Goal: Task Accomplishment & Management: Manage account settings

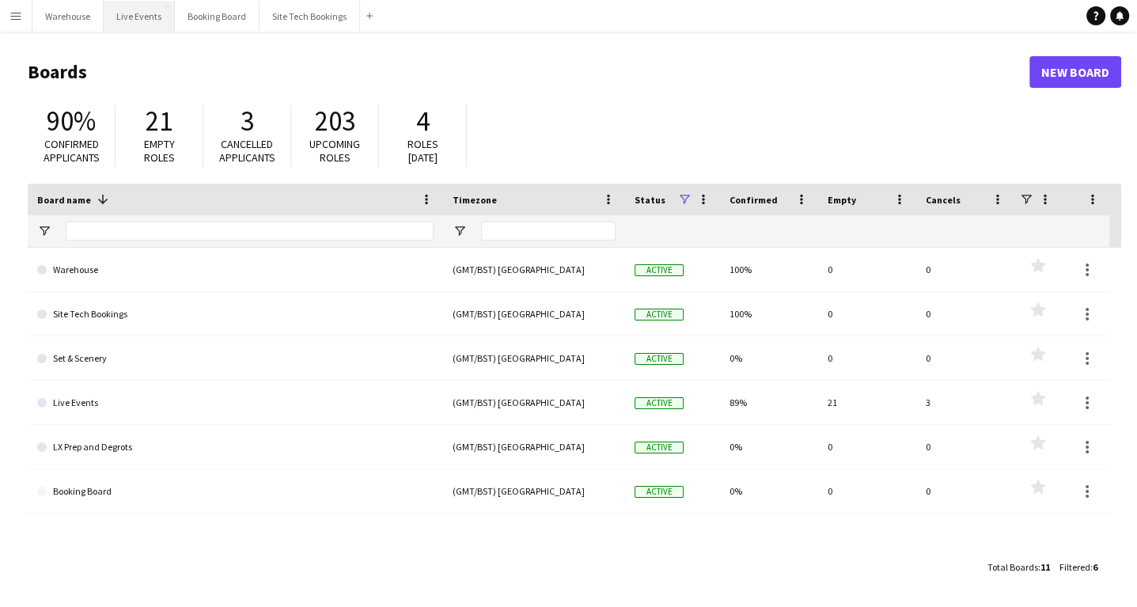
click at [131, 16] on button "Live Events Close" at bounding box center [139, 16] width 71 height 31
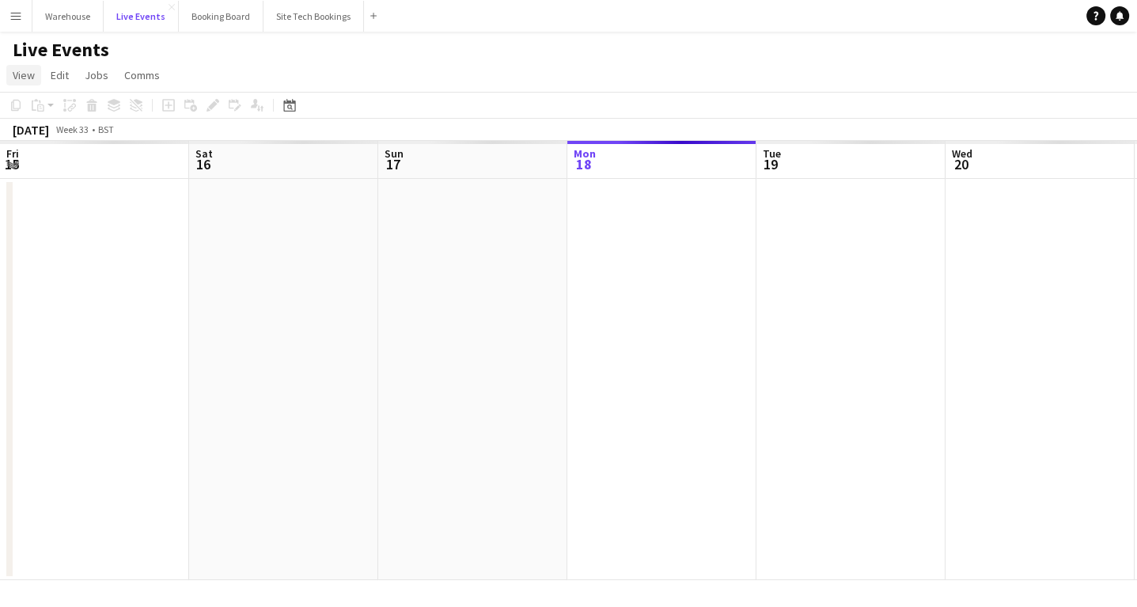
scroll to position [0, 378]
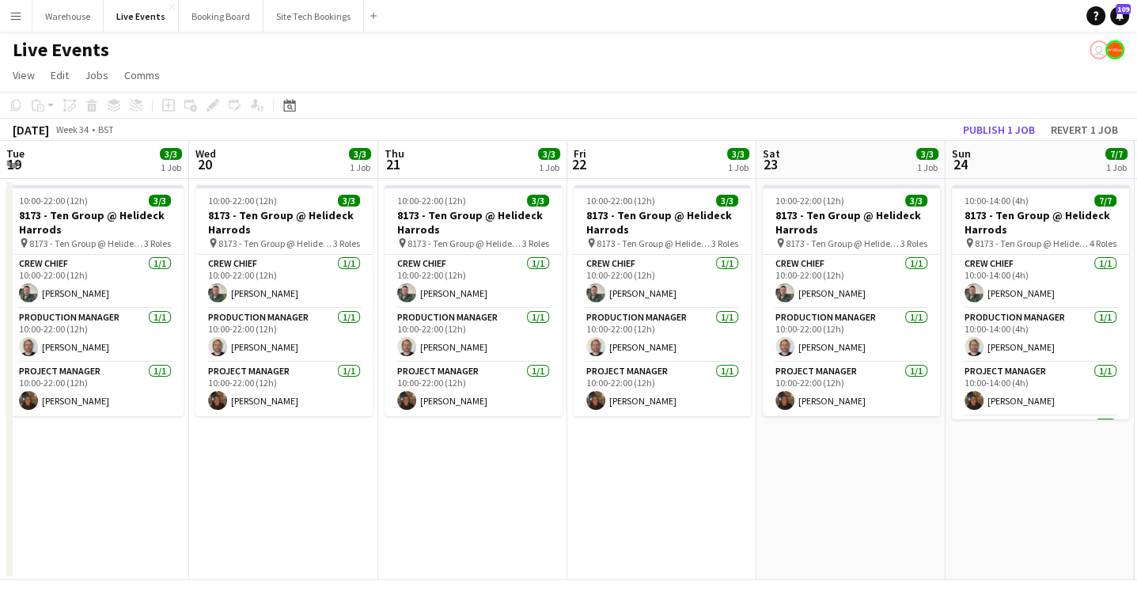
drag, startPoint x: 725, startPoint y: 564, endPoint x: 272, endPoint y: 535, distance: 453.3
click at [180, 543] on app-calendar-viewport "Sun 17 8/8 1 Job Mon 18 4/4 1 Job Tue 19 3/3 1 Job Wed 20 3/3 1 Job Thu 21 3/3 …" at bounding box center [568, 360] width 1137 height 439
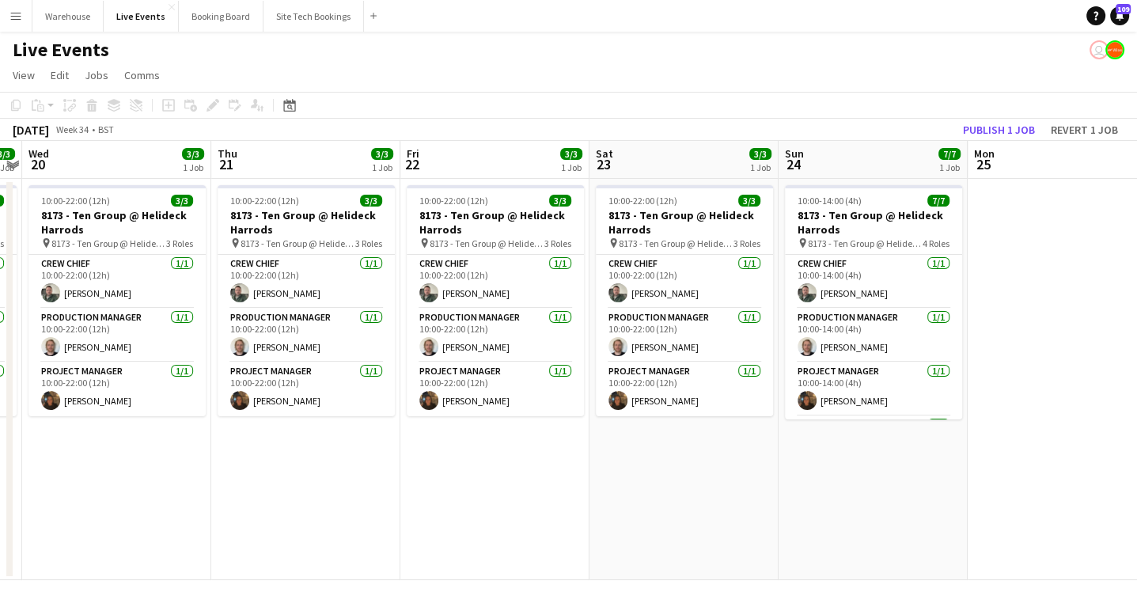
drag, startPoint x: 812, startPoint y: 541, endPoint x: 177, endPoint y: 532, distance: 635.2
click at [191, 535] on app-calendar-viewport "Sun 17 8/8 1 Job Mon 18 4/4 1 Job Tue 19 3/3 1 Job Wed 20 3/3 1 Job Thu 21 3/3 …" at bounding box center [568, 360] width 1137 height 439
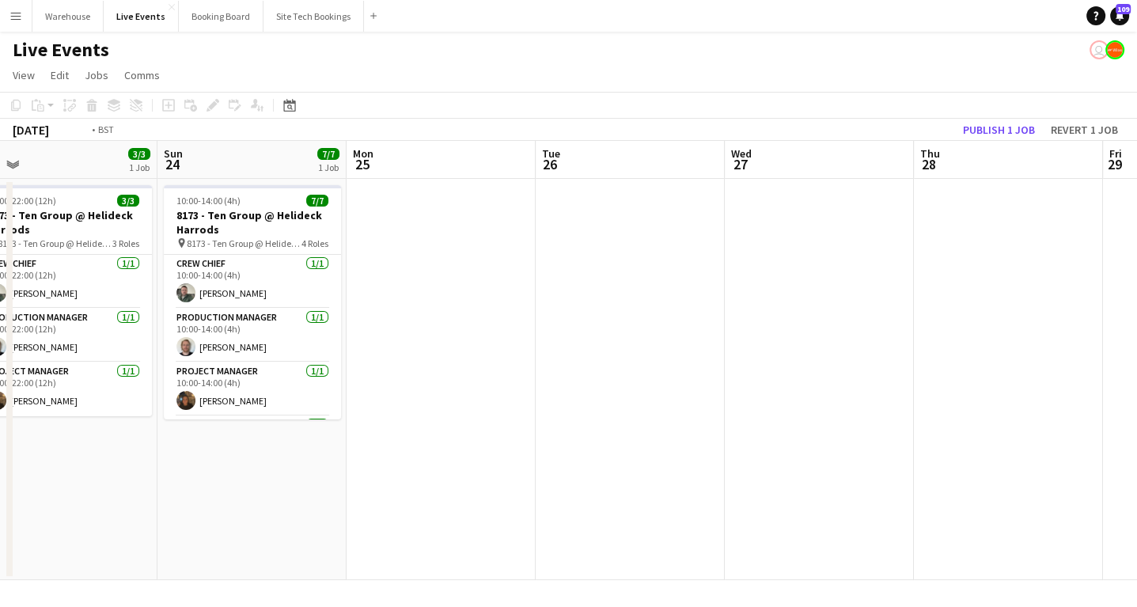
drag, startPoint x: 693, startPoint y: 533, endPoint x: 217, endPoint y: 513, distance: 476.6
click at [203, 516] on app-calendar-viewport "Thu 21 3/3 1 Job Fri 22 3/3 1 Job Sat 23 3/3 1 Job Sun 24 7/7 1 Job Mon 25 Tue …" at bounding box center [568, 360] width 1137 height 439
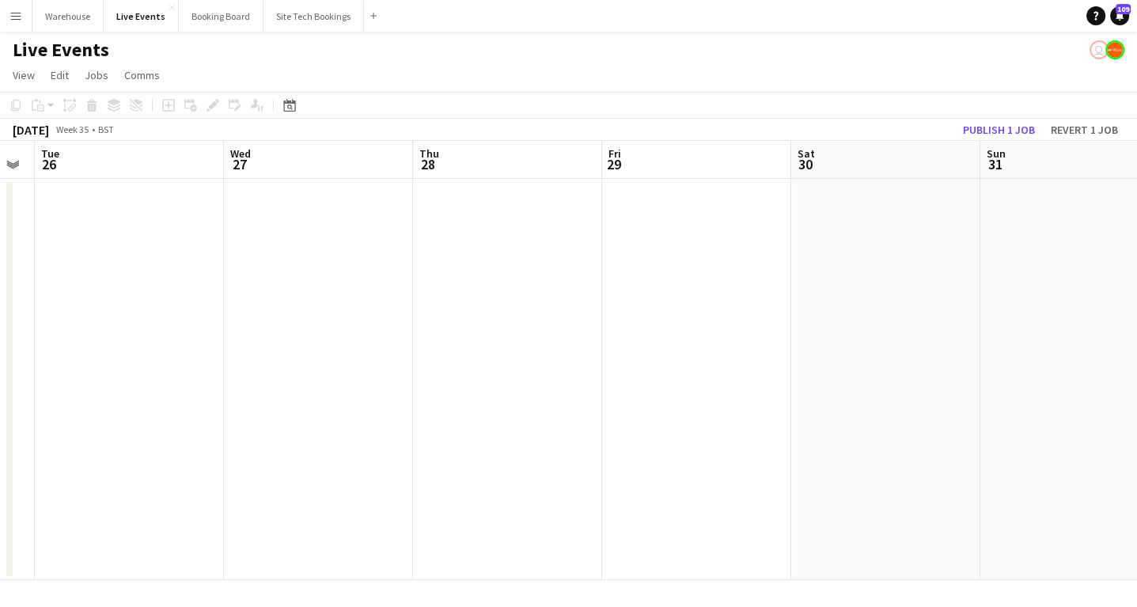
click at [135, 517] on app-calendar-viewport "Sat 23 3/3 1 Job Sun 24 7/7 1 Job Mon 25 Tue 26 Wed 27 Thu 28 Fri 29 Sat 30 Sun…" at bounding box center [568, 360] width 1137 height 439
drag, startPoint x: 547, startPoint y: 520, endPoint x: 191, endPoint y: 494, distance: 356.2
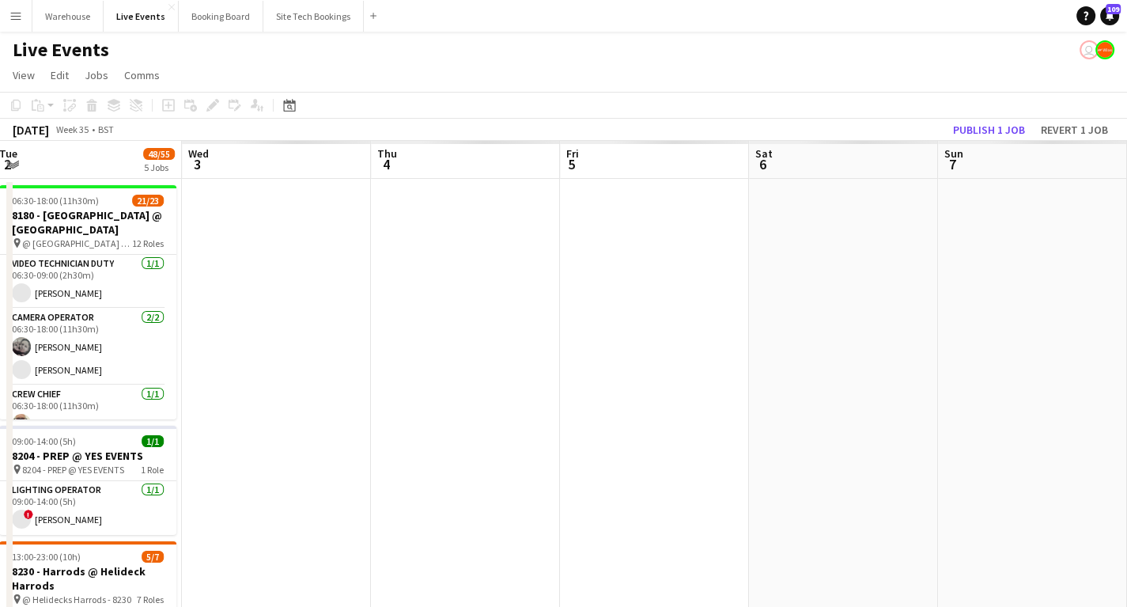
drag, startPoint x: 355, startPoint y: 495, endPoint x: 614, endPoint y: 492, distance: 258.7
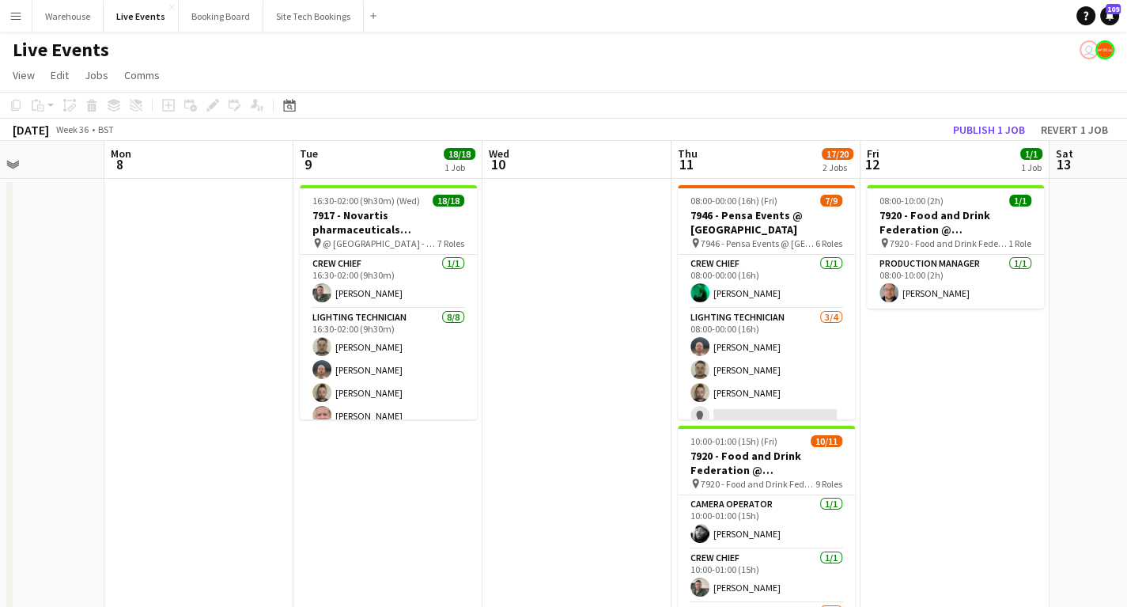
scroll to position [0, 475]
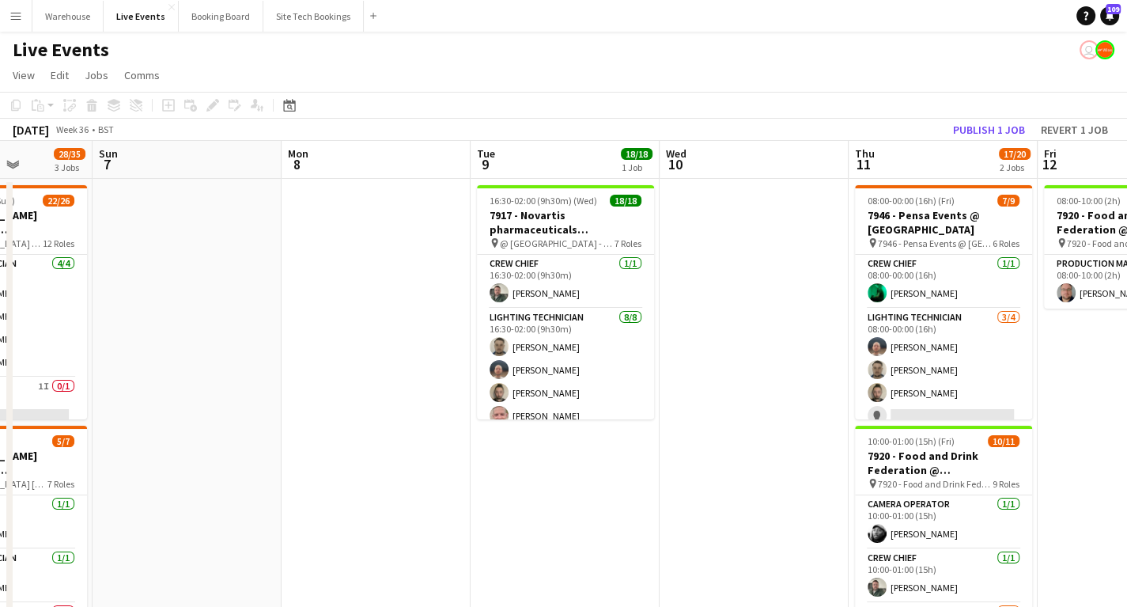
drag, startPoint x: 604, startPoint y: 417, endPoint x: 323, endPoint y: 444, distance: 282.1
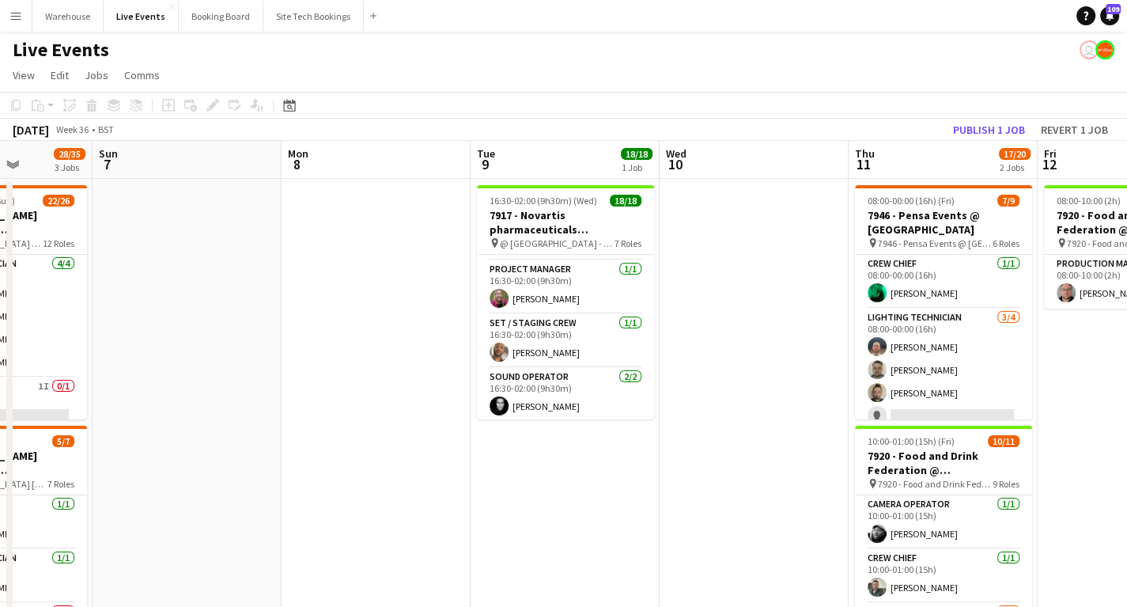
scroll to position [380, 0]
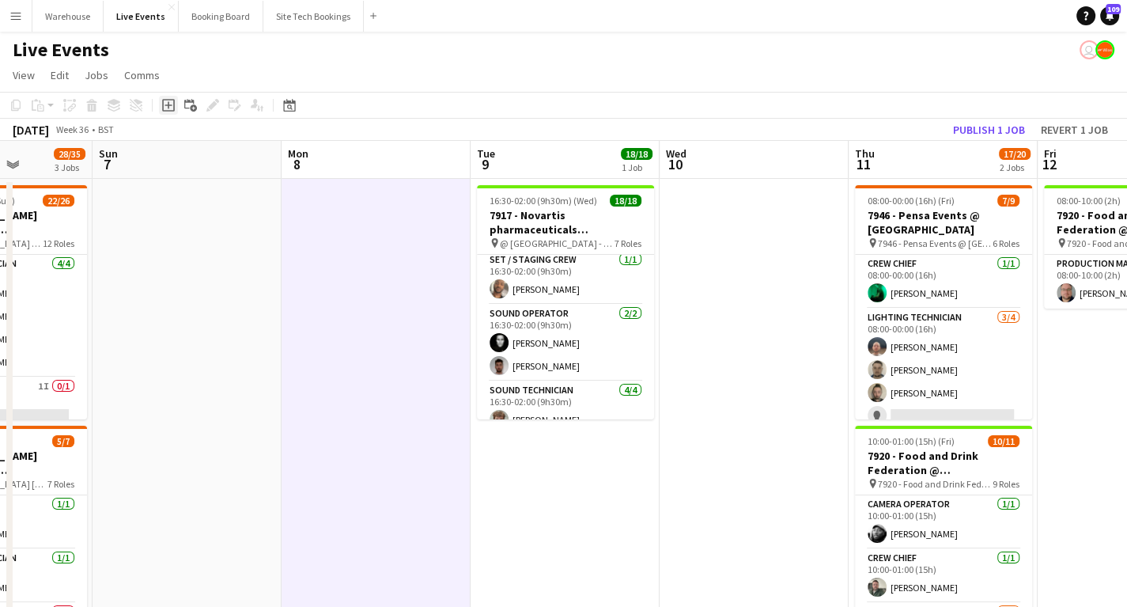
click at [167, 104] on icon "Add job" at bounding box center [168, 105] width 13 height 13
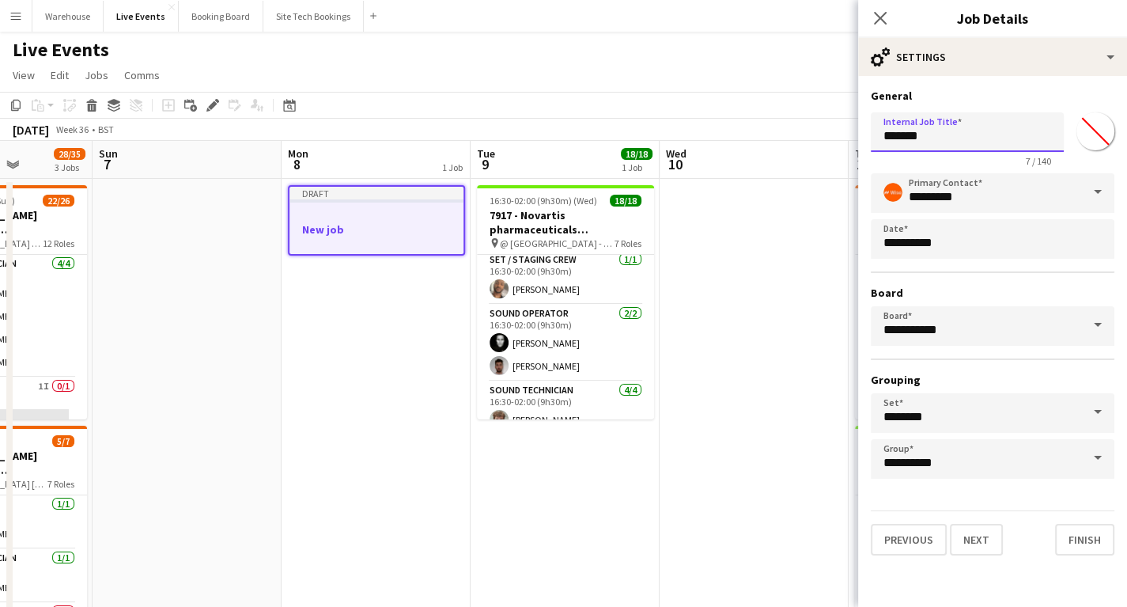
drag, startPoint x: 936, startPoint y: 134, endPoint x: 781, endPoint y: 134, distance: 154.2
type input "**********"
click at [968, 532] on button "Next" at bounding box center [976, 540] width 53 height 32
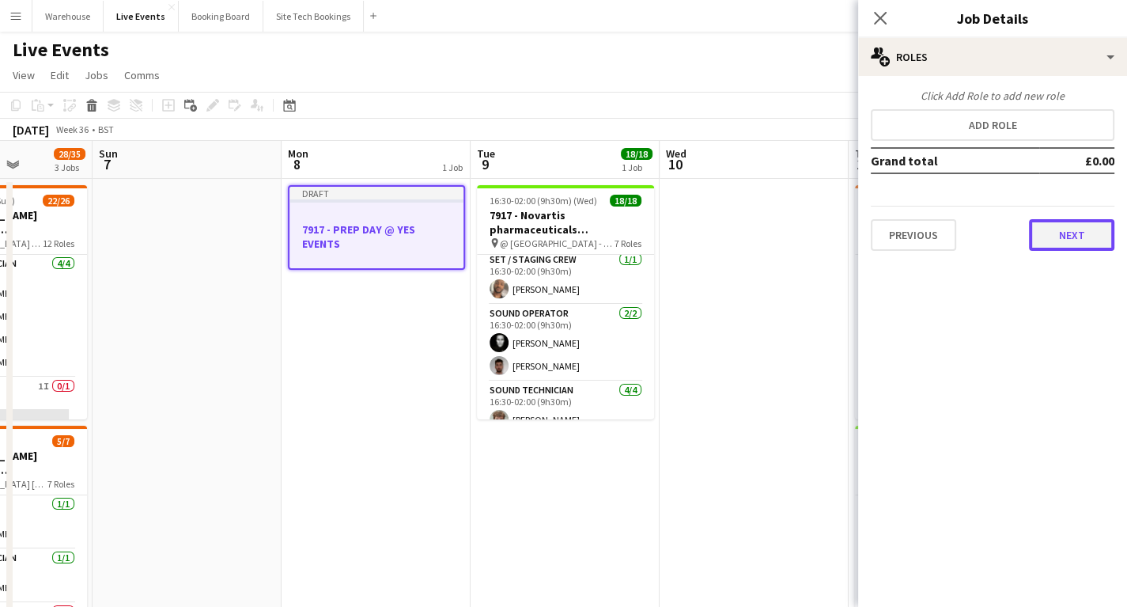
click at [1070, 233] on button "Next" at bounding box center [1071, 235] width 85 height 32
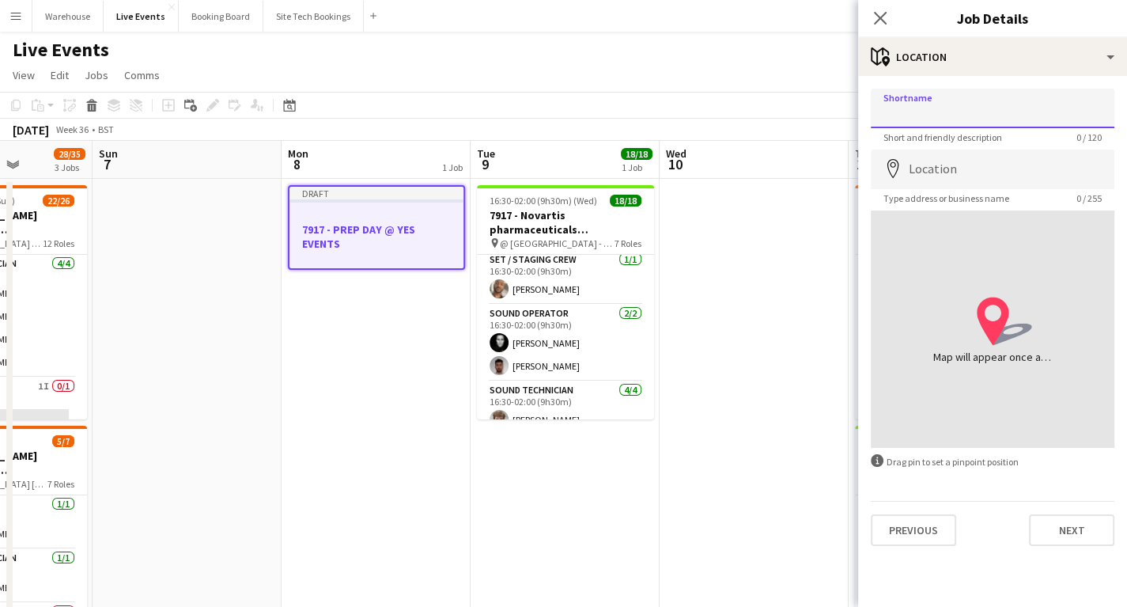
drag, startPoint x: 924, startPoint y: 115, endPoint x: 1013, endPoint y: 103, distance: 90.2
click at [924, 115] on input "Shortname" at bounding box center [993, 109] width 244 height 40
type input "*"
type input "**********"
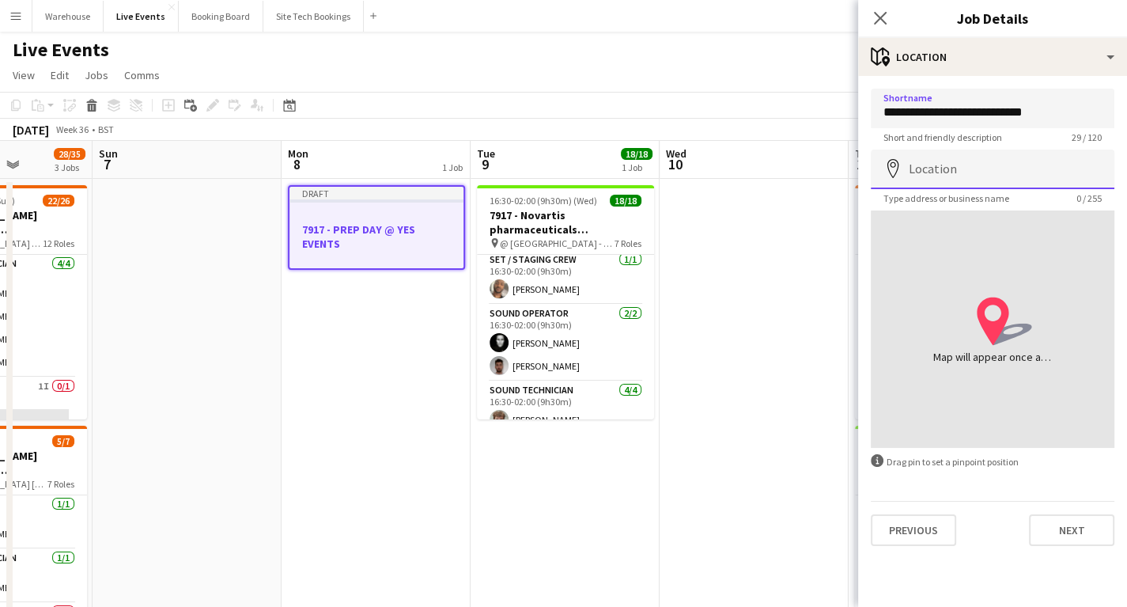
click at [997, 163] on input "Location" at bounding box center [993, 169] width 244 height 40
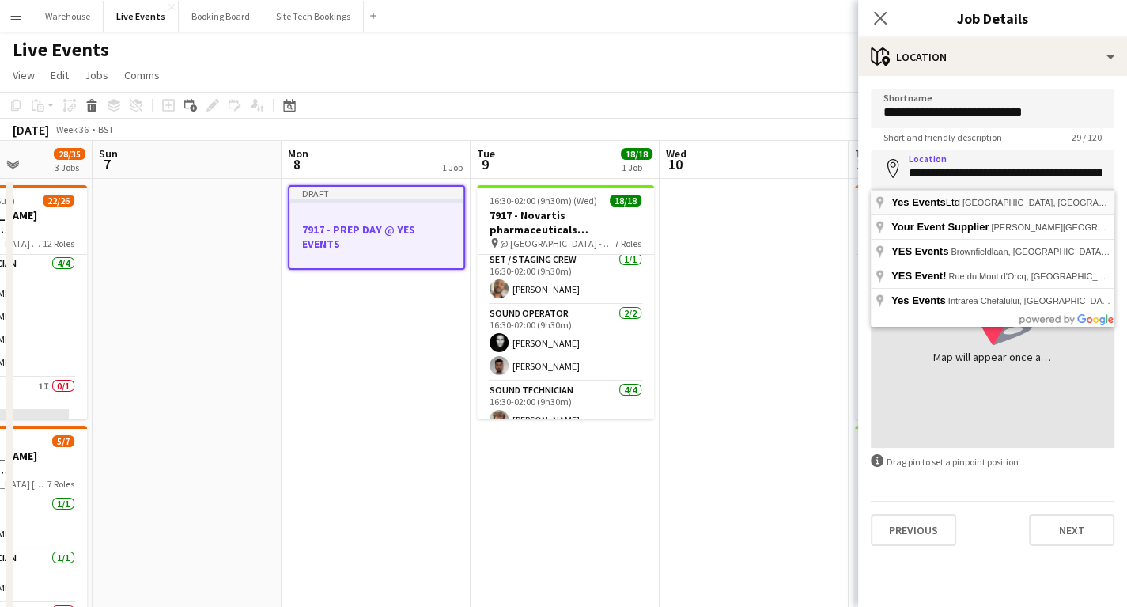
type input "**********"
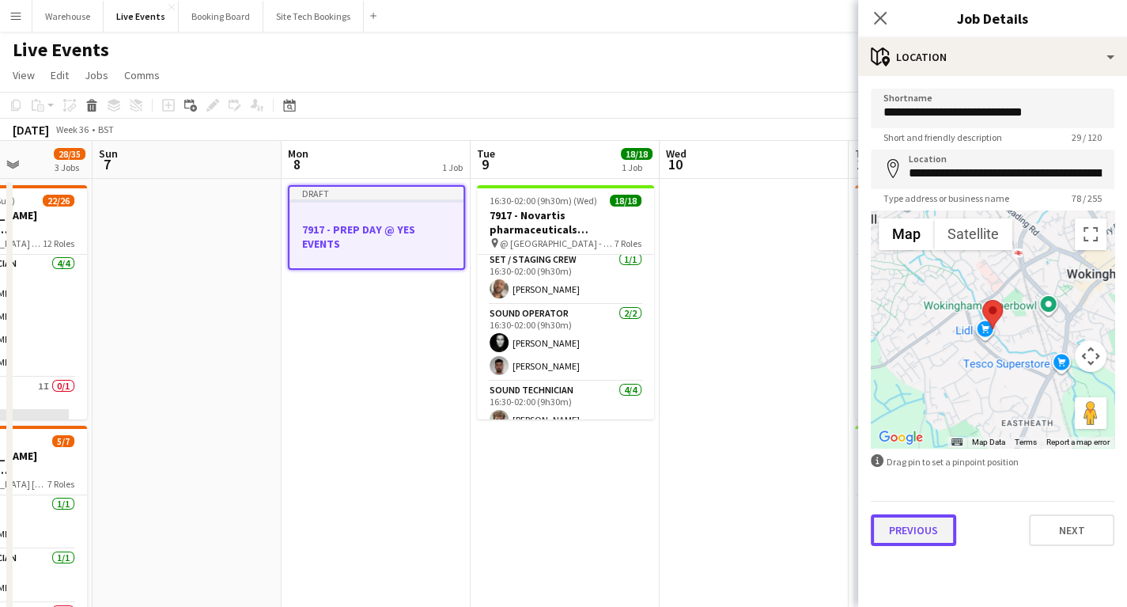
click at [916, 532] on button "Previous" at bounding box center [913, 530] width 85 height 32
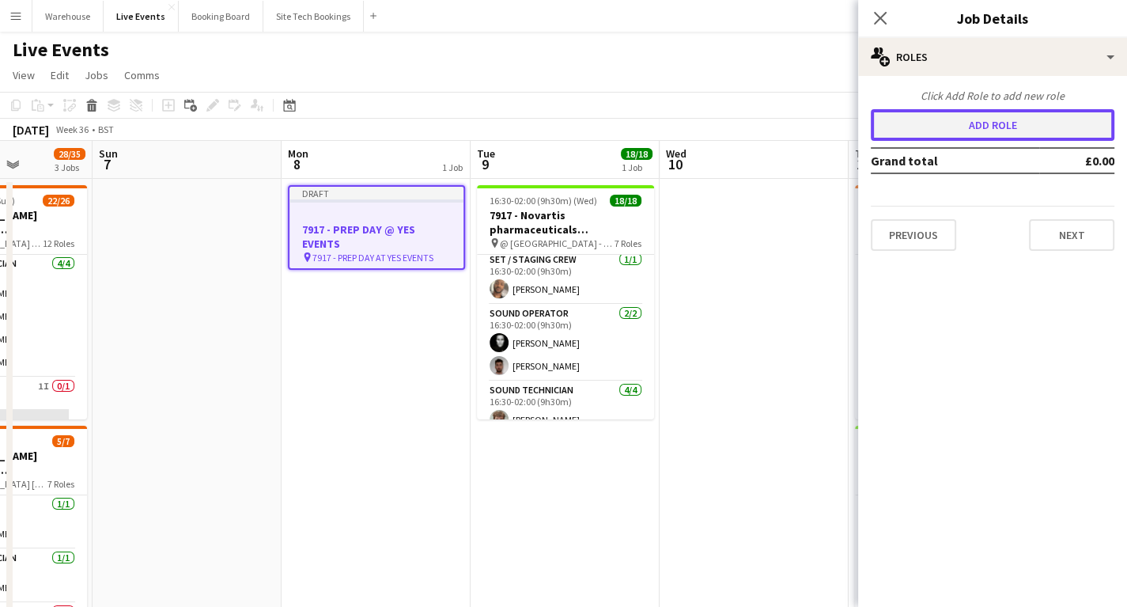
click at [1006, 120] on button "Add role" at bounding box center [993, 125] width 244 height 32
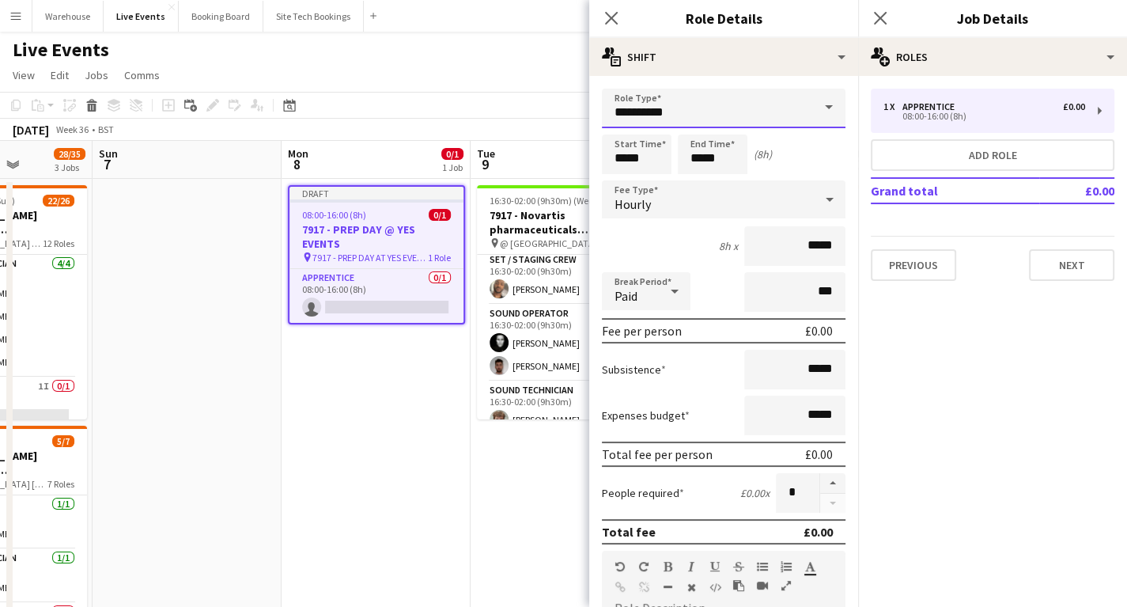
click at [668, 103] on input "**********" at bounding box center [724, 109] width 244 height 40
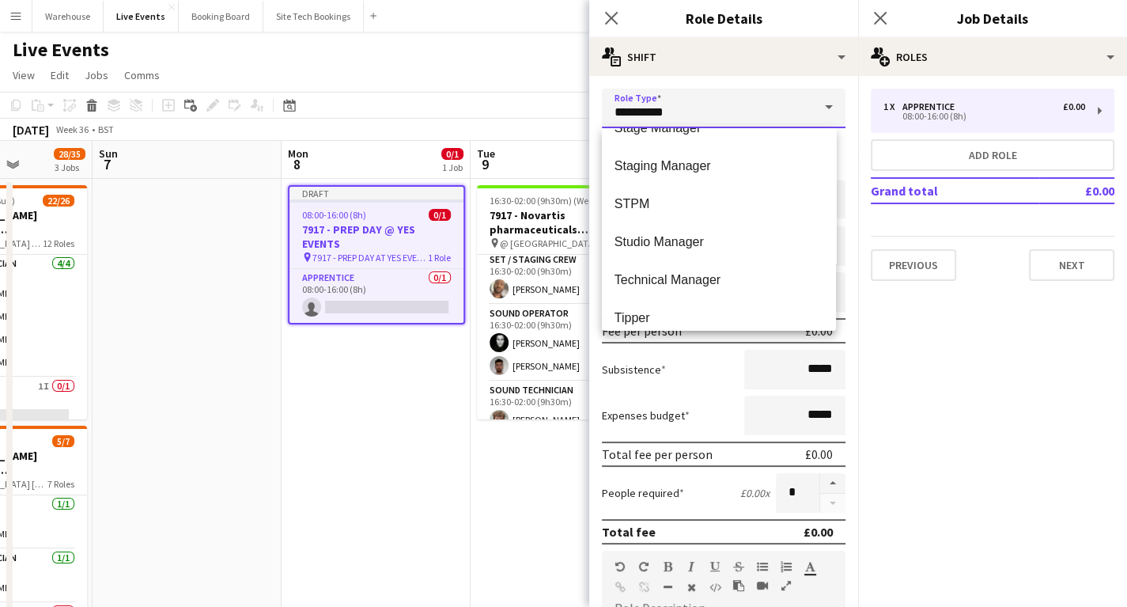
scroll to position [3164, 0]
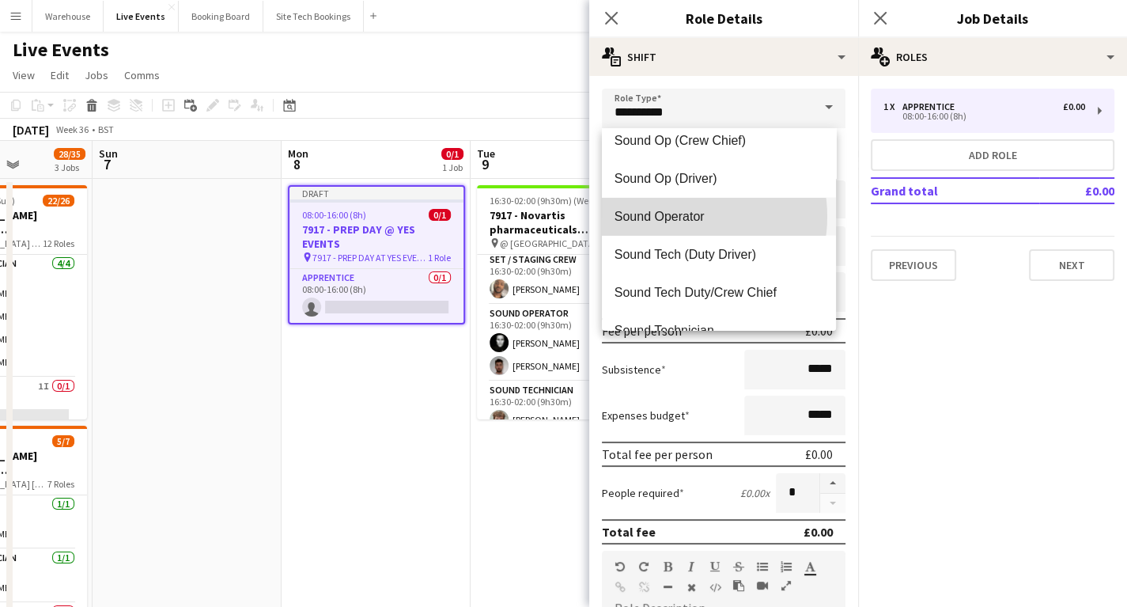
click at [668, 217] on span "Sound Operator" at bounding box center [719, 216] width 209 height 15
type input "**********"
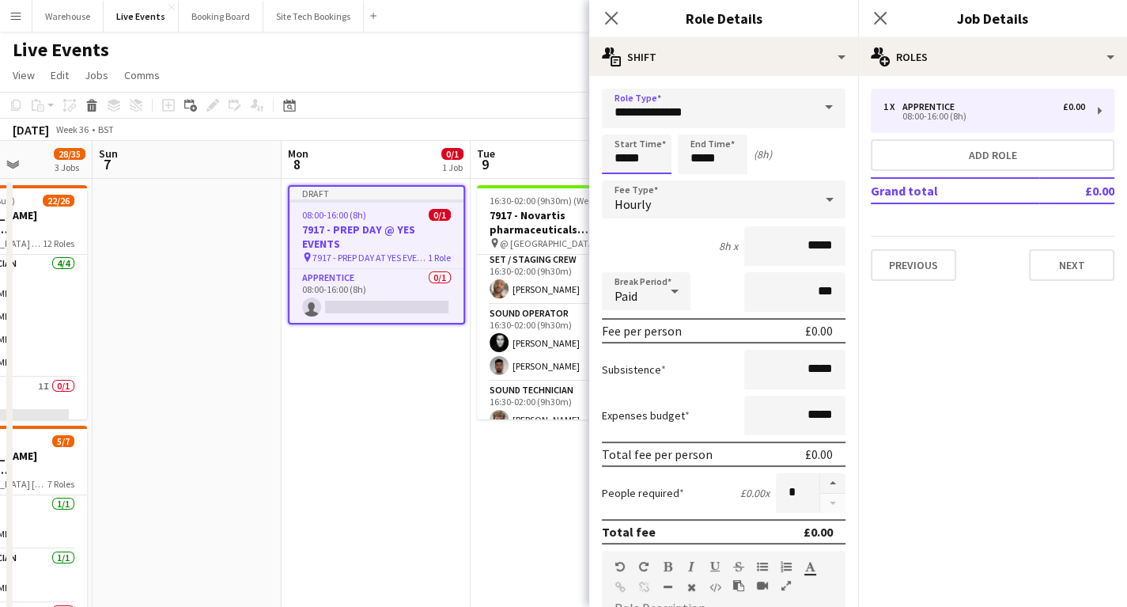
click at [636, 150] on input "*****" at bounding box center [637, 154] width 70 height 40
click at [617, 121] on div at bounding box center [621, 127] width 32 height 16
type input "*****"
click at [622, 180] on div at bounding box center [621, 182] width 32 height 16
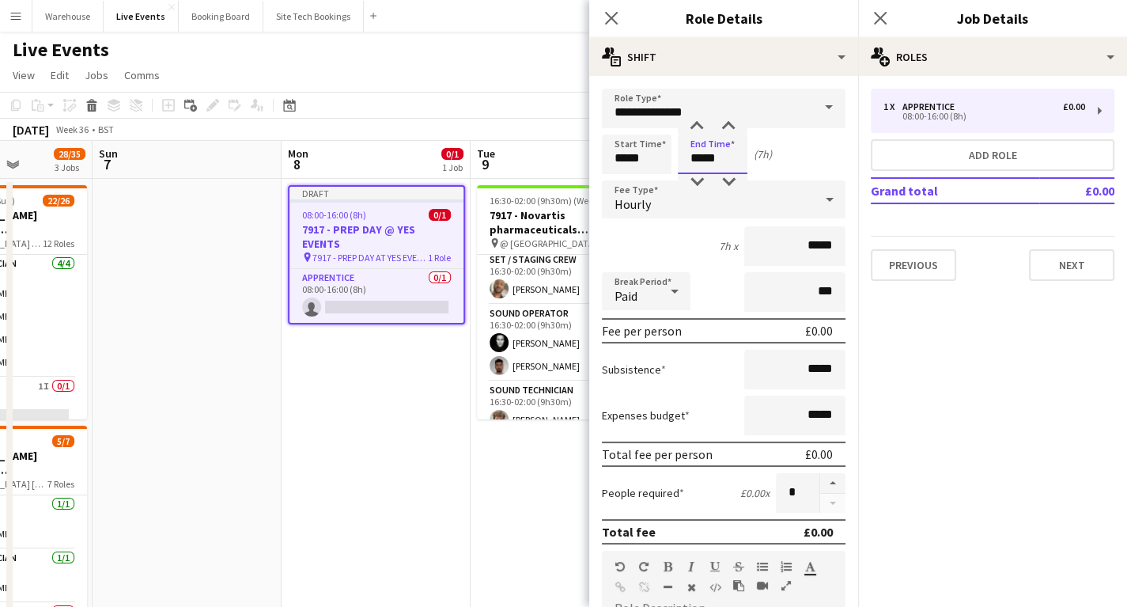
click at [706, 153] on input "*****" at bounding box center [713, 154] width 70 height 40
type input "*****"
click at [702, 127] on div at bounding box center [697, 127] width 32 height 16
click at [622, 193] on div "Hourly" at bounding box center [708, 199] width 212 height 38
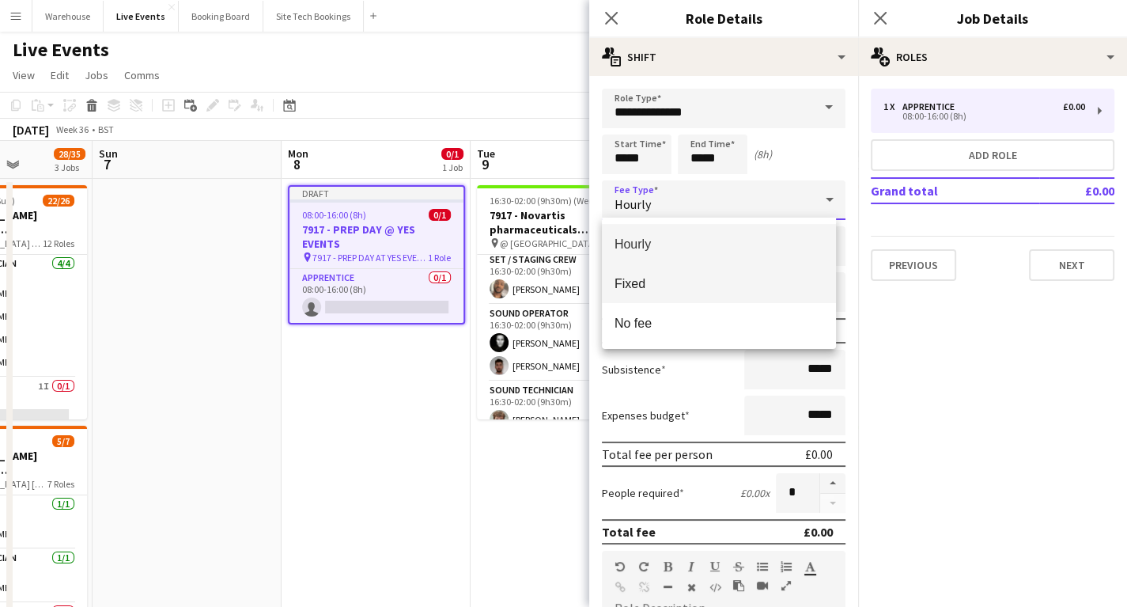
click at [636, 281] on span "Fixed" at bounding box center [719, 283] width 209 height 15
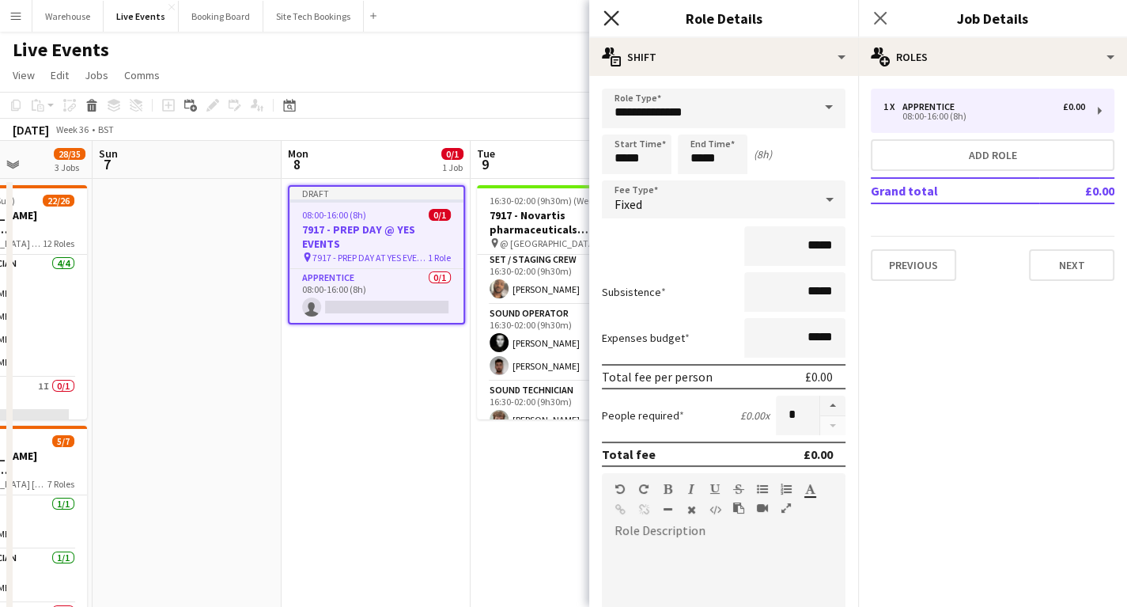
click at [612, 17] on icon at bounding box center [611, 17] width 15 height 15
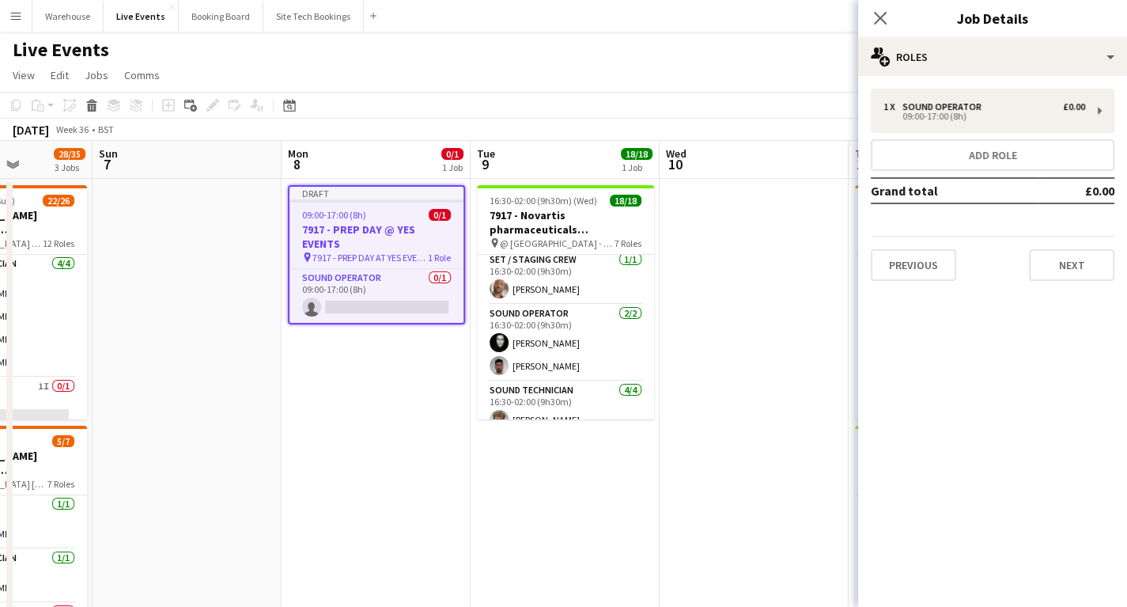
click at [973, 355] on mat-expansion-panel "pencil3 General details 1 x Sound Operator £0.00 09:00-17:00 (8h) Add role Gran…" at bounding box center [992, 341] width 269 height 531
click at [1067, 270] on button "Next" at bounding box center [1071, 265] width 85 height 32
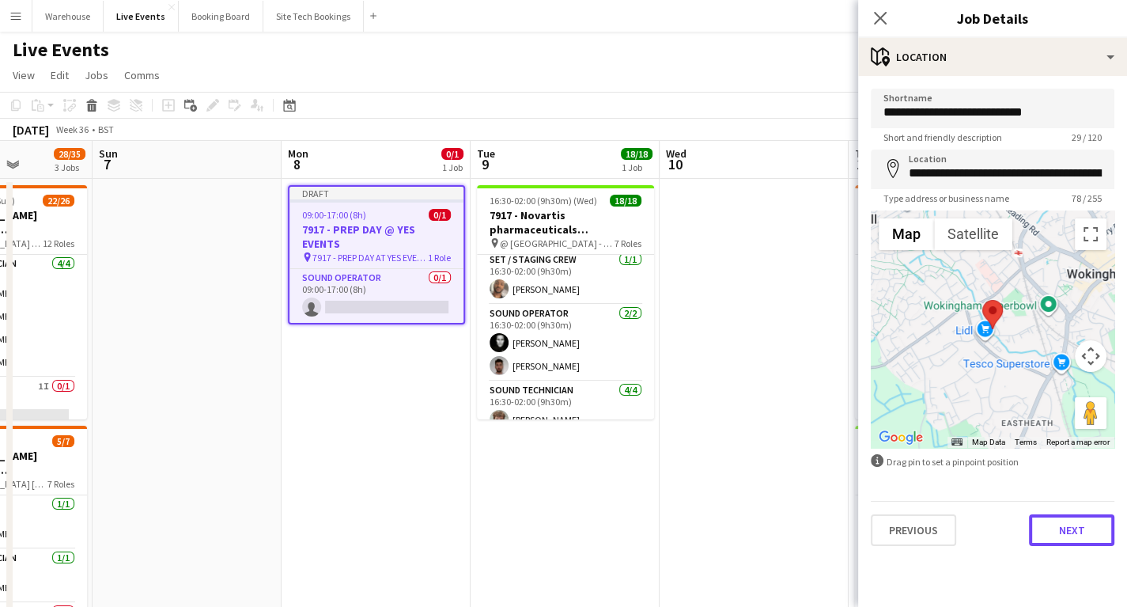
click at [1072, 535] on button "Next" at bounding box center [1071, 530] width 85 height 32
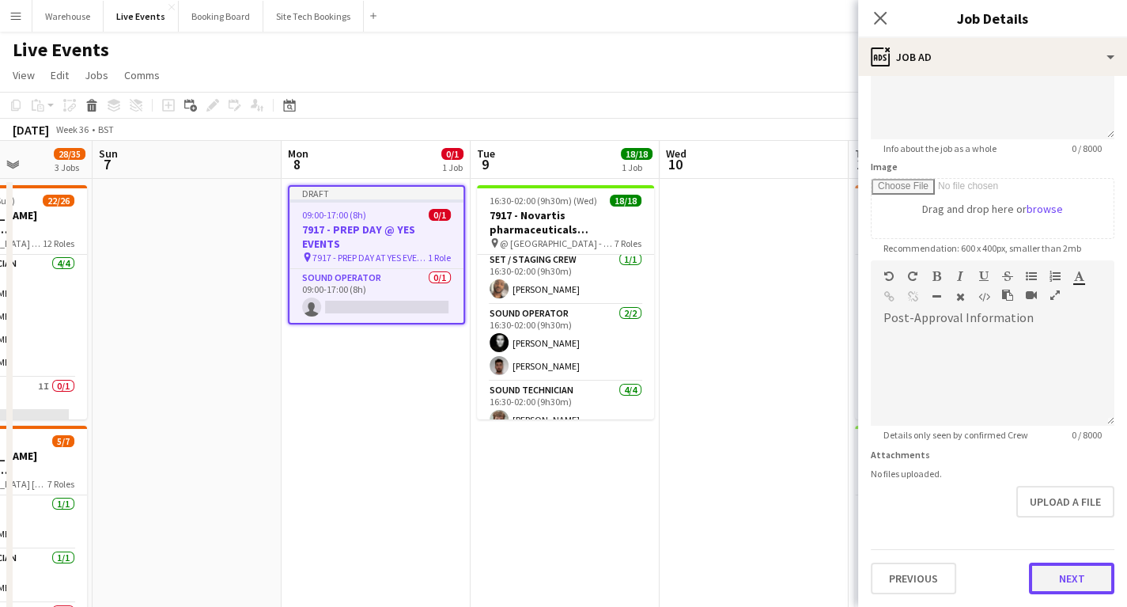
click at [1062, 543] on form "**********" at bounding box center [992, 253] width 269 height 681
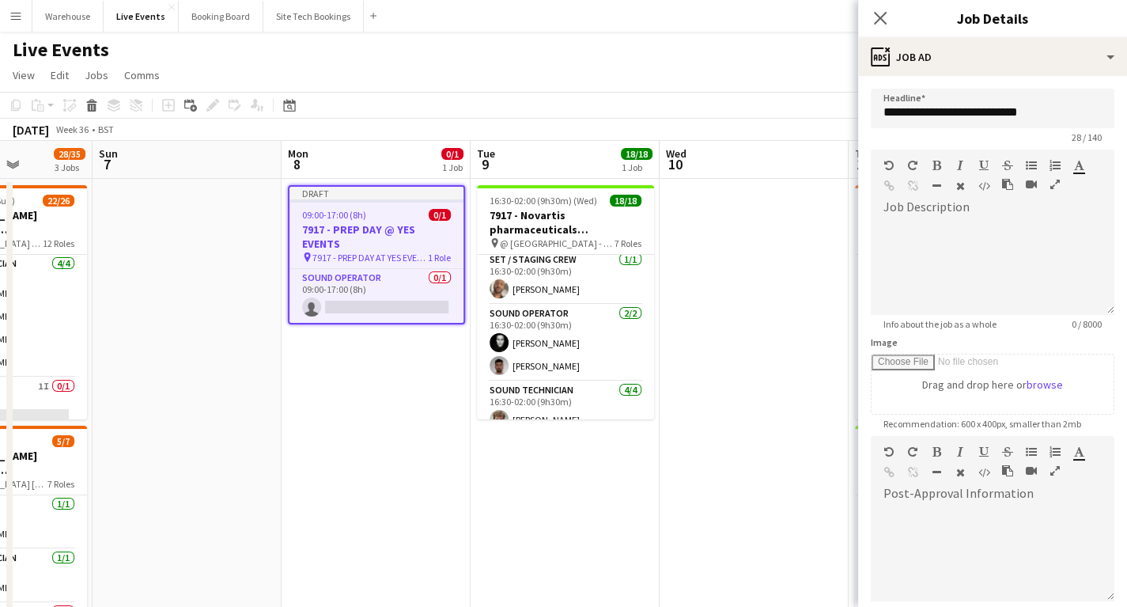
scroll to position [174, 0]
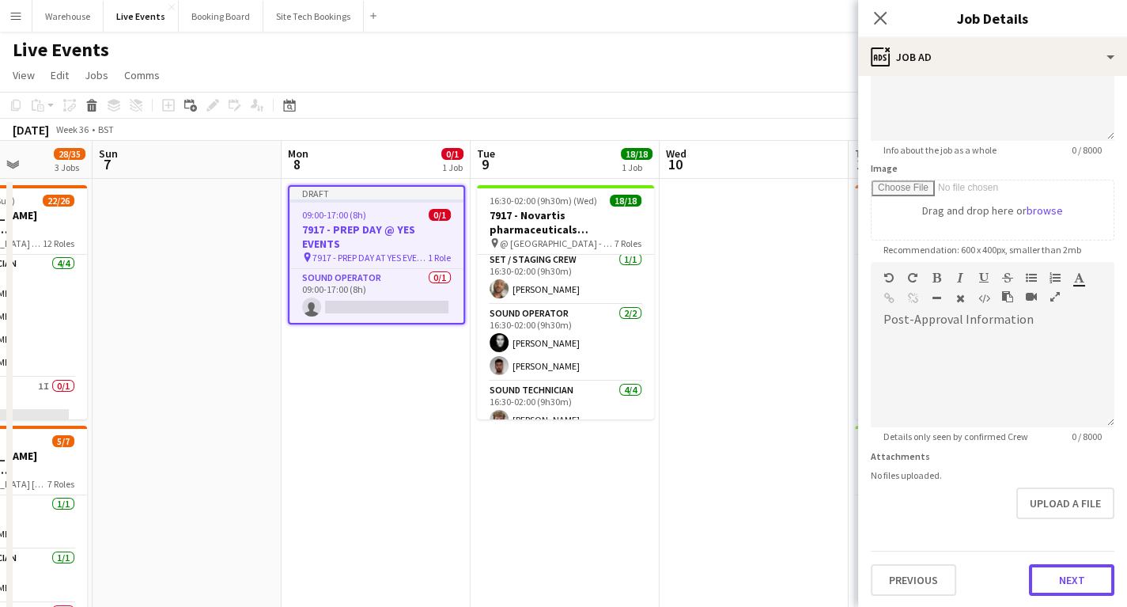
click at [1072, 585] on button "Next" at bounding box center [1071, 580] width 85 height 32
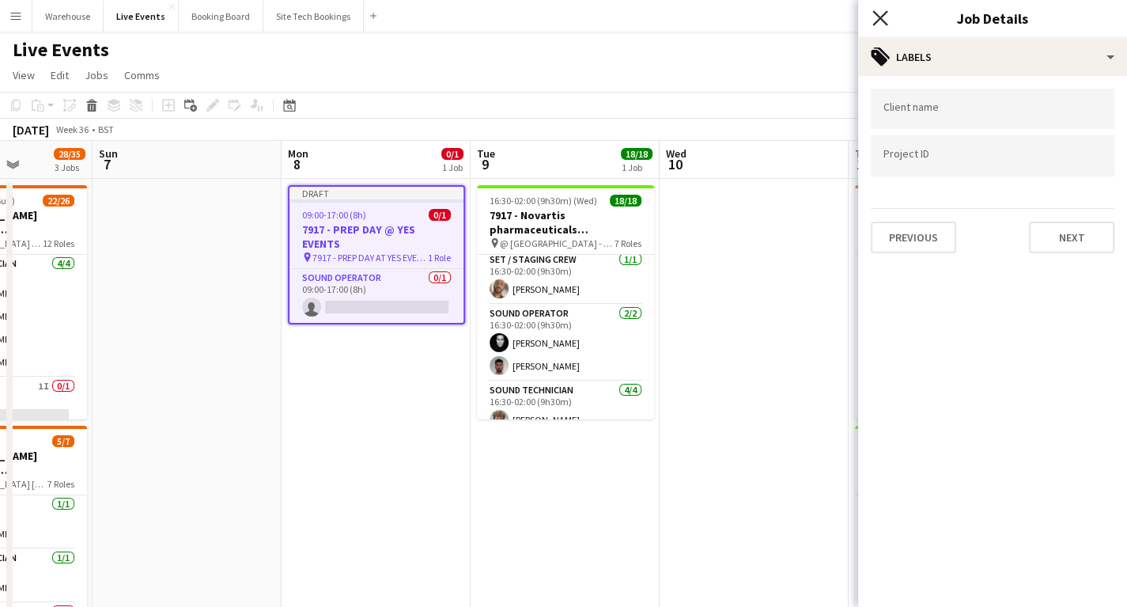
click at [878, 16] on icon at bounding box center [879, 17] width 15 height 15
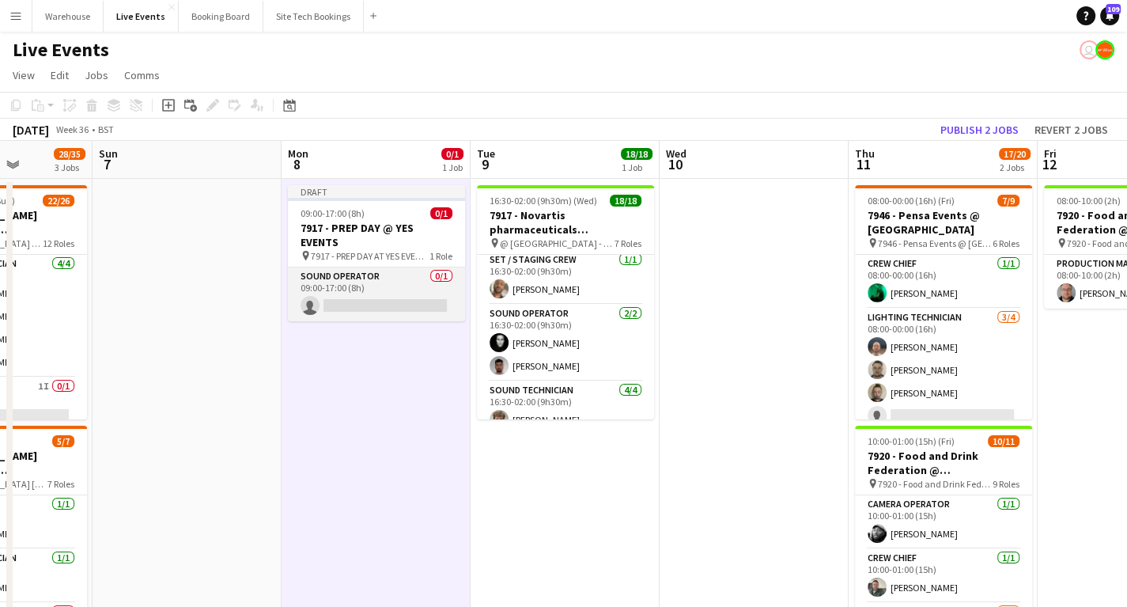
click at [352, 296] on app-card-role "Sound Operator 0/1 09:00-17:00 (8h) single-neutral-actions" at bounding box center [376, 294] width 177 height 54
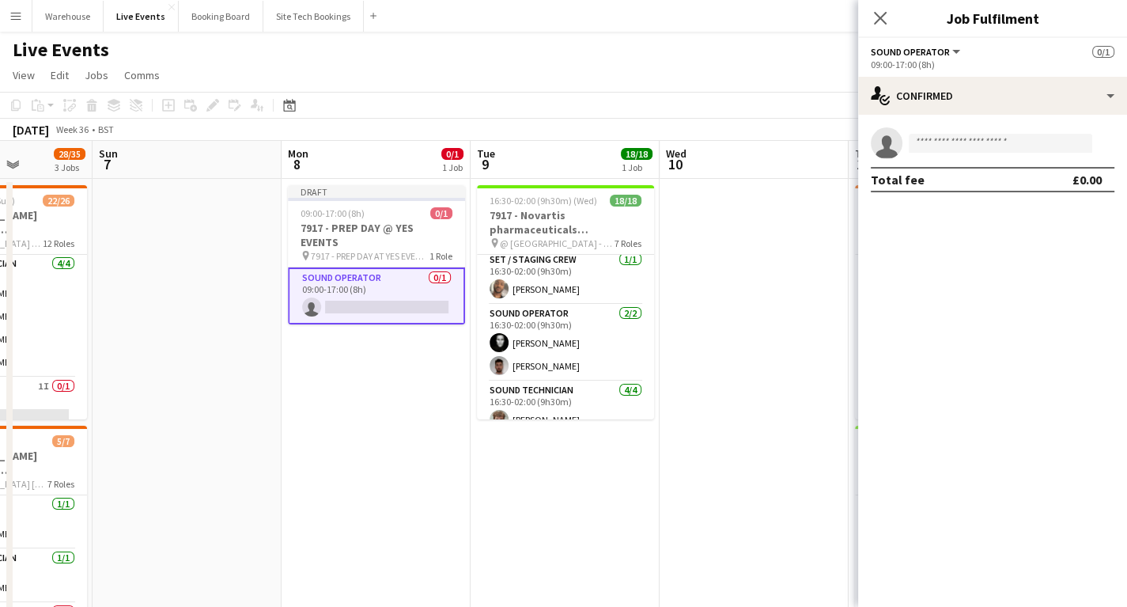
click at [1000, 133] on app-invite-slot "single-neutral-actions" at bounding box center [992, 143] width 269 height 32
click at [977, 146] on input at bounding box center [1001, 143] width 184 height 19
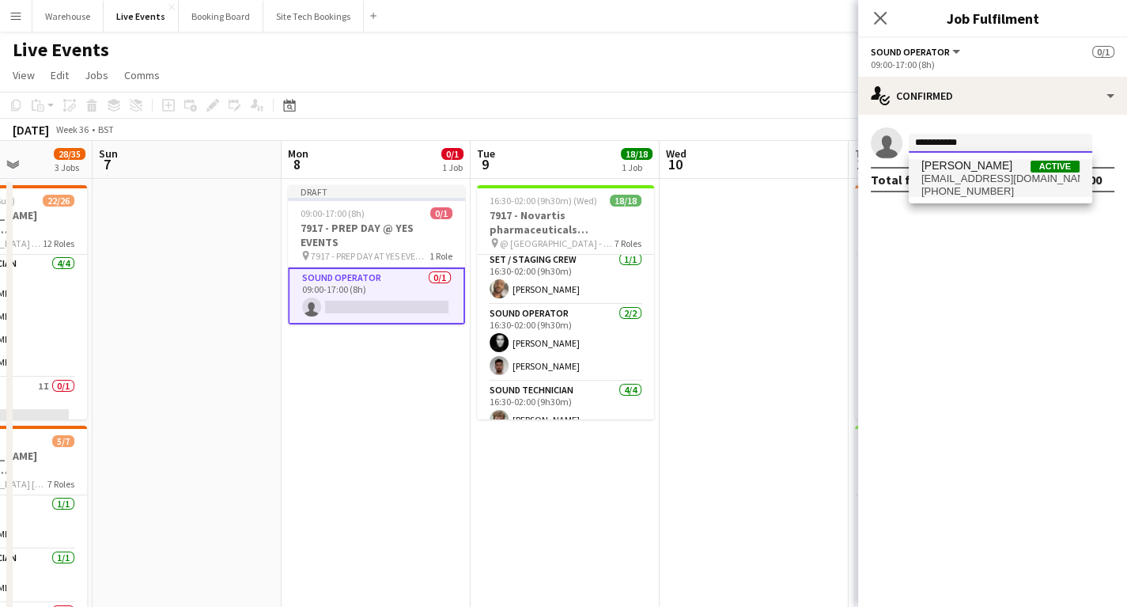
type input "**********"
click at [971, 180] on span "ryall2000@yahoo.com" at bounding box center [1000, 178] width 158 height 13
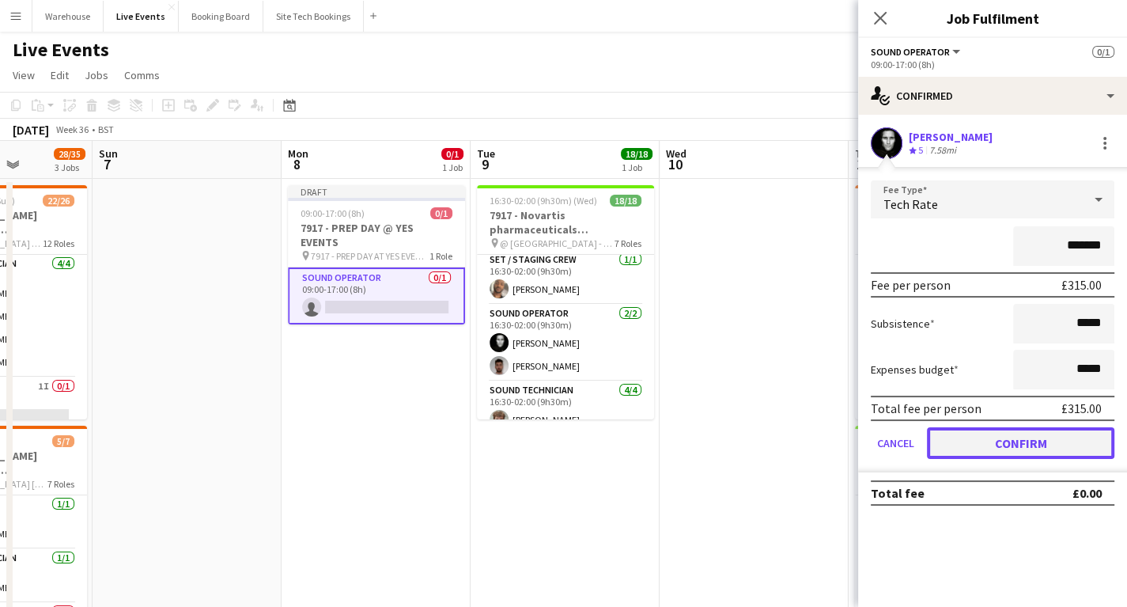
click at [1019, 450] on button "Confirm" at bounding box center [1020, 443] width 187 height 32
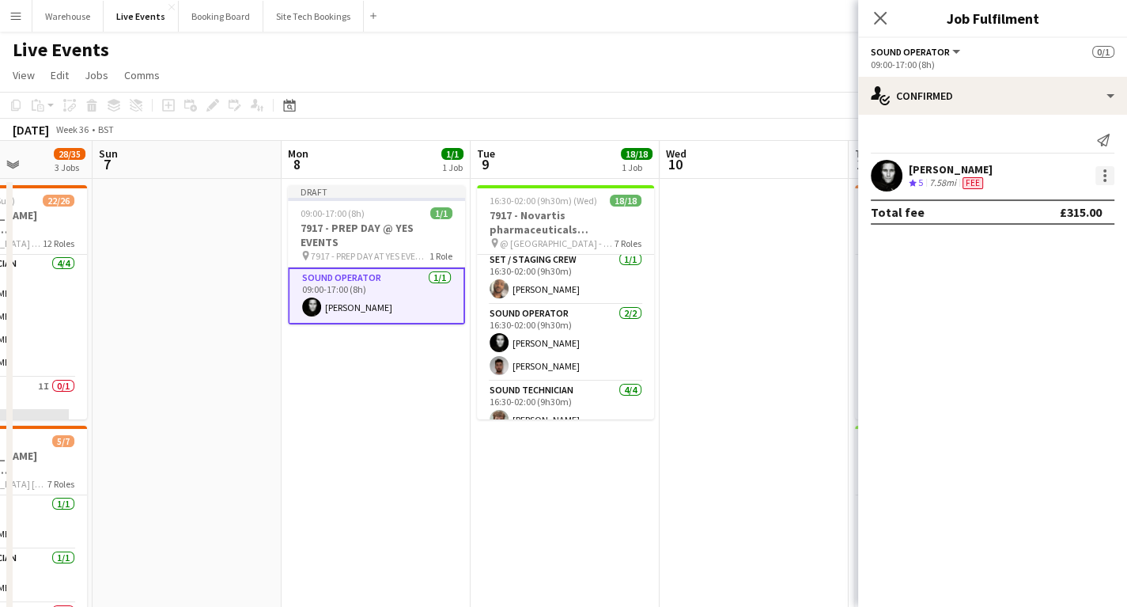
click at [1095, 181] on div at bounding box center [1104, 175] width 19 height 19
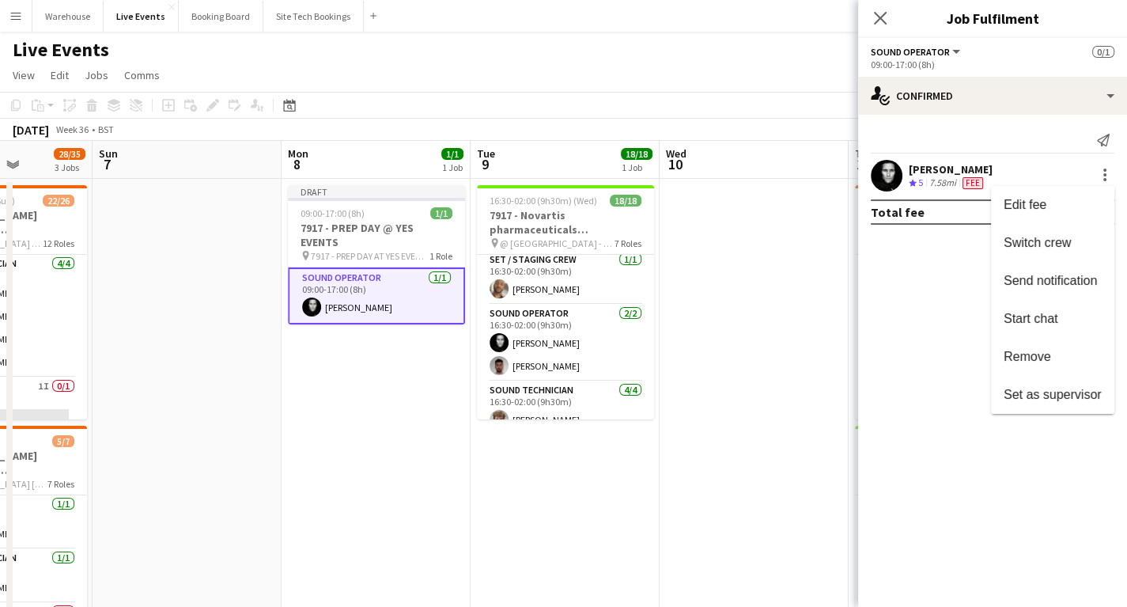
click at [948, 316] on div at bounding box center [563, 303] width 1127 height 607
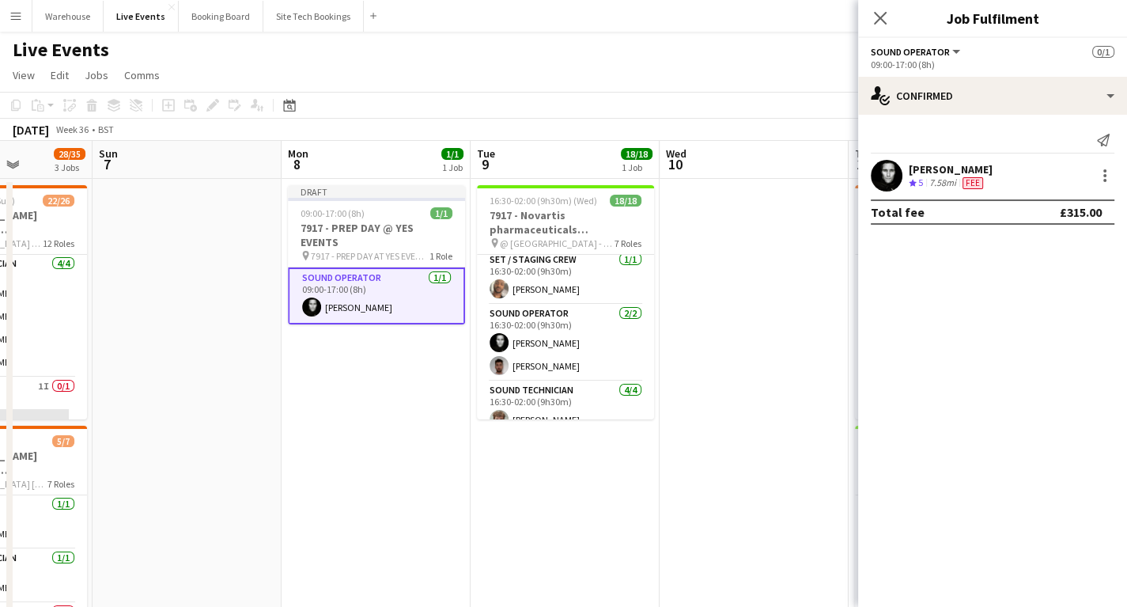
click at [889, 181] on app-user-avatar at bounding box center [887, 176] width 32 height 32
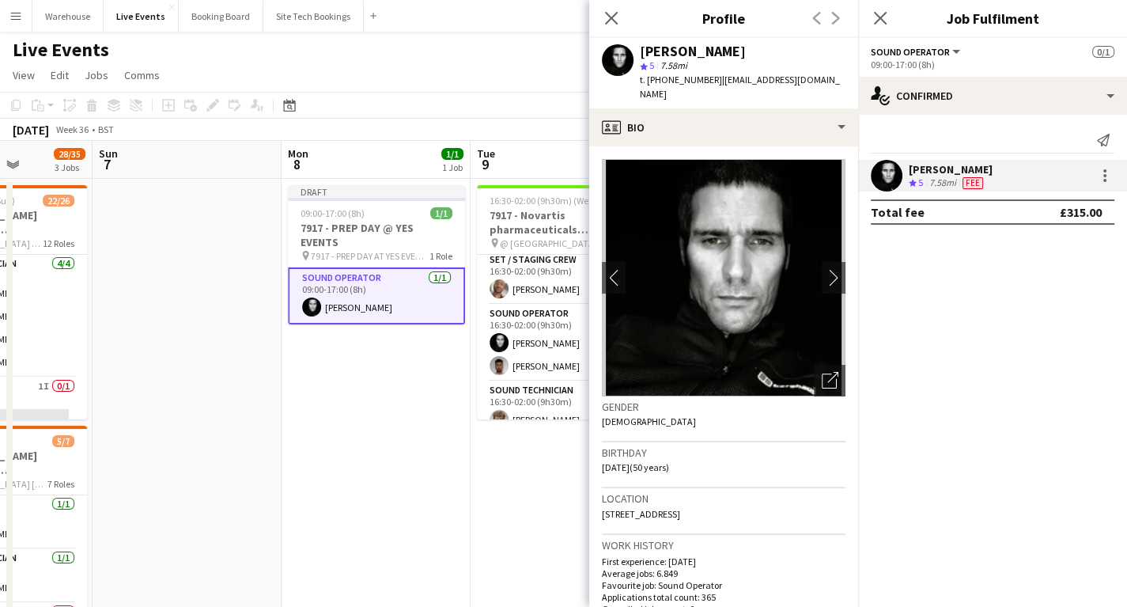
click at [967, 364] on mat-expansion-panel "check Confirmed Send notification Jason Ryall Crew rating 5 7.58mi Fee Total fe…" at bounding box center [992, 361] width 269 height 492
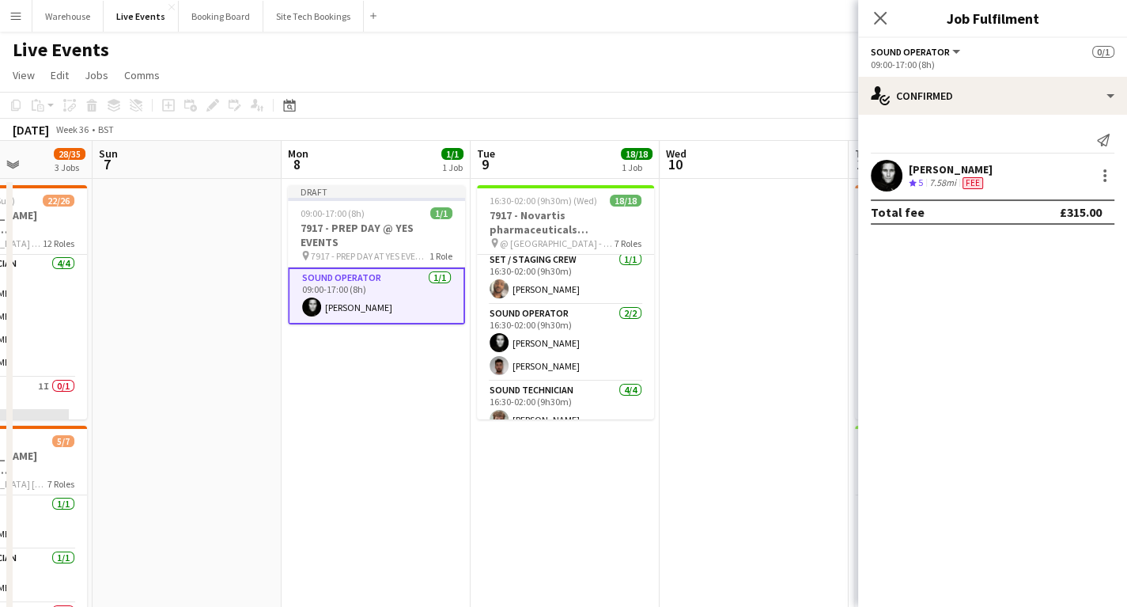
click at [931, 168] on div "Jason Ryall" at bounding box center [951, 169] width 84 height 14
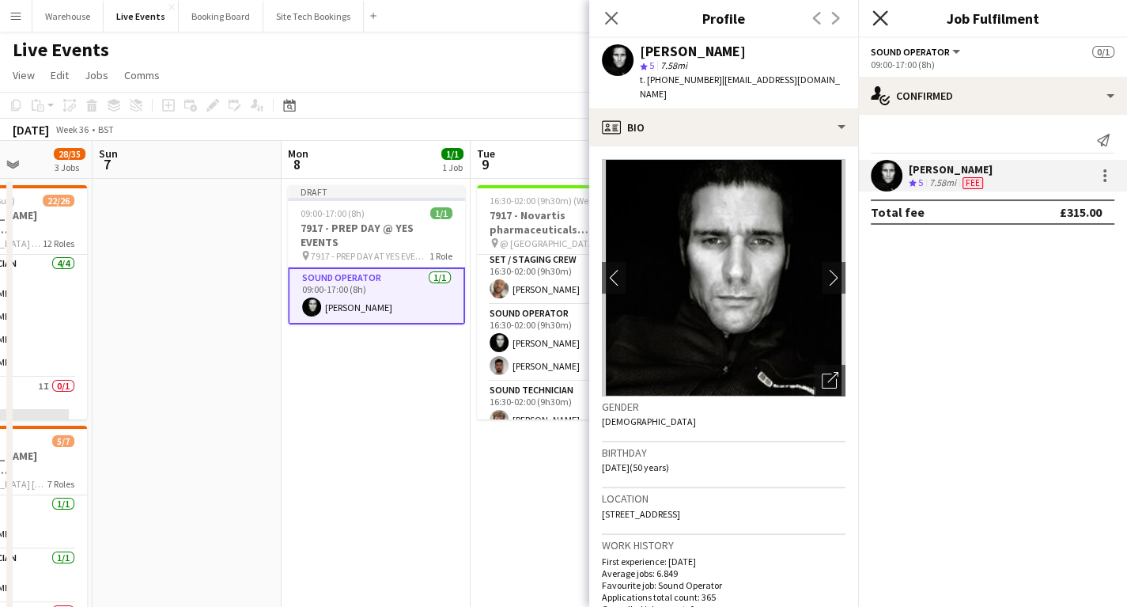
drag, startPoint x: 879, startPoint y: 20, endPoint x: 986, endPoint y: 123, distance: 148.8
click at [879, 17] on icon at bounding box center [880, 18] width 13 height 13
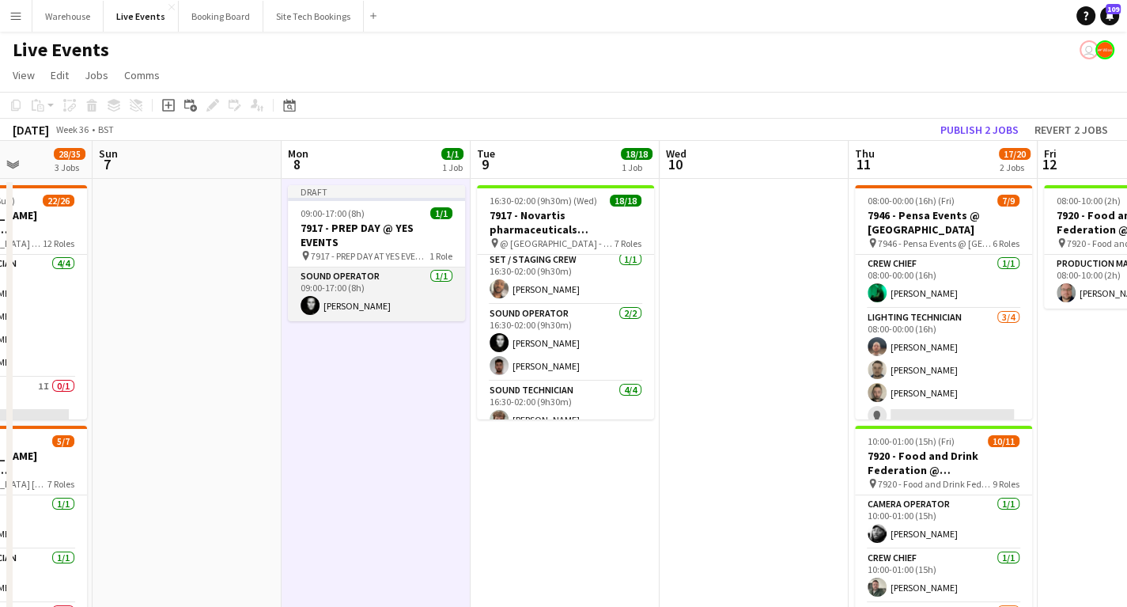
click at [361, 297] on app-card-role "Sound Operator 1/1 09:00-17:00 (8h) Jason Ryall" at bounding box center [376, 294] width 177 height 54
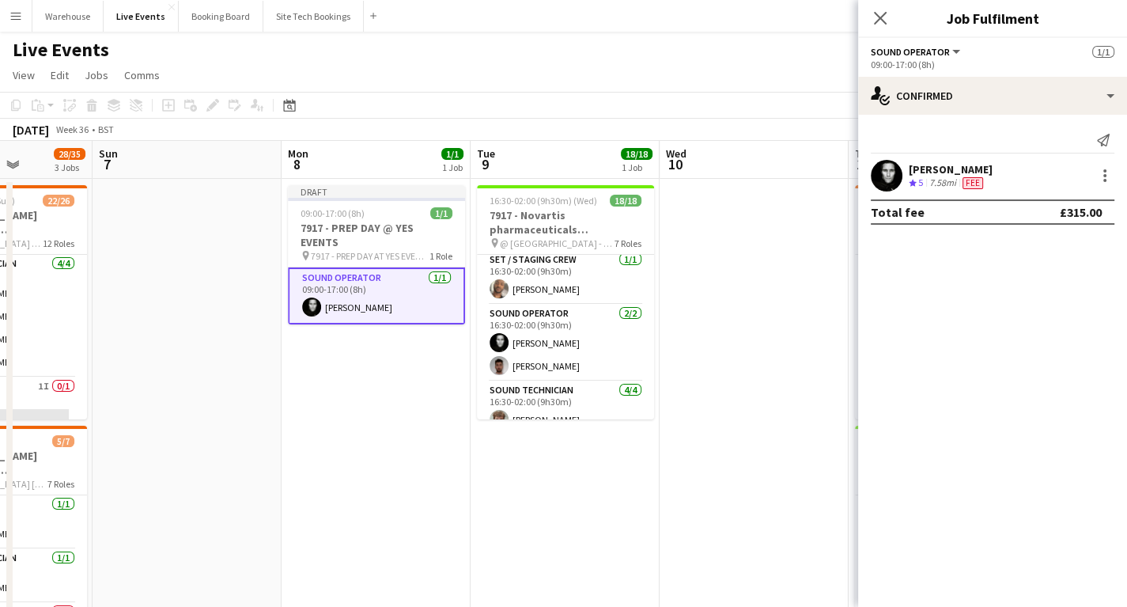
click at [1016, 177] on div "Jason Ryall Crew rating 5 7.58mi Fee" at bounding box center [992, 176] width 269 height 32
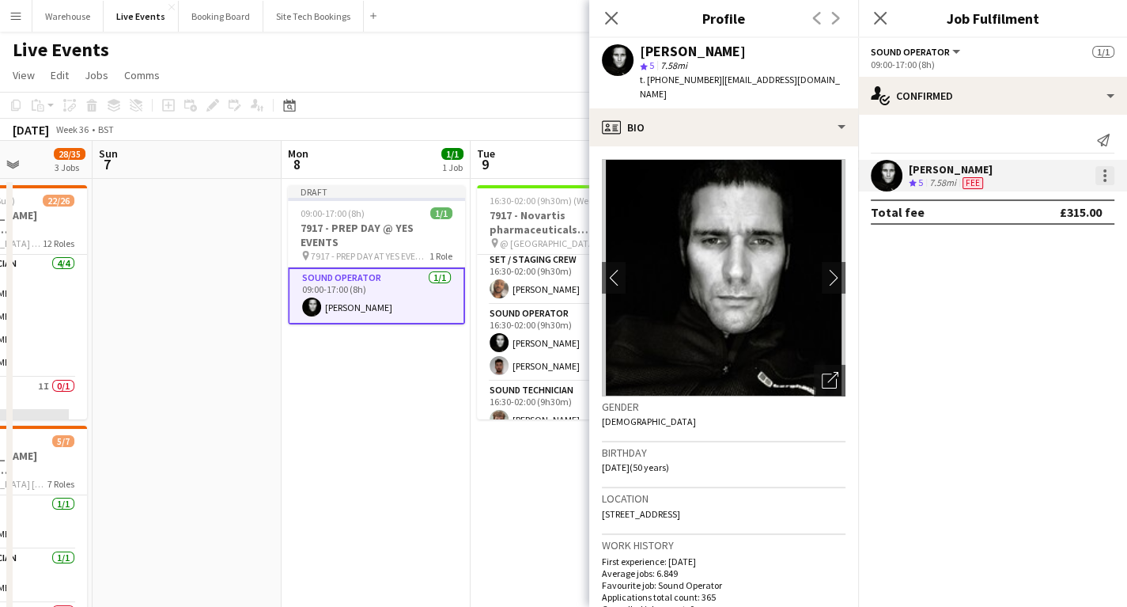
click at [1096, 177] on div at bounding box center [1104, 175] width 19 height 19
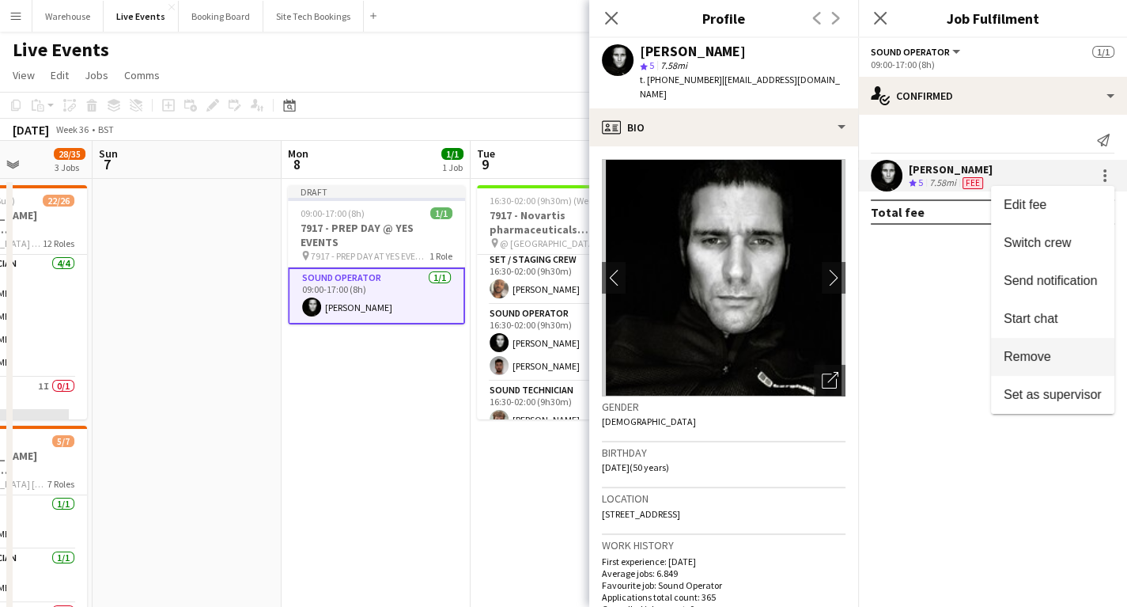
click at [1024, 359] on span "Remove" at bounding box center [1027, 356] width 47 height 13
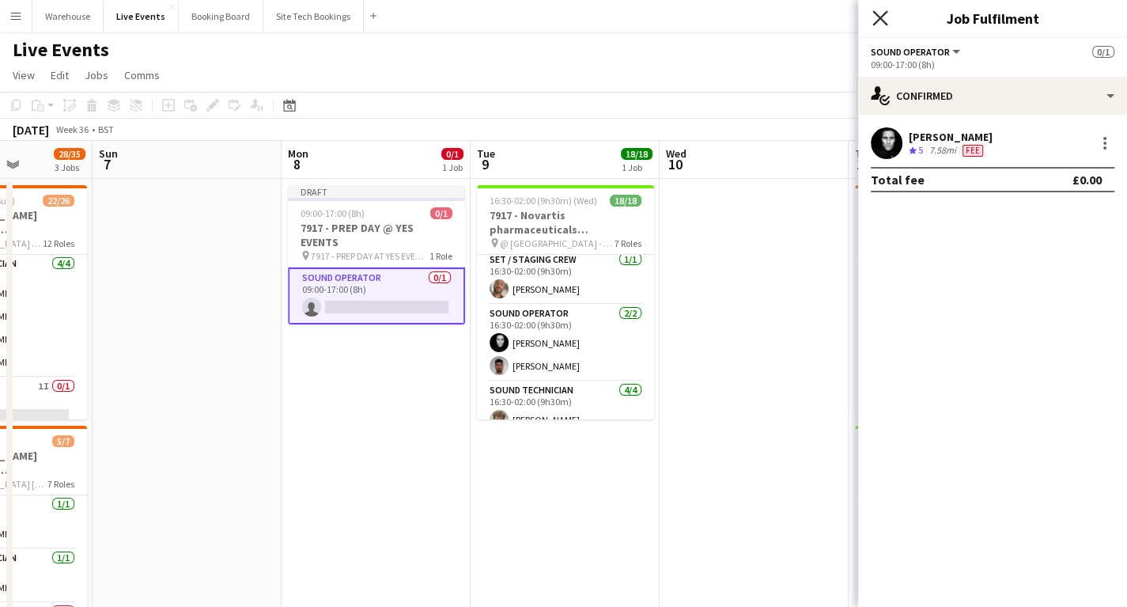
click at [886, 19] on icon "Close pop-in" at bounding box center [879, 17] width 15 height 15
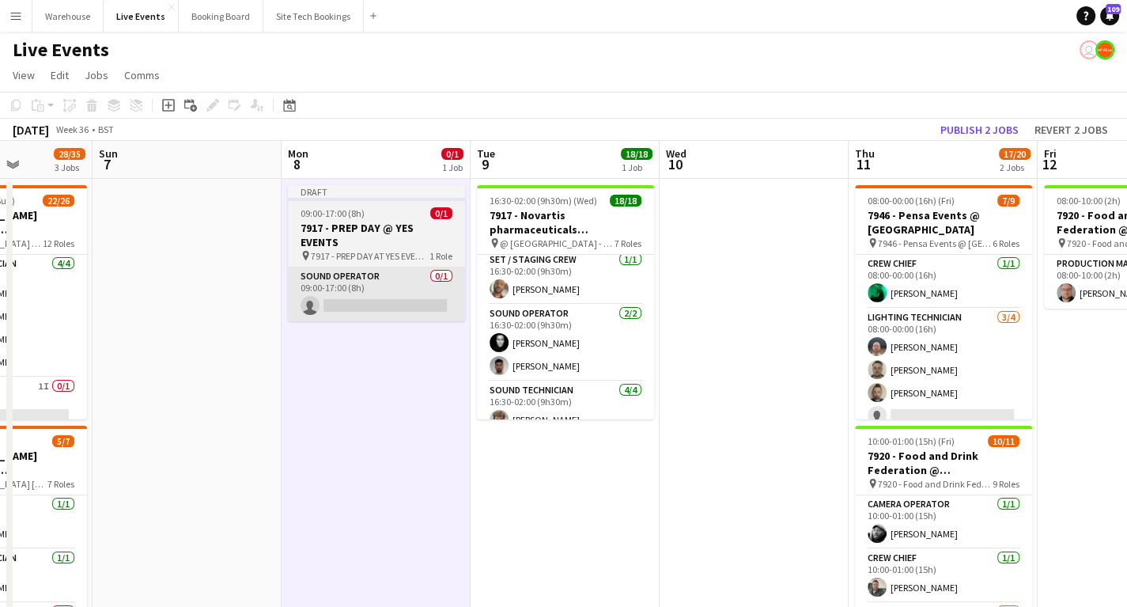
scroll to position [0, 475]
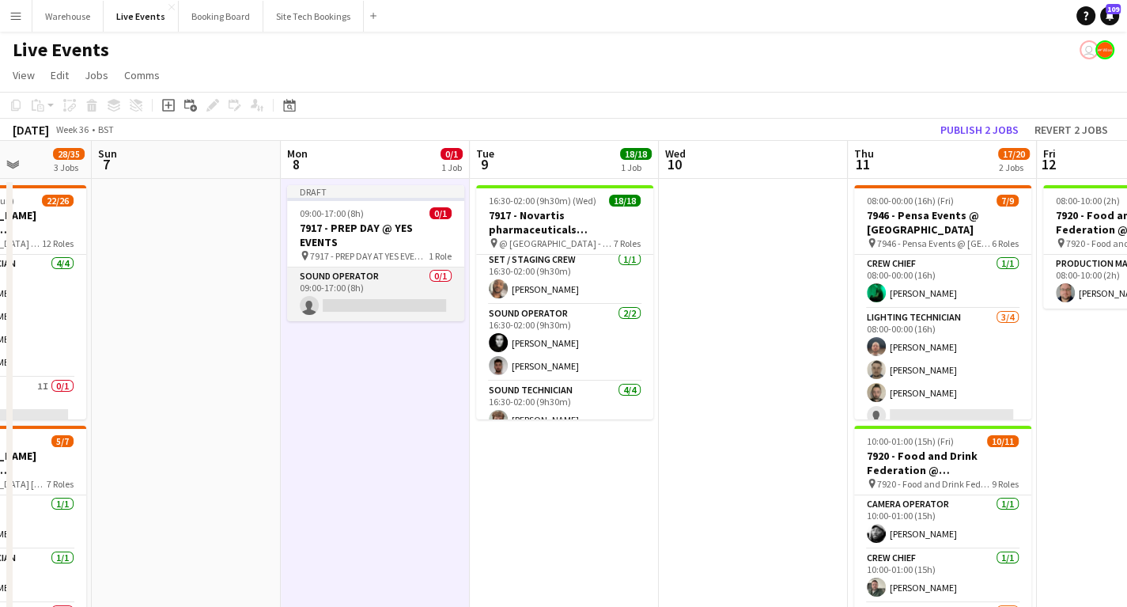
click at [387, 286] on app-card-role "Sound Operator 0/1 09:00-17:00 (8h) single-neutral-actions" at bounding box center [375, 294] width 177 height 54
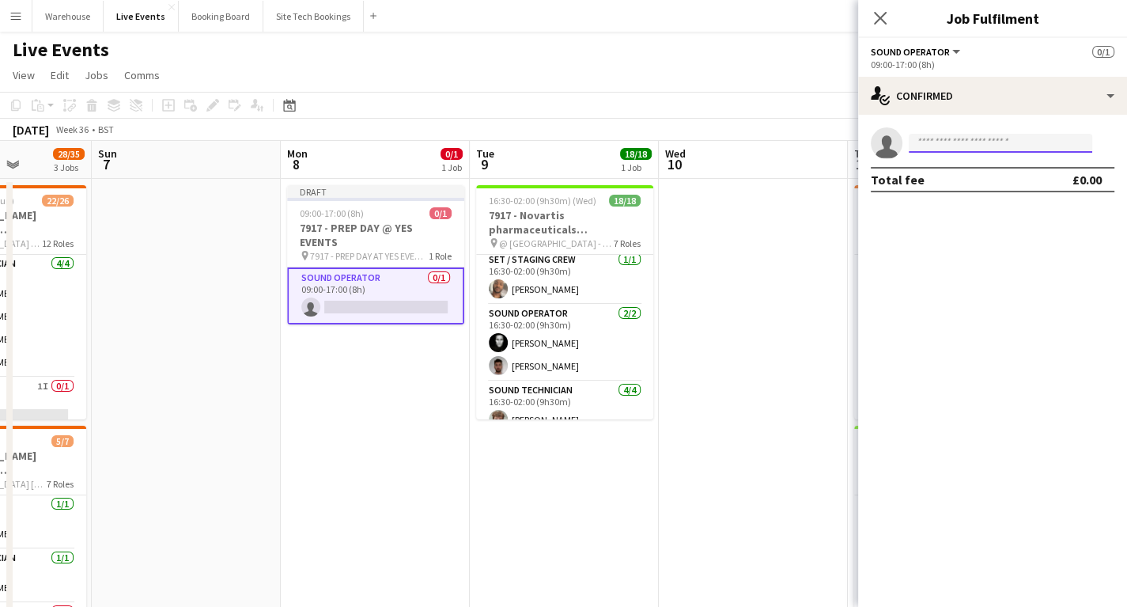
drag, startPoint x: 958, startPoint y: 148, endPoint x: 954, endPoint y: 138, distance: 10.3
click at [955, 146] on input at bounding box center [1001, 143] width 184 height 19
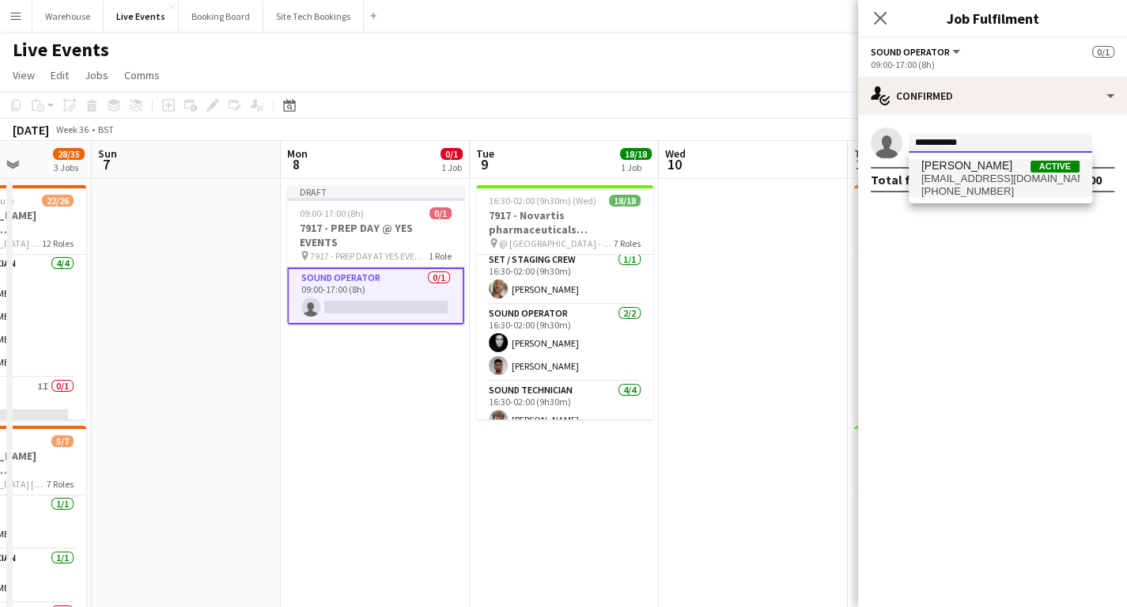
type input "**********"
click at [949, 168] on span "Jason Ryall" at bounding box center [966, 165] width 91 height 13
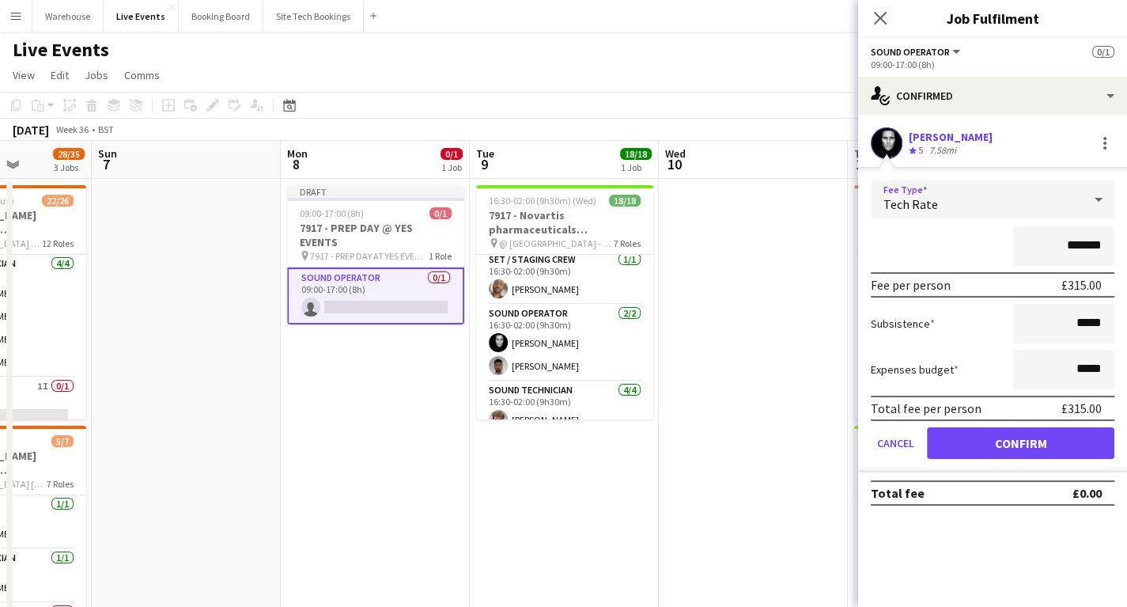
click at [914, 199] on span "Tech Rate" at bounding box center [911, 204] width 55 height 16
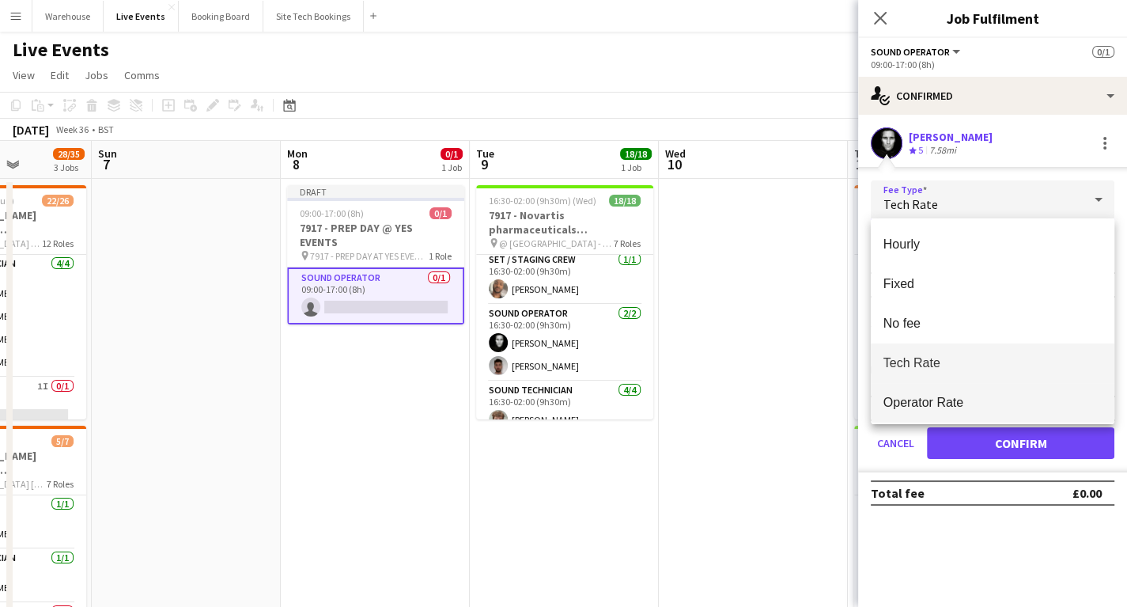
click at [921, 400] on span "Operator Rate" at bounding box center [993, 402] width 218 height 15
type input "*******"
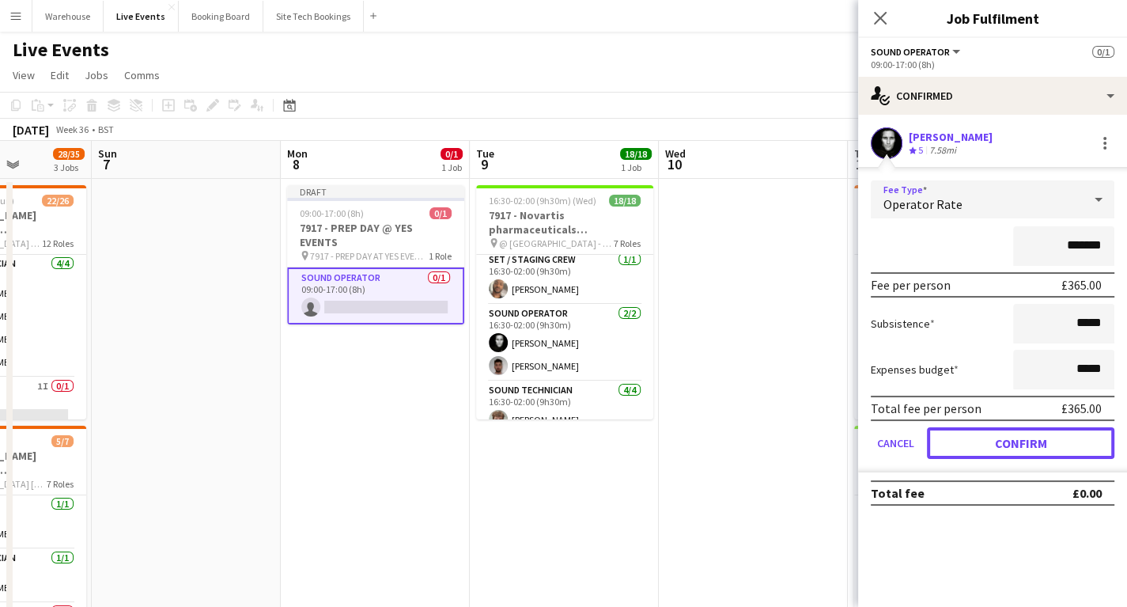
click at [993, 445] on button "Confirm" at bounding box center [1020, 443] width 187 height 32
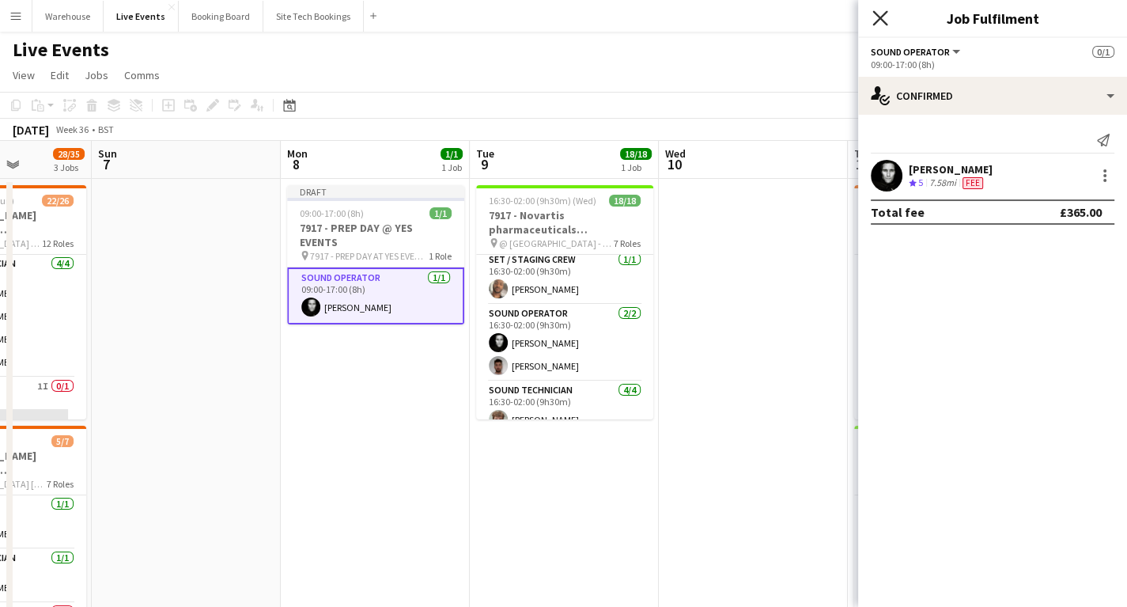
click at [876, 13] on icon at bounding box center [879, 17] width 15 height 15
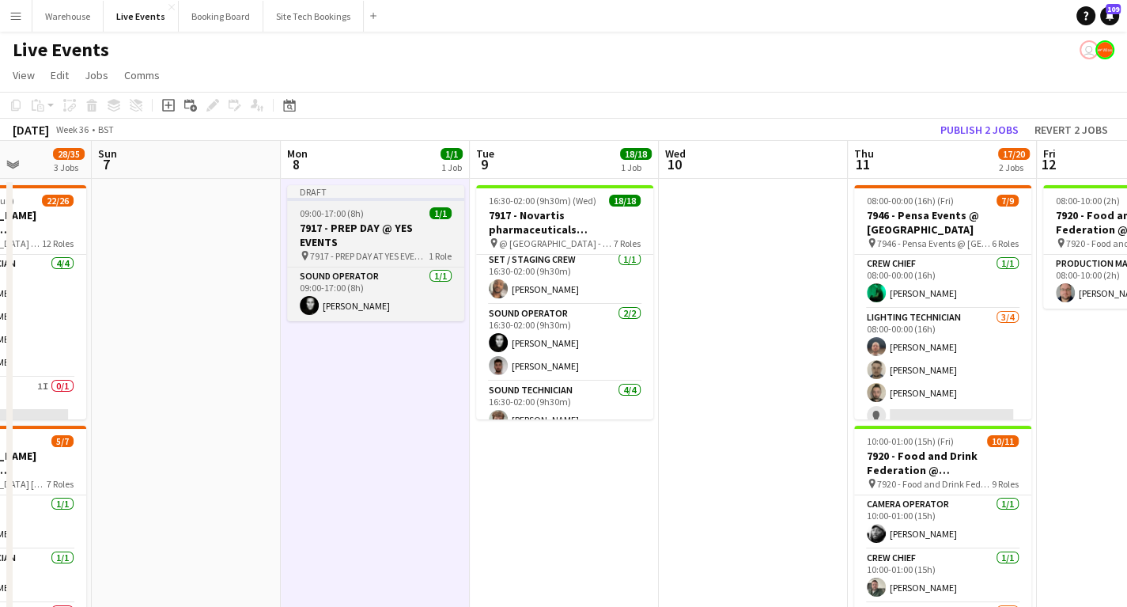
click at [323, 225] on h3 "7917 - PREP DAY @ YES EVENTS" at bounding box center [375, 235] width 177 height 28
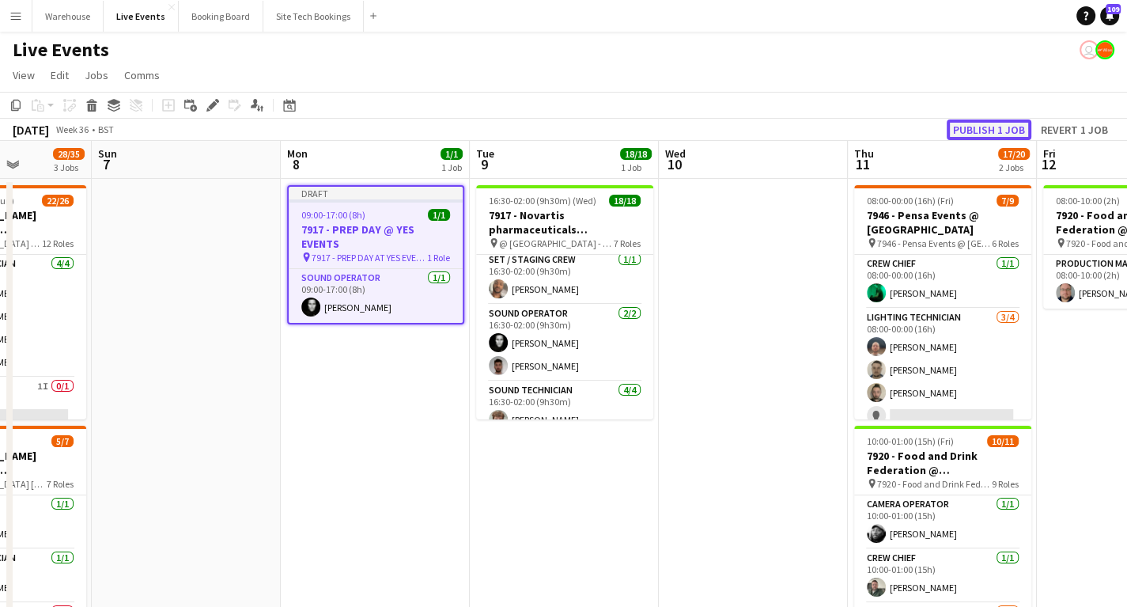
click at [982, 127] on button "Publish 1 job" at bounding box center [989, 129] width 85 height 21
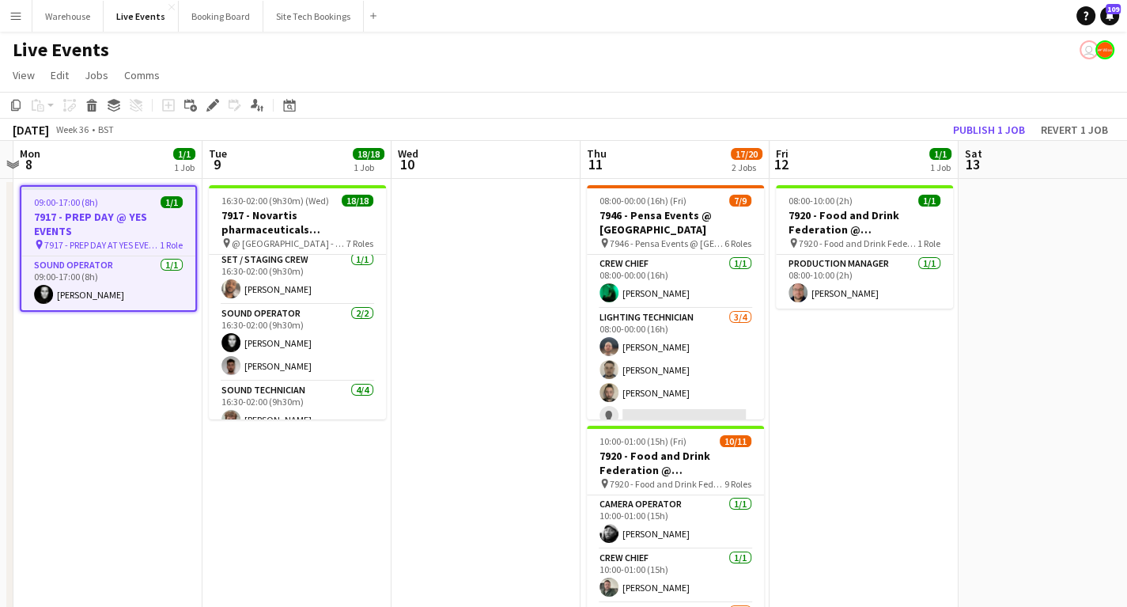
scroll to position [0, 554]
drag, startPoint x: 723, startPoint y: 464, endPoint x: 455, endPoint y: 494, distance: 269.8
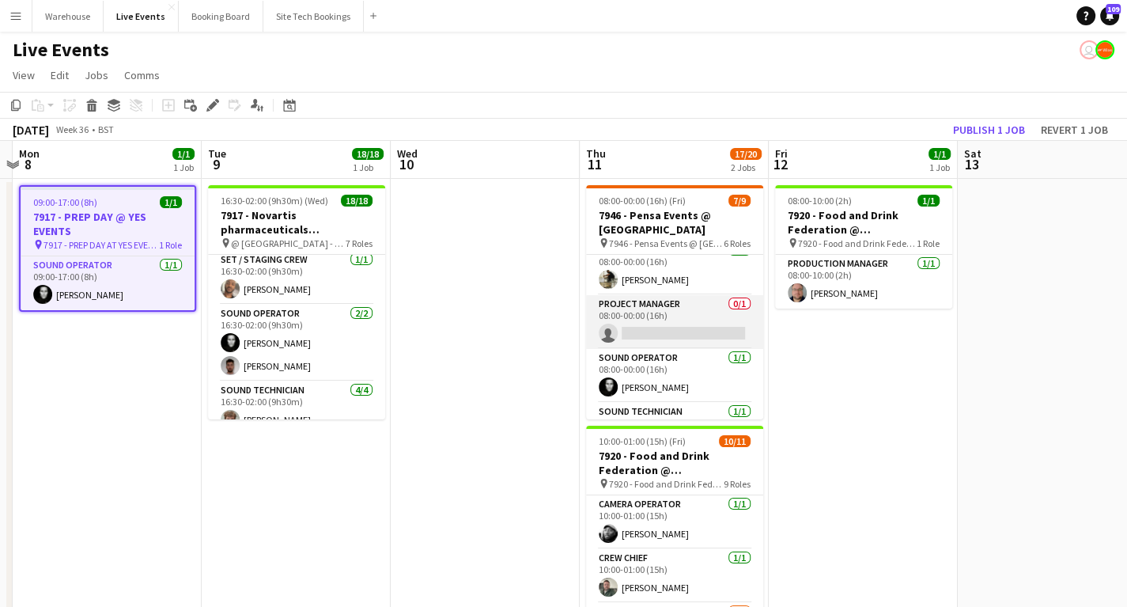
scroll to position [227, 0]
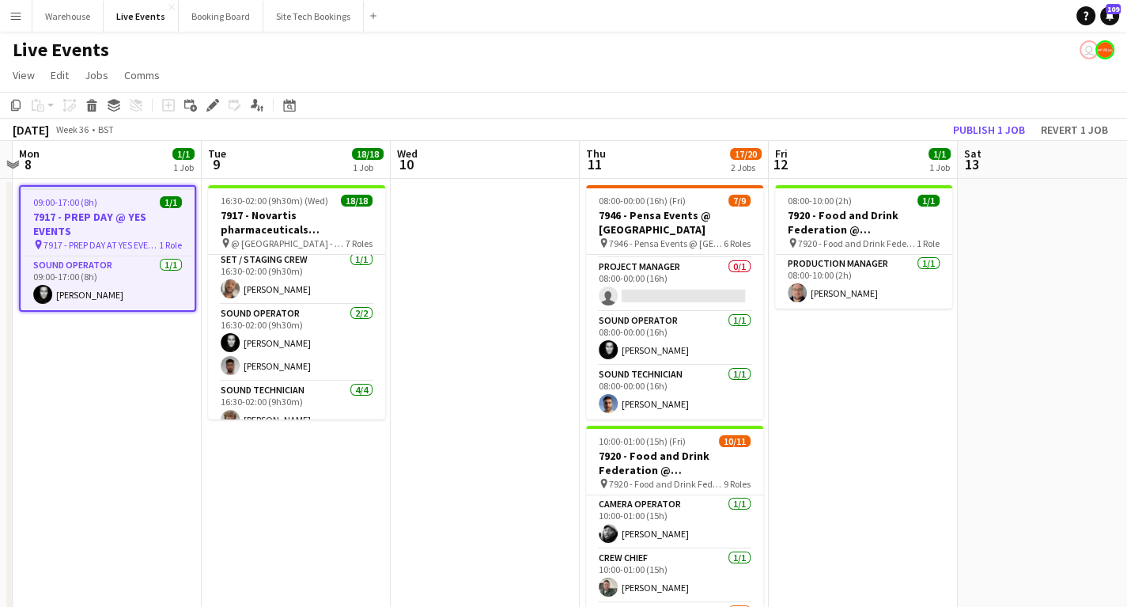
drag, startPoint x: 461, startPoint y: 211, endPoint x: 329, endPoint y: 517, distance: 333.4
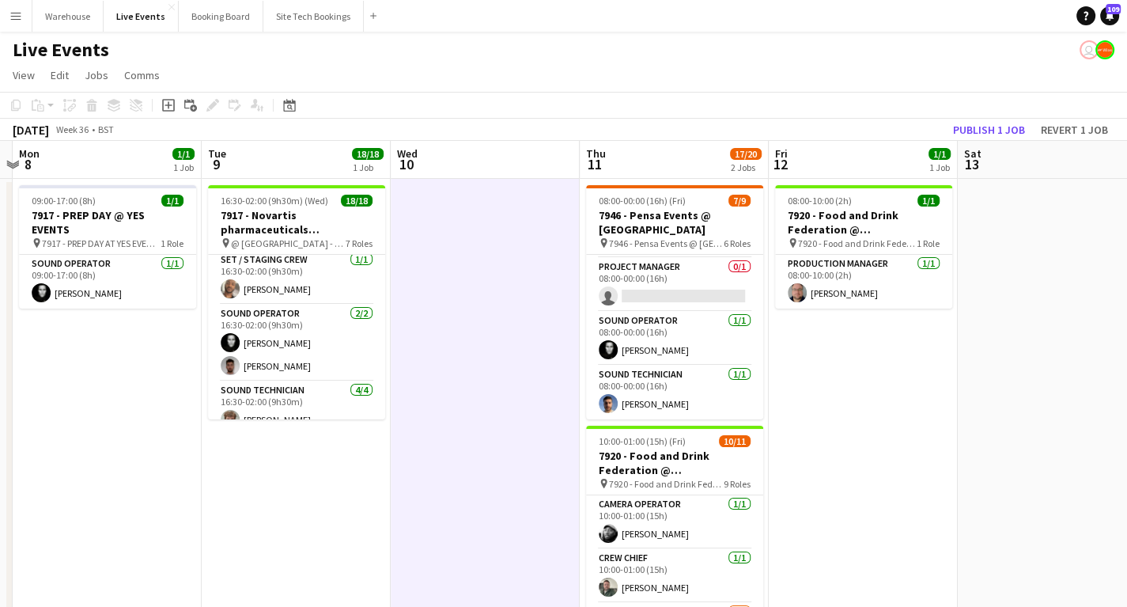
click at [71, 208] on h3 "7917 - PREP DAY @ YES EVENTS" at bounding box center [107, 222] width 177 height 28
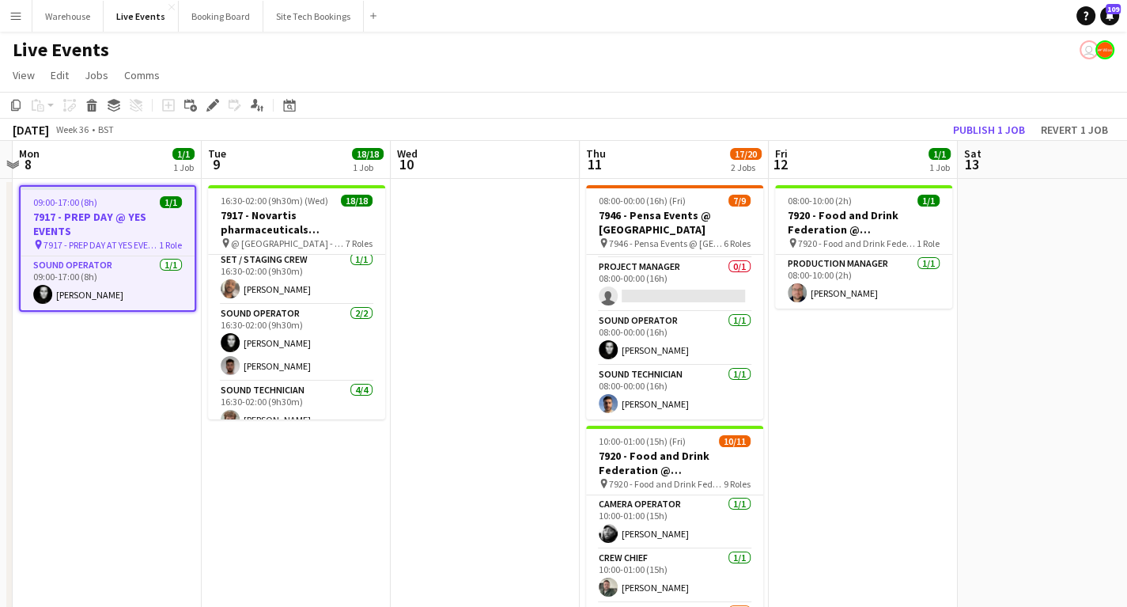
scroll to position [0, 554]
click at [1008, 124] on button "Publish 1 job" at bounding box center [989, 129] width 85 height 21
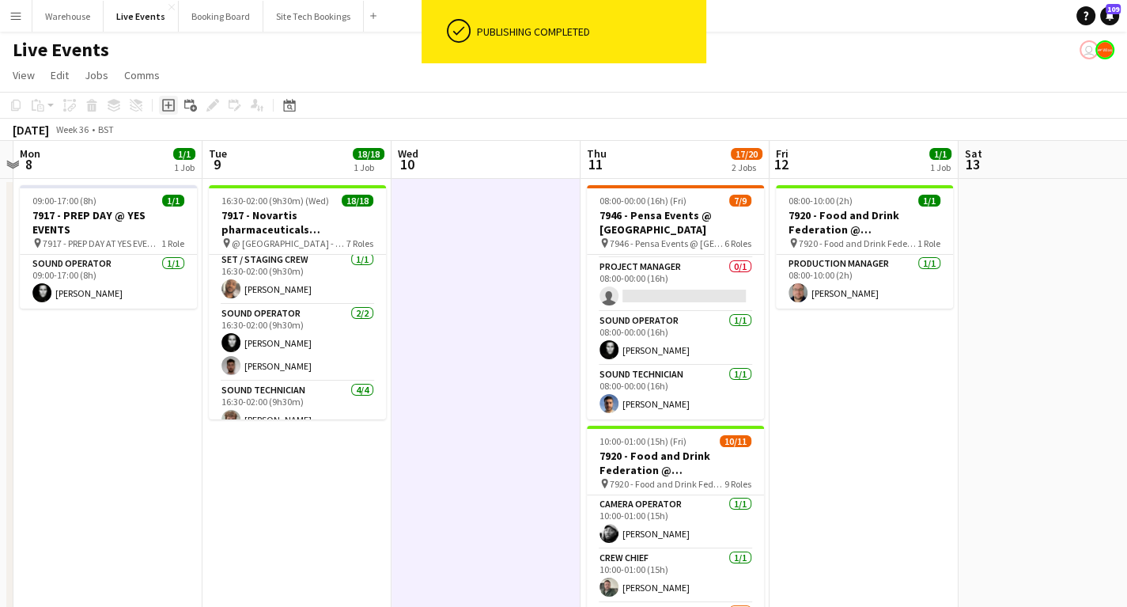
click at [163, 108] on icon at bounding box center [168, 105] width 13 height 13
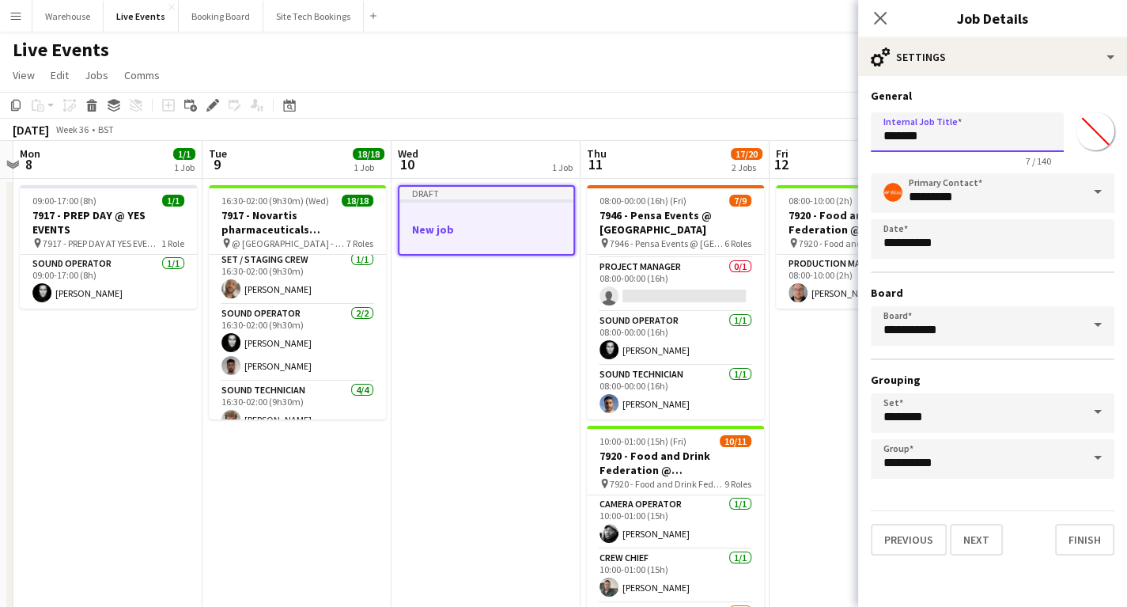
drag, startPoint x: 913, startPoint y: 138, endPoint x: 814, endPoint y: 138, distance: 98.9
type input "**********"
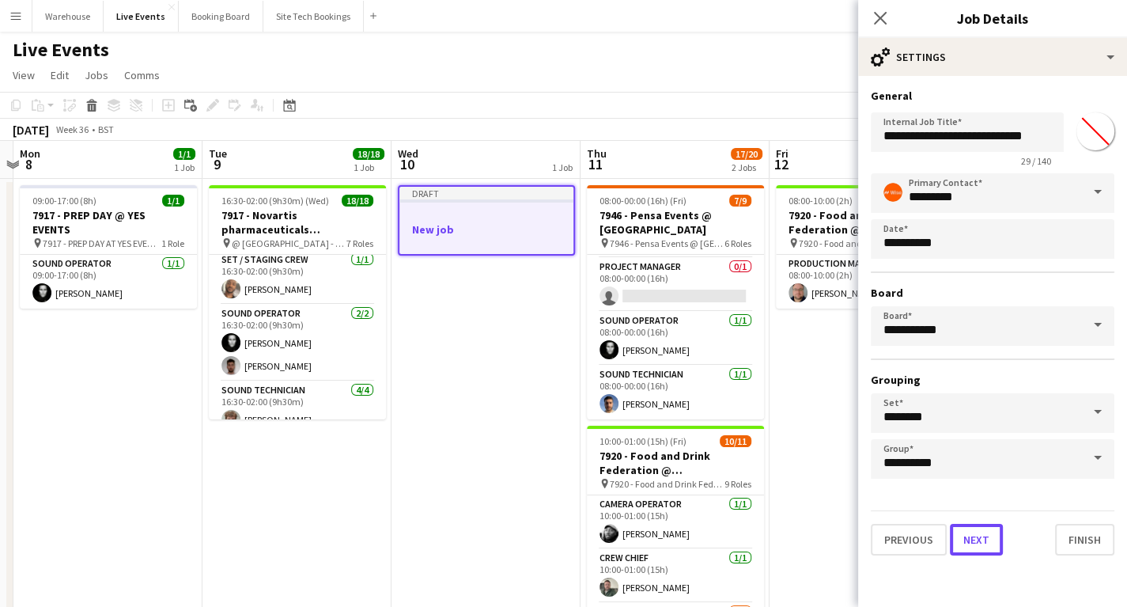
click at [985, 543] on button "Next" at bounding box center [976, 540] width 53 height 32
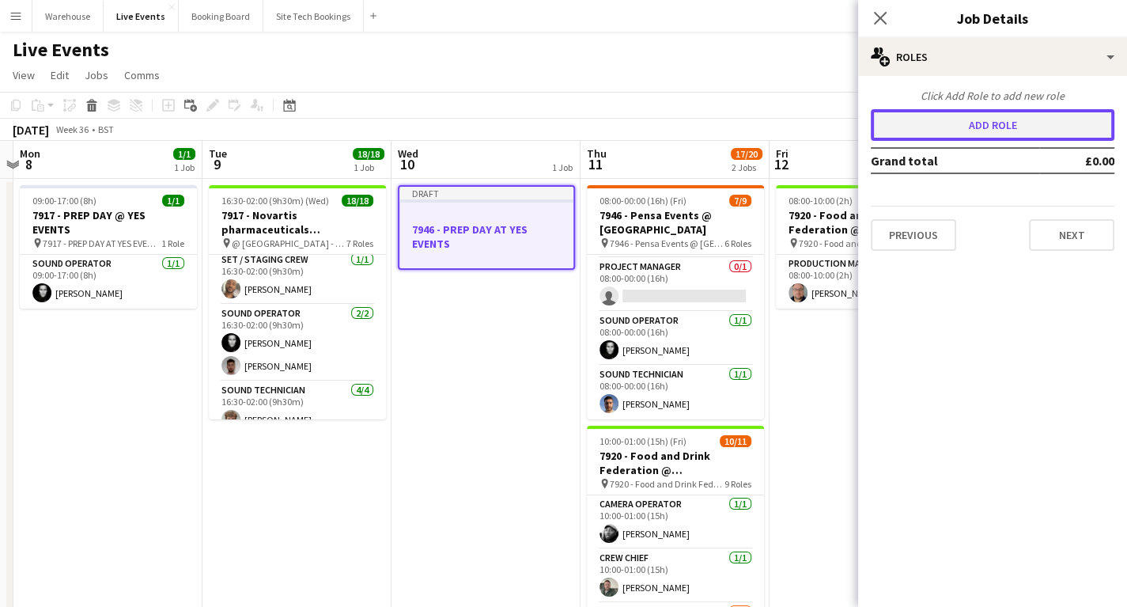
click at [971, 127] on button "Add role" at bounding box center [993, 125] width 244 height 32
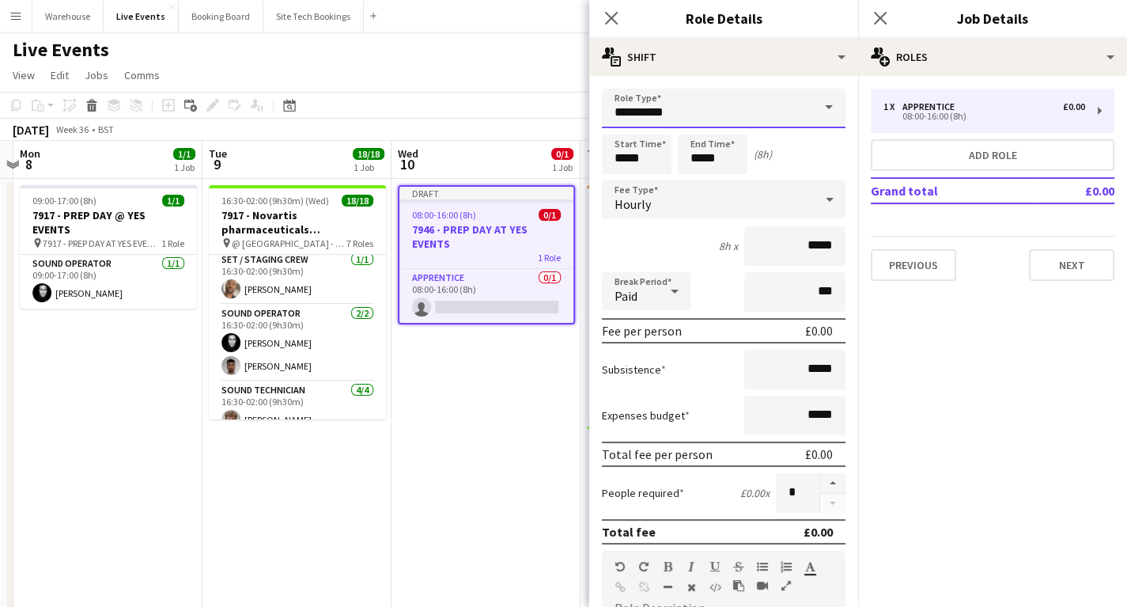
click at [677, 120] on input "**********" at bounding box center [724, 109] width 244 height 40
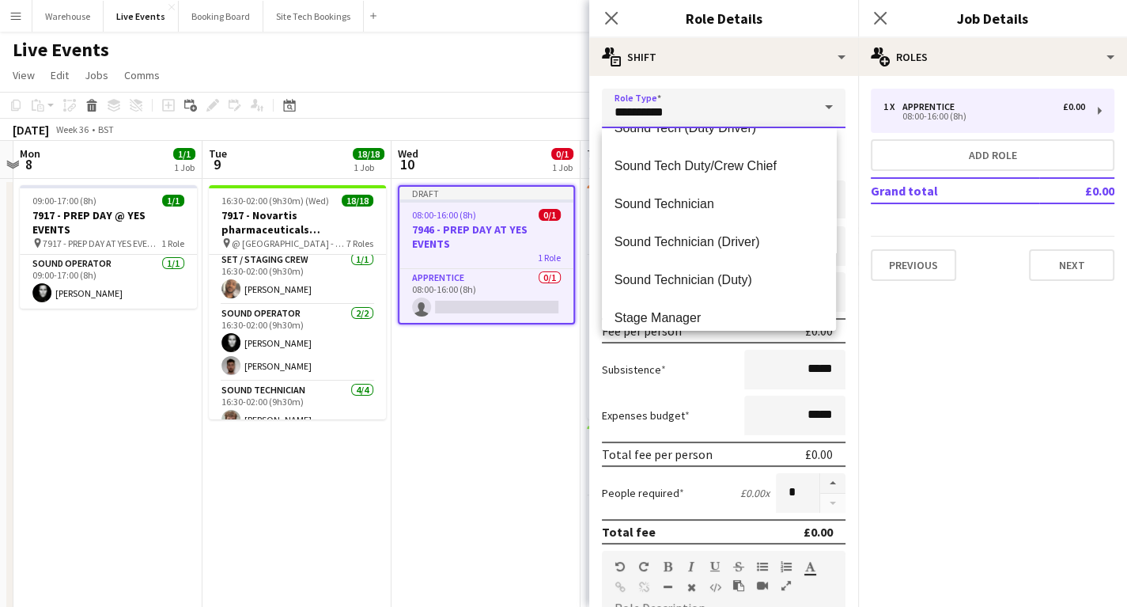
scroll to position [3101, 0]
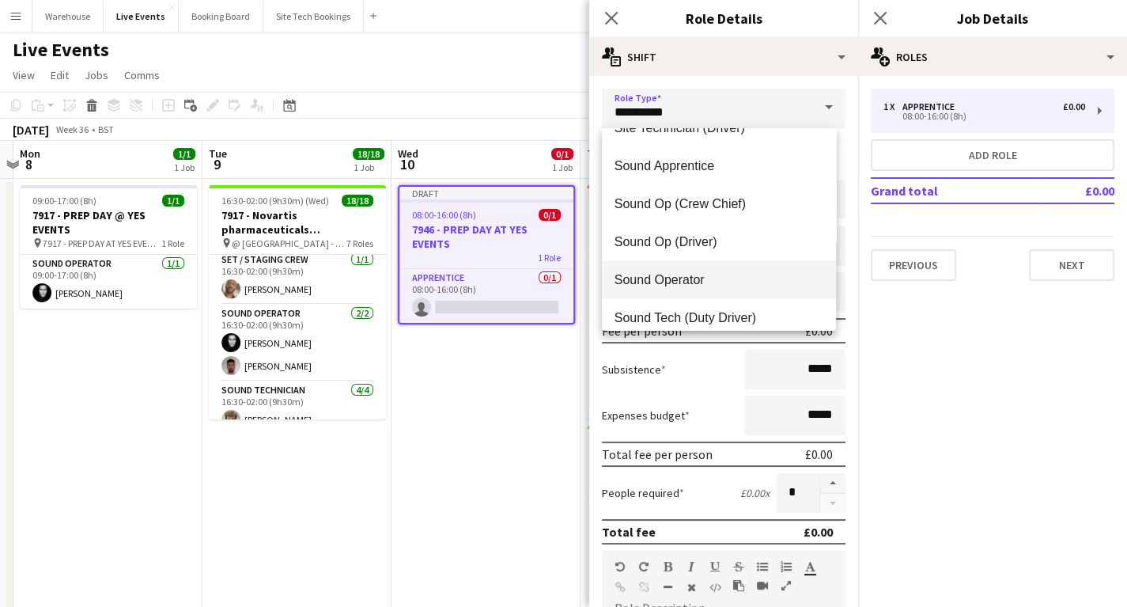
click at [694, 291] on mat-option "Sound Operator" at bounding box center [719, 280] width 234 height 38
type input "**********"
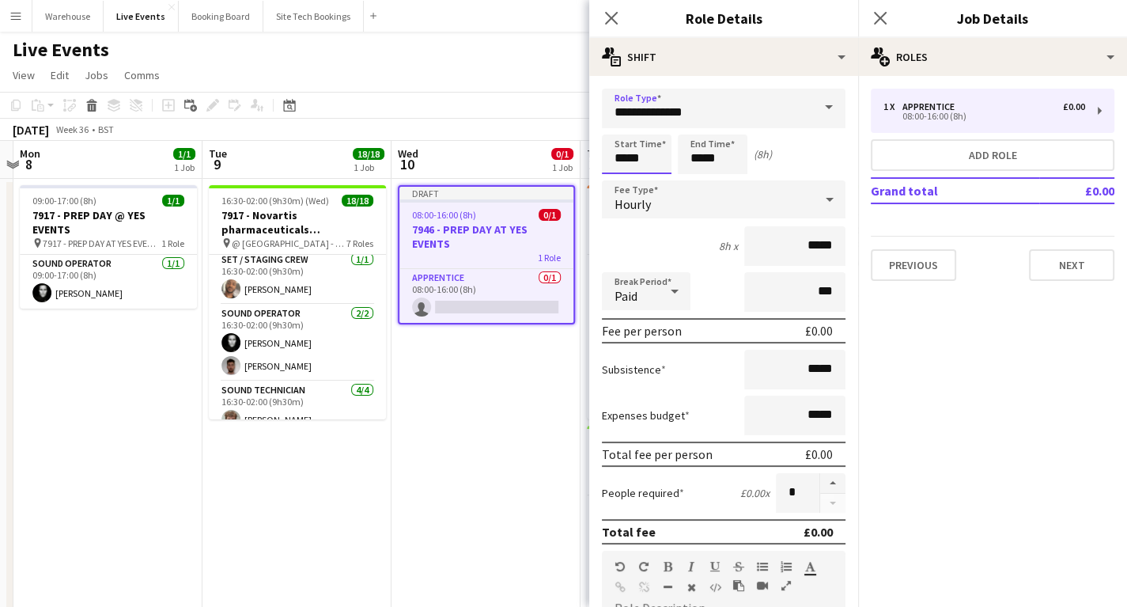
click at [629, 154] on input "*****" at bounding box center [637, 154] width 70 height 40
type input "*****"
click at [625, 132] on div at bounding box center [621, 127] width 32 height 16
click at [713, 157] on input "*****" at bounding box center [713, 154] width 70 height 40
type input "*****"
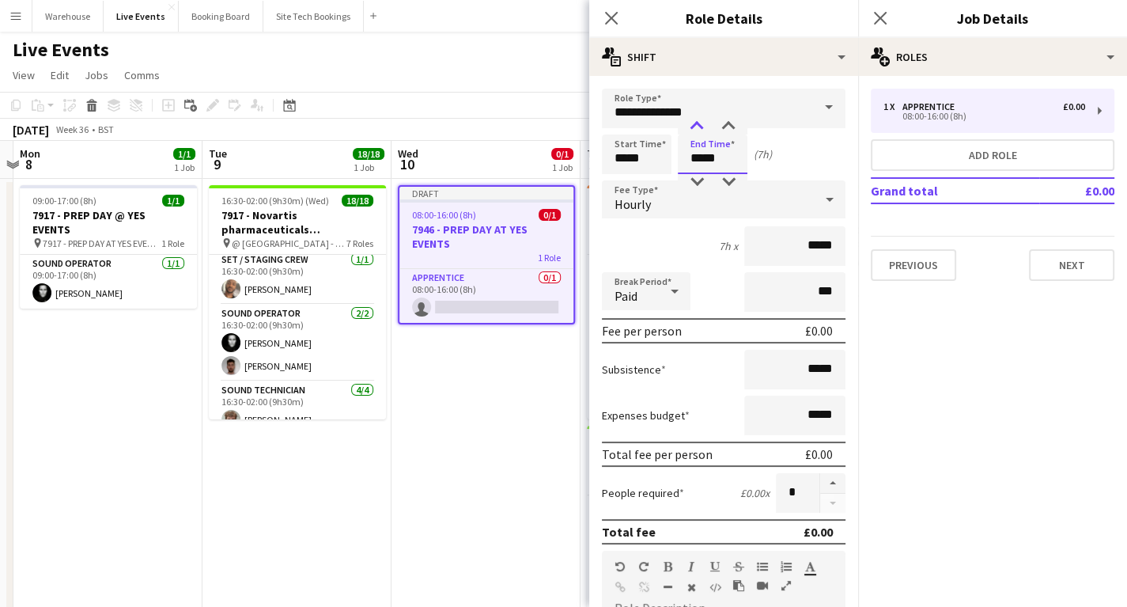
click at [704, 120] on div at bounding box center [697, 127] width 32 height 16
click at [628, 200] on span "Hourly" at bounding box center [633, 204] width 36 height 16
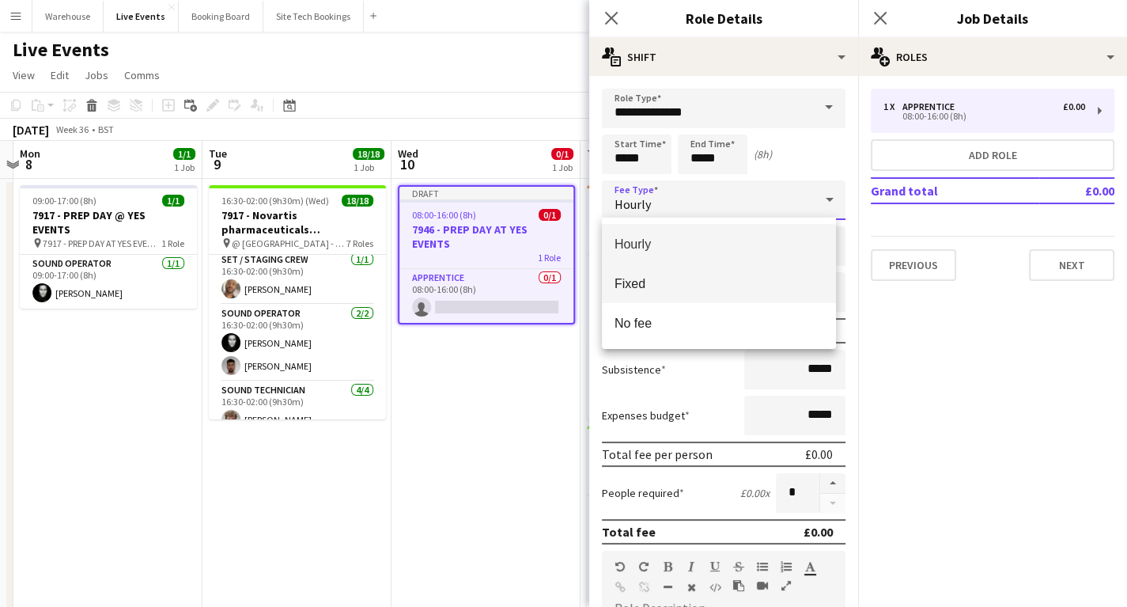
click at [639, 279] on span "Fixed" at bounding box center [719, 283] width 209 height 15
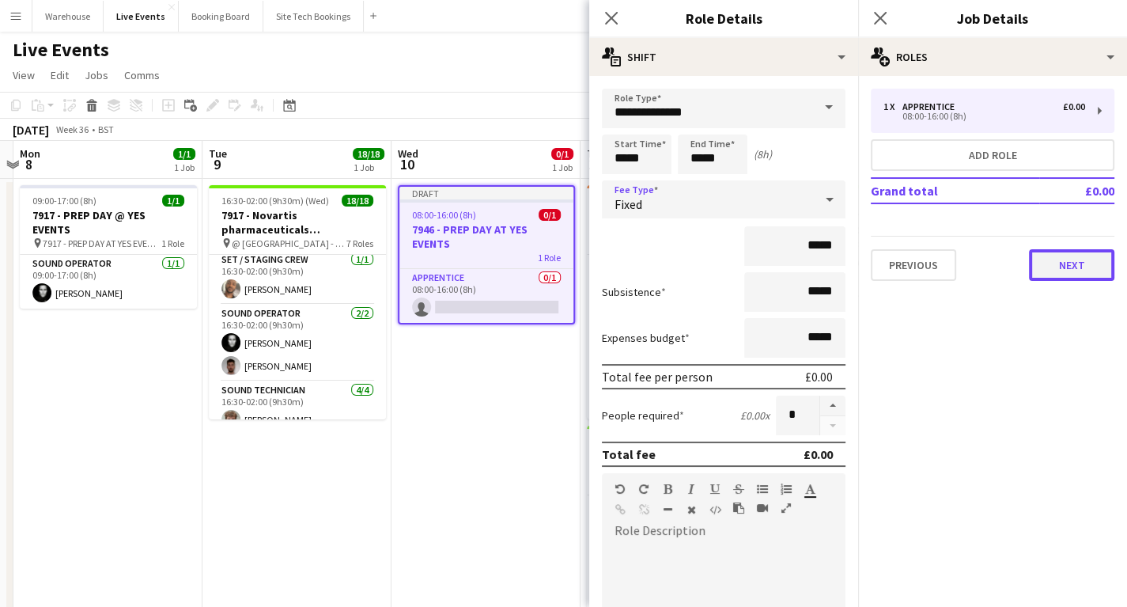
click at [1088, 264] on button "Next" at bounding box center [1071, 265] width 85 height 32
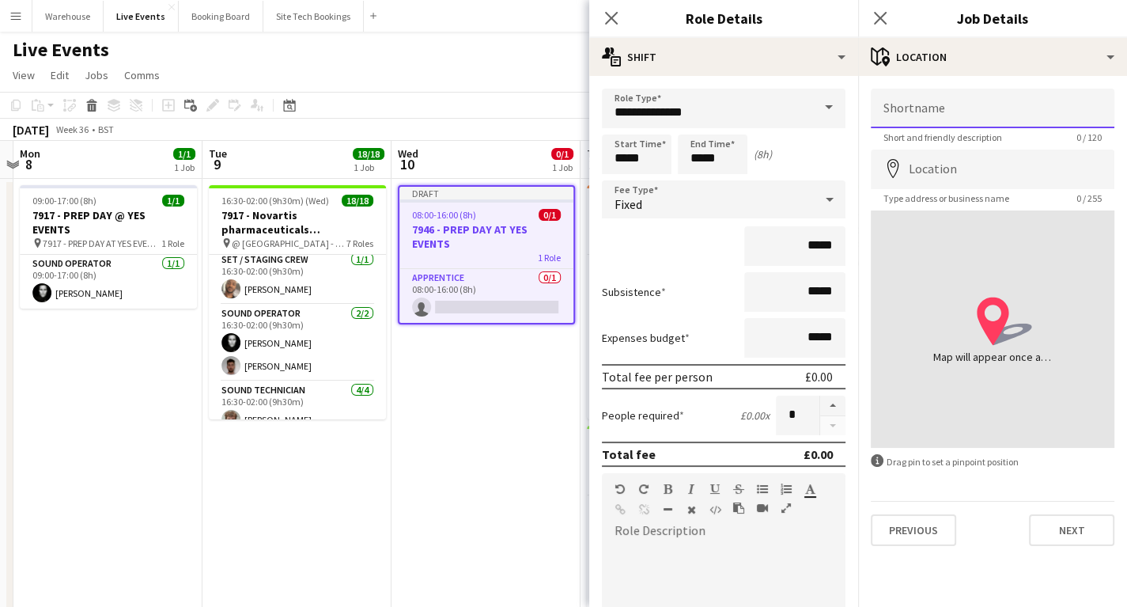
click at [952, 108] on input "Shortname" at bounding box center [993, 109] width 244 height 40
type input "**********"
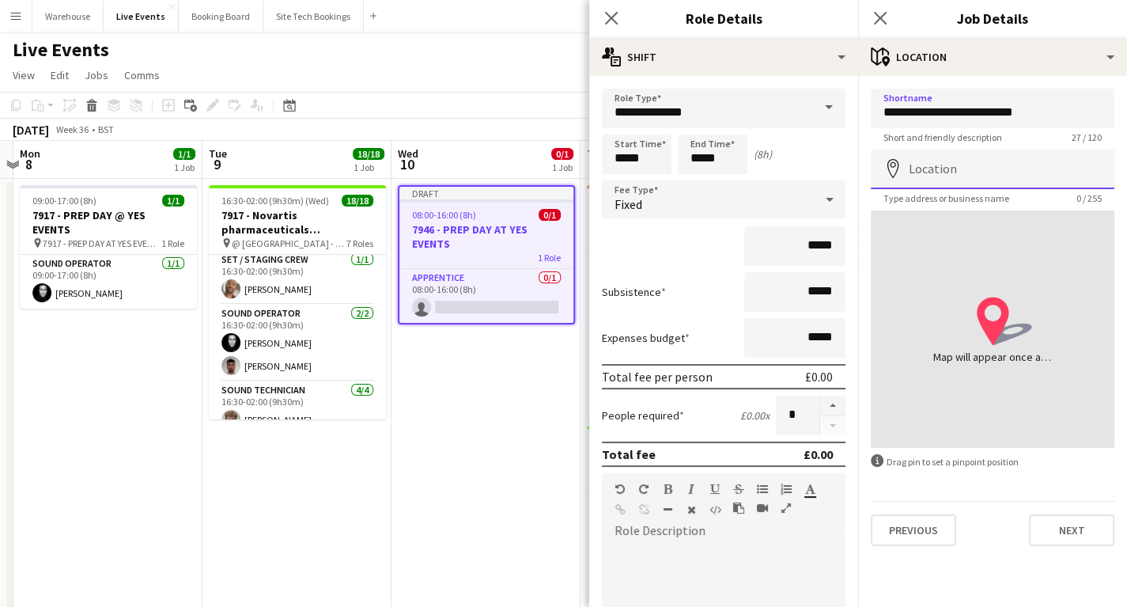
click at [981, 165] on input "Location" at bounding box center [993, 169] width 244 height 40
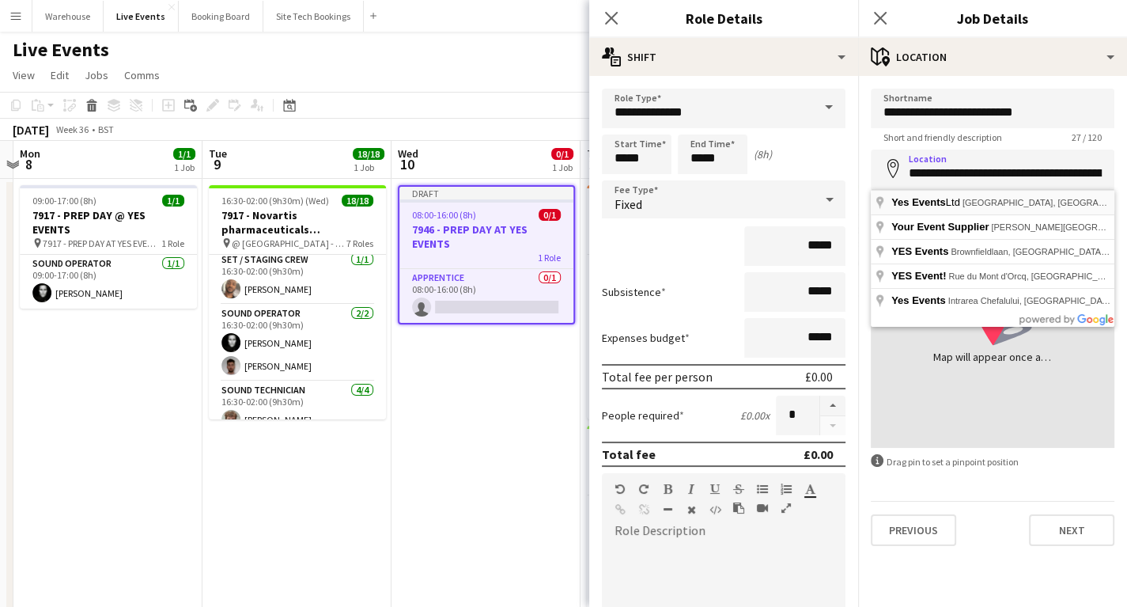
type input "**********"
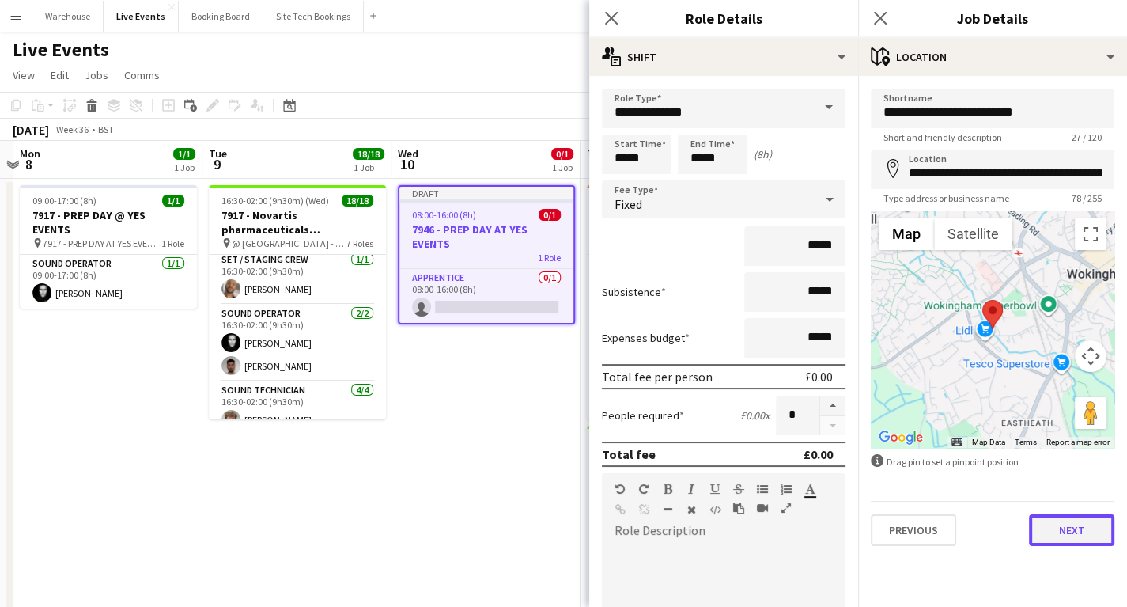
click at [1076, 531] on button "Next" at bounding box center [1071, 530] width 85 height 32
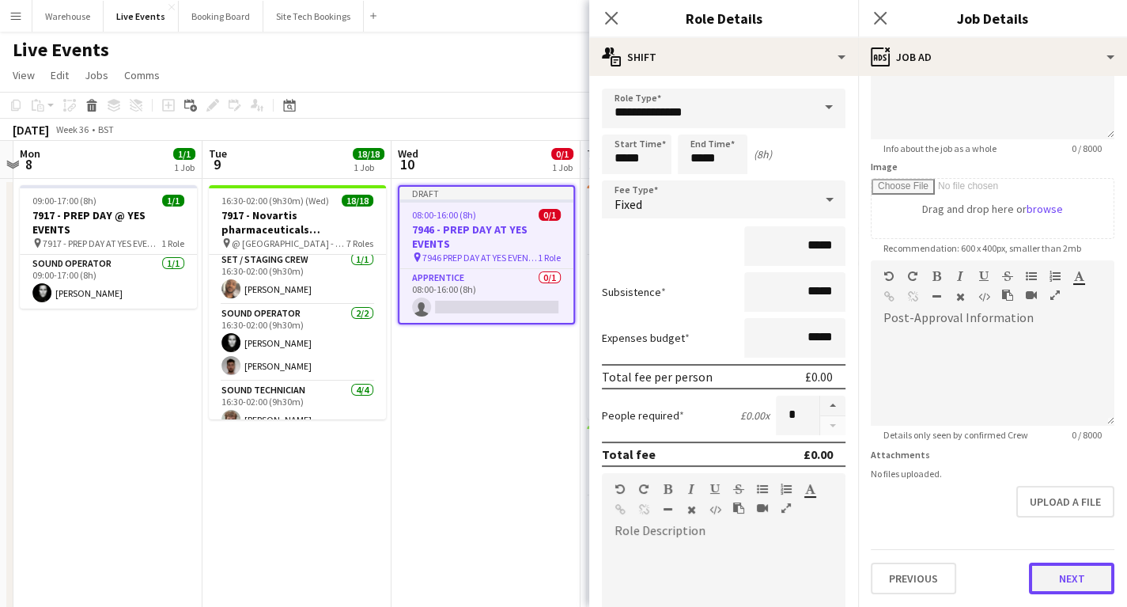
click at [1064, 545] on form "**********" at bounding box center [992, 253] width 269 height 681
click at [1073, 578] on button "Next" at bounding box center [1071, 580] width 85 height 32
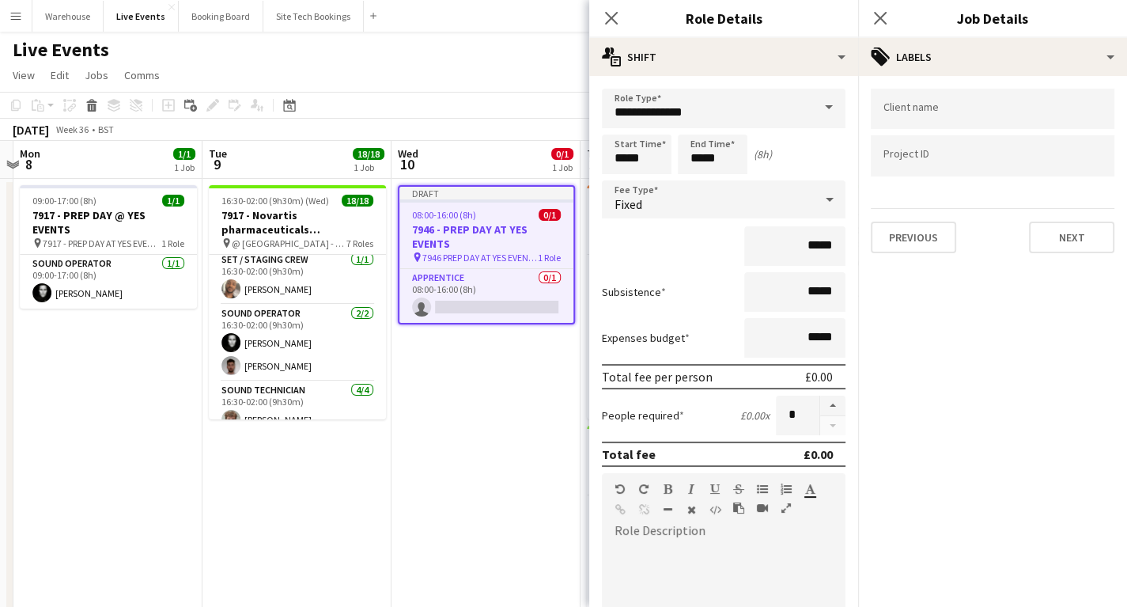
scroll to position [0, 0]
click at [608, 18] on icon "Close pop-in" at bounding box center [611, 17] width 15 height 15
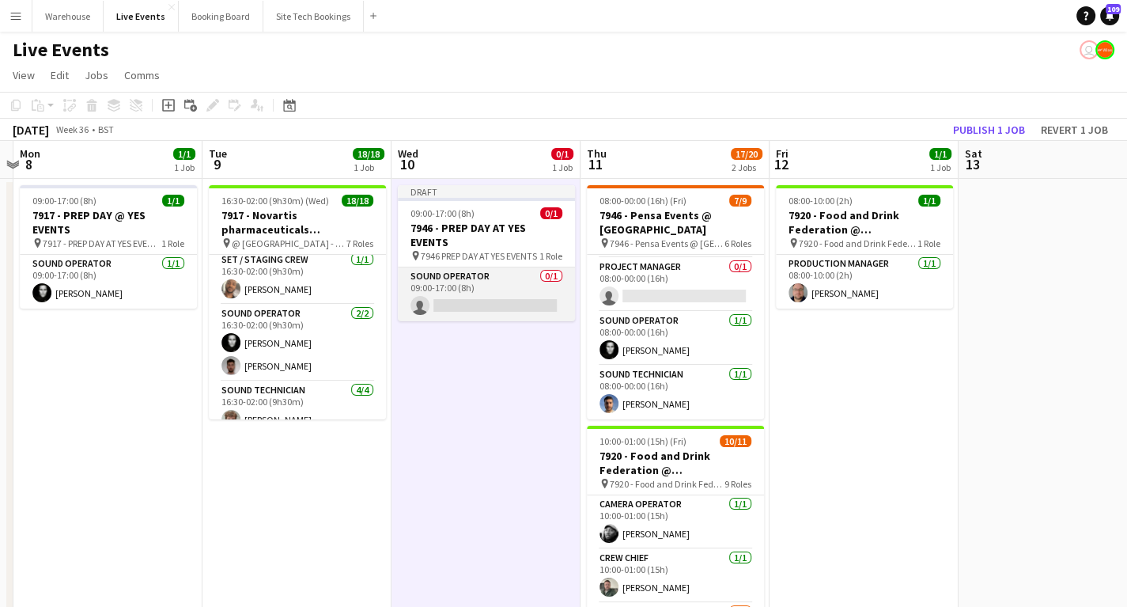
click at [471, 301] on app-card-role "Sound Operator 0/1 09:00-17:00 (8h) single-neutral-actions" at bounding box center [486, 294] width 177 height 54
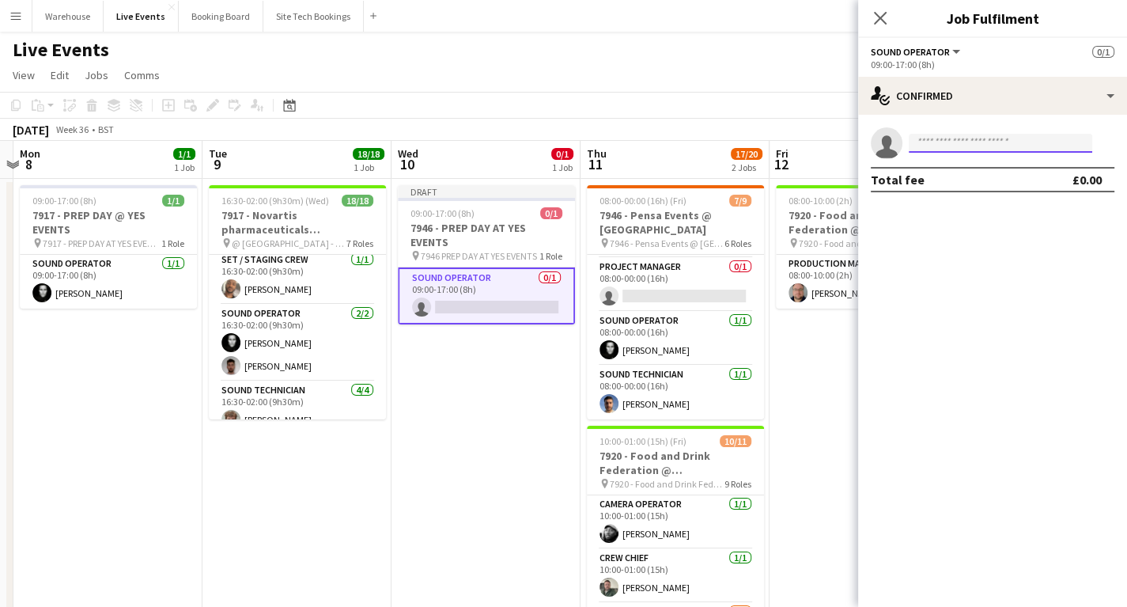
click at [976, 143] on input at bounding box center [1001, 143] width 184 height 19
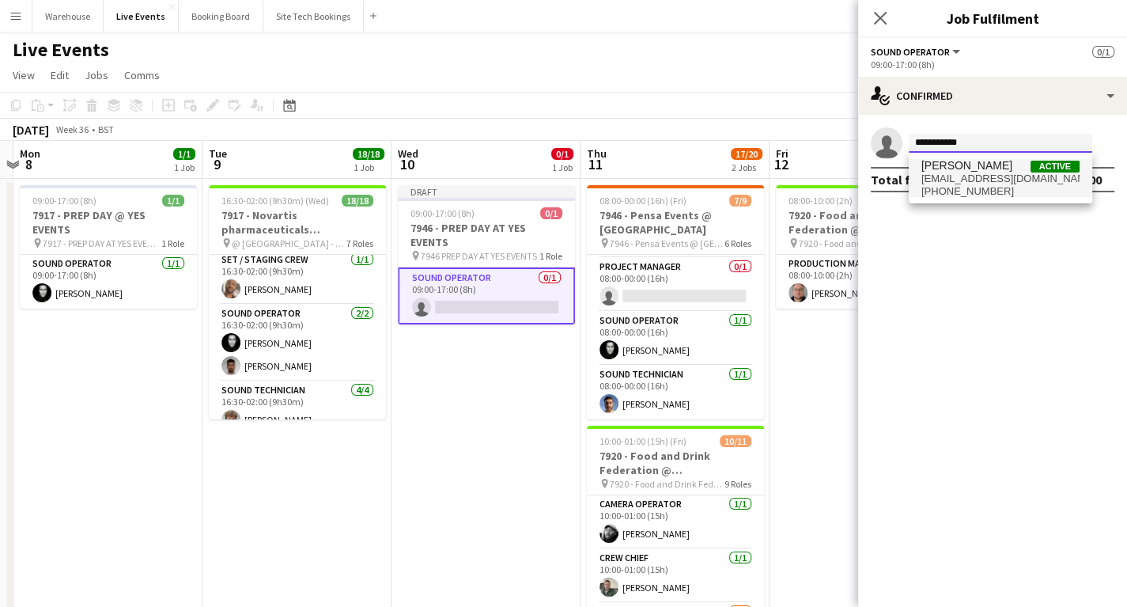
type input "**********"
click at [971, 170] on span "Jason Ryall" at bounding box center [966, 165] width 91 height 13
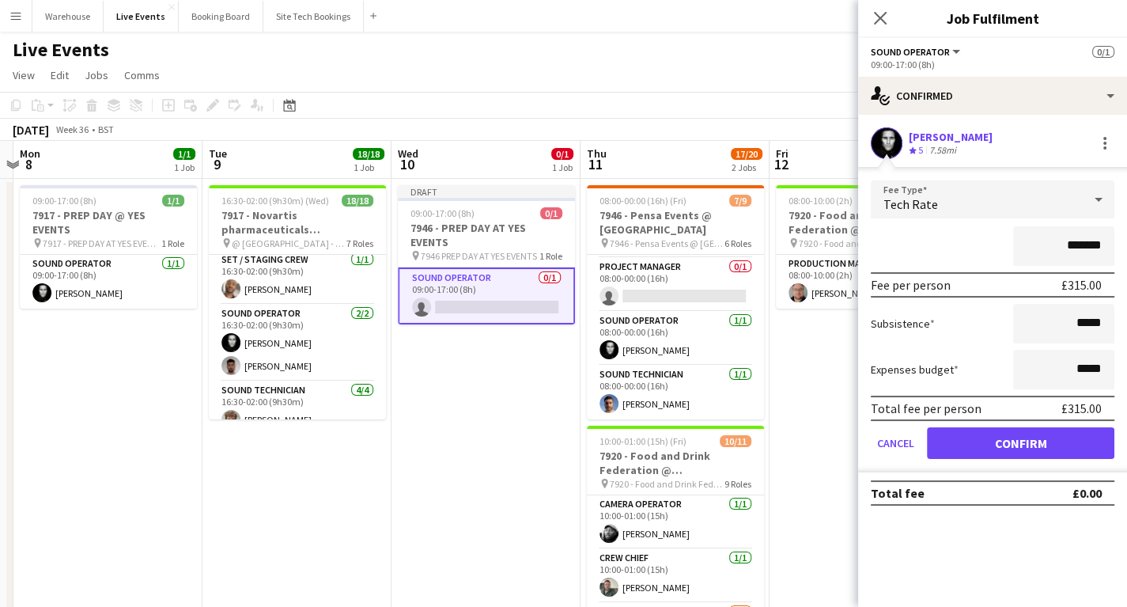
click at [927, 211] on span "Tech Rate" at bounding box center [911, 204] width 55 height 16
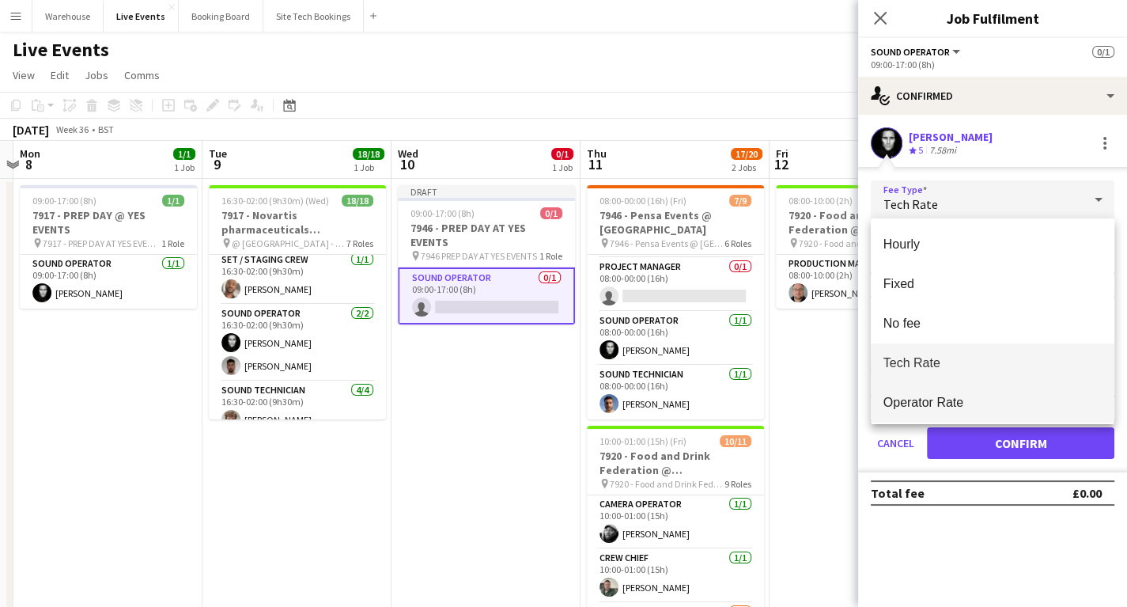
click at [923, 402] on span "Operator Rate" at bounding box center [993, 402] width 218 height 15
type input "*******"
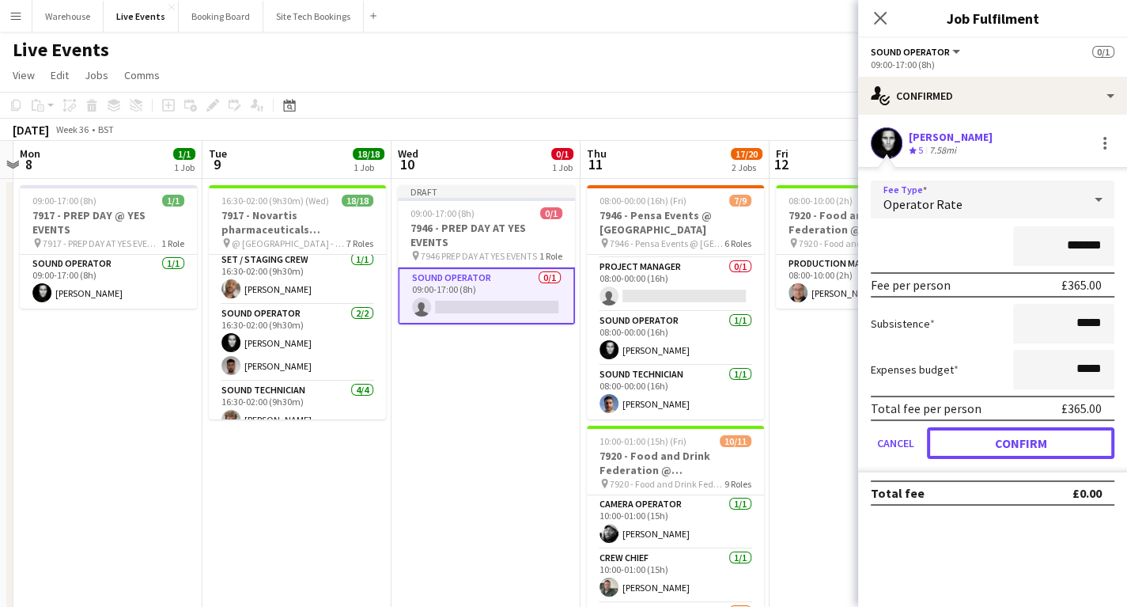
click at [1017, 432] on button "Confirm" at bounding box center [1020, 443] width 187 height 32
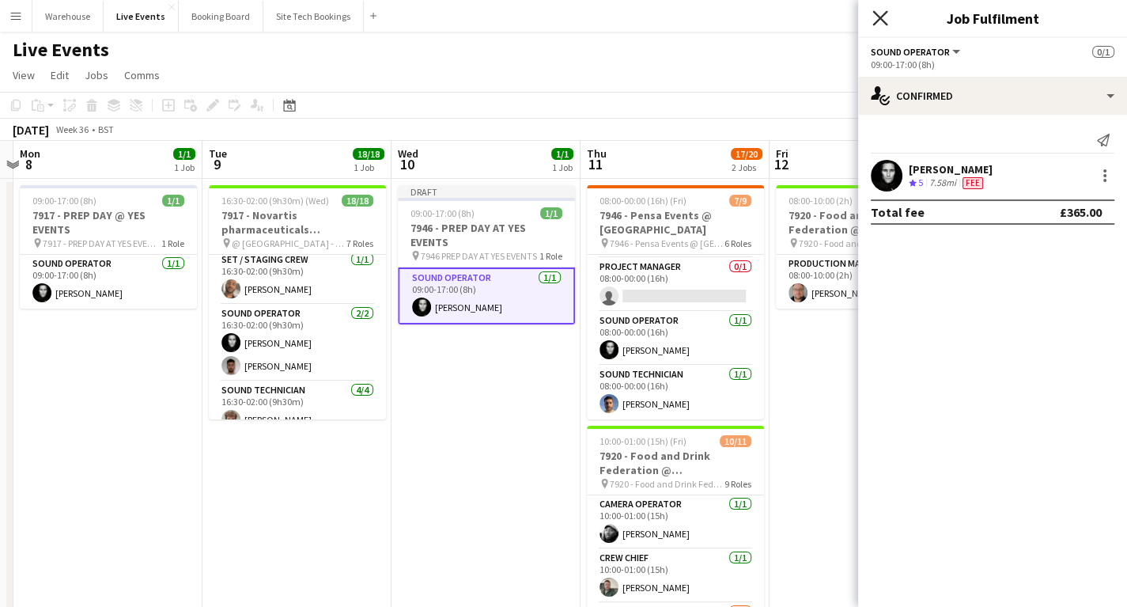
click at [882, 16] on icon at bounding box center [879, 17] width 15 height 15
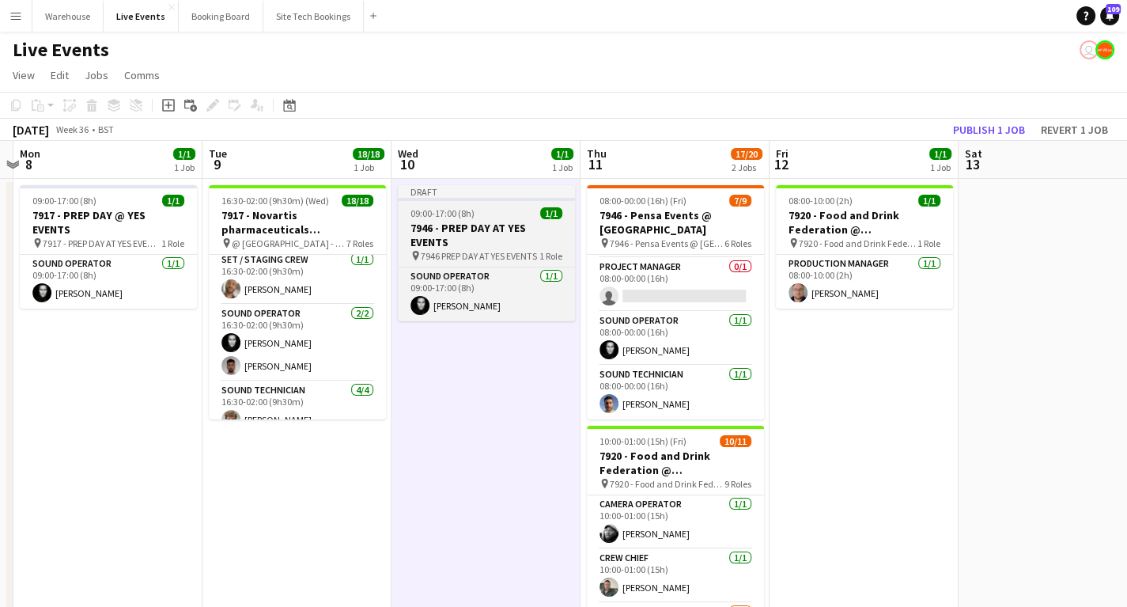
click at [486, 244] on h3 "7946 - PREP DAY AT YES EVENTS" at bounding box center [486, 235] width 177 height 28
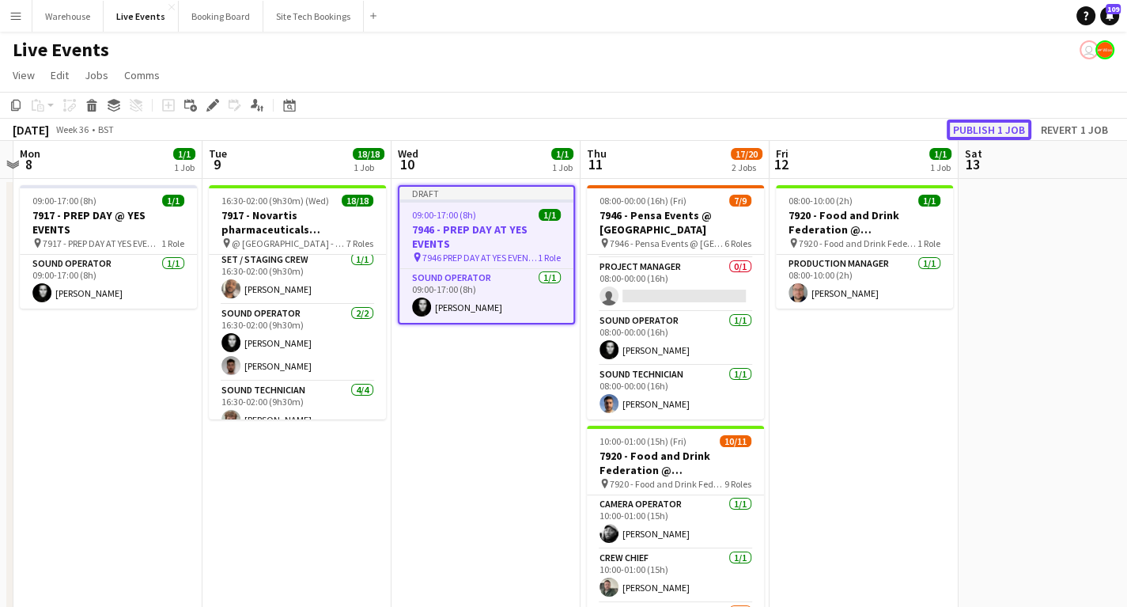
click at [1018, 130] on button "Publish 1 job" at bounding box center [989, 129] width 85 height 21
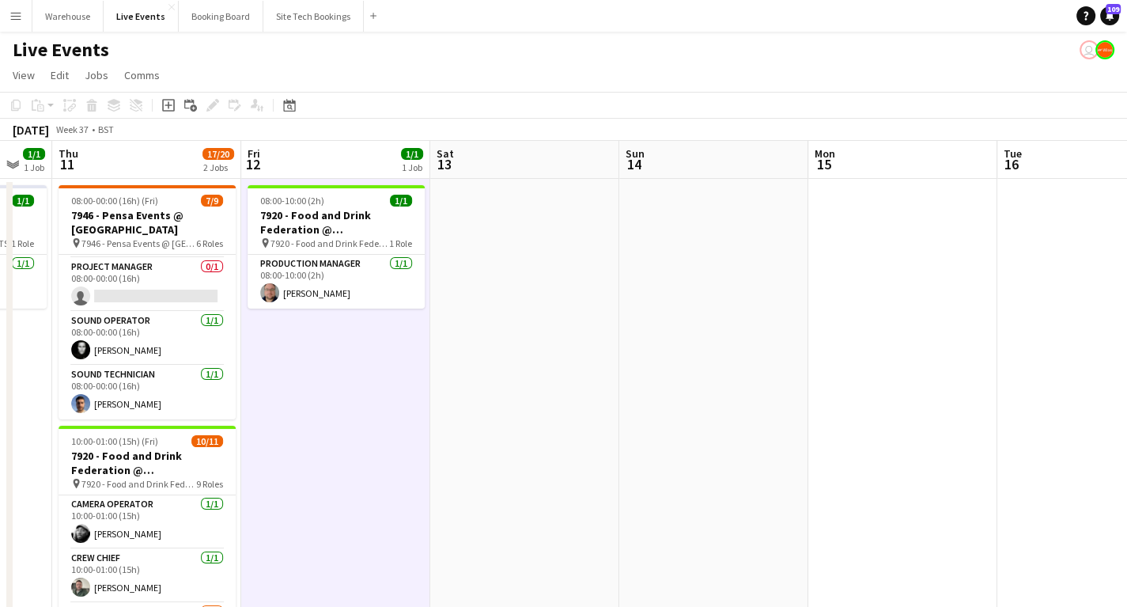
drag, startPoint x: 993, startPoint y: 408, endPoint x: 554, endPoint y: 405, distance: 439.0
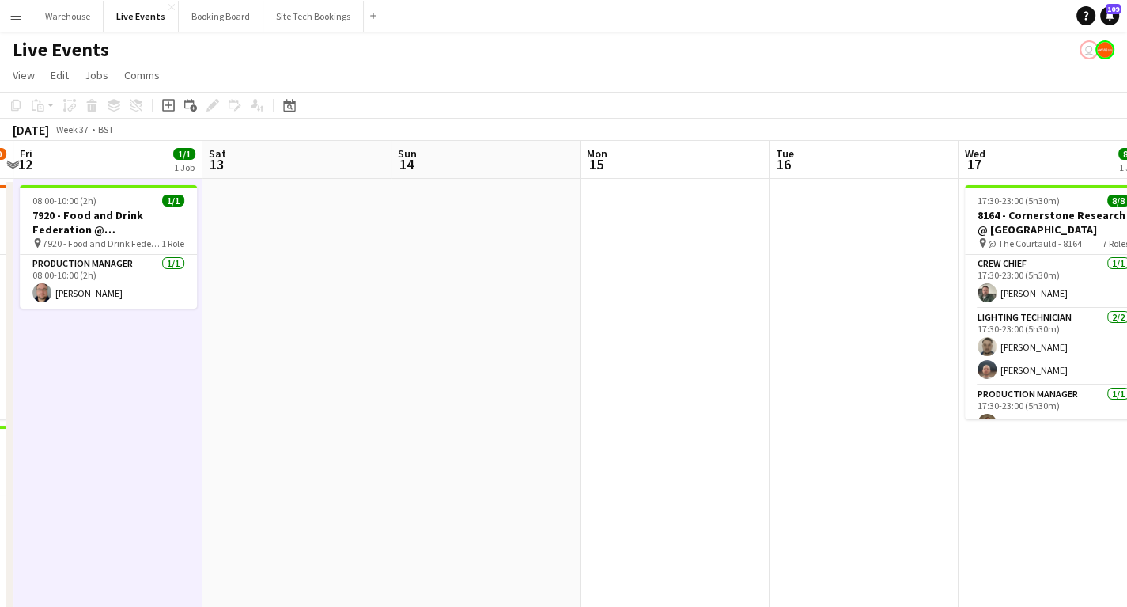
drag, startPoint x: 814, startPoint y: 405, endPoint x: 339, endPoint y: 415, distance: 474.7
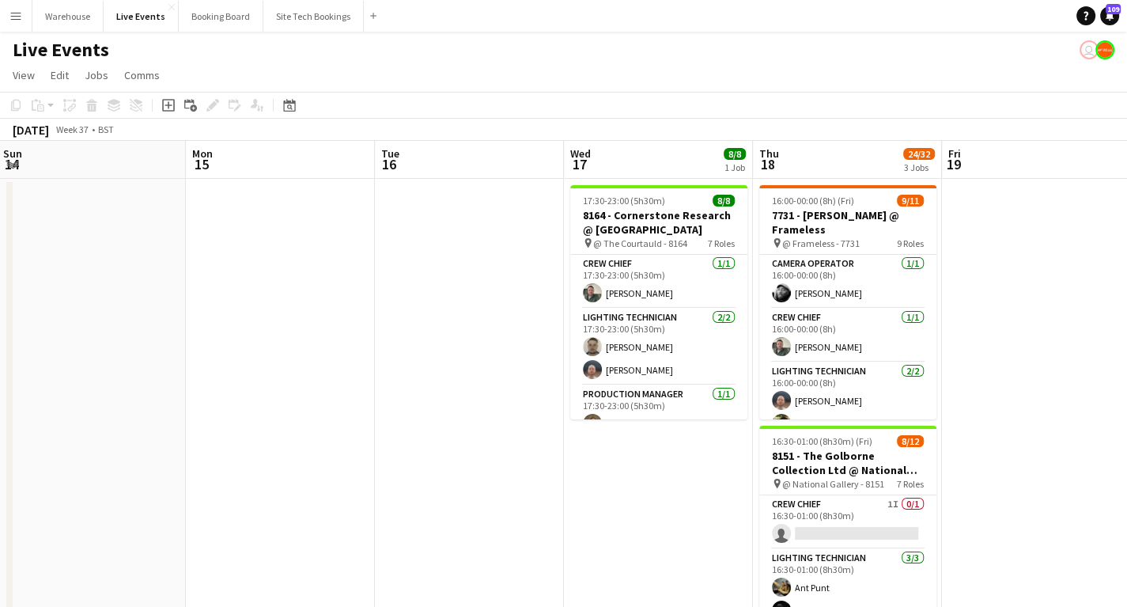
scroll to position [0, 613]
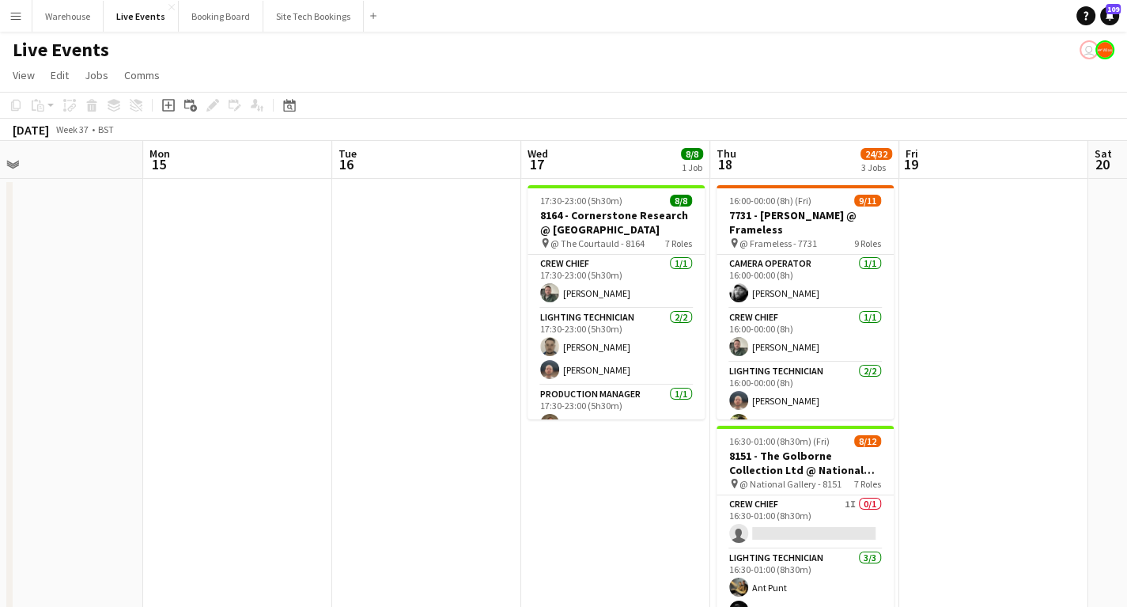
drag, startPoint x: 594, startPoint y: 297, endPoint x: 444, endPoint y: 297, distance: 150.3
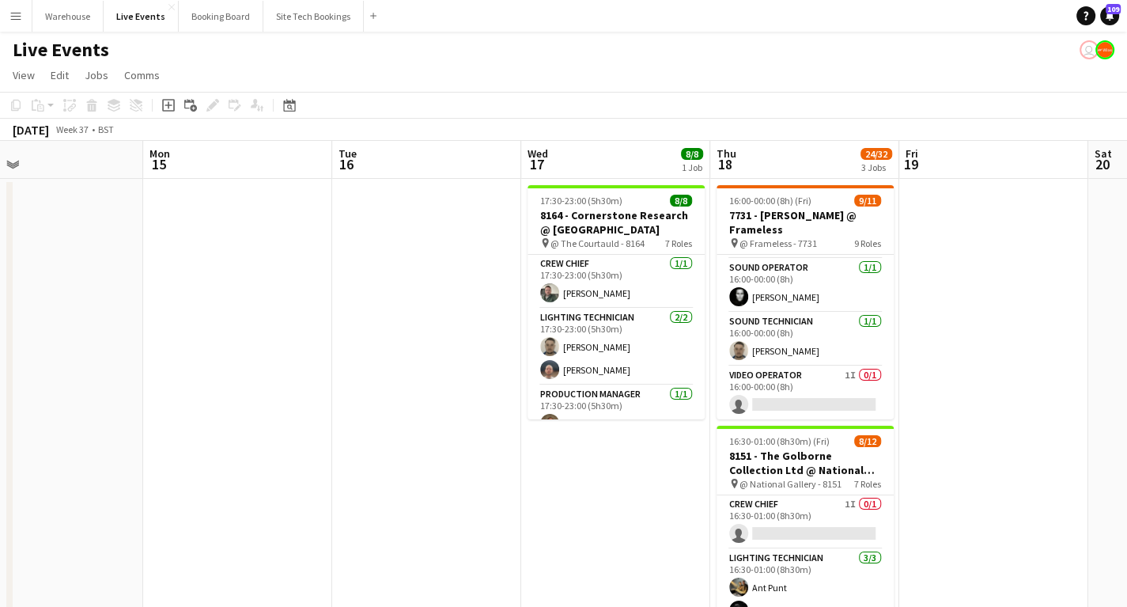
scroll to position [301, 0]
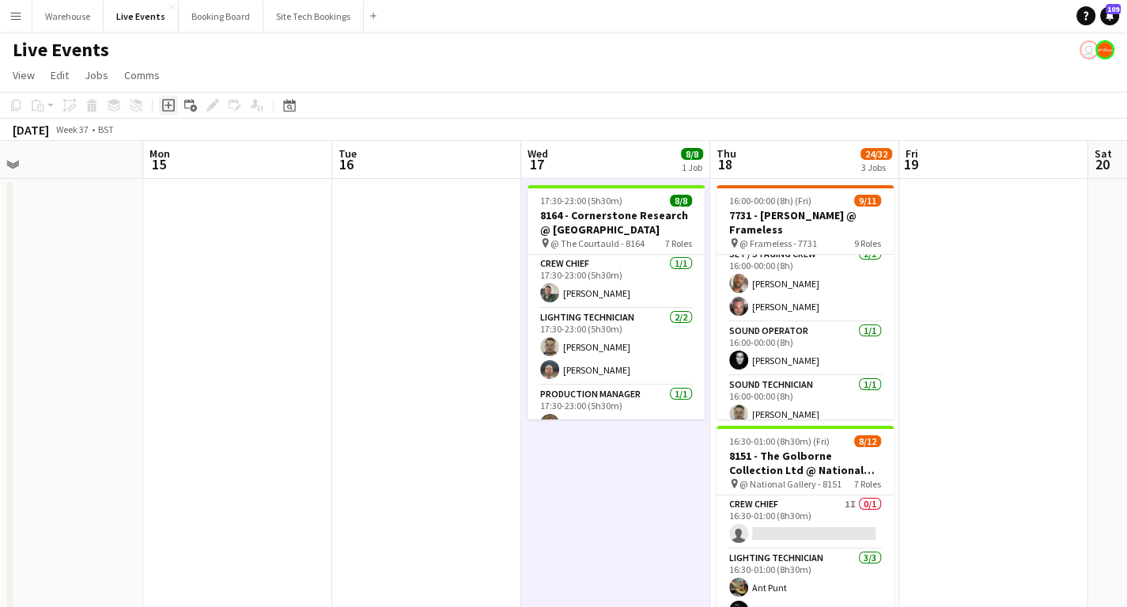
click at [167, 104] on icon at bounding box center [168, 105] width 7 height 7
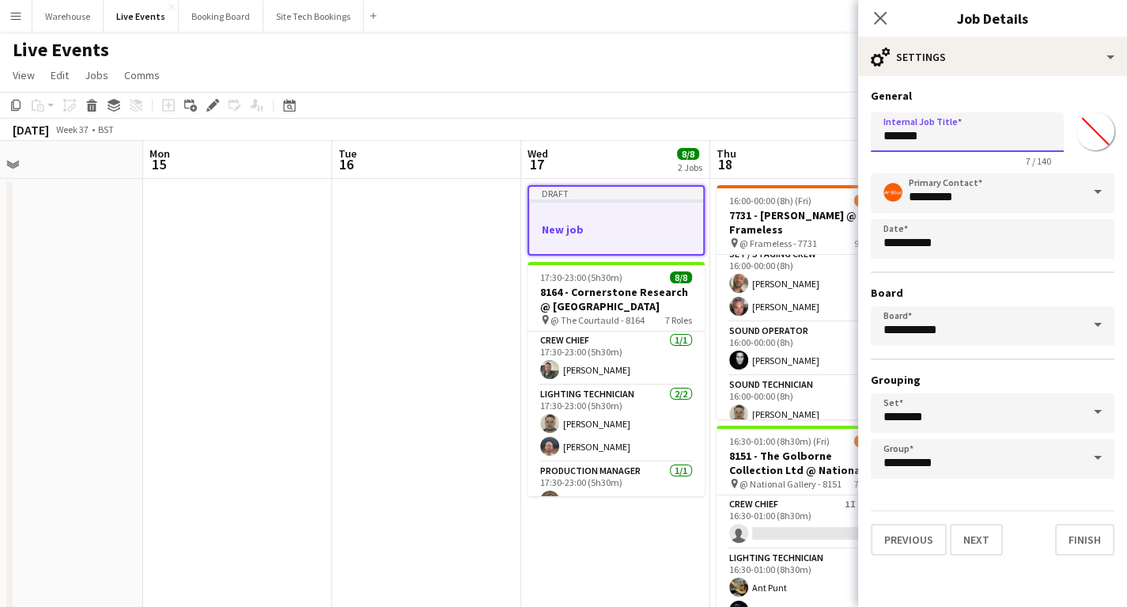
drag, startPoint x: 891, startPoint y: 132, endPoint x: 804, endPoint y: 132, distance: 87.8
type input "**********"
click at [983, 545] on button "Next" at bounding box center [976, 540] width 53 height 32
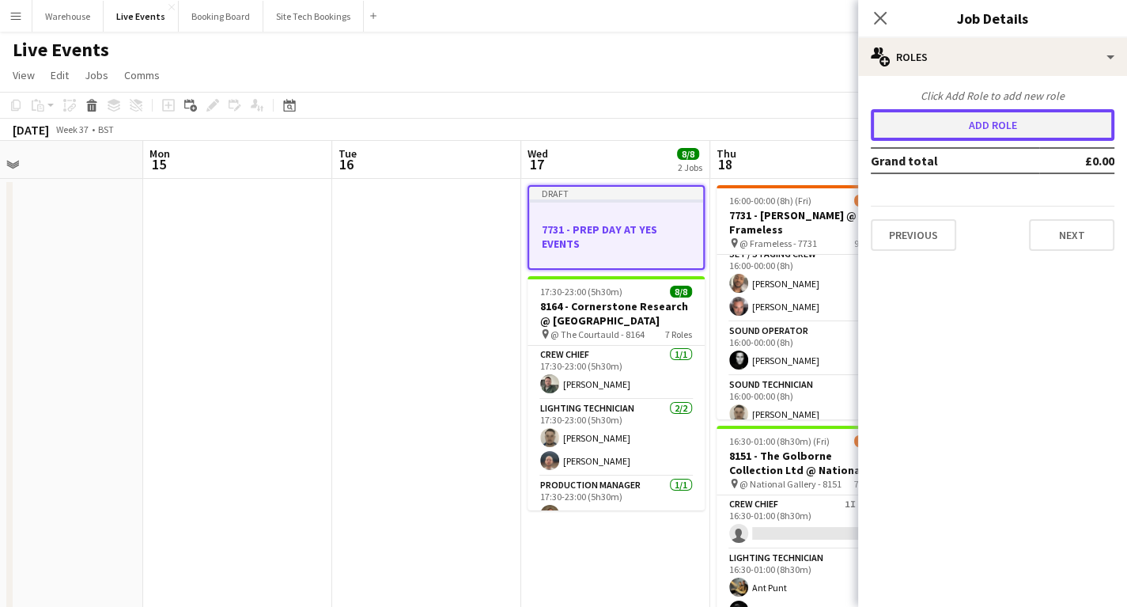
click at [1003, 124] on button "Add role" at bounding box center [993, 125] width 244 height 32
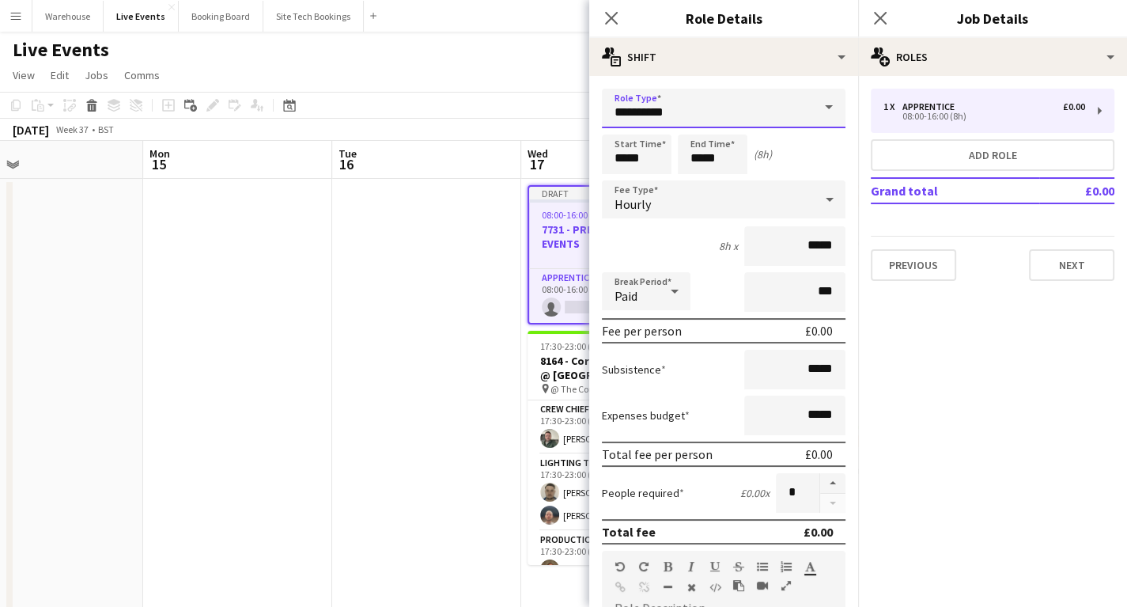
click at [641, 120] on input "**********" at bounding box center [724, 109] width 244 height 40
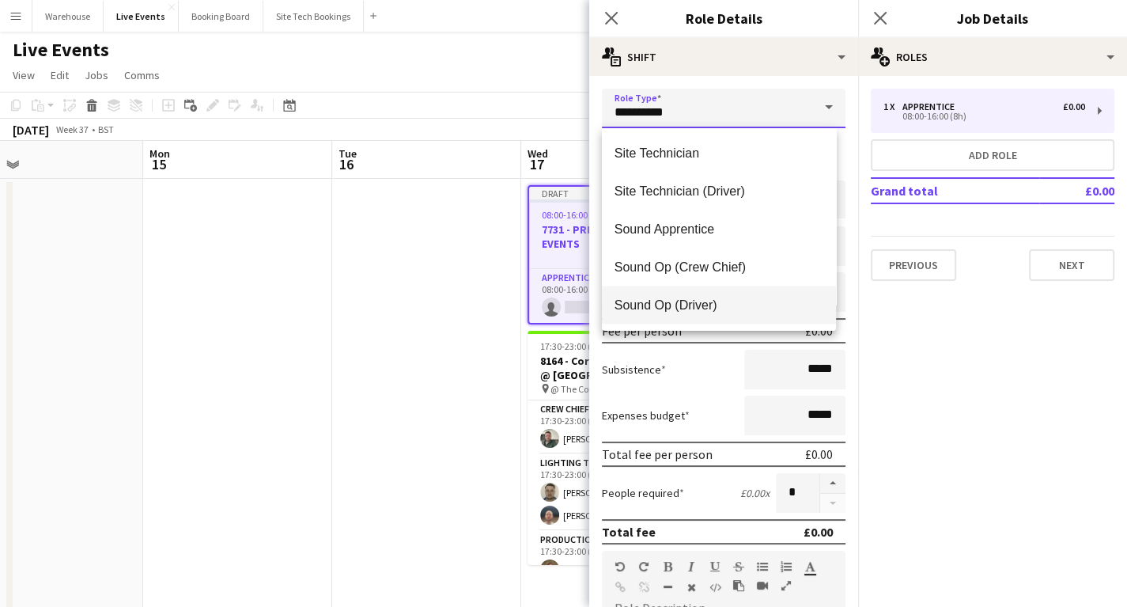
scroll to position [3101, 0]
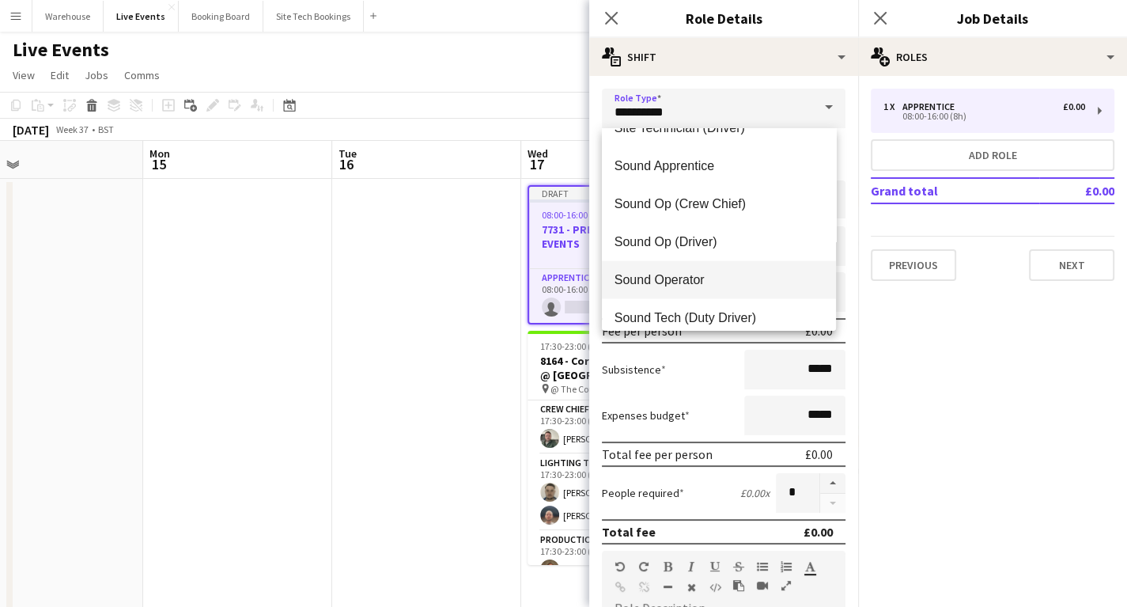
click at [654, 280] on span "Sound Operator" at bounding box center [719, 279] width 209 height 15
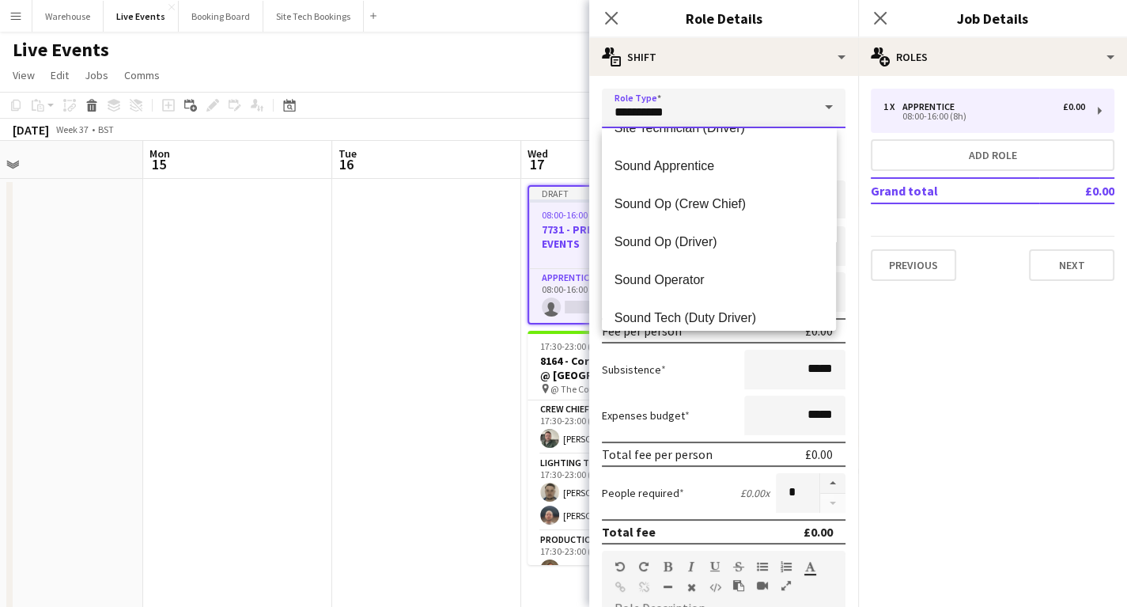
type input "**********"
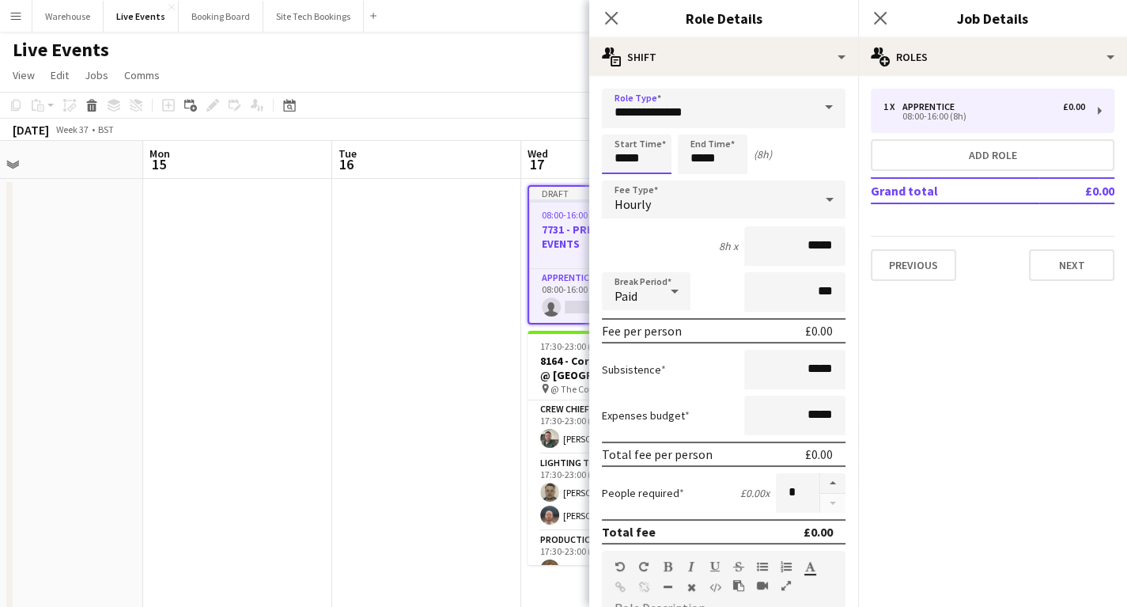
click at [632, 161] on input "*****" at bounding box center [637, 154] width 70 height 40
click at [615, 124] on div at bounding box center [621, 127] width 32 height 16
click at [622, 172] on input "*****" at bounding box center [637, 154] width 70 height 40
type input "*****"
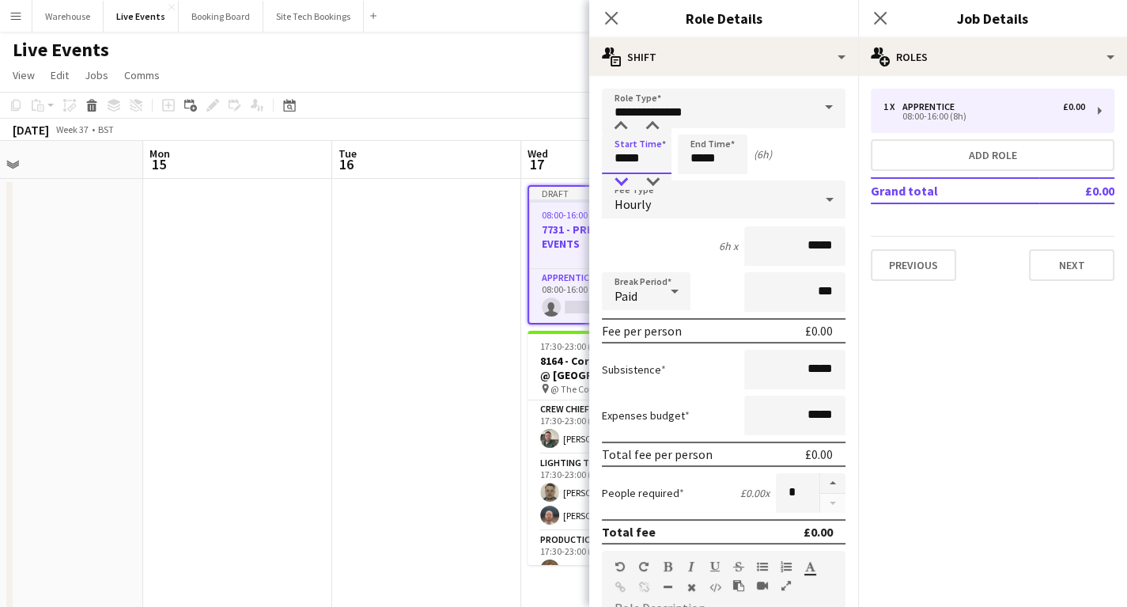
click at [625, 178] on div at bounding box center [621, 182] width 32 height 16
click at [720, 155] on input "*****" at bounding box center [713, 154] width 70 height 40
type input "*****"
click at [702, 129] on div at bounding box center [697, 127] width 32 height 16
click at [640, 204] on span "Hourly" at bounding box center [633, 204] width 36 height 16
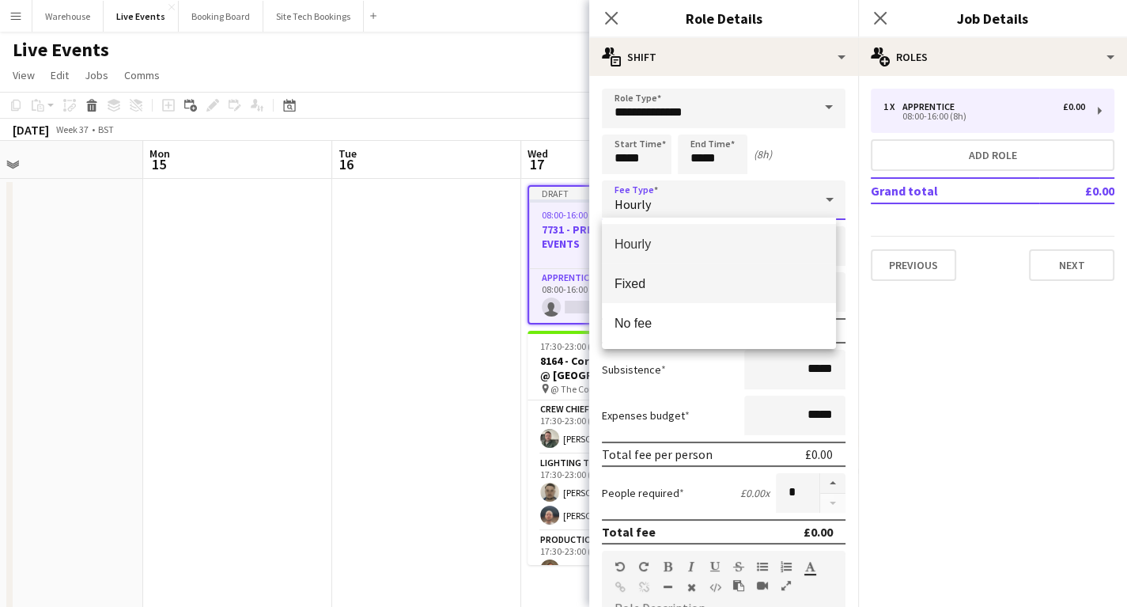
click at [641, 284] on span "Fixed" at bounding box center [719, 283] width 209 height 15
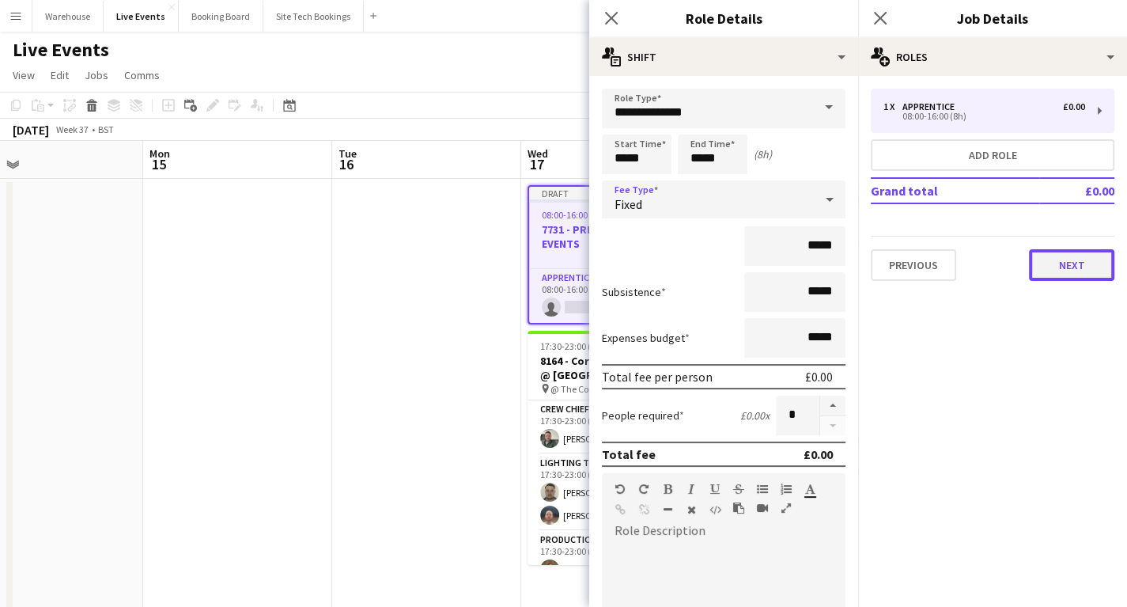
click at [1078, 261] on button "Next" at bounding box center [1071, 265] width 85 height 32
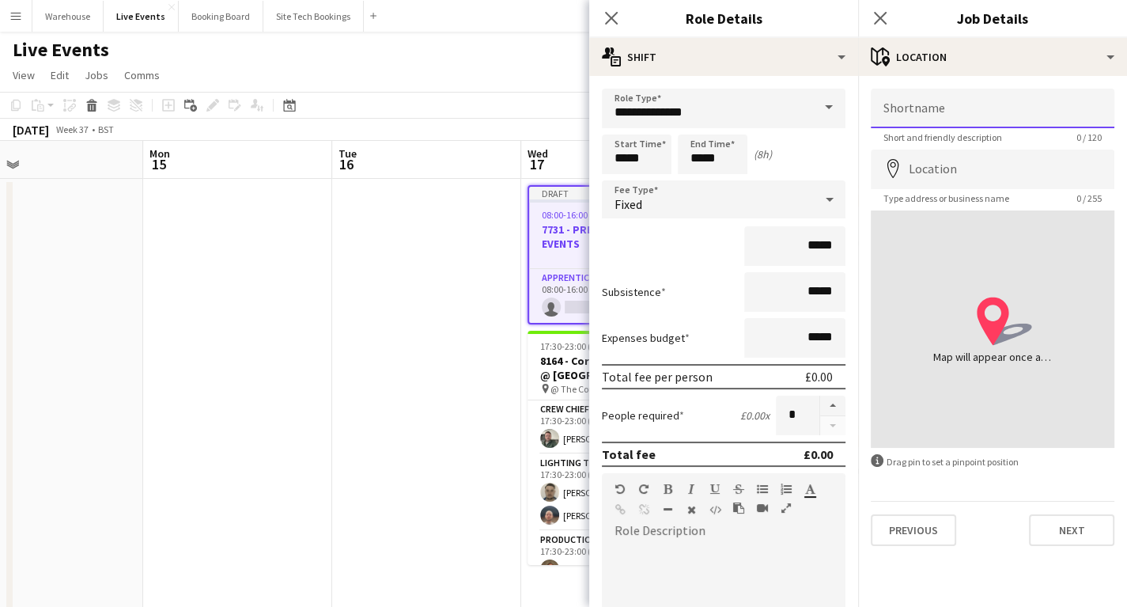
click at [934, 109] on input "Shortname" at bounding box center [993, 109] width 244 height 40
type input "**********"
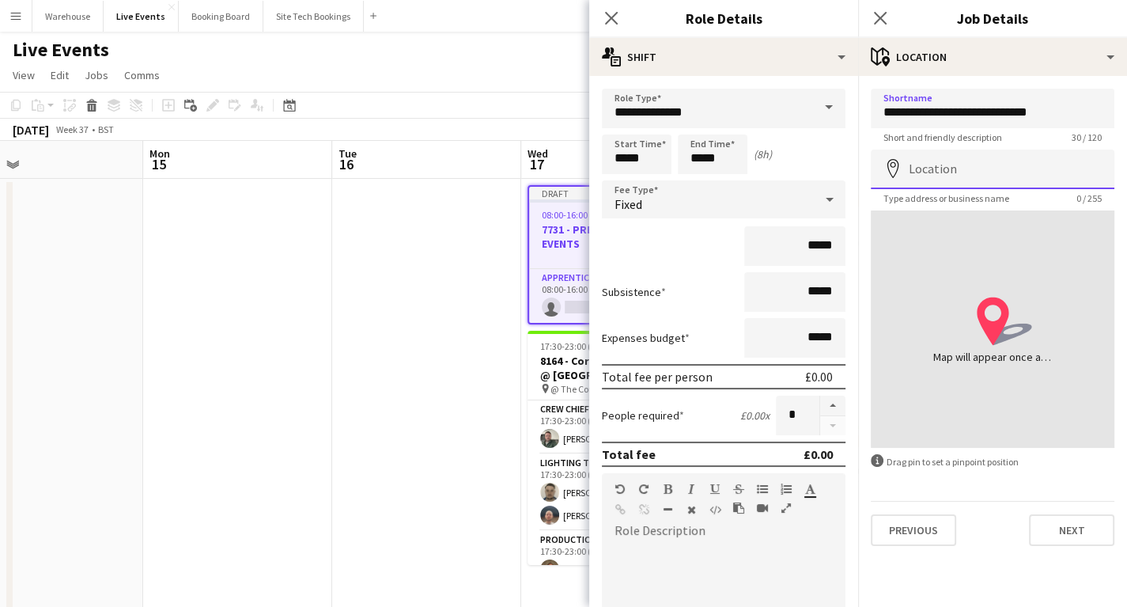
click at [980, 172] on input "Location" at bounding box center [993, 169] width 244 height 40
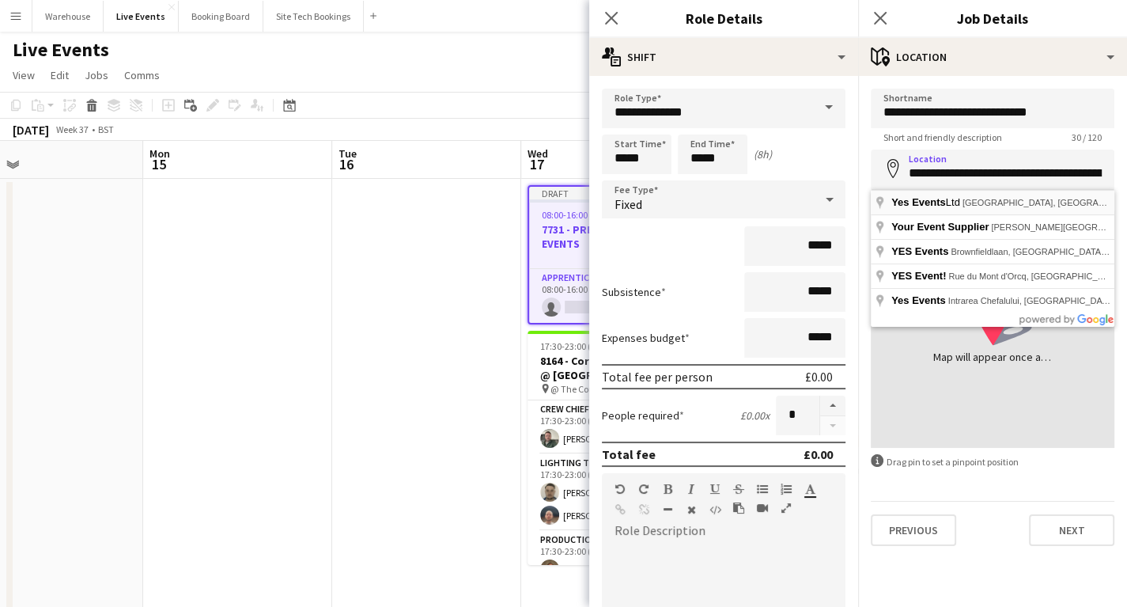
type input "**********"
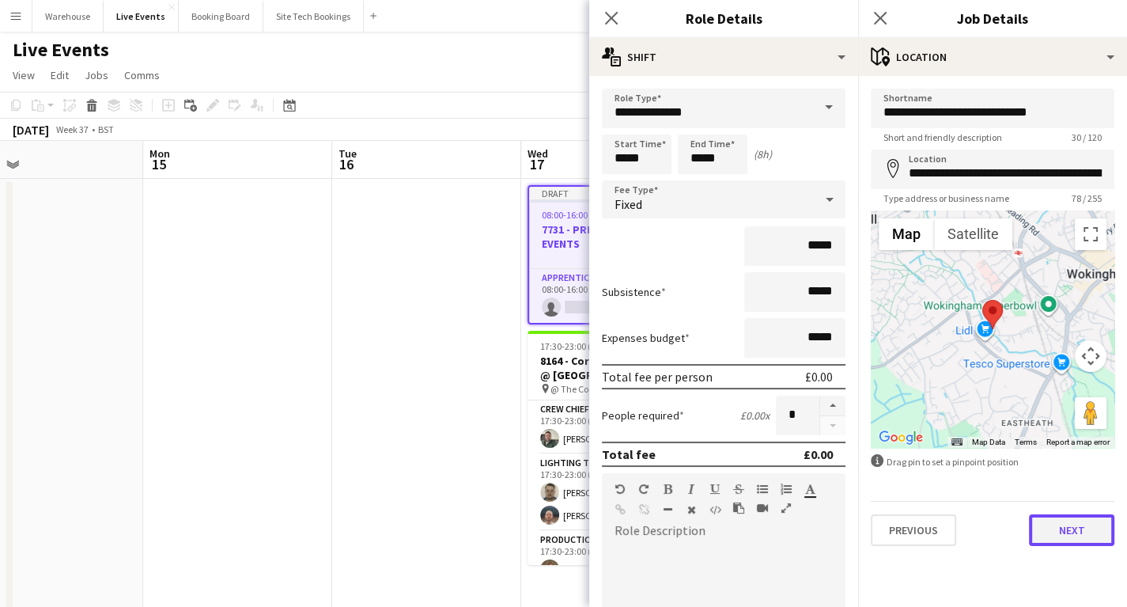
click at [1084, 543] on button "Next" at bounding box center [1071, 530] width 85 height 32
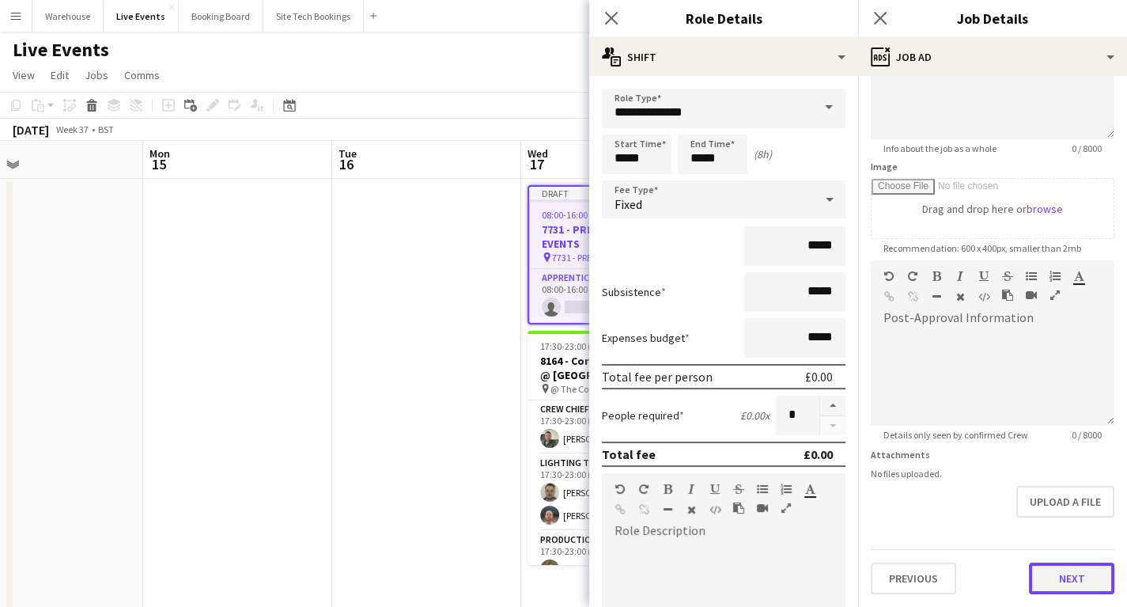
click at [1065, 532] on form "**********" at bounding box center [992, 253] width 269 height 681
click at [1057, 569] on button "Next" at bounding box center [1071, 580] width 85 height 32
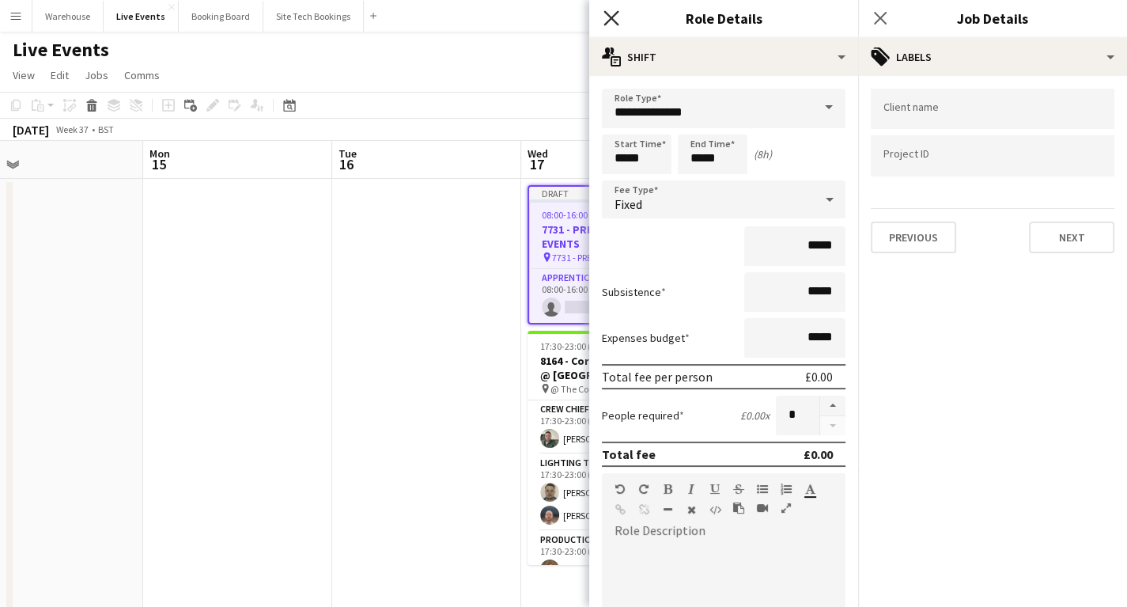
click at [611, 18] on icon at bounding box center [611, 17] width 15 height 15
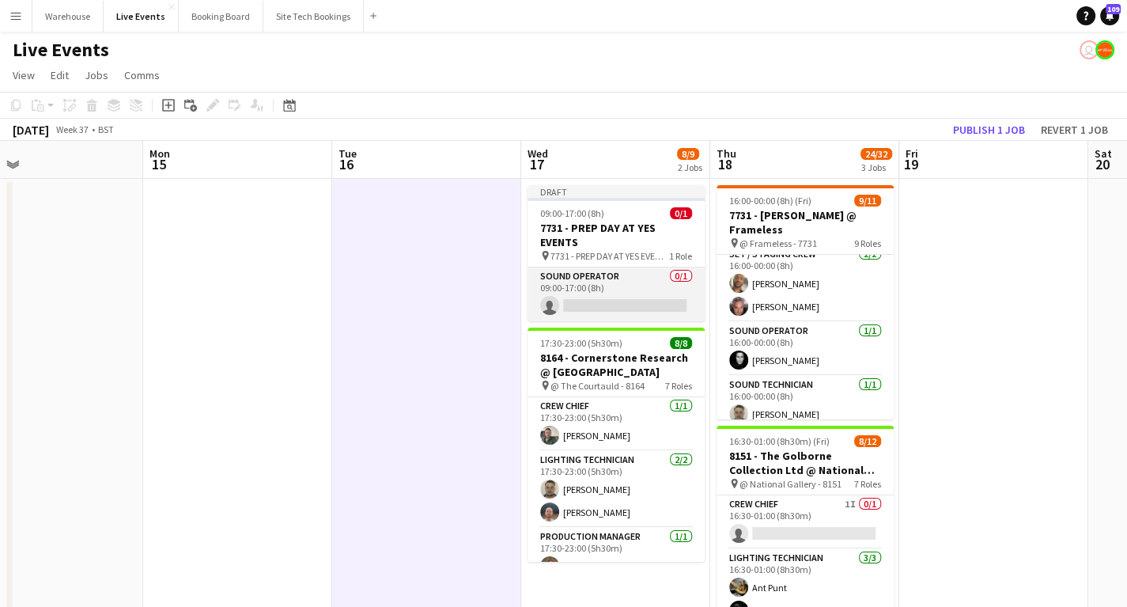
click at [592, 307] on app-card-role "Sound Operator 0/1 09:00-17:00 (8h) single-neutral-actions" at bounding box center [616, 294] width 177 height 54
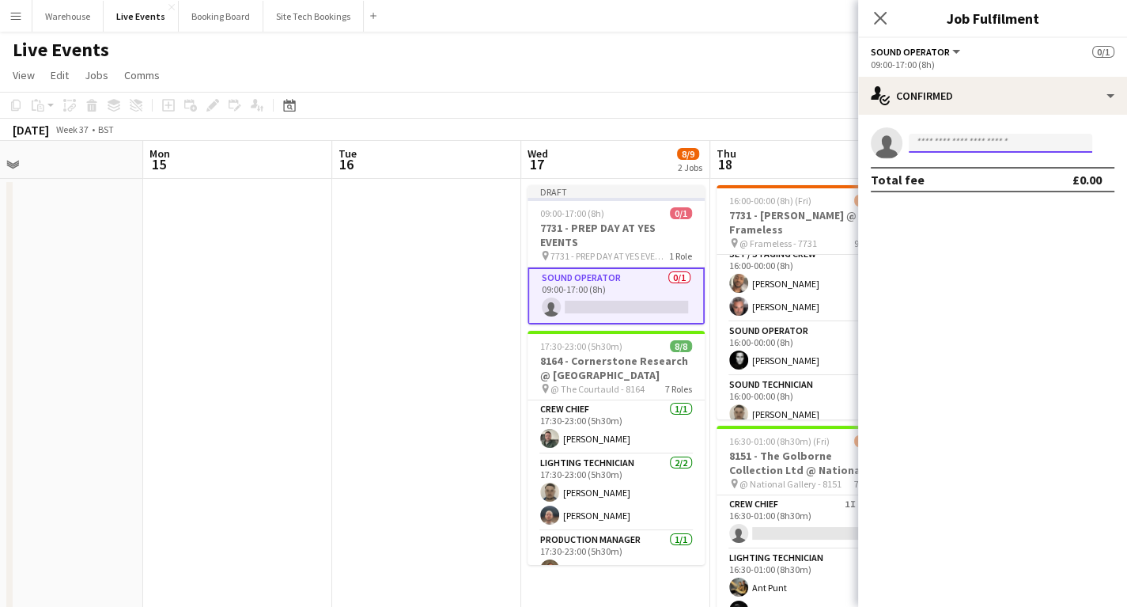
click at [949, 136] on input at bounding box center [1001, 143] width 184 height 19
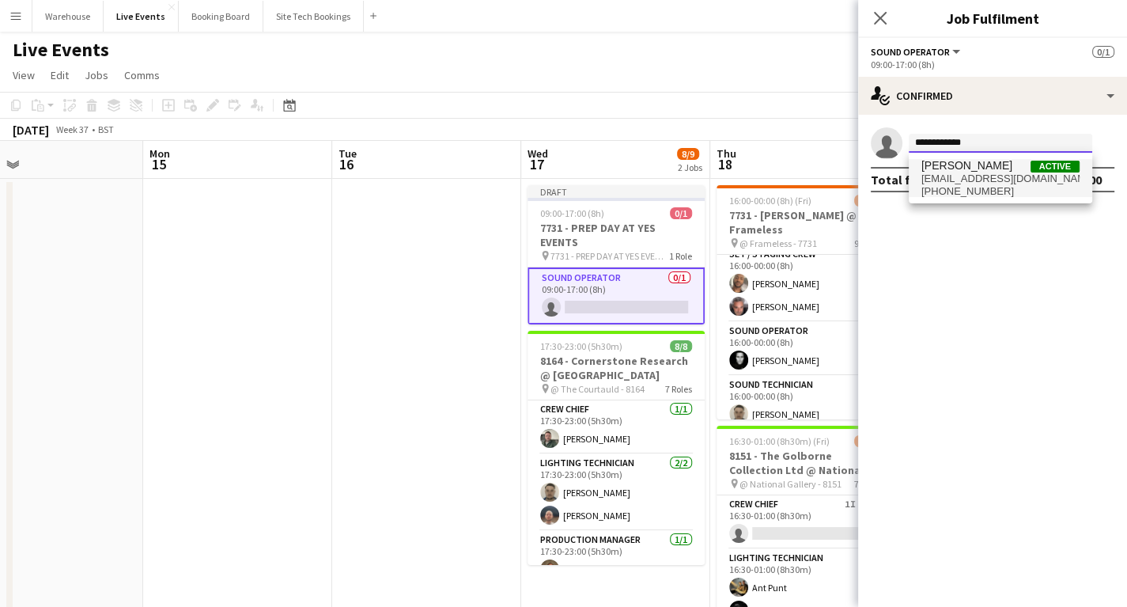
type input "**********"
click at [949, 167] on span "Jason Ryall" at bounding box center [966, 165] width 91 height 13
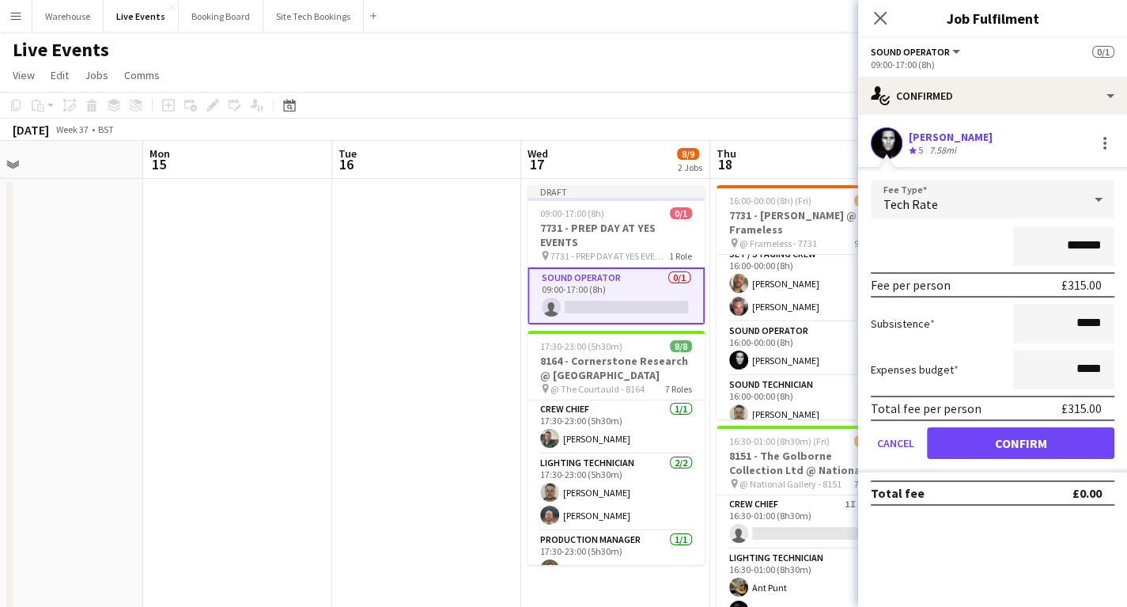
click at [910, 204] on span "Tech Rate" at bounding box center [911, 204] width 55 height 16
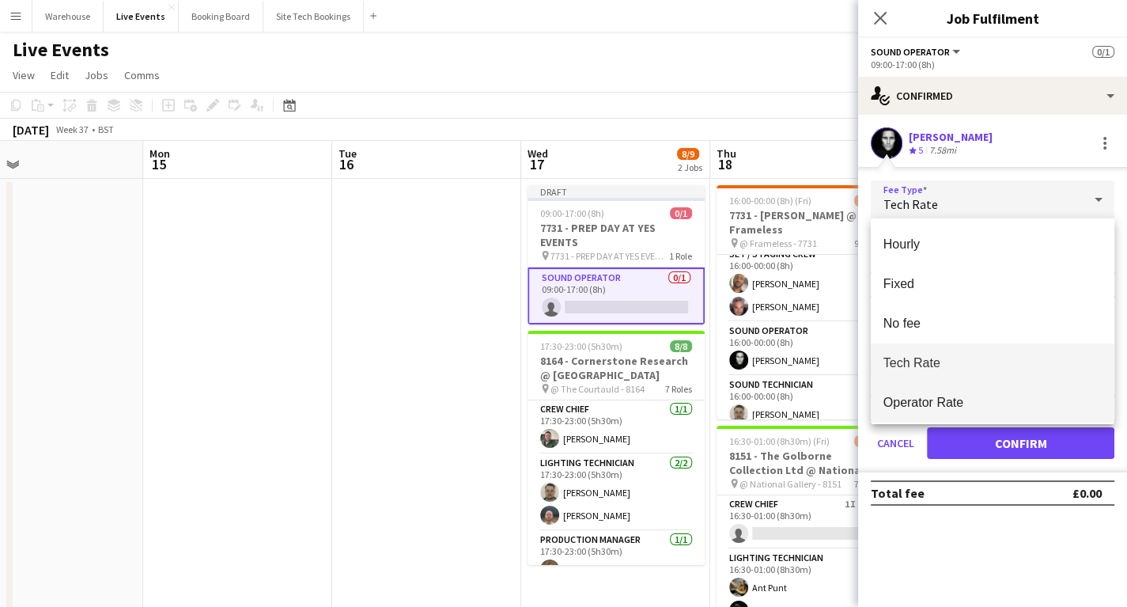
click at [934, 398] on span "Operator Rate" at bounding box center [993, 402] width 218 height 15
type input "*******"
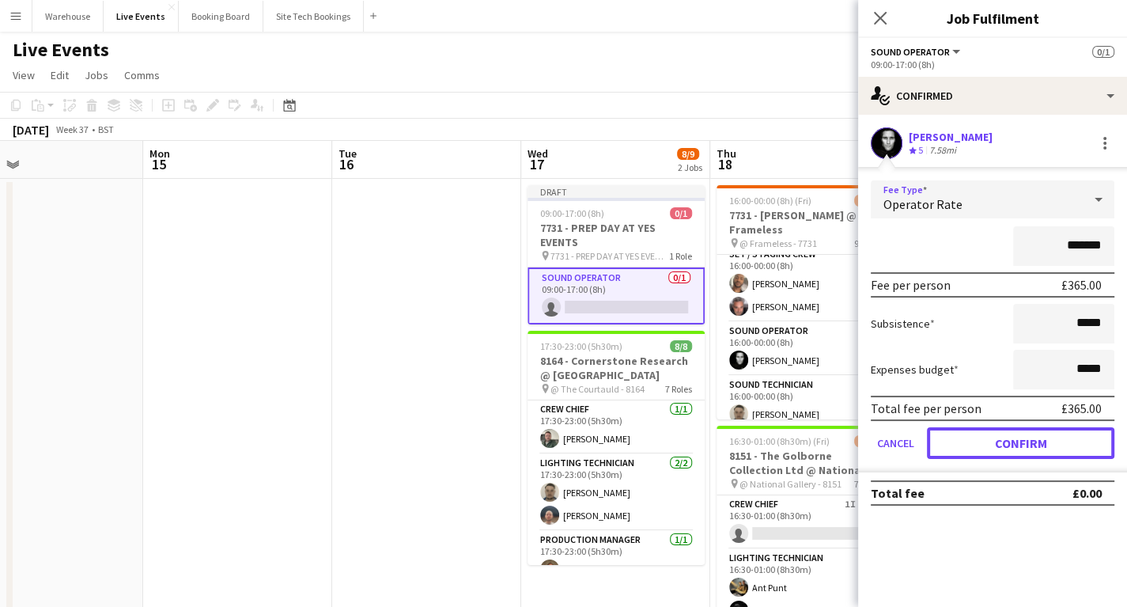
click at [1009, 443] on button "Confirm" at bounding box center [1020, 443] width 187 height 32
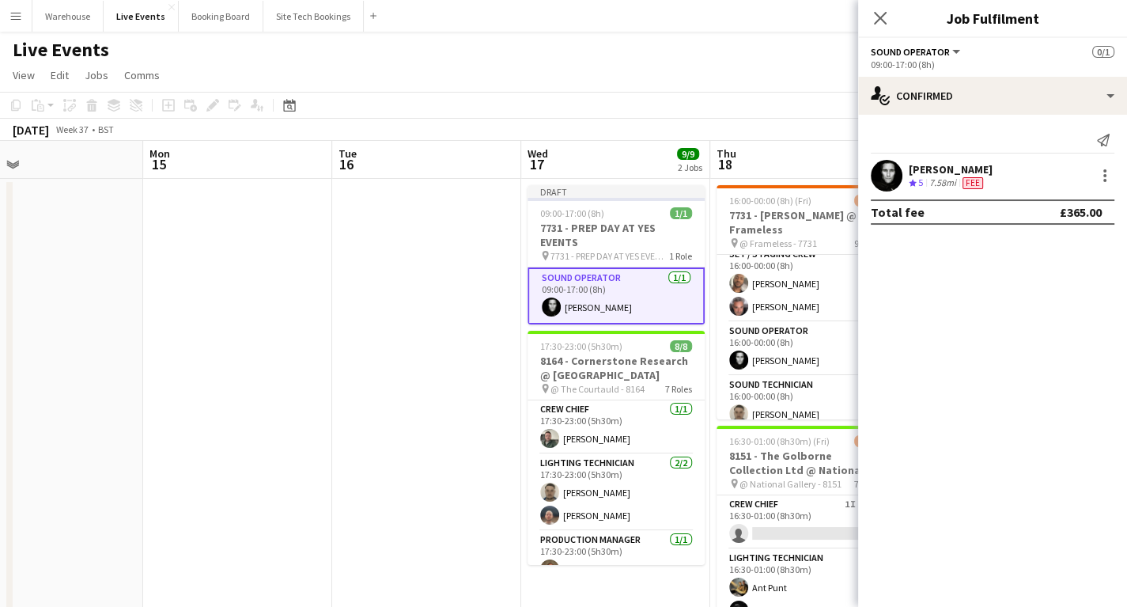
click at [879, 14] on icon "Close pop-in" at bounding box center [880, 18] width 13 height 13
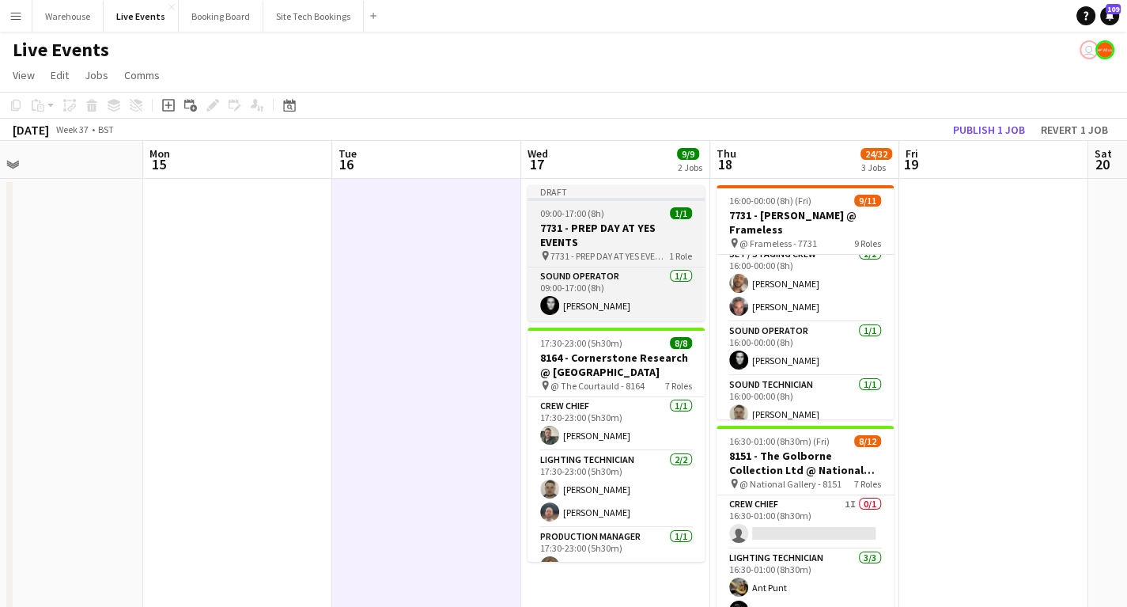
click at [585, 229] on h3 "7731 - PREP DAY AT YES EVENTS" at bounding box center [616, 235] width 177 height 28
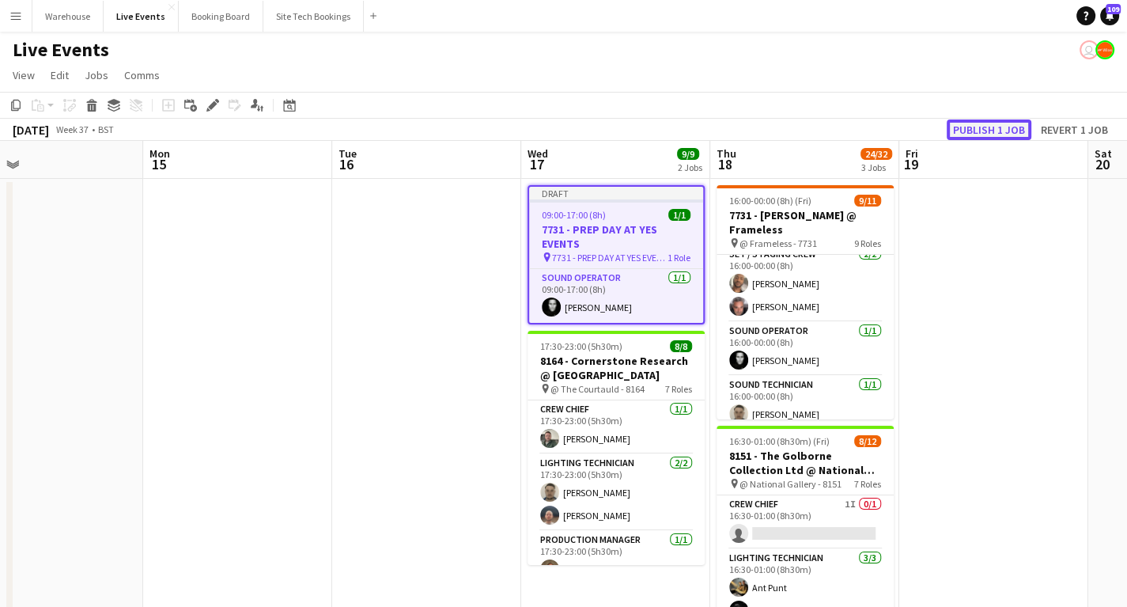
click at [978, 131] on button "Publish 1 job" at bounding box center [989, 129] width 85 height 21
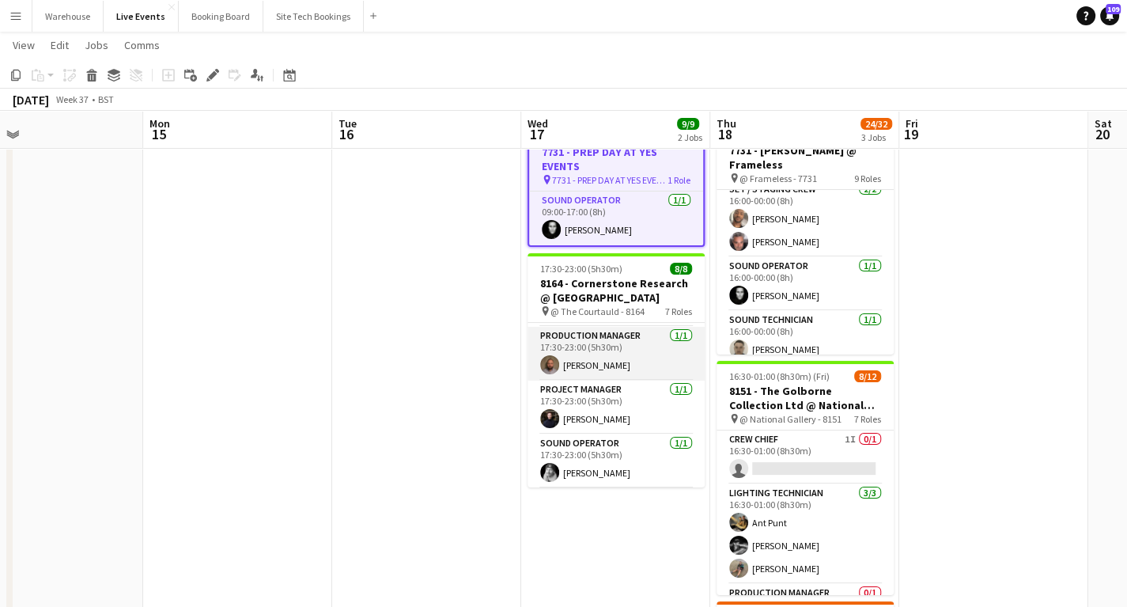
scroll to position [190, 0]
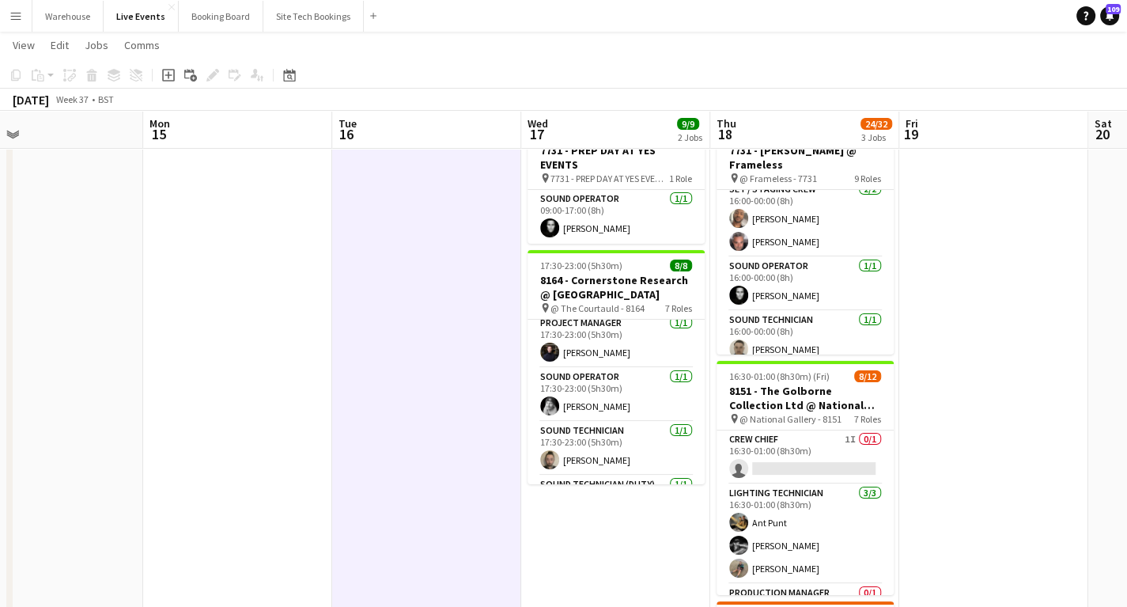
drag, startPoint x: 392, startPoint y: 187, endPoint x: 254, endPoint y: 248, distance: 151.5
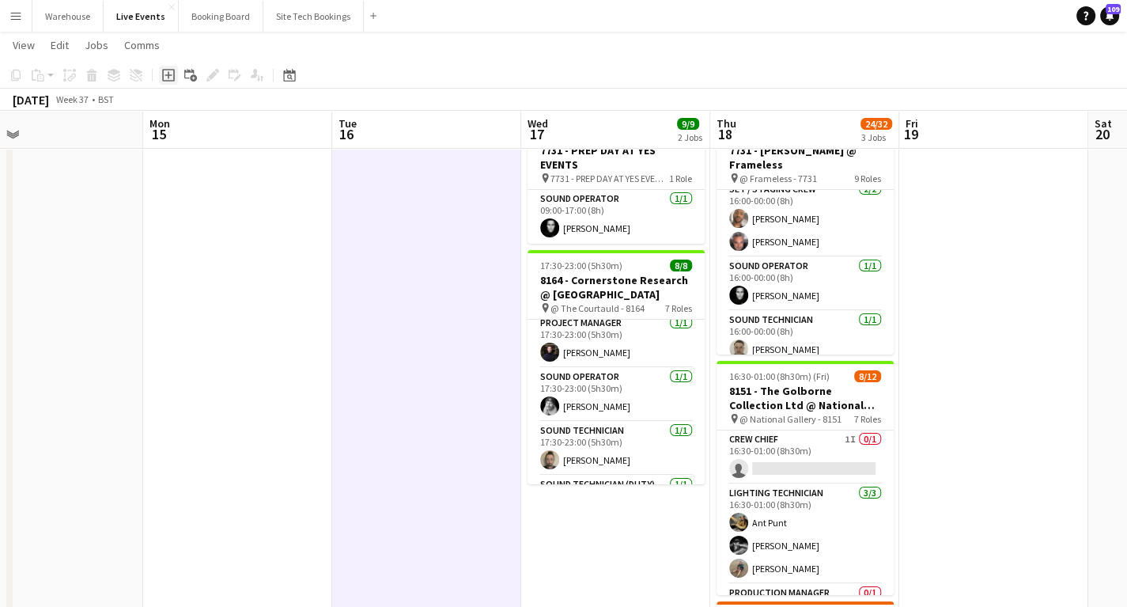
click at [168, 78] on icon at bounding box center [168, 74] width 7 height 7
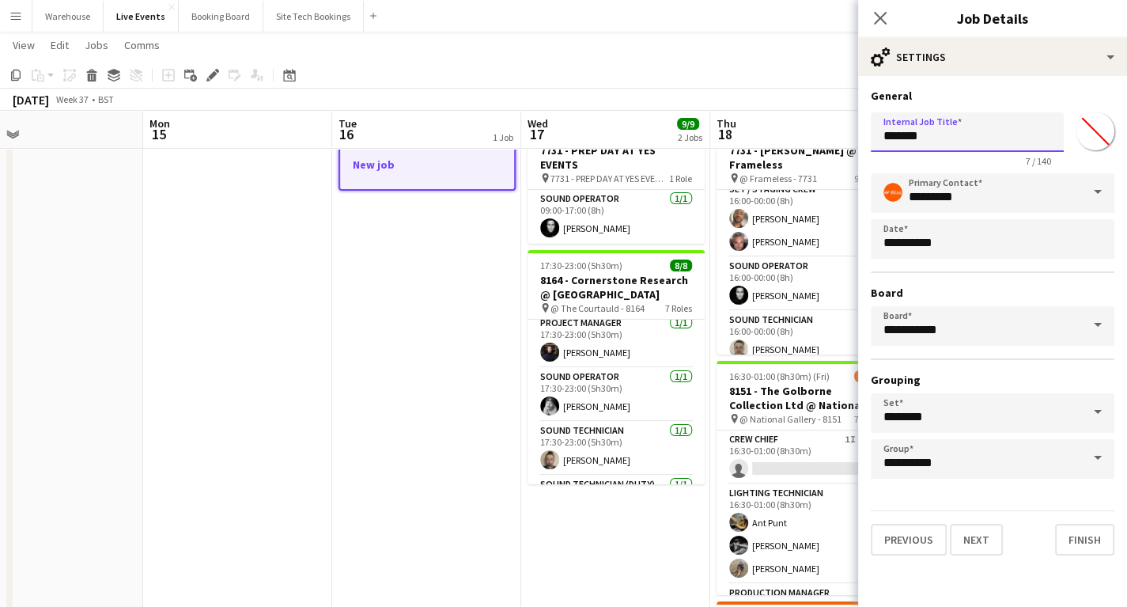
drag, startPoint x: 943, startPoint y: 133, endPoint x: 784, endPoint y: 129, distance: 159.0
click at [762, 127] on body "Menu Boards Boards Boards All jobs Status Workforce Workforce My Workforce Recr…" at bounding box center [563, 588] width 1127 height 1302
type input "**********"
click at [973, 538] on button "Next" at bounding box center [976, 540] width 53 height 32
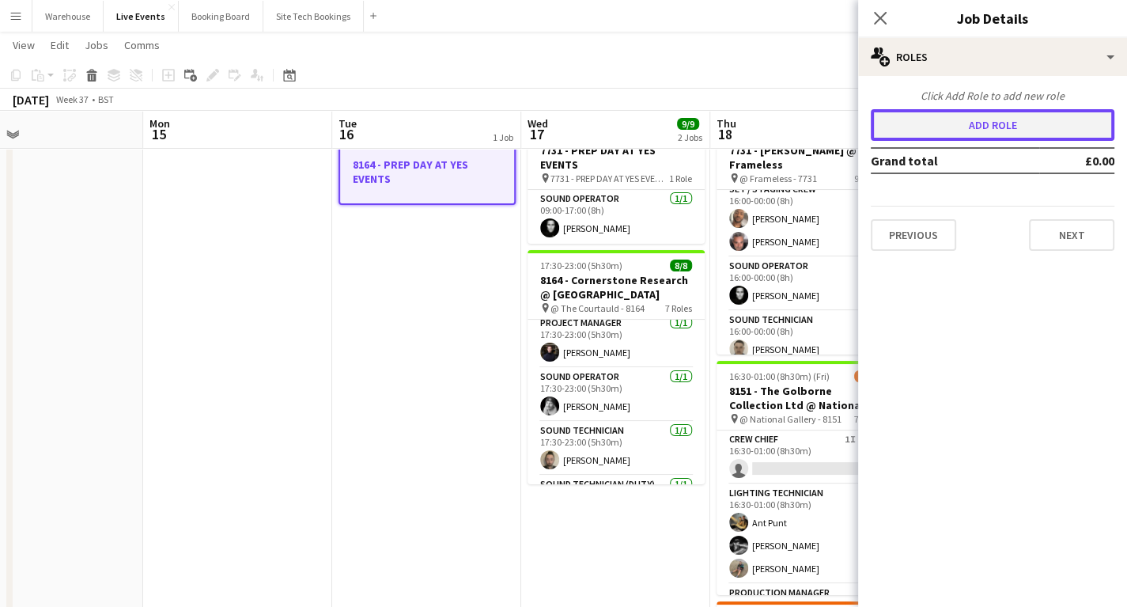
click at [1001, 127] on button "Add role" at bounding box center [993, 125] width 244 height 32
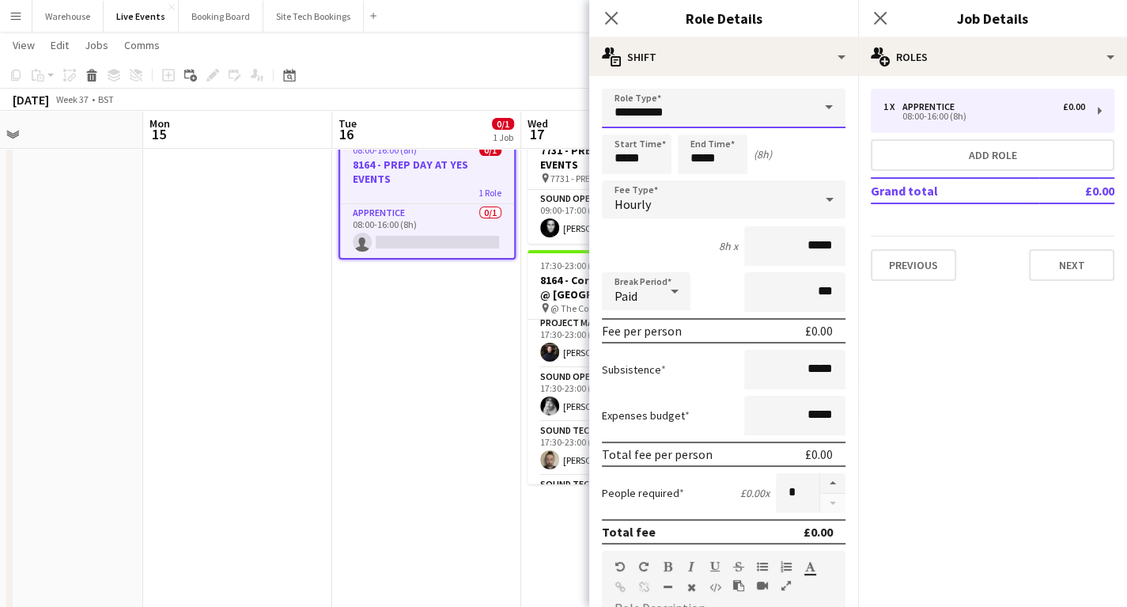
click at [639, 115] on input "**********" at bounding box center [724, 109] width 244 height 40
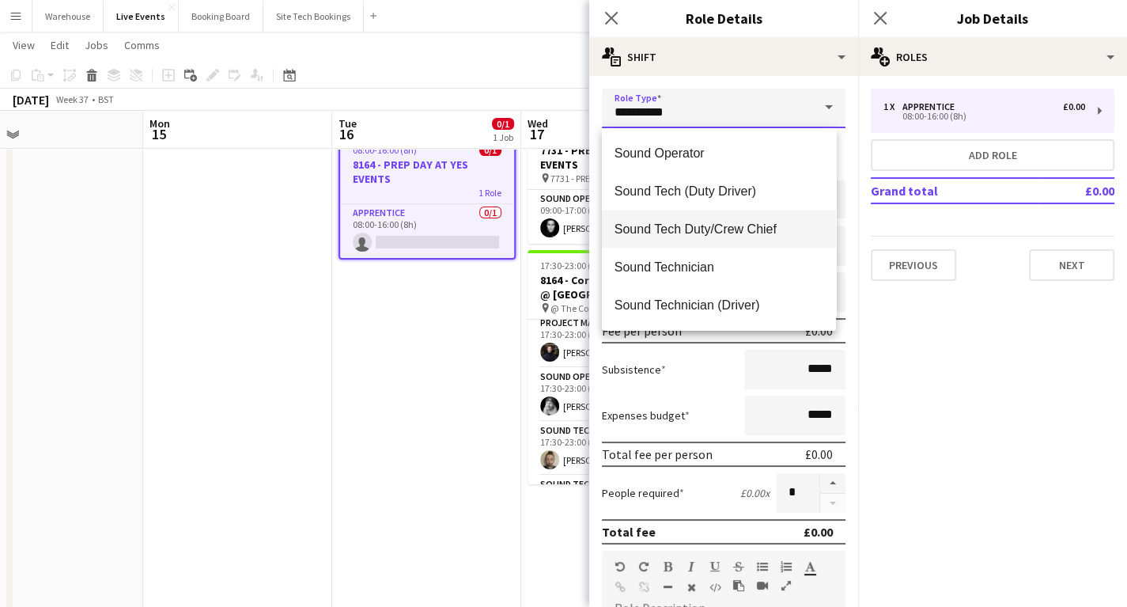
scroll to position [3164, 0]
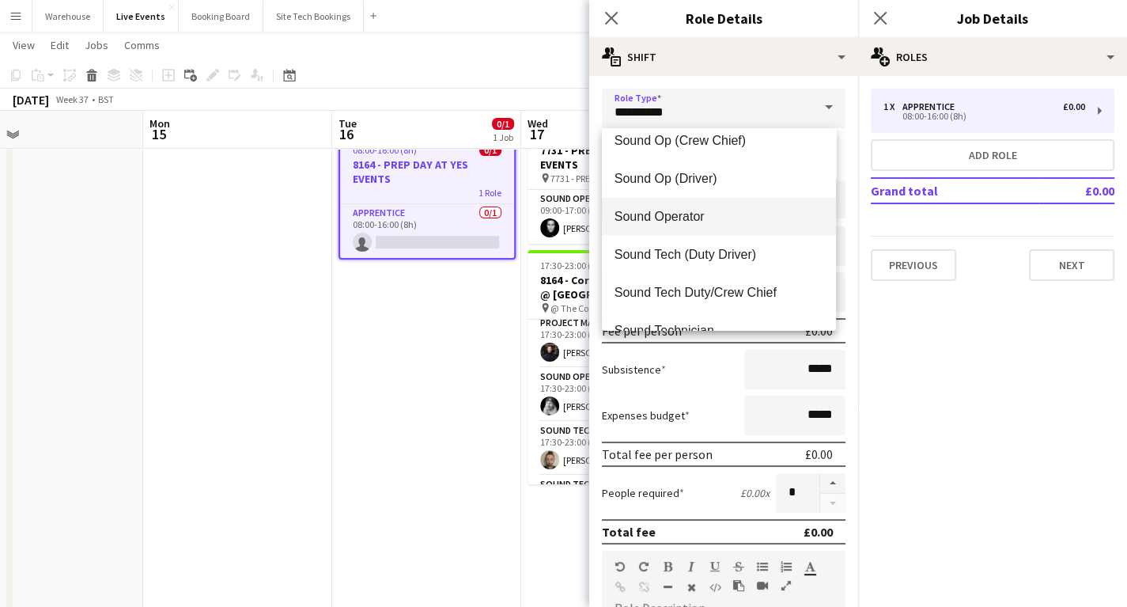
click at [668, 219] on span "Sound Operator" at bounding box center [719, 216] width 209 height 15
type input "**********"
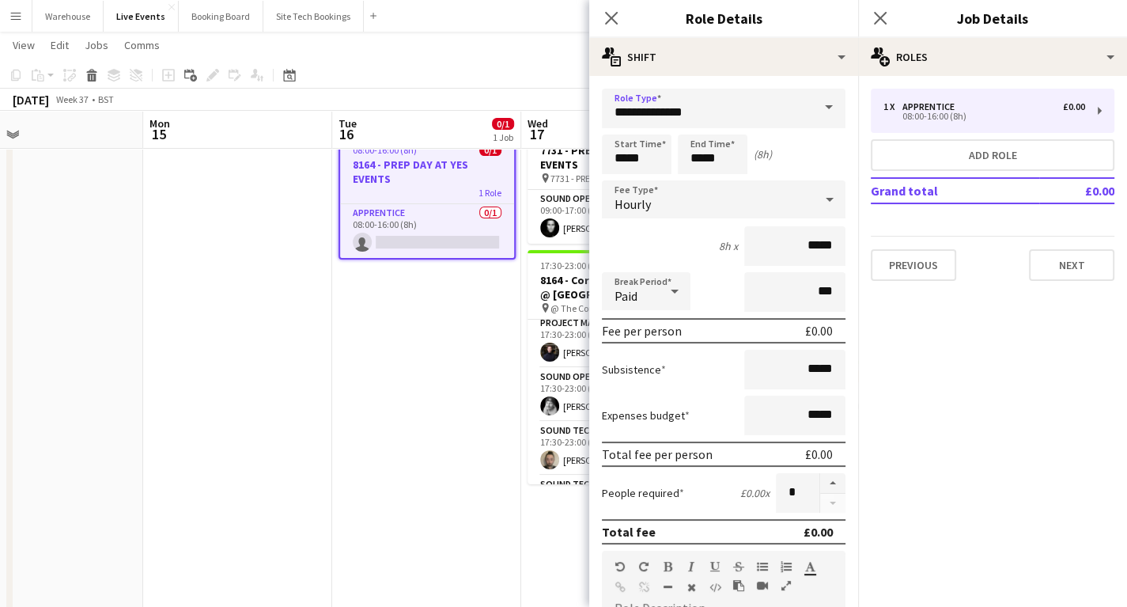
click at [589, 149] on form "**********" at bounding box center [723, 540] width 269 height 902
click at [617, 146] on input "*****" at bounding box center [637, 154] width 70 height 40
type input "*****"
click at [617, 127] on div at bounding box center [621, 127] width 32 height 16
click at [709, 156] on input "*****" at bounding box center [713, 154] width 70 height 40
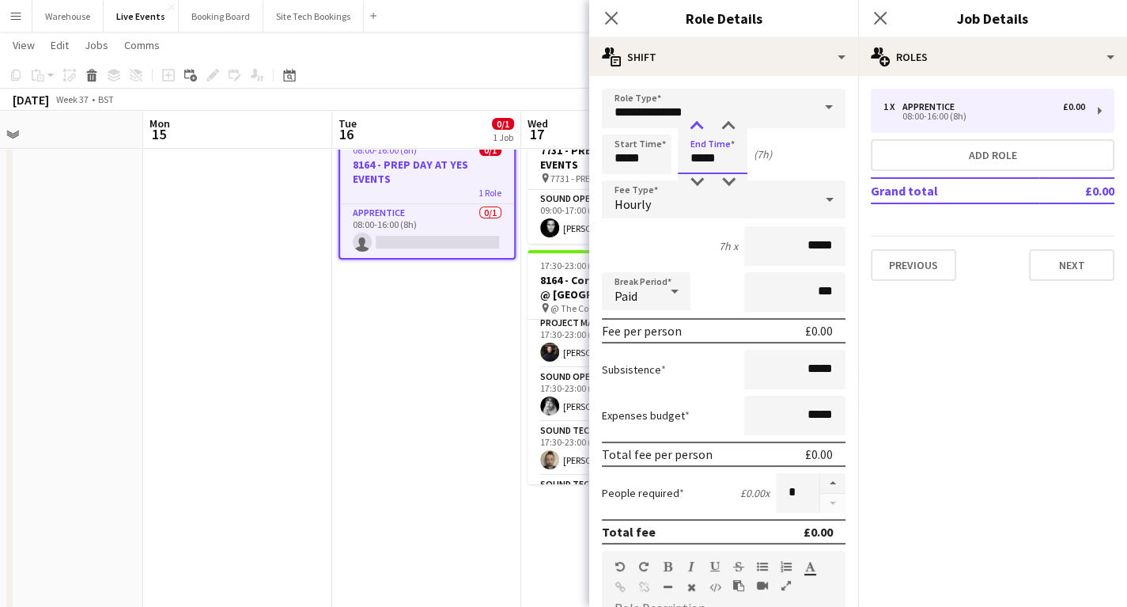
type input "*****"
click at [693, 126] on div at bounding box center [697, 127] width 32 height 16
click at [624, 196] on span "Hourly" at bounding box center [633, 204] width 36 height 16
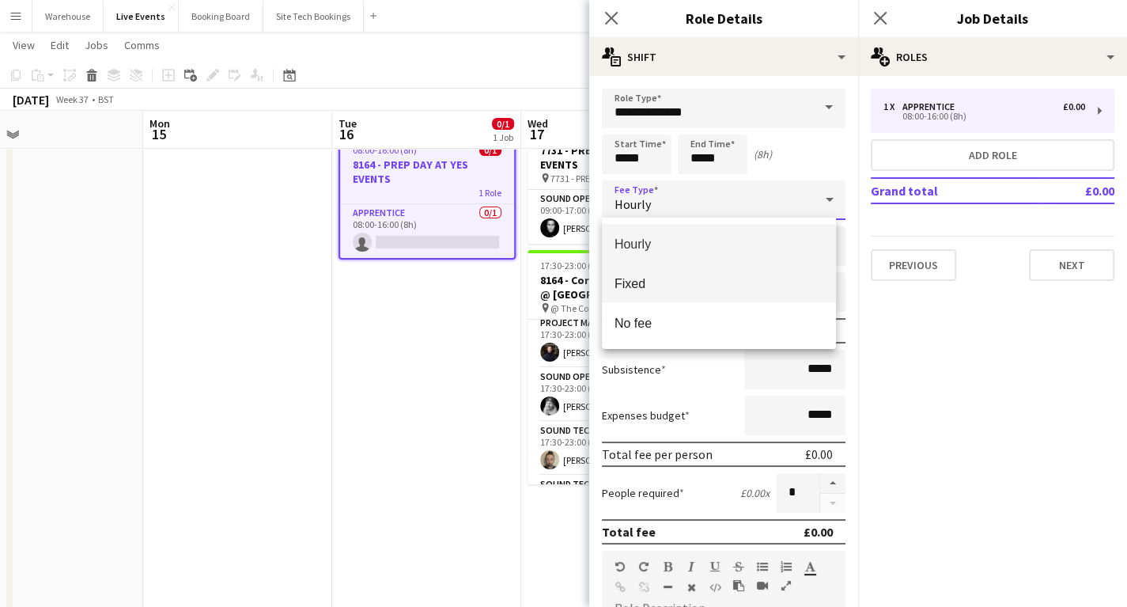
click at [630, 285] on span "Fixed" at bounding box center [719, 283] width 209 height 15
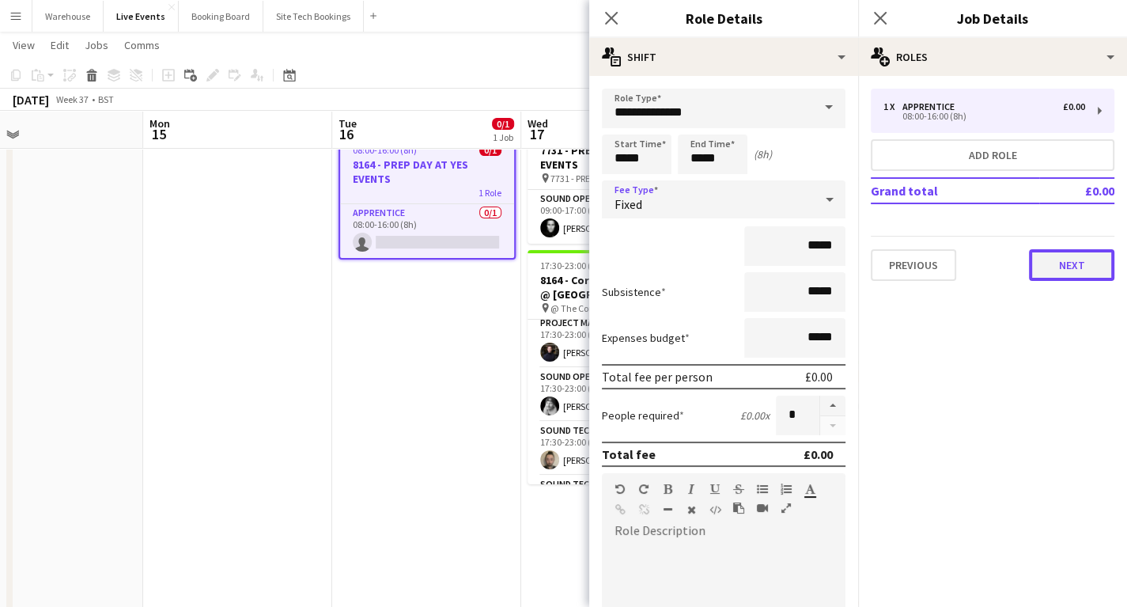
click at [1077, 259] on button "Next" at bounding box center [1071, 265] width 85 height 32
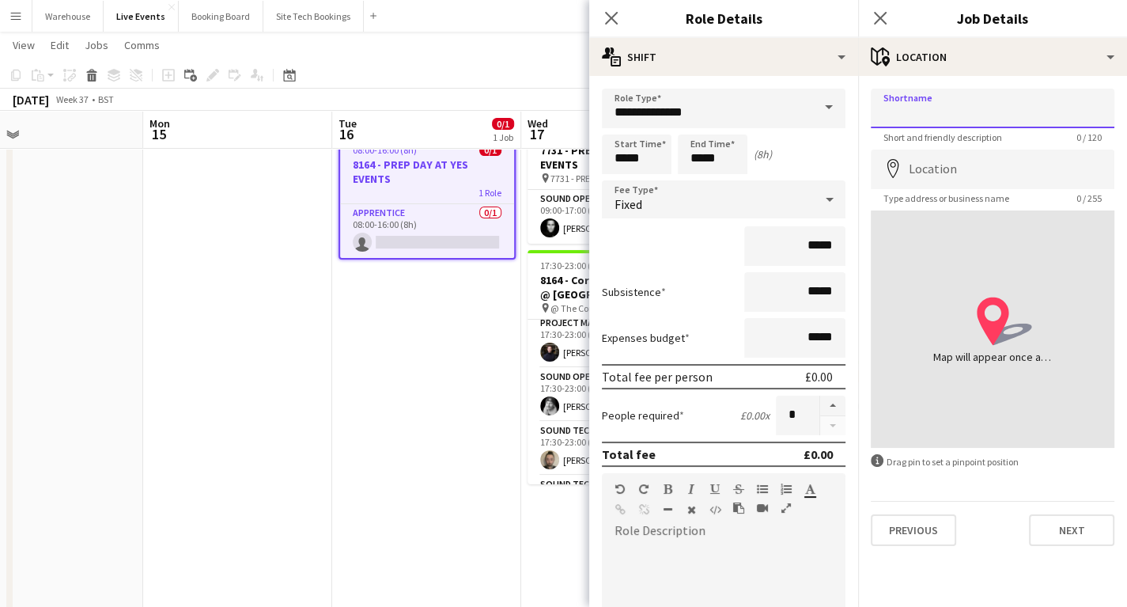
click at [936, 118] on input "Shortname" at bounding box center [993, 109] width 244 height 40
type input "*"
type input "**********"
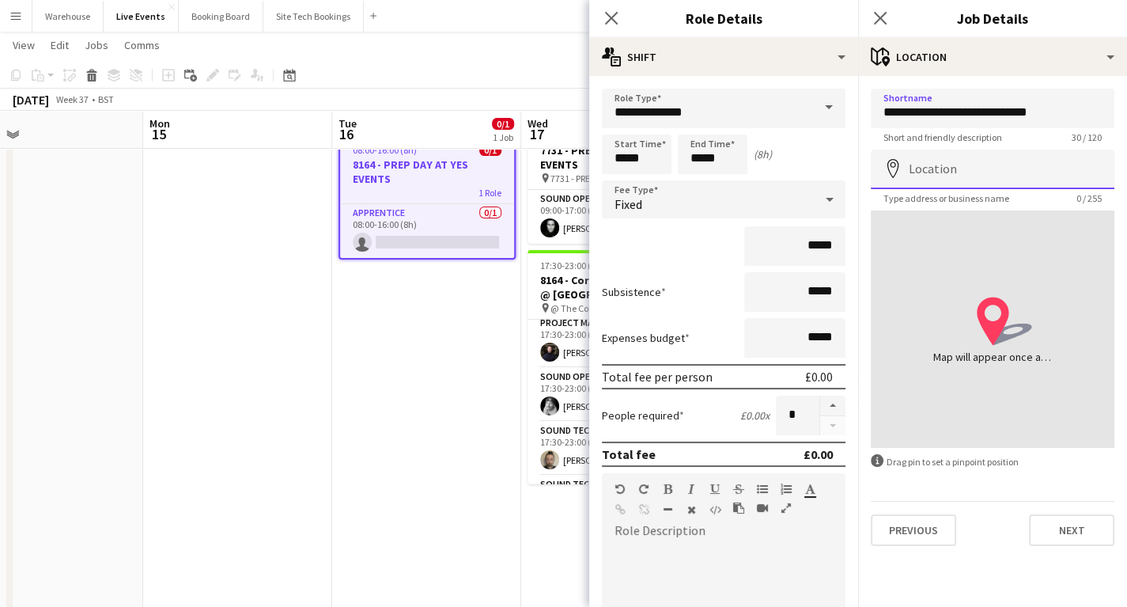
click at [987, 172] on input "Location" at bounding box center [993, 169] width 244 height 40
type input "**********"
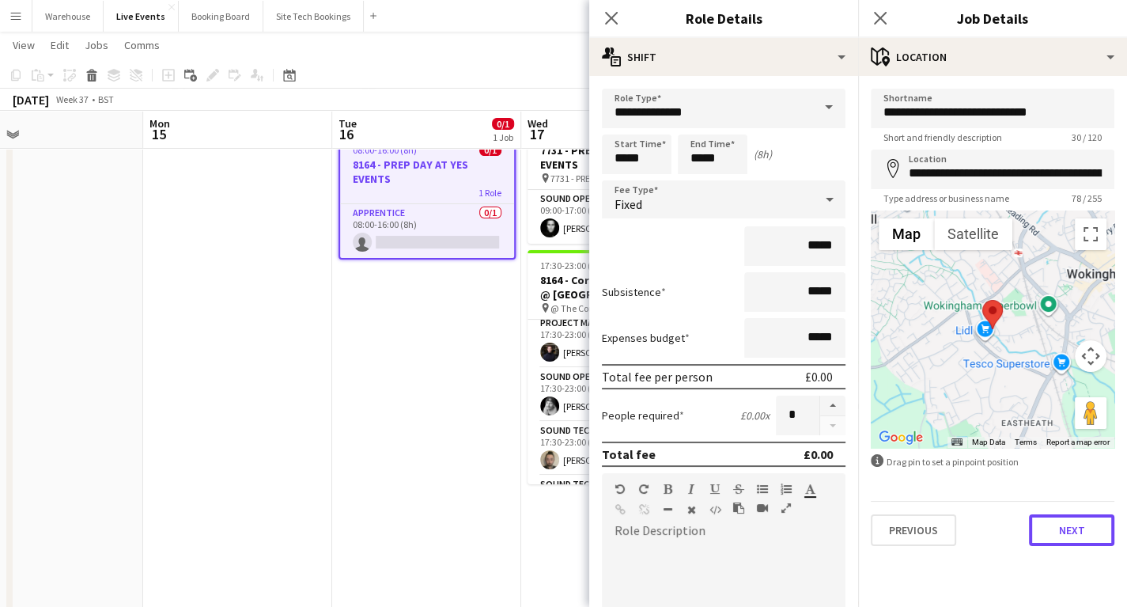
click at [1084, 535] on button "Next" at bounding box center [1071, 530] width 85 height 32
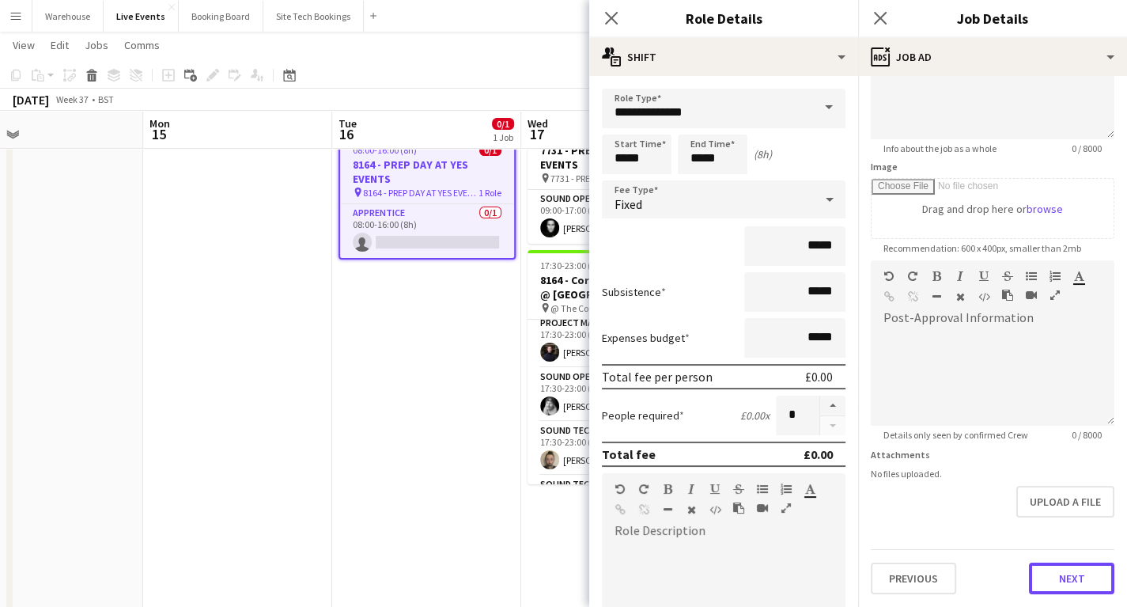
click at [1071, 533] on form "**********" at bounding box center [992, 253] width 269 height 681
click at [1073, 582] on button "Next" at bounding box center [1071, 580] width 85 height 32
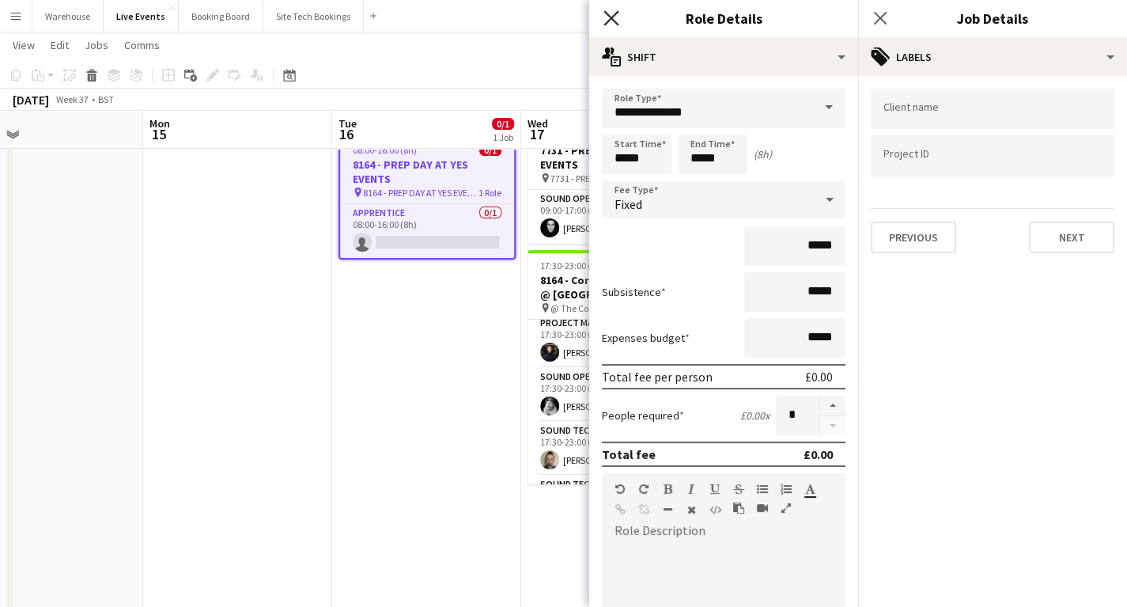
click at [608, 13] on icon "Close pop-in" at bounding box center [611, 17] width 15 height 15
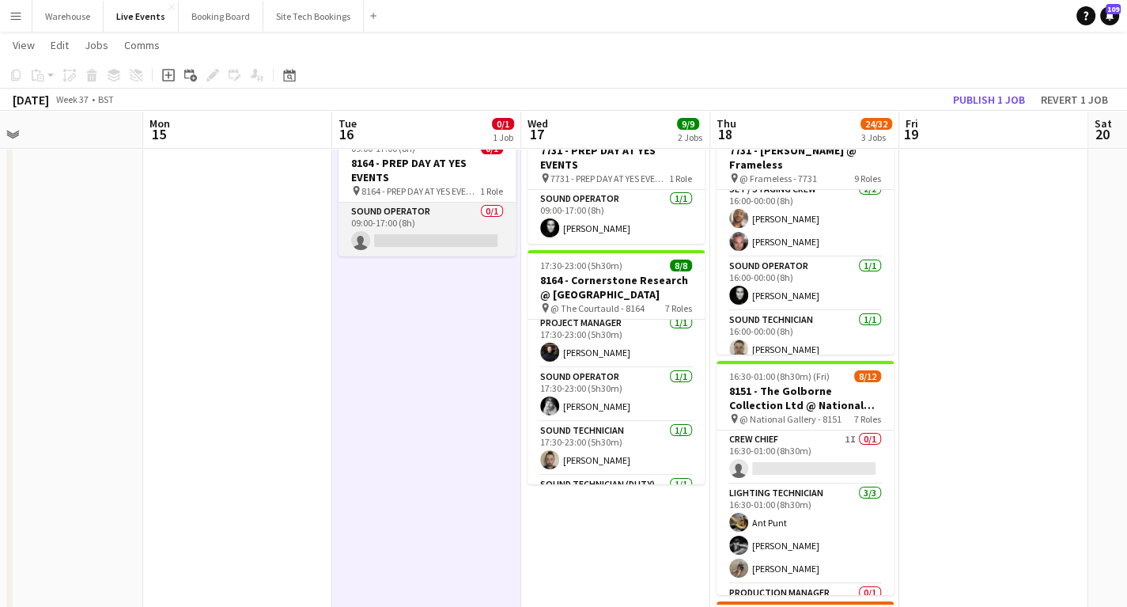
click at [399, 240] on app-card-role "Sound Operator 0/1 09:00-17:00 (8h) single-neutral-actions" at bounding box center [427, 229] width 177 height 54
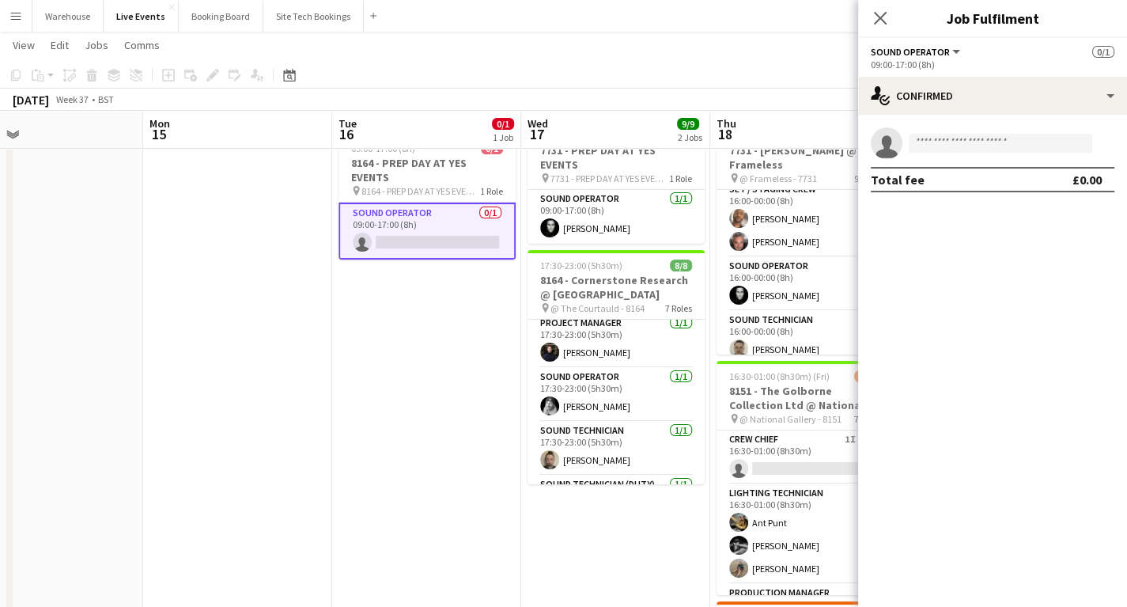
click at [987, 133] on app-invite-slot "single-neutral-actions" at bounding box center [992, 143] width 269 height 32
click at [1067, 131] on app-invite-slot "single-neutral-actions" at bounding box center [992, 143] width 269 height 32
click at [965, 138] on input at bounding box center [1001, 143] width 184 height 19
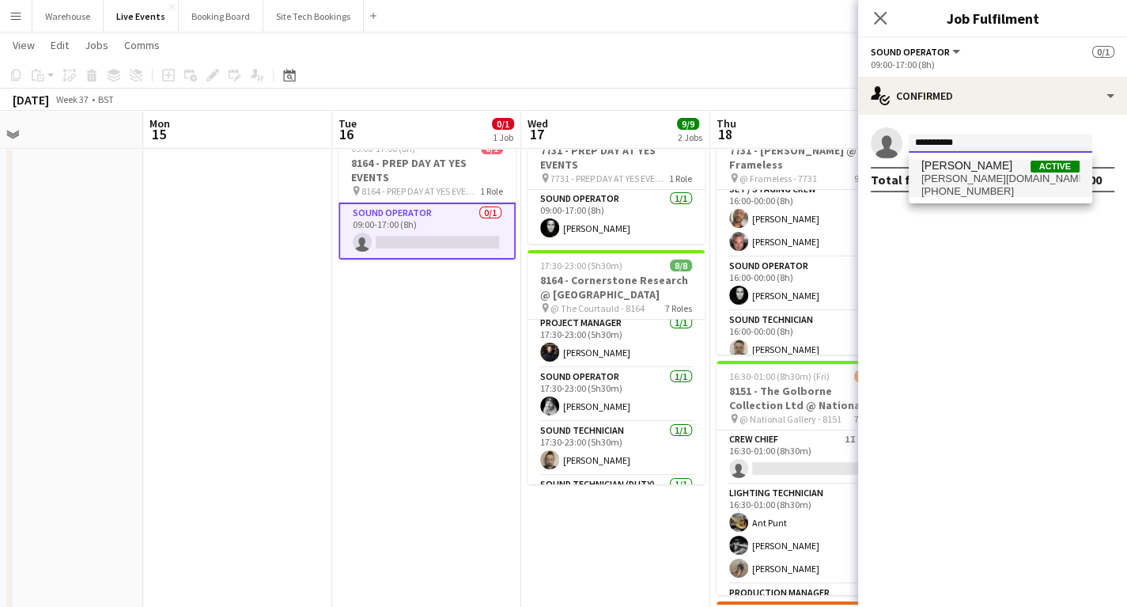
type input "**********"
click at [935, 177] on span "r.watkinson.audio@gmail.com" at bounding box center [1000, 178] width 158 height 13
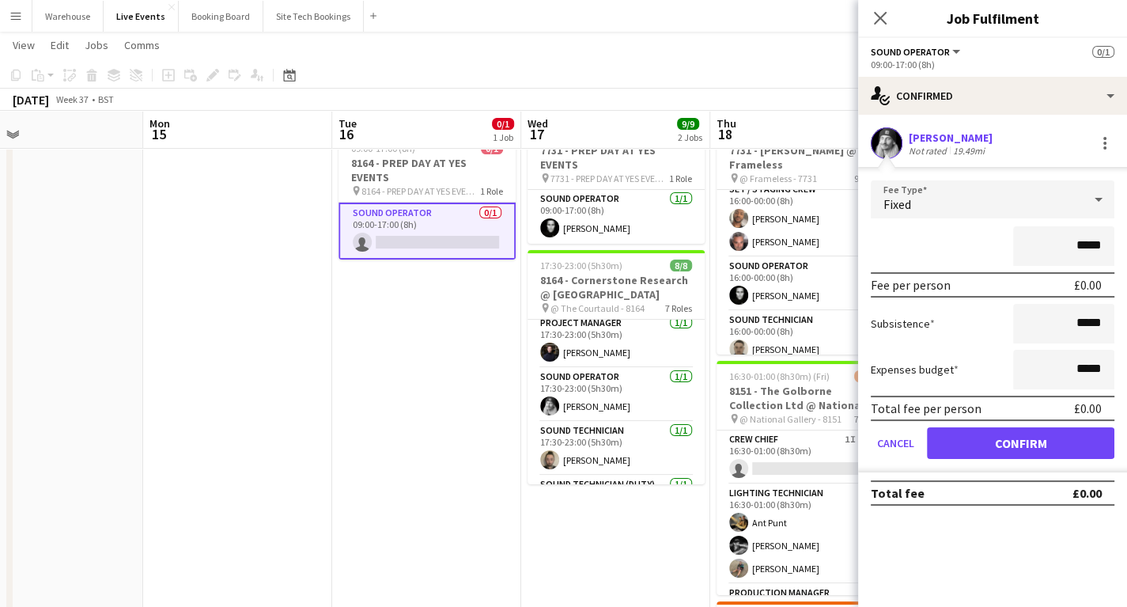
click at [906, 215] on div "Fixed" at bounding box center [977, 199] width 212 height 38
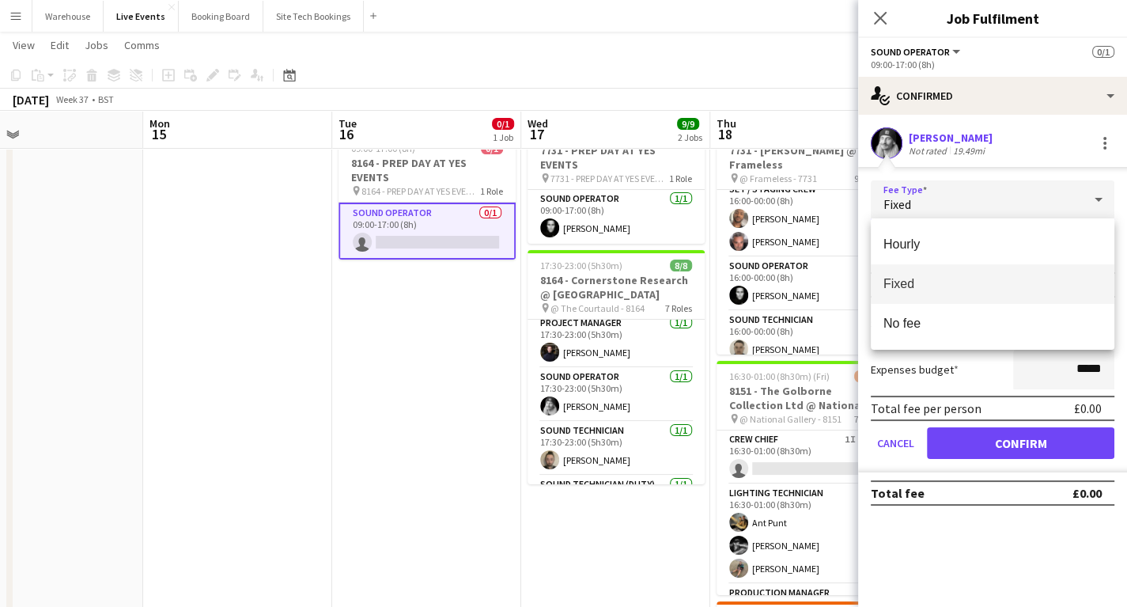
click at [895, 278] on span "Fixed" at bounding box center [993, 283] width 218 height 15
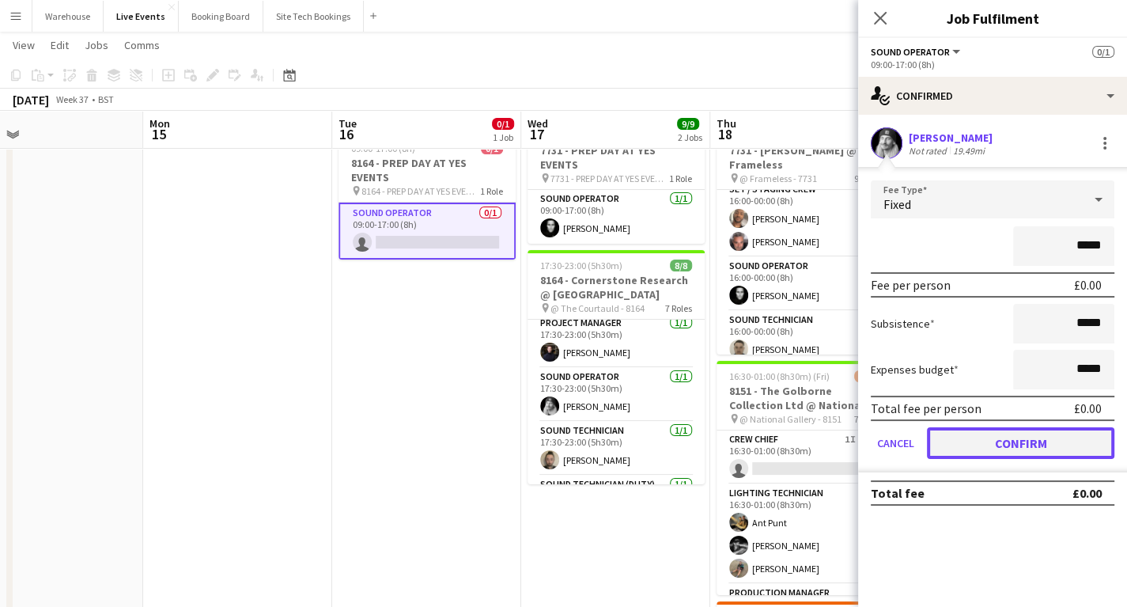
click at [986, 443] on button "Confirm" at bounding box center [1020, 443] width 187 height 32
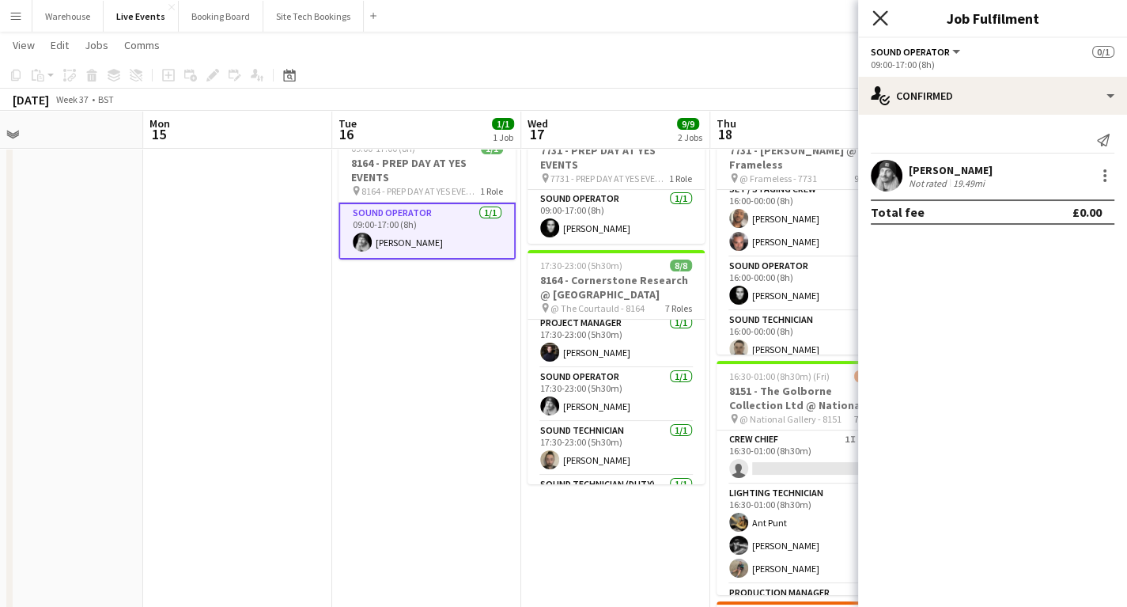
click at [880, 17] on icon at bounding box center [879, 17] width 15 height 15
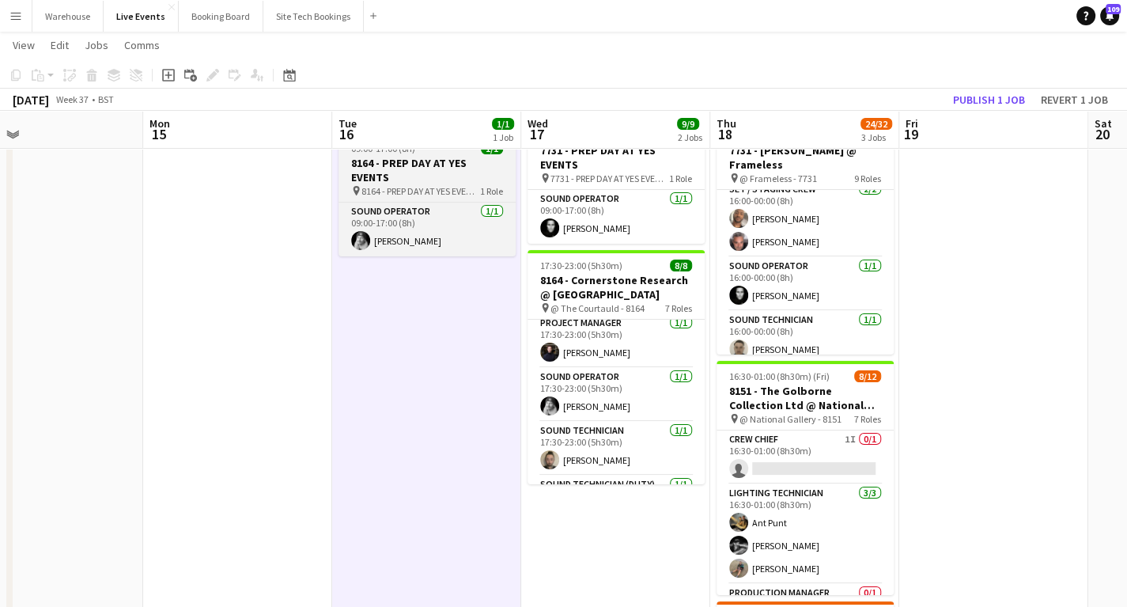
click at [398, 175] on h3 "8164 - PREP DAY AT YES EVENTS" at bounding box center [427, 170] width 177 height 28
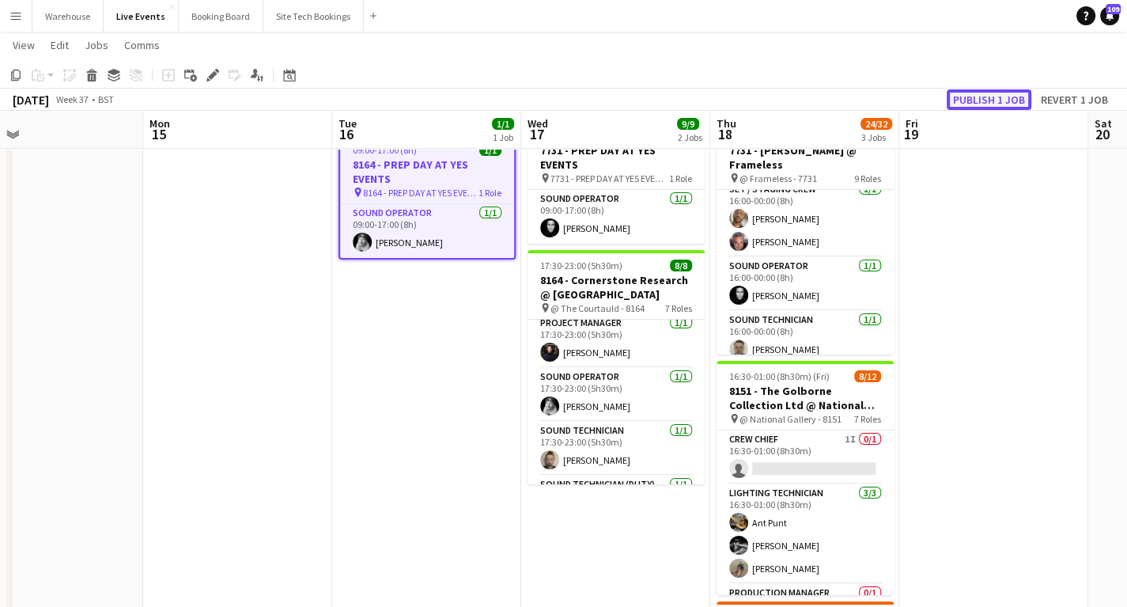
click at [985, 106] on button "Publish 1 job" at bounding box center [989, 99] width 85 height 21
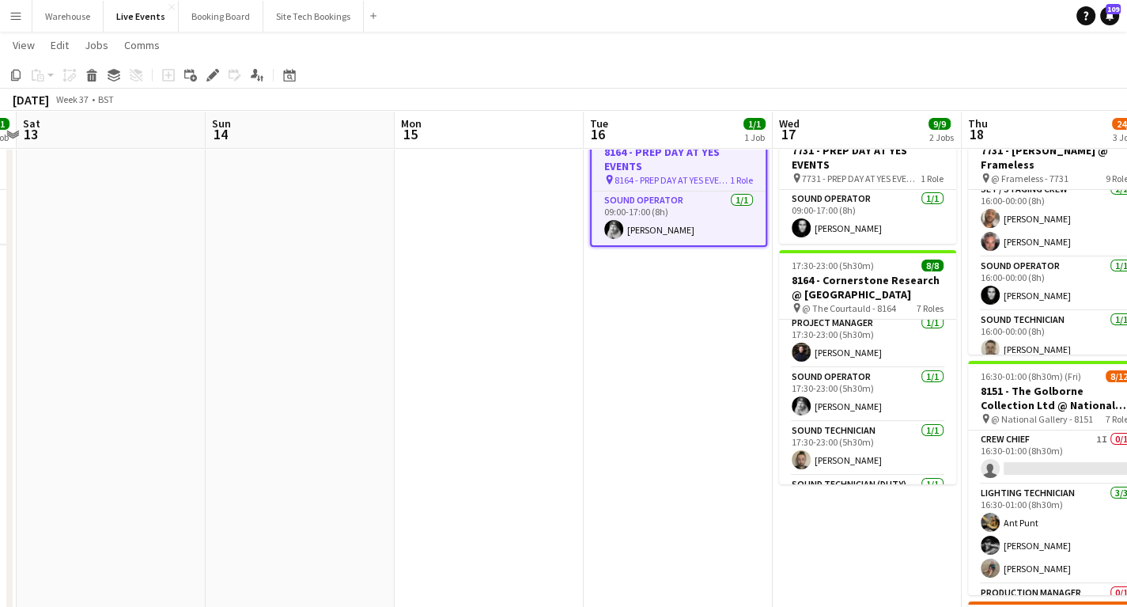
drag, startPoint x: 519, startPoint y: 393, endPoint x: 806, endPoint y: 399, distance: 287.2
click at [781, 392] on app-calendar-viewport "Thu 11 17/20 2 Jobs Fri 12 1/1 1 Job Sat 13 Sun 14 Mon 15 Tue 16 1/1 1 Job Wed …" at bounding box center [563, 618] width 1127 height 1240
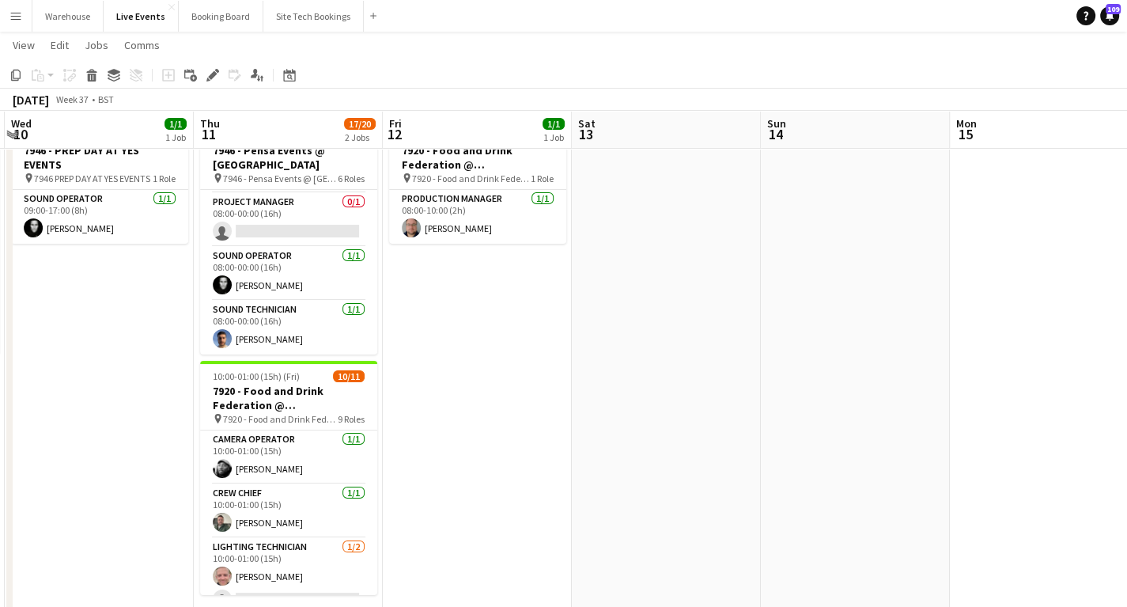
drag, startPoint x: 518, startPoint y: 433, endPoint x: 948, endPoint y: 425, distance: 429.6
click at [935, 426] on app-calendar-viewport "Mon 8 1/1 1 Job Tue 9 18/18 1 Job Wed 10 1/1 1 Job Thu 11 17/20 2 Jobs Fri 12 1…" at bounding box center [563, 618] width 1127 height 1240
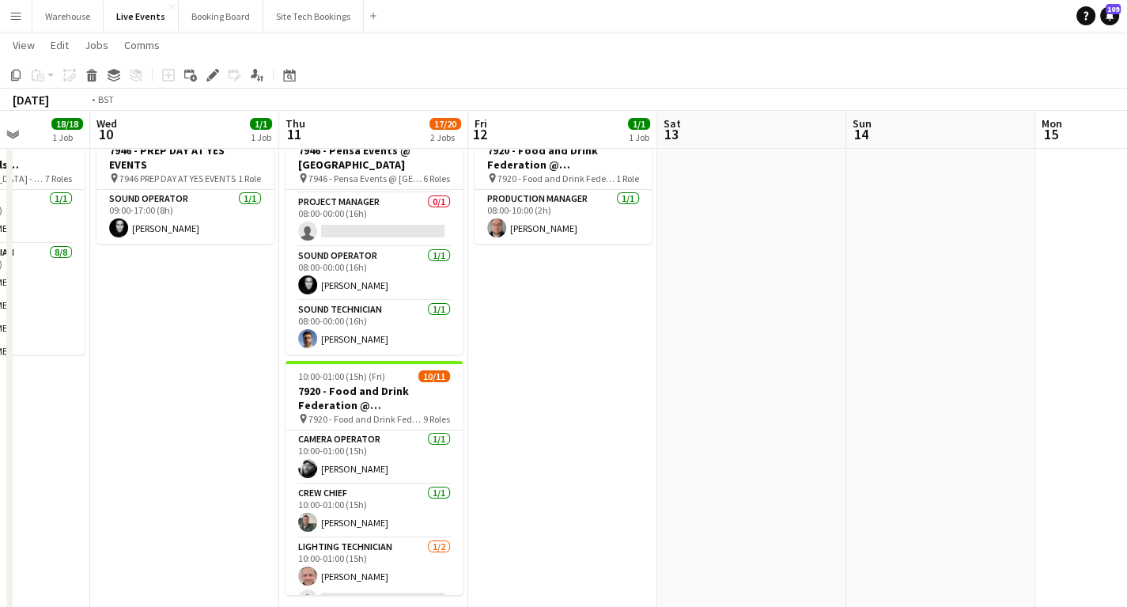
drag, startPoint x: 579, startPoint y: 475, endPoint x: 984, endPoint y: 476, distance: 405.0
click at [984, 476] on app-calendar-viewport "Sun 7 Mon 8 1/1 1 Job Tue 9 18/18 1 Job Wed 10 1/1 1 Job Thu 11 17/20 2 Jobs Fr…" at bounding box center [563, 618] width 1127 height 1240
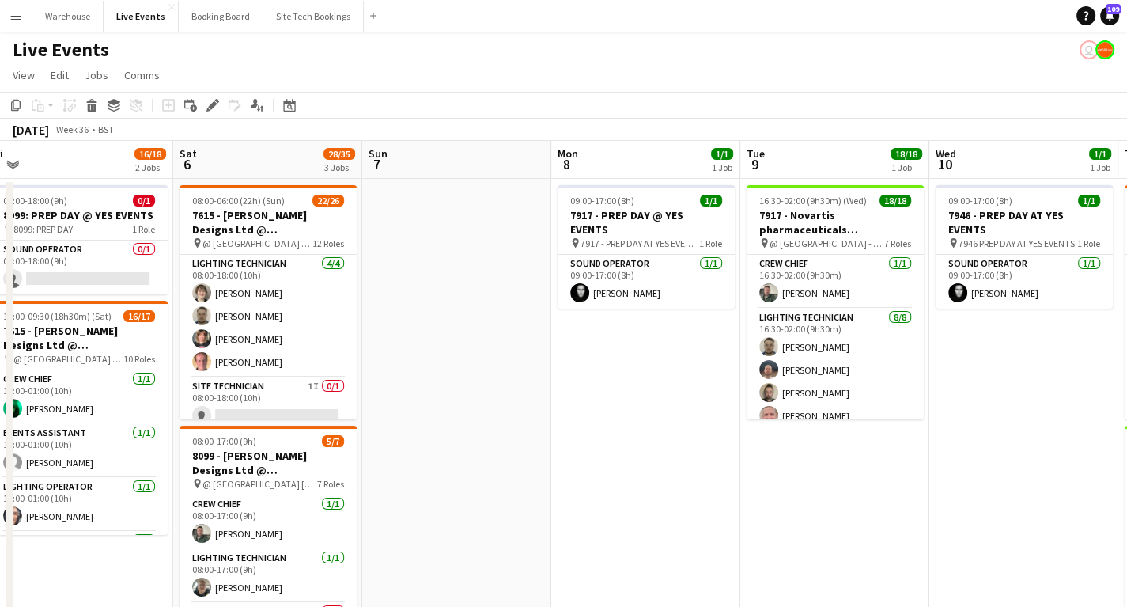
drag, startPoint x: 273, startPoint y: 534, endPoint x: 693, endPoint y: 513, distance: 420.5
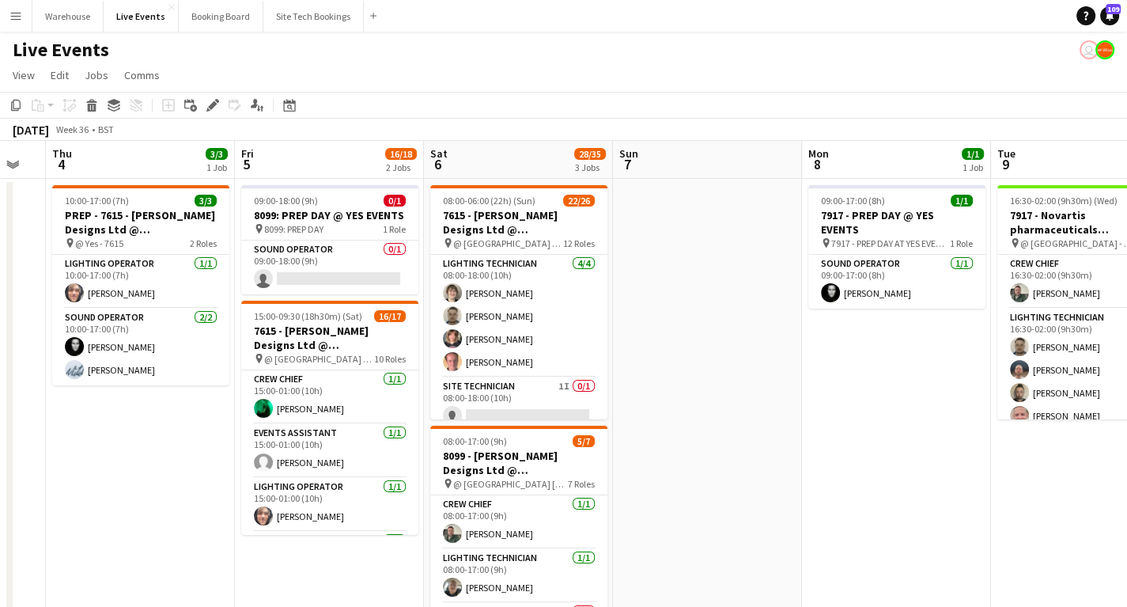
drag, startPoint x: 538, startPoint y: 499, endPoint x: 983, endPoint y: 545, distance: 447.7
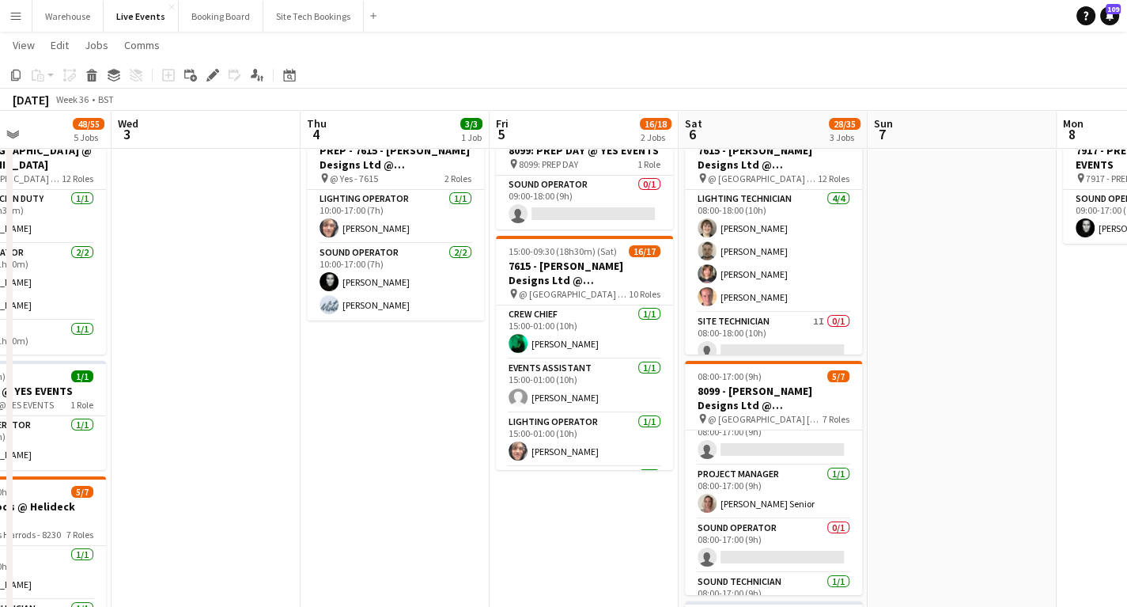
scroll to position [0, 338]
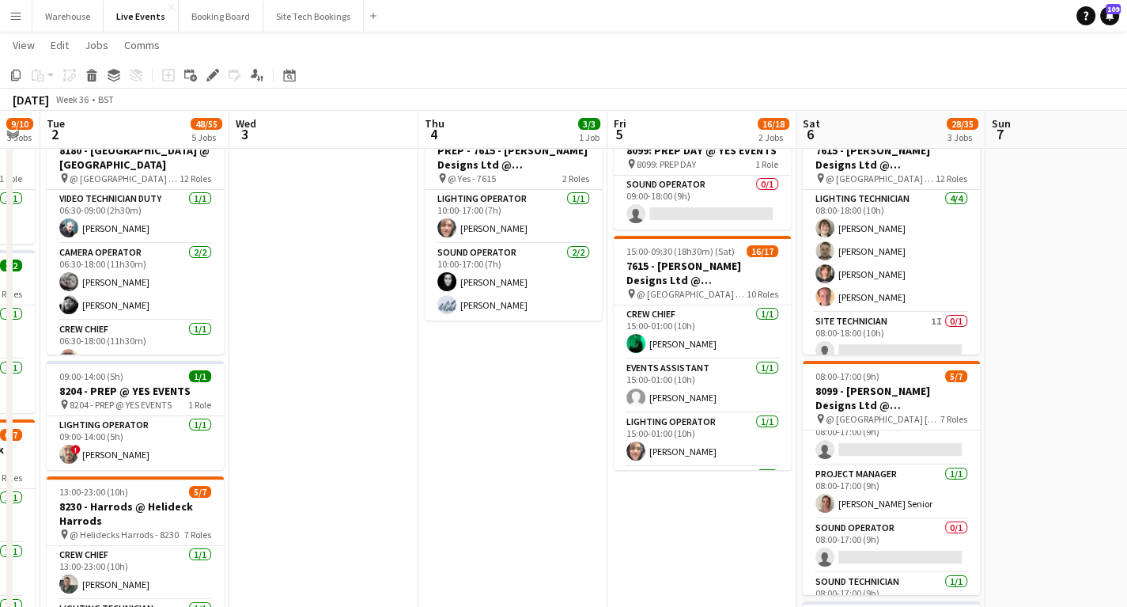
drag, startPoint x: 364, startPoint y: 486, endPoint x: 452, endPoint y: 475, distance: 89.3
click at [452, 475] on app-calendar-viewport "Sun 31 Mon 1 9/10 3 Jobs Tue 2 48/55 5 Jobs Wed 3 Thu 4 3/3 1 Job Fri 5 16/18 2…" at bounding box center [563, 618] width 1127 height 1240
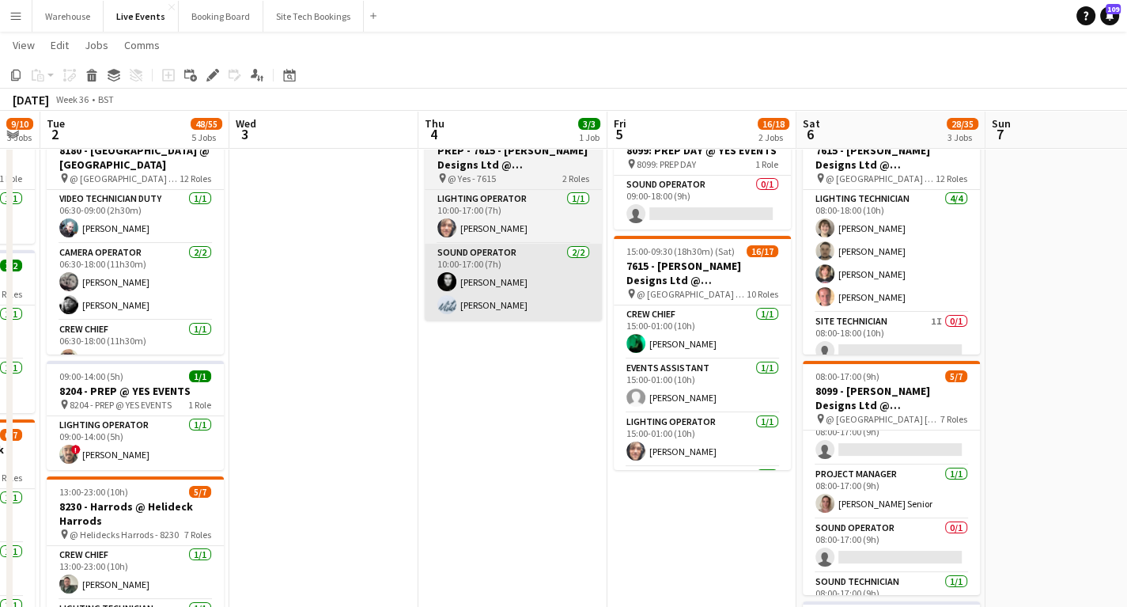
scroll to position [0, 0]
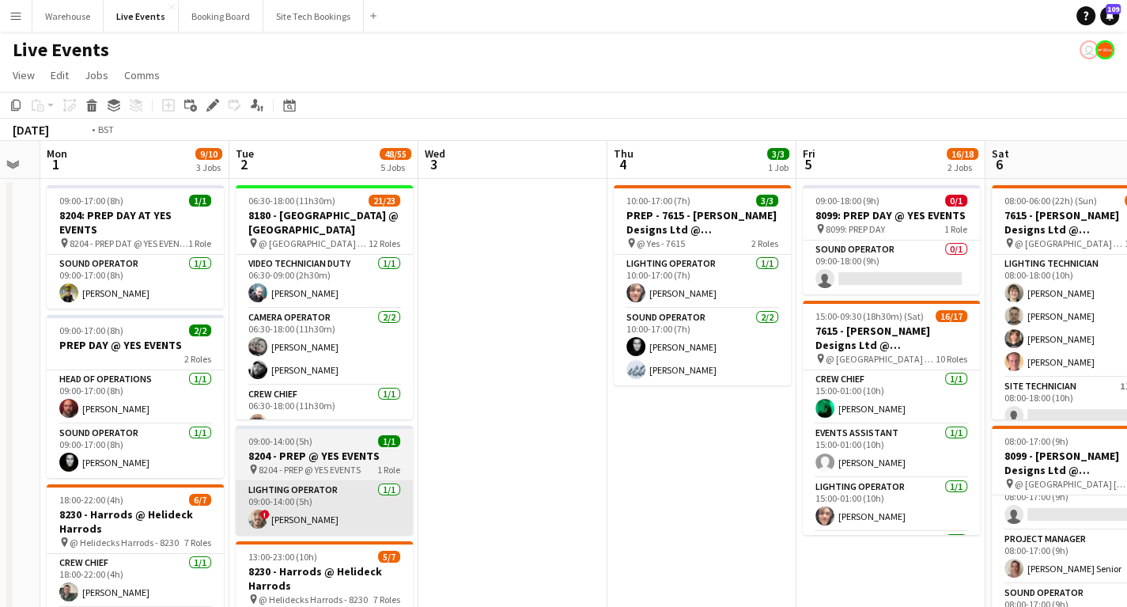
drag, startPoint x: 327, startPoint y: 494, endPoint x: 633, endPoint y: 488, distance: 305.4
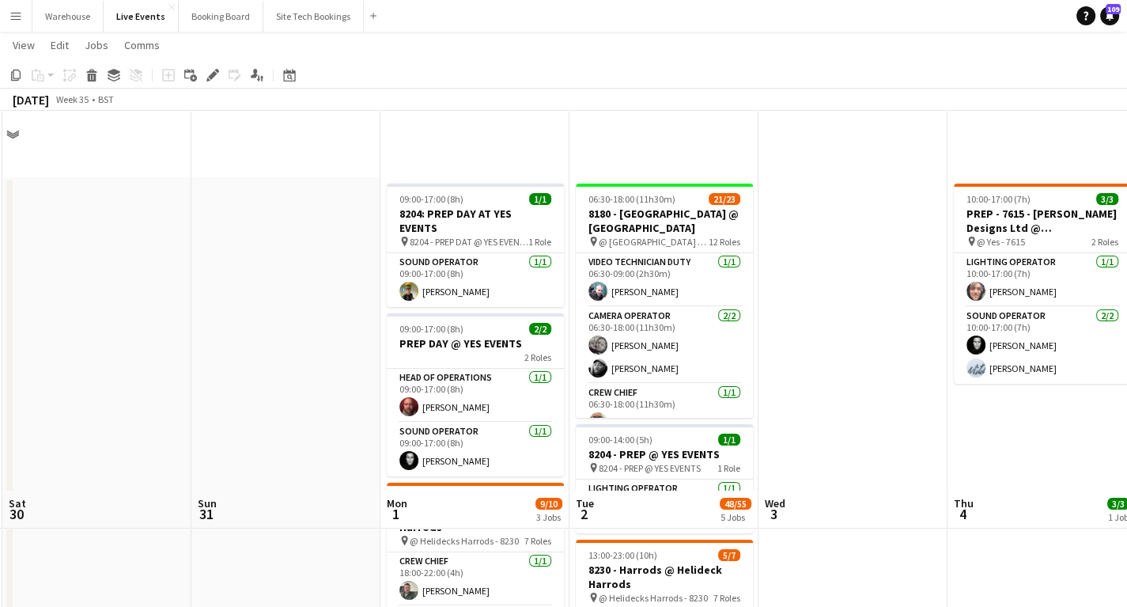
scroll to position [380, 0]
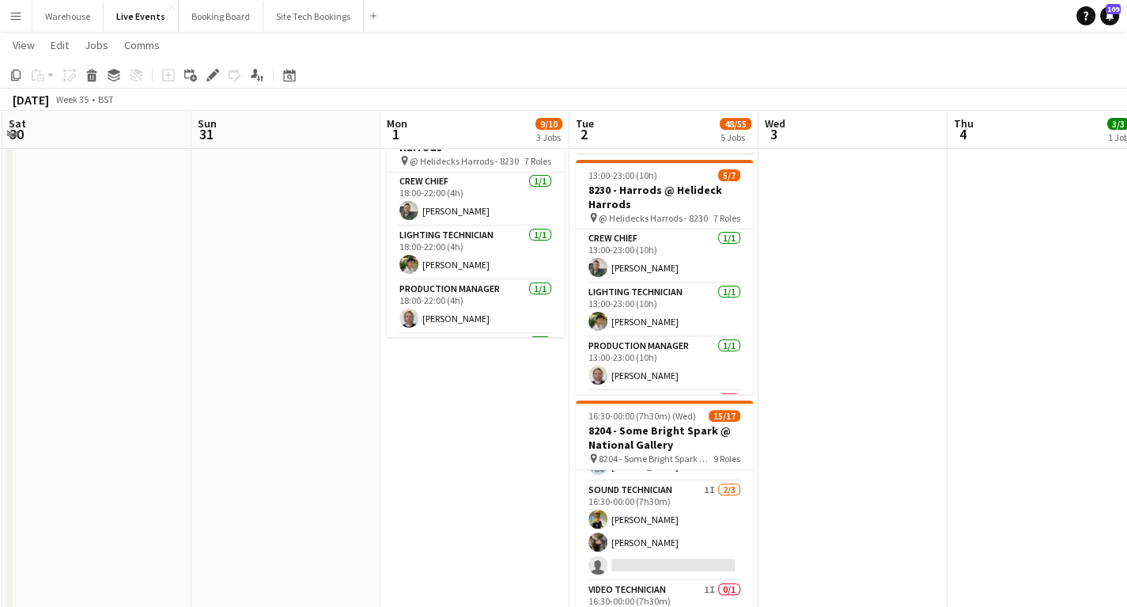
click at [465, 383] on app-date-cell "09:00-17:00 (8h) 1/1 8204: PREP DAY AT YES EVENTS pin 8204 - PREP DAT @ YES EVE…" at bounding box center [474, 360] width 189 height 1125
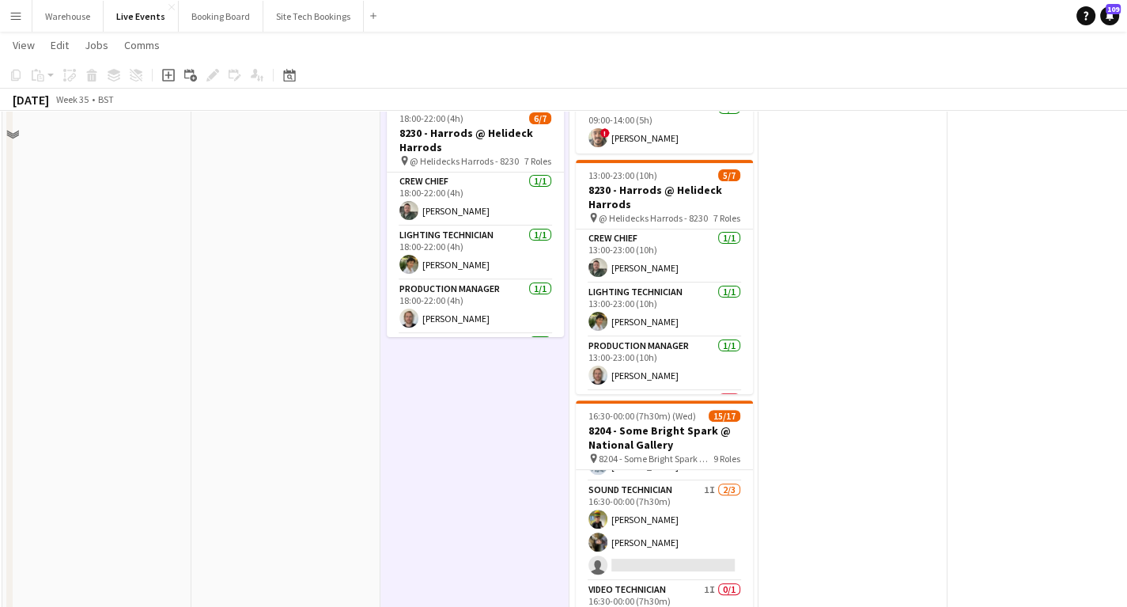
scroll to position [253, 0]
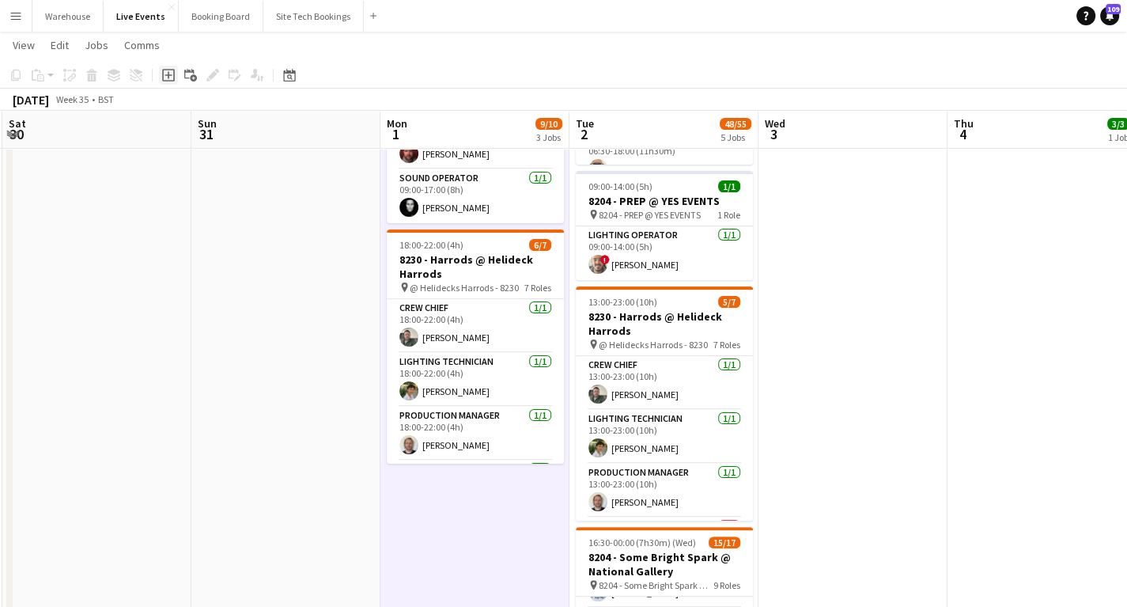
click at [165, 79] on icon "Add job" at bounding box center [168, 75] width 13 height 13
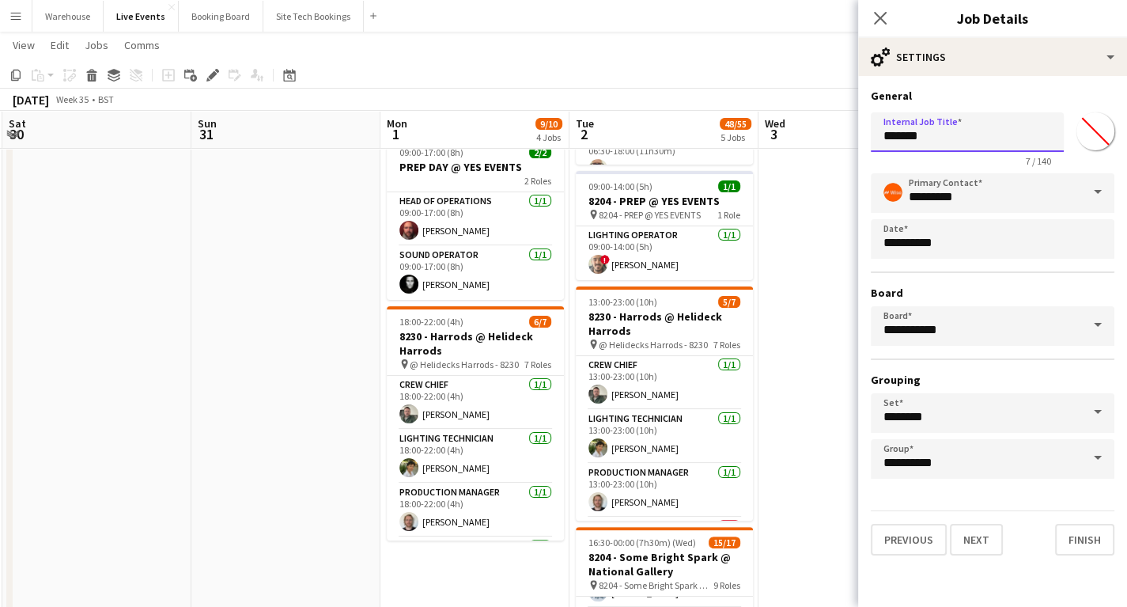
drag, startPoint x: 963, startPoint y: 142, endPoint x: 747, endPoint y: 142, distance: 216.7
click at [747, 142] on body "Menu Boards Boards Boards All jobs Status Workforce Workforce My Workforce Recr…" at bounding box center [563, 398] width 1127 height 1302
type input "**********"
click at [971, 532] on button "Next" at bounding box center [976, 540] width 53 height 32
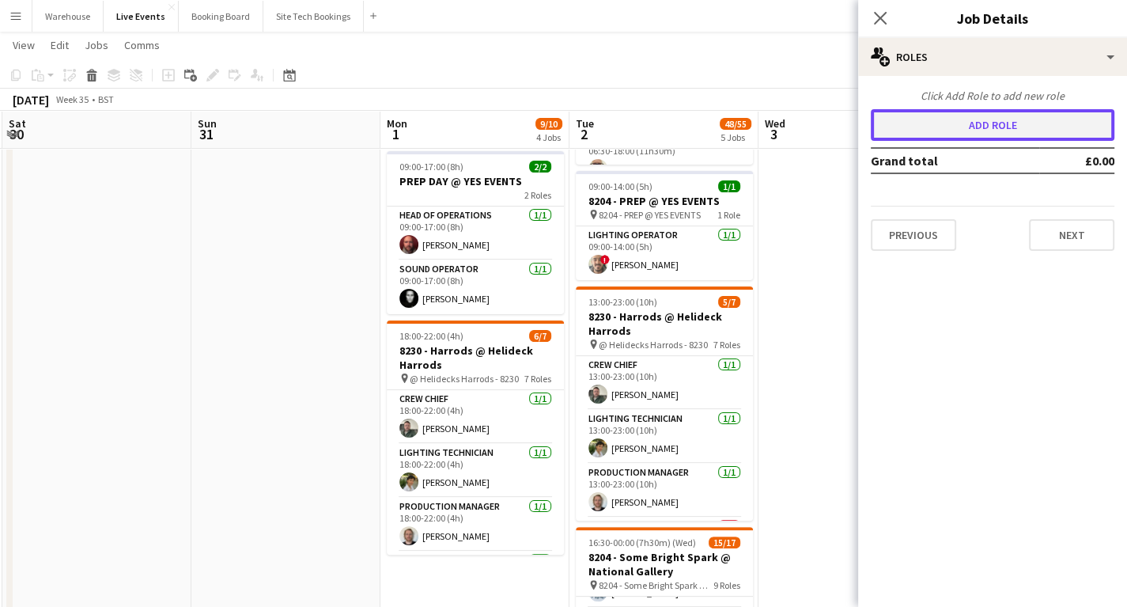
click at [987, 133] on button "Add role" at bounding box center [993, 125] width 244 height 32
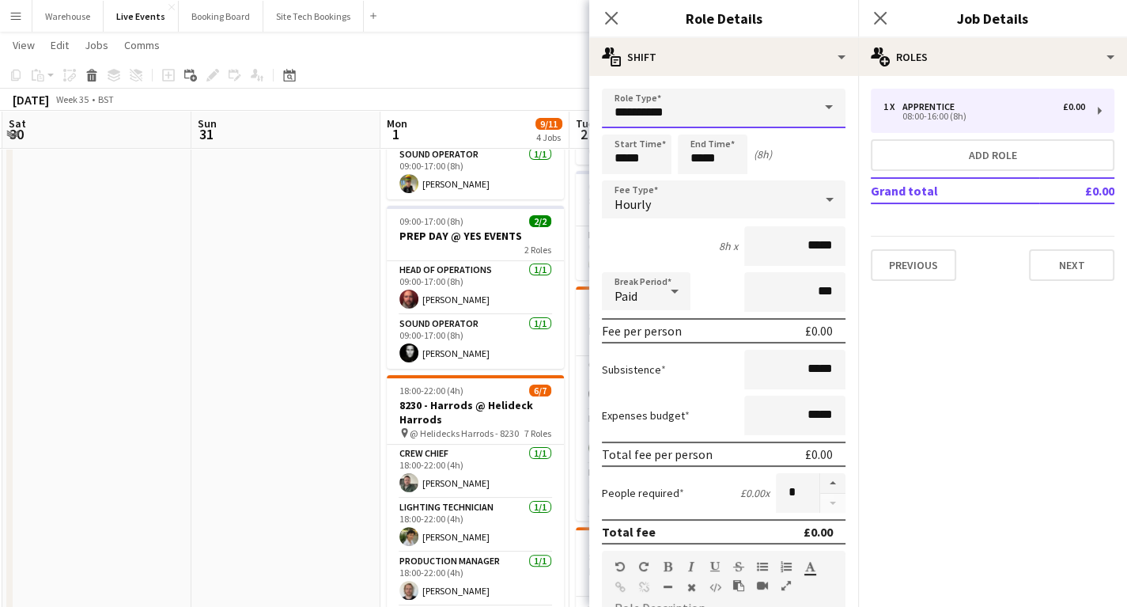
click at [653, 108] on input "**********" at bounding box center [724, 109] width 244 height 40
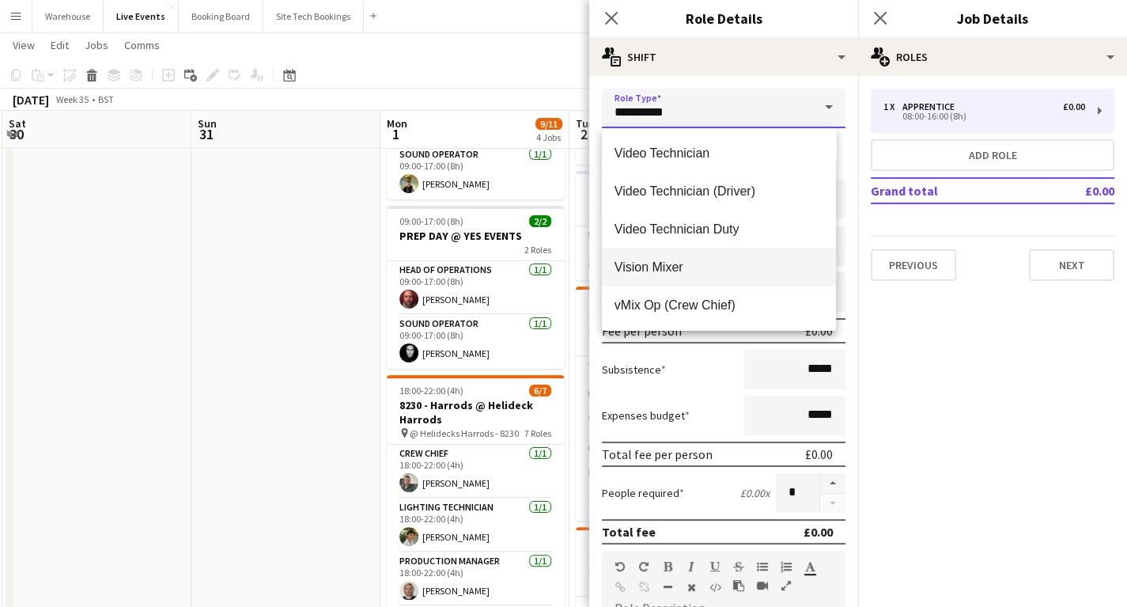
scroll to position [3923, 0]
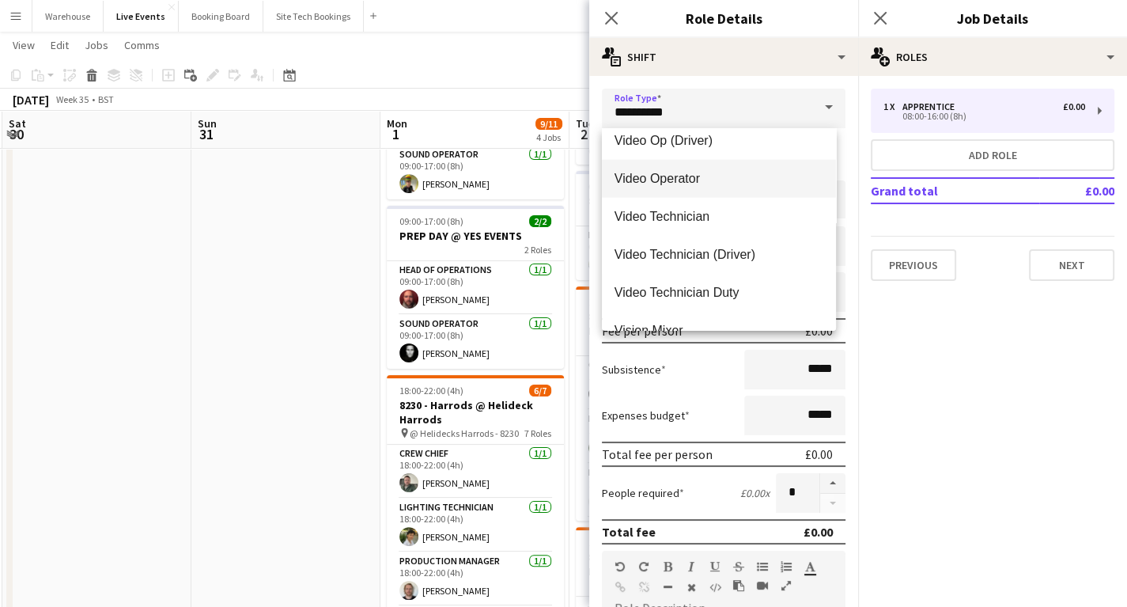
click at [694, 172] on span "Video Operator" at bounding box center [719, 178] width 209 height 15
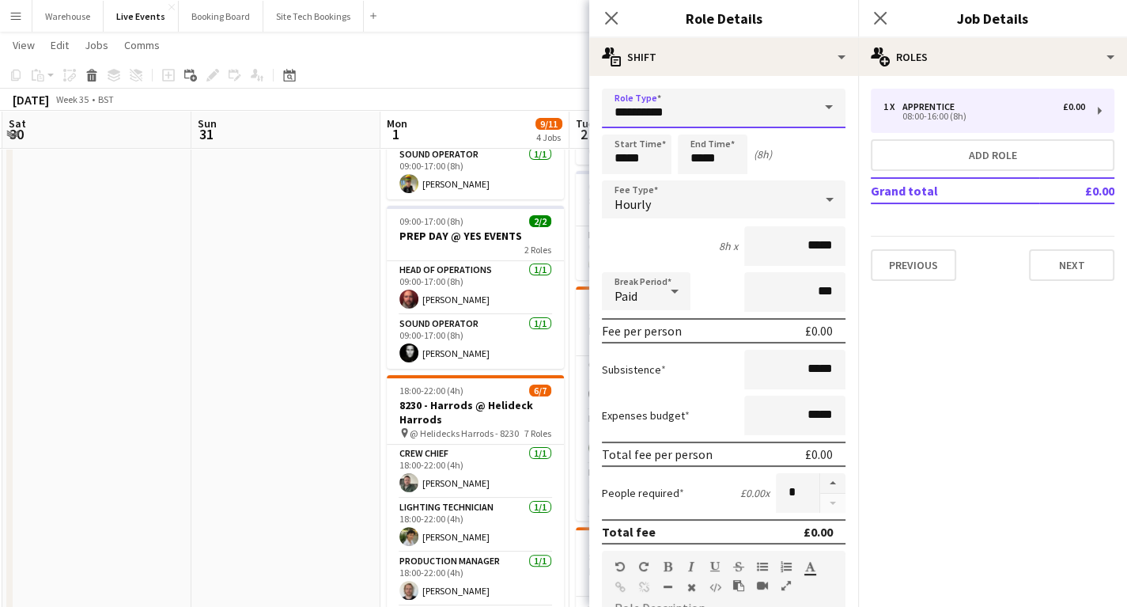
type input "**********"
click at [641, 165] on input "*****" at bounding box center [637, 154] width 70 height 40
type input "*****"
click at [617, 133] on div at bounding box center [621, 127] width 32 height 16
click at [693, 153] on input "*****" at bounding box center [713, 154] width 70 height 40
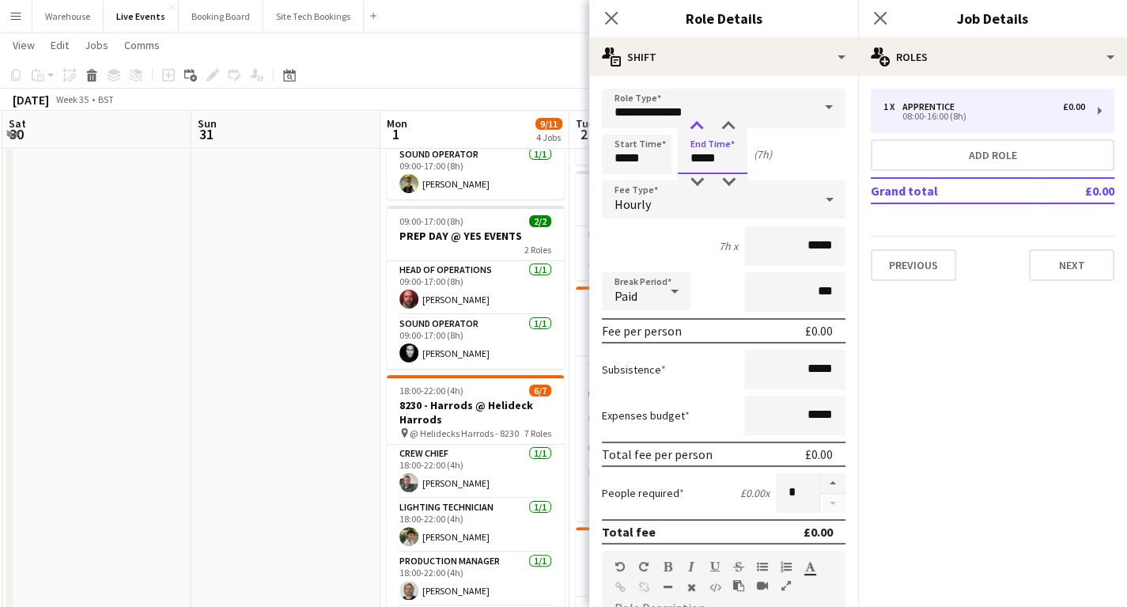
type input "*****"
click at [690, 131] on div at bounding box center [697, 127] width 32 height 16
click at [642, 203] on span "Hourly" at bounding box center [633, 204] width 36 height 16
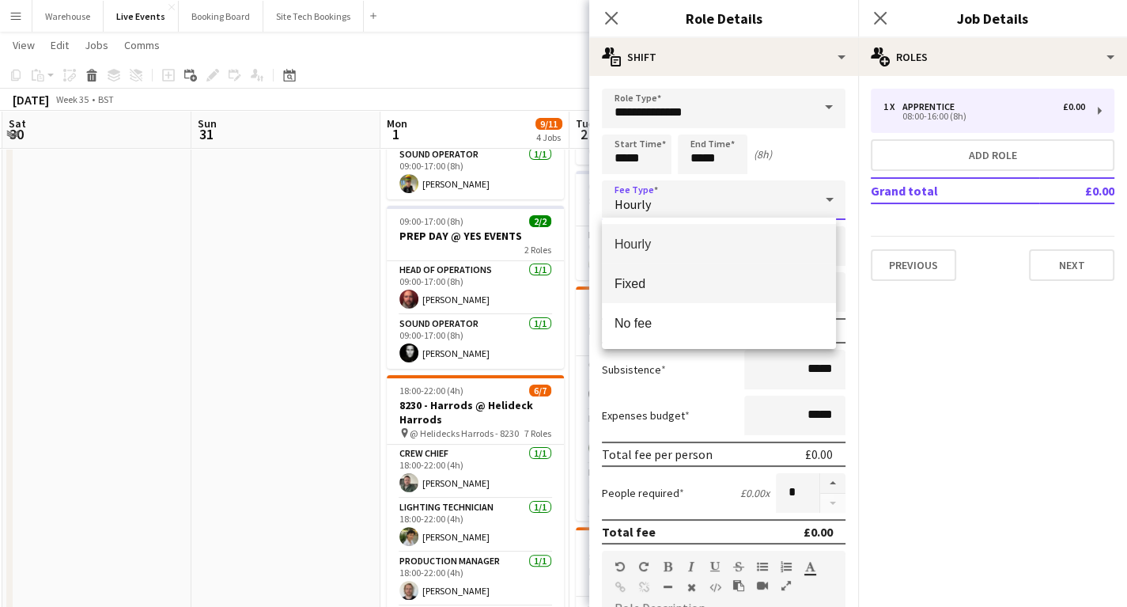
click at [649, 282] on span "Fixed" at bounding box center [719, 283] width 209 height 15
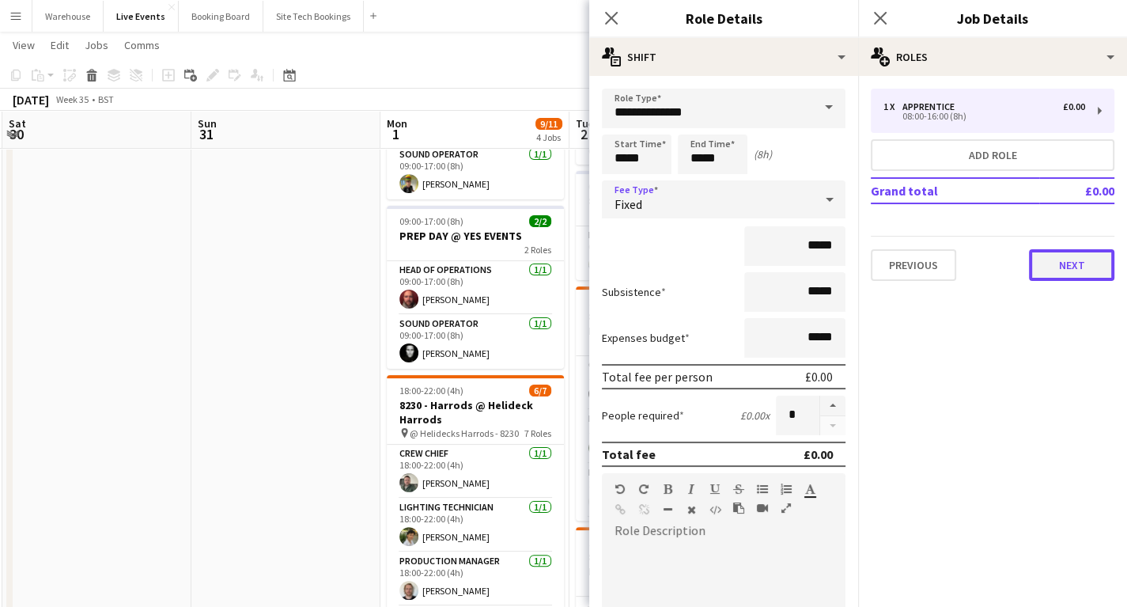
click at [1084, 256] on button "Next" at bounding box center [1071, 265] width 85 height 32
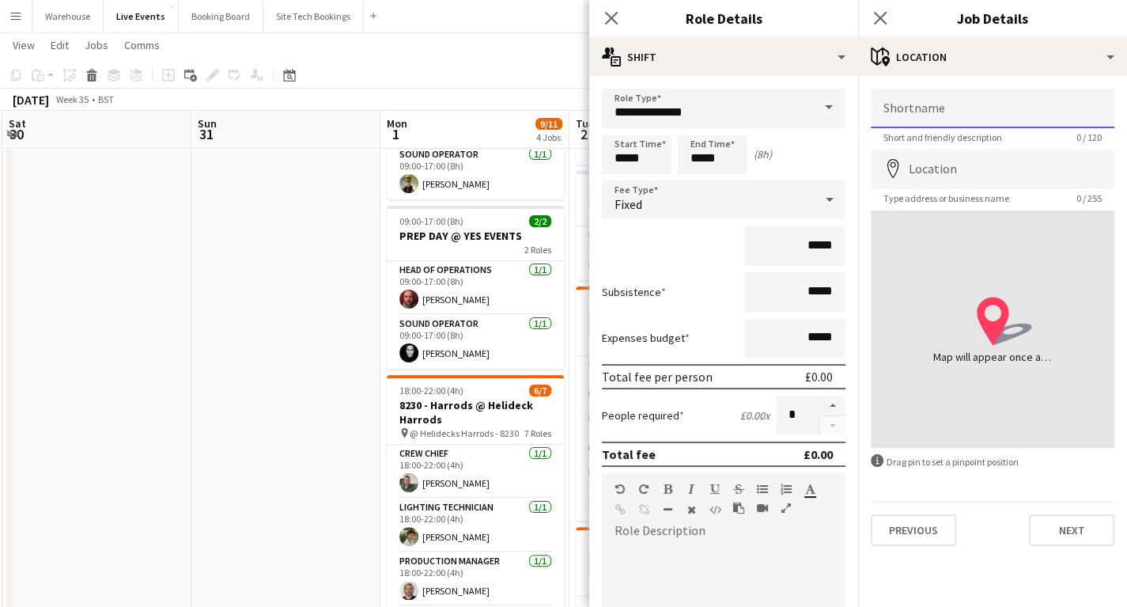
click at [930, 111] on input "Shortname" at bounding box center [993, 109] width 244 height 40
type input "**********"
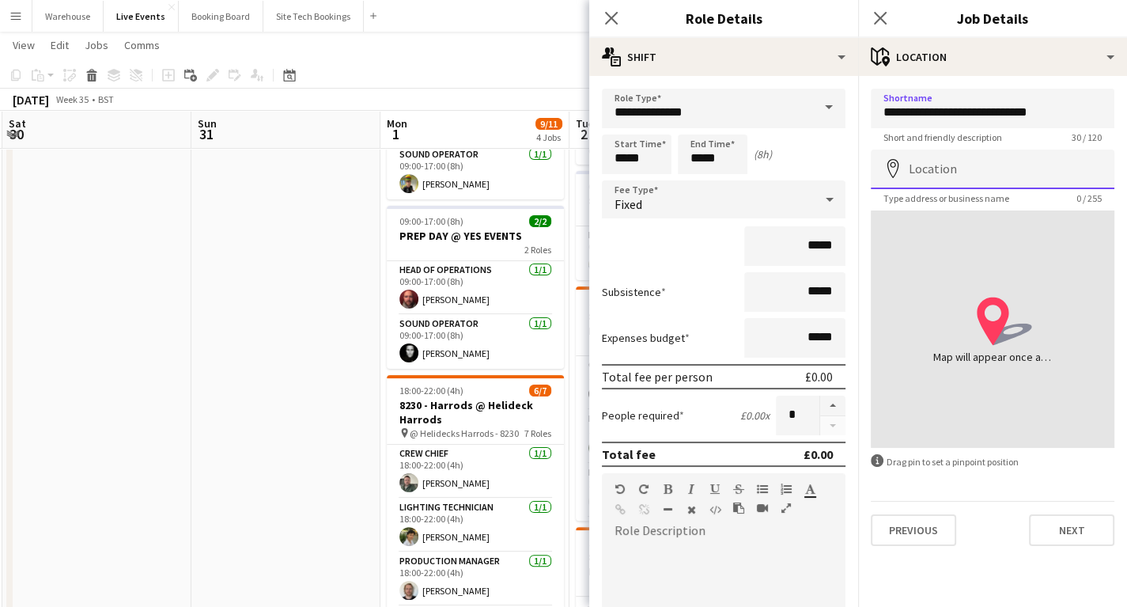
click at [927, 167] on input "Location" at bounding box center [993, 169] width 244 height 40
type input "**********"
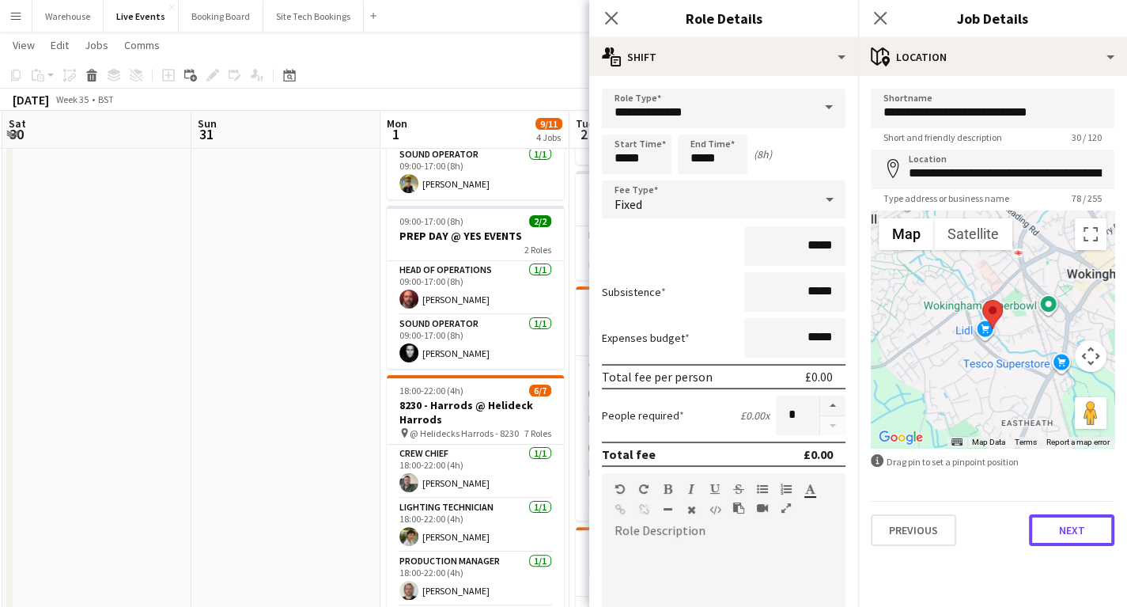
click at [1070, 528] on button "Next" at bounding box center [1071, 530] width 85 height 32
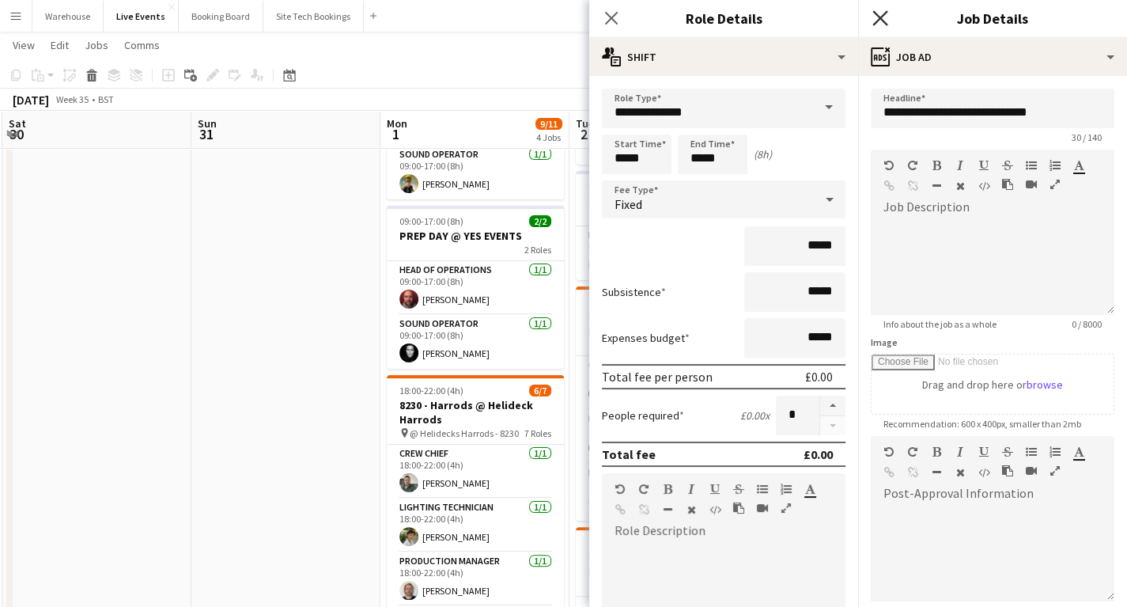
click at [885, 22] on icon at bounding box center [879, 17] width 15 height 15
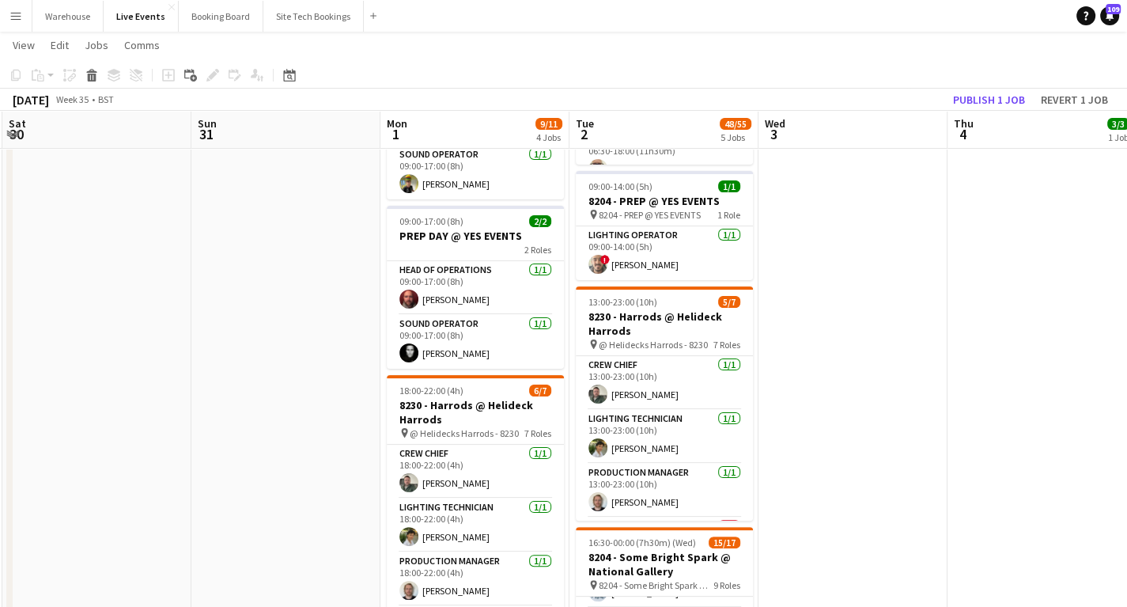
click at [294, 376] on app-date-cell at bounding box center [285, 486] width 189 height 1125
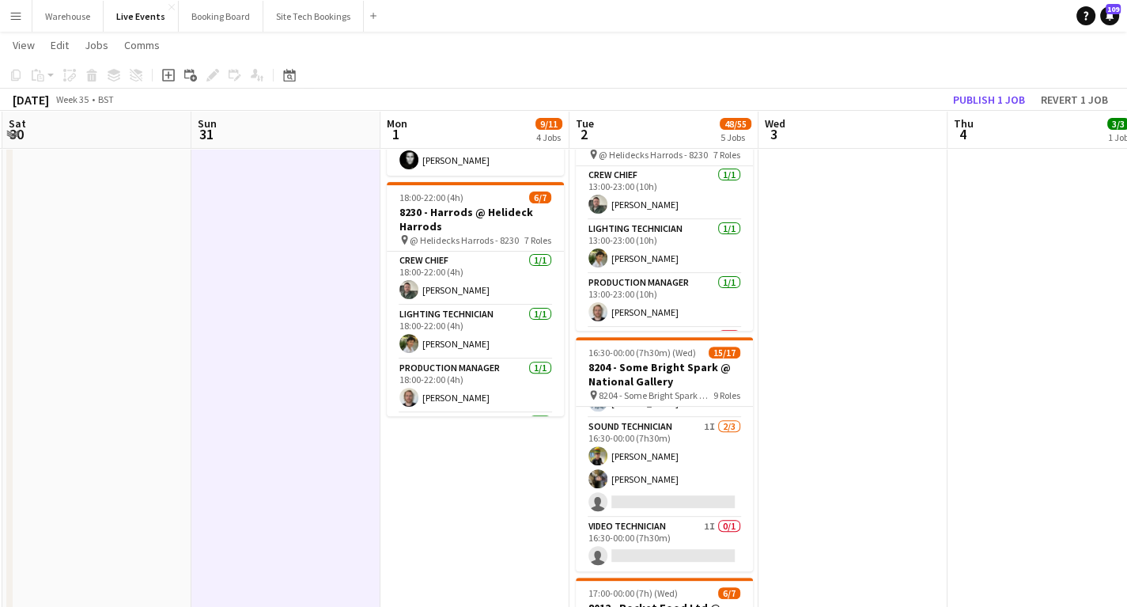
scroll to position [0, 0]
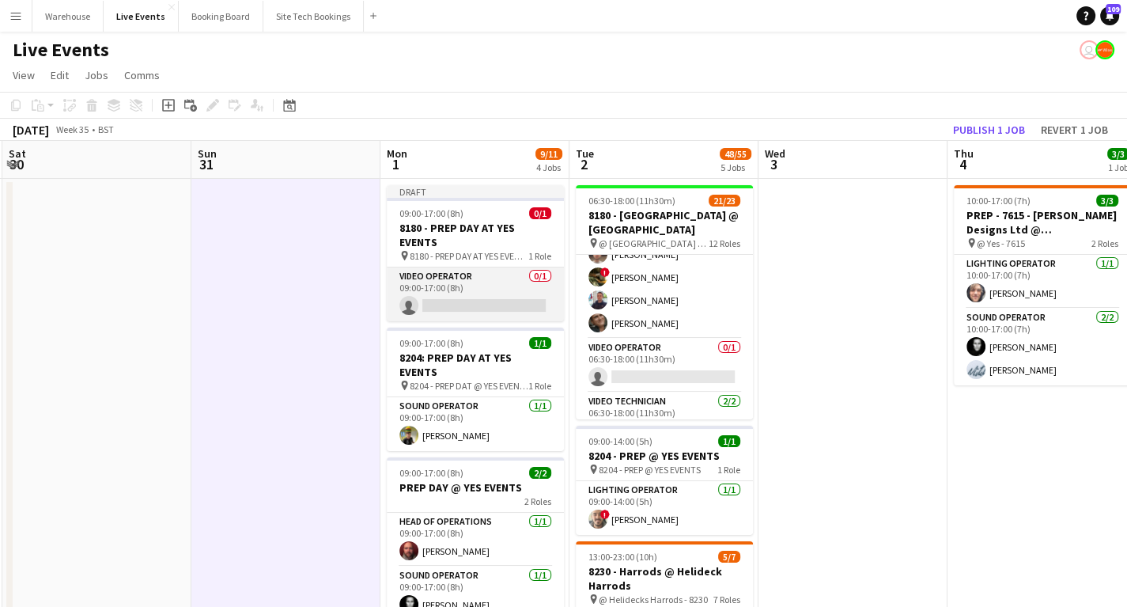
click at [489, 299] on app-card-role "Video Operator 0/1 09:00-17:00 (8h) single-neutral-actions" at bounding box center [475, 294] width 177 height 54
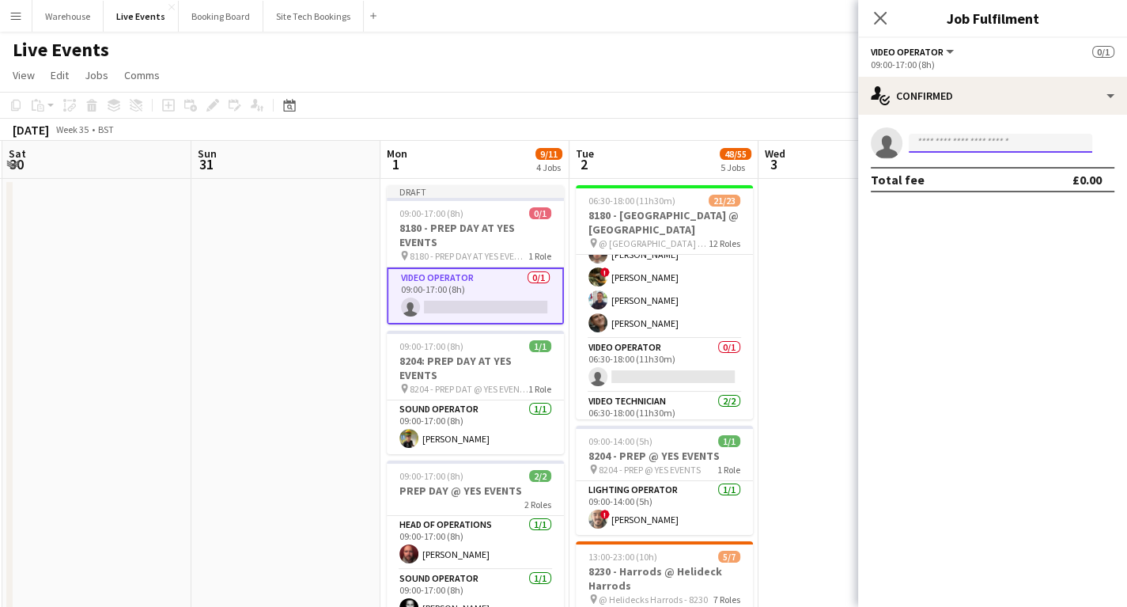
click at [989, 139] on input at bounding box center [1001, 143] width 184 height 19
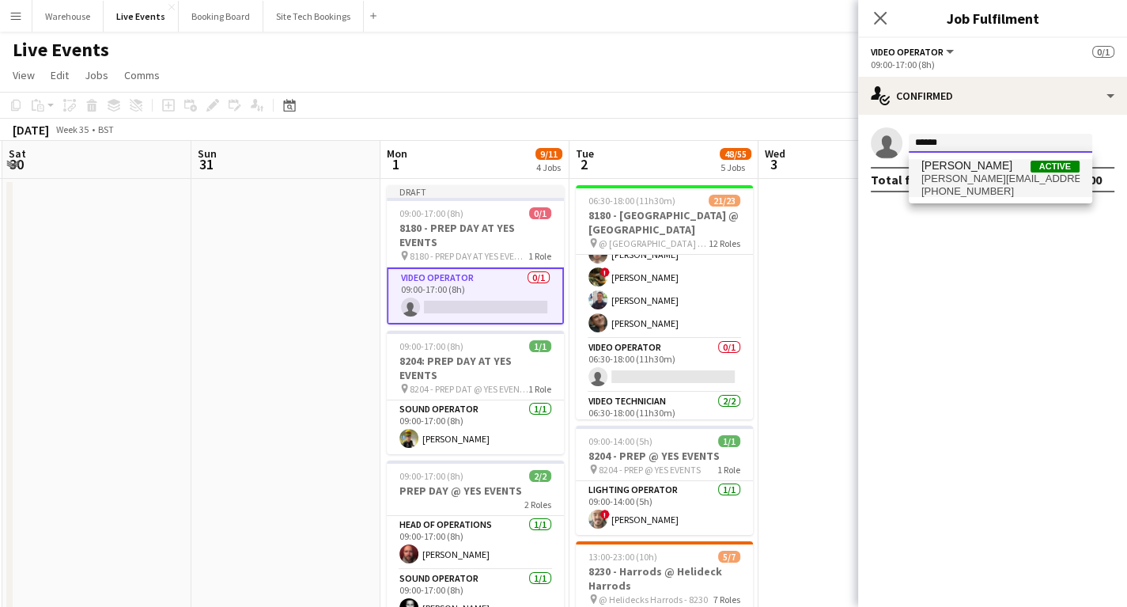
type input "******"
click at [993, 181] on span "liam@av-events.co.uk" at bounding box center [1000, 178] width 158 height 13
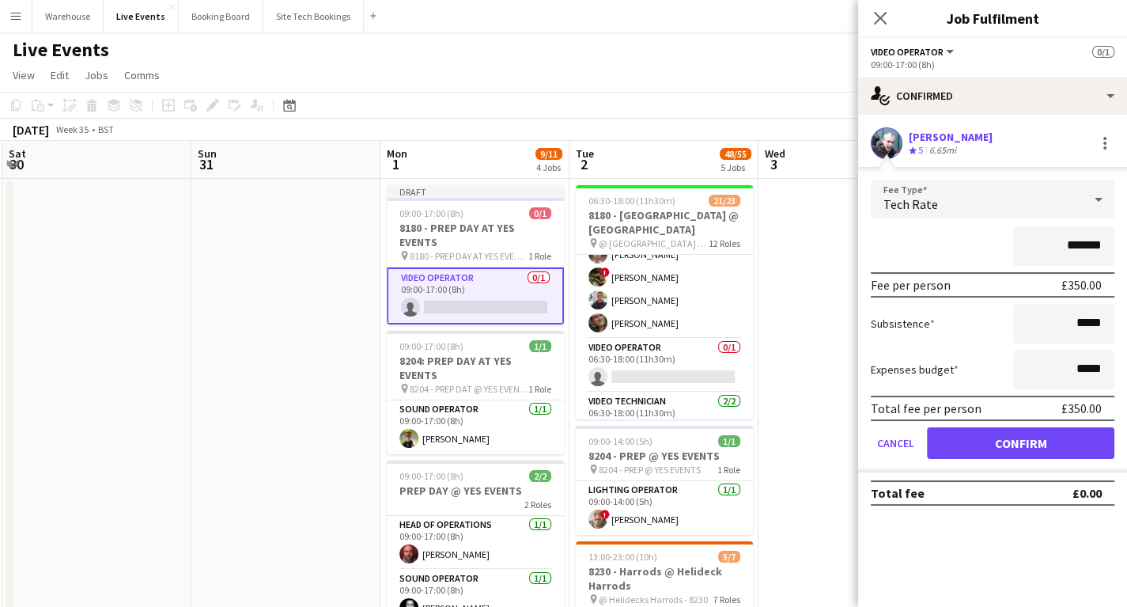
click at [919, 210] on span "Tech Rate" at bounding box center [911, 204] width 55 height 16
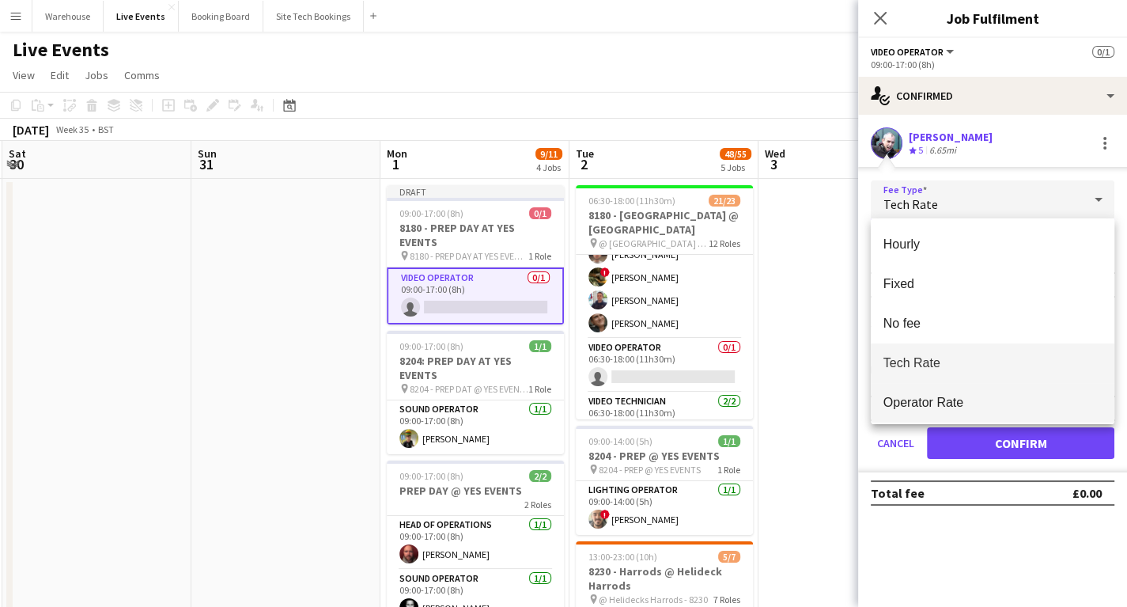
click at [903, 404] on span "Operator Rate" at bounding box center [993, 402] width 218 height 15
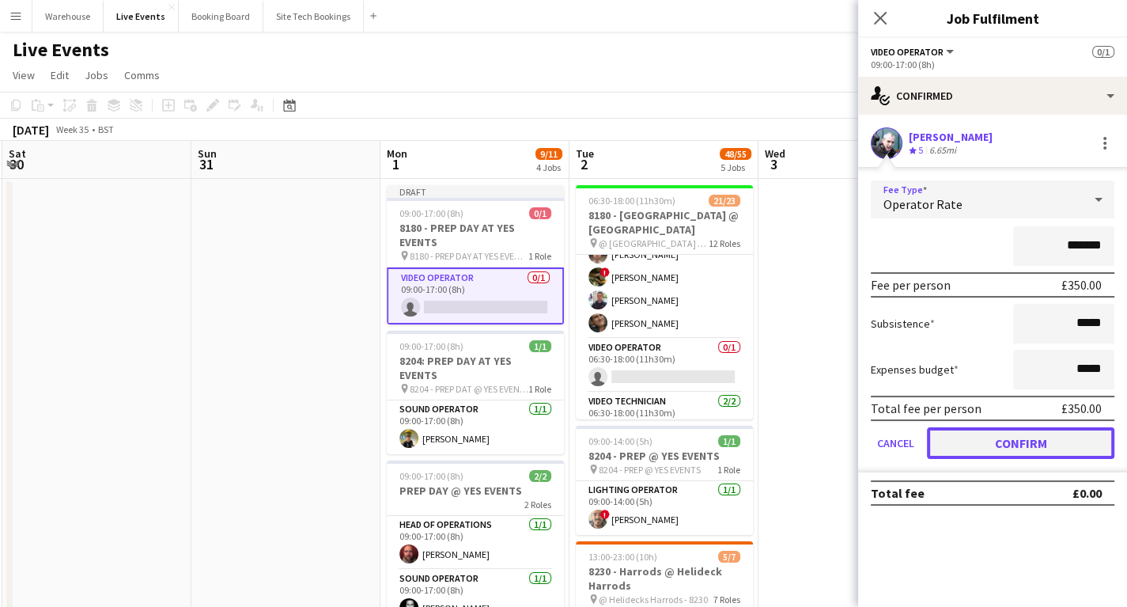
click at [1009, 437] on button "Confirm" at bounding box center [1020, 443] width 187 height 32
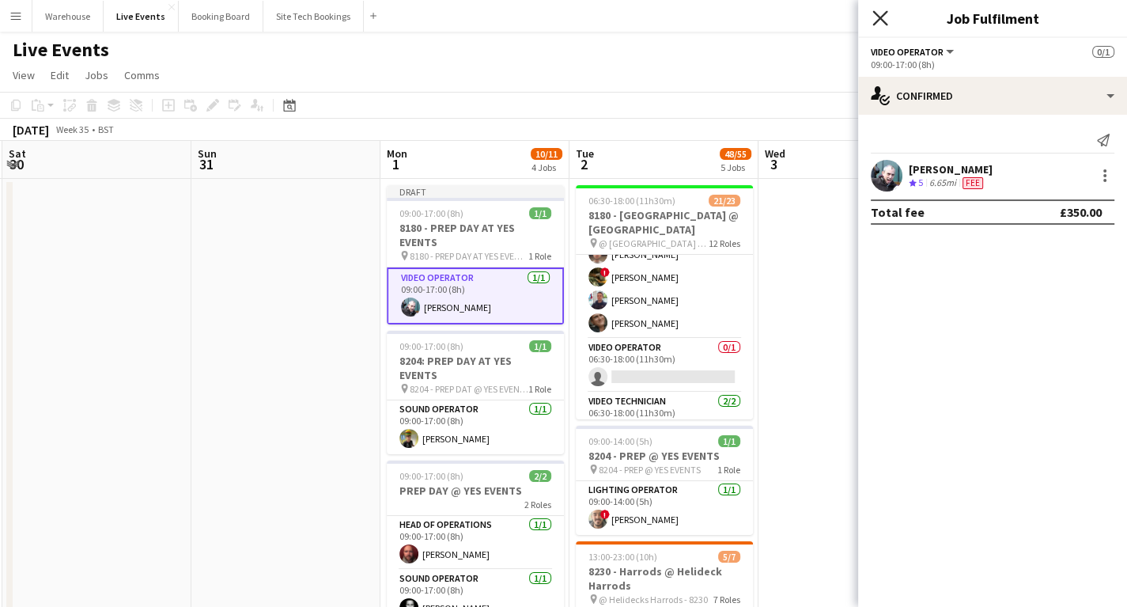
click at [874, 17] on icon "Close pop-in" at bounding box center [879, 17] width 15 height 15
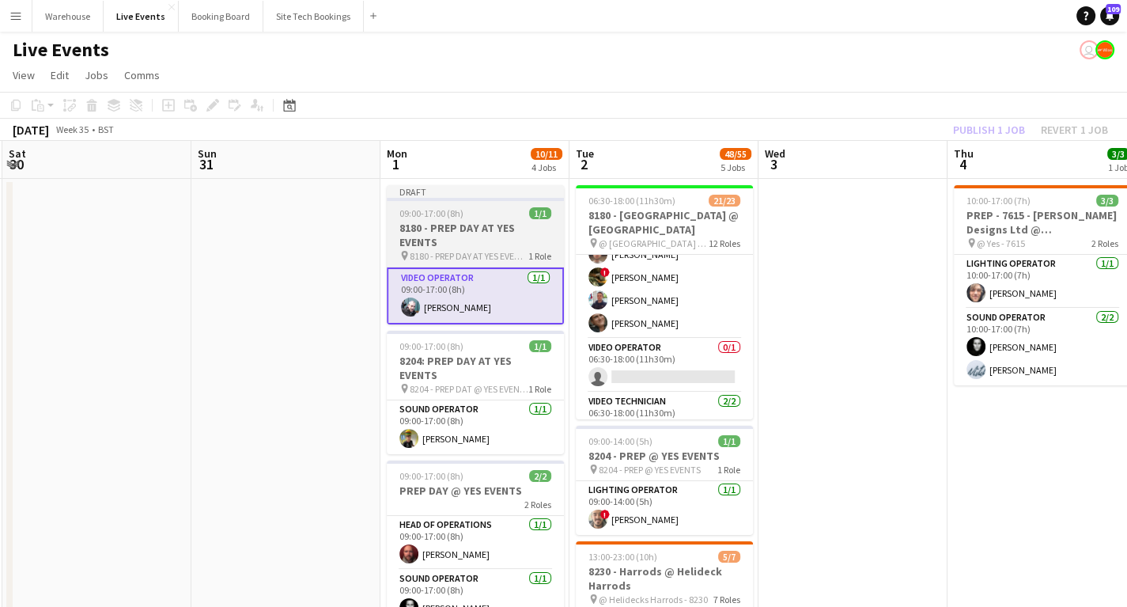
scroll to position [0, 372]
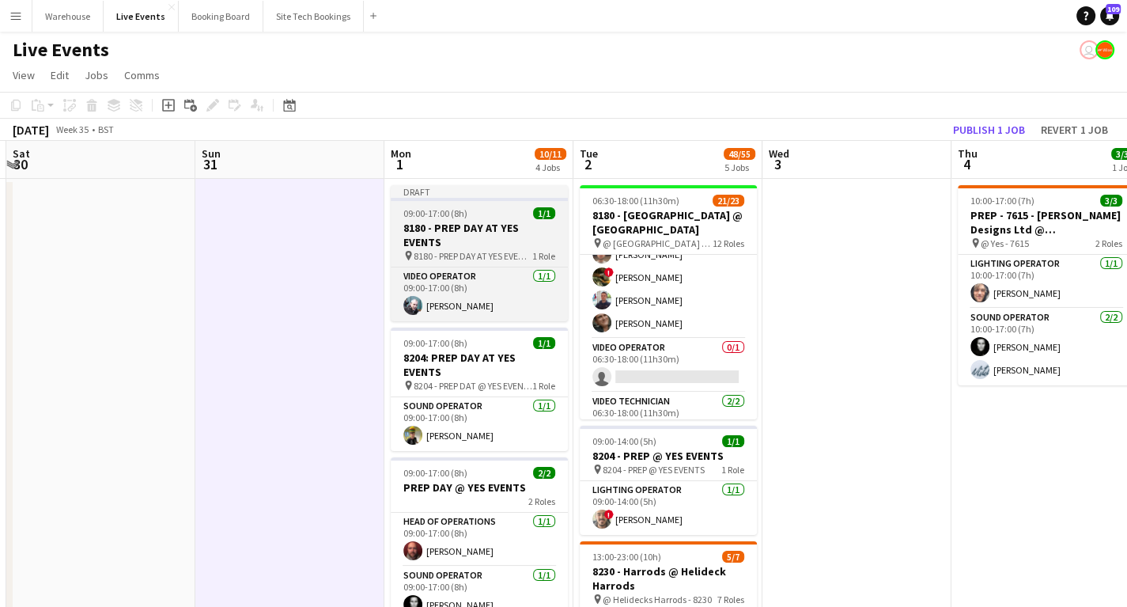
click at [454, 243] on h3 "8180 - PREP DAY AT YES EVENTS" at bounding box center [479, 235] width 177 height 28
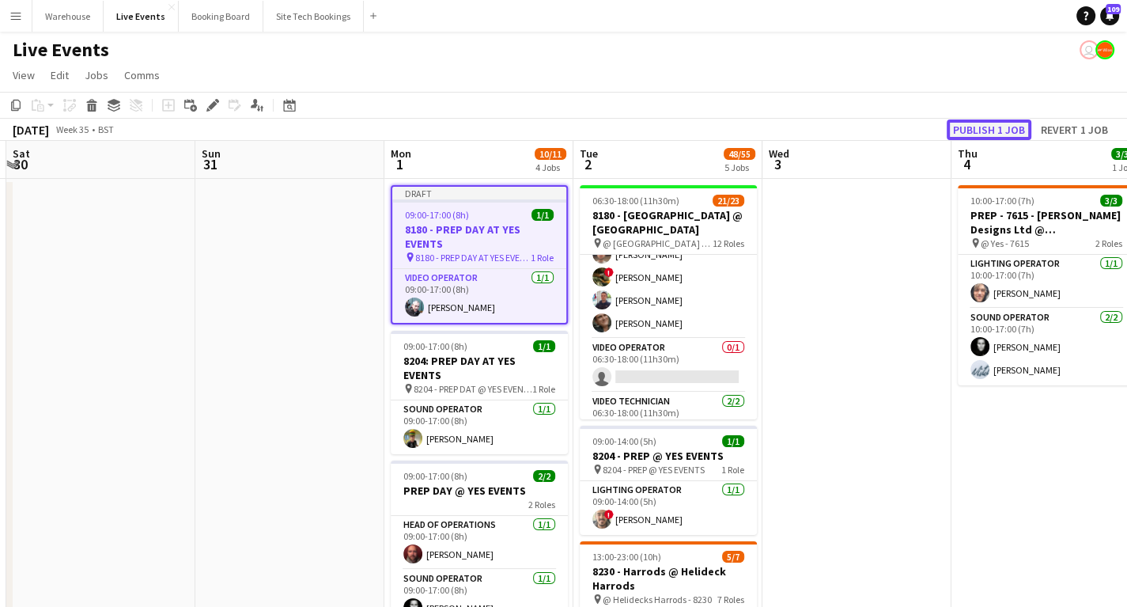
click at [1011, 127] on button "Publish 1 job" at bounding box center [989, 129] width 85 height 21
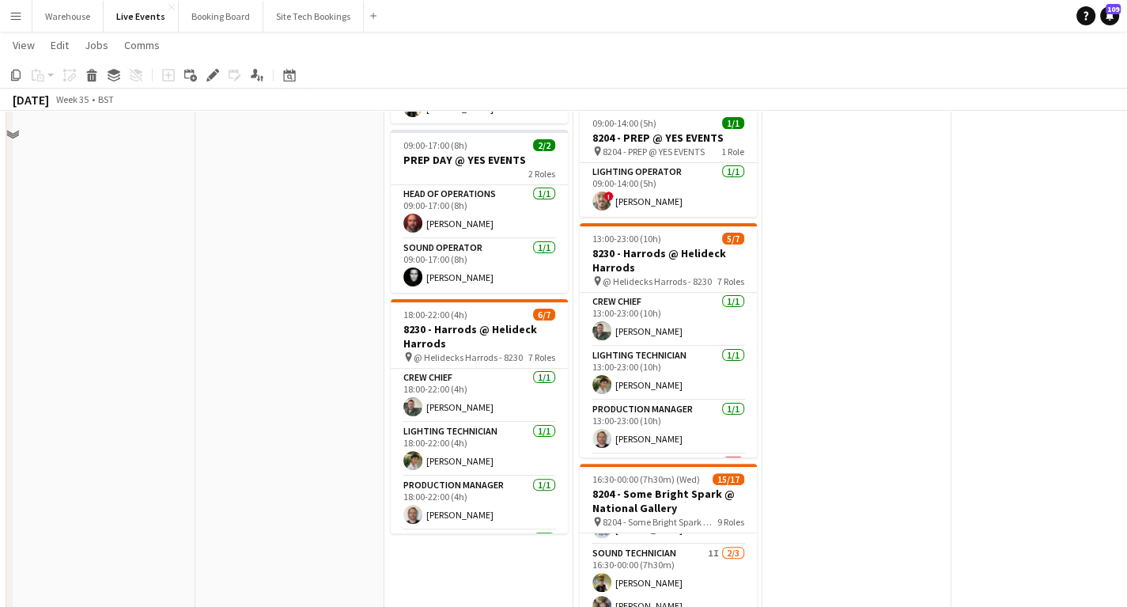
scroll to position [0, 0]
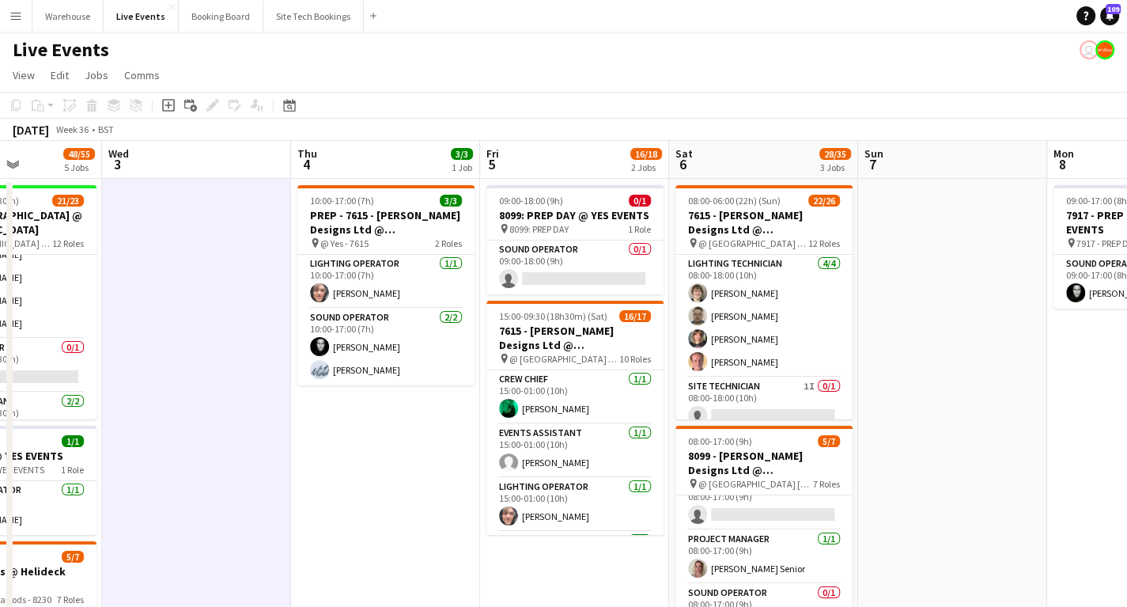
drag, startPoint x: 645, startPoint y: 441, endPoint x: 186, endPoint y: 400, distance: 461.3
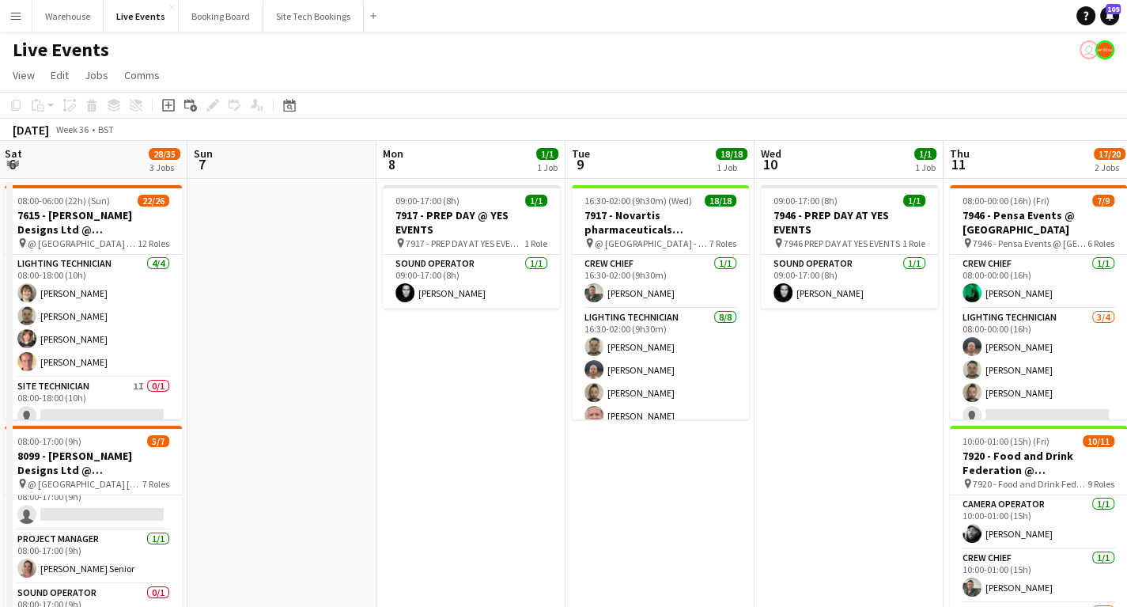
drag, startPoint x: 926, startPoint y: 466, endPoint x: 235, endPoint y: 390, distance: 695.5
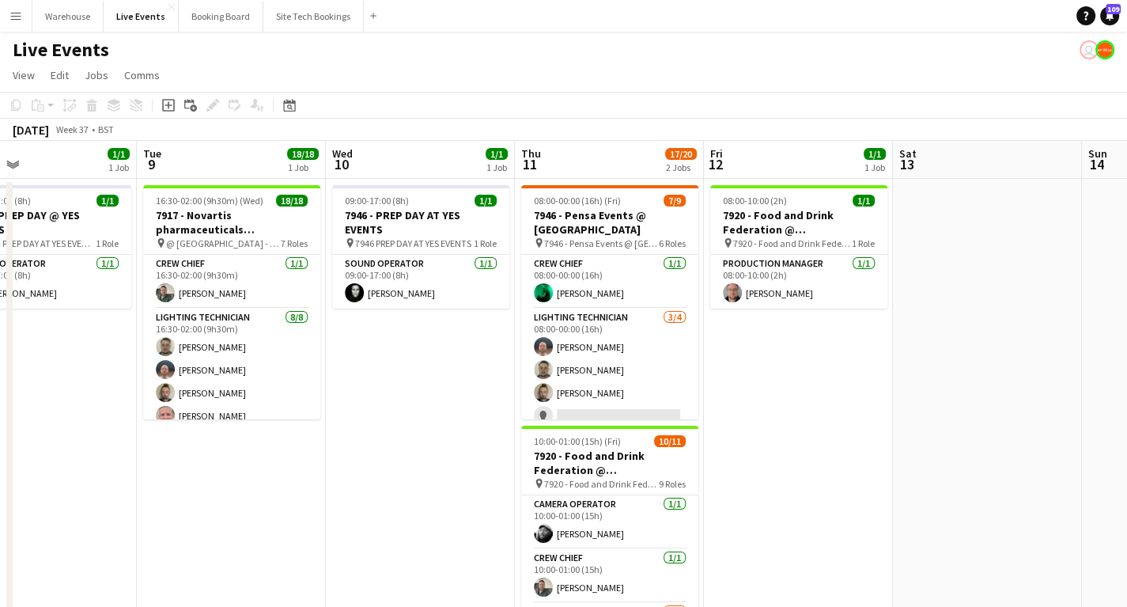
scroll to position [0, 481]
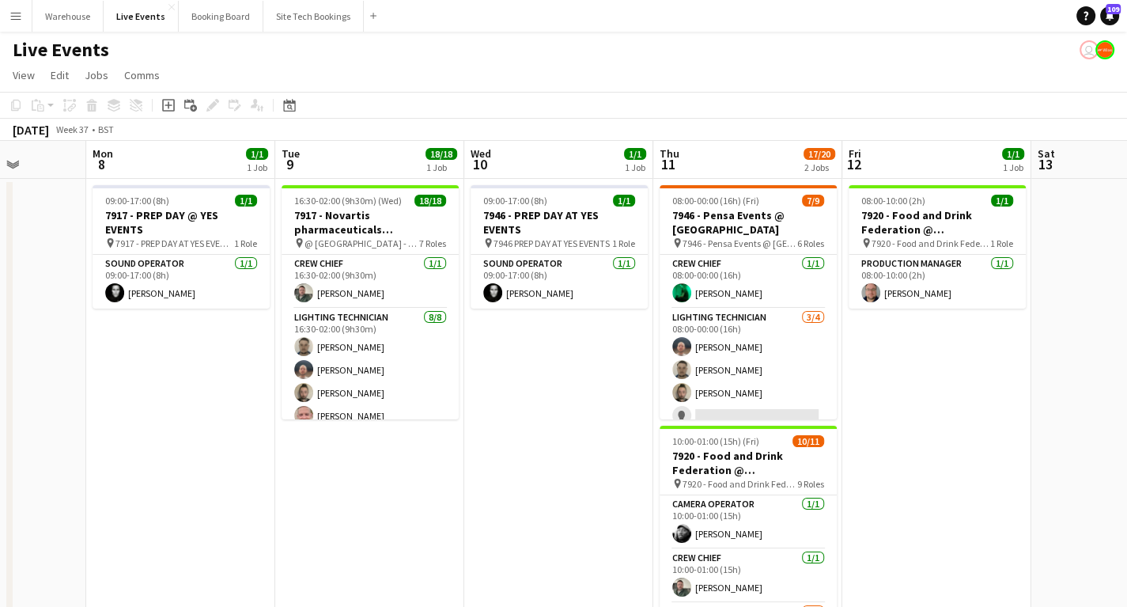
drag, startPoint x: 639, startPoint y: 481, endPoint x: 231, endPoint y: 420, distance: 412.7
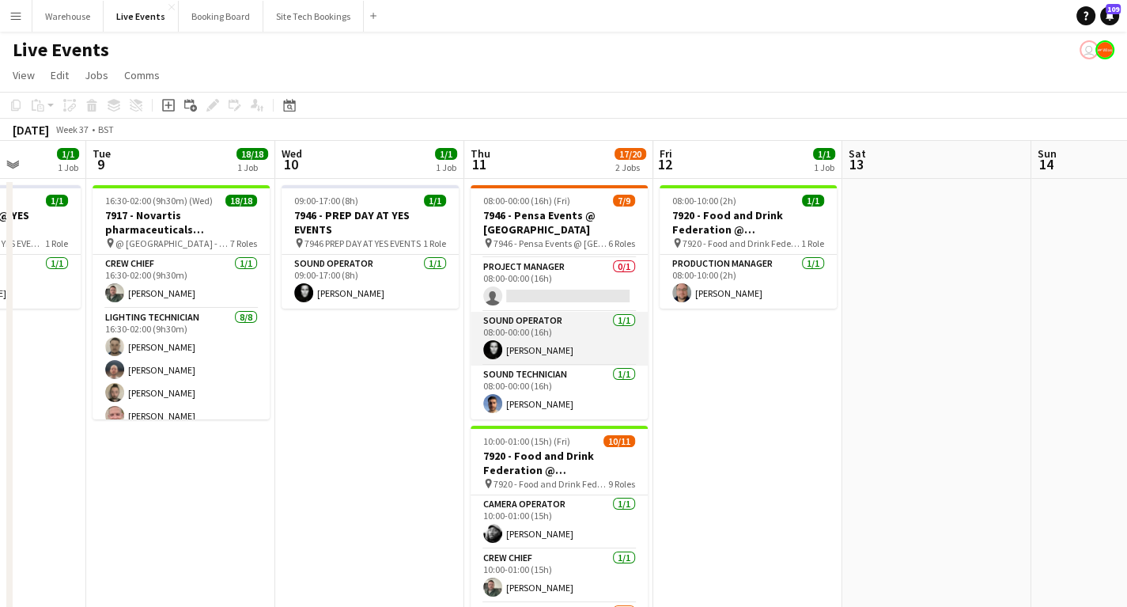
scroll to position [0, 0]
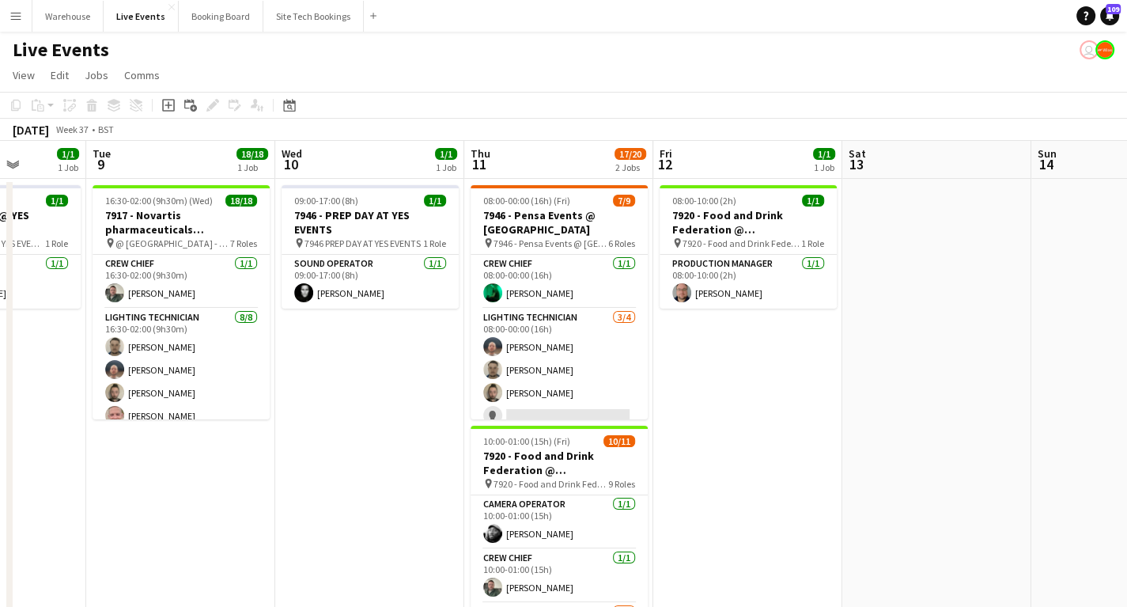
drag, startPoint x: 846, startPoint y: 385, endPoint x: 406, endPoint y: 380, distance: 439.8
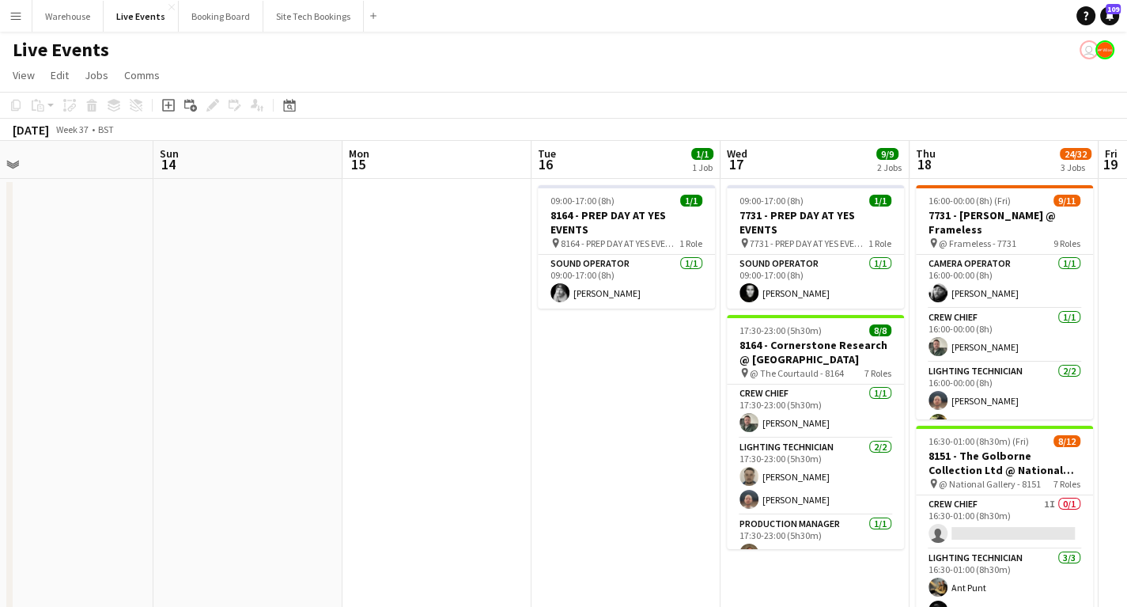
drag, startPoint x: 776, startPoint y: 385, endPoint x: 372, endPoint y: 392, distance: 404.2
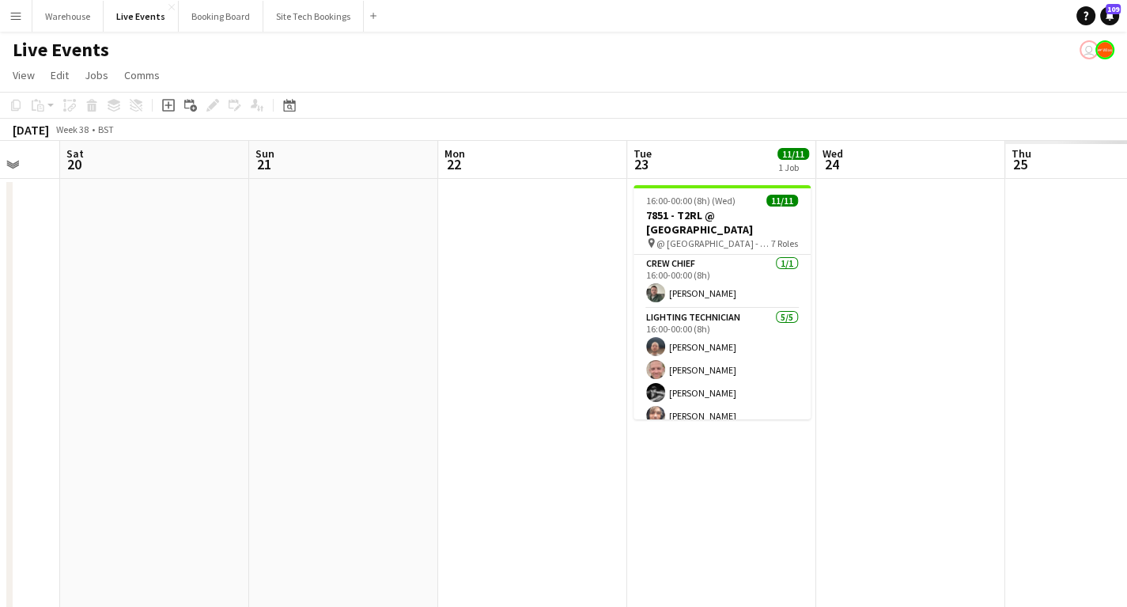
drag, startPoint x: 1073, startPoint y: 418, endPoint x: 202, endPoint y: 414, distance: 870.9
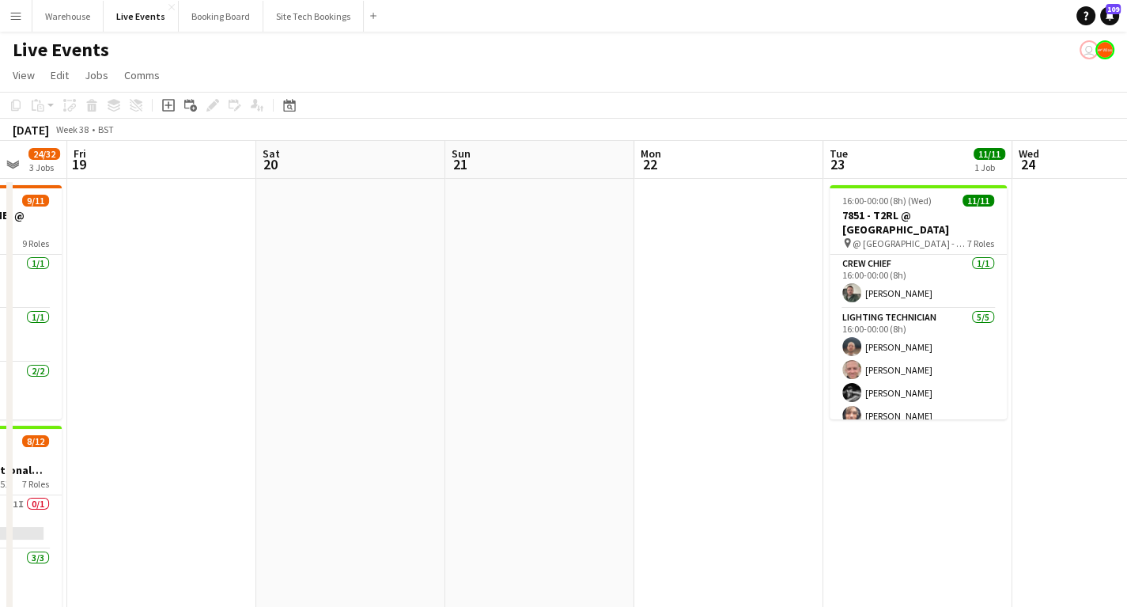
drag, startPoint x: 527, startPoint y: 405, endPoint x: 45, endPoint y: 421, distance: 482.0
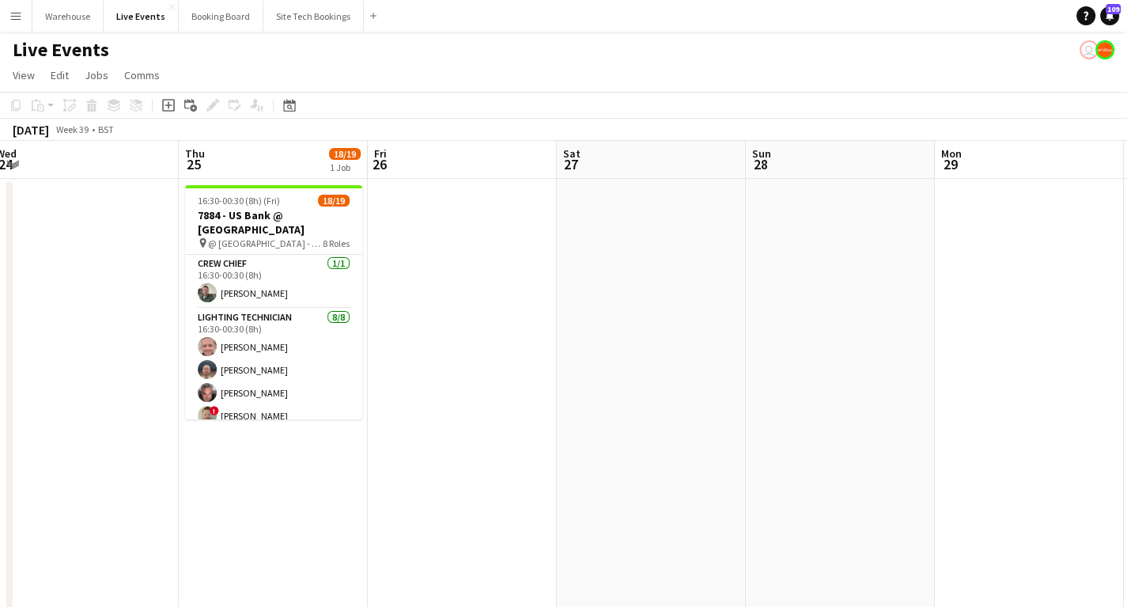
drag, startPoint x: 239, startPoint y: 478, endPoint x: 59, endPoint y: 465, distance: 180.8
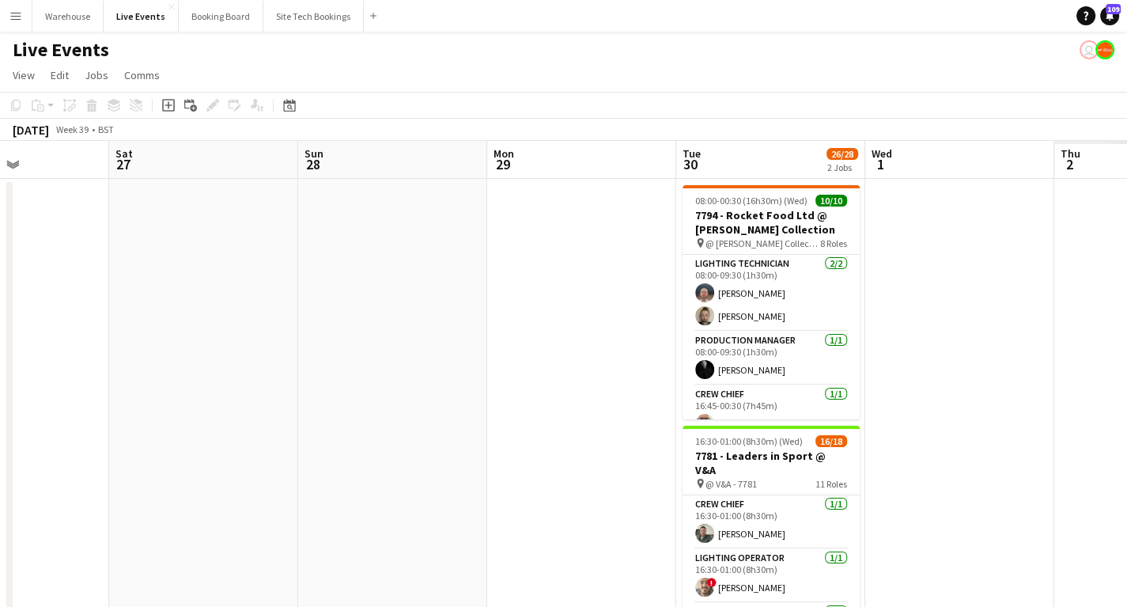
scroll to position [0, 501]
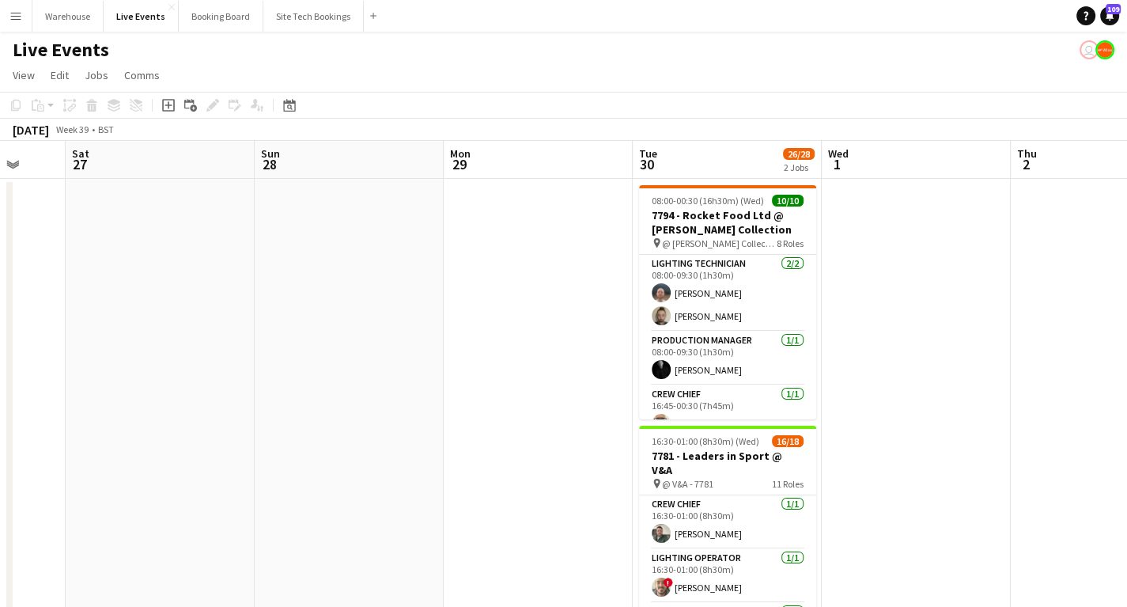
drag, startPoint x: 539, startPoint y: 478, endPoint x: 144, endPoint y: 452, distance: 395.5
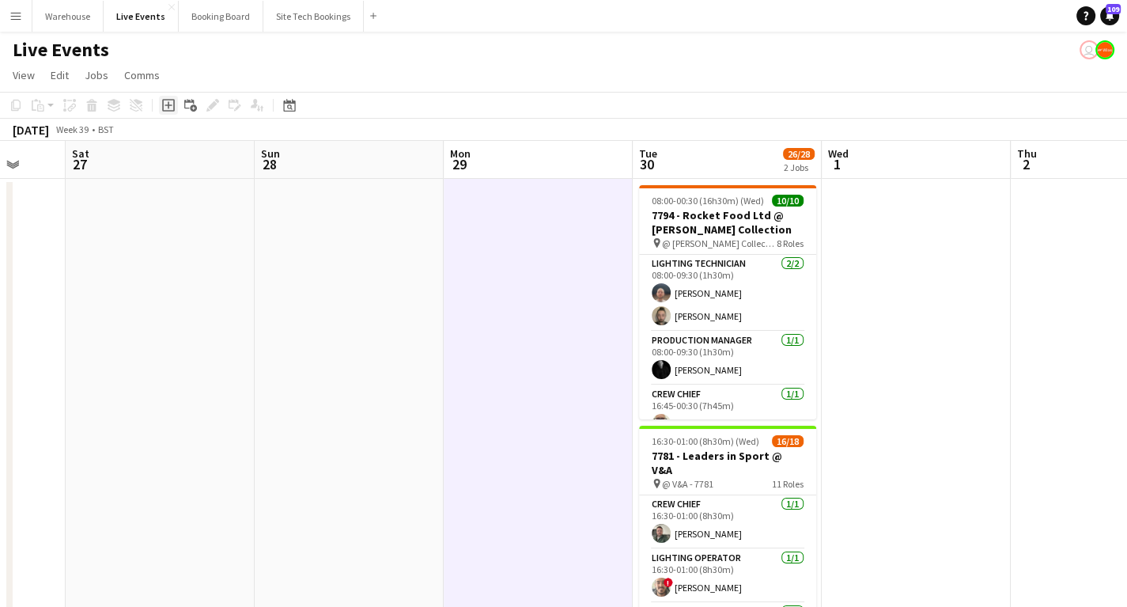
click at [168, 105] on icon at bounding box center [168, 105] width 7 height 7
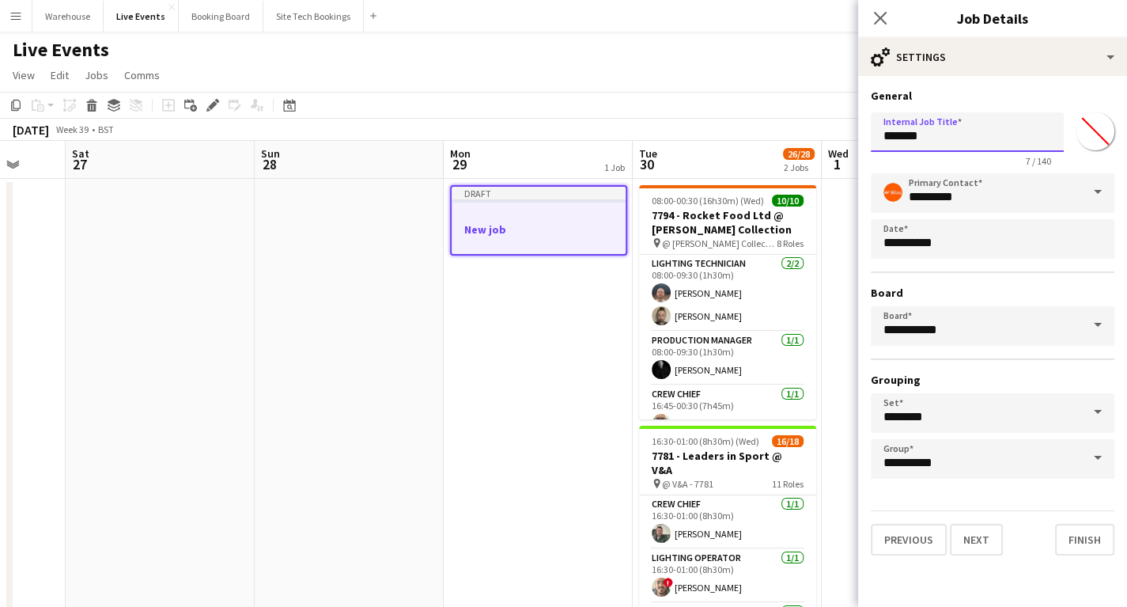
drag, startPoint x: 961, startPoint y: 138, endPoint x: 845, endPoint y: 136, distance: 116.3
type input "**********"
click at [979, 539] on button "Next" at bounding box center [976, 540] width 53 height 32
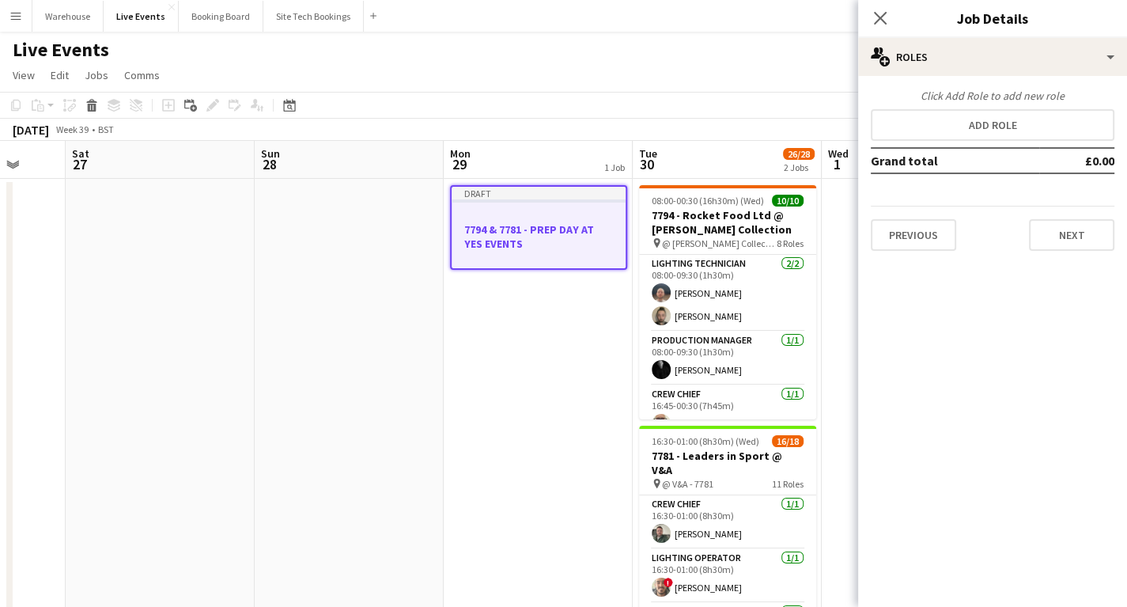
scroll to position [0, 0]
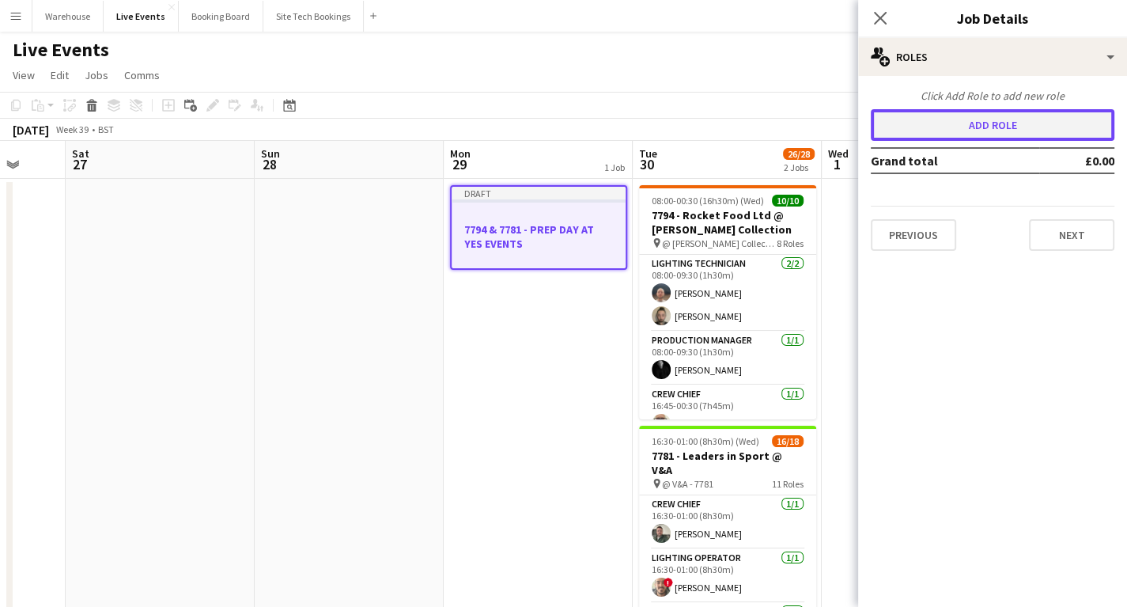
click at [971, 130] on button "Add role" at bounding box center [993, 125] width 244 height 32
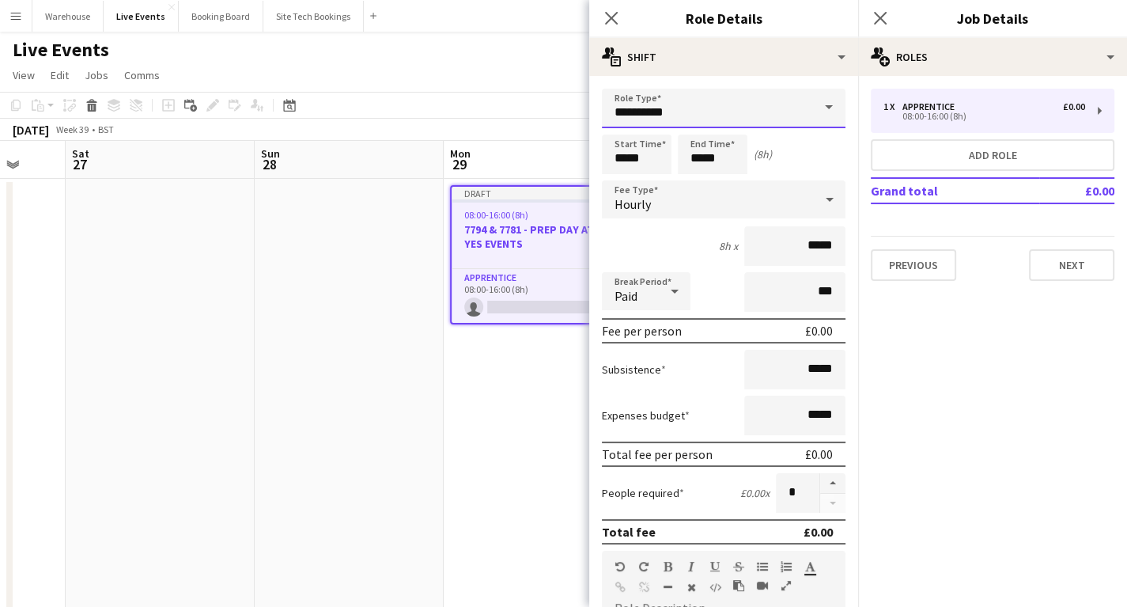
click at [679, 109] on input "**********" at bounding box center [724, 109] width 244 height 40
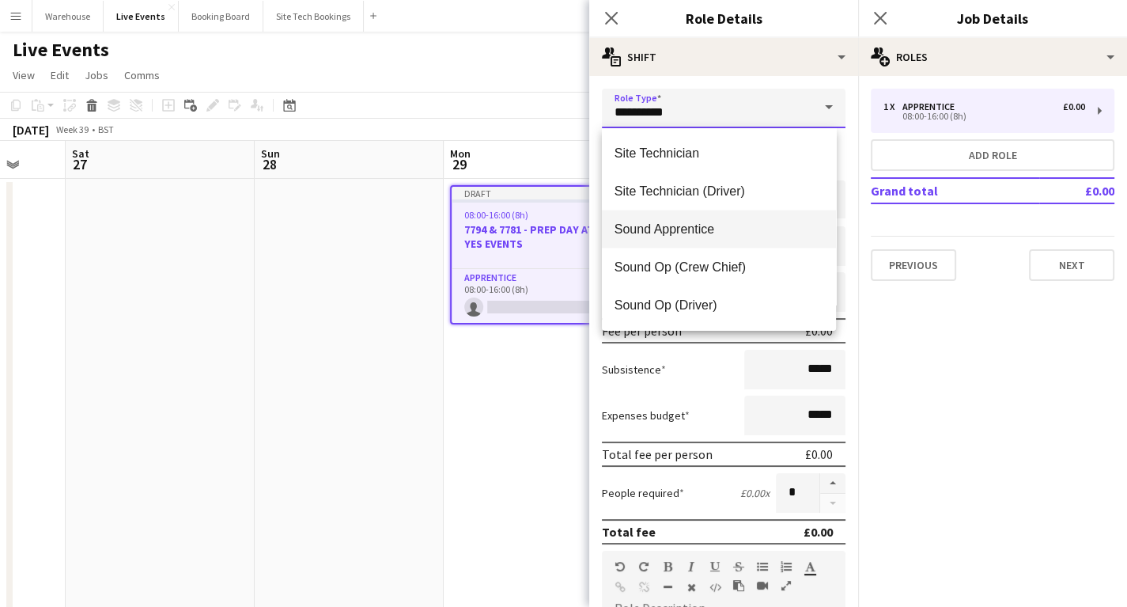
scroll to position [3101, 0]
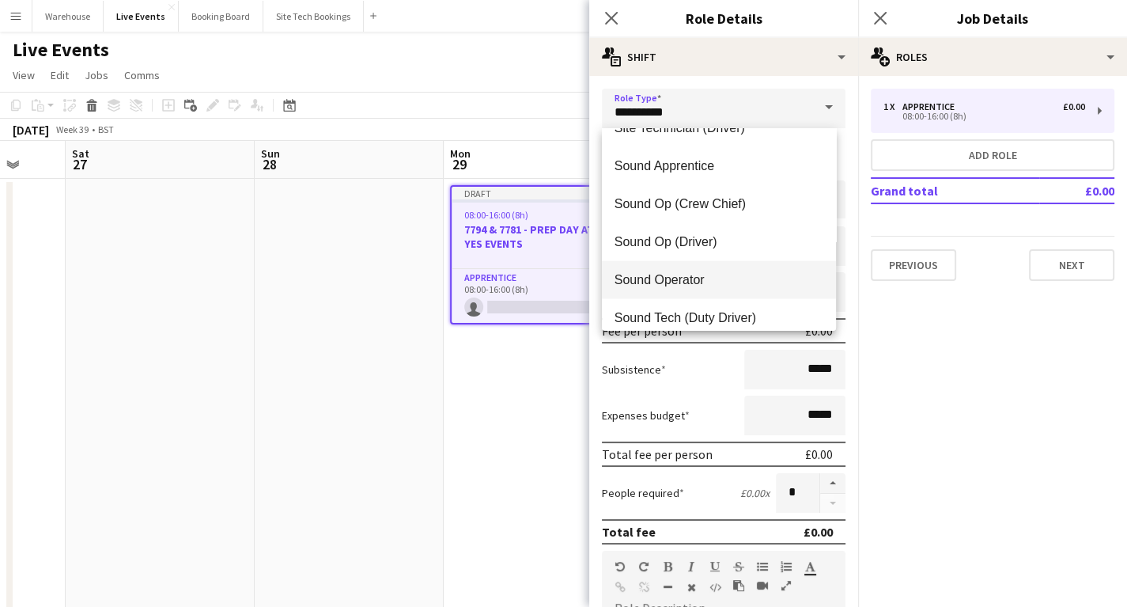
click at [672, 277] on span "Sound Operator" at bounding box center [719, 279] width 209 height 15
type input "**********"
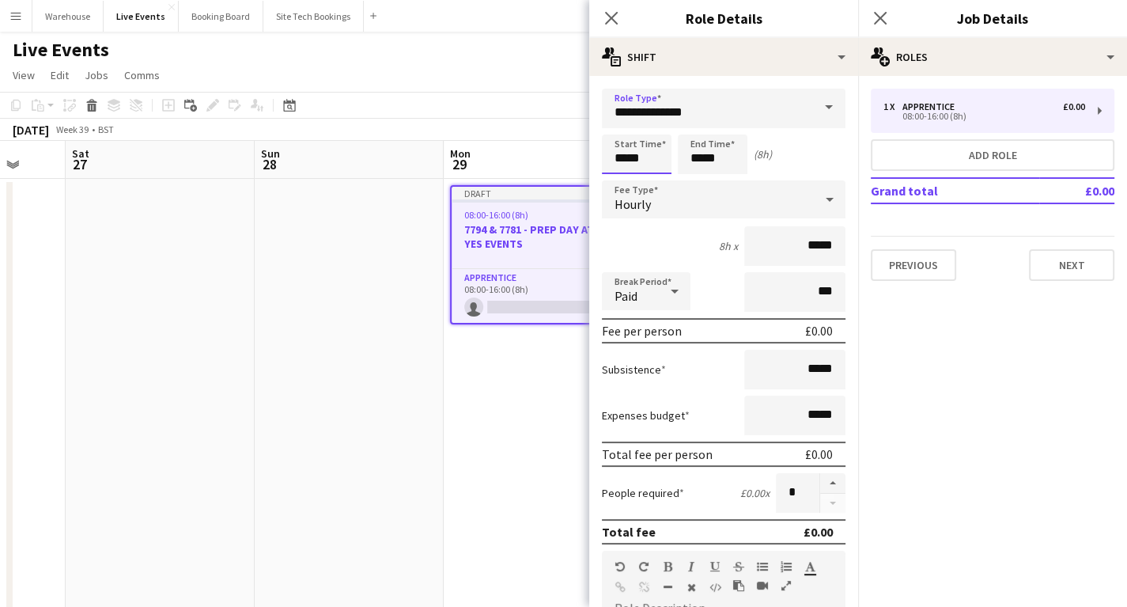
click at [630, 152] on input "*****" at bounding box center [637, 154] width 70 height 40
type input "*****"
click at [622, 122] on div at bounding box center [621, 127] width 32 height 16
drag, startPoint x: 690, startPoint y: 146, endPoint x: 698, endPoint y: 142, distance: 8.8
click at [690, 146] on input "*****" at bounding box center [713, 154] width 70 height 40
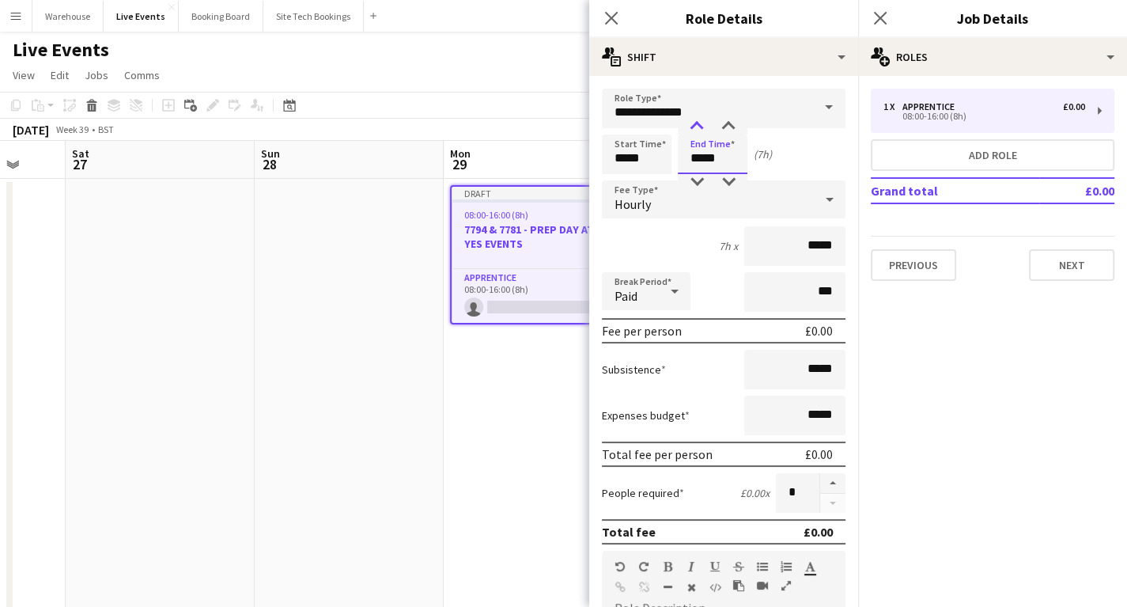
type input "*****"
drag, startPoint x: 699, startPoint y: 124, endPoint x: 691, endPoint y: 136, distance: 14.3
click at [698, 124] on div at bounding box center [697, 127] width 32 height 16
click at [644, 199] on span "Hourly" at bounding box center [633, 204] width 36 height 16
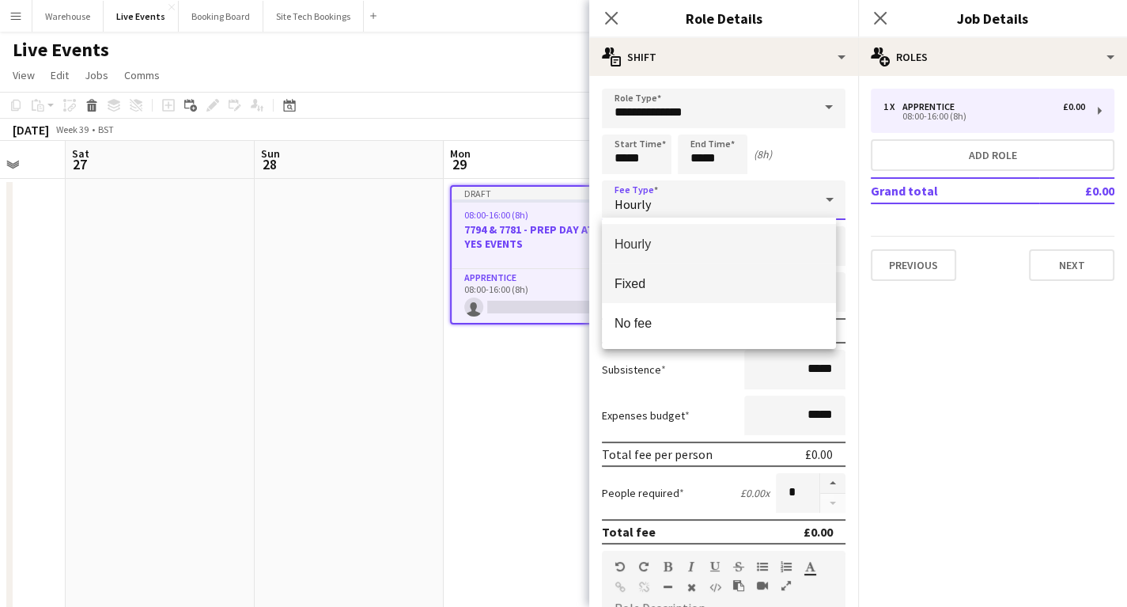
drag, startPoint x: 642, startPoint y: 282, endPoint x: 696, endPoint y: 291, distance: 54.6
click at [642, 283] on span "Fixed" at bounding box center [719, 283] width 209 height 15
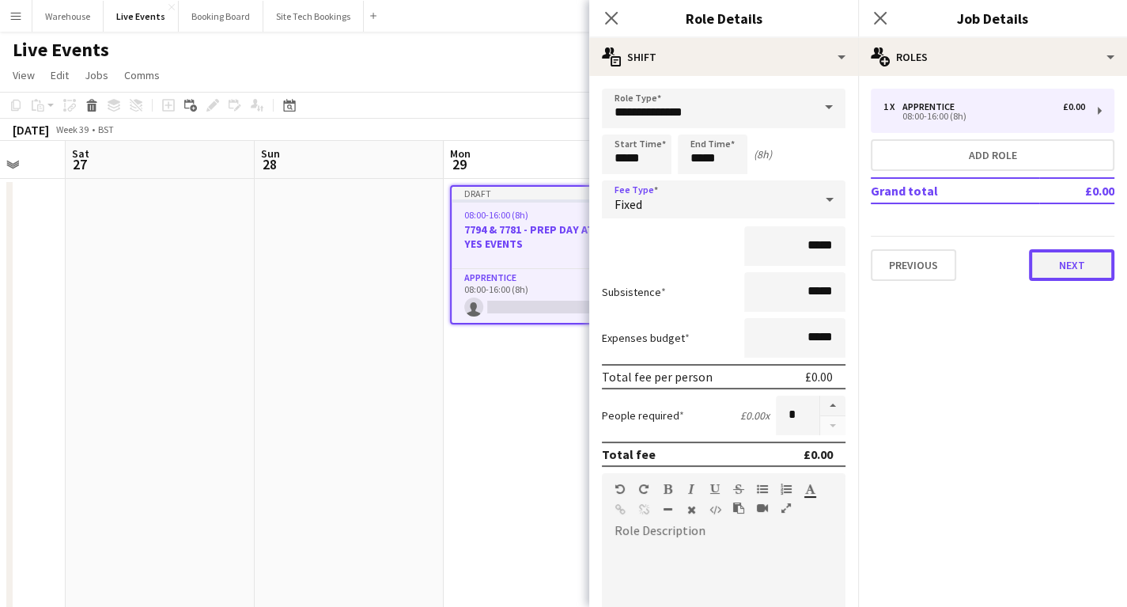
click at [1066, 263] on button "Next" at bounding box center [1071, 265] width 85 height 32
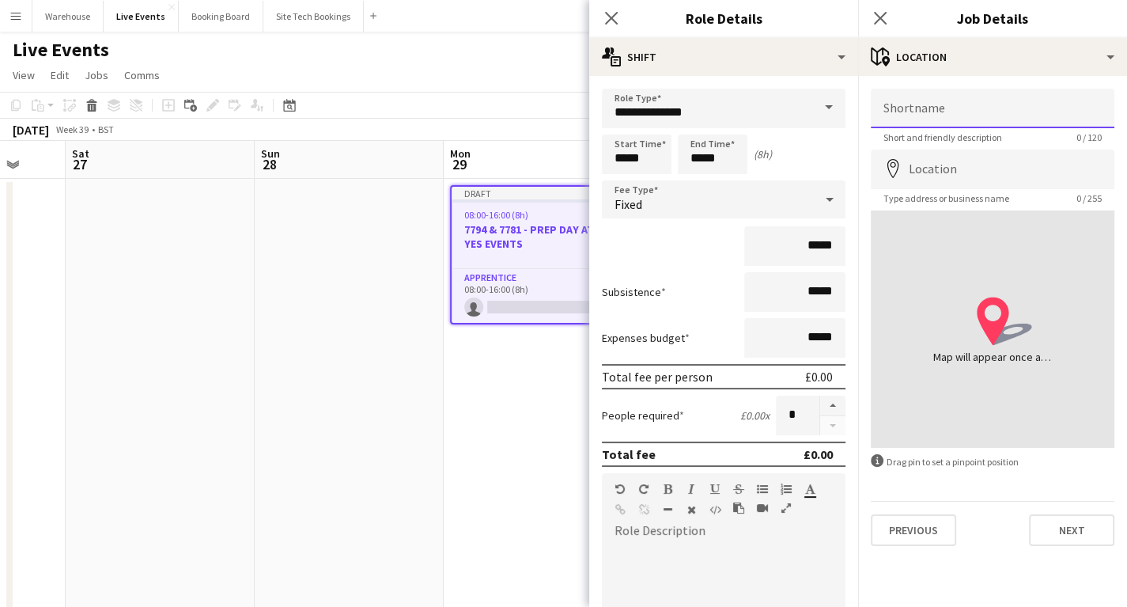
click at [941, 115] on input "Shortname" at bounding box center [993, 109] width 244 height 40
type input "**********"
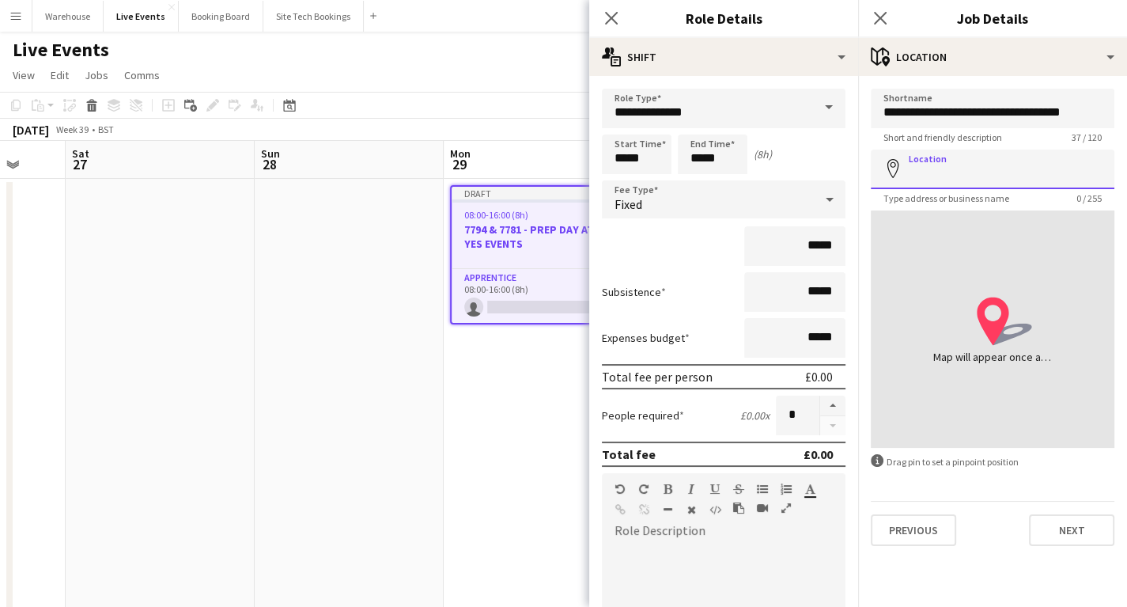
click at [947, 170] on input "Location" at bounding box center [993, 169] width 244 height 40
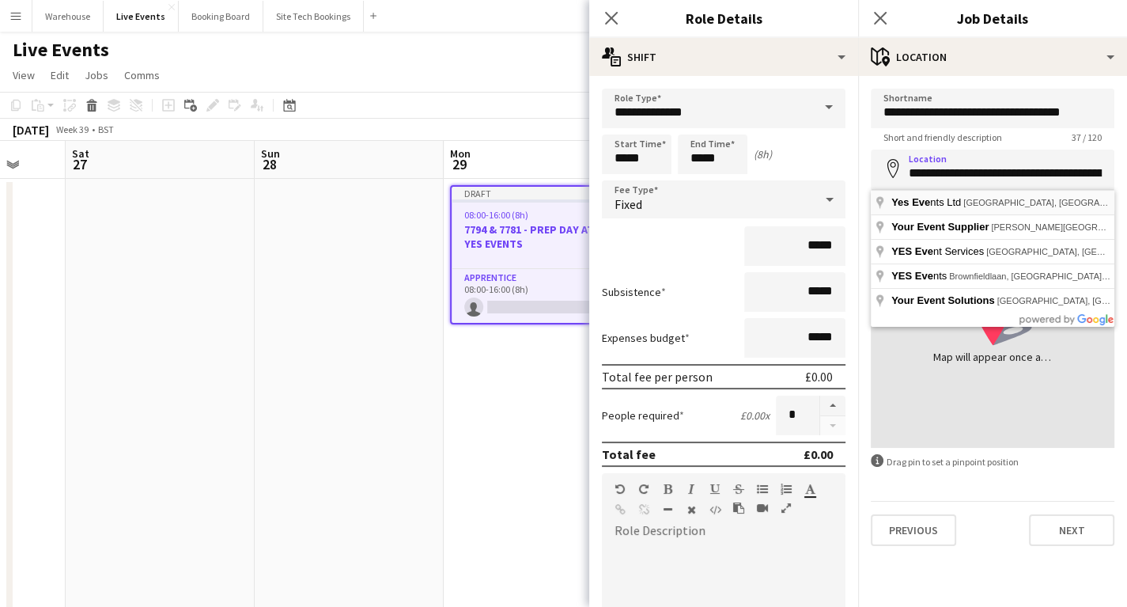
type input "**********"
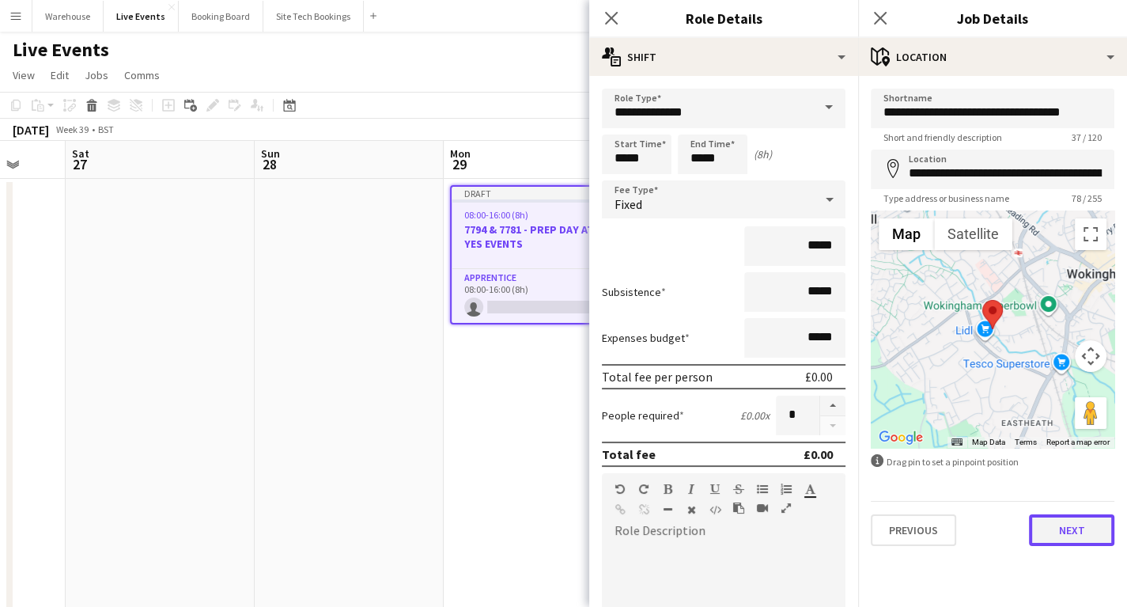
click at [1069, 529] on button "Next" at bounding box center [1071, 530] width 85 height 32
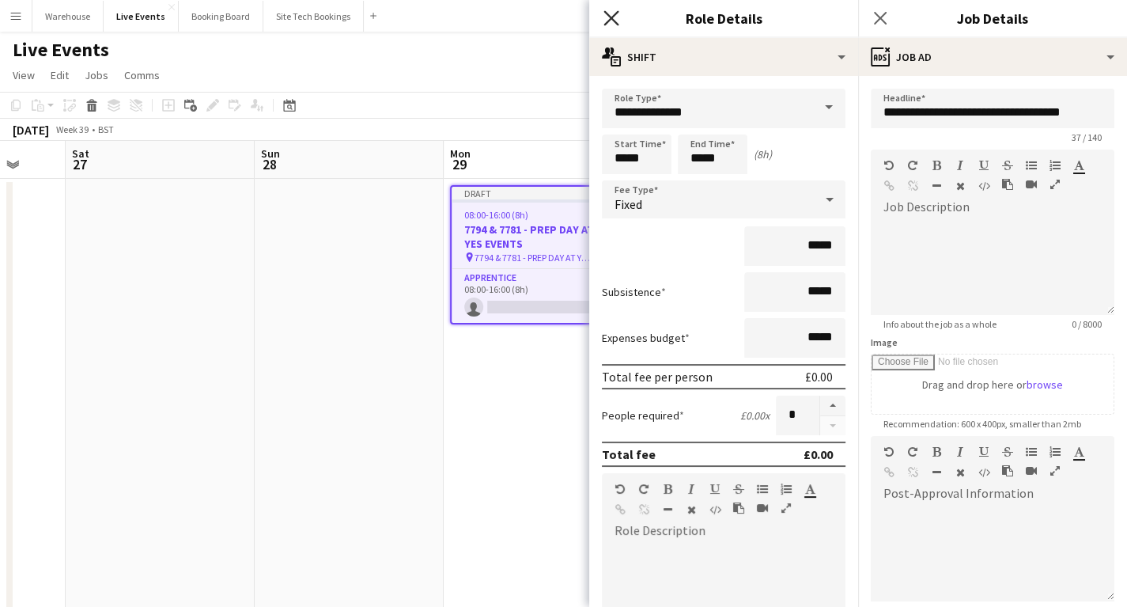
click at [613, 21] on icon at bounding box center [611, 17] width 15 height 15
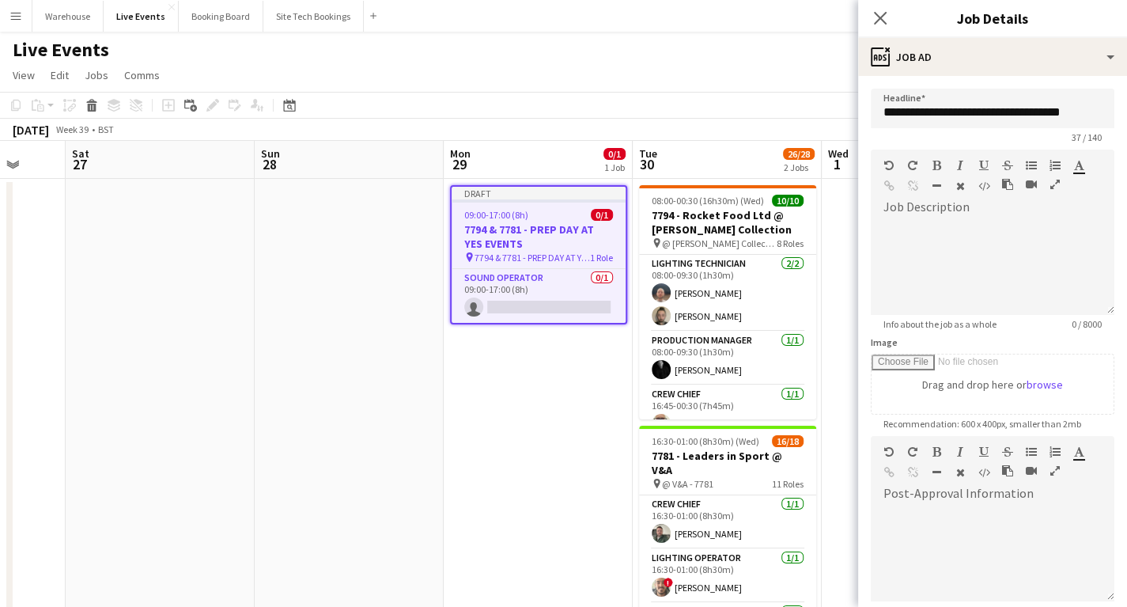
drag, startPoint x: 471, startPoint y: 443, endPoint x: 477, endPoint y: 428, distance: 16.3
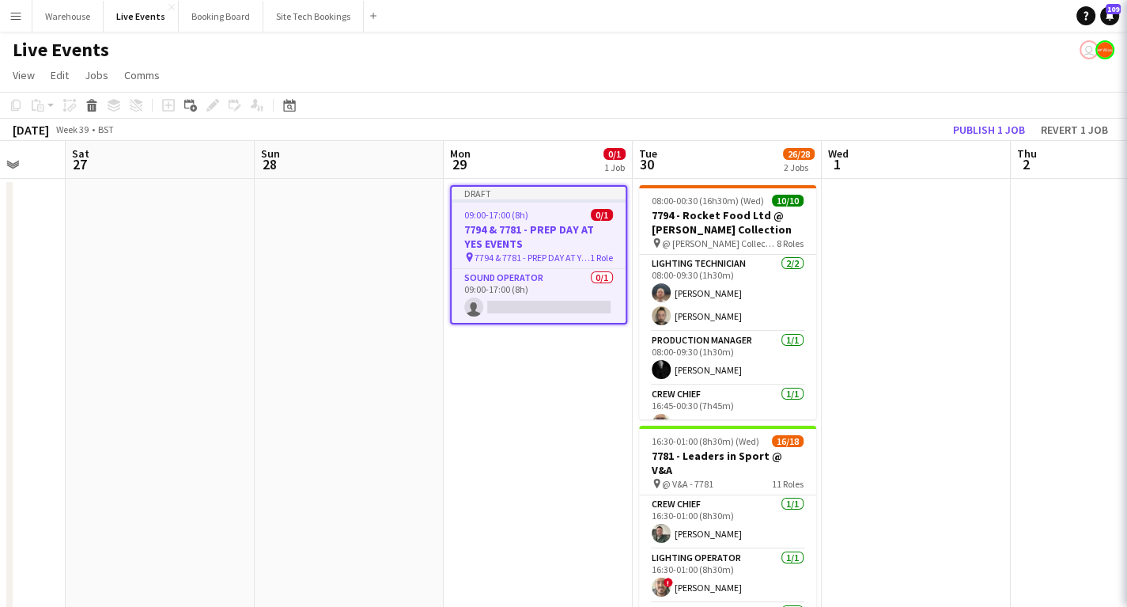
scroll to position [0, 501]
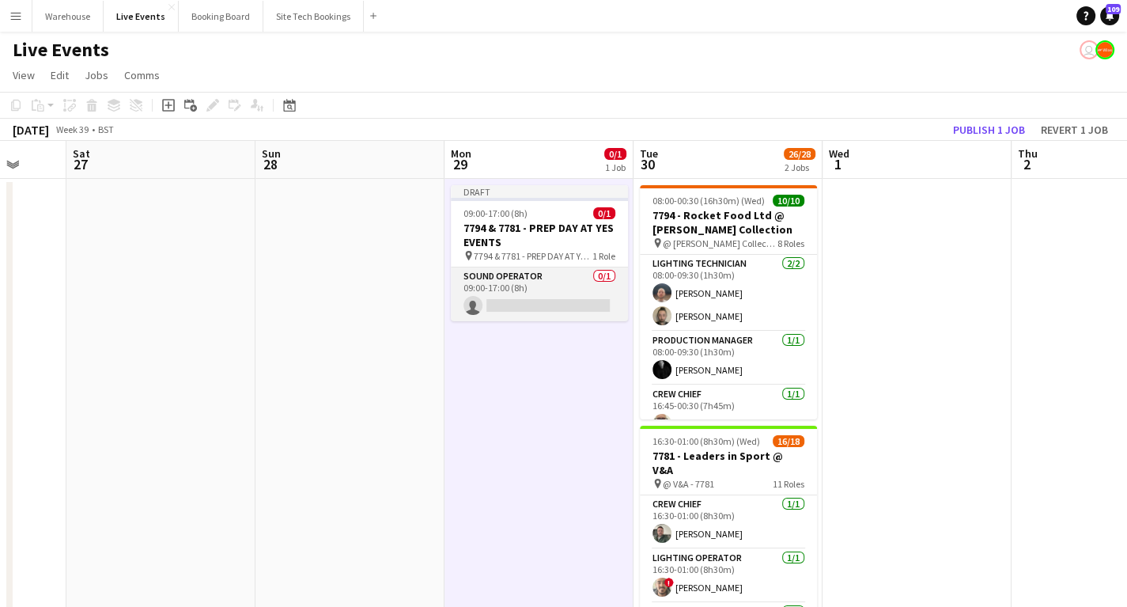
click at [526, 301] on app-card-role "Sound Operator 0/1 09:00-17:00 (8h) single-neutral-actions" at bounding box center [539, 294] width 177 height 54
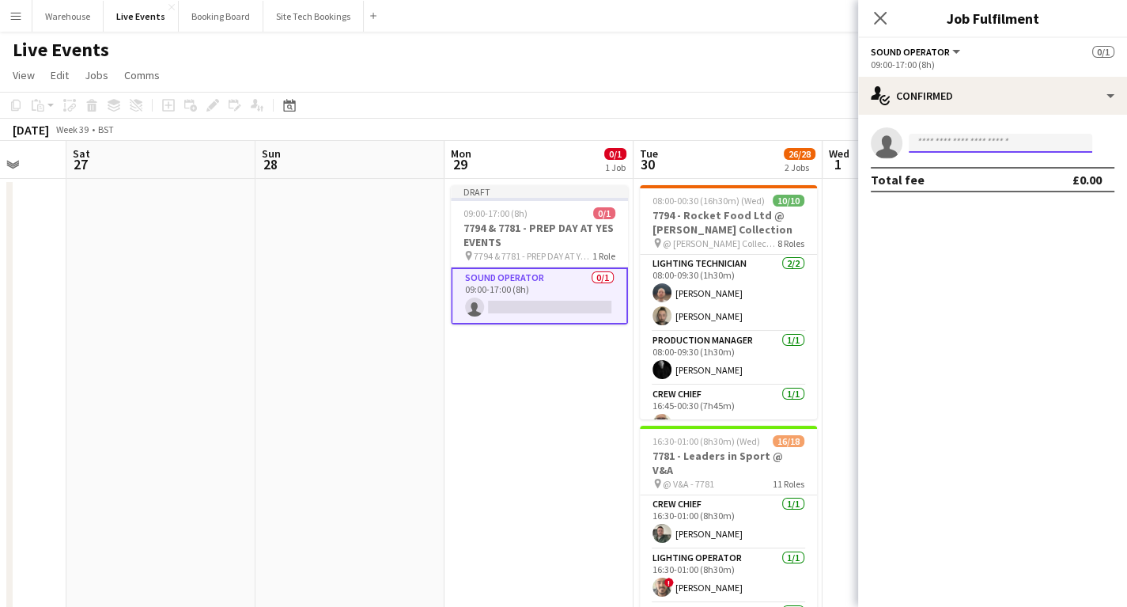
click at [962, 136] on input at bounding box center [1001, 143] width 184 height 19
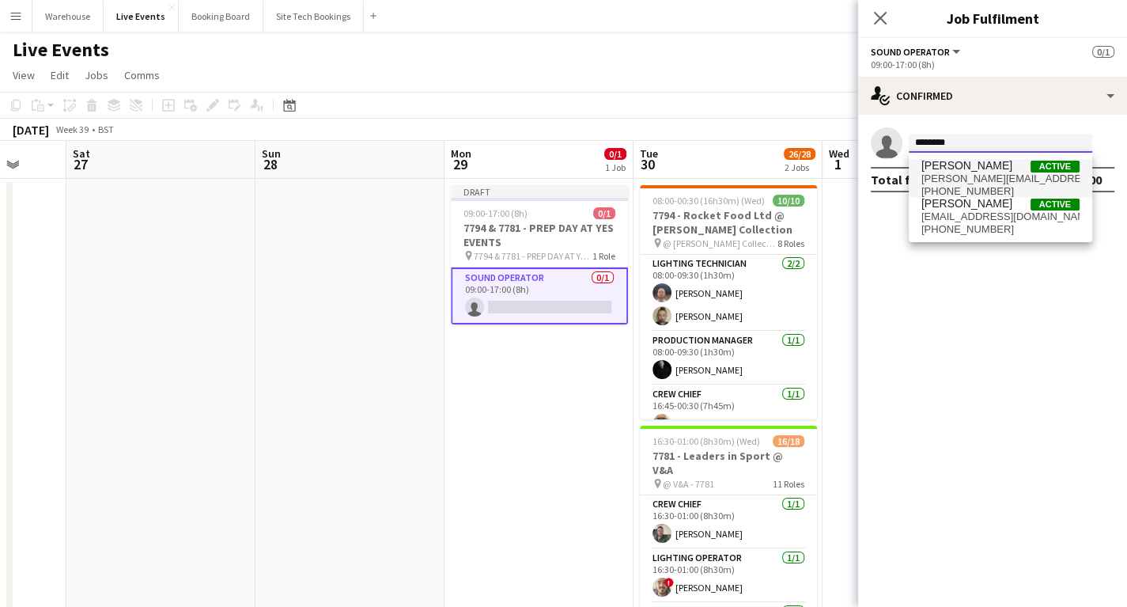
type input "********"
click at [962, 174] on span "tom@wiseproductions.co.uk" at bounding box center [1000, 178] width 158 height 13
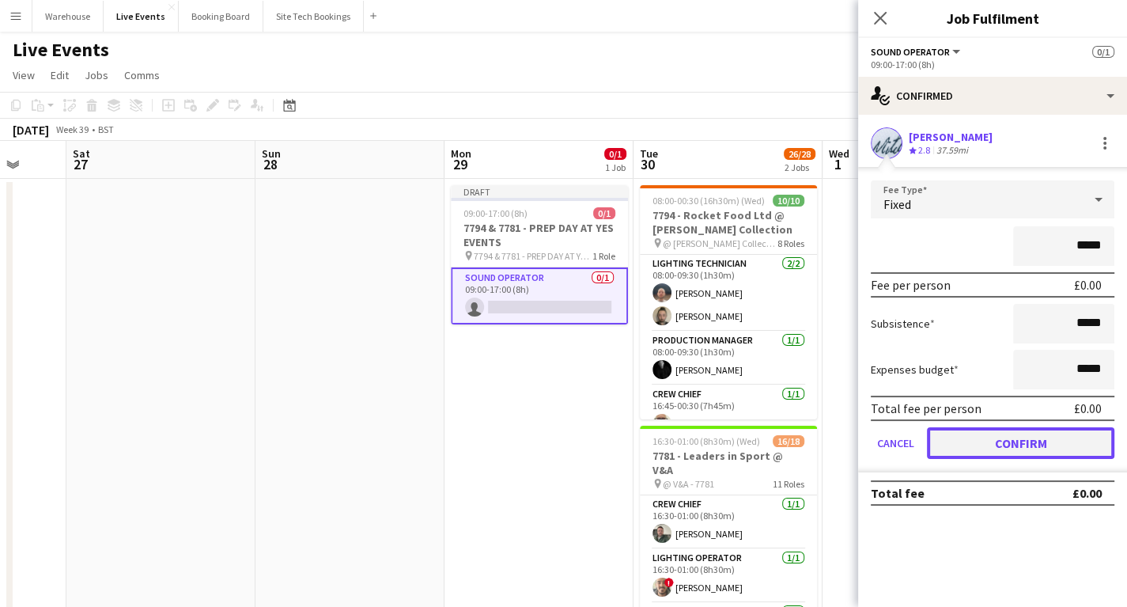
click at [1008, 442] on button "Confirm" at bounding box center [1020, 443] width 187 height 32
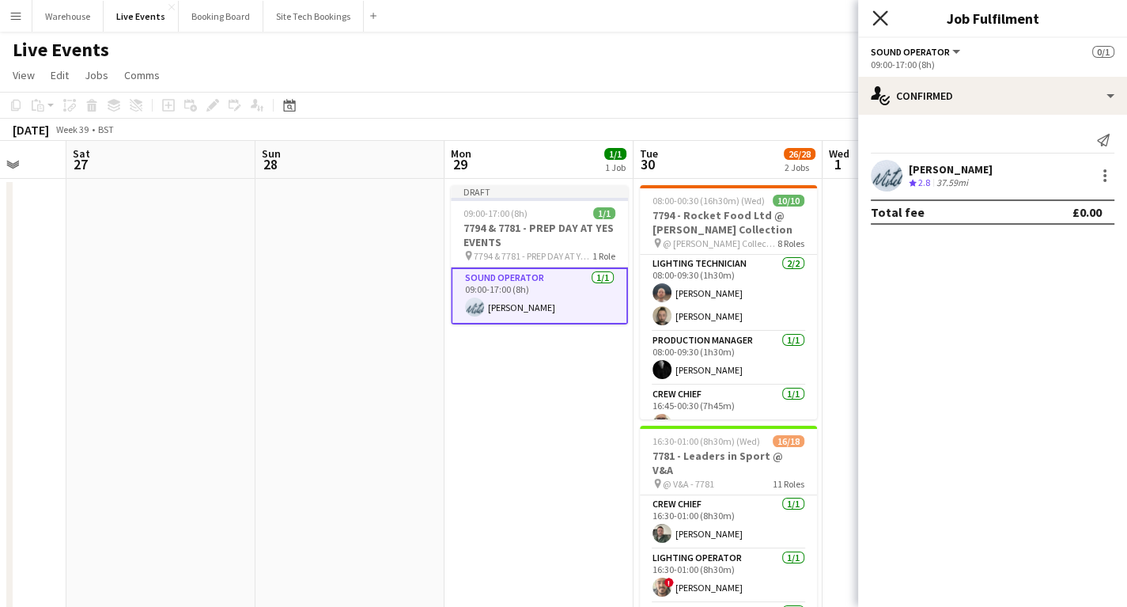
click at [881, 14] on icon "Close pop-in" at bounding box center [879, 17] width 15 height 15
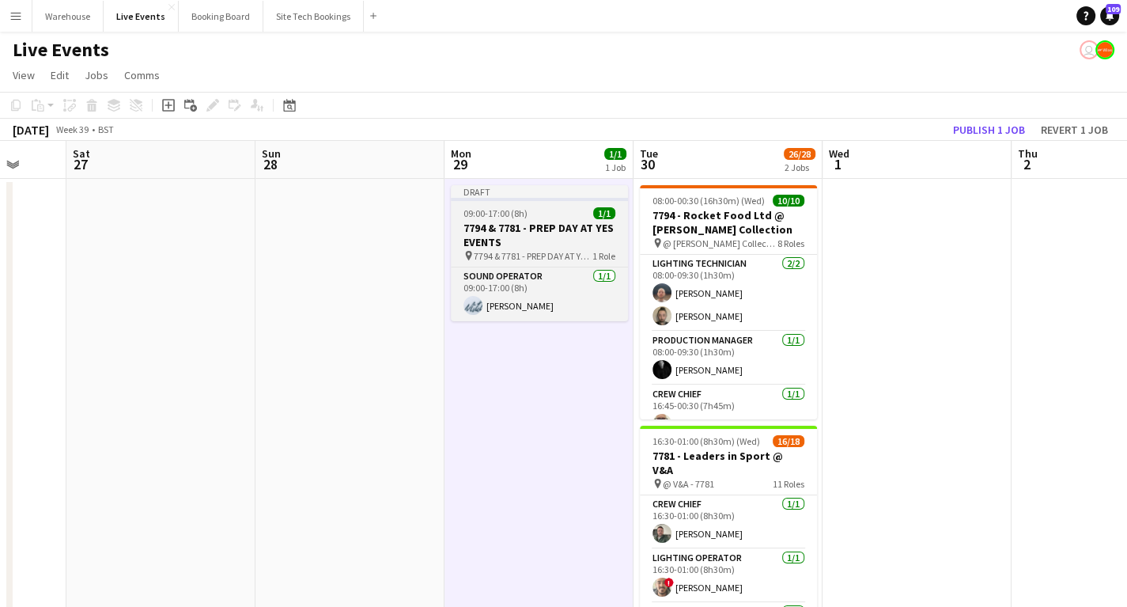
click at [505, 233] on h3 "7794 & 7781 - PREP DAY AT YES EVENTS" at bounding box center [539, 235] width 177 height 28
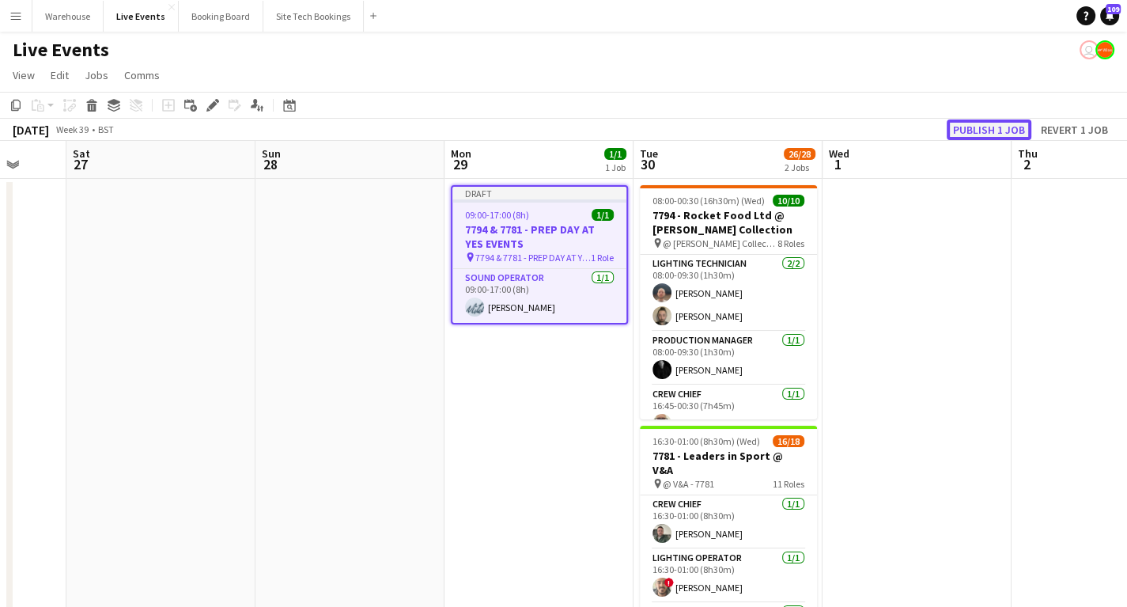
click at [983, 127] on button "Publish 1 job" at bounding box center [989, 129] width 85 height 21
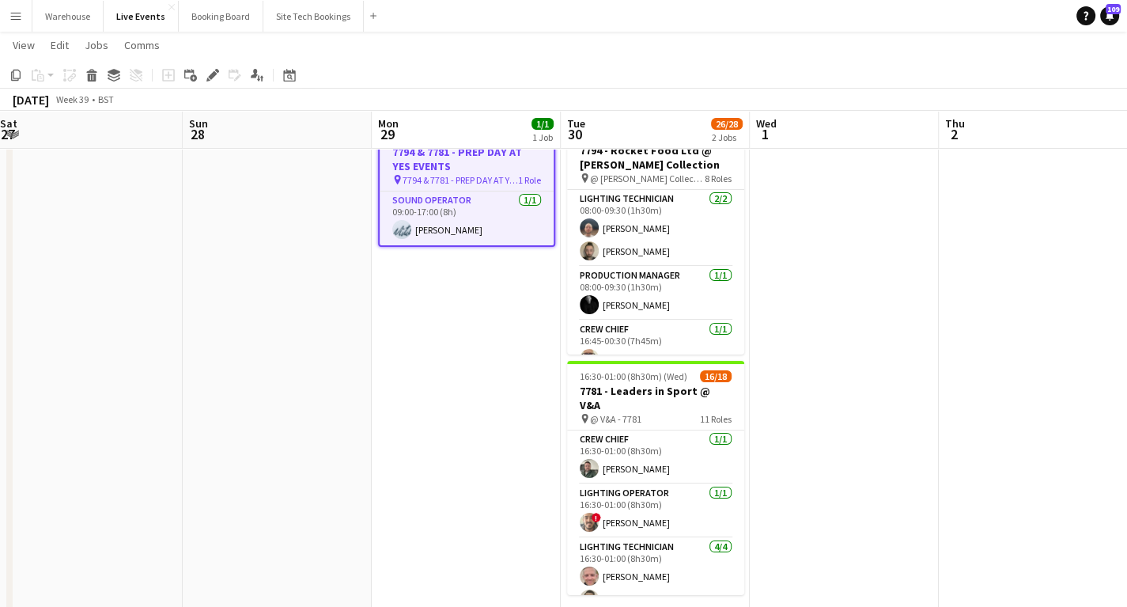
scroll to position [0, 548]
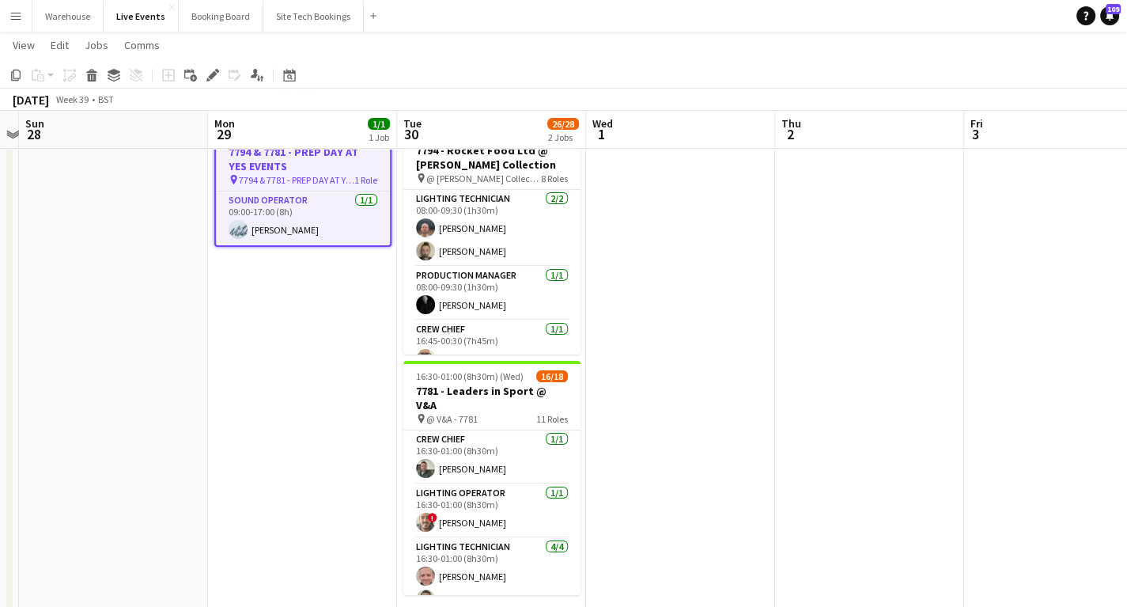
drag, startPoint x: 918, startPoint y: 339, endPoint x: 681, endPoint y: 342, distance: 236.5
click at [681, 342] on app-calendar-viewport "Thu 25 18/19 1 Job Fri 26 Sat 27 Sun 28 Mon 29 1/1 1 Job Tue 30 26/28 2 Jobs We…" at bounding box center [563, 618] width 1127 height 1240
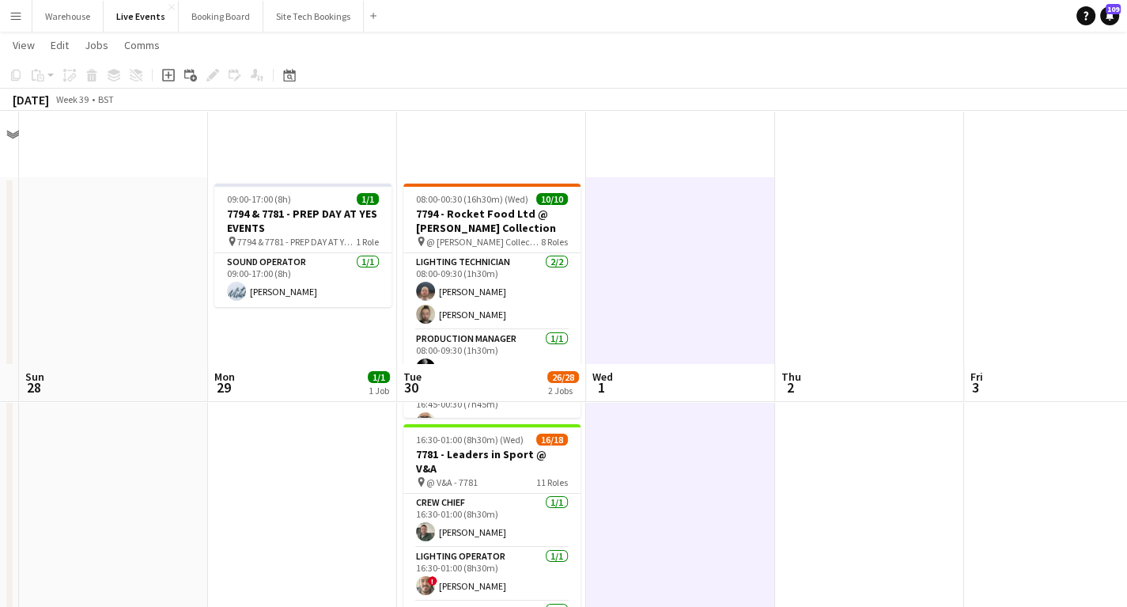
scroll to position [443, 0]
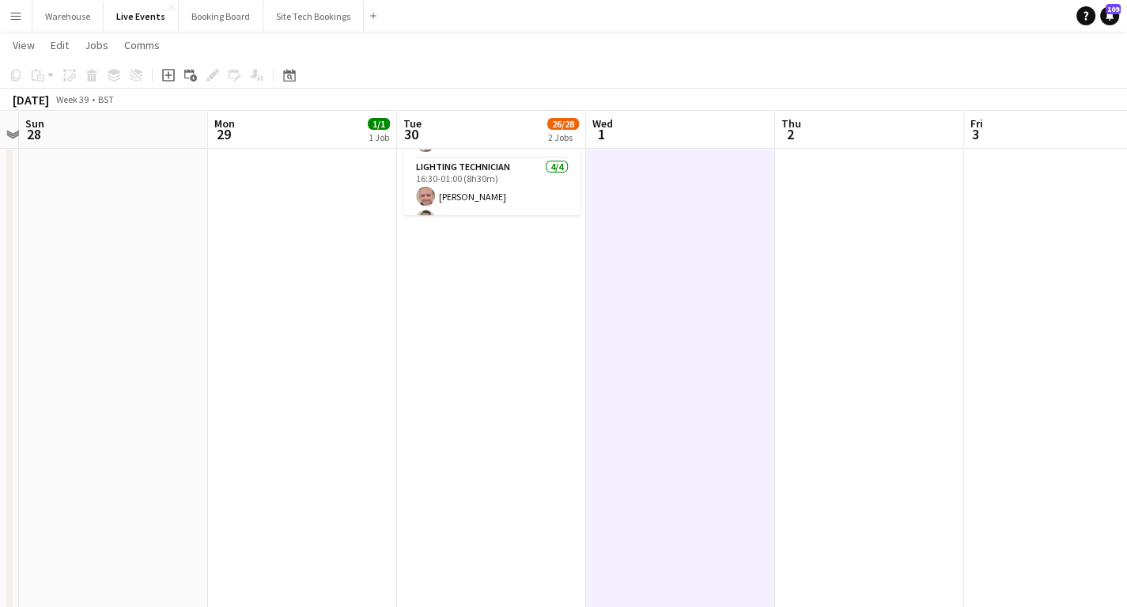
click at [494, 300] on app-date-cell "08:00-00:30 (16h30m) (Wed) 10/10 7794 - Rocket Food Ltd @ Wallace Collection pi…" at bounding box center [491, 296] width 189 height 1125
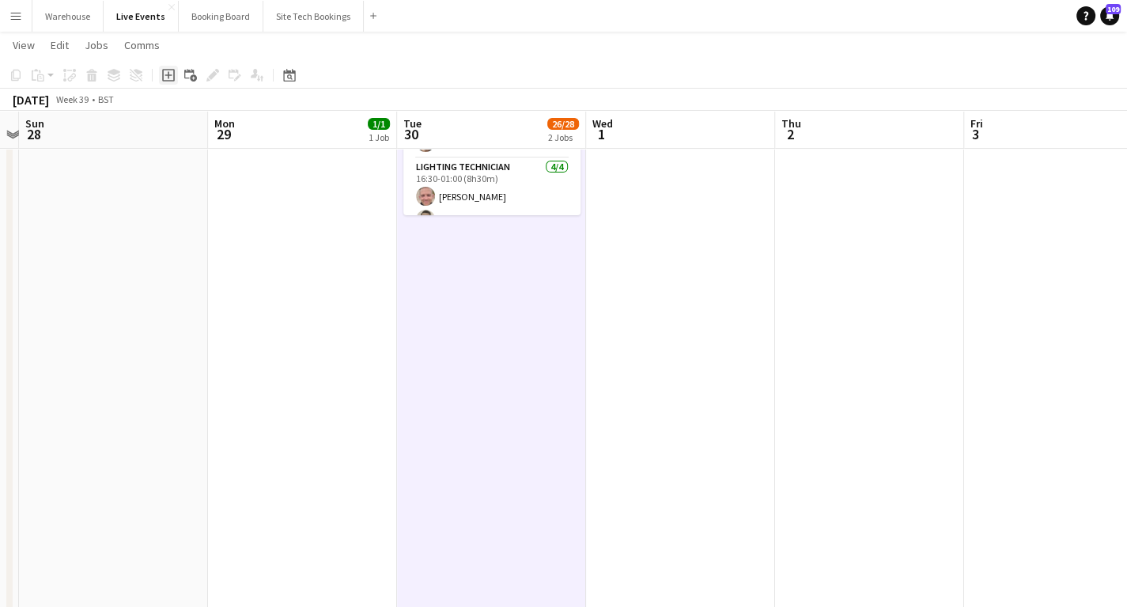
click at [168, 79] on icon "Add job" at bounding box center [168, 75] width 13 height 13
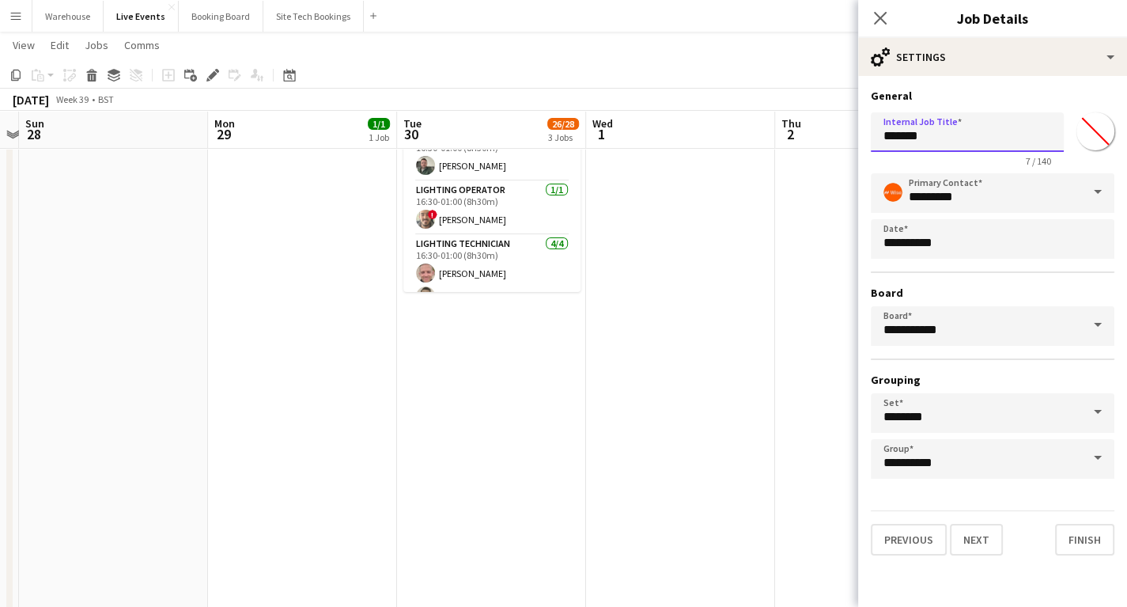
drag, startPoint x: 946, startPoint y: 134, endPoint x: 812, endPoint y: 124, distance: 134.0
click at [812, 124] on body "Menu Boards Boards Boards All jobs Status Workforce Workforce My Workforce Recr…" at bounding box center [563, 208] width 1127 height 1302
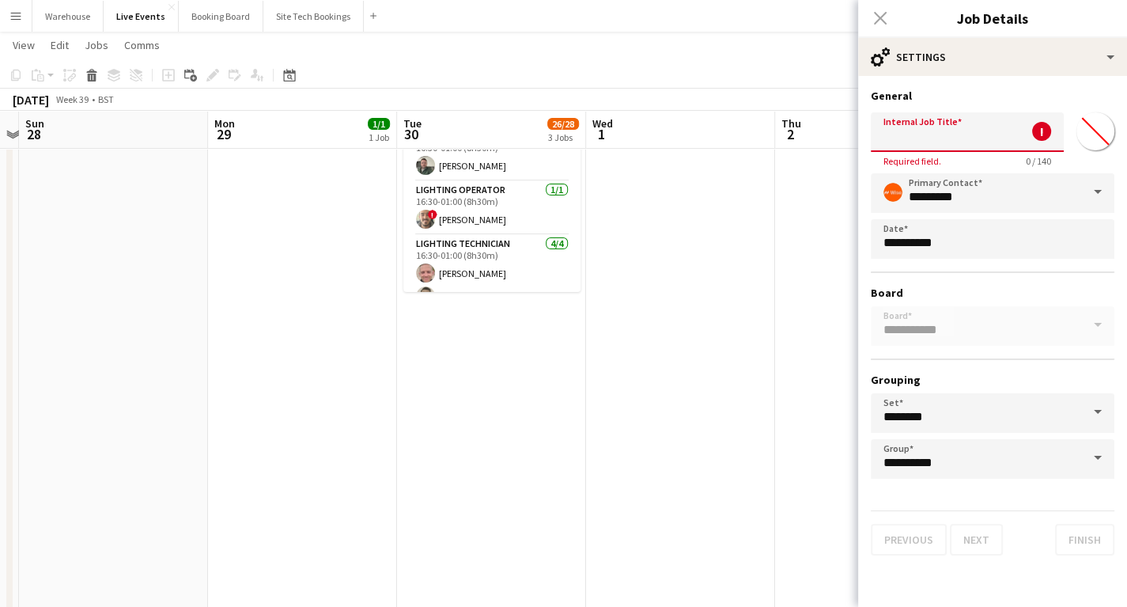
click at [889, 136] on input "Internal Job Title" at bounding box center [967, 132] width 193 height 40
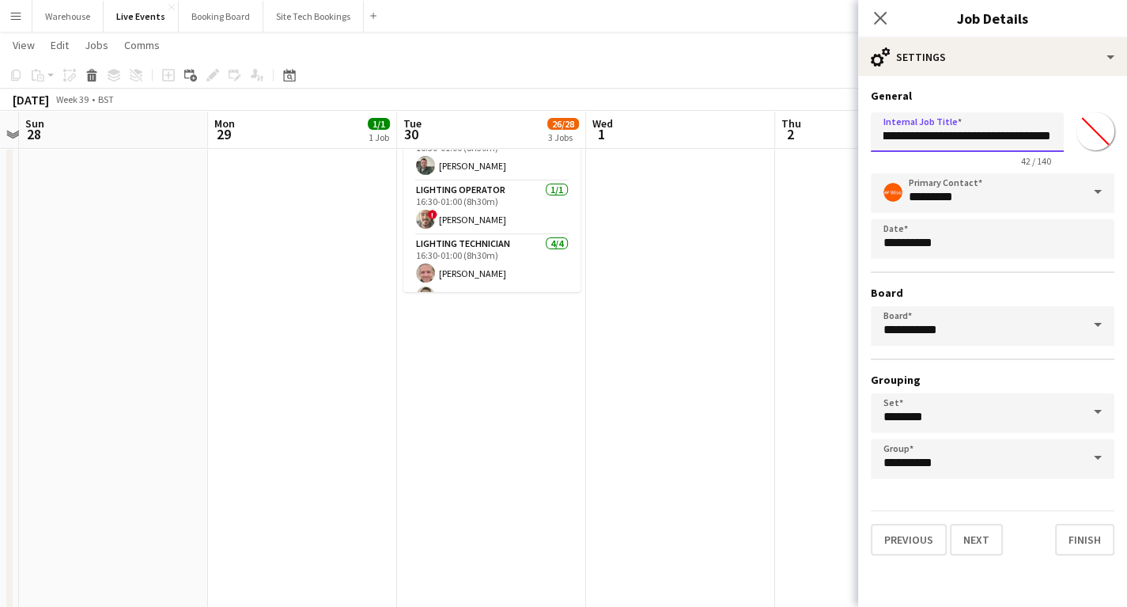
scroll to position [0, 67]
drag, startPoint x: 876, startPoint y: 137, endPoint x: 1136, endPoint y: 149, distance: 259.7
click at [1127, 149] on html "Menu Boards Boards Boards All jobs Status Workforce Workforce My Workforce Recr…" at bounding box center [563, 208] width 1127 height 1302
click at [1024, 125] on input "**********" at bounding box center [967, 132] width 193 height 40
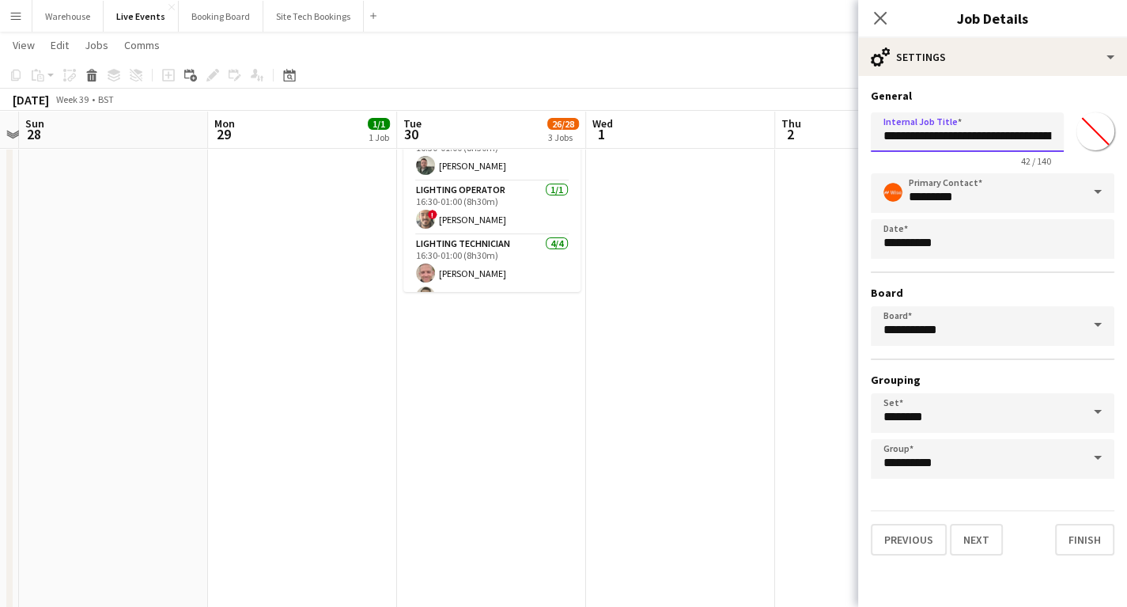
drag, startPoint x: 1048, startPoint y: 139, endPoint x: 563, endPoint y: 143, distance: 484.9
click at [598, 150] on body "Menu Boards Boards Boards All jobs Status Workforce Workforce My Workforce Recr…" at bounding box center [563, 208] width 1127 height 1302
type input "**********"
click at [983, 535] on button "Next" at bounding box center [976, 540] width 53 height 32
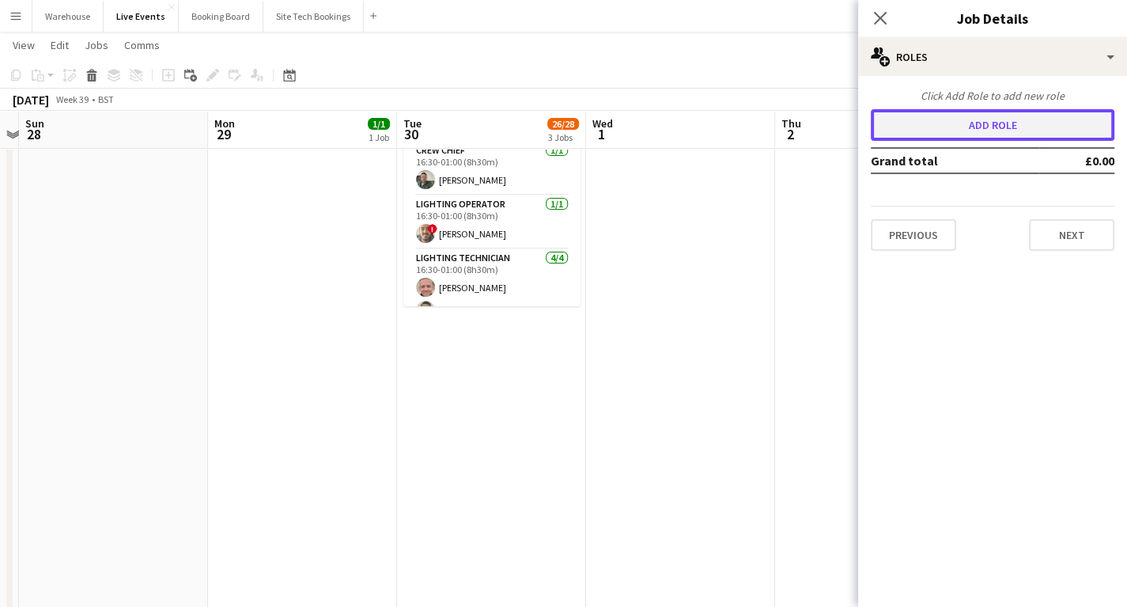
click at [996, 138] on button "Add role" at bounding box center [993, 125] width 244 height 32
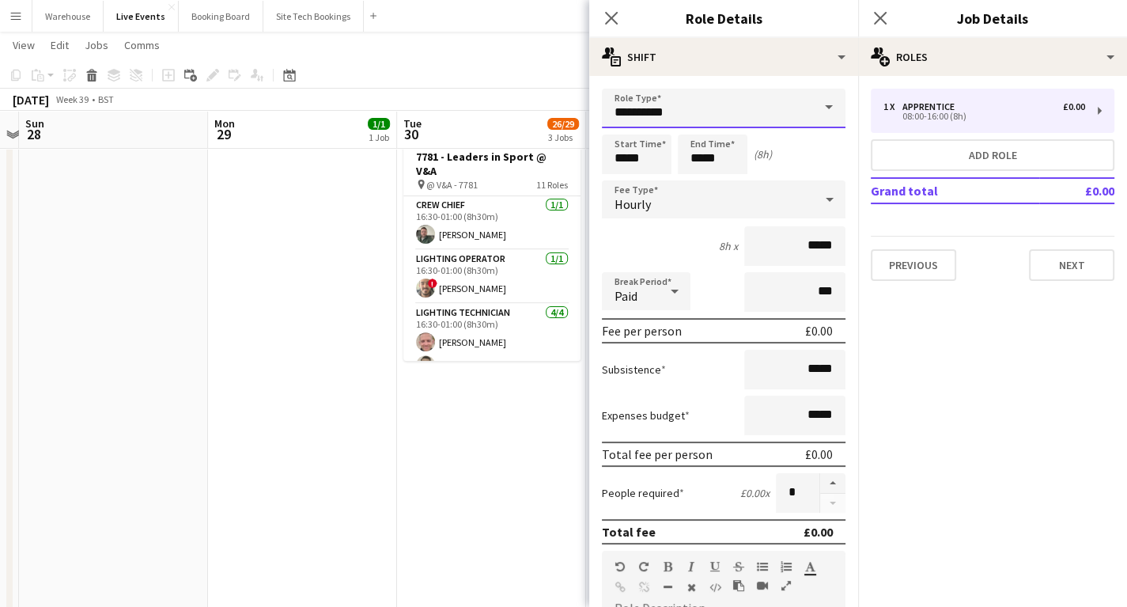
click at [652, 114] on input "**********" at bounding box center [724, 109] width 244 height 40
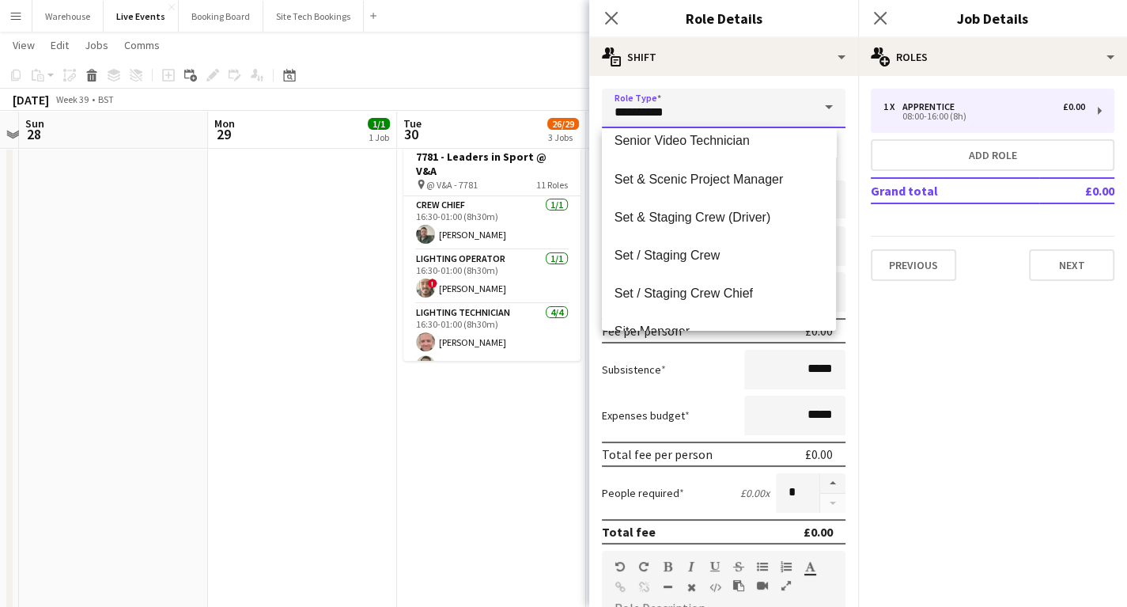
scroll to position [3164, 0]
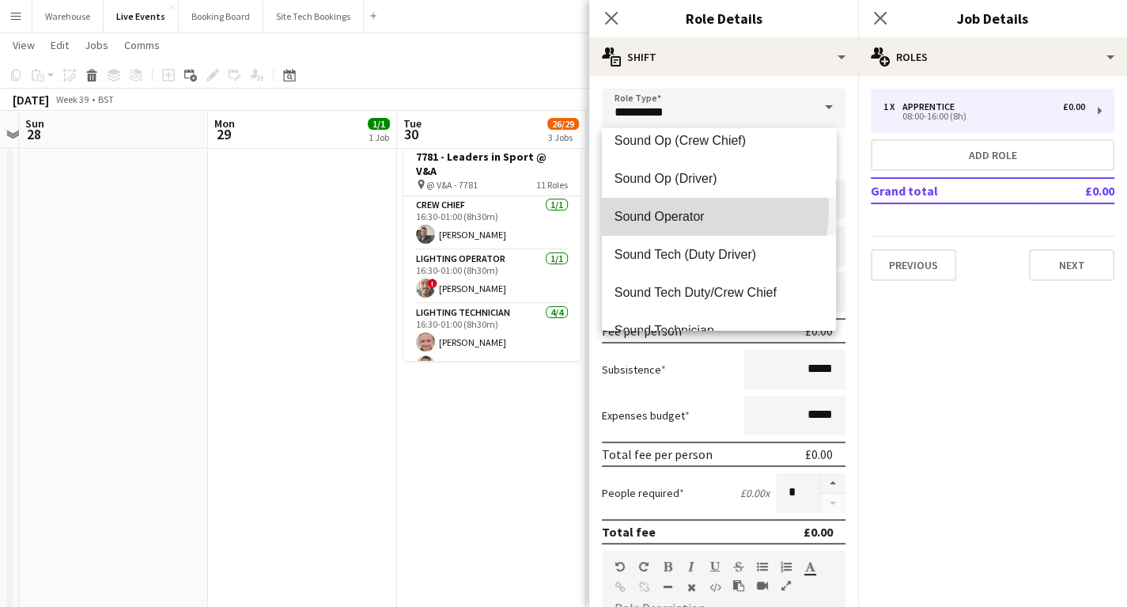
click at [666, 209] on span "Sound Operator" at bounding box center [719, 216] width 209 height 15
type input "**********"
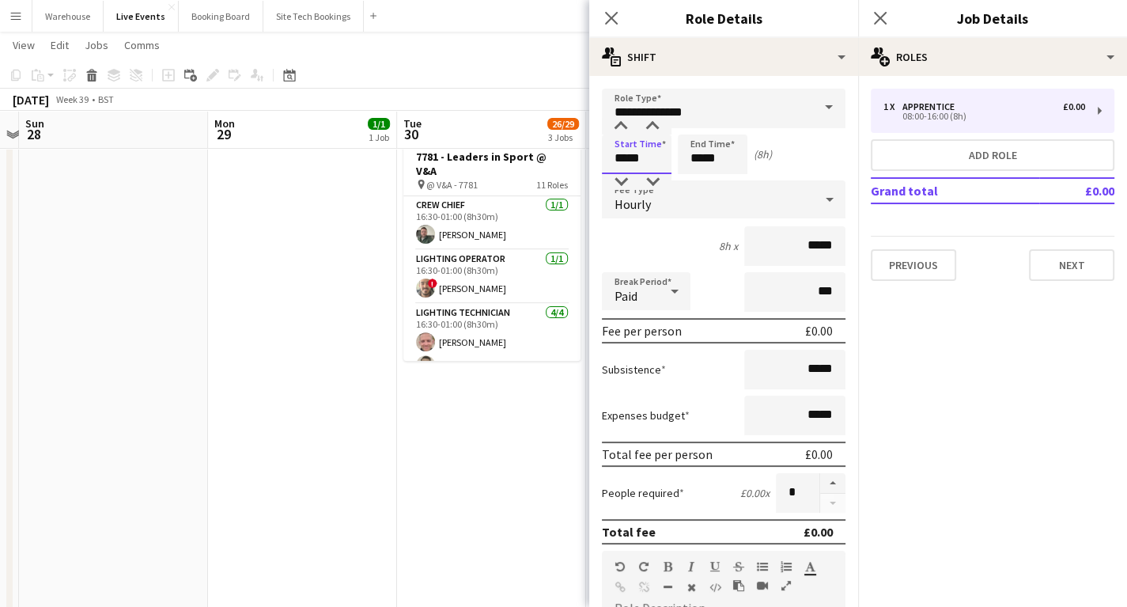
click at [630, 146] on input "*****" at bounding box center [637, 154] width 70 height 40
type input "*****"
click at [629, 122] on div at bounding box center [621, 127] width 32 height 16
click at [715, 151] on input "*****" at bounding box center [713, 154] width 70 height 40
type input "*****"
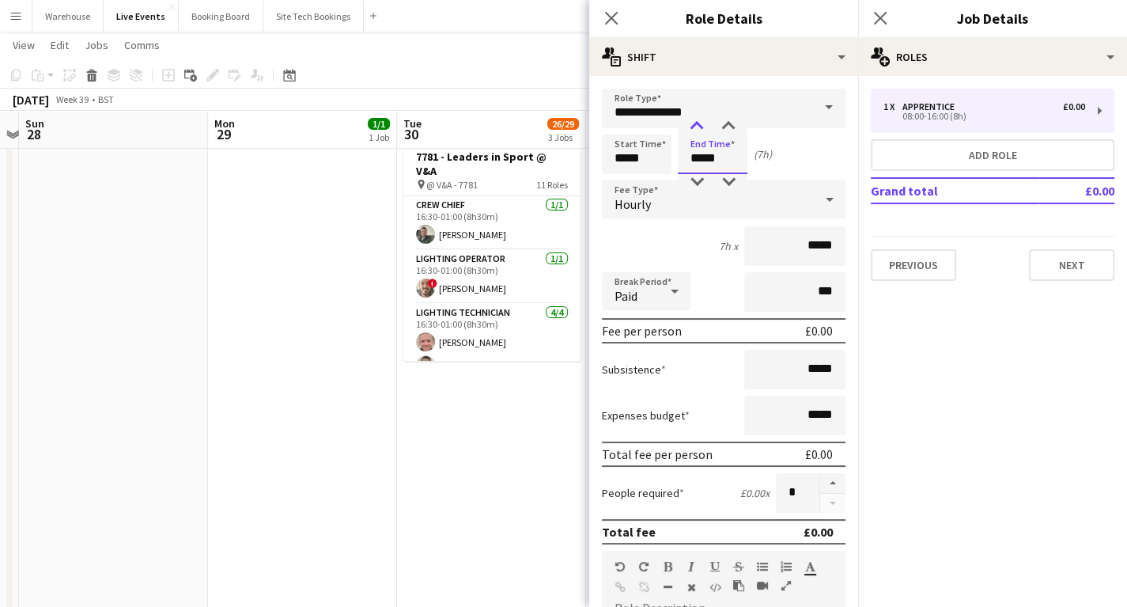
click at [699, 123] on div at bounding box center [697, 127] width 32 height 16
click at [649, 221] on form "**********" at bounding box center [723, 540] width 269 height 902
click at [642, 202] on span "Hourly" at bounding box center [633, 204] width 36 height 16
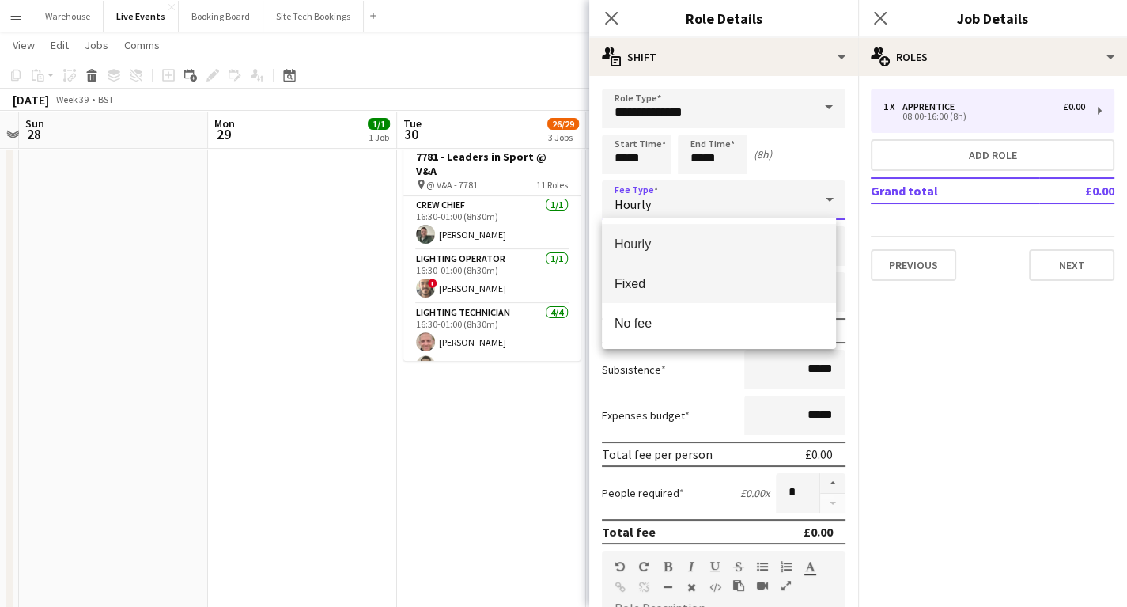
click at [639, 285] on span "Fixed" at bounding box center [719, 283] width 209 height 15
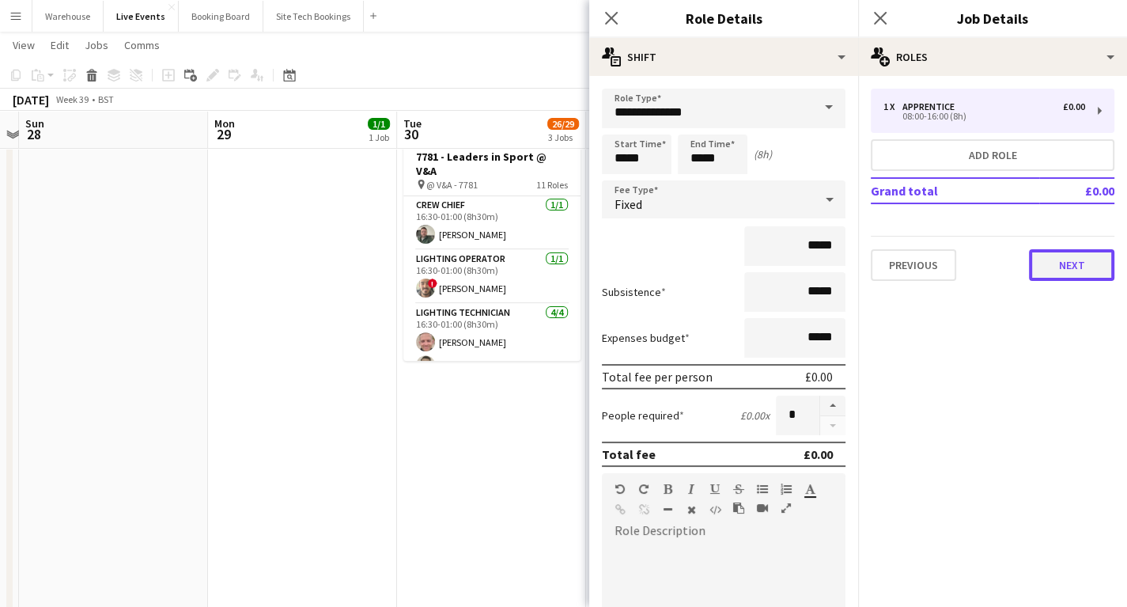
click at [1102, 261] on button "Next" at bounding box center [1071, 265] width 85 height 32
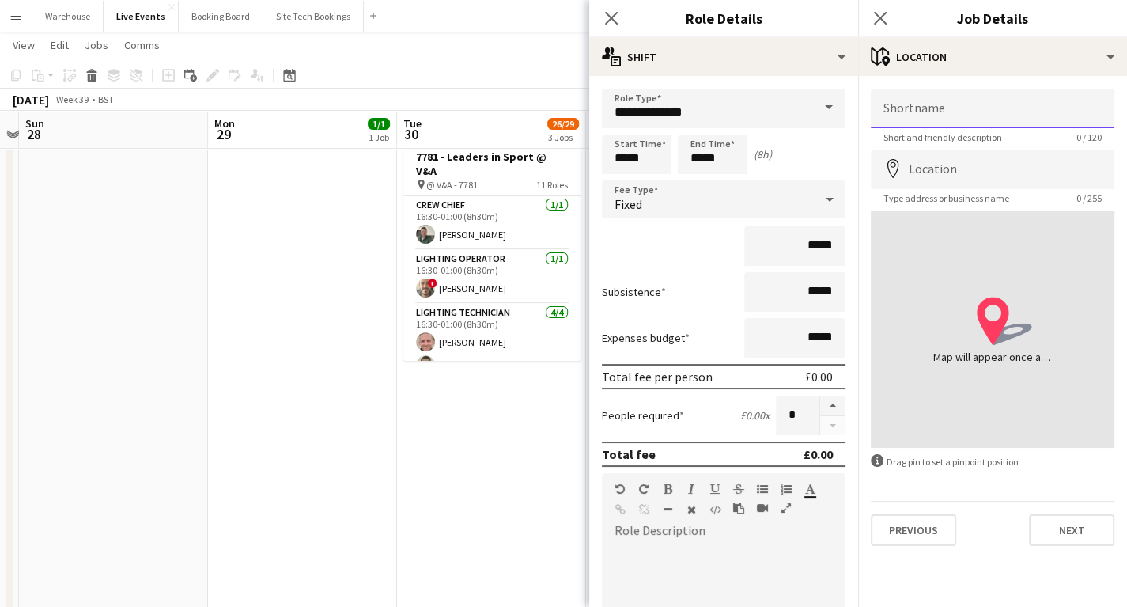
click at [938, 112] on input "Shortname" at bounding box center [993, 109] width 244 height 40
paste input "**********"
type input "**********"
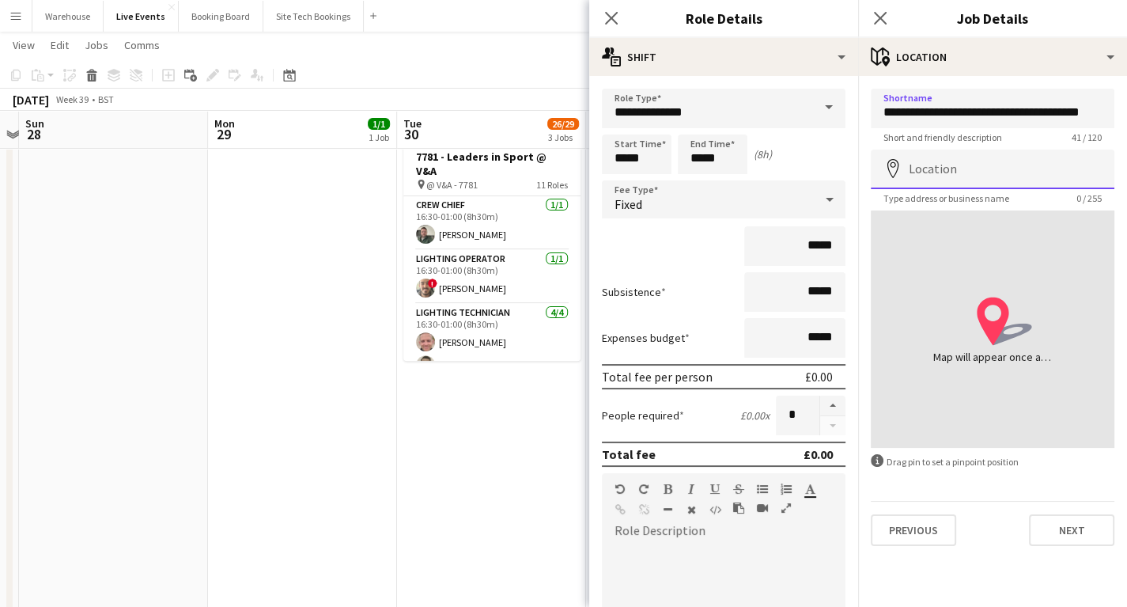
click at [941, 166] on input "Location" at bounding box center [993, 169] width 244 height 40
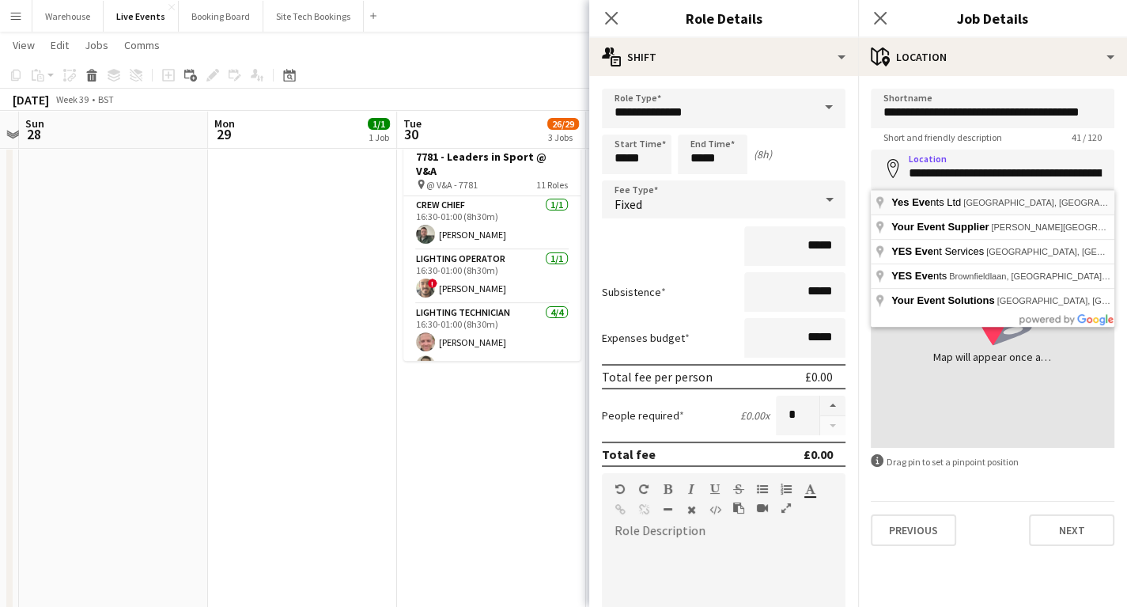
type input "**********"
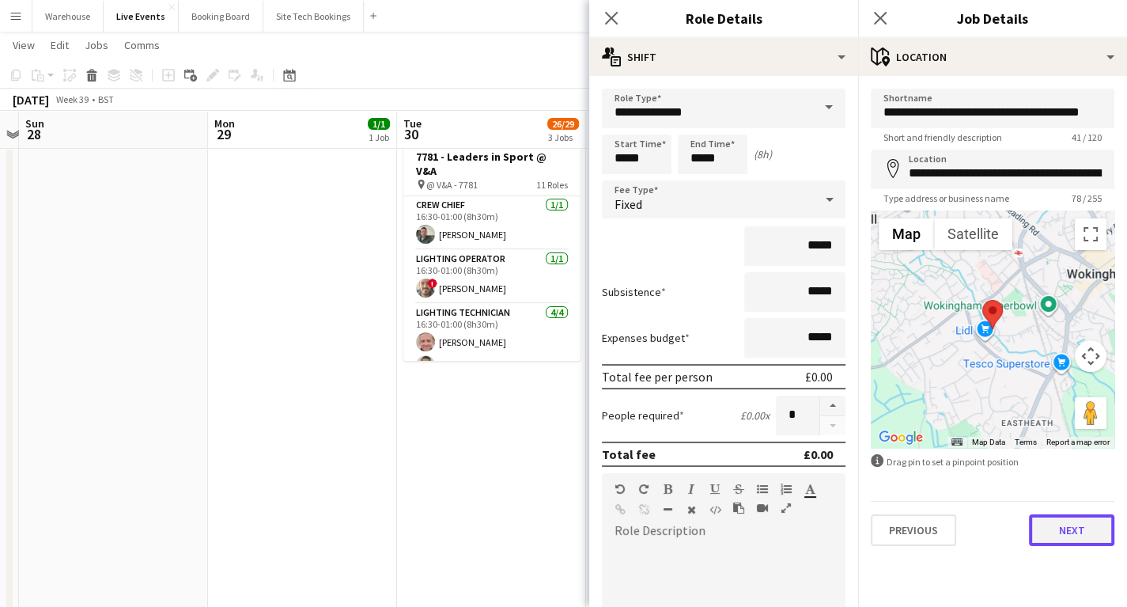
click at [1082, 528] on button "Next" at bounding box center [1071, 530] width 85 height 32
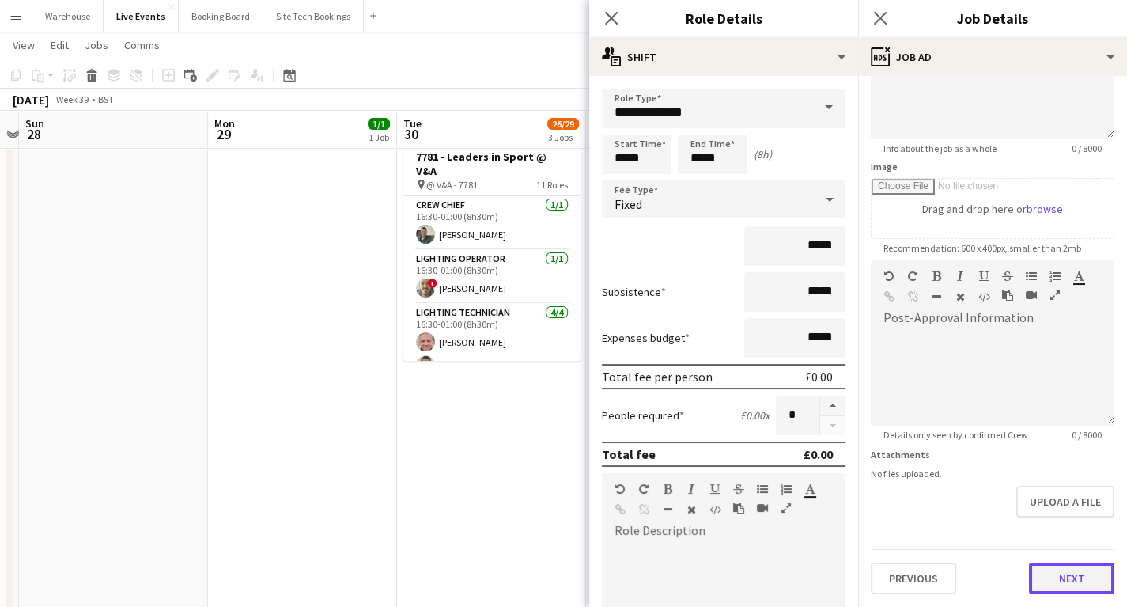
click at [1057, 545] on form "**********" at bounding box center [992, 253] width 269 height 681
drag, startPoint x: 611, startPoint y: 13, endPoint x: 583, endPoint y: 14, distance: 27.7
click at [611, 13] on icon "Close pop-in" at bounding box center [611, 18] width 13 height 13
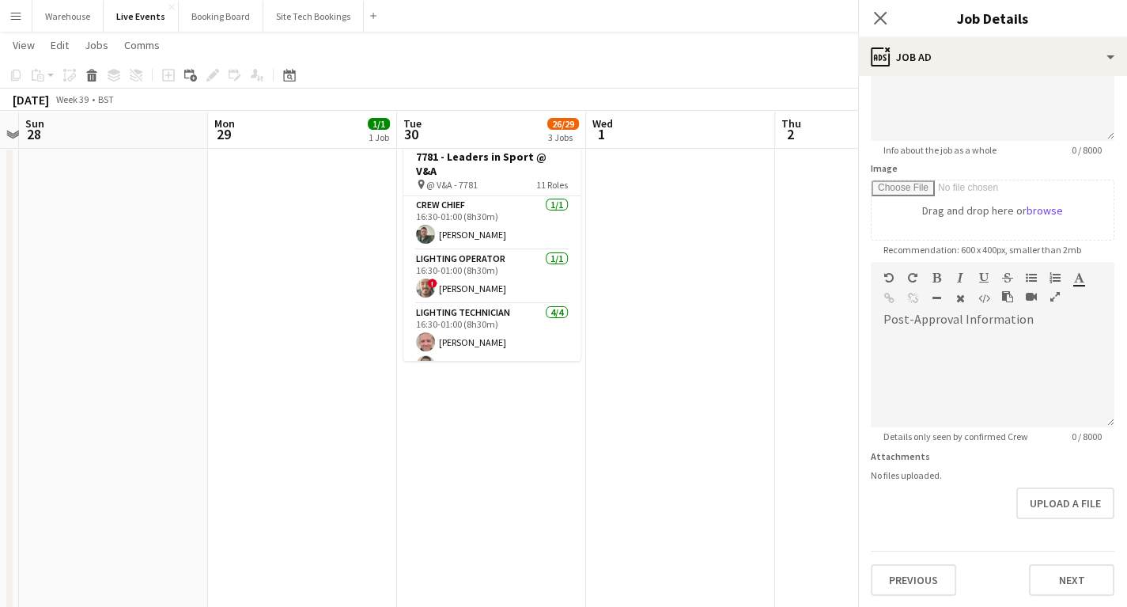
scroll to position [173, 0]
click at [882, 18] on icon "Close pop-in" at bounding box center [879, 17] width 15 height 15
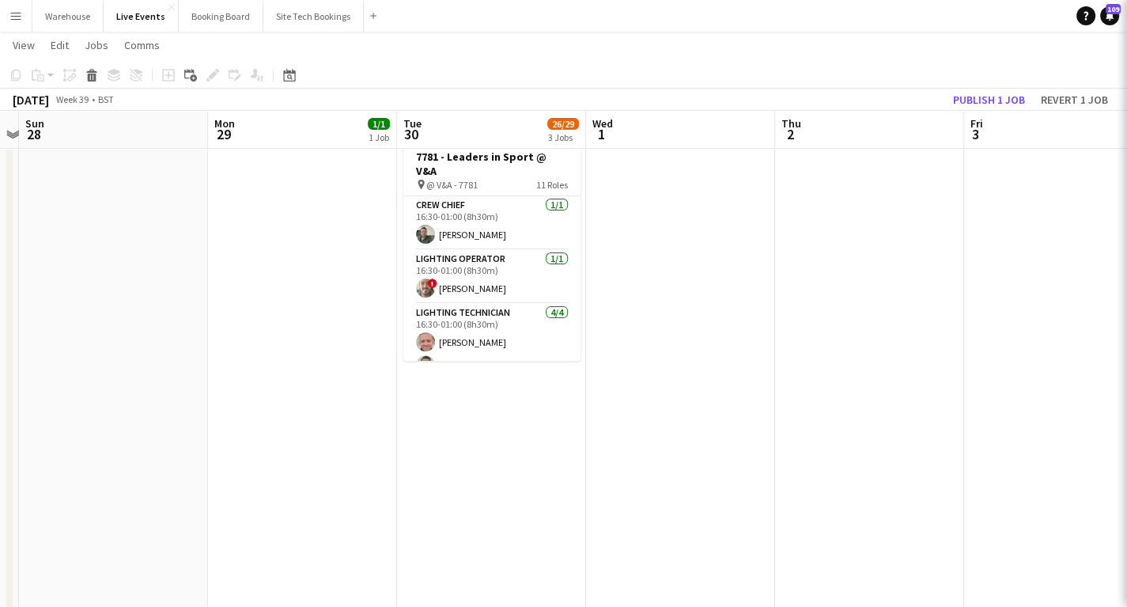
click at [726, 342] on app-date-cell at bounding box center [680, 296] width 189 height 1125
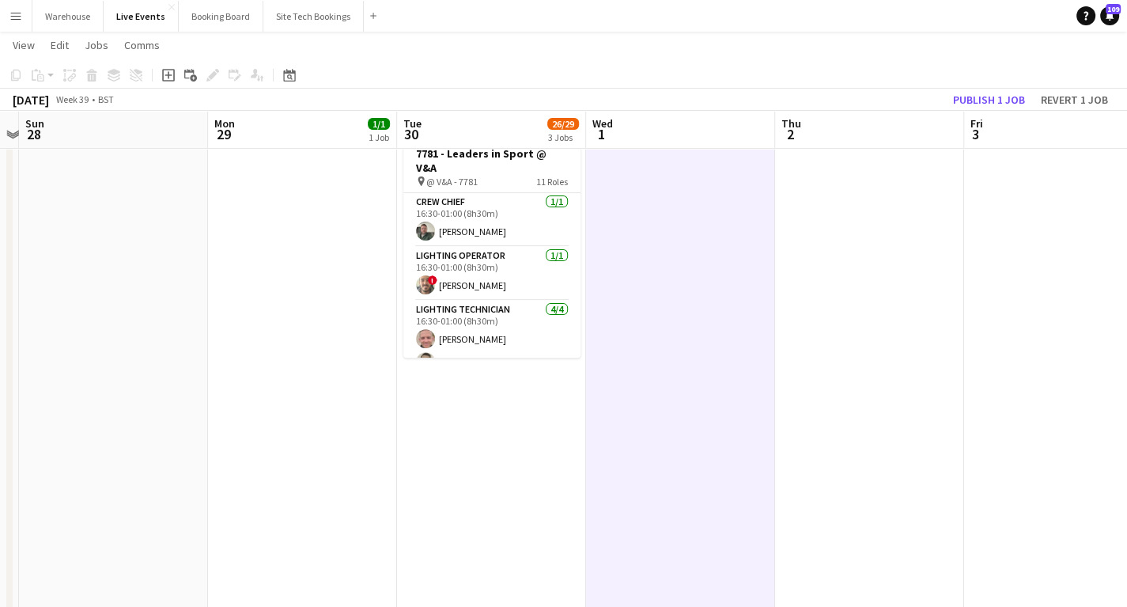
scroll to position [190, 0]
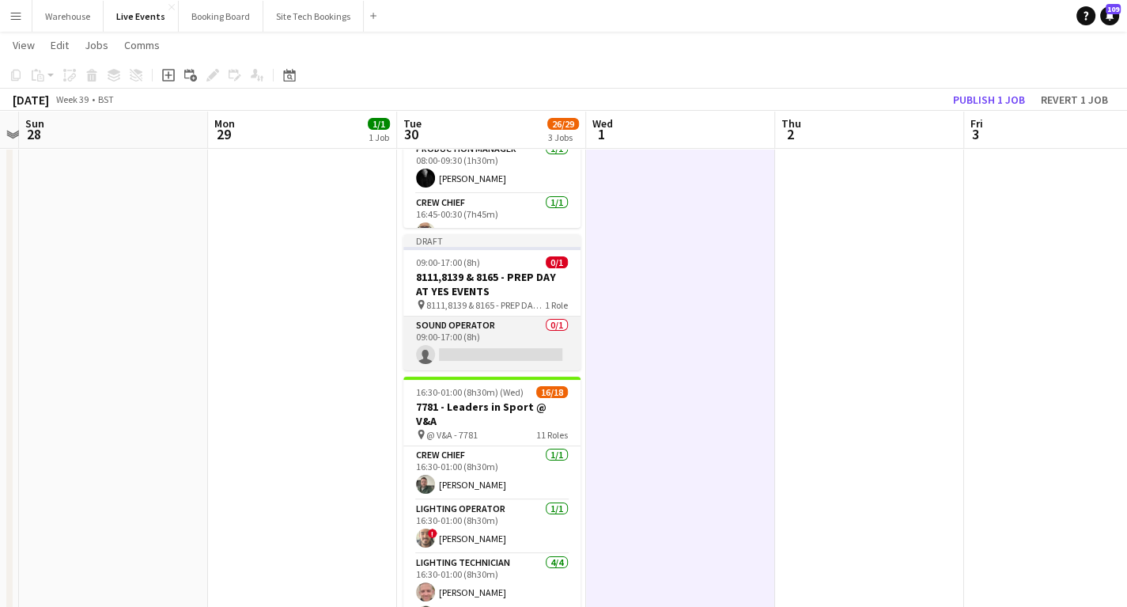
click at [520, 358] on app-card-role "Sound Operator 0/1 09:00-17:00 (8h) single-neutral-actions" at bounding box center [491, 343] width 177 height 54
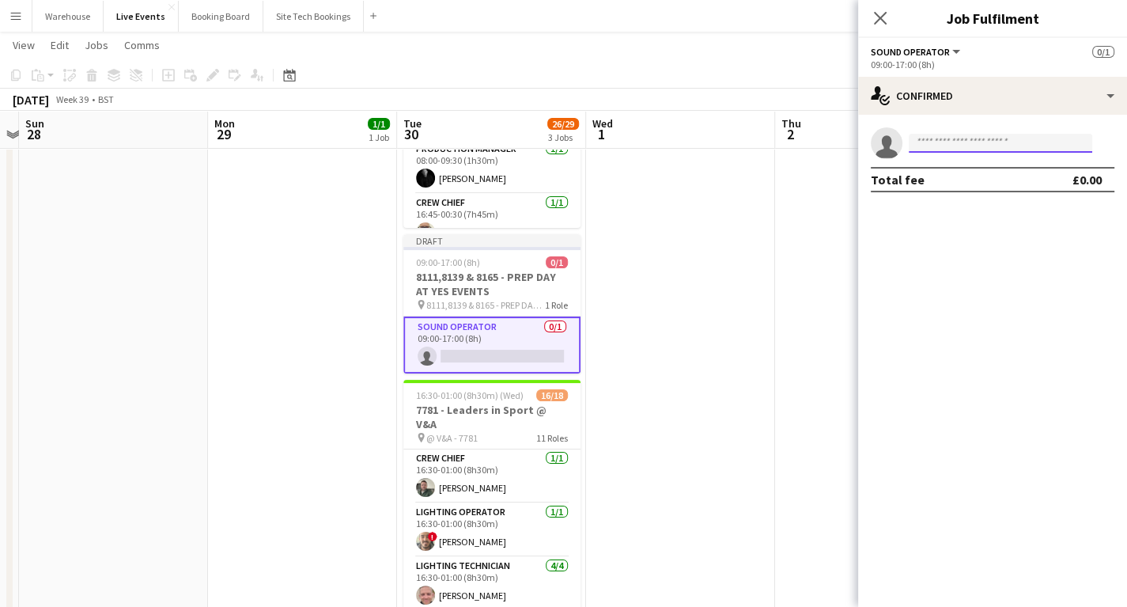
click at [944, 149] on input at bounding box center [1001, 143] width 184 height 19
type input "*"
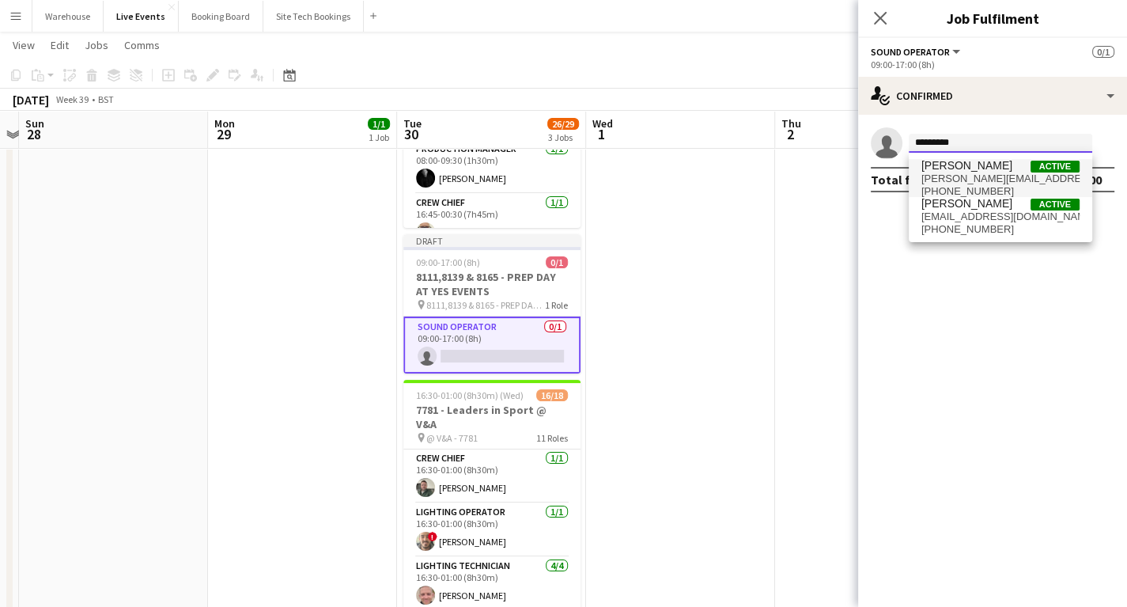
type input "*********"
click at [985, 171] on span "Tom Mitchell Active" at bounding box center [1000, 165] width 158 height 13
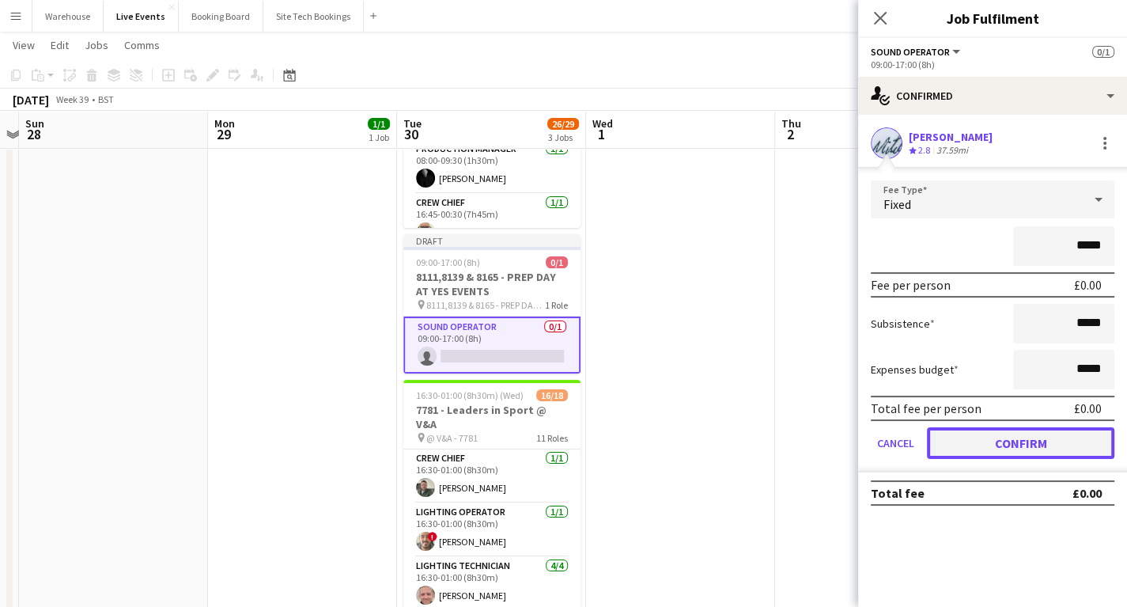
click at [1020, 437] on button "Confirm" at bounding box center [1020, 443] width 187 height 32
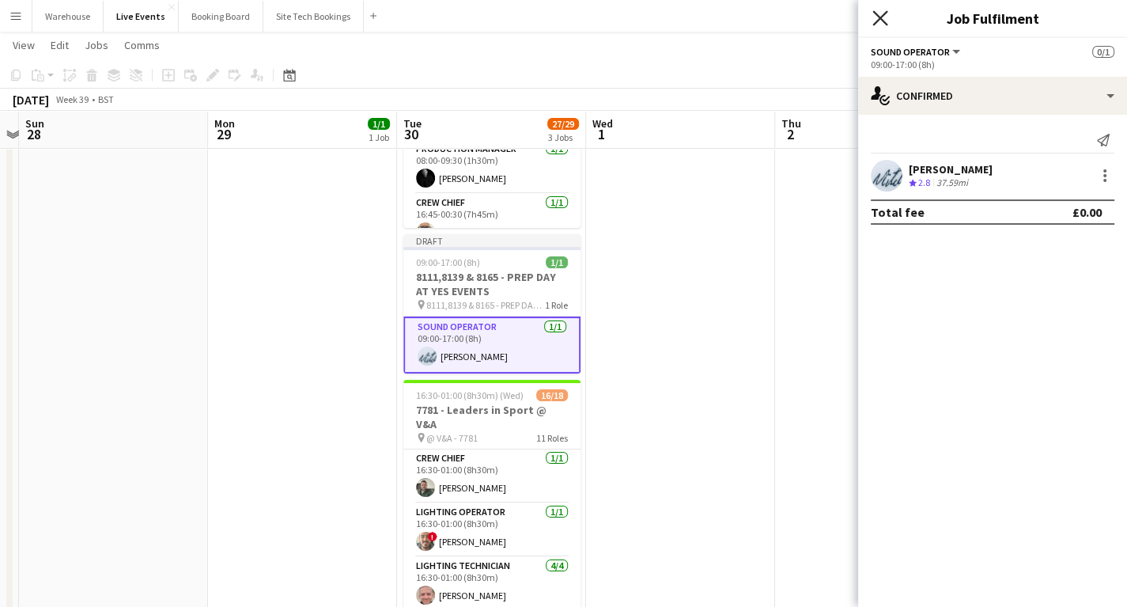
click at [883, 16] on icon at bounding box center [879, 17] width 15 height 15
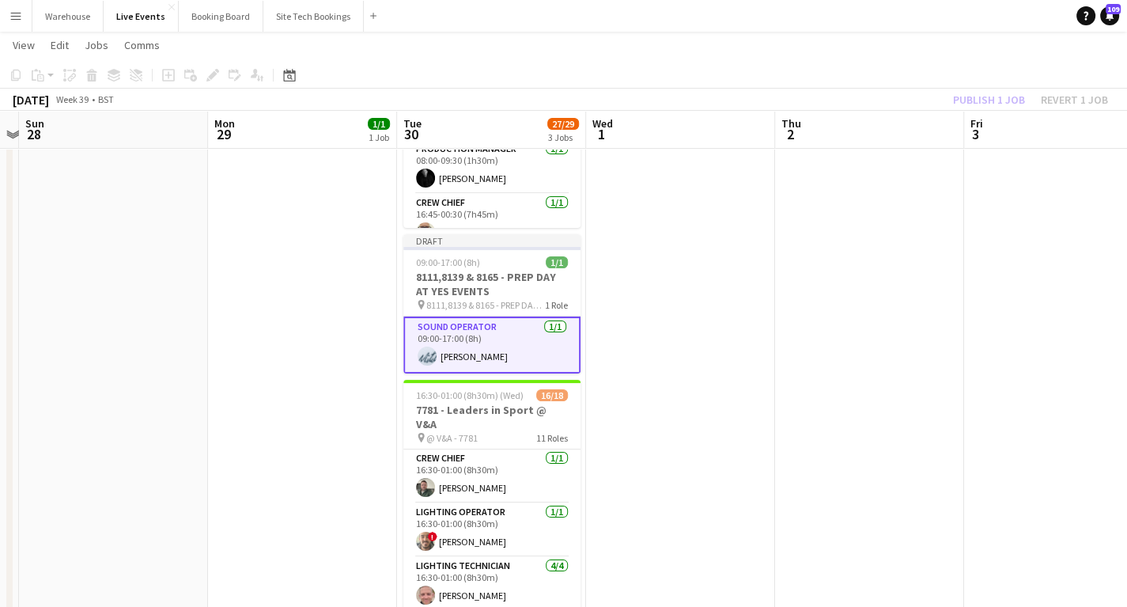
click at [770, 339] on app-date-cell at bounding box center [680, 549] width 189 height 1125
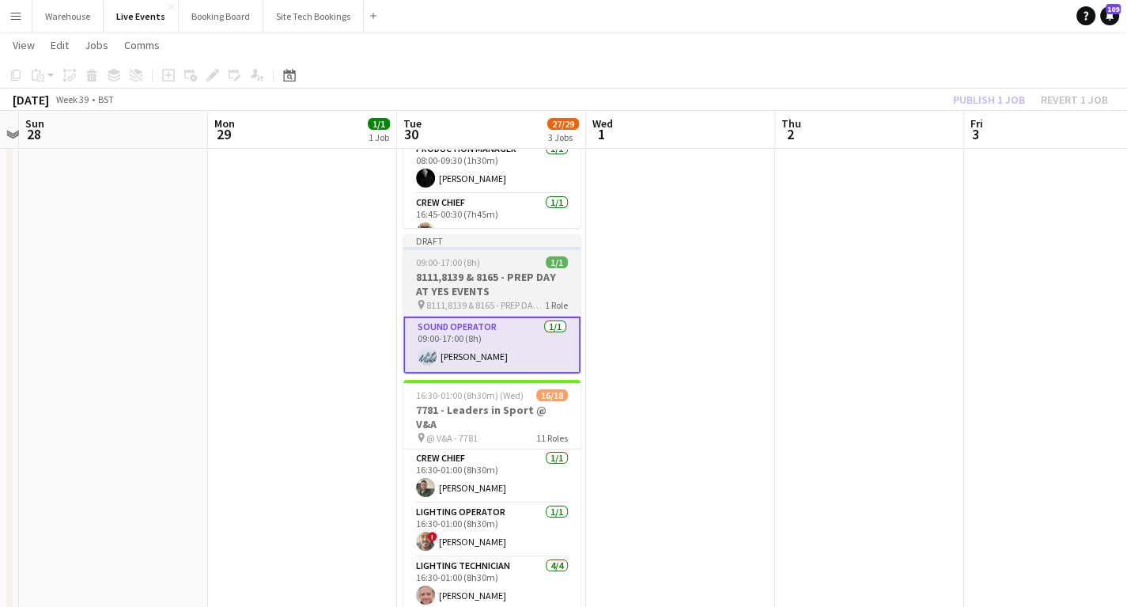
scroll to position [0, 547]
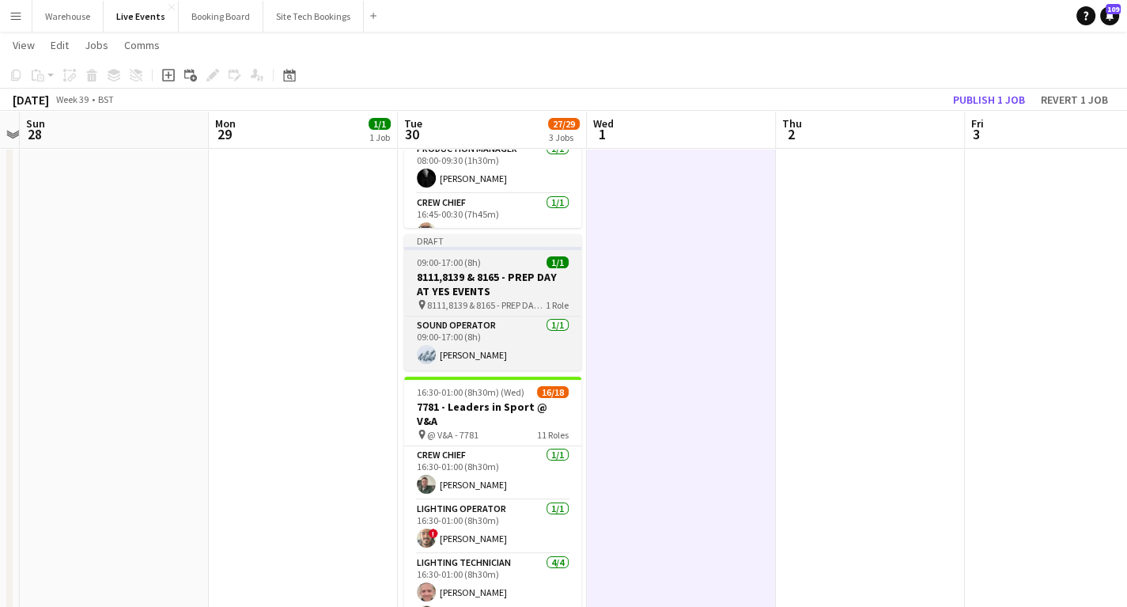
click at [509, 293] on h3 "8111,8139 & 8165 - PREP DAY AT YES EVENTS" at bounding box center [492, 284] width 177 height 28
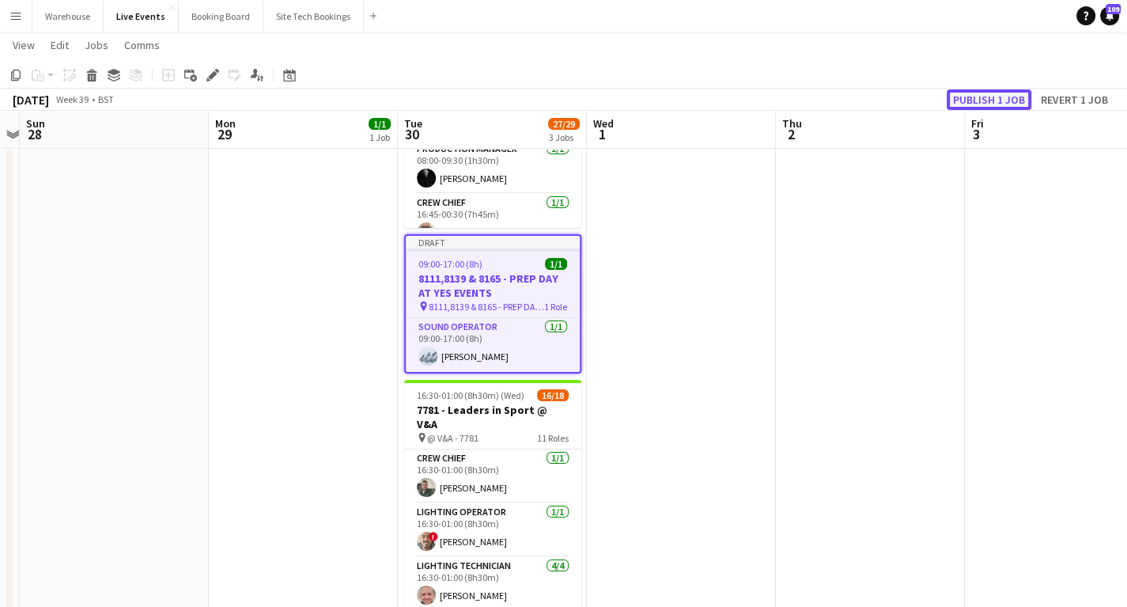
click at [997, 92] on button "Publish 1 job" at bounding box center [989, 99] width 85 height 21
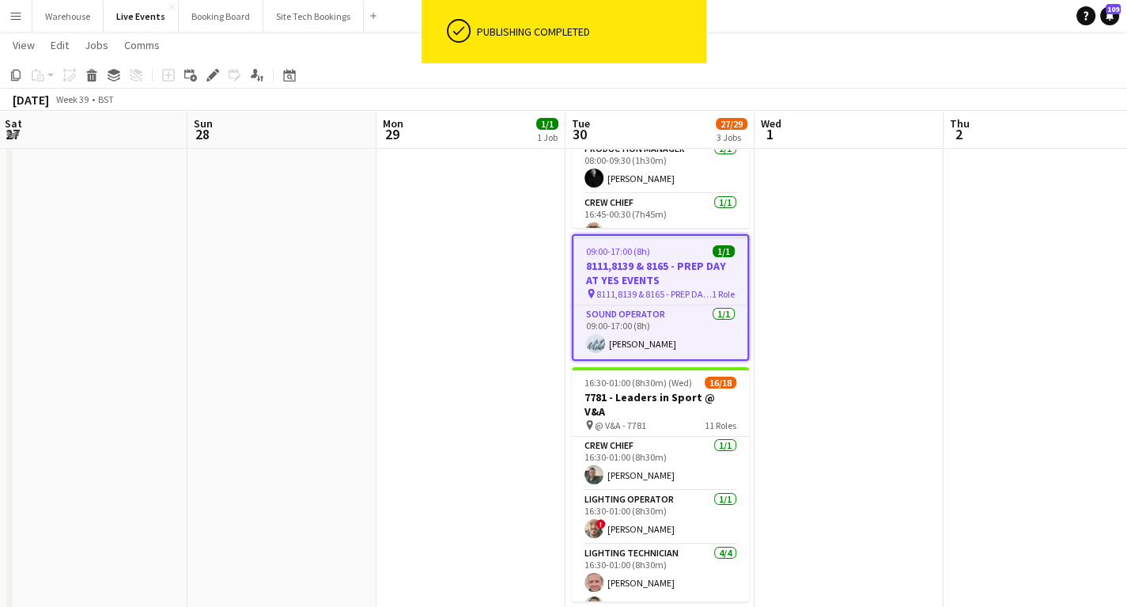
scroll to position [0, 360]
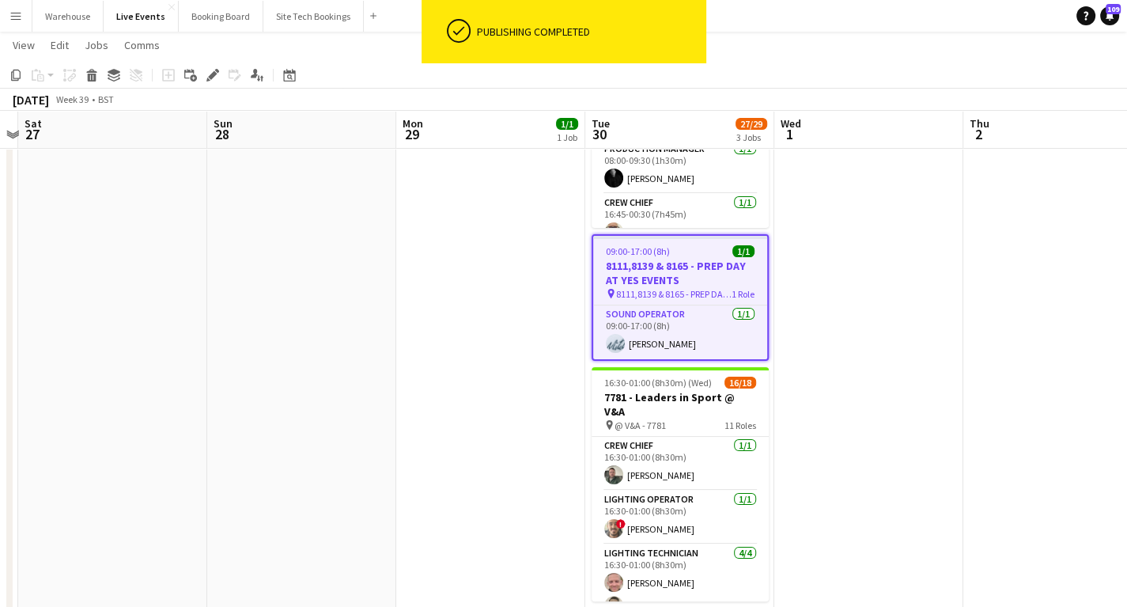
drag, startPoint x: 244, startPoint y: 361, endPoint x: 433, endPoint y: 390, distance: 190.4
click at [433, 390] on app-calendar-viewport "Thu 25 18/19 1 Job Fri 26 Sat 27 Sun 28 Mon 29 1/1 1 Job Tue 30 27/29 3 Jobs We…" at bounding box center [563, 492] width 1127 height 1240
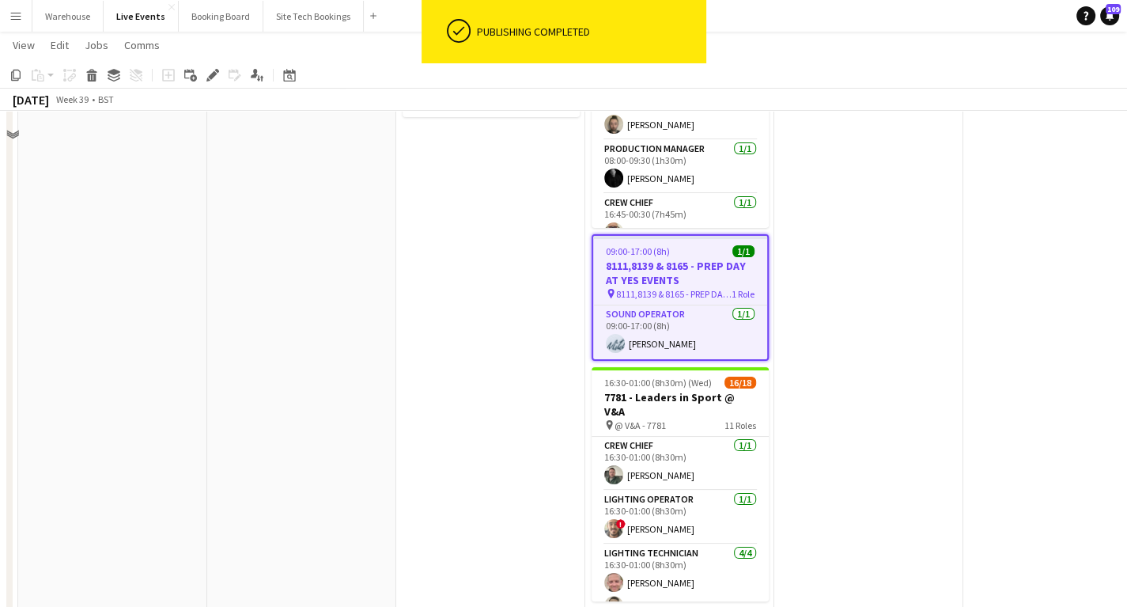
scroll to position [0, 0]
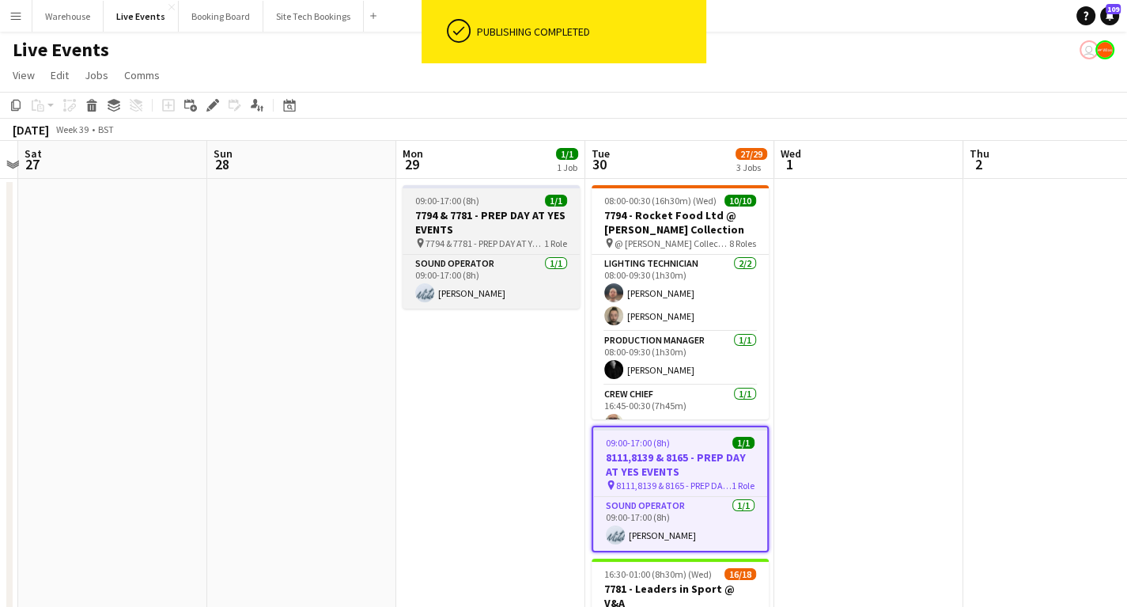
click at [481, 226] on h3 "7794 & 7781 - PREP DAY AT YES EVENTS" at bounding box center [491, 222] width 177 height 28
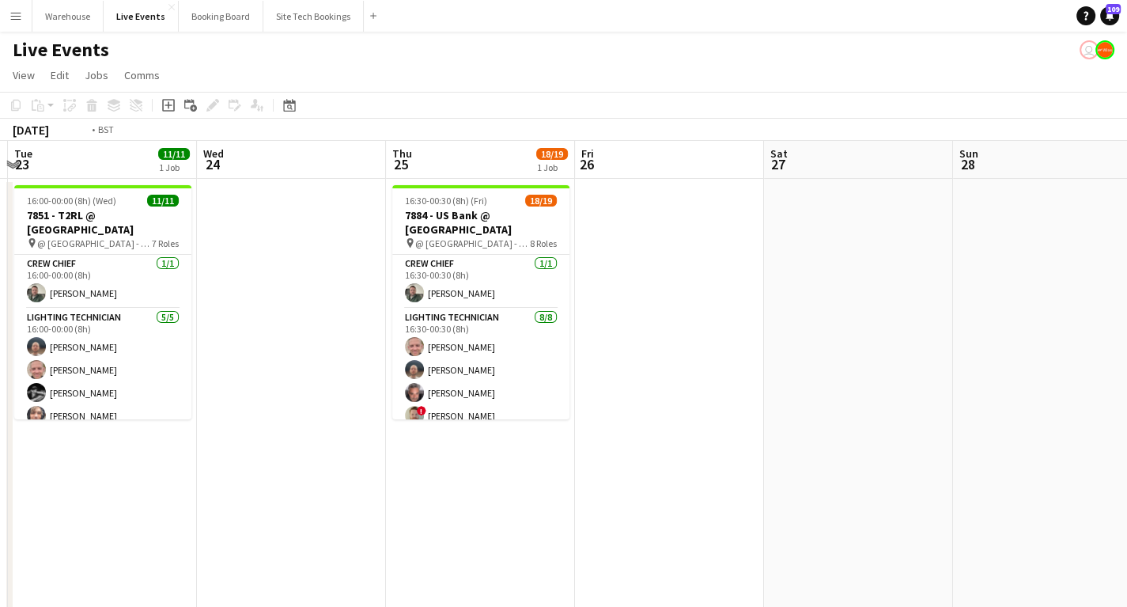
drag, startPoint x: 475, startPoint y: 469, endPoint x: 937, endPoint y: 437, distance: 462.2
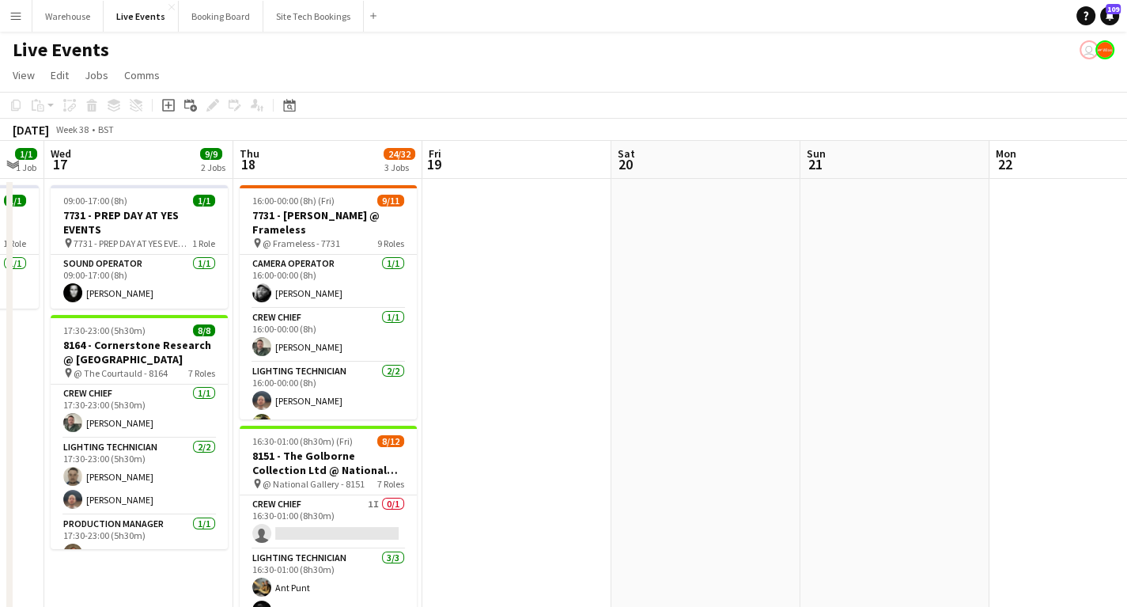
drag, startPoint x: 467, startPoint y: 505, endPoint x: 800, endPoint y: 493, distance: 333.2
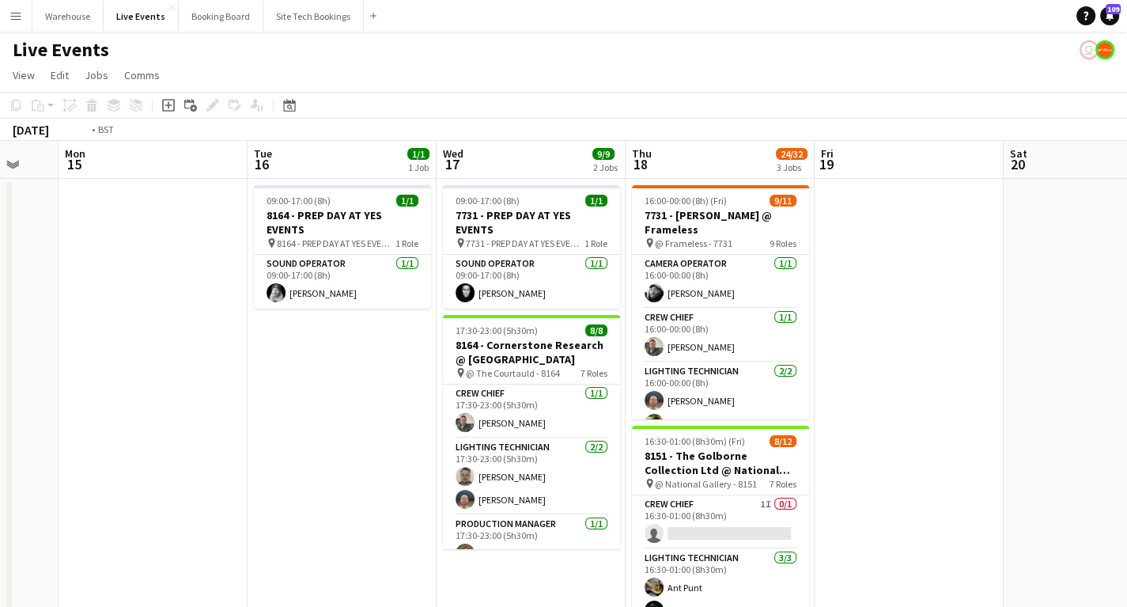
drag, startPoint x: 211, startPoint y: 475, endPoint x: 872, endPoint y: 476, distance: 660.5
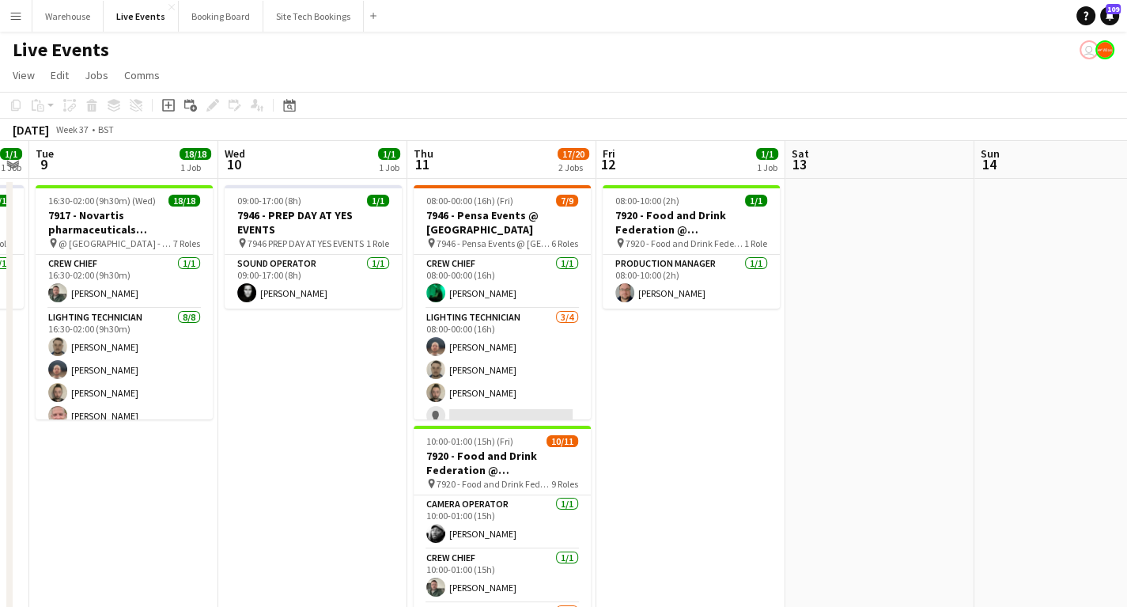
drag, startPoint x: 905, startPoint y: 490, endPoint x: 688, endPoint y: 481, distance: 216.9
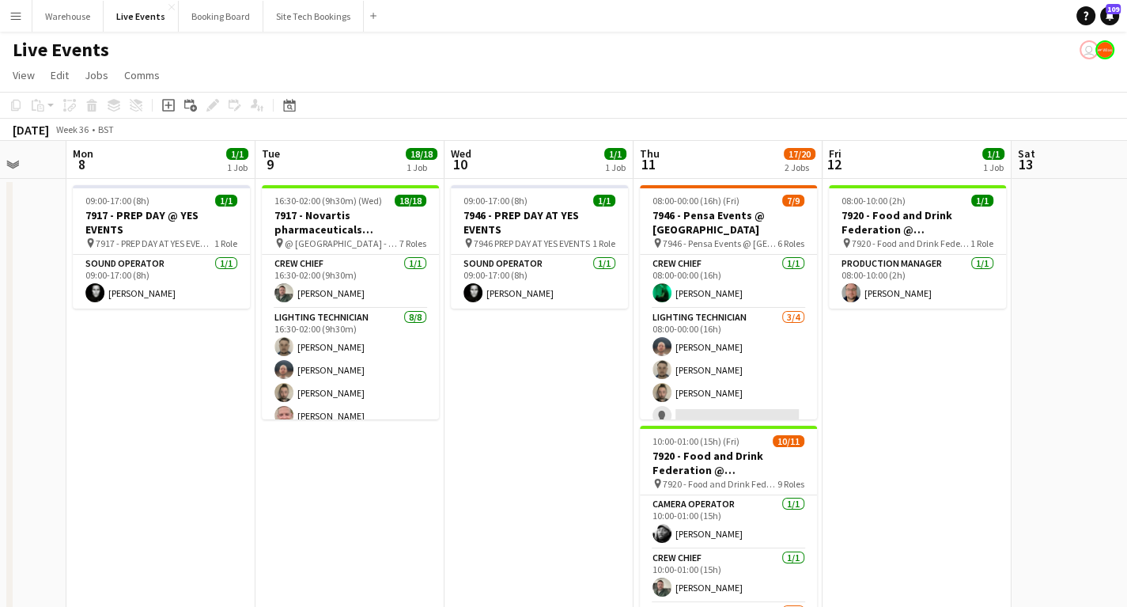
drag, startPoint x: 683, startPoint y: 483, endPoint x: 713, endPoint y: 480, distance: 30.2
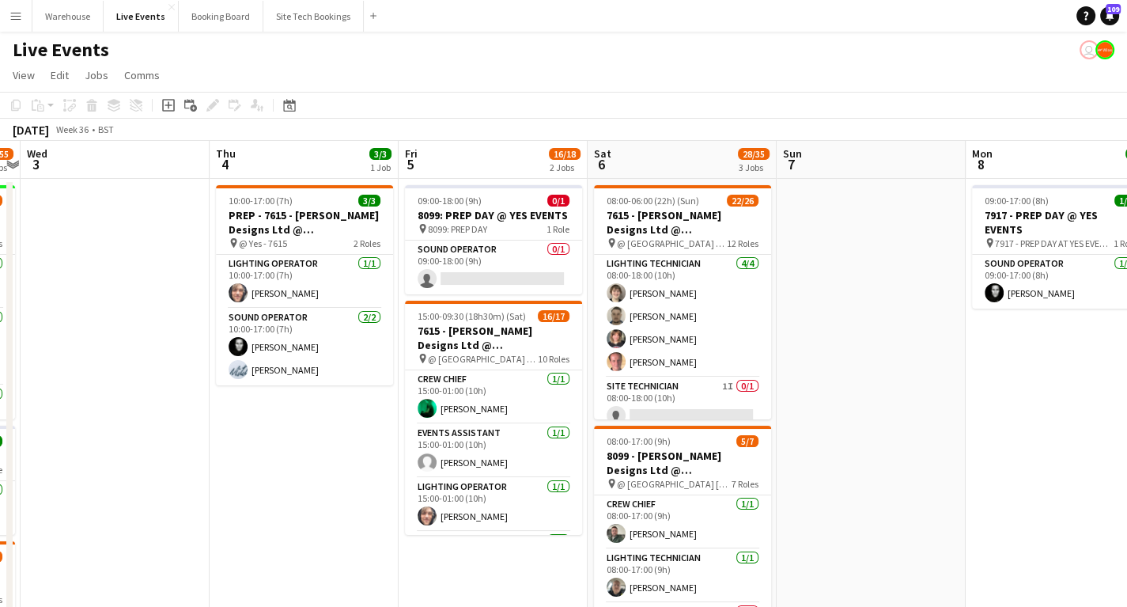
scroll to position [0, 351]
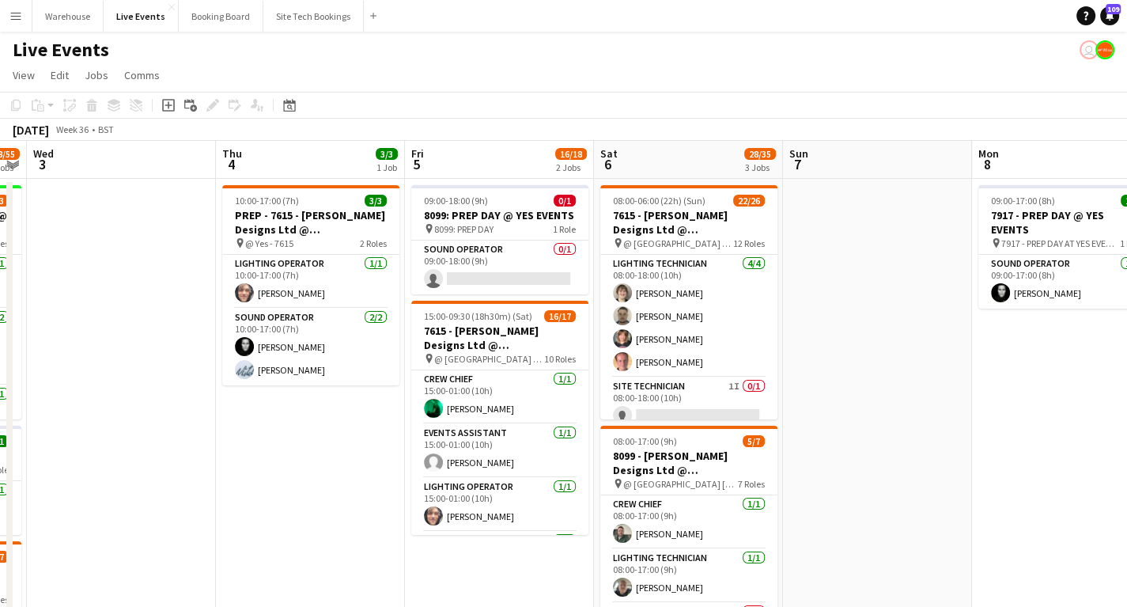
drag, startPoint x: 496, startPoint y: 481, endPoint x: 911, endPoint y: 482, distance: 415.3
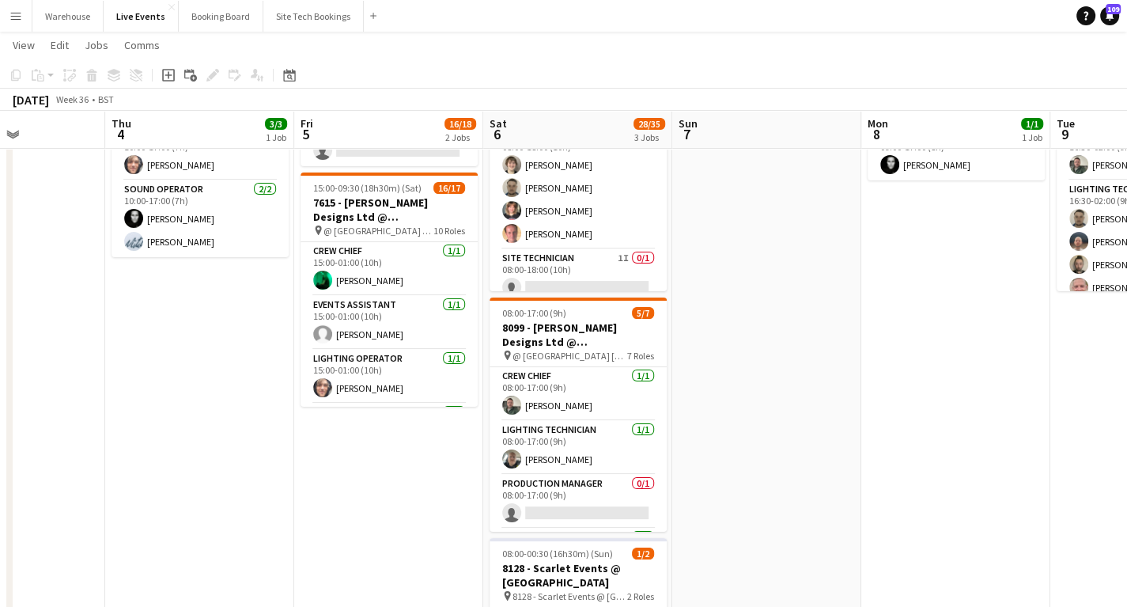
drag, startPoint x: 427, startPoint y: 486, endPoint x: 300, endPoint y: 465, distance: 129.0
click at [300, 465] on app-calendar-viewport "Mon 1 10/11 4 Jobs Tue 2 48/55 5 Jobs Wed 3 Thu 4 3/3 1 Job Fri 5 16/18 2 Jobs …" at bounding box center [563, 555] width 1127 height 1240
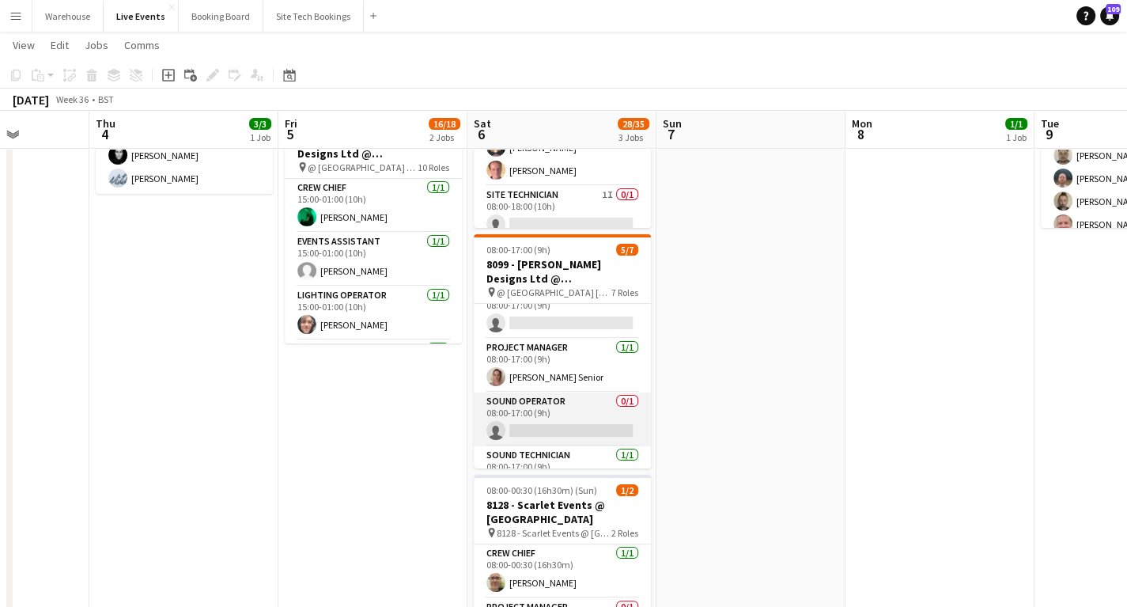
click at [578, 427] on app-card-role "Sound Operator 0/1 08:00-17:00 (9h) single-neutral-actions" at bounding box center [562, 419] width 177 height 54
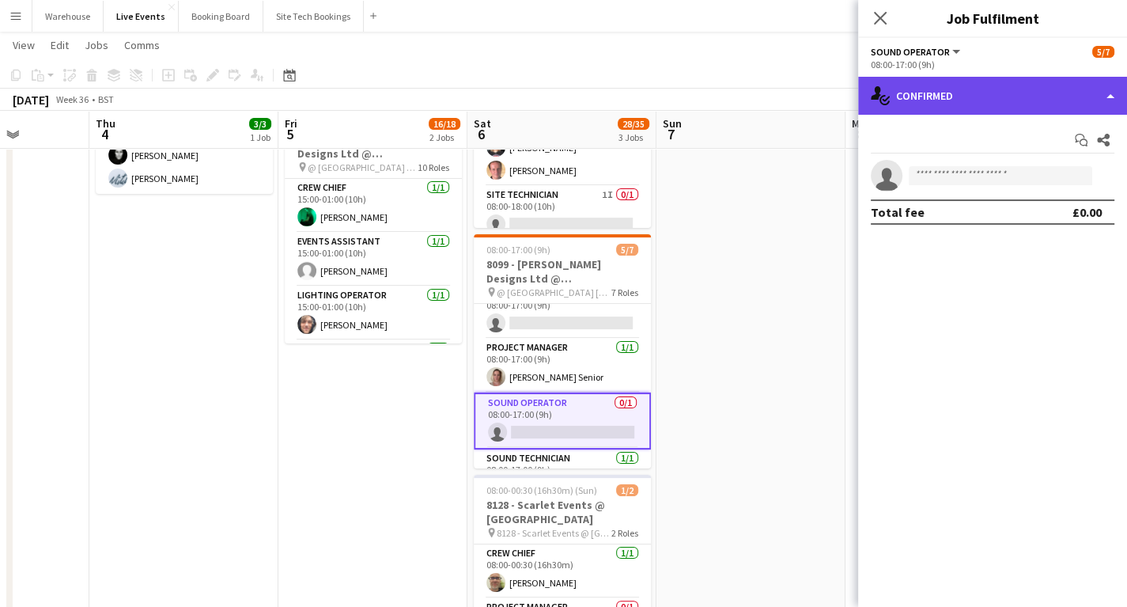
click at [978, 96] on div "single-neutral-actions-check-2 Confirmed" at bounding box center [992, 96] width 269 height 38
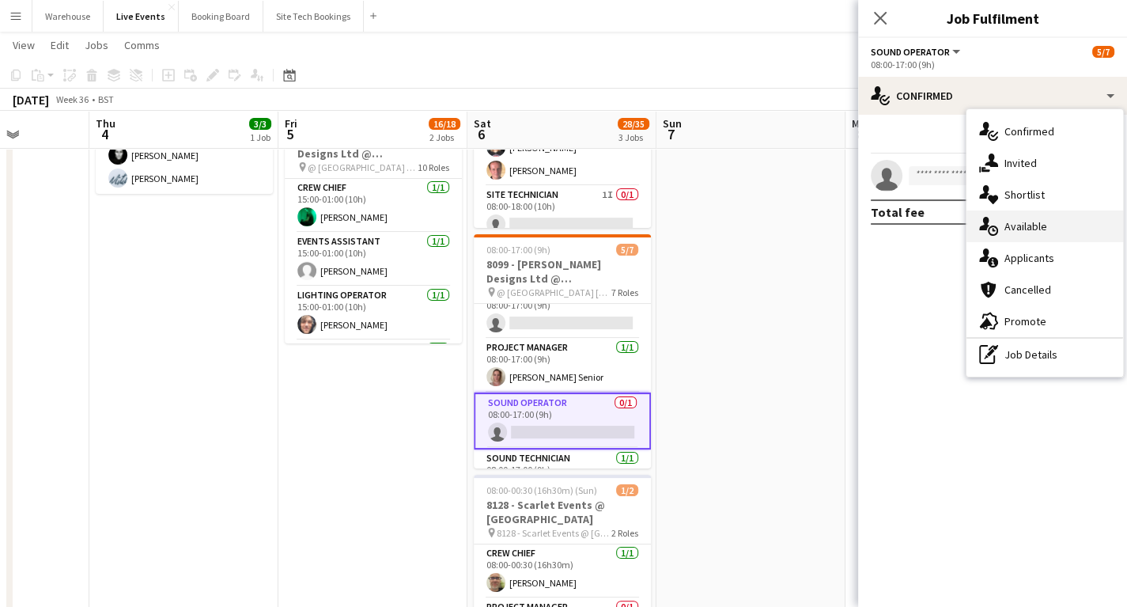
click at [1038, 235] on div "single-neutral-actions-upload Available" at bounding box center [1045, 226] width 157 height 32
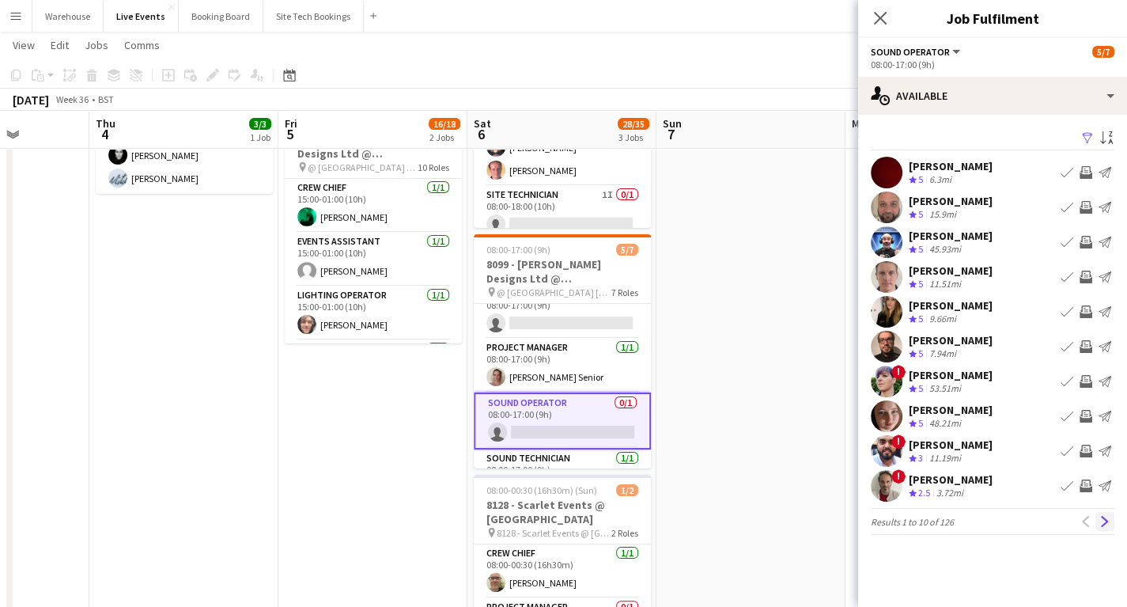
click at [1103, 521] on app-icon "Next" at bounding box center [1104, 521] width 11 height 11
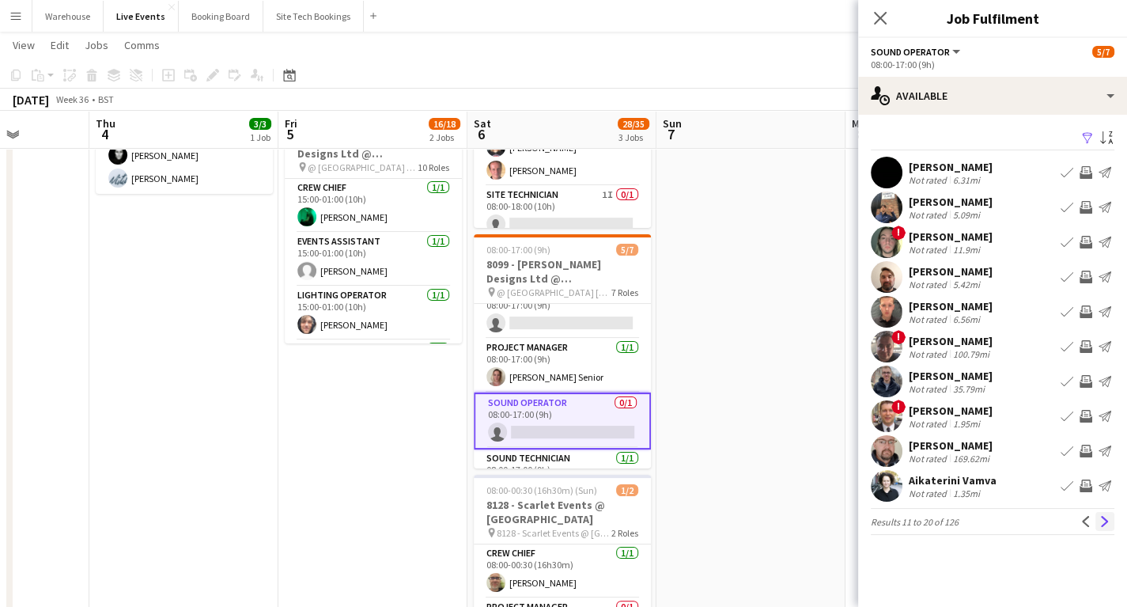
click at [1105, 519] on app-icon "Next" at bounding box center [1104, 521] width 11 height 11
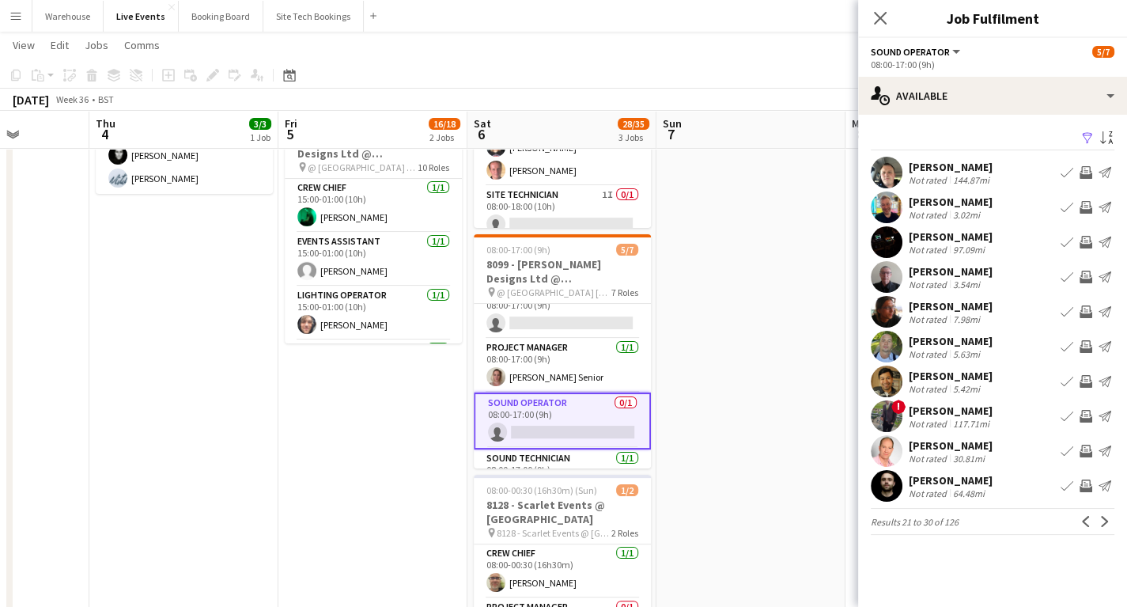
click at [1105, 519] on app-icon "Next" at bounding box center [1104, 521] width 11 height 11
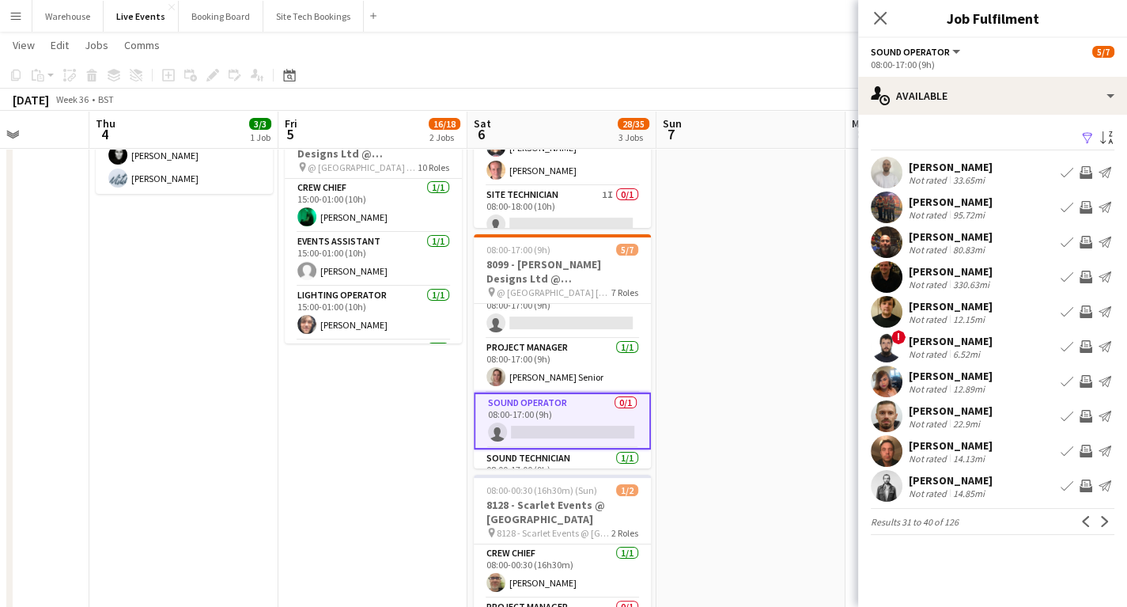
click at [1105, 519] on app-icon "Next" at bounding box center [1104, 521] width 11 height 11
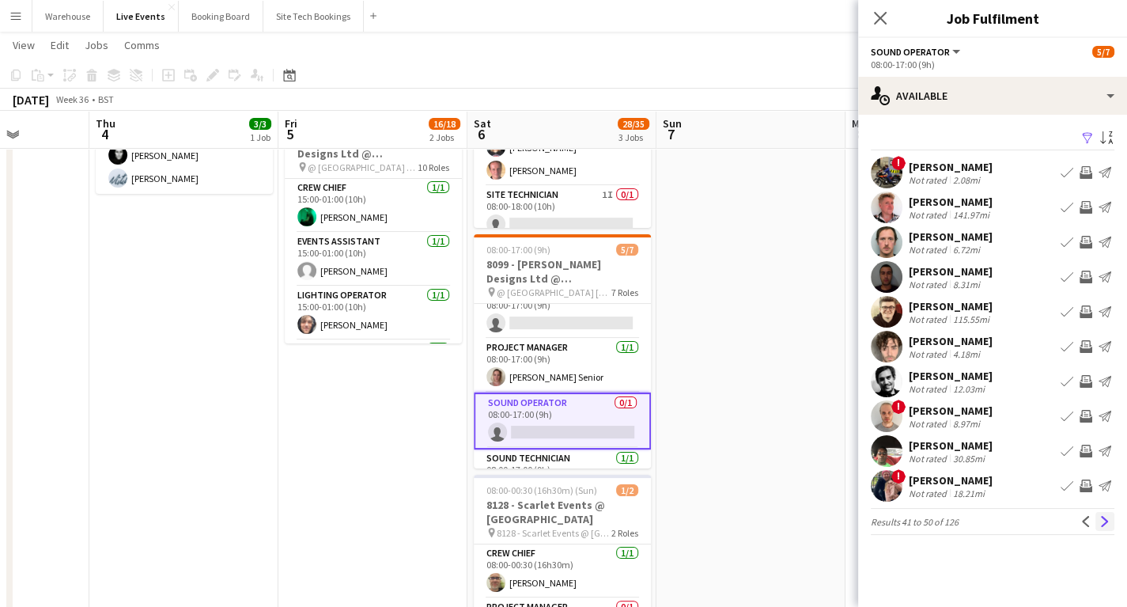
click at [1101, 517] on app-icon "Next" at bounding box center [1104, 521] width 11 height 11
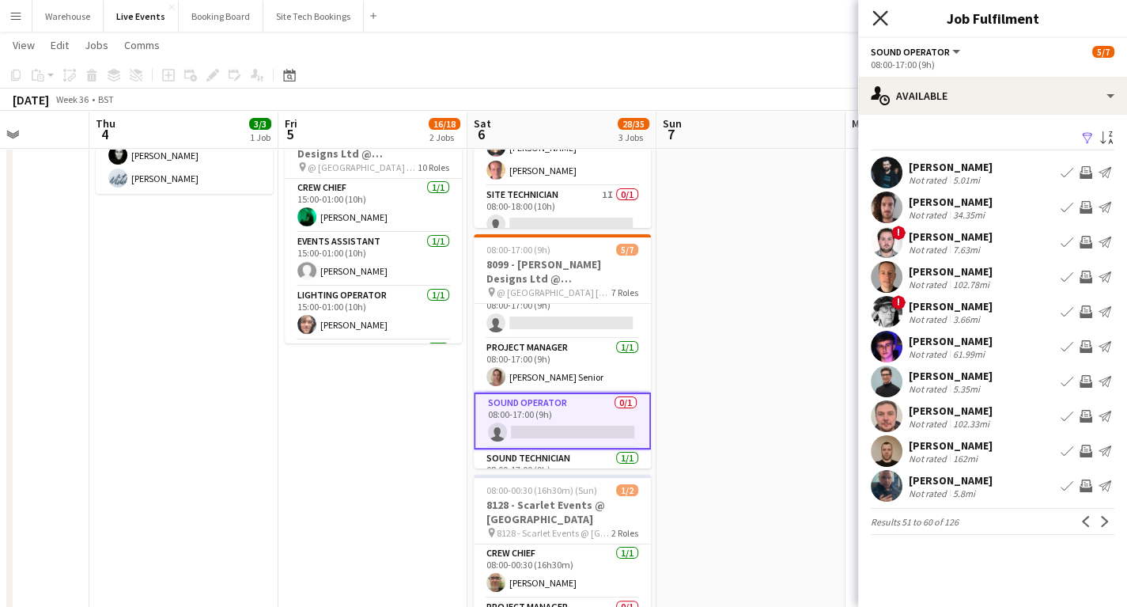
click at [879, 20] on icon at bounding box center [879, 17] width 15 height 15
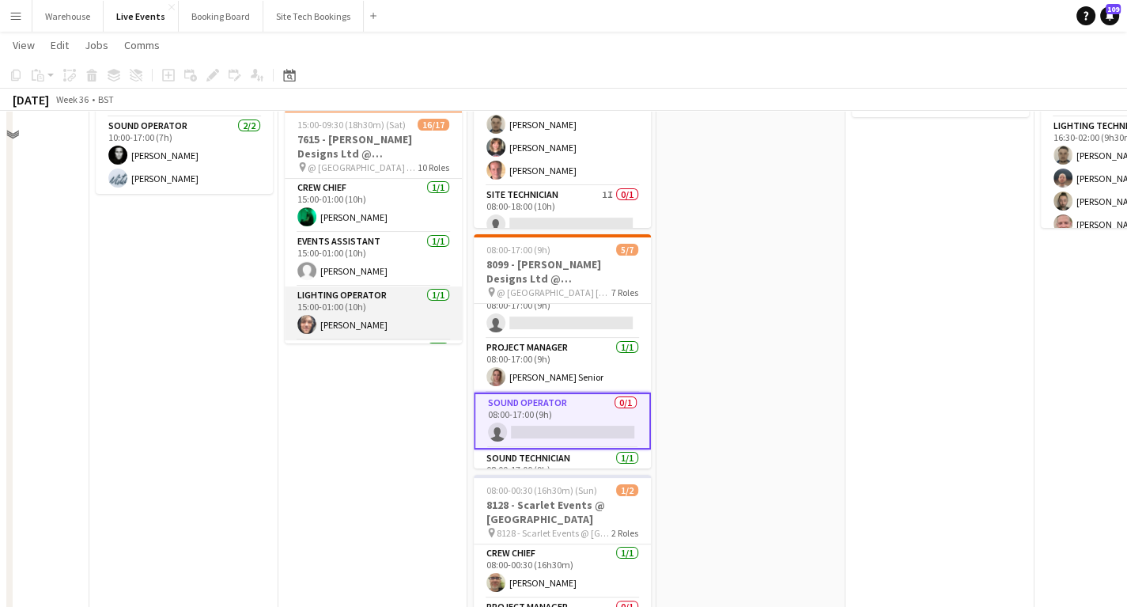
scroll to position [0, 0]
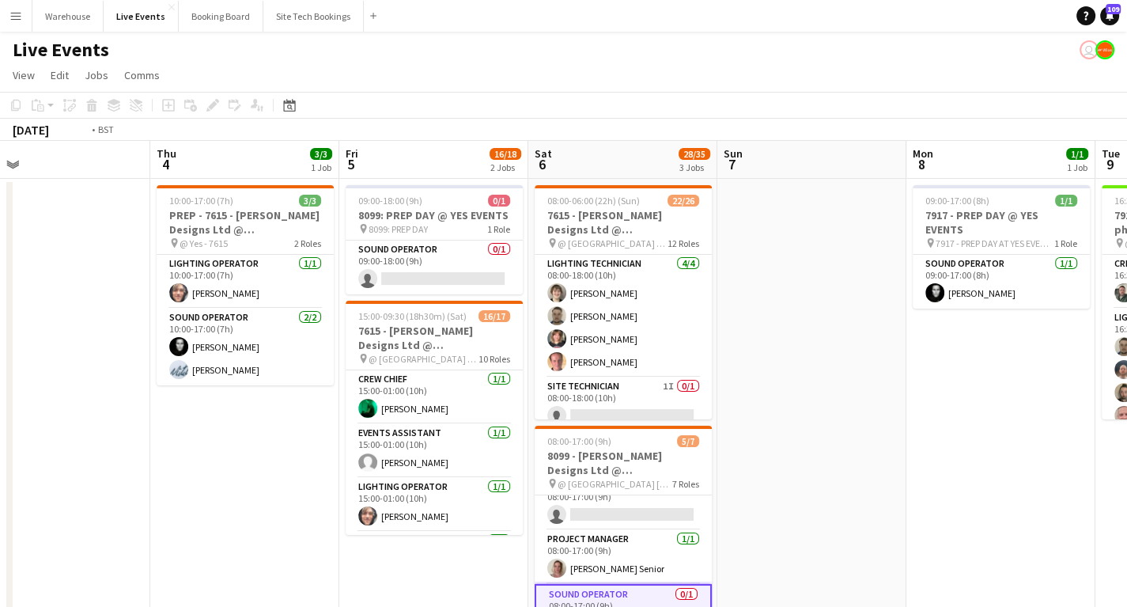
drag, startPoint x: 165, startPoint y: 478, endPoint x: 725, endPoint y: 459, distance: 560.3
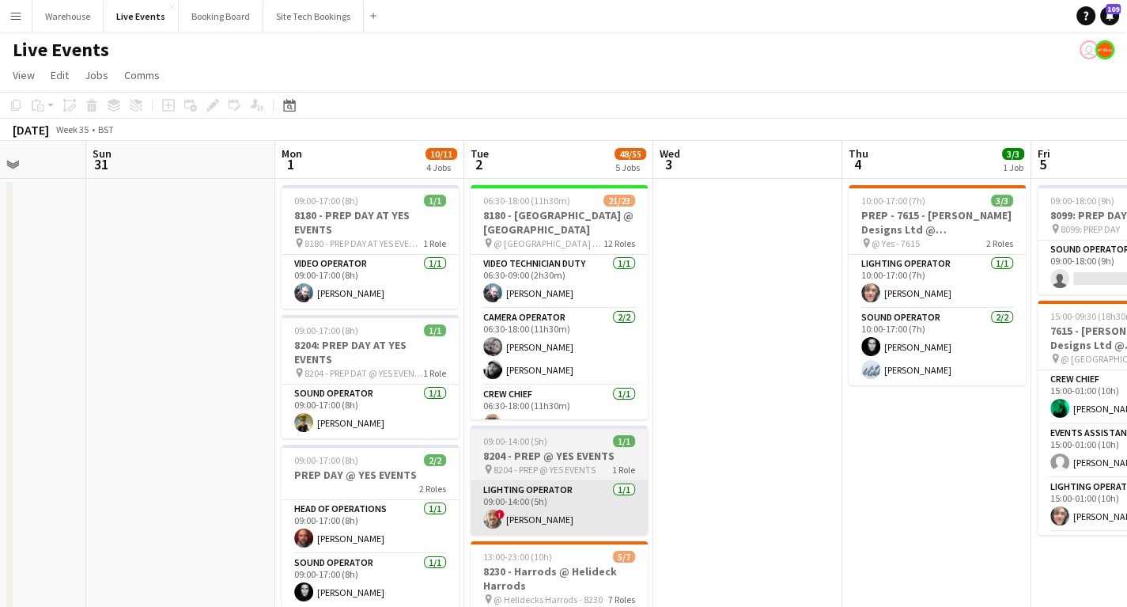
drag, startPoint x: 906, startPoint y: 519, endPoint x: 932, endPoint y: 501, distance: 31.4
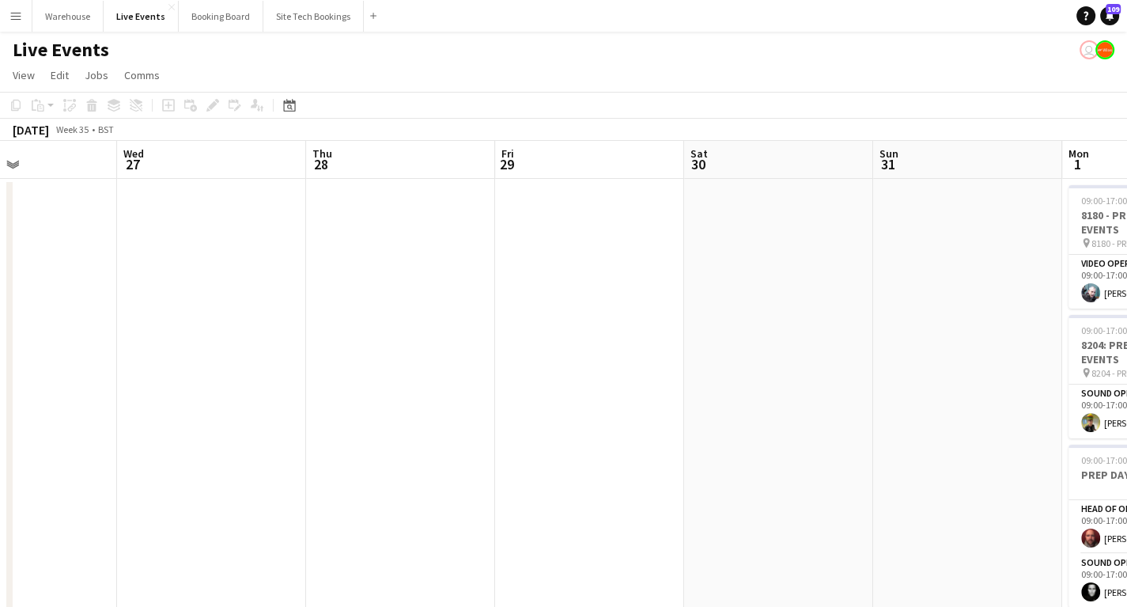
drag, startPoint x: 932, startPoint y: 456, endPoint x: 691, endPoint y: 433, distance: 241.5
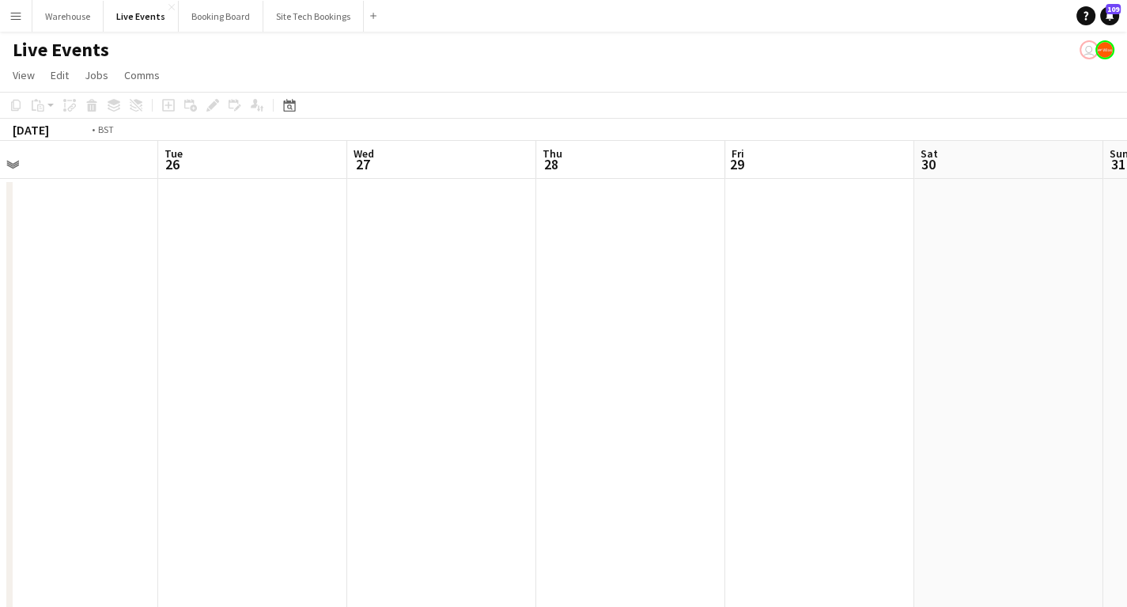
drag, startPoint x: 500, startPoint y: 437, endPoint x: 1041, endPoint y: 433, distance: 541.0
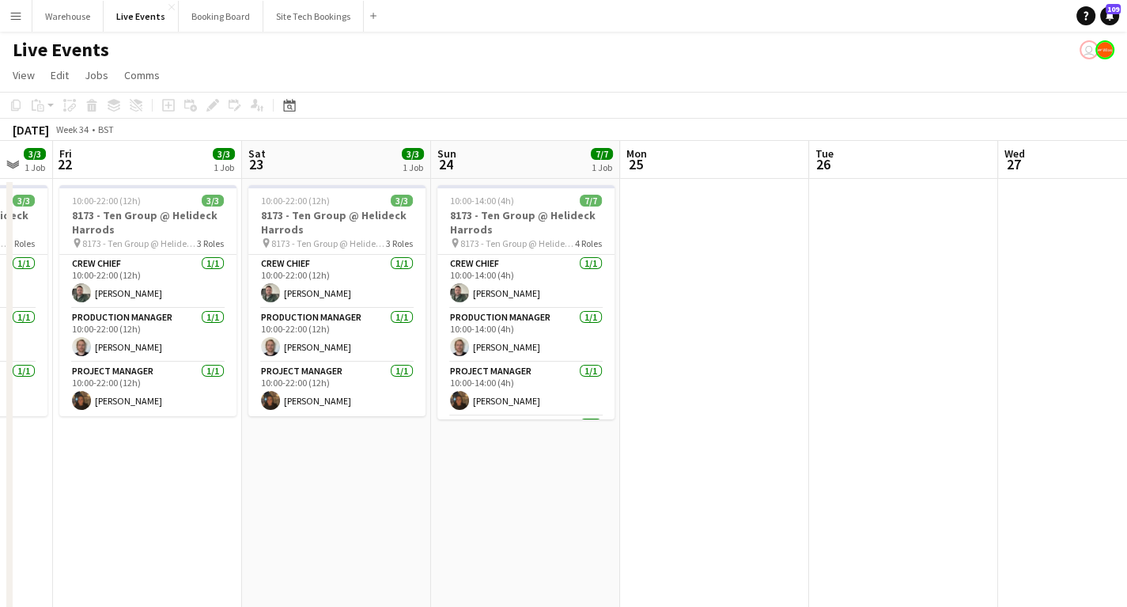
drag, startPoint x: 251, startPoint y: 494, endPoint x: 933, endPoint y: 510, distance: 682.8
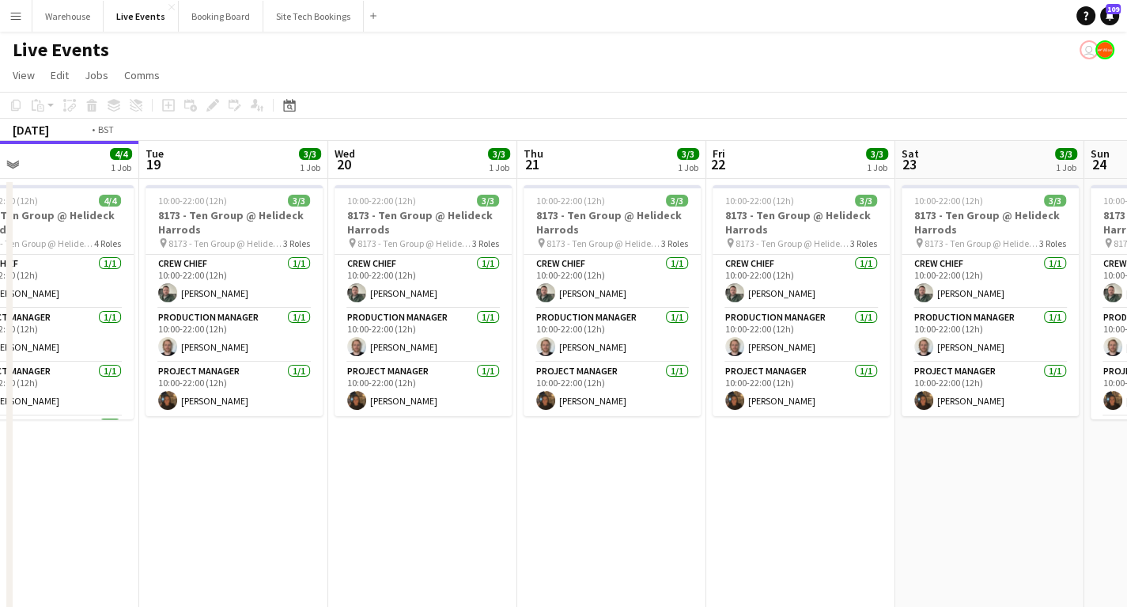
drag, startPoint x: 853, startPoint y: 520, endPoint x: 951, endPoint y: 513, distance: 98.3
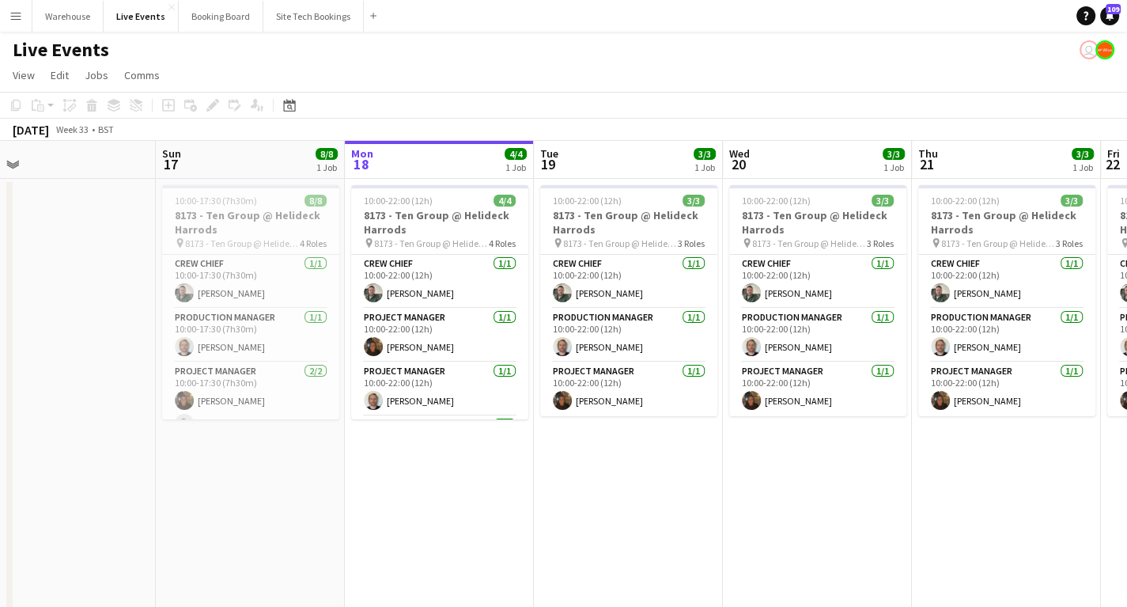
drag, startPoint x: 490, startPoint y: 492, endPoint x: 469, endPoint y: 460, distance: 38.4
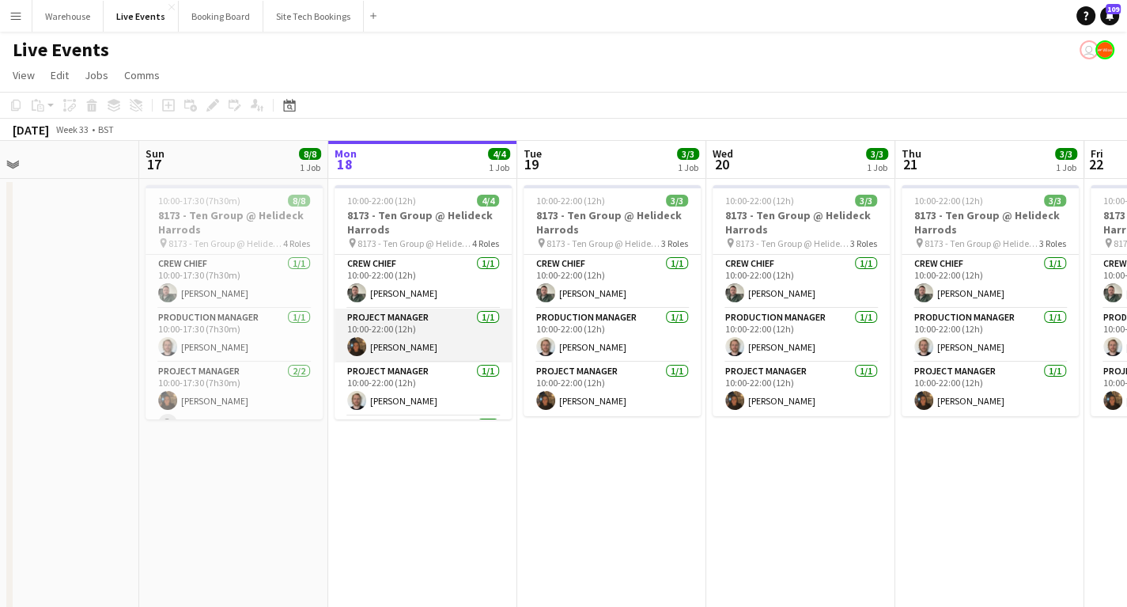
scroll to position [51, 0]
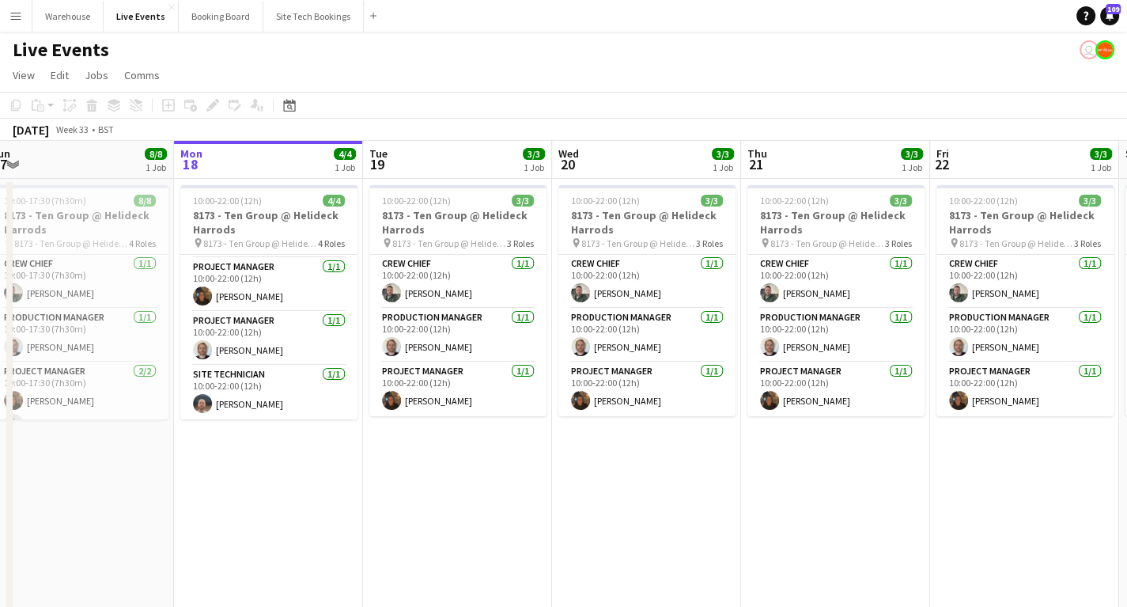
drag, startPoint x: 423, startPoint y: 486, endPoint x: 365, endPoint y: 465, distance: 61.3
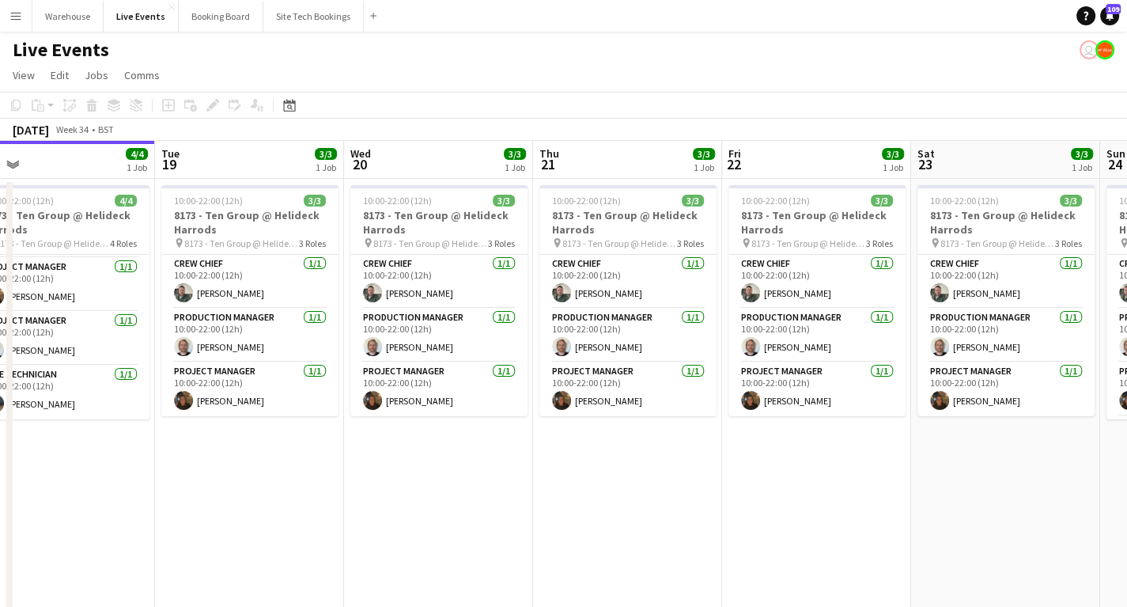
scroll to position [0, 481]
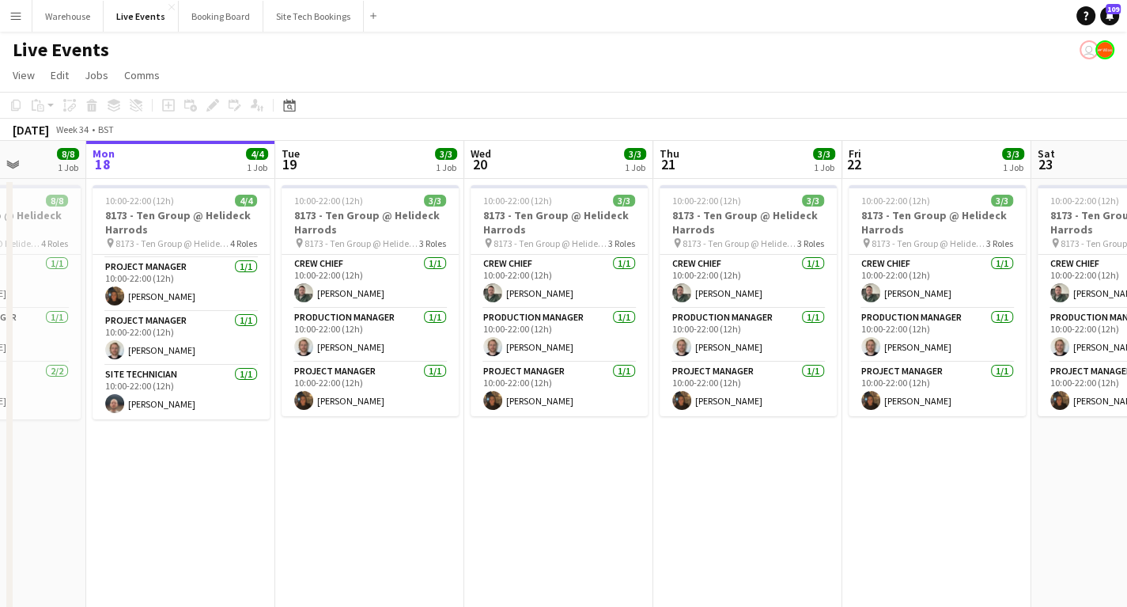
drag, startPoint x: 638, startPoint y: 554, endPoint x: 400, endPoint y: 433, distance: 267.1
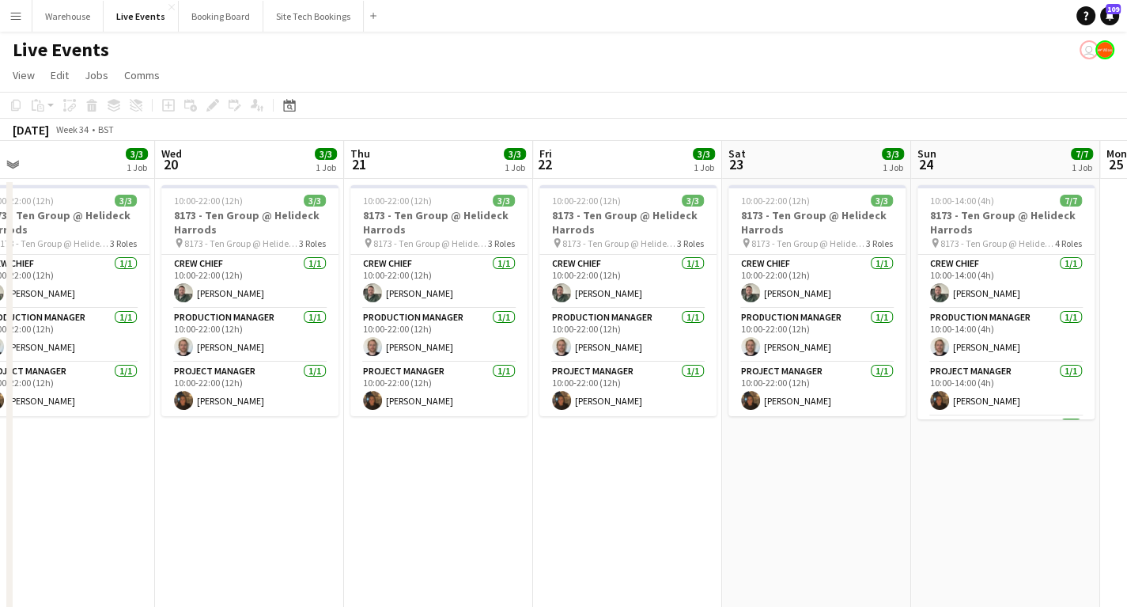
drag, startPoint x: 715, startPoint y: 539, endPoint x: 287, endPoint y: 518, distance: 428.4
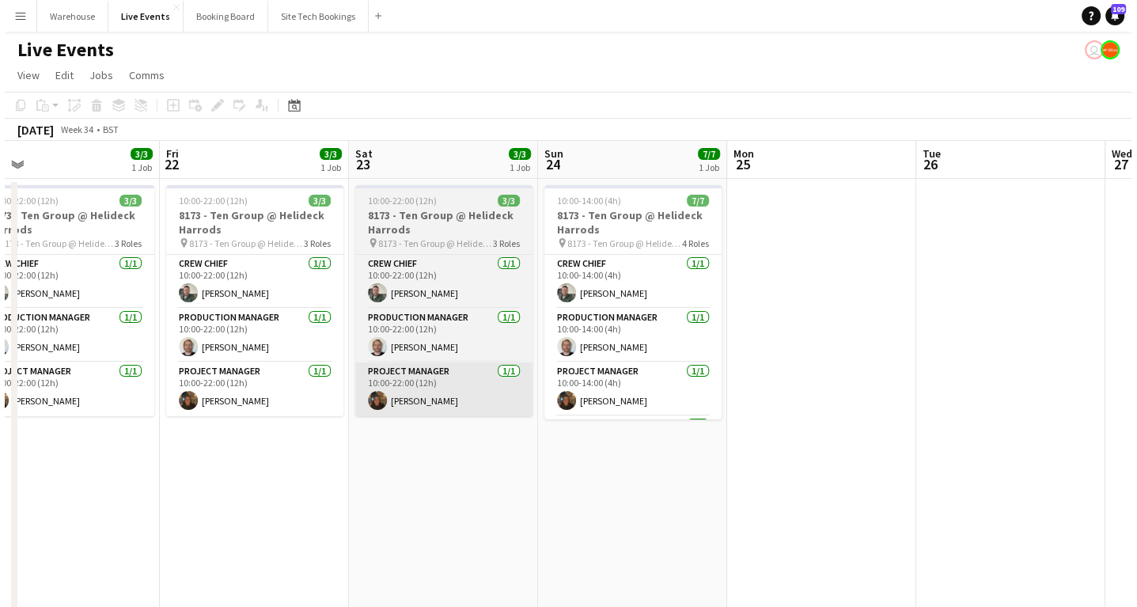
scroll to position [0, 607]
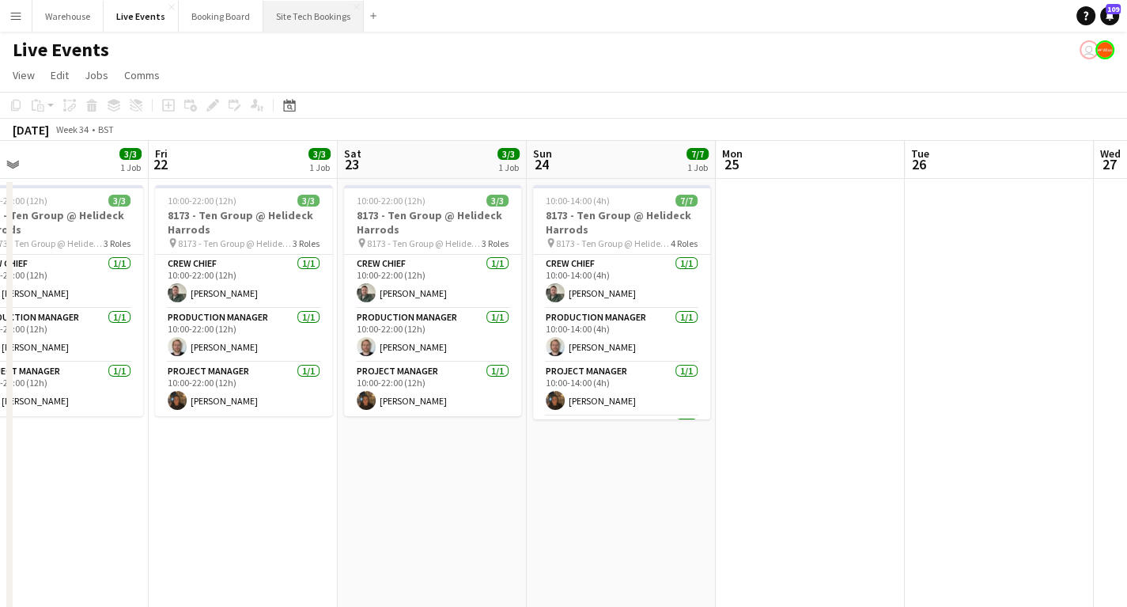
click at [300, 17] on button "Site Tech Bookings Close" at bounding box center [313, 16] width 100 height 31
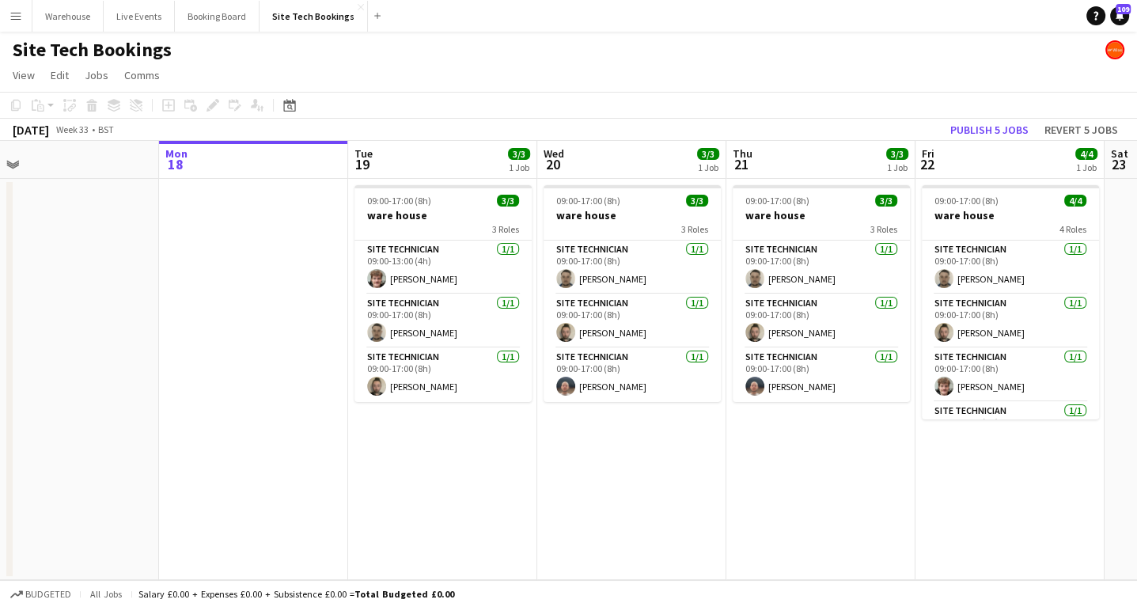
scroll to position [0, 411]
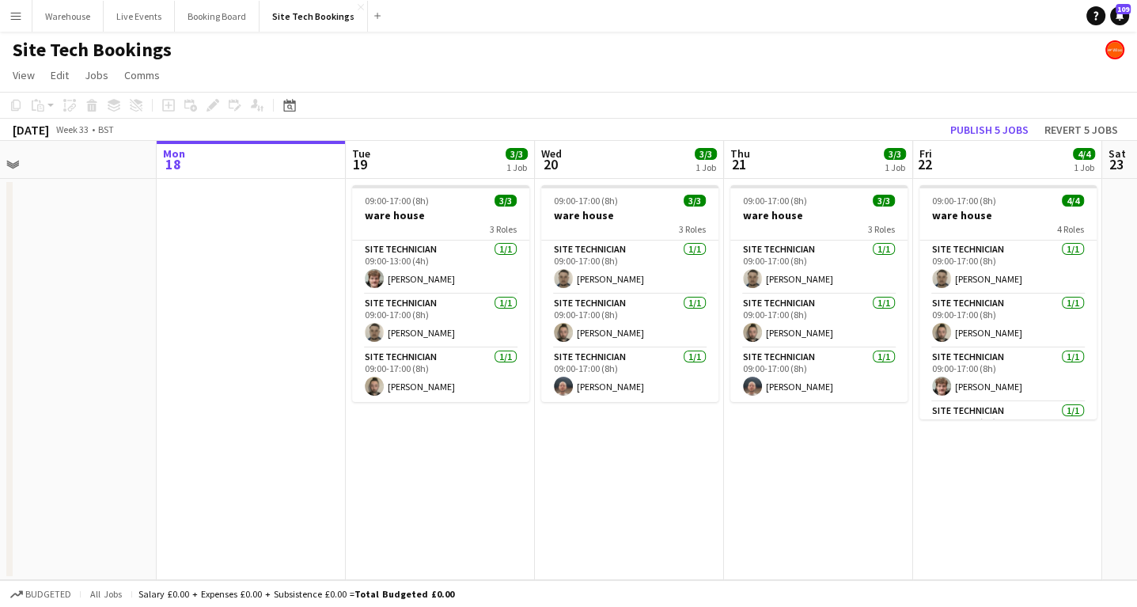
drag, startPoint x: 500, startPoint y: 498, endPoint x: 467, endPoint y: 497, distance: 32.4
click at [467, 497] on app-calendar-viewport "Fri 15 4/4 1 Job Sat 16 Sun 17 Mon 18 Tue 19 3/3 1 Job Wed 20 3/3 1 Job Thu 21 …" at bounding box center [568, 360] width 1137 height 439
click at [150, 21] on button "Live Events Close" at bounding box center [139, 16] width 71 height 31
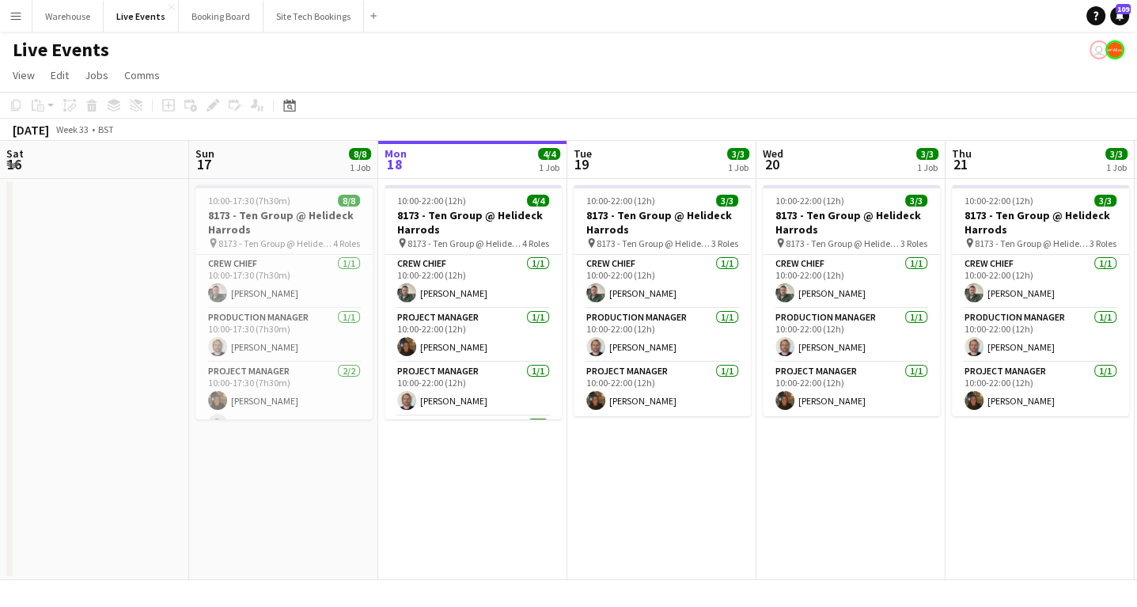
scroll to position [0, 366]
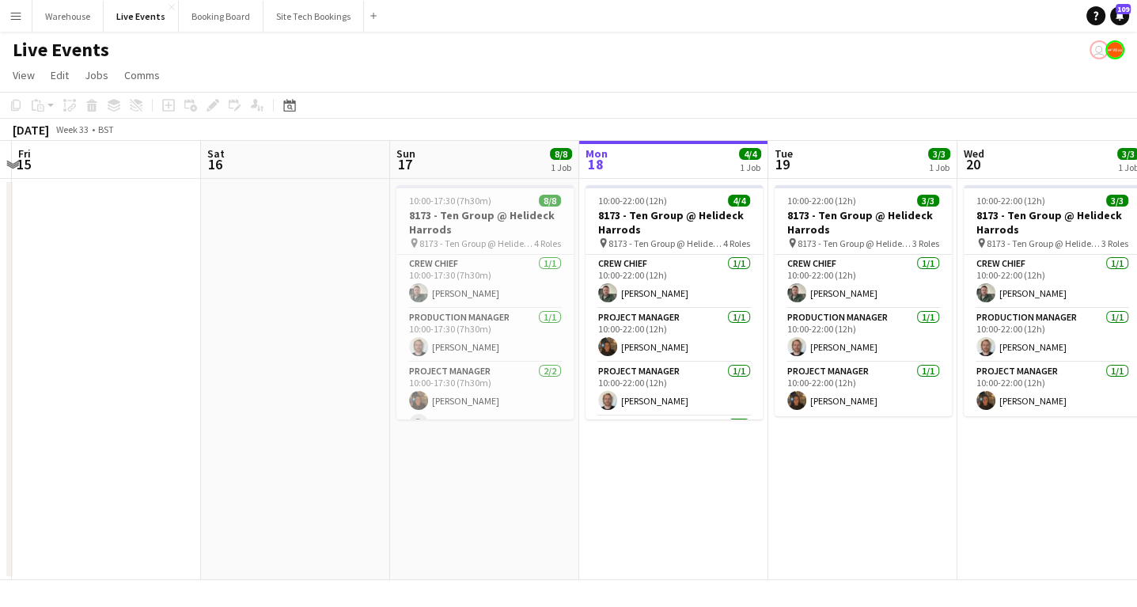
drag, startPoint x: 553, startPoint y: 554, endPoint x: 728, endPoint y: 579, distance: 177.4
click at [728, 579] on app-calendar-viewport "Wed 13 Thu 14 Fri 15 Sat 16 Sun 17 8/8 1 Job Mon 18 4/4 1 Job Tue 19 3/3 1 Job …" at bounding box center [568, 360] width 1137 height 439
click at [66, 10] on button "Warehouse Close" at bounding box center [67, 16] width 71 height 31
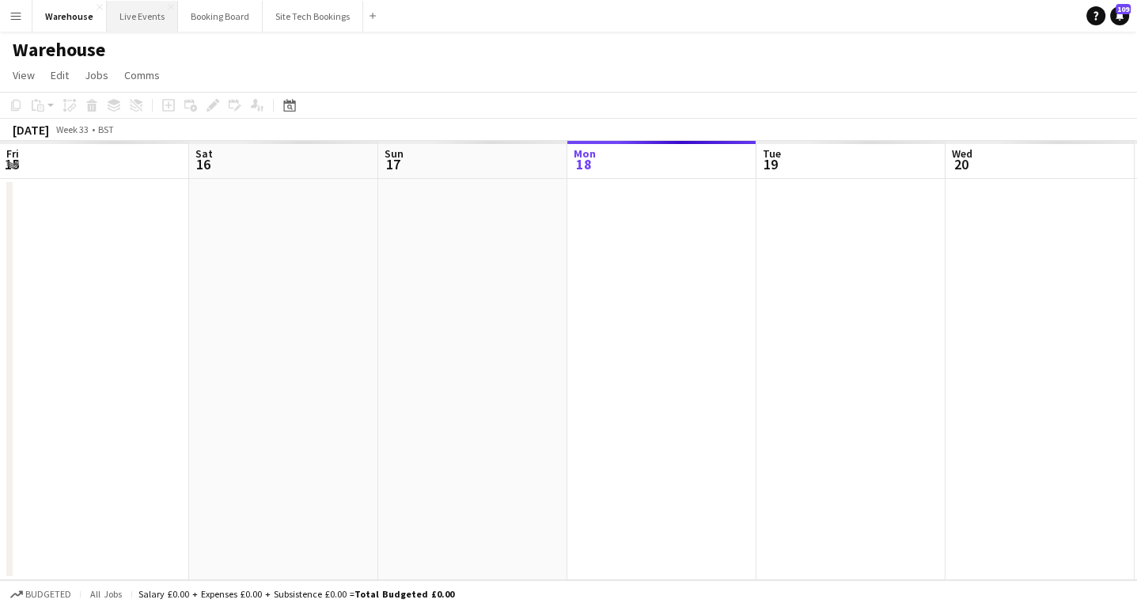
scroll to position [0, 378]
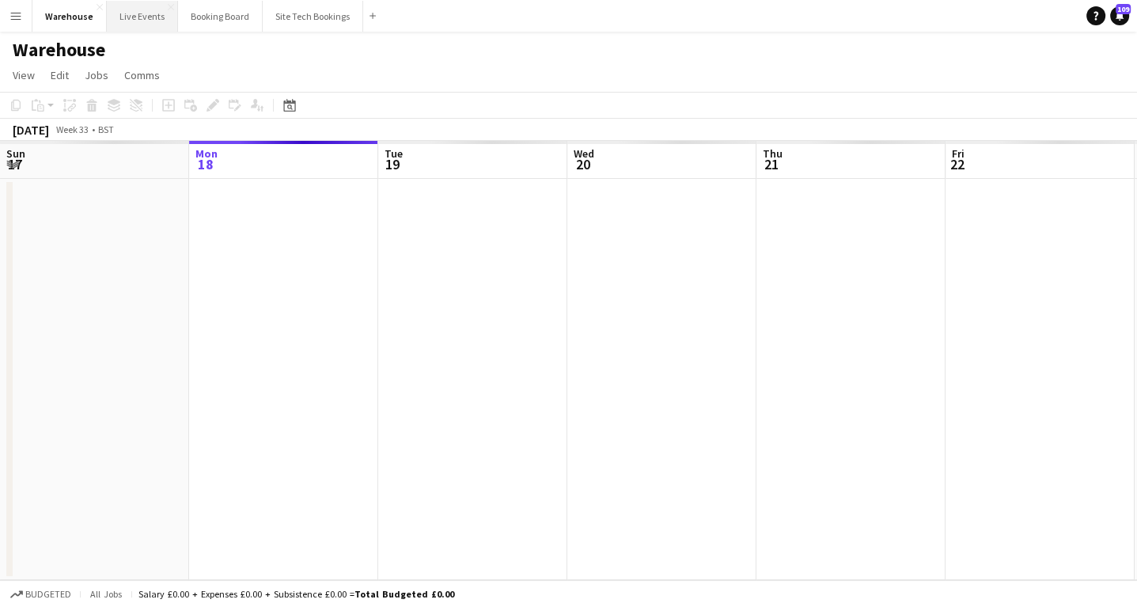
click at [144, 10] on button "Live Events Close" at bounding box center [142, 16] width 71 height 31
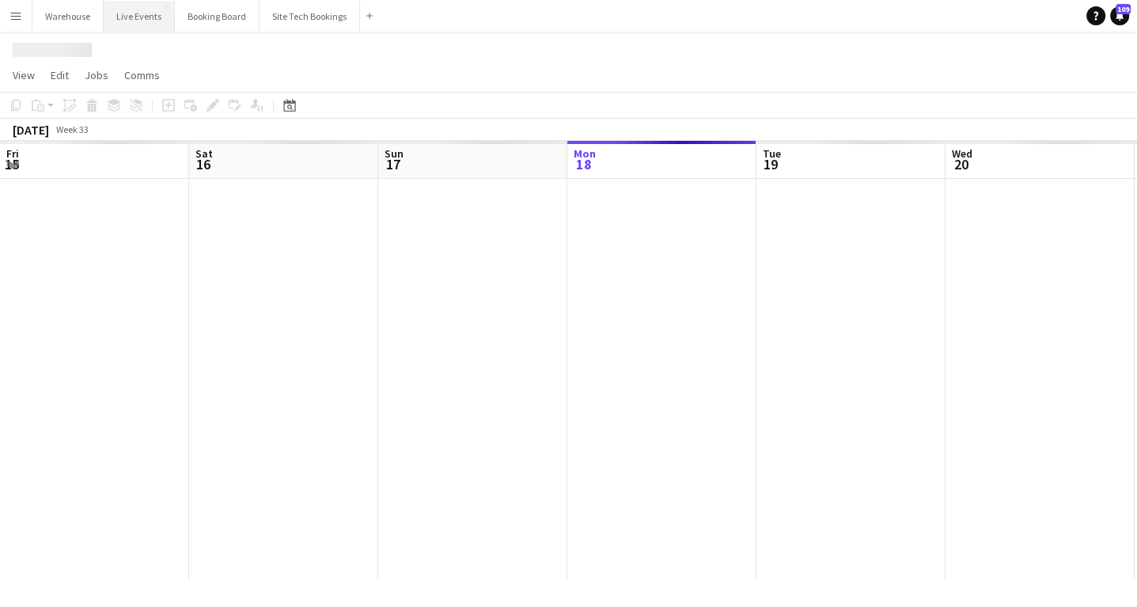
scroll to position [0, 378]
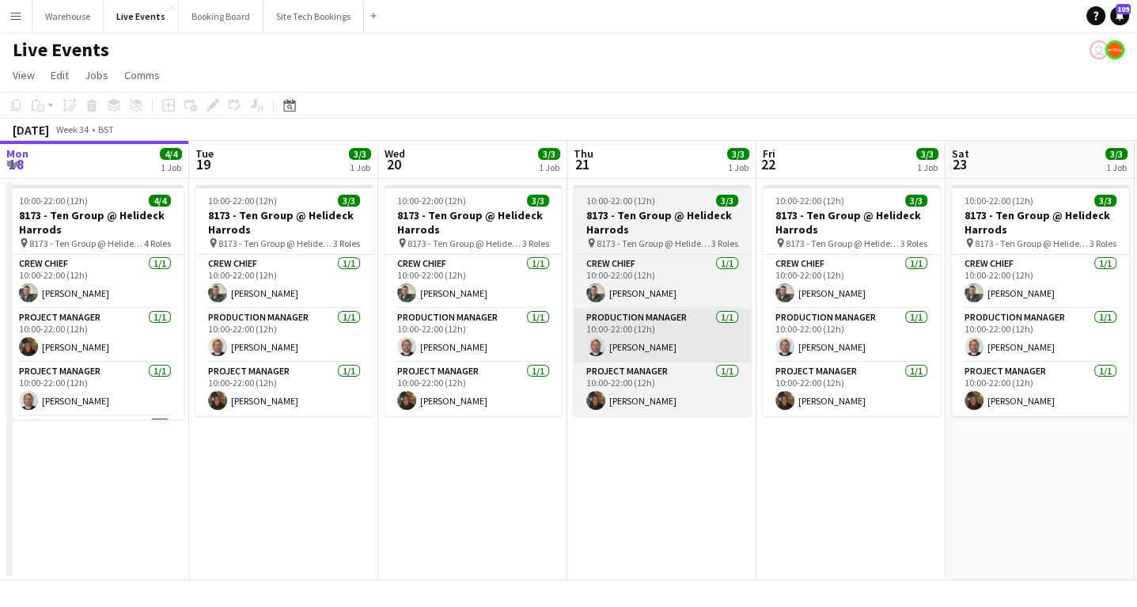
drag, startPoint x: 471, startPoint y: 371, endPoint x: 211, endPoint y: 319, distance: 265.4
click at [110, 330] on app-calendar-viewport "Sat 16 Sun 17 8/8 1 Job Mon 18 4/4 1 Job Tue 19 3/3 1 Job Wed 20 3/3 1 Job Thu …" at bounding box center [568, 360] width 1137 height 439
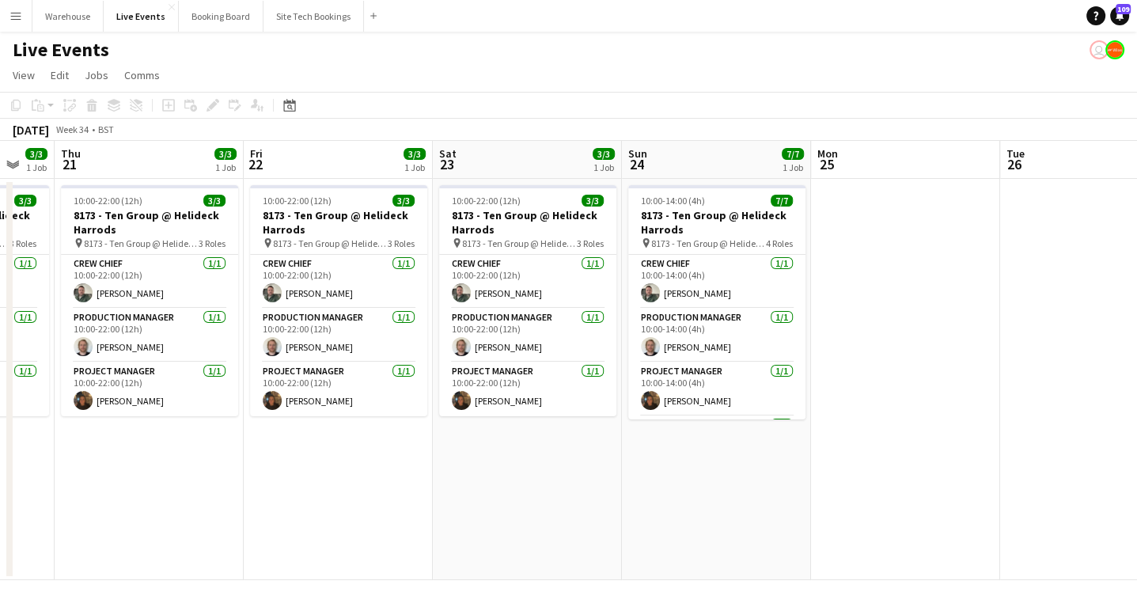
drag, startPoint x: 779, startPoint y: 528, endPoint x: 385, endPoint y: 478, distance: 397.0
click at [367, 492] on app-calendar-viewport "Mon 18 4/4 1 Job Tue 19 3/3 1 Job Wed 20 3/3 1 Job Thu 21 3/3 1 Job Fri 22 3/3 …" at bounding box center [568, 360] width 1137 height 439
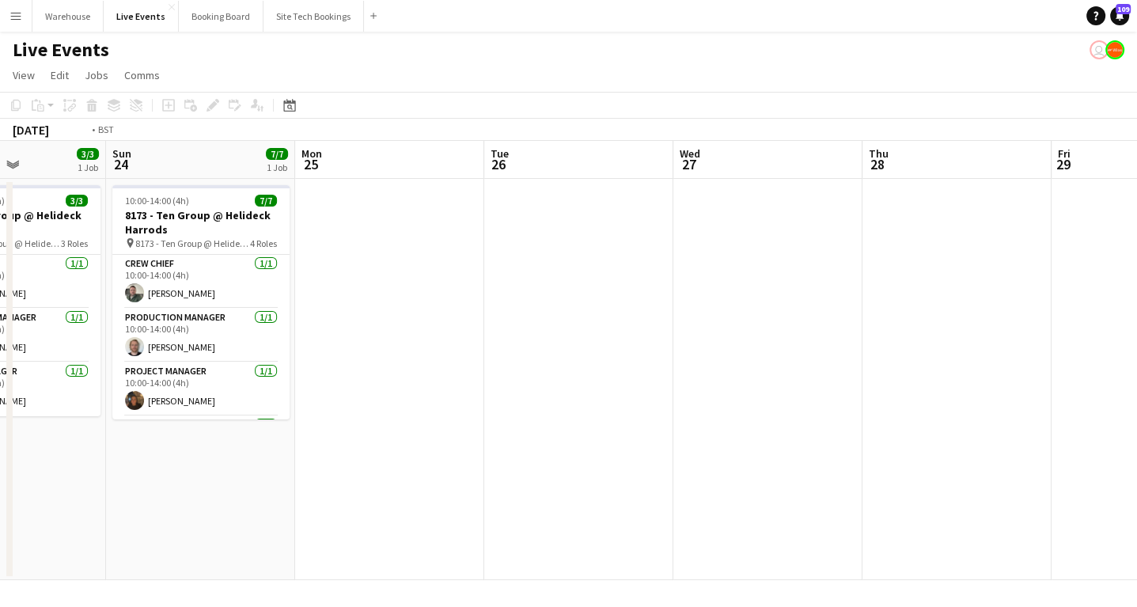
drag, startPoint x: 678, startPoint y: 518, endPoint x: 325, endPoint y: 453, distance: 358.7
click at [179, 505] on app-calendar-viewport "Thu 21 3/3 1 Job Fri 22 3/3 1 Job Sat 23 3/3 1 Job Sun 24 7/7 1 Job Mon 25 Tue …" at bounding box center [568, 360] width 1137 height 439
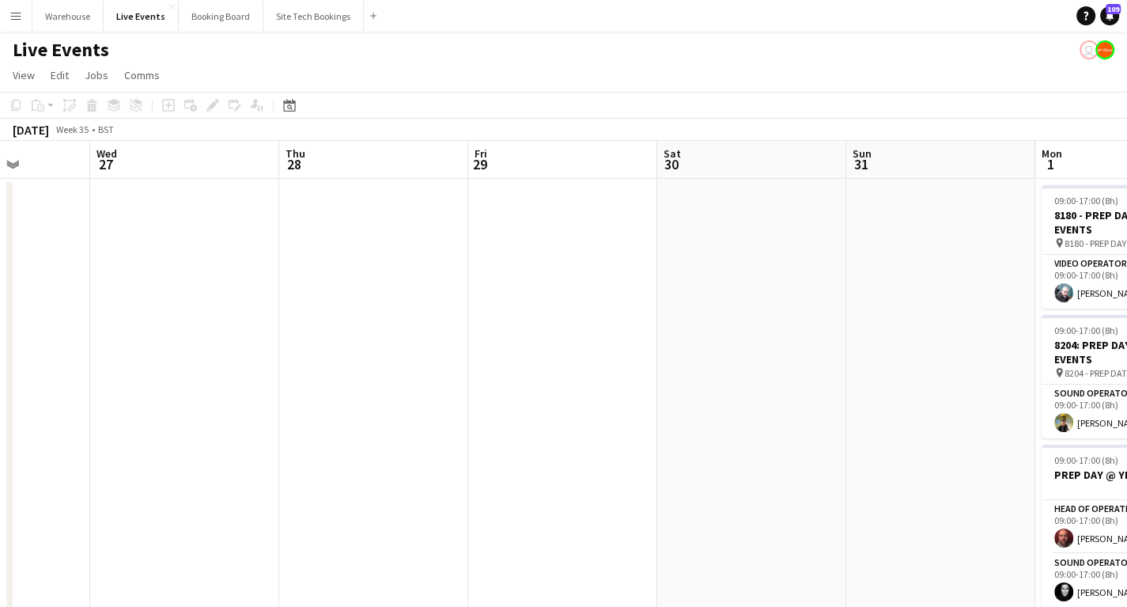
drag, startPoint x: 339, startPoint y: 468, endPoint x: 414, endPoint y: 430, distance: 84.9
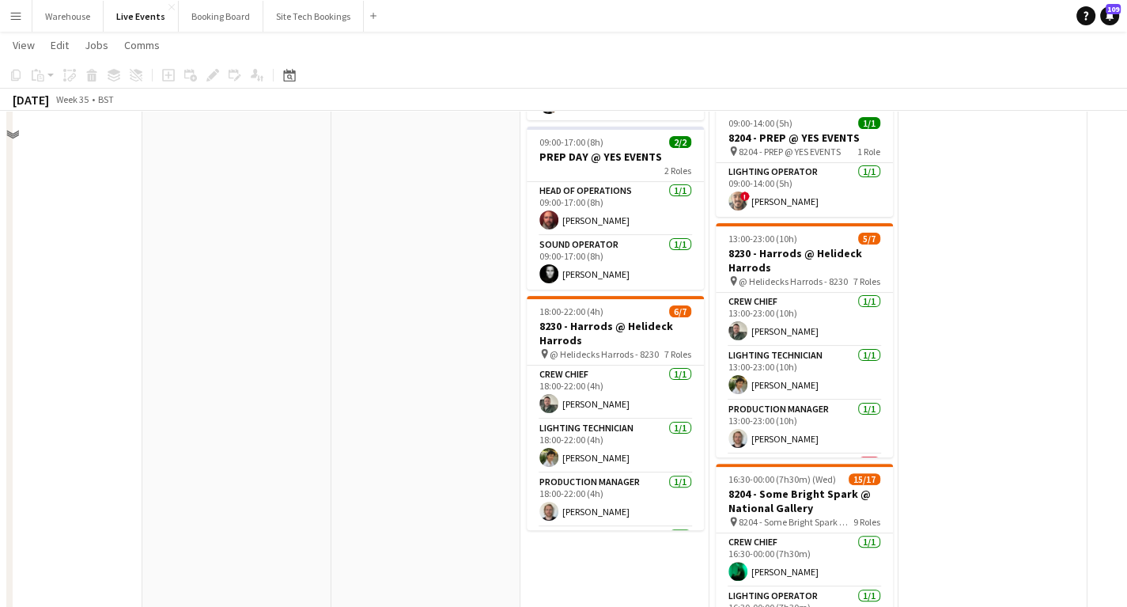
scroll to position [253, 0]
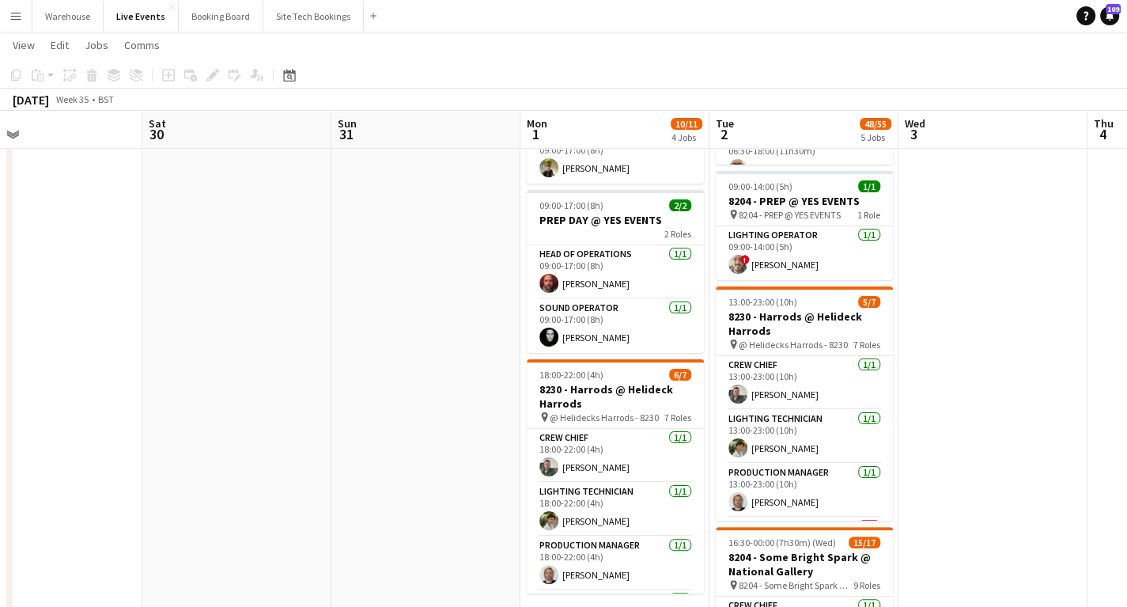
drag, startPoint x: 960, startPoint y: 414, endPoint x: 655, endPoint y: 399, distance: 305.6
click at [642, 406] on app-calendar-viewport "Tue 26 Wed 27 Thu 28 Fri 29 Sat 30 Sun 31 Mon 1 10/11 4 Jobs Tue 2 48/55 5 Jobs…" at bounding box center [563, 429] width 1127 height 1240
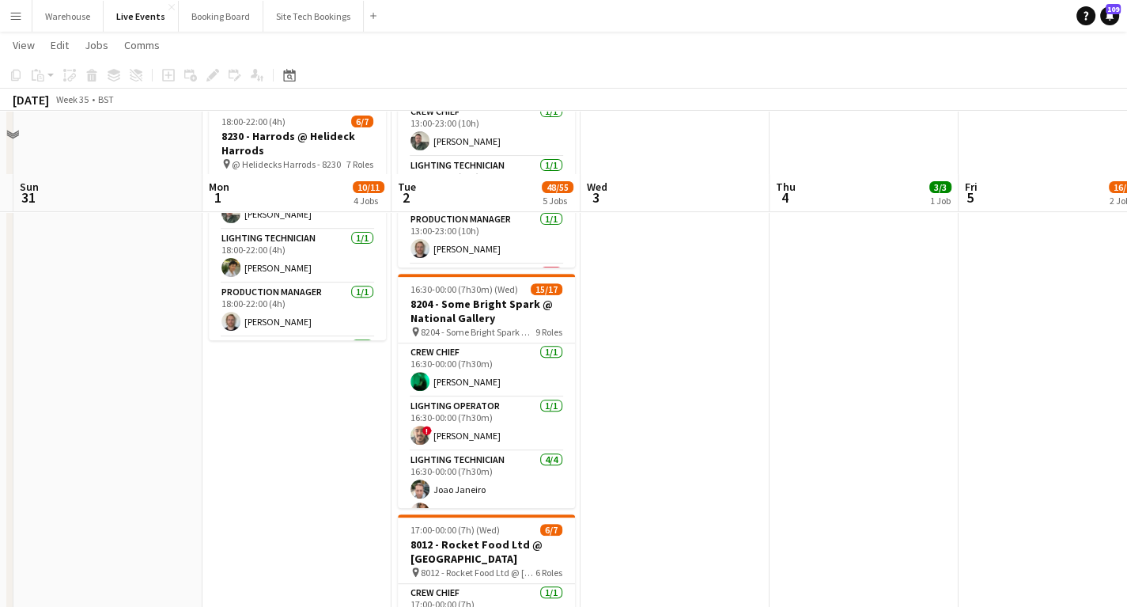
scroll to position [694, 0]
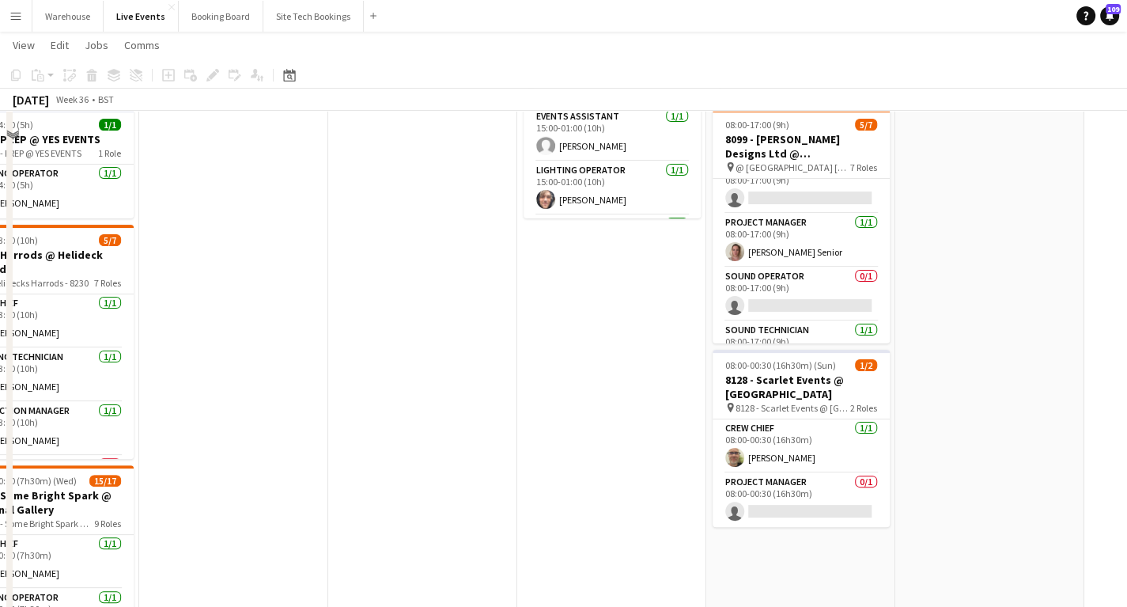
scroll to position [188, 0]
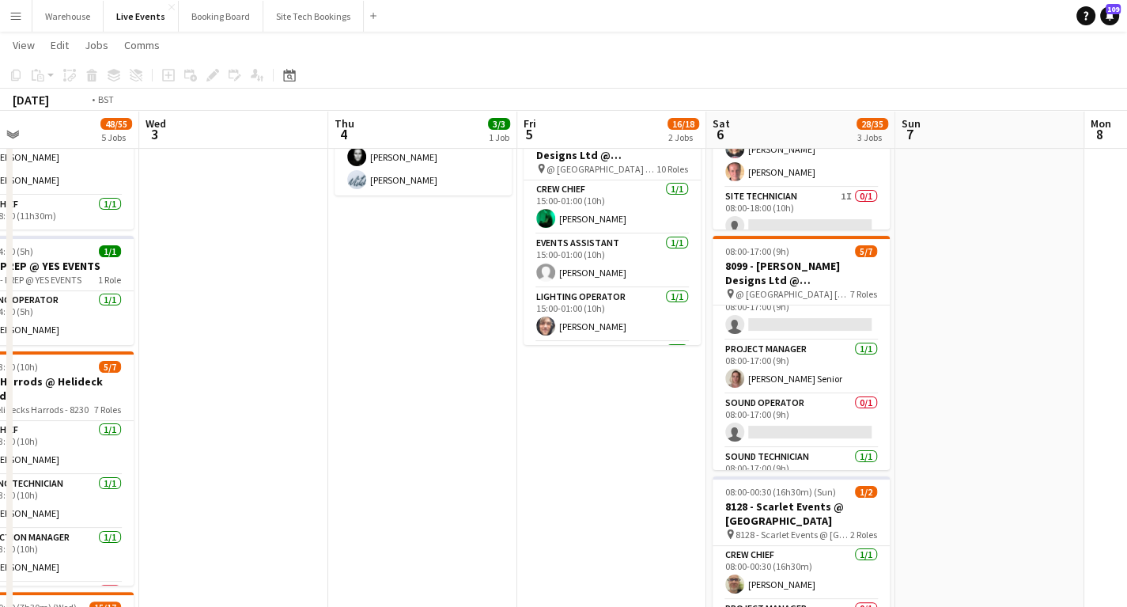
drag, startPoint x: 437, startPoint y: 441, endPoint x: 1136, endPoint y: 324, distance: 708.0
click at [1127, 324] on html "Menu Boards Boards Boards All jobs Status Workforce Workforce My Workforce Recr…" at bounding box center [563, 463] width 1127 height 1302
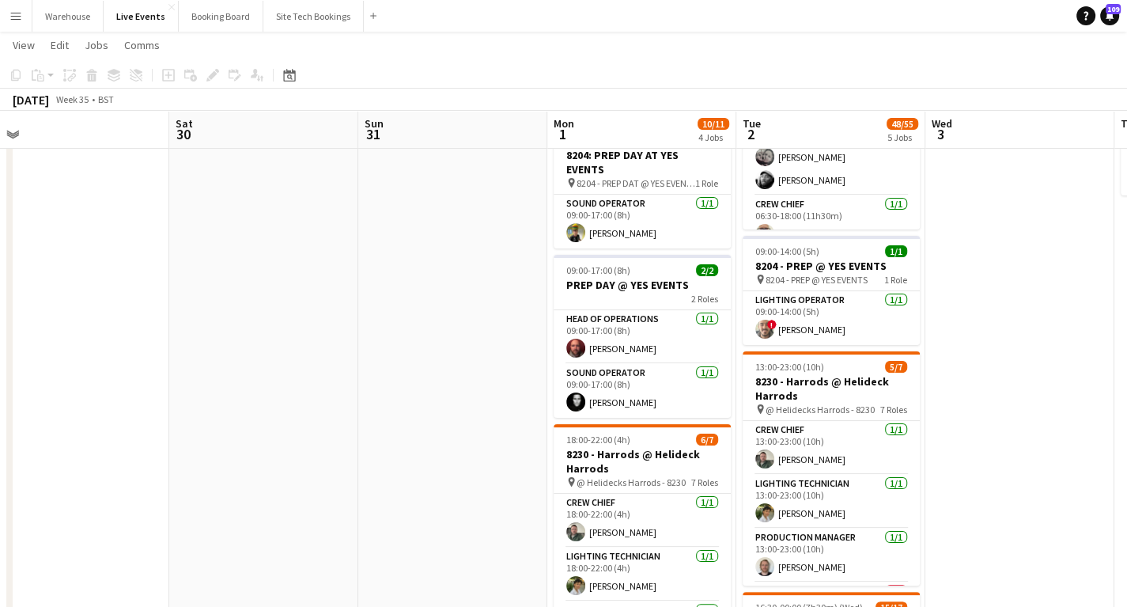
drag, startPoint x: 718, startPoint y: 333, endPoint x: 1086, endPoint y: 316, distance: 368.2
click at [1079, 316] on app-calendar-viewport "Wed 27 Thu 28 Fri 29 Sat 30 Sun 31 Mon 1 10/11 4 Jobs Tue 2 48/55 5 Jobs Wed 3 …" at bounding box center [563, 493] width 1127 height 1240
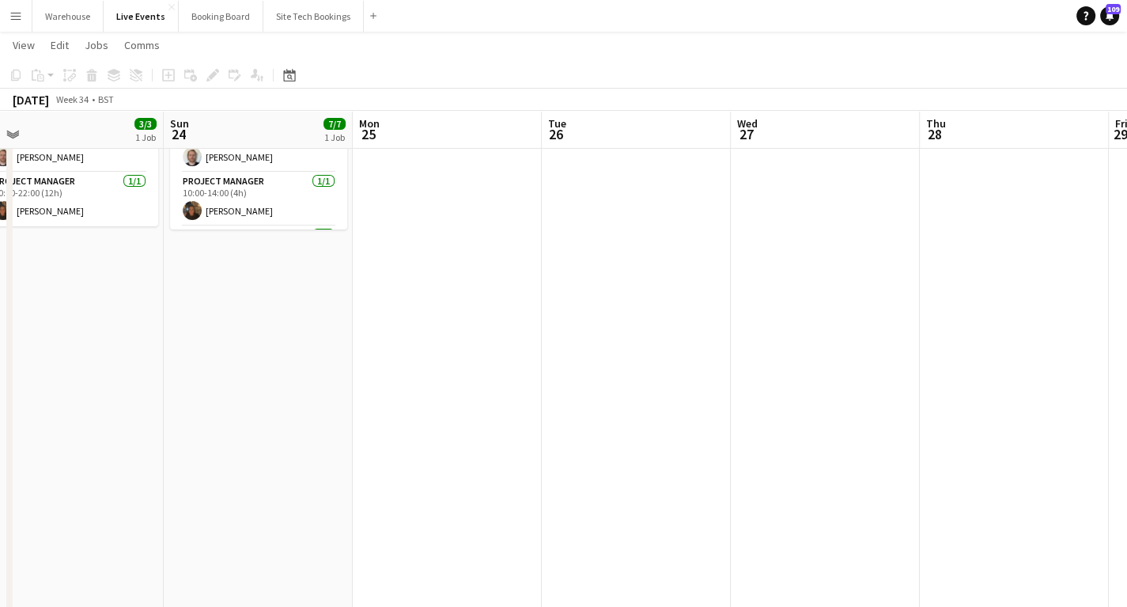
drag, startPoint x: 360, startPoint y: 379, endPoint x: 1031, endPoint y: 323, distance: 673.9
click at [1013, 323] on app-calendar-viewport "Thu 21 3/3 1 Job Fri 22 3/3 1 Job Sat 23 3/3 1 Job Sun 24 7/7 1 Job Mon 25 Tue …" at bounding box center [563, 493] width 1127 height 1240
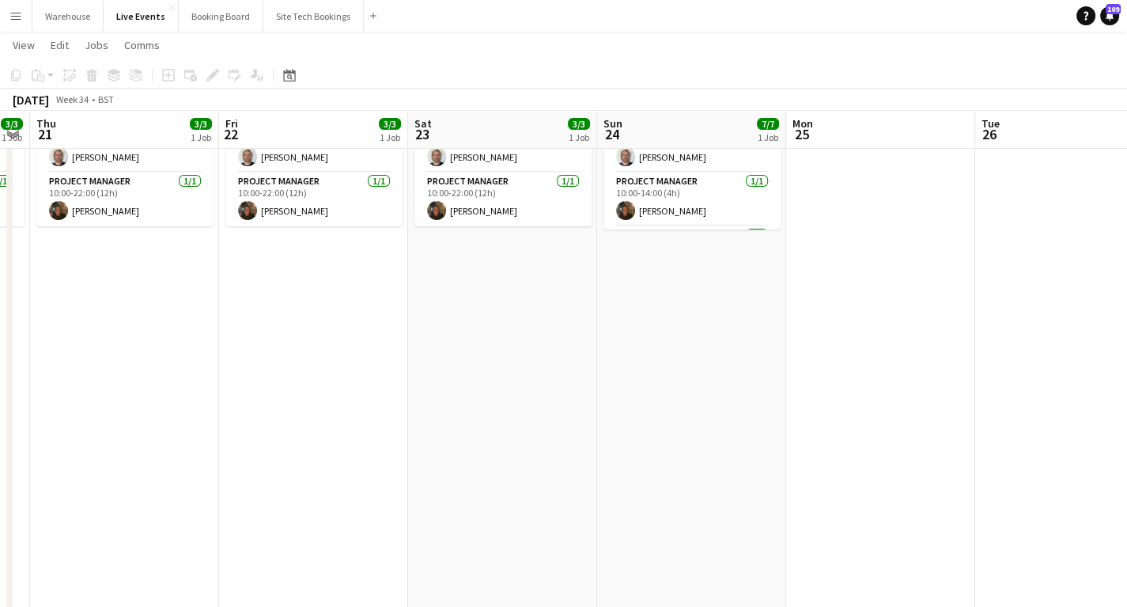
drag, startPoint x: 424, startPoint y: 397, endPoint x: 904, endPoint y: 373, distance: 480.7
click at [899, 373] on app-calendar-viewport "Tue 19 3/3 1 Job Wed 20 3/3 1 Job Thu 21 3/3 1 Job Fri 22 3/3 1 Job Sat 23 3/3 …" at bounding box center [563, 493] width 1127 height 1240
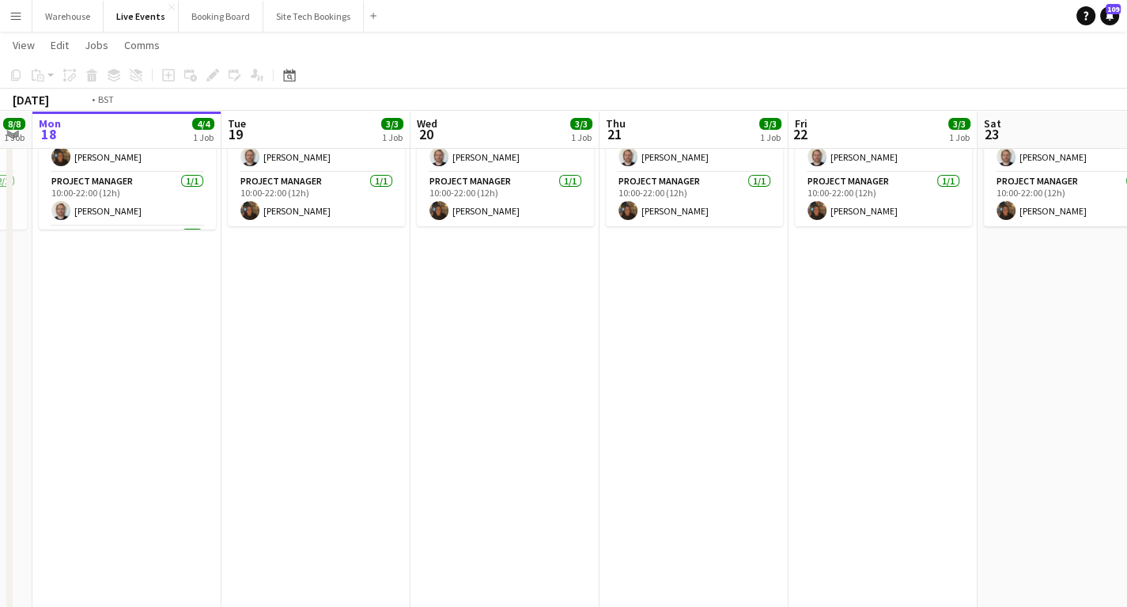
drag, startPoint x: 758, startPoint y: 318, endPoint x: 736, endPoint y: 331, distance: 25.9
click at [760, 318] on app-calendar-viewport "Sat 16 Sun 17 8/8 1 Job Mon 18 4/4 1 Job Tue 19 3/3 1 Job Wed 20 3/3 1 Job Thu …" at bounding box center [563, 493] width 1127 height 1240
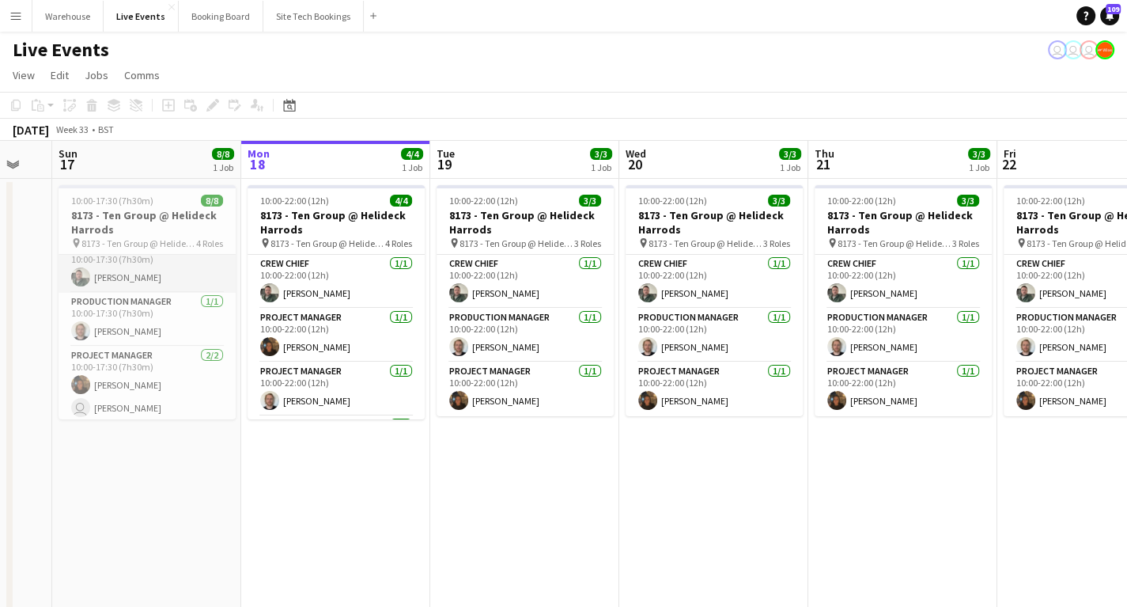
scroll to position [0, 0]
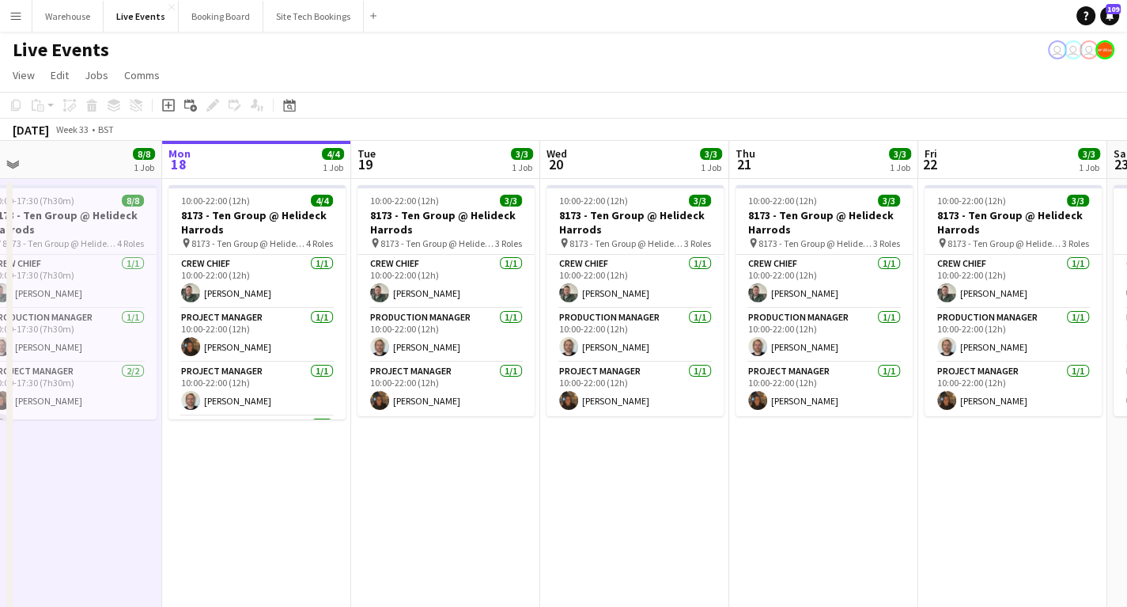
scroll to position [0, 435]
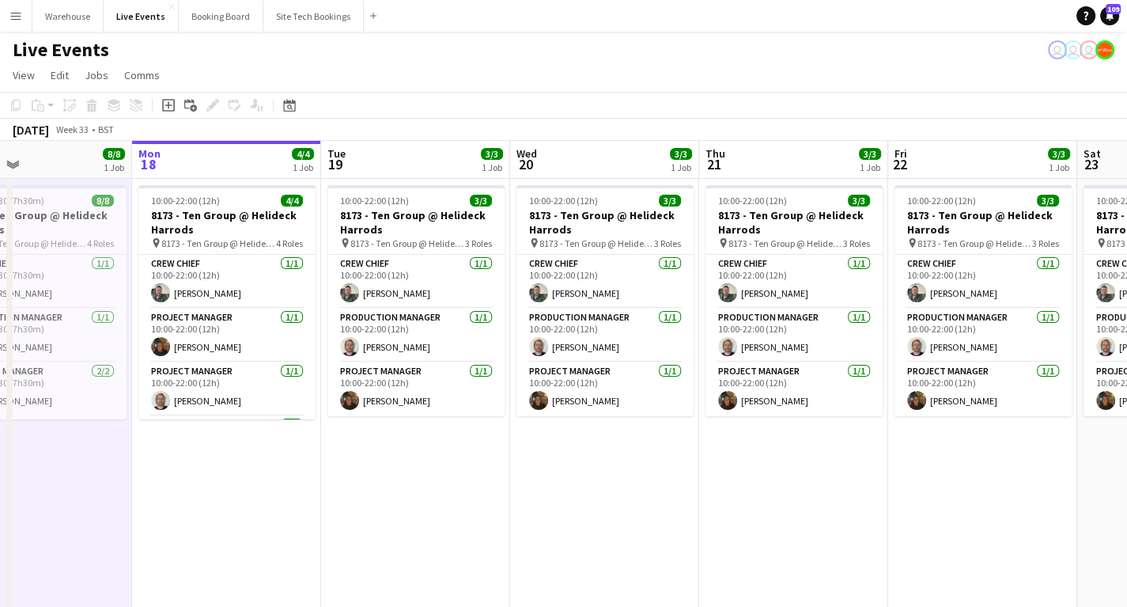
drag, startPoint x: 275, startPoint y: 545, endPoint x: 166, endPoint y: 528, distance: 110.4
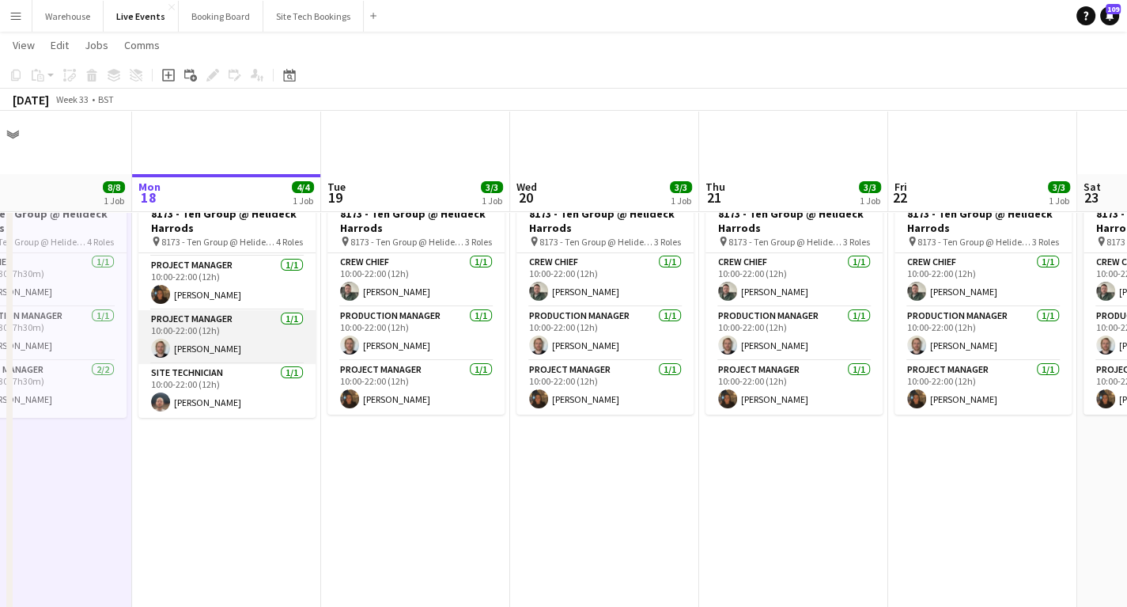
scroll to position [63, 0]
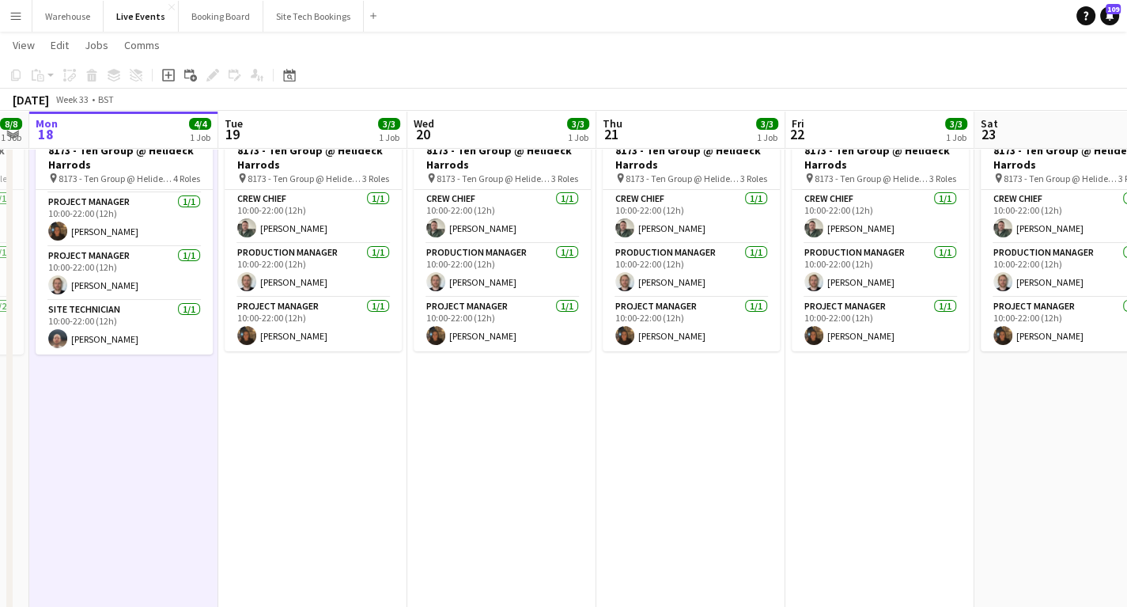
scroll to position [0, 561]
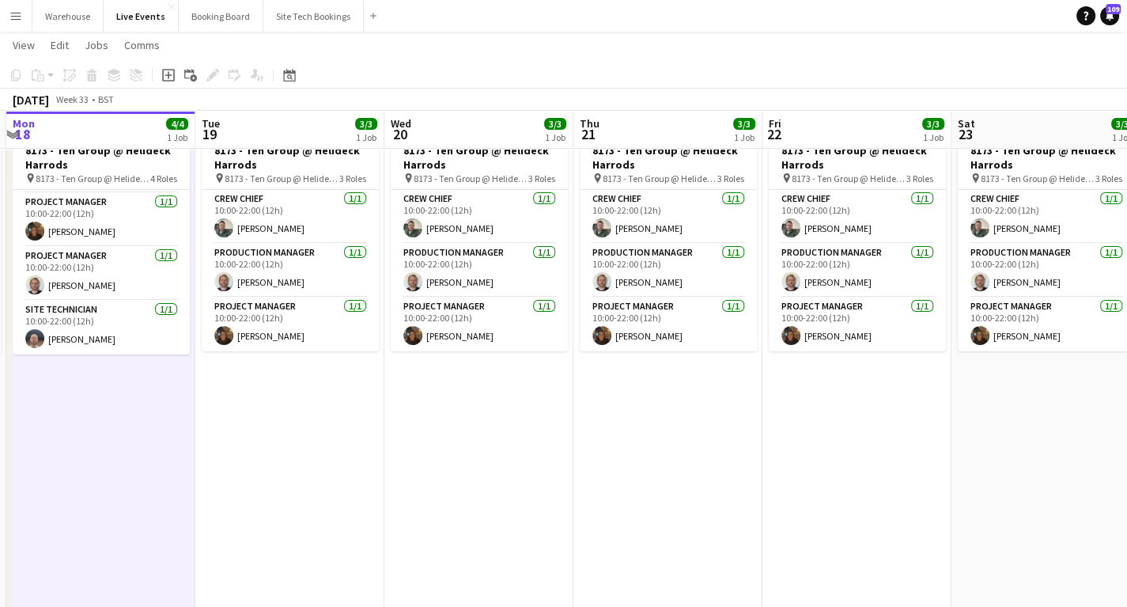
drag, startPoint x: 313, startPoint y: 443, endPoint x: 187, endPoint y: 451, distance: 126.0
click at [187, 451] on app-calendar-viewport "Fri 15 Sat 16 Sun 17 8/8 1 Job Mon 18 4/4 1 Job Tue 19 3/3 1 Job Wed 20 3/3 1 J…" at bounding box center [563, 618] width 1127 height 1240
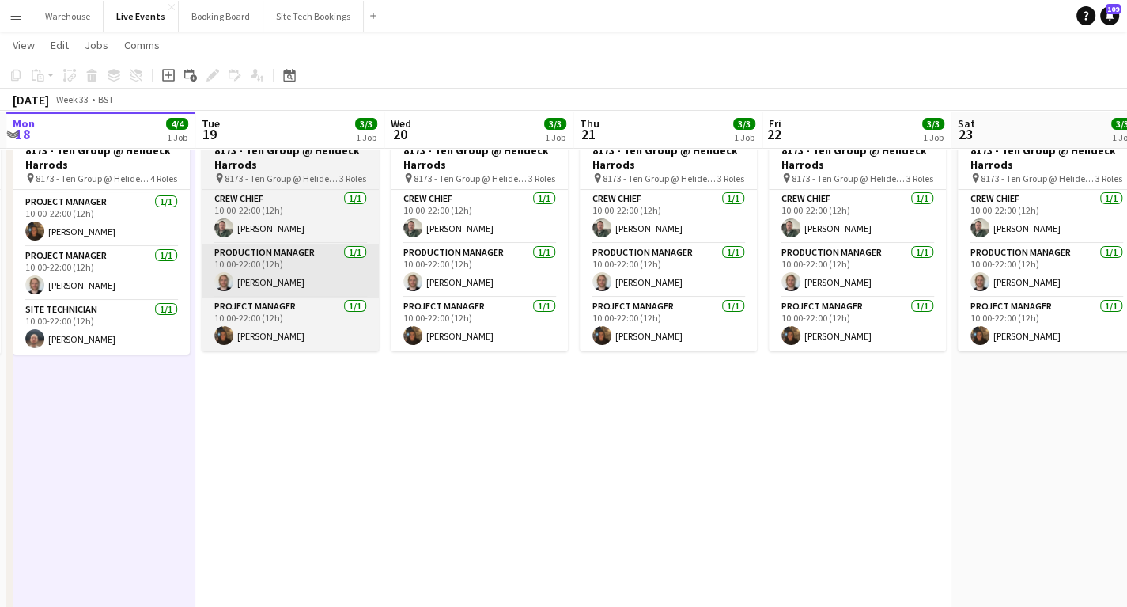
scroll to position [0, 0]
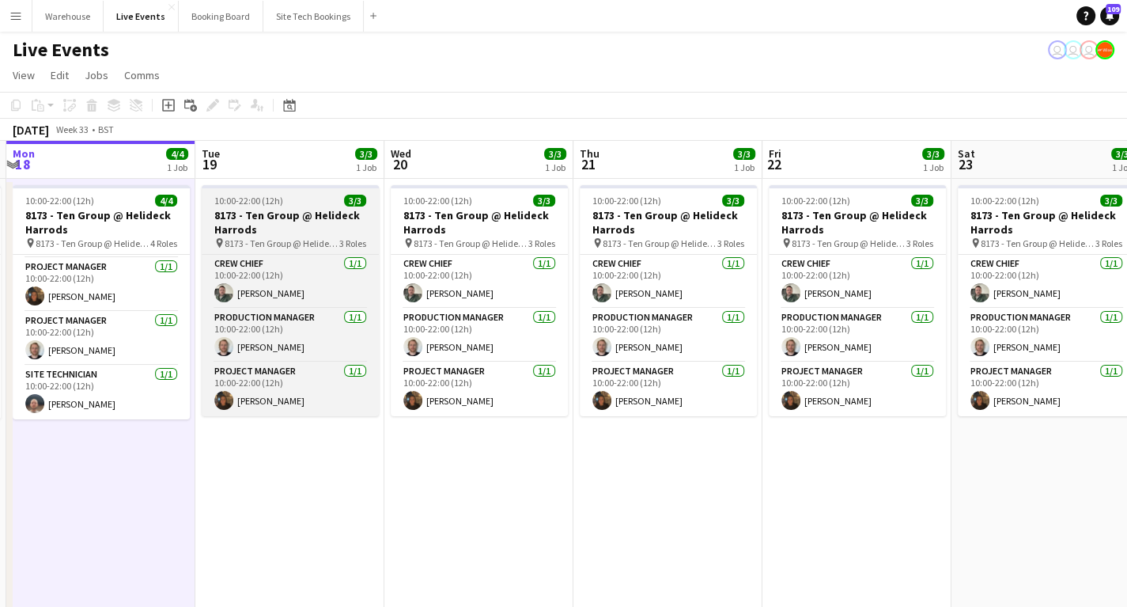
click at [297, 218] on h3 "8173 - Ten Group @ Helideck Harrods" at bounding box center [290, 222] width 177 height 28
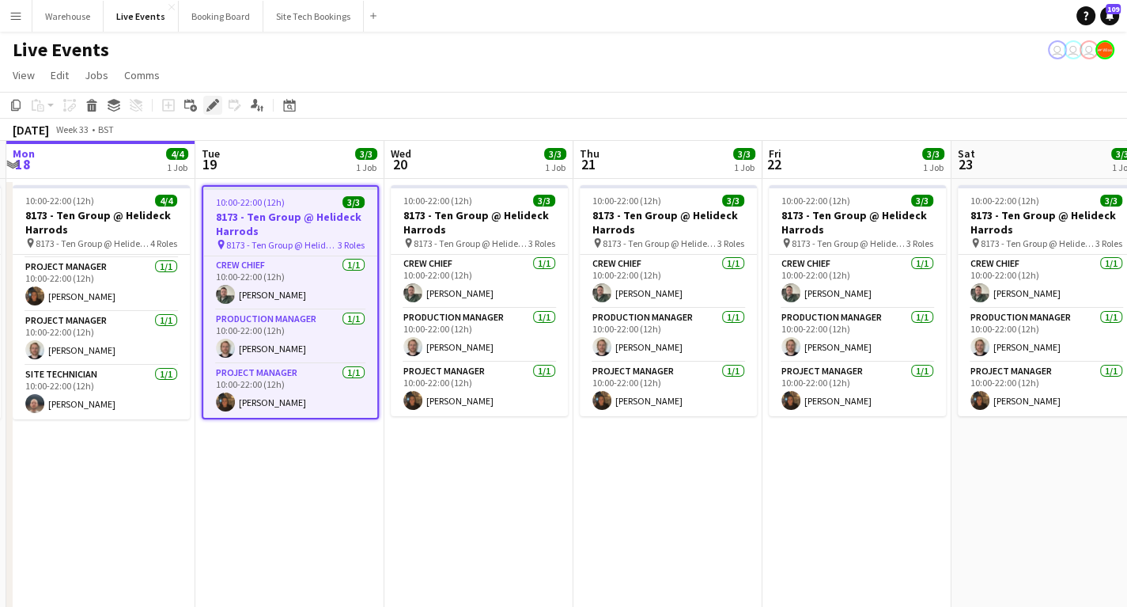
click at [212, 102] on icon "Edit" at bounding box center [212, 105] width 13 height 13
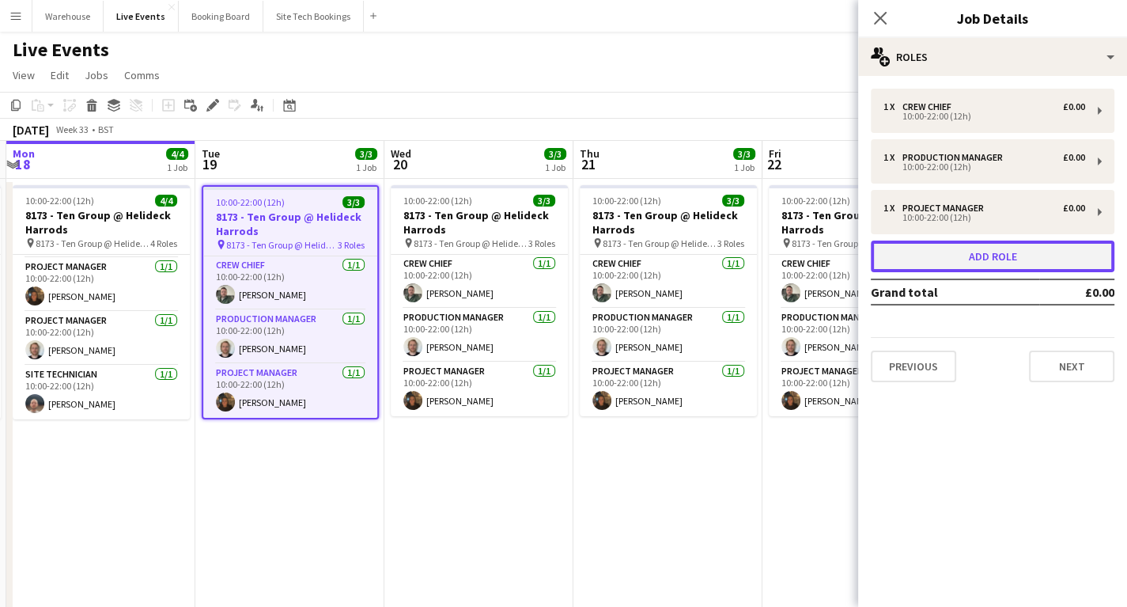
click at [981, 255] on button "Add role" at bounding box center [993, 256] width 244 height 32
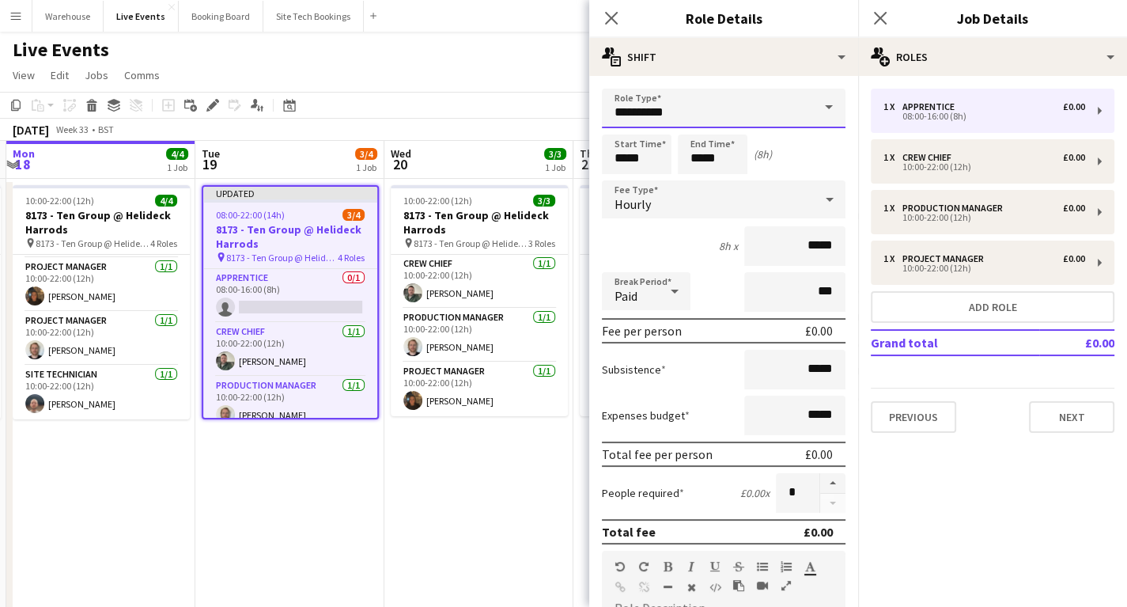
click at [634, 113] on input "**********" at bounding box center [724, 109] width 244 height 40
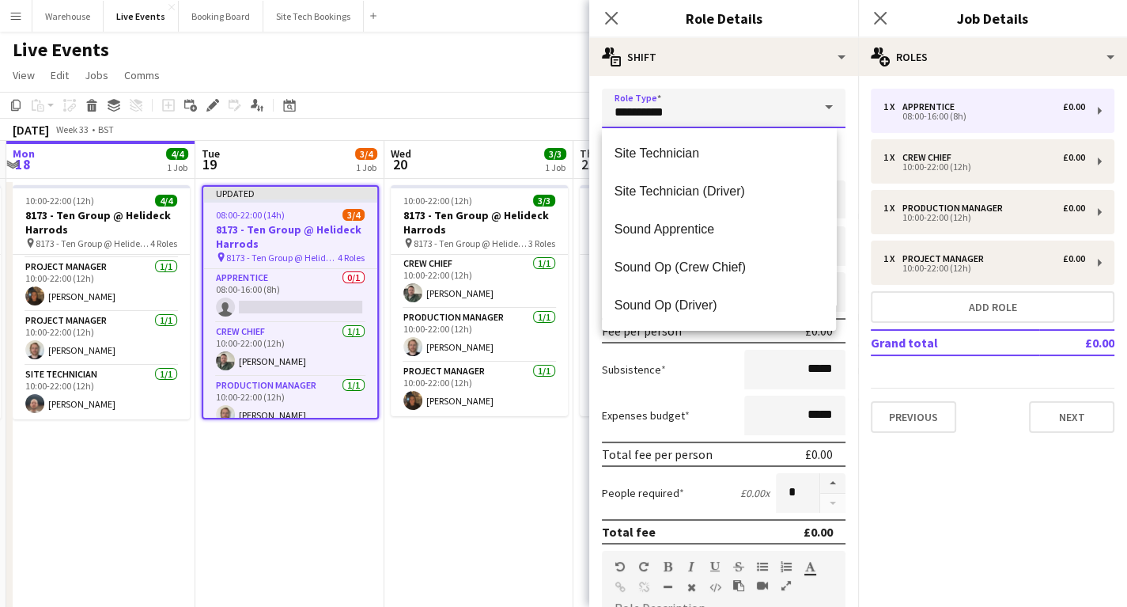
scroll to position [2974, 0]
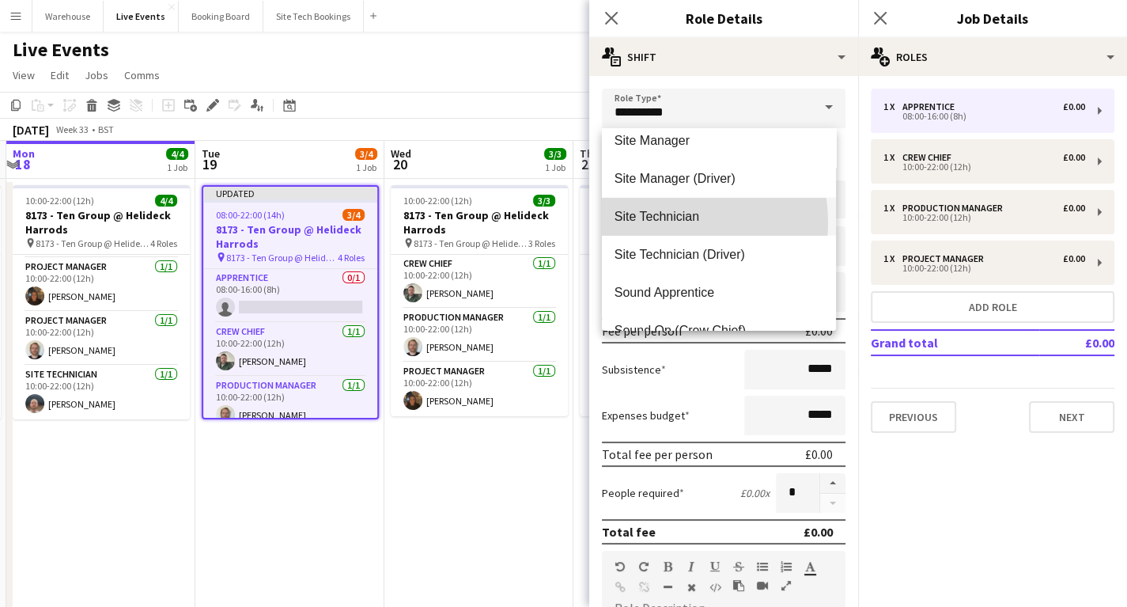
click at [658, 223] on span "Site Technician" at bounding box center [719, 216] width 209 height 15
type input "**********"
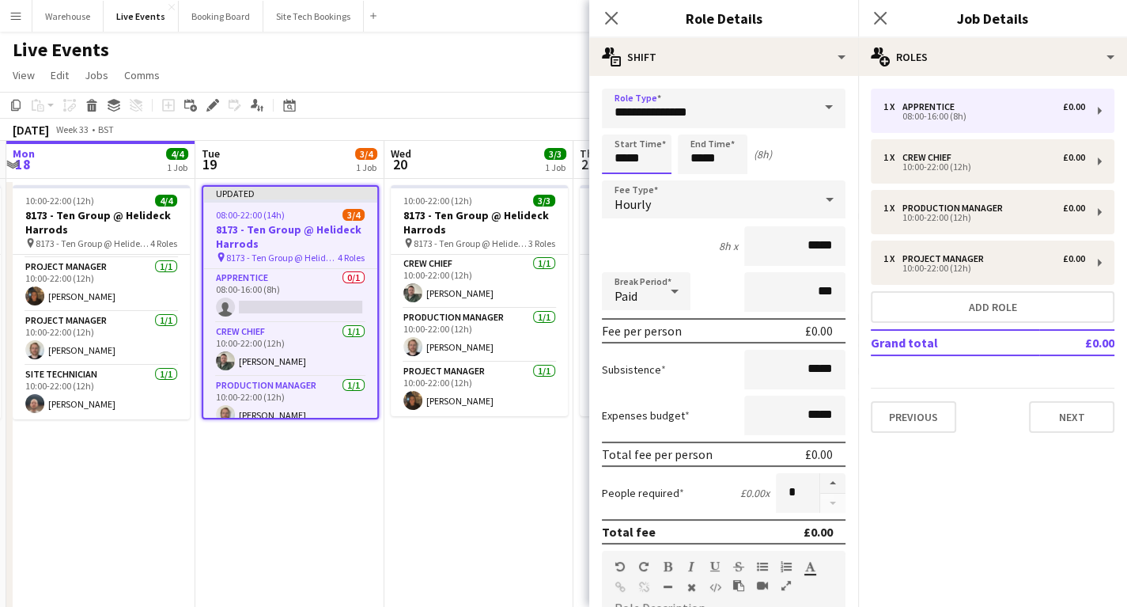
click at [628, 157] on input "*****" at bounding box center [637, 154] width 70 height 40
click at [619, 132] on div at bounding box center [621, 127] width 32 height 16
type input "*****"
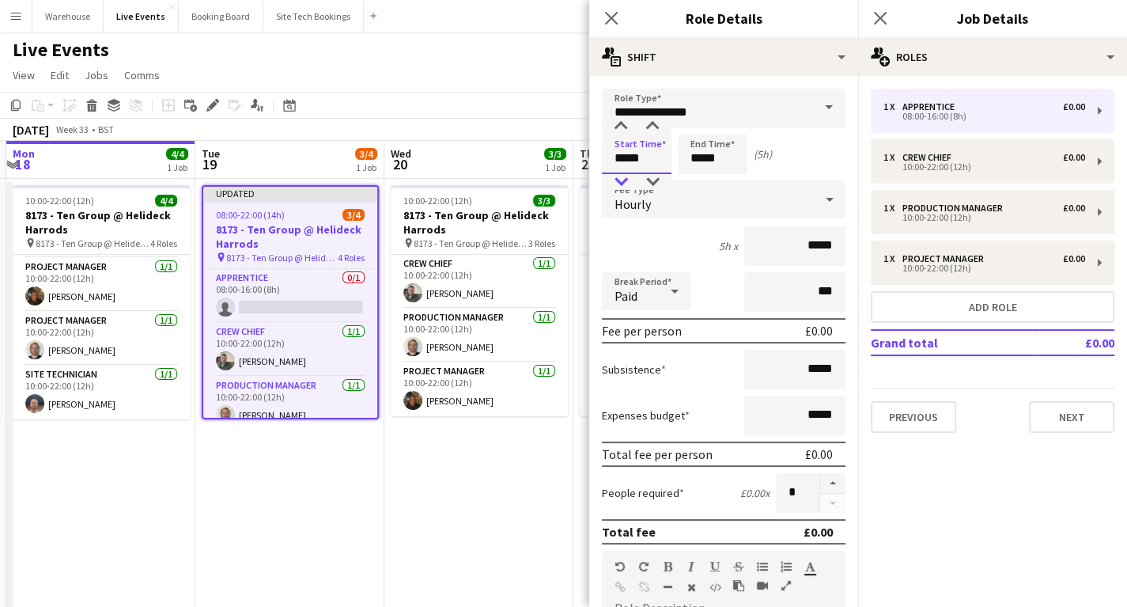
click at [620, 180] on div at bounding box center [621, 182] width 32 height 16
click at [704, 164] on input "*****" at bounding box center [713, 154] width 70 height 40
click at [699, 124] on div at bounding box center [697, 127] width 32 height 16
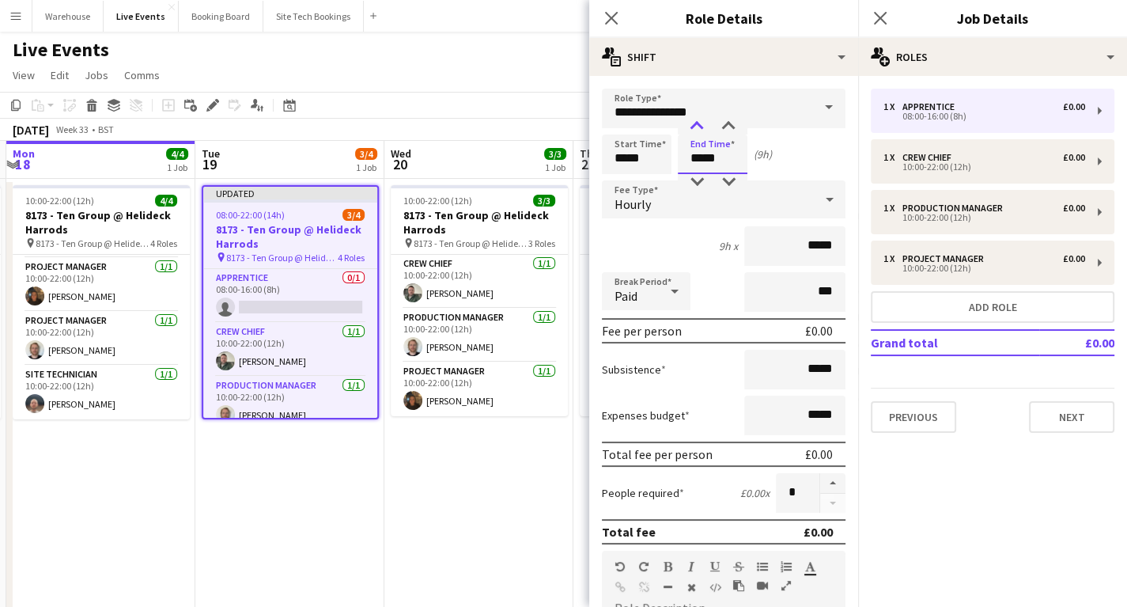
click at [699, 124] on div at bounding box center [697, 127] width 32 height 16
type input "*****"
click at [699, 124] on div at bounding box center [697, 127] width 32 height 16
click at [607, 12] on icon "Close pop-in" at bounding box center [611, 18] width 13 height 13
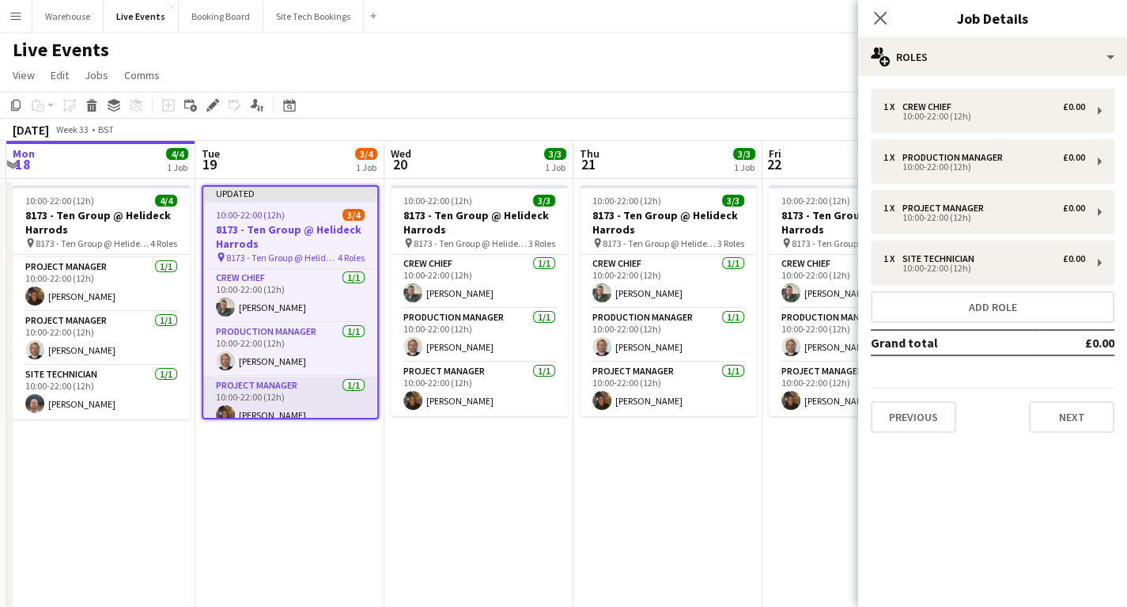
drag, startPoint x: 256, startPoint y: 488, endPoint x: 227, endPoint y: 412, distance: 81.4
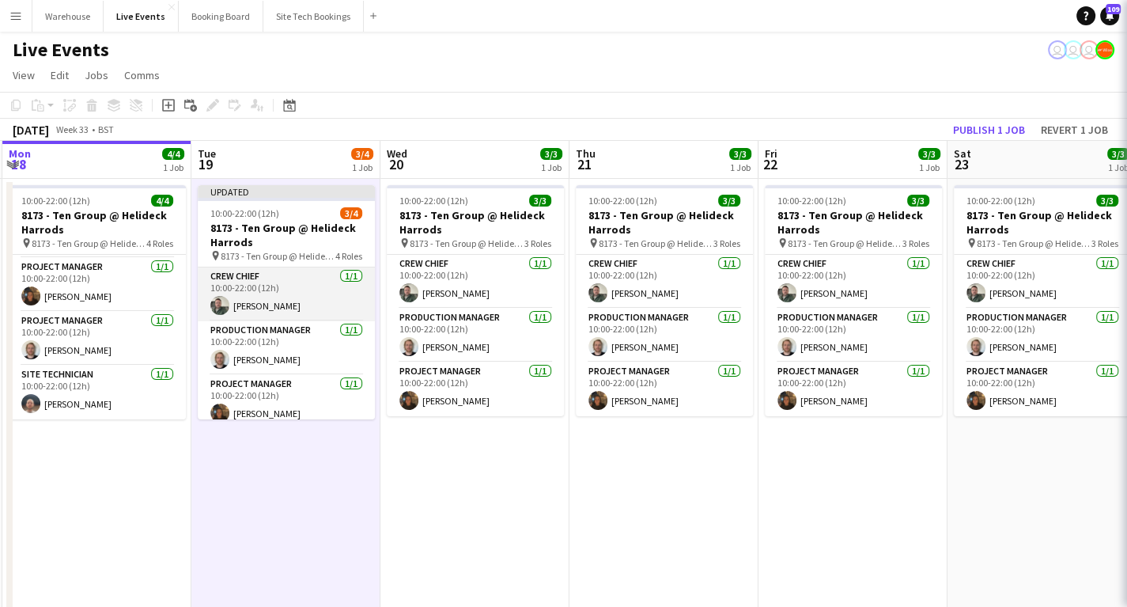
scroll to position [63, 0]
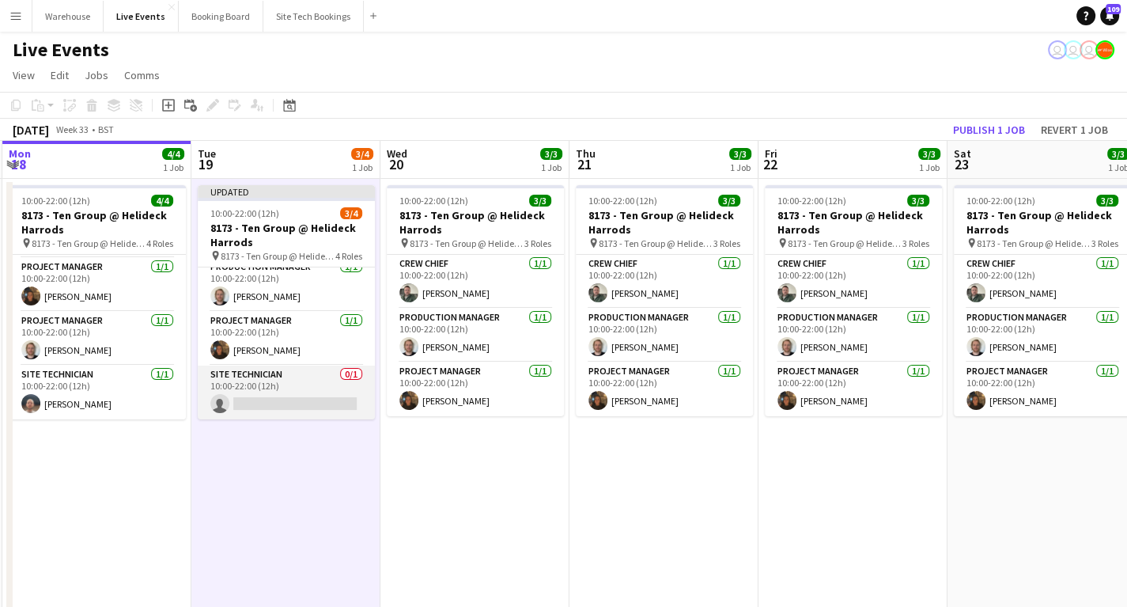
click at [272, 402] on app-card-role "Site Technician 0/1 10:00-22:00 (12h) single-neutral-actions" at bounding box center [286, 392] width 177 height 54
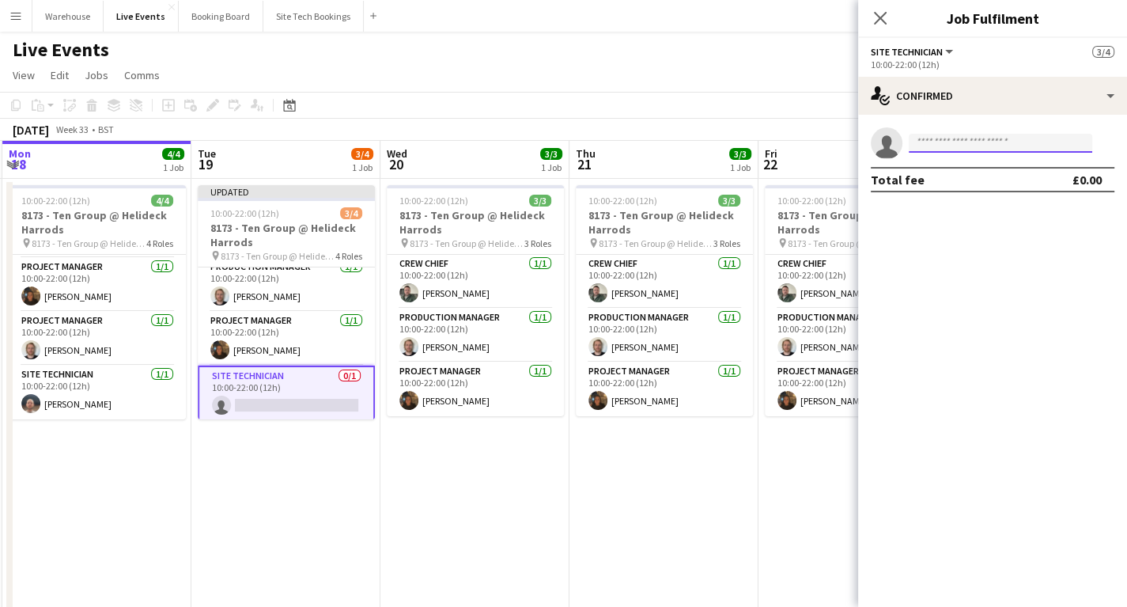
click at [944, 146] on input at bounding box center [1001, 143] width 184 height 19
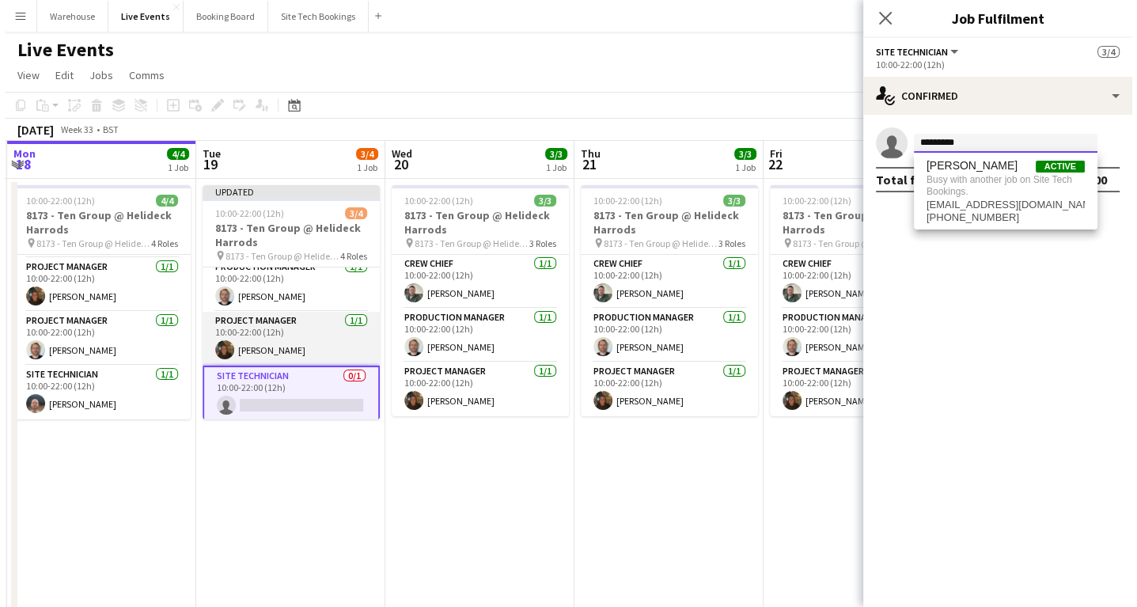
scroll to position [0, 0]
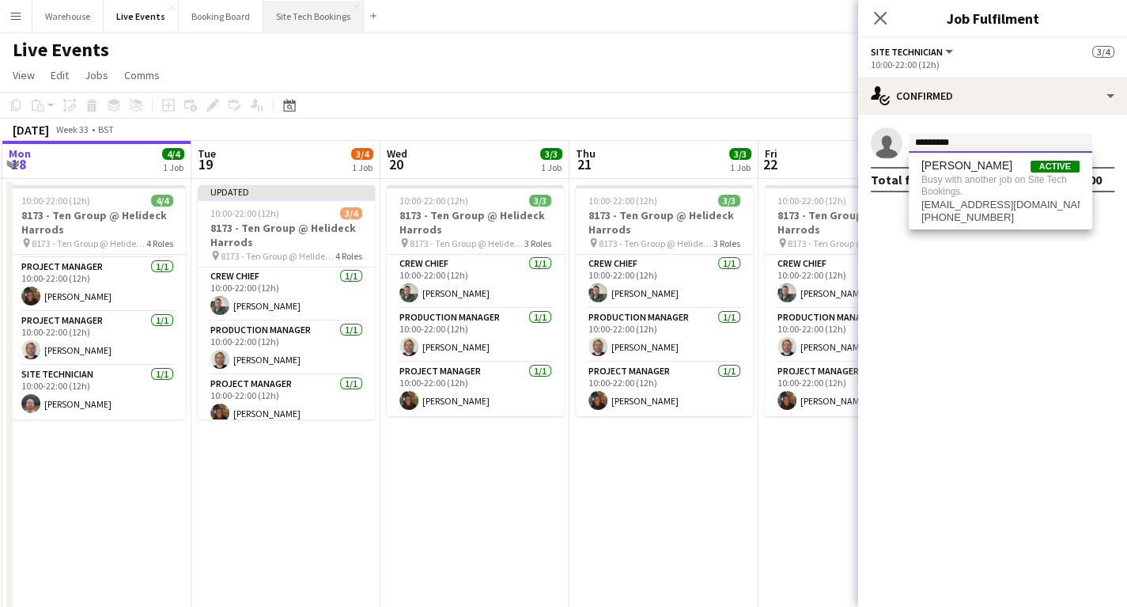
type input "*********"
click at [327, 18] on button "Site Tech Bookings Close" at bounding box center [313, 16] width 100 height 31
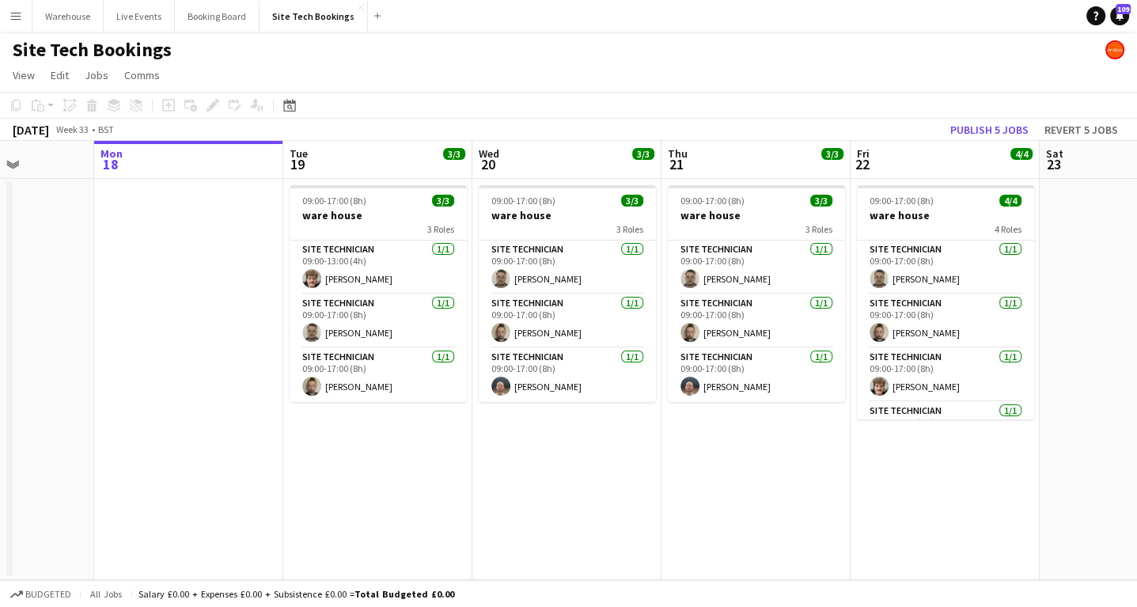
scroll to position [0, 517]
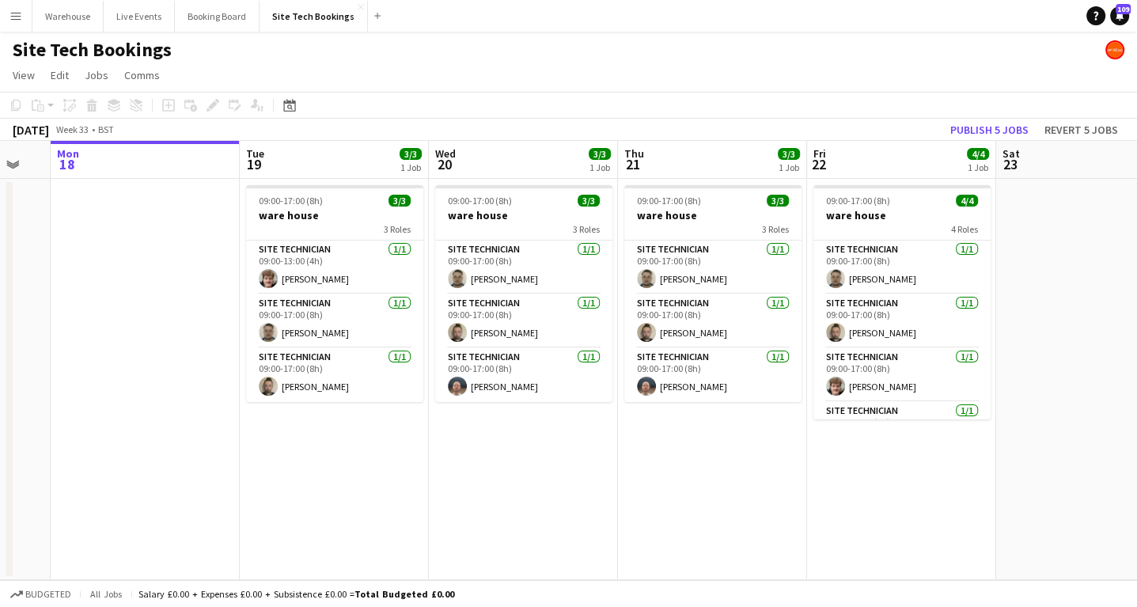
drag, startPoint x: 559, startPoint y: 478, endPoint x: 421, endPoint y: 471, distance: 138.6
click at [421, 471] on app-calendar-viewport "Fri 15 4/4 1 Job Sat 16 Sun 17 Mon 18 Tue 19 3/3 1 Job Wed 20 3/3 1 Job Thu 21 …" at bounding box center [568, 360] width 1137 height 439
click at [310, 324] on app-card-role "Site Technician 1/1 09:00-17:00 (8h) Sam Scott" at bounding box center [334, 321] width 177 height 54
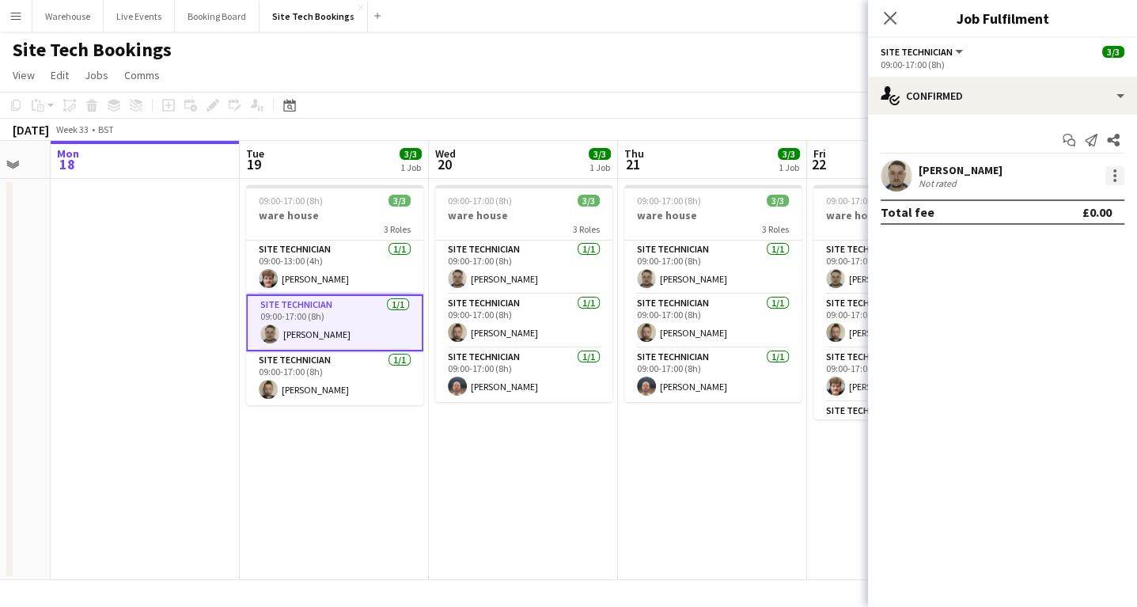
click at [1111, 178] on div at bounding box center [1114, 175] width 19 height 19
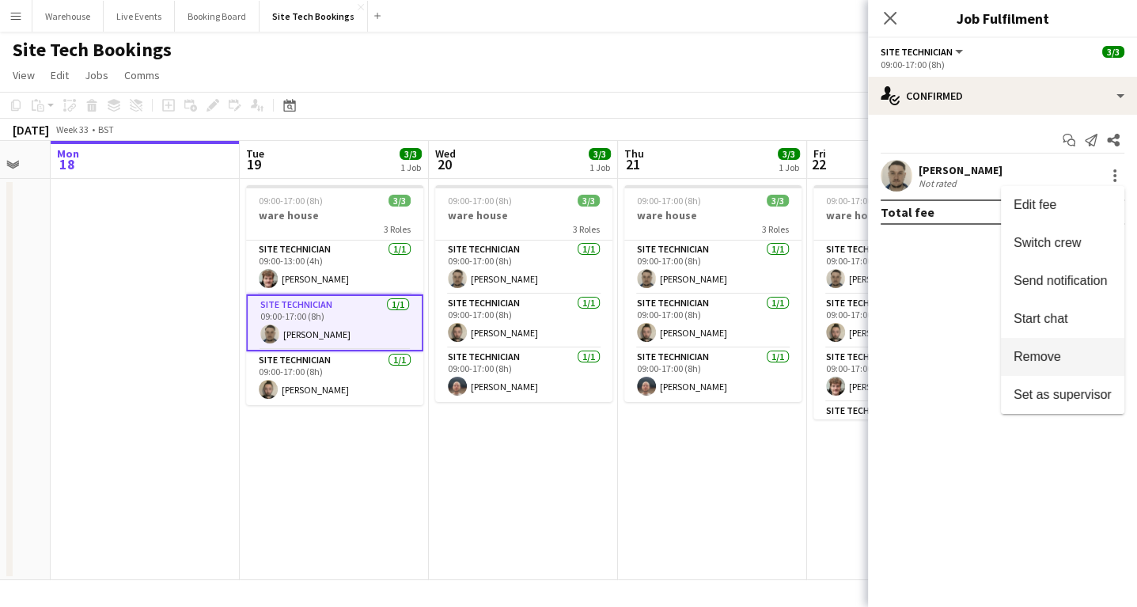
click at [1039, 358] on span "Remove" at bounding box center [1036, 356] width 47 height 13
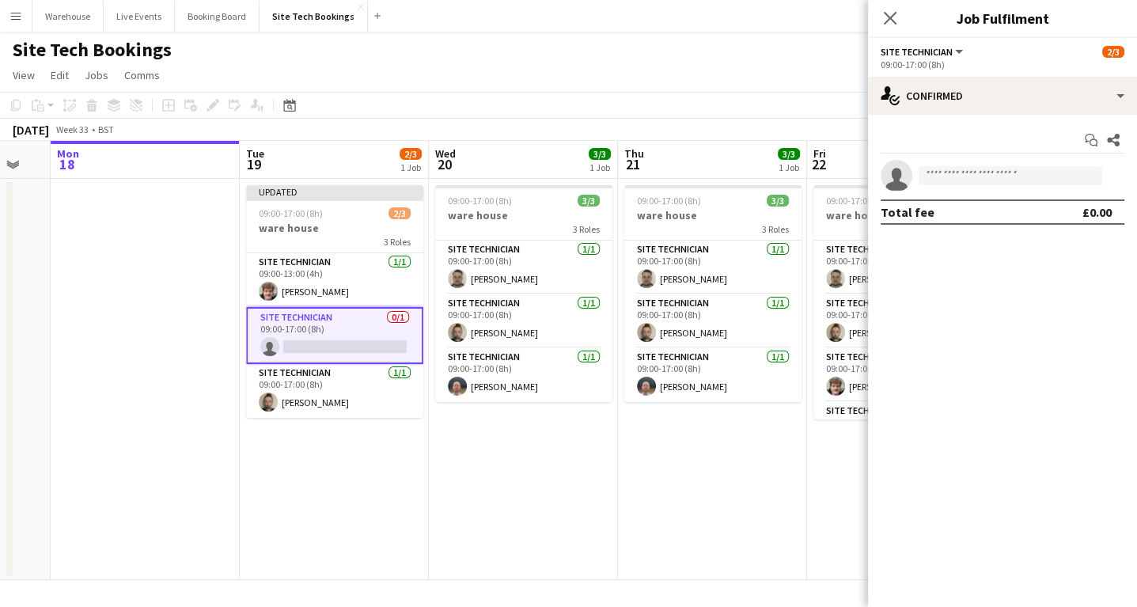
click at [891, 16] on icon at bounding box center [890, 18] width 13 height 13
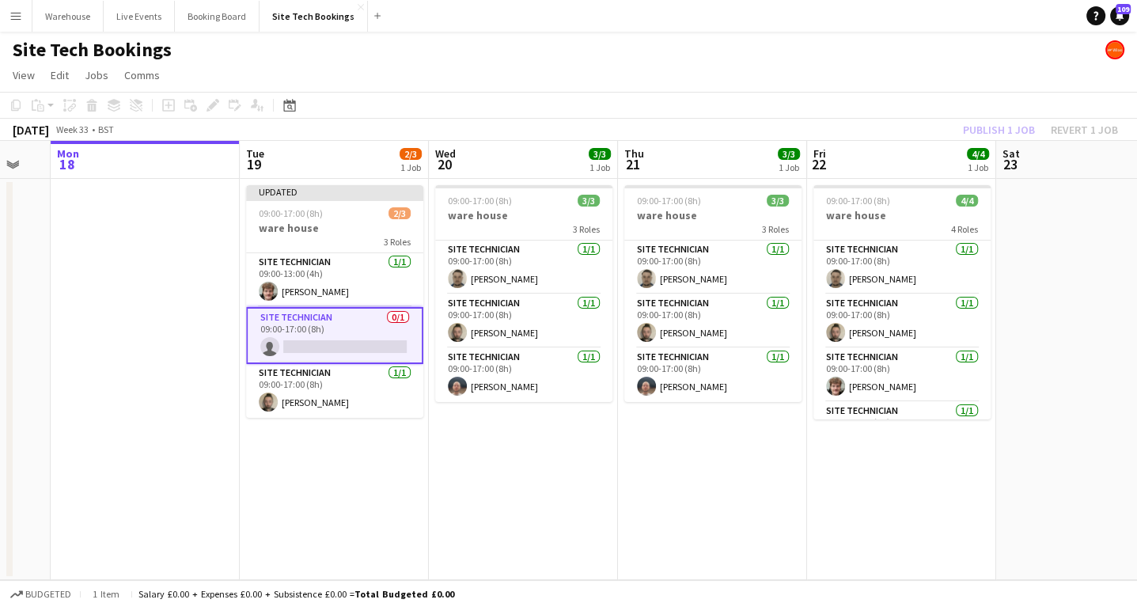
drag, startPoint x: 266, startPoint y: 558, endPoint x: 282, endPoint y: 500, distance: 59.9
click at [266, 553] on app-date-cell "Updated 09:00-17:00 (8h) 2/3 ware house 3 Roles Site Technician 1/1 09:00-13:00…" at bounding box center [334, 379] width 189 height 401
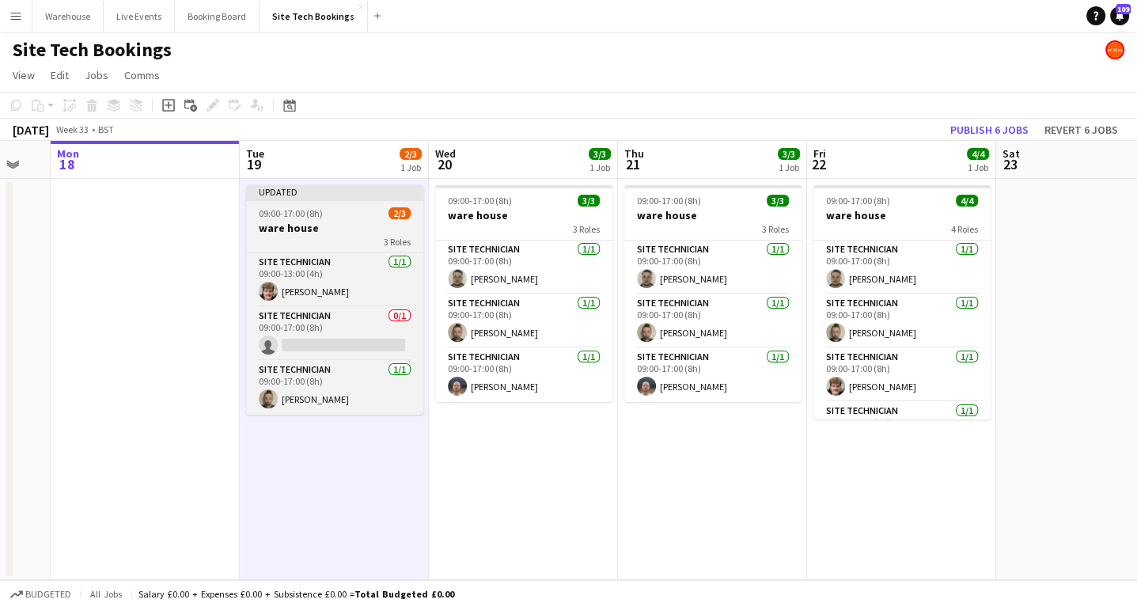
click at [320, 222] on h3 "ware house" at bounding box center [334, 228] width 177 height 14
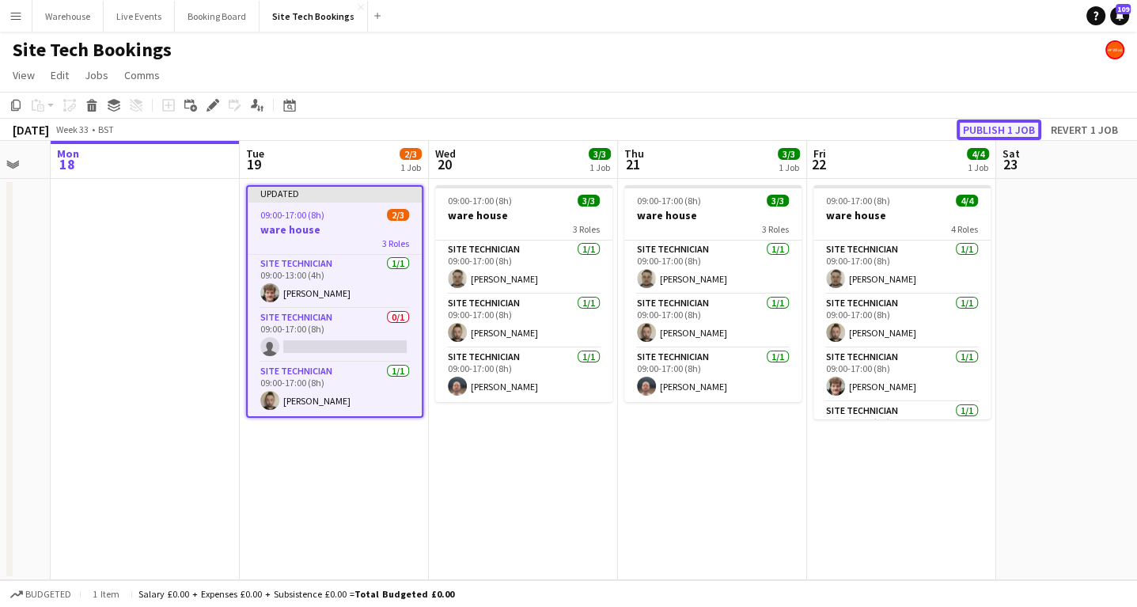
click at [992, 132] on button "Publish 1 job" at bounding box center [998, 129] width 85 height 21
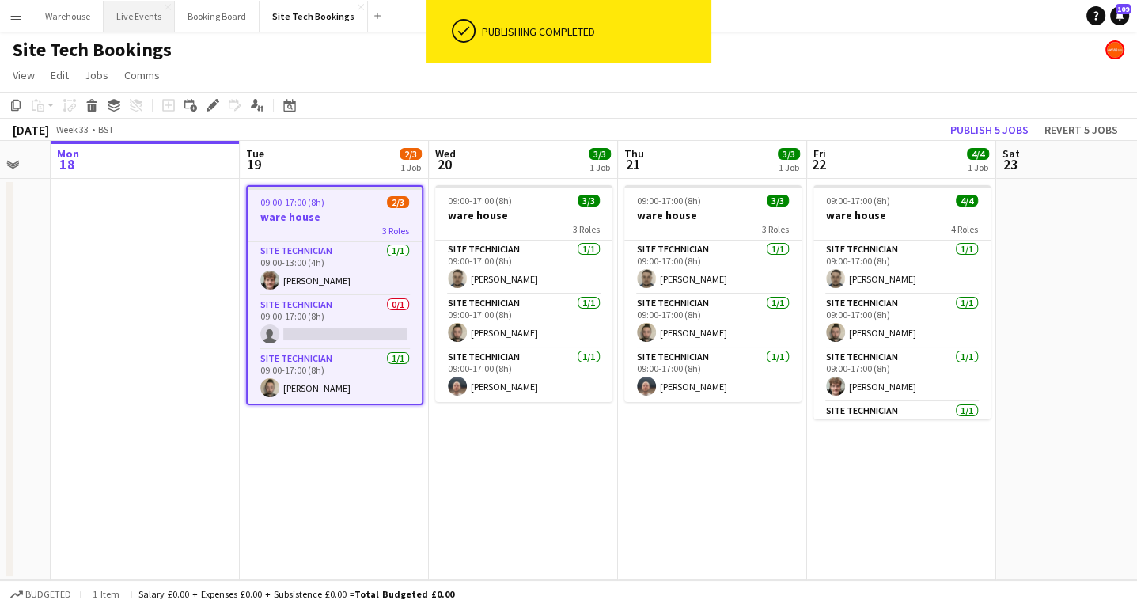
click at [135, 16] on button "Live Events Close" at bounding box center [139, 16] width 71 height 31
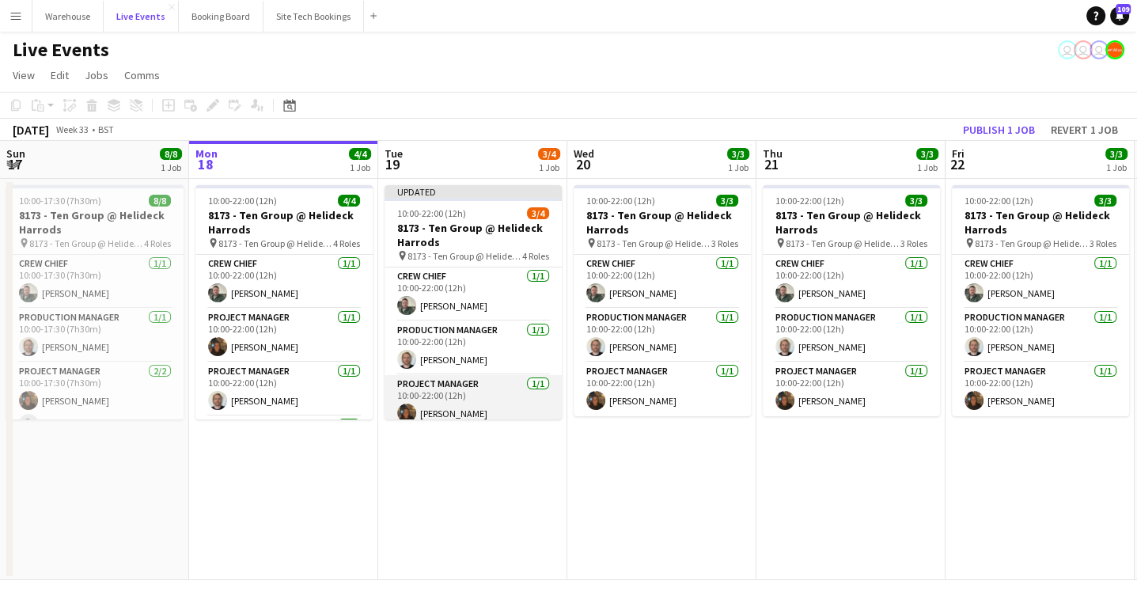
scroll to position [63, 0]
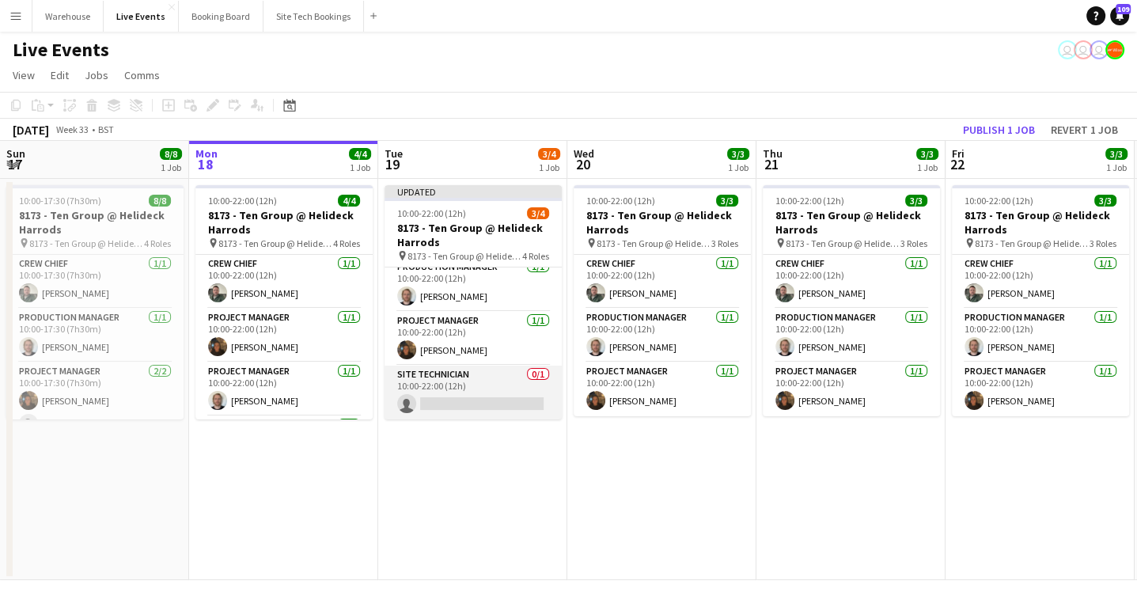
click at [452, 395] on app-card-role "Site Technician 0/1 10:00-22:00 (12h) single-neutral-actions" at bounding box center [472, 392] width 177 height 54
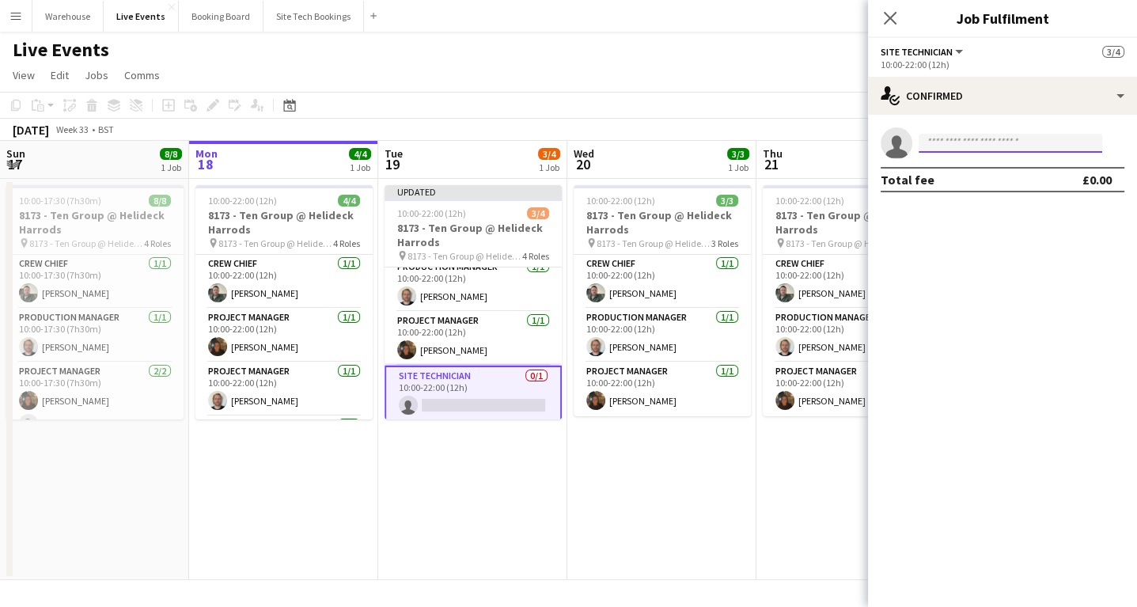
click at [955, 145] on input at bounding box center [1010, 143] width 184 height 19
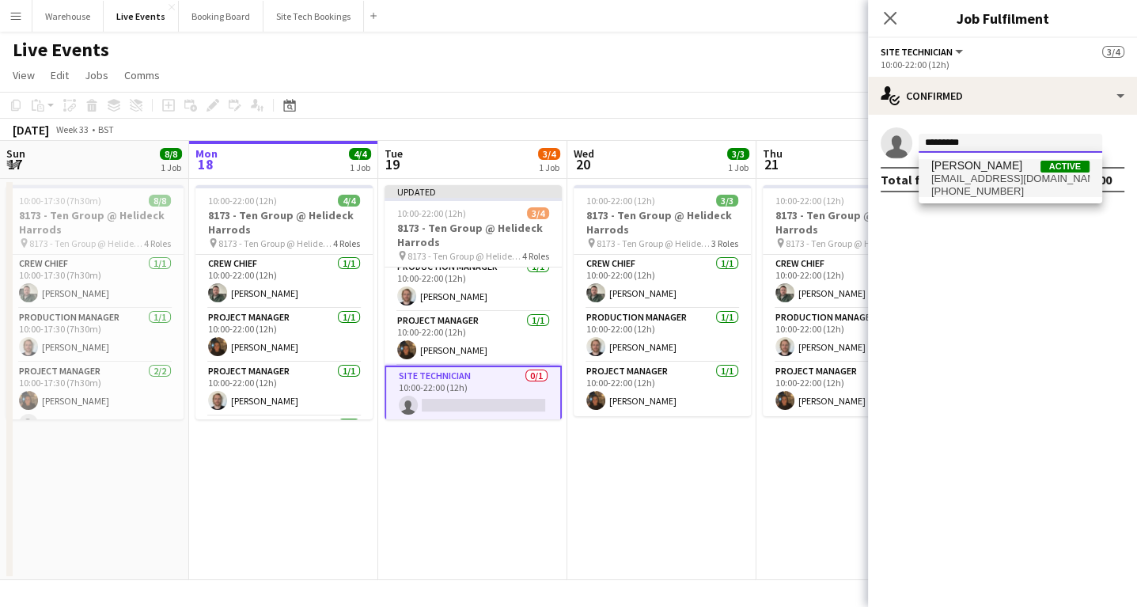
type input "*********"
click at [949, 176] on span "s_w_r_s@hotmail.co.uk" at bounding box center [1010, 178] width 158 height 13
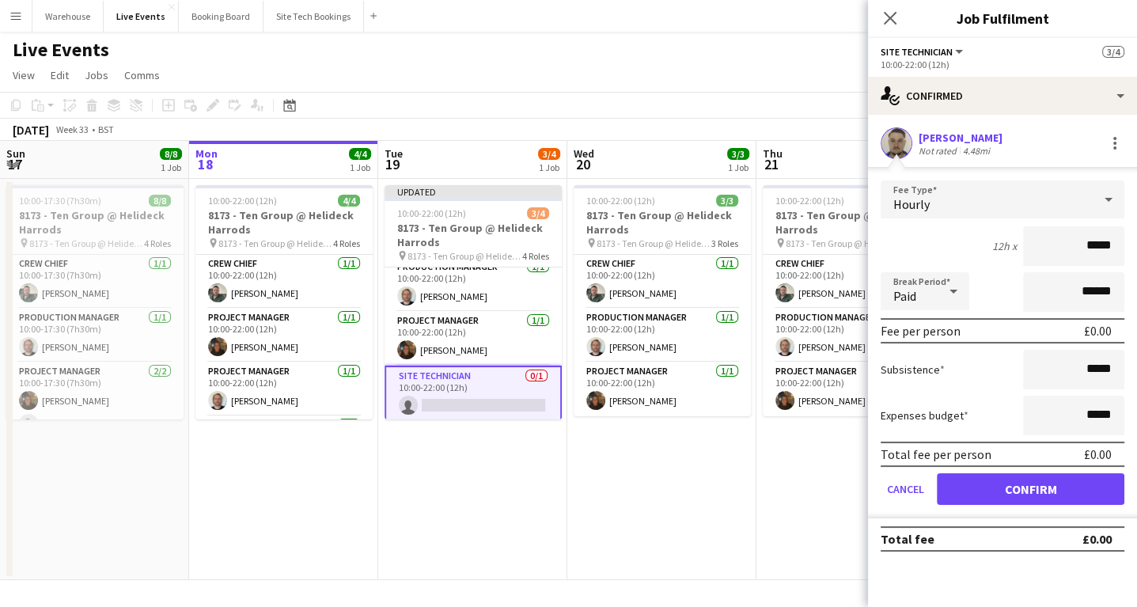
drag, startPoint x: 893, startPoint y: 187, endPoint x: 899, endPoint y: 193, distance: 8.9
click at [898, 191] on div "Hourly" at bounding box center [986, 199] width 212 height 38
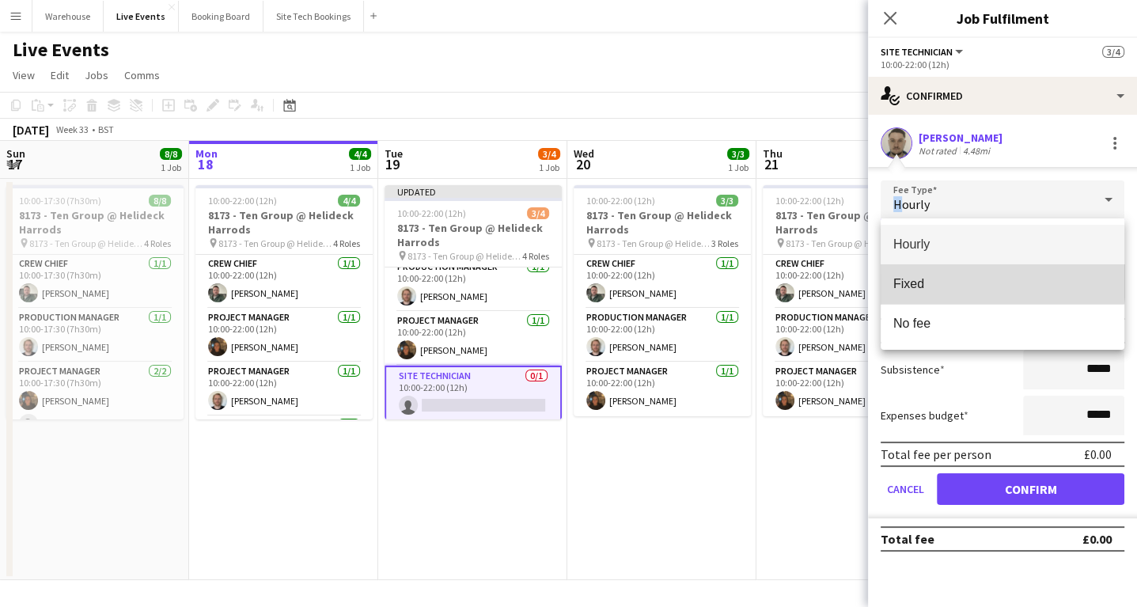
click at [919, 272] on mat-option "Fixed" at bounding box center [1002, 284] width 244 height 40
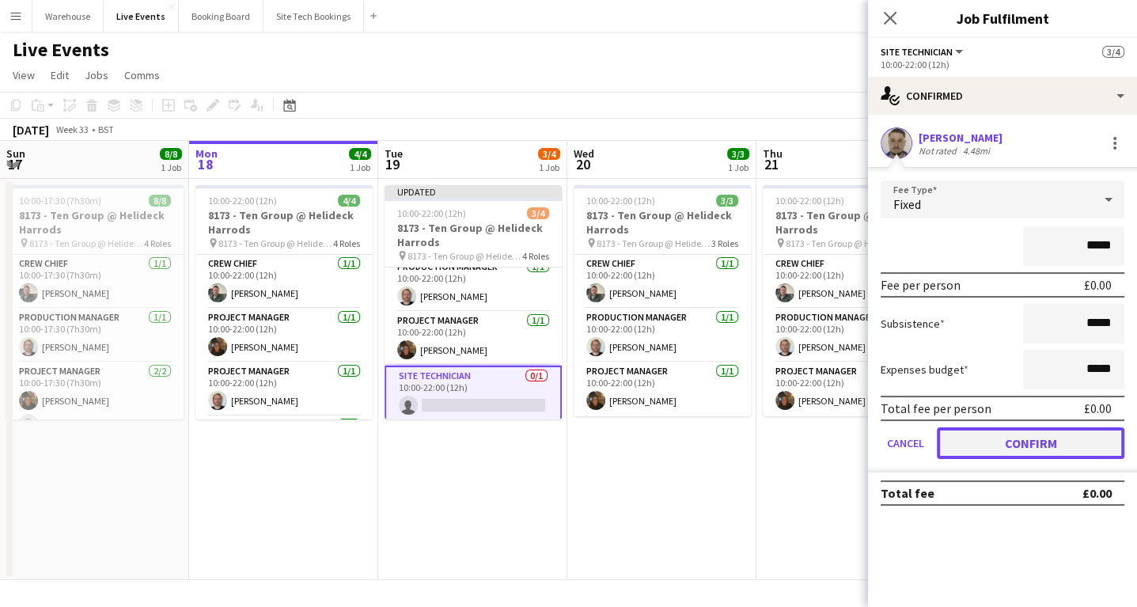
click at [1016, 443] on button "Confirm" at bounding box center [1030, 443] width 187 height 32
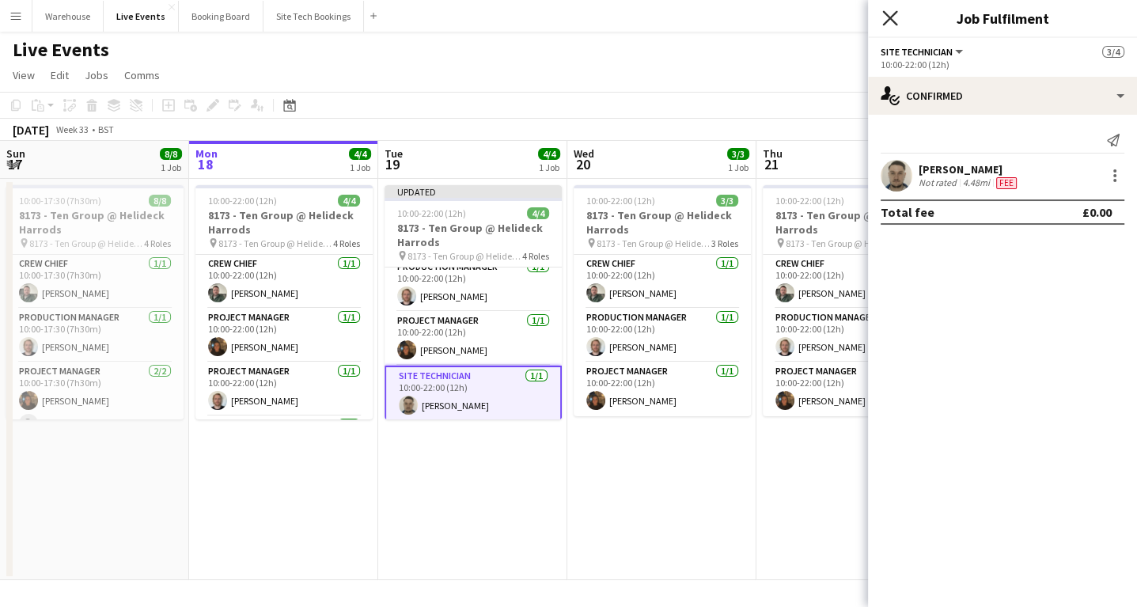
click at [891, 22] on icon "Close pop-in" at bounding box center [889, 17] width 15 height 15
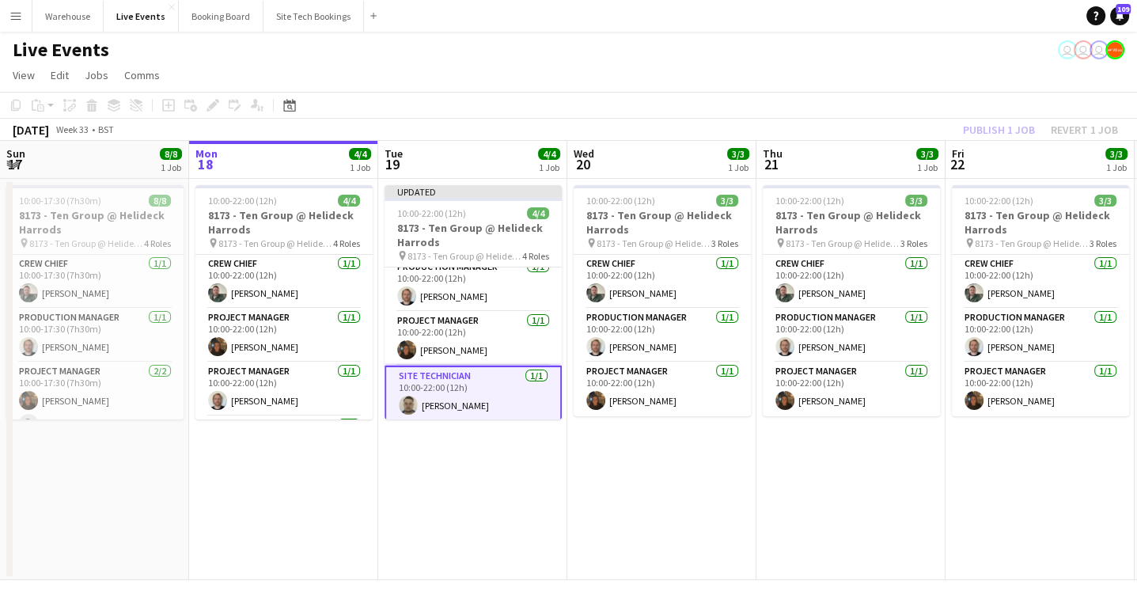
click at [400, 547] on app-date-cell "Updated 10:00-22:00 (12h) 4/4 8173 - Ten Group @ Helideck Harrods pin 8173 - Te…" at bounding box center [472, 379] width 189 height 401
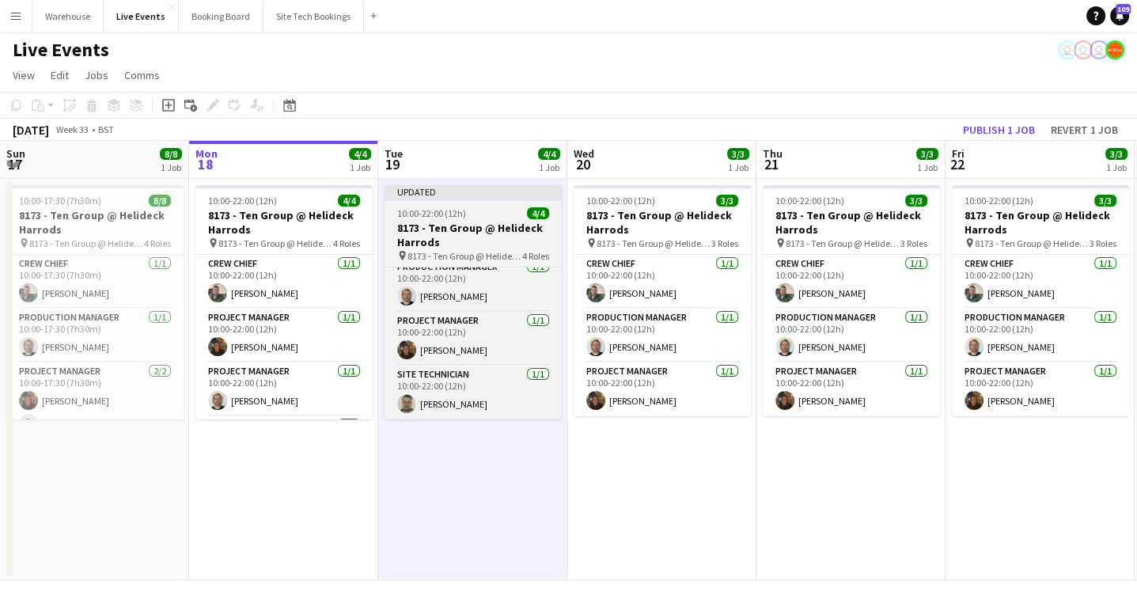
click at [449, 246] on h3 "8173 - Ten Group @ Helideck Harrods" at bounding box center [472, 235] width 177 height 28
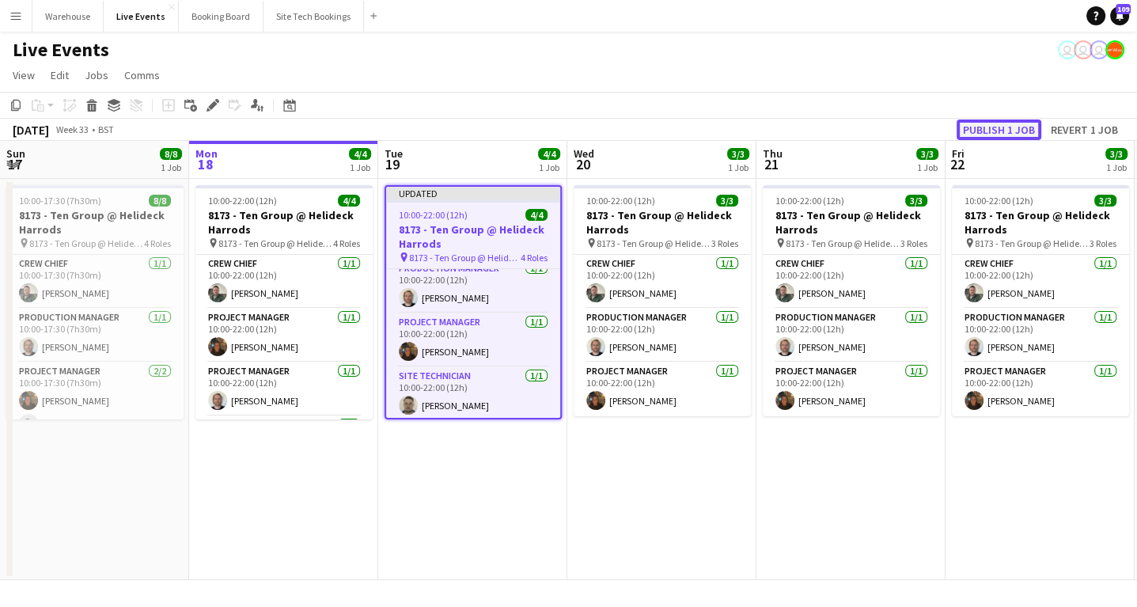
click at [1003, 130] on button "Publish 1 job" at bounding box center [998, 129] width 85 height 21
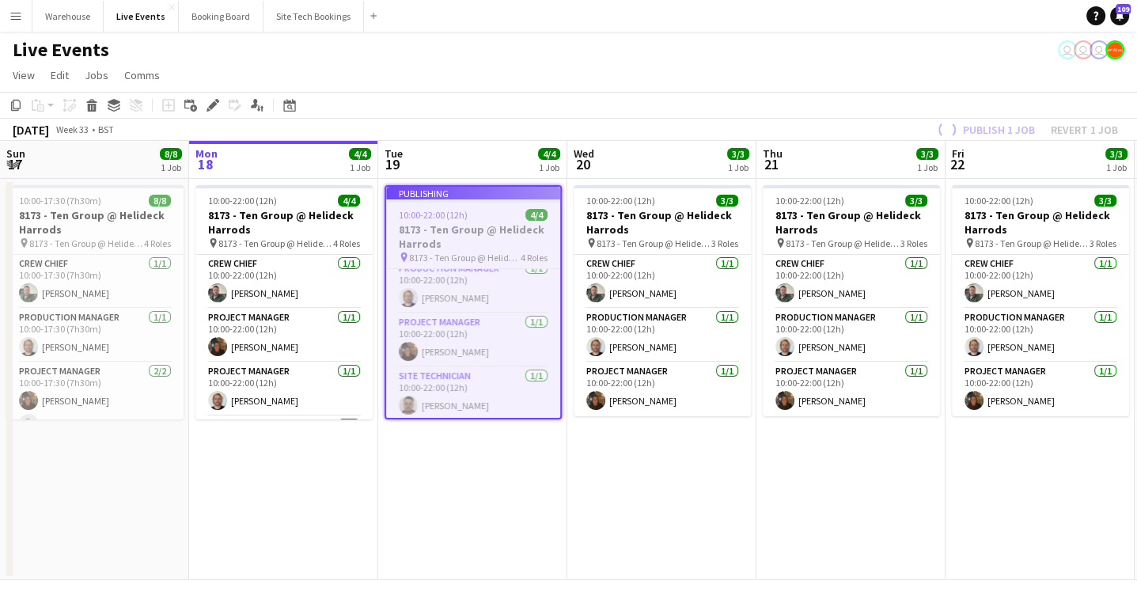
scroll to position [53, 0]
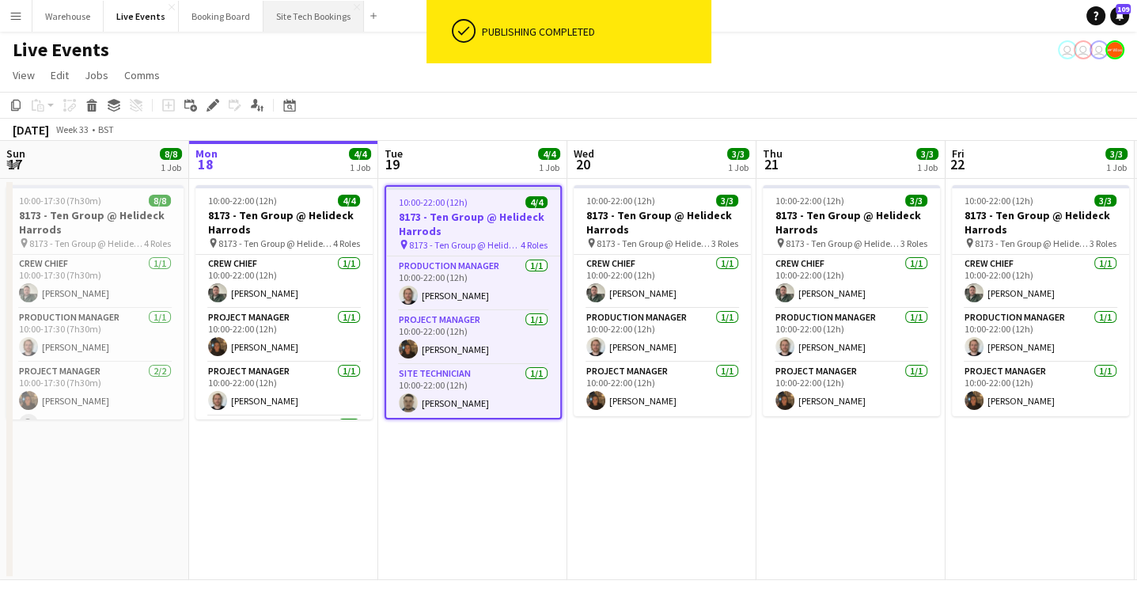
click at [279, 18] on button "Site Tech Bookings Close" at bounding box center [313, 16] width 100 height 31
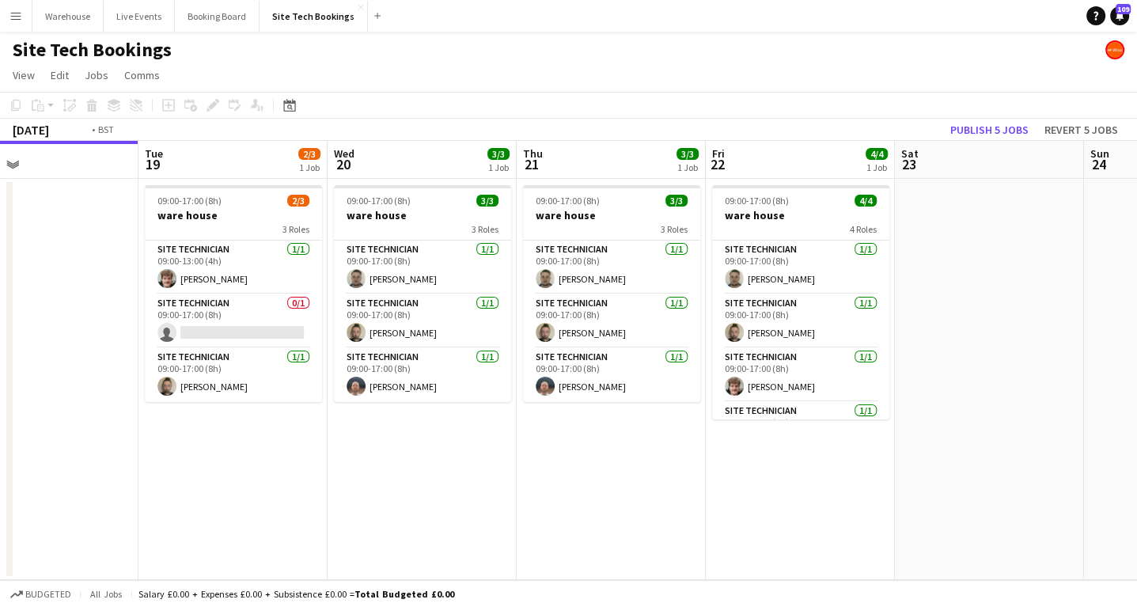
drag, startPoint x: 511, startPoint y: 475, endPoint x: 291, endPoint y: 474, distance: 219.9
click at [291, 474] on app-calendar-viewport "Fri 15 4/4 1 Job Sat 16 Sun 17 Mon 18 Tue 19 2/3 1 Job Wed 20 3/3 1 Job Thu 21 …" at bounding box center [568, 360] width 1137 height 439
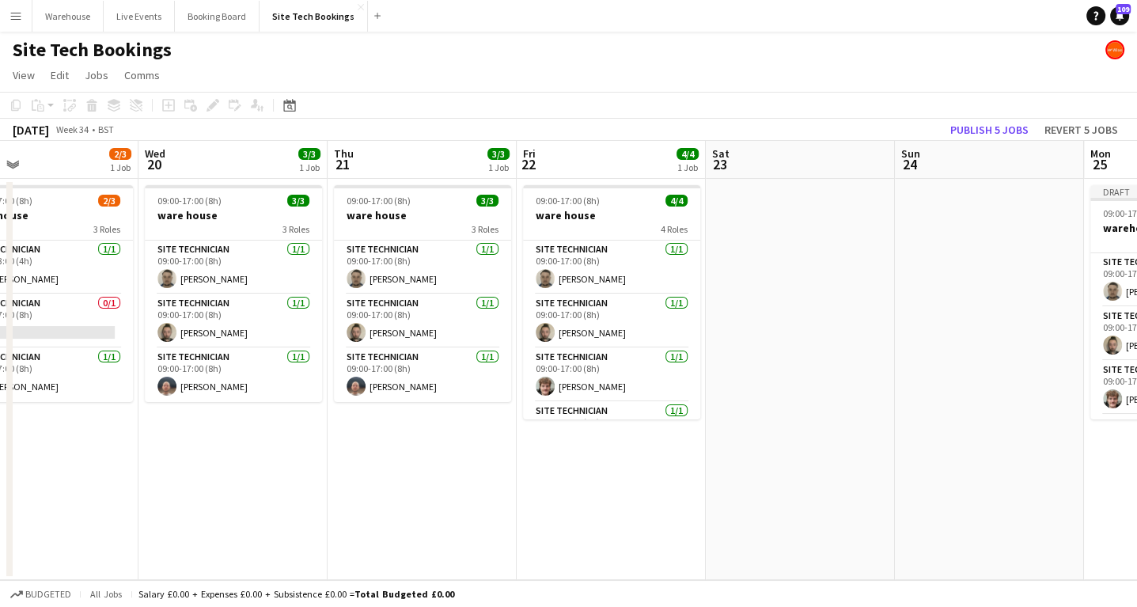
scroll to position [0, 452]
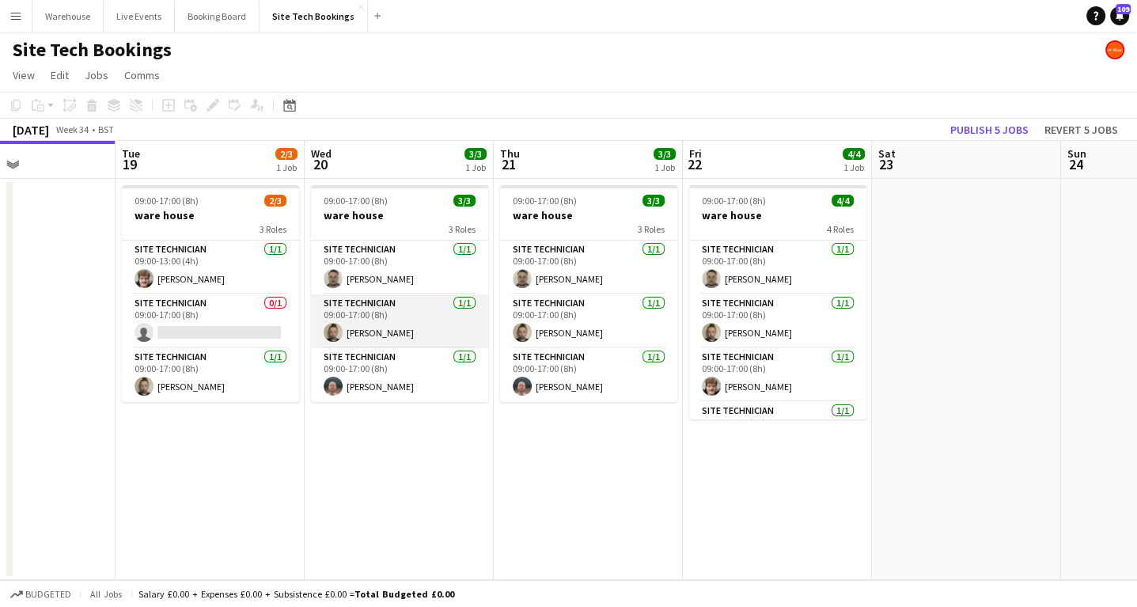
click at [376, 346] on app-card-role "Site Technician 1/1 09:00-17:00 (8h) Jay Butcher" at bounding box center [399, 321] width 177 height 54
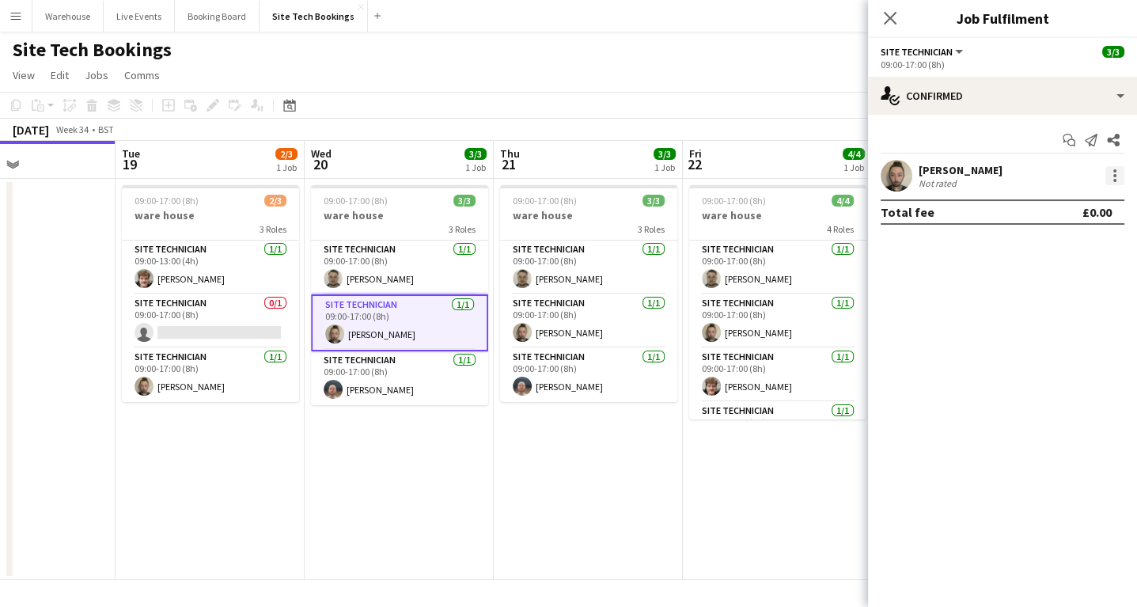
click at [1108, 174] on div at bounding box center [1114, 175] width 19 height 19
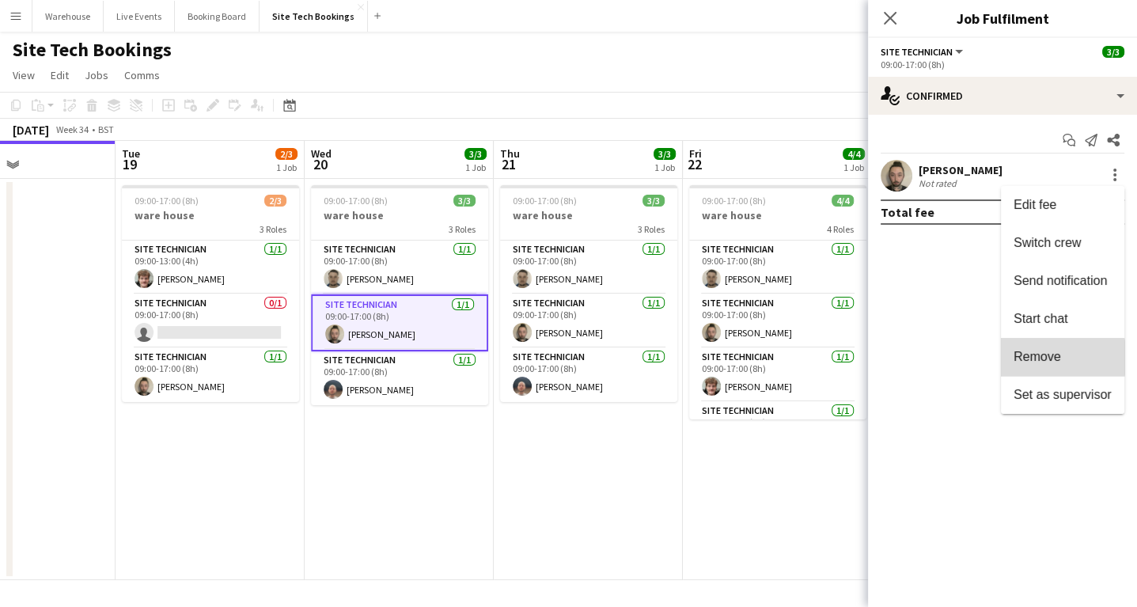
click at [1040, 358] on span "Remove" at bounding box center [1036, 356] width 47 height 13
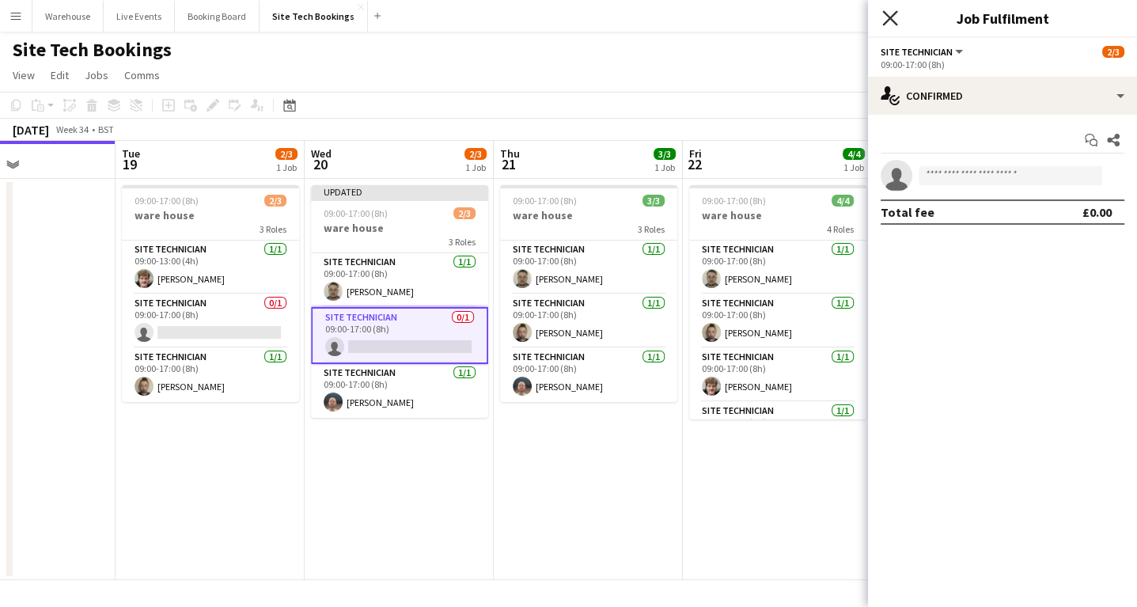
click at [895, 13] on icon at bounding box center [889, 17] width 15 height 15
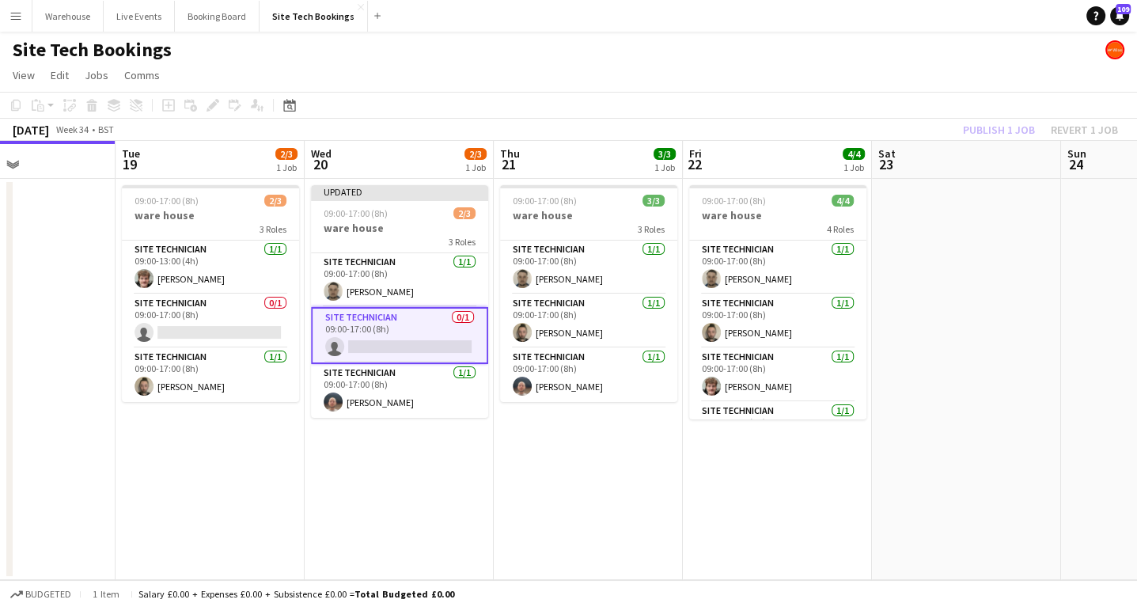
click at [482, 517] on app-date-cell "Updated 09:00-17:00 (8h) 2/3 ware house 3 Roles Site Technician 1/1 09:00-17:00…" at bounding box center [399, 379] width 189 height 401
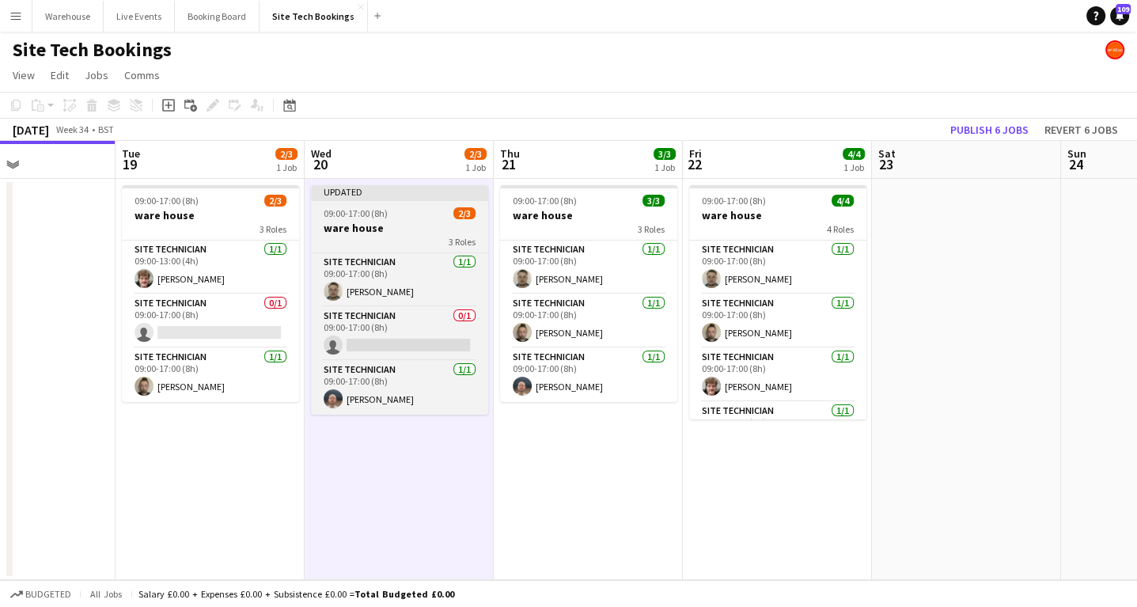
click at [358, 222] on h3 "ware house" at bounding box center [399, 228] width 177 height 14
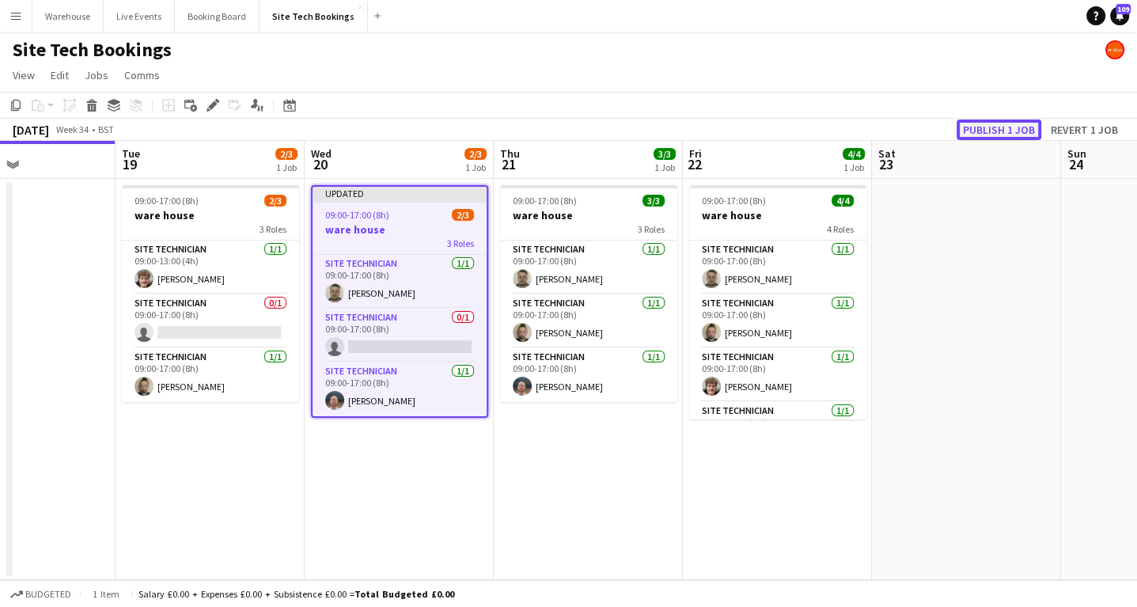
click at [1003, 128] on button "Publish 1 job" at bounding box center [998, 129] width 85 height 21
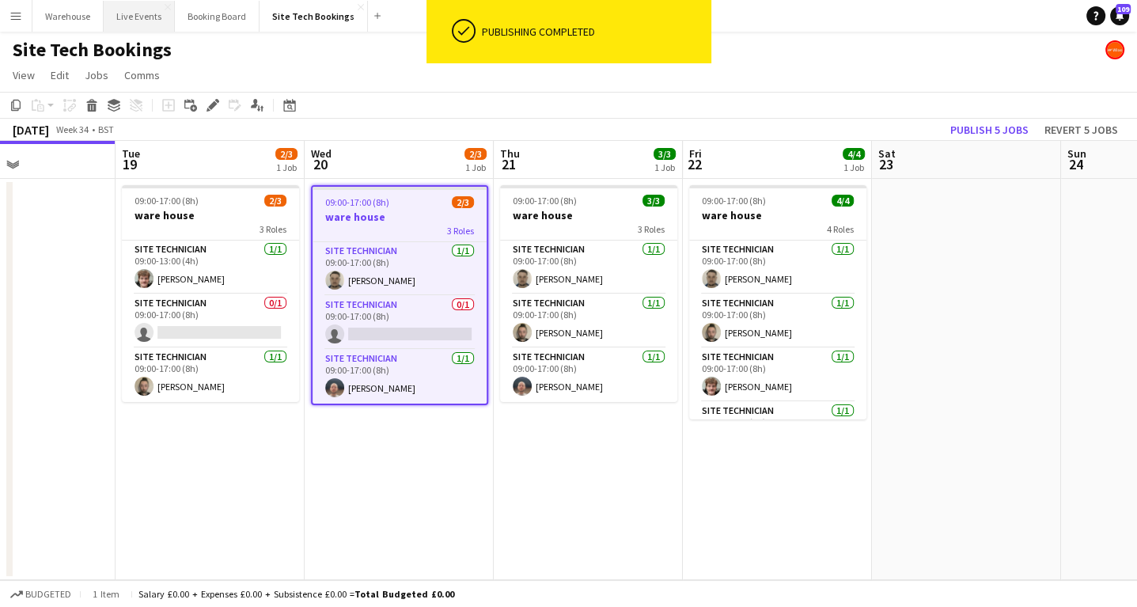
click at [123, 20] on button "Live Events Close" at bounding box center [139, 16] width 71 height 31
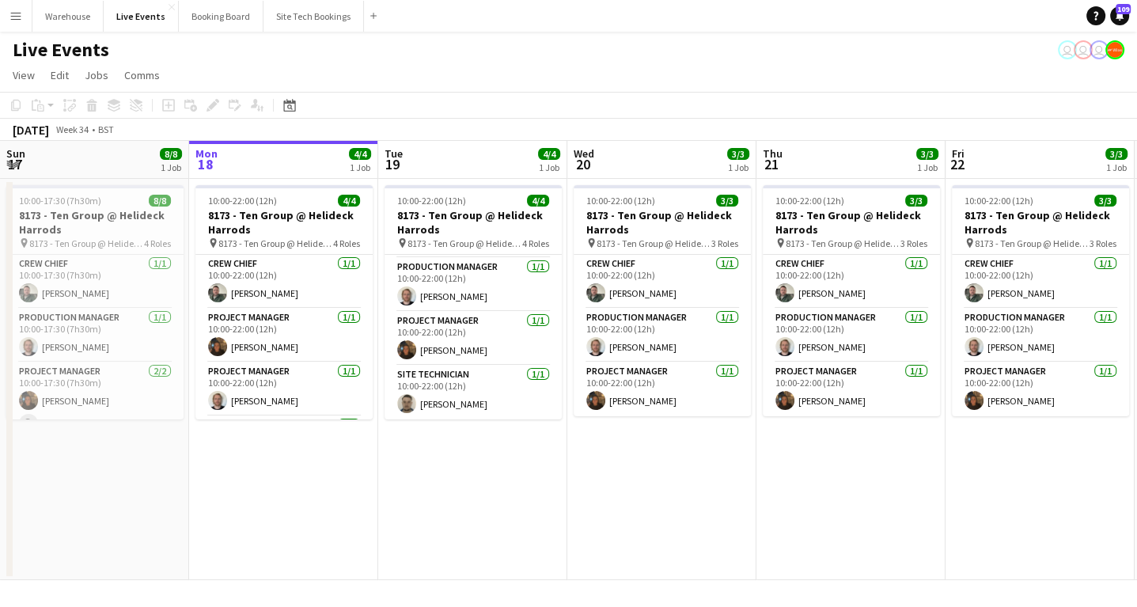
scroll to position [0, 494]
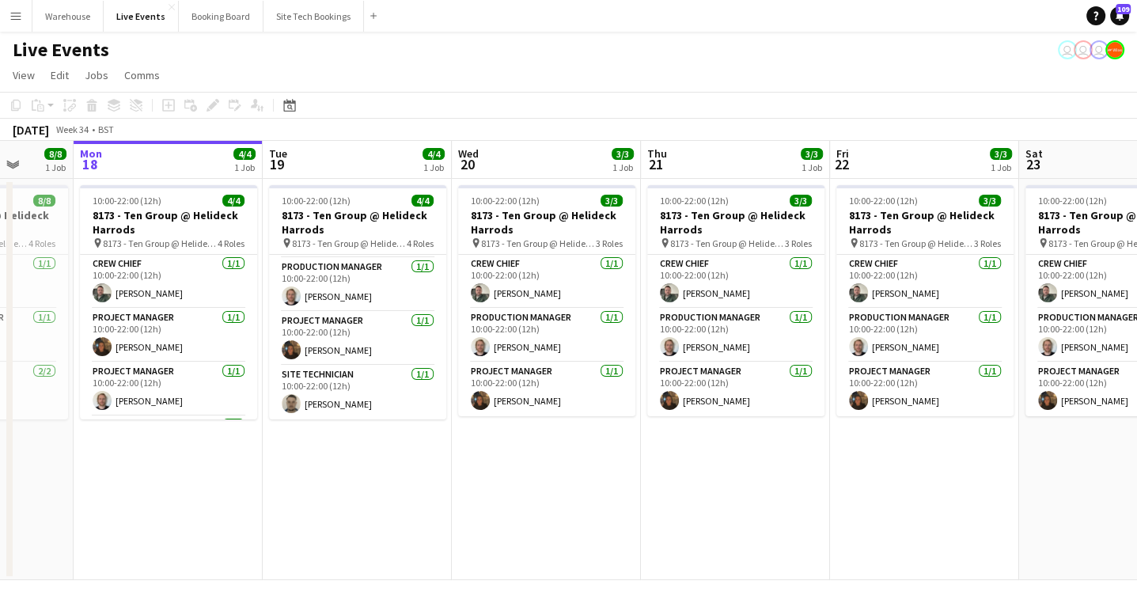
drag, startPoint x: 520, startPoint y: 525, endPoint x: 365, endPoint y: 395, distance: 201.5
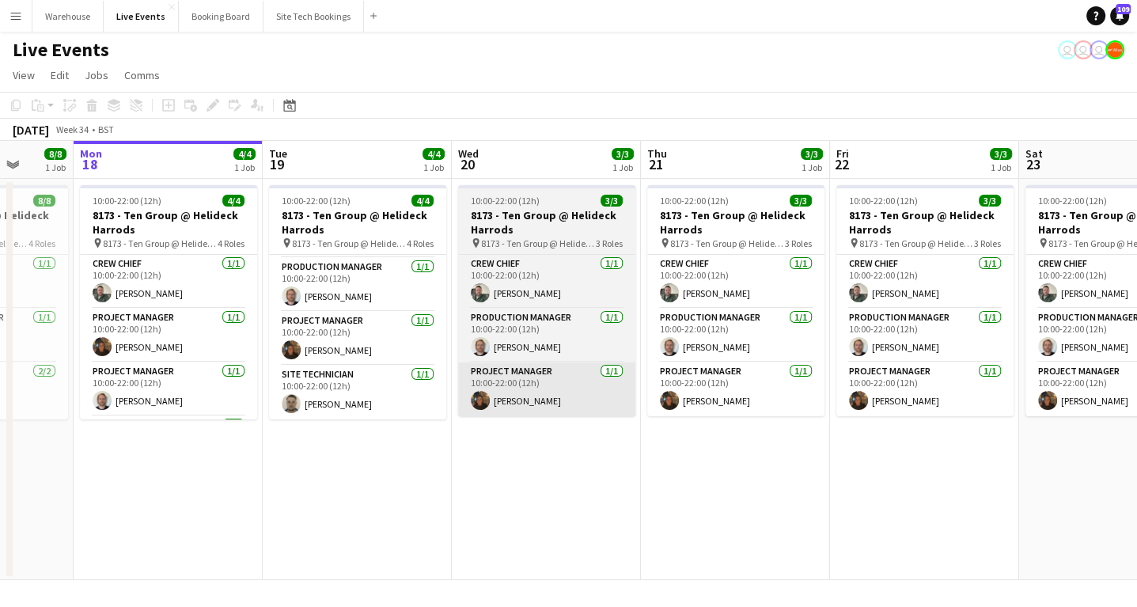
click at [215, 527] on app-calendar-viewport "Fri 15 Sat 16 Sun 17 8/8 1 Job Mon 18 4/4 1 Job Tue 19 4/4 1 Job Wed 20 3/3 1 J…" at bounding box center [568, 360] width 1137 height 439
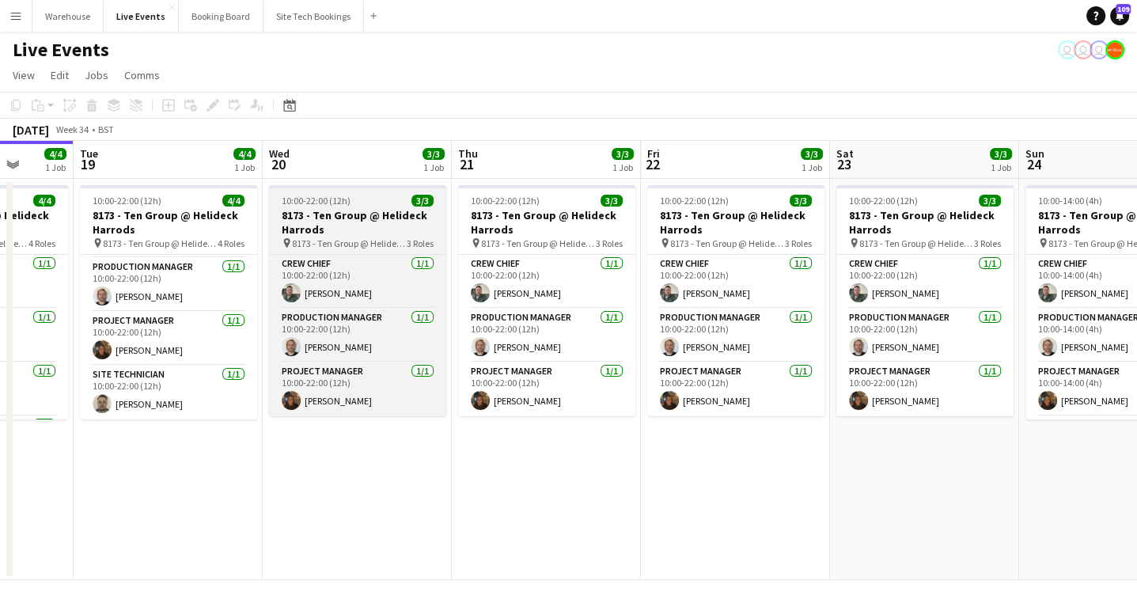
click at [341, 220] on h3 "8173 - Ten Group @ Helideck Harrods" at bounding box center [357, 222] width 177 height 28
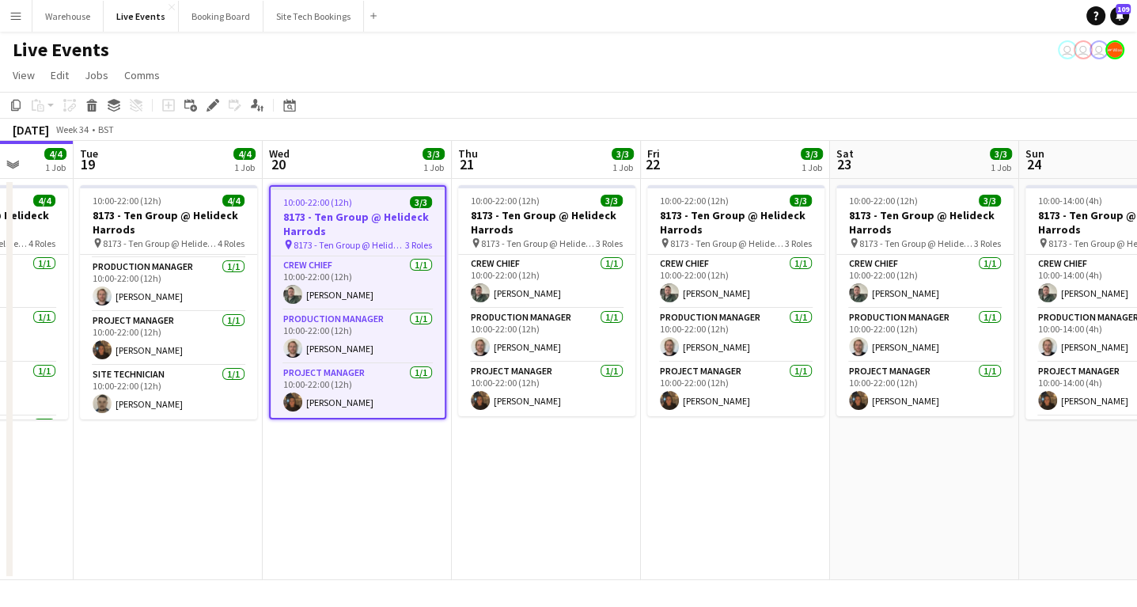
click at [215, 105] on icon at bounding box center [212, 105] width 9 height 9
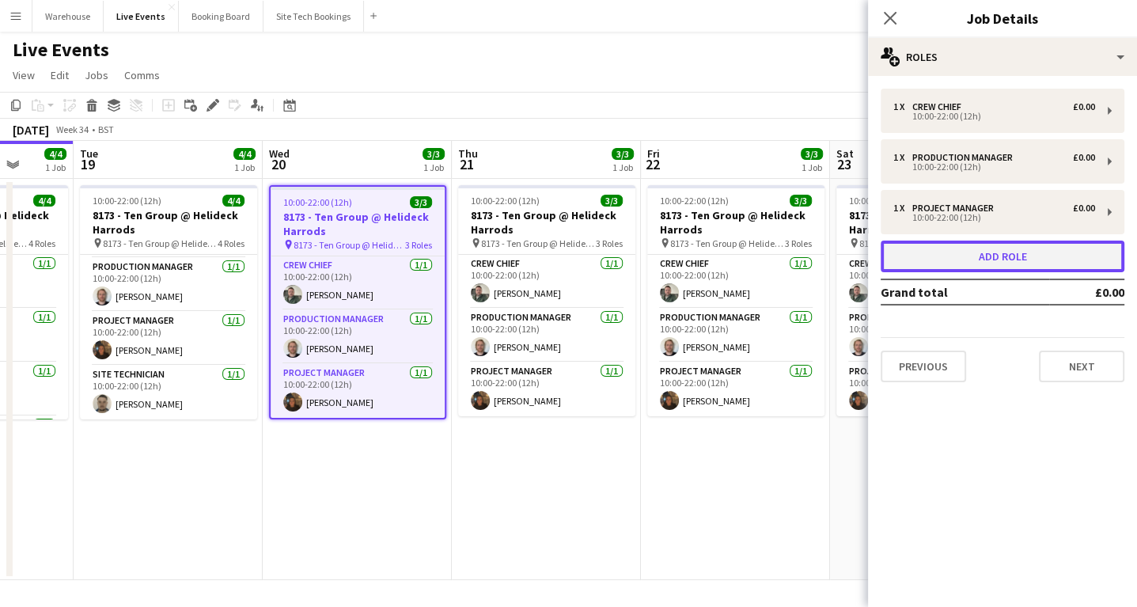
click at [1000, 259] on button "Add role" at bounding box center [1002, 256] width 244 height 32
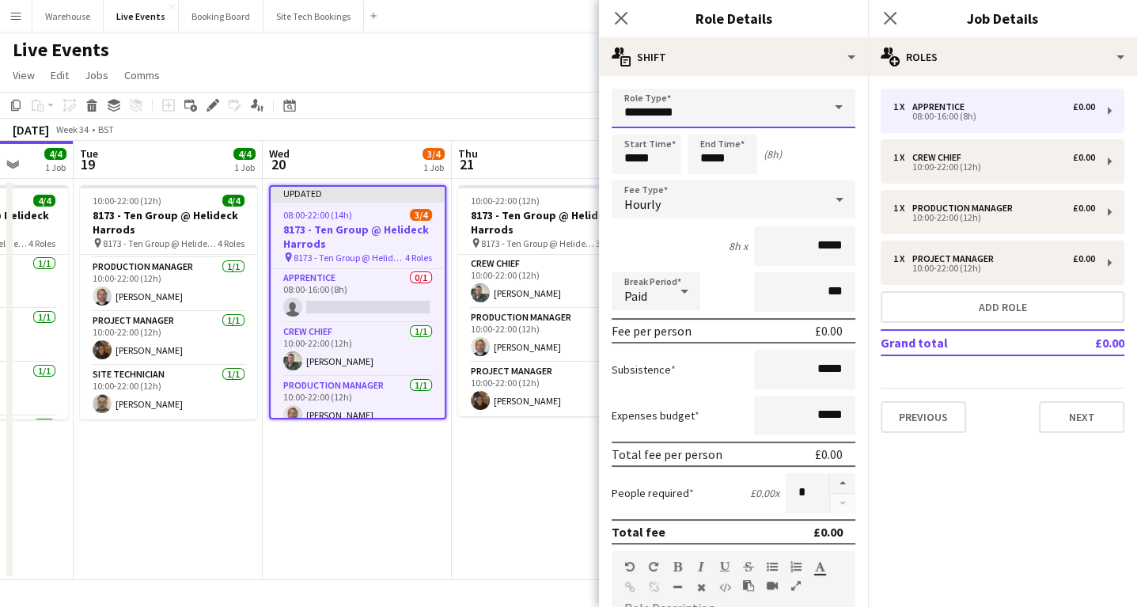
click at [714, 111] on input "**********" at bounding box center [733, 109] width 244 height 40
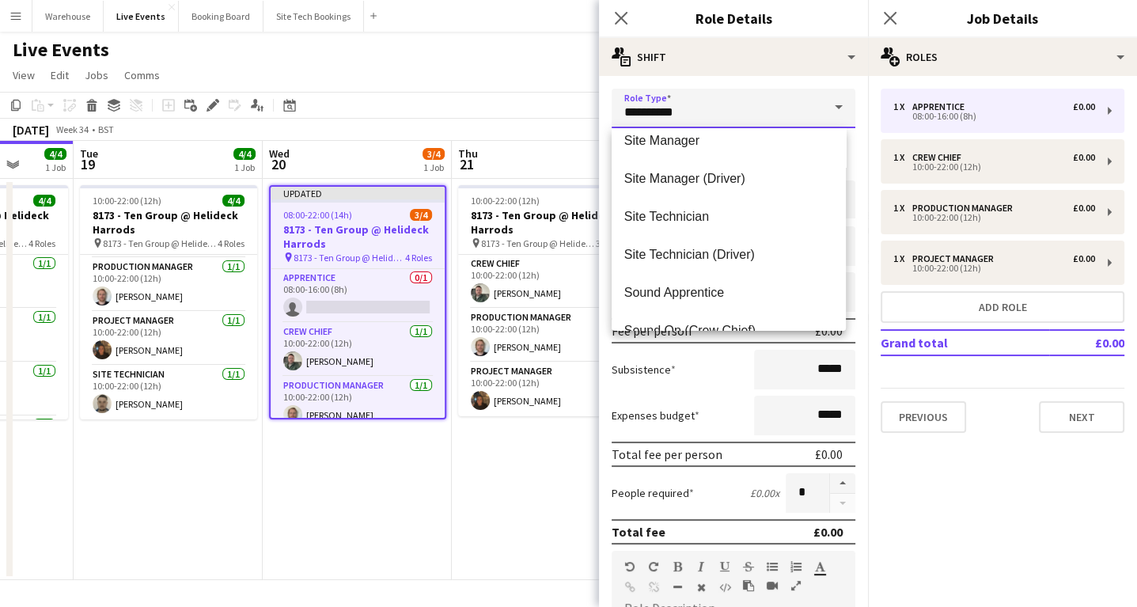
scroll to position [2911, 0]
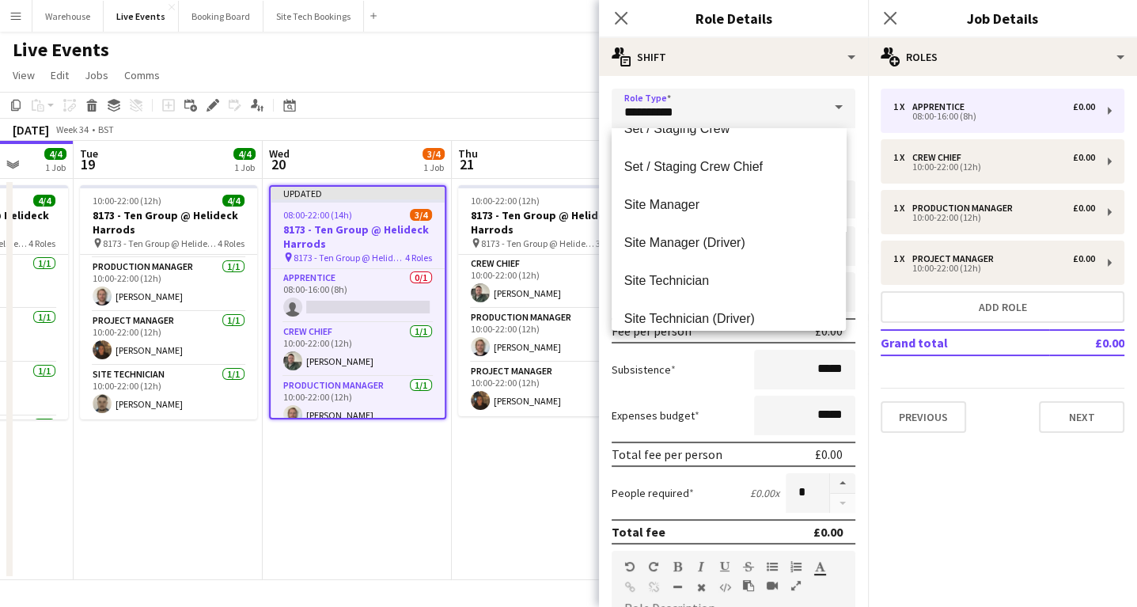
click at [677, 199] on span "Site Manager" at bounding box center [728, 203] width 209 height 15
type input "**********"
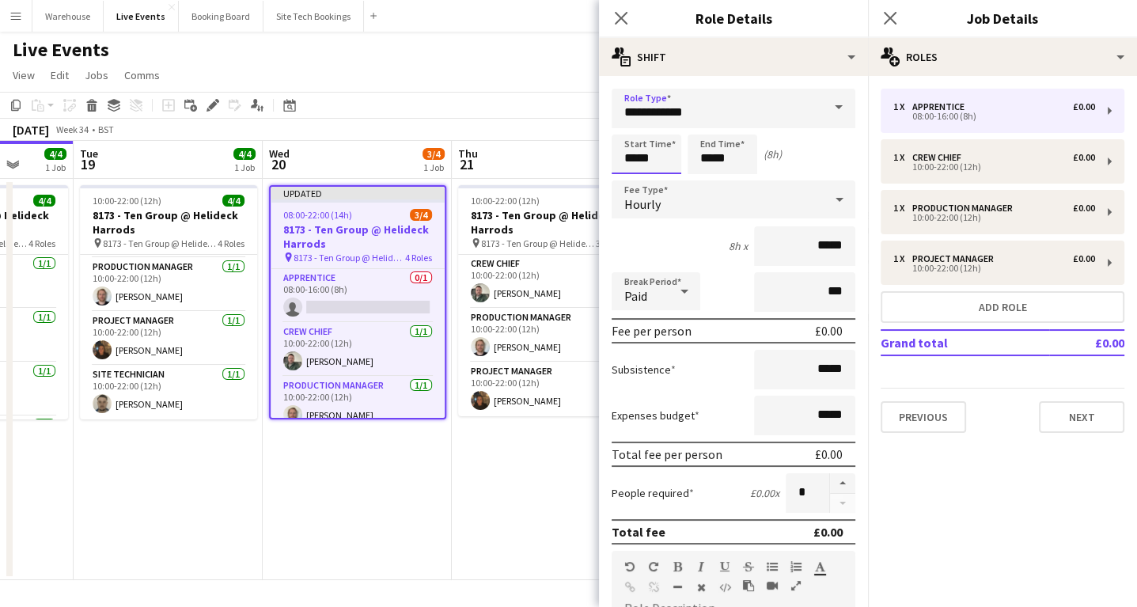
click at [641, 158] on input "*****" at bounding box center [646, 154] width 70 height 40
click at [629, 129] on div at bounding box center [631, 127] width 32 height 16
type input "*****"
click at [629, 129] on div at bounding box center [631, 127] width 32 height 16
click at [724, 168] on input "*****" at bounding box center [722, 154] width 70 height 40
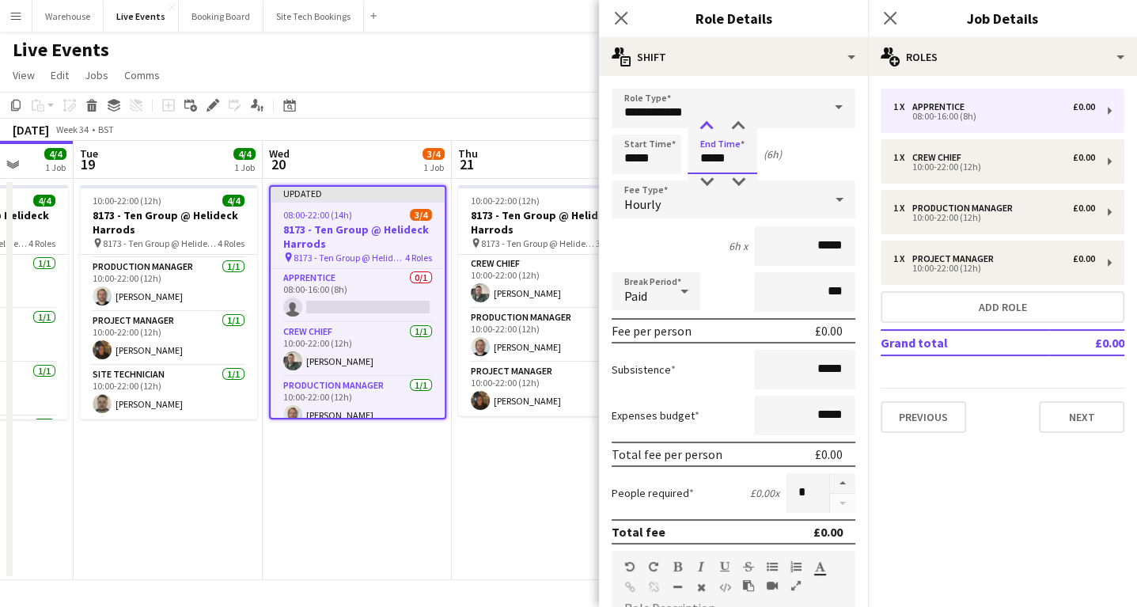
click at [706, 130] on div at bounding box center [707, 127] width 32 height 16
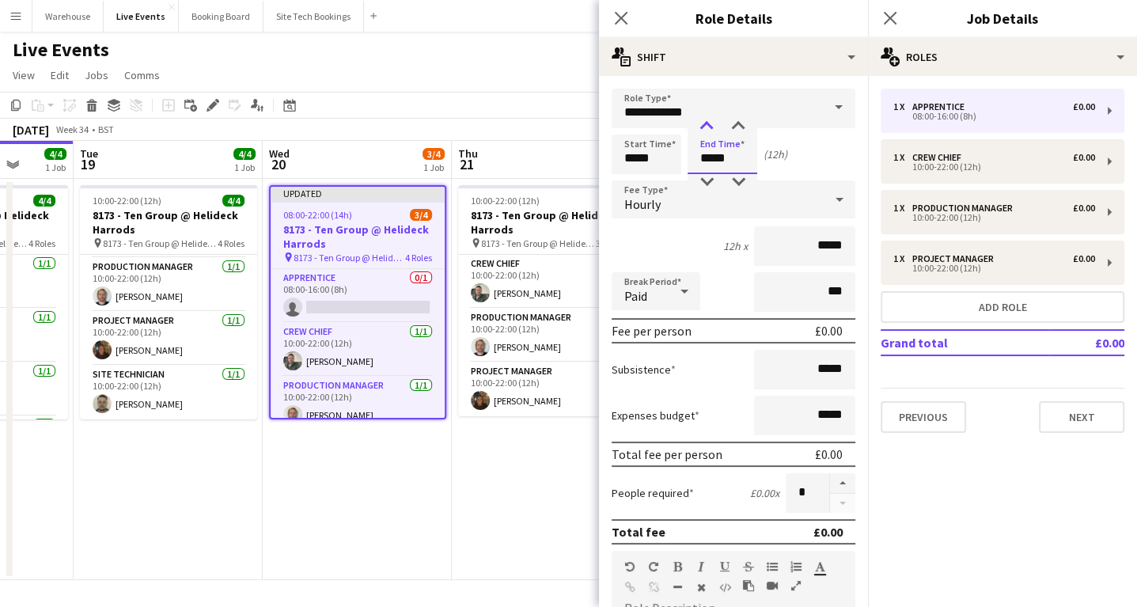
type input "*****"
click at [706, 130] on div at bounding box center [707, 127] width 32 height 16
click at [637, 218] on form "**********" at bounding box center [733, 540] width 269 height 902
click at [645, 208] on span "Hourly" at bounding box center [642, 204] width 36 height 16
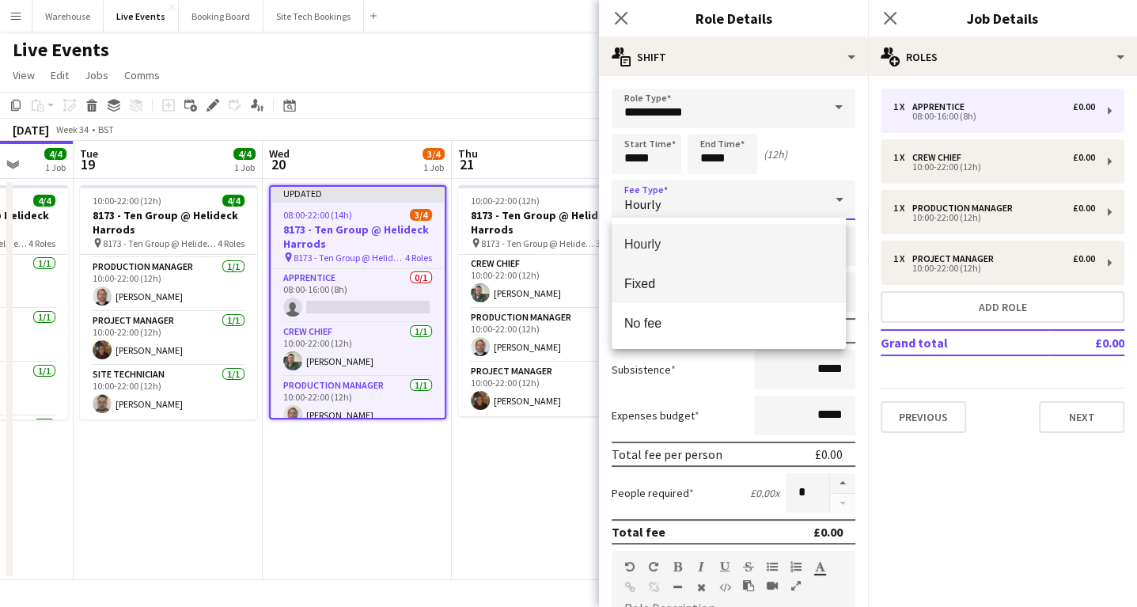
click at [652, 281] on span "Fixed" at bounding box center [728, 283] width 209 height 15
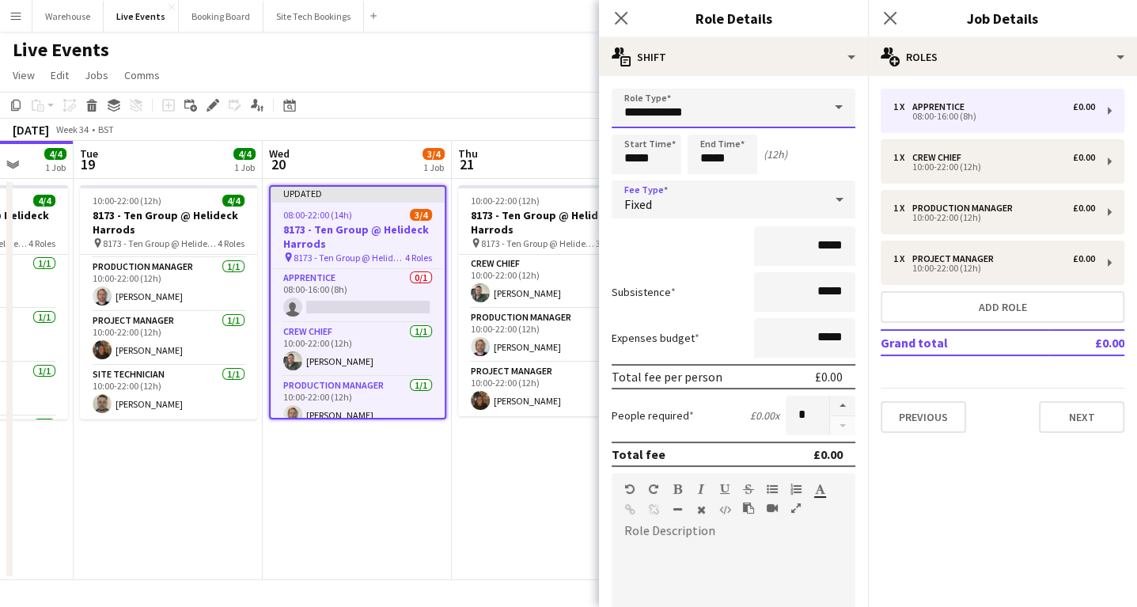
click at [656, 110] on input "**********" at bounding box center [733, 109] width 244 height 40
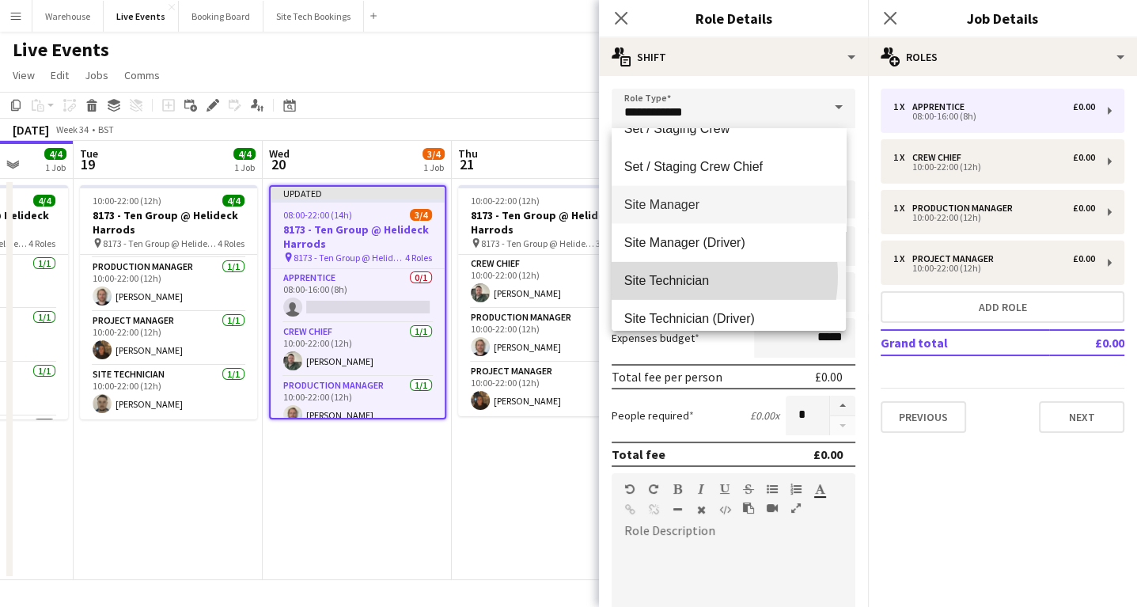
click at [683, 275] on span "Site Technician" at bounding box center [728, 279] width 209 height 15
type input "**********"
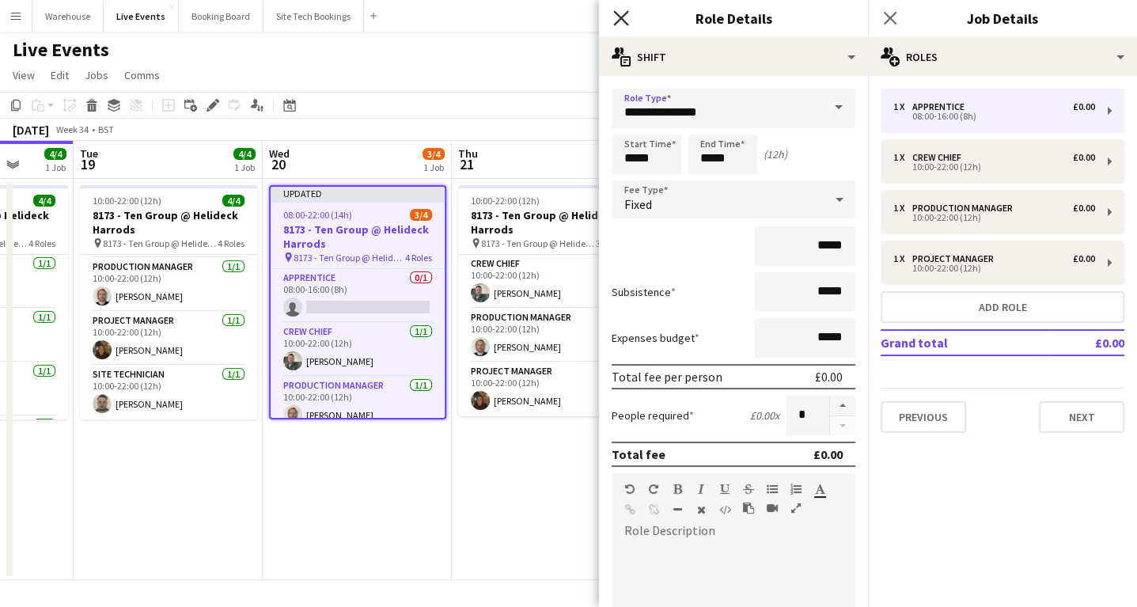
click at [623, 18] on icon "Close pop-in" at bounding box center [620, 17] width 15 height 15
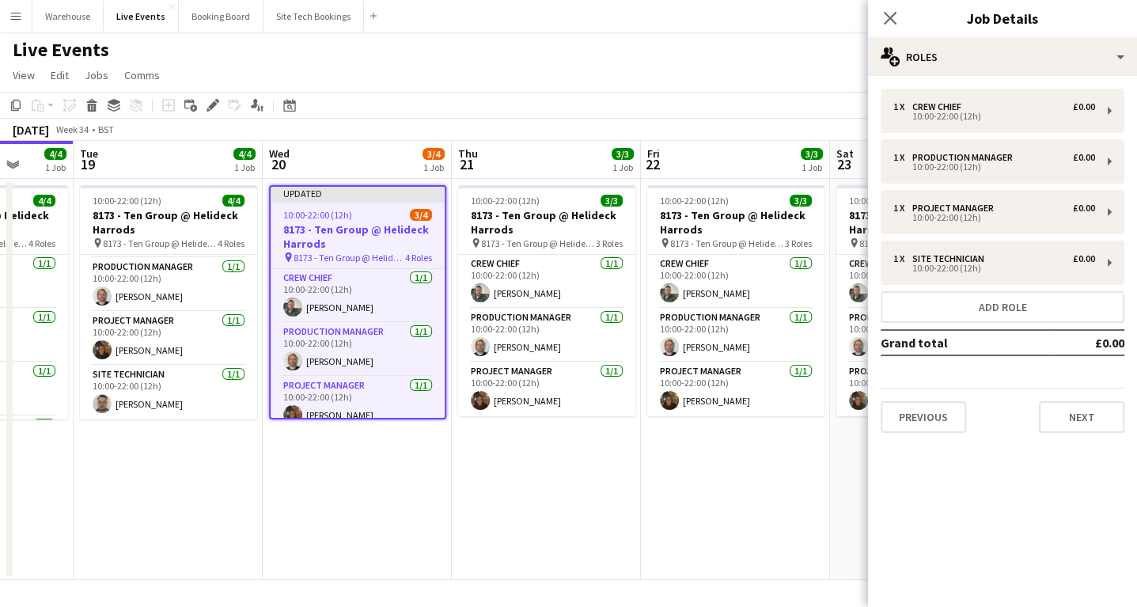
click at [456, 529] on app-date-cell "10:00-22:00 (12h) 3/3 8173 - Ten Group @ Helideck Harrods pin 8173 - Ten Group …" at bounding box center [546, 379] width 189 height 401
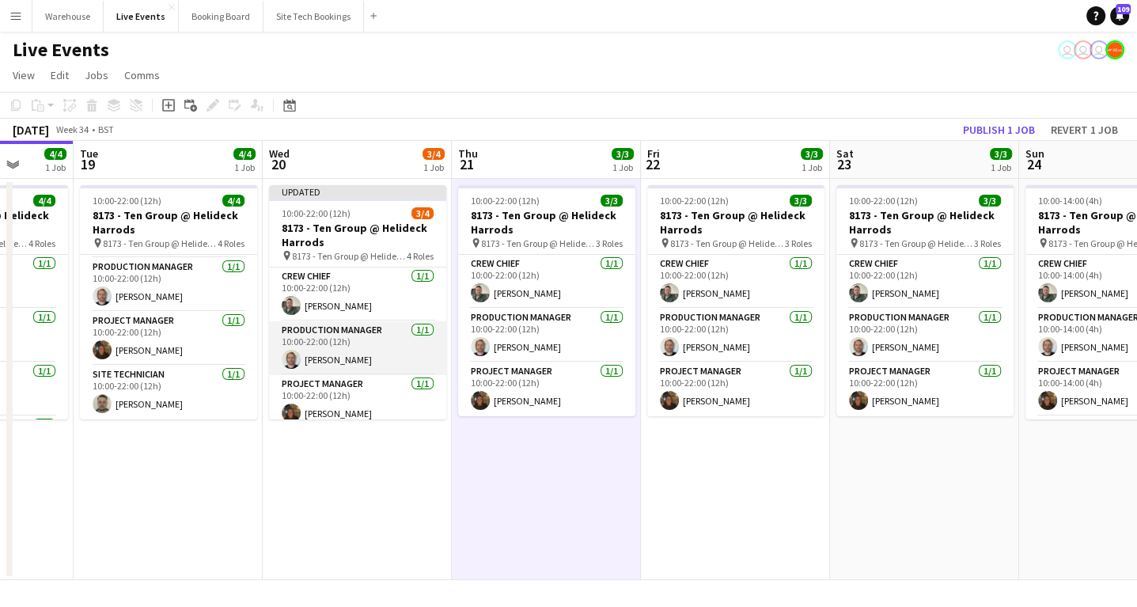
scroll to position [63, 0]
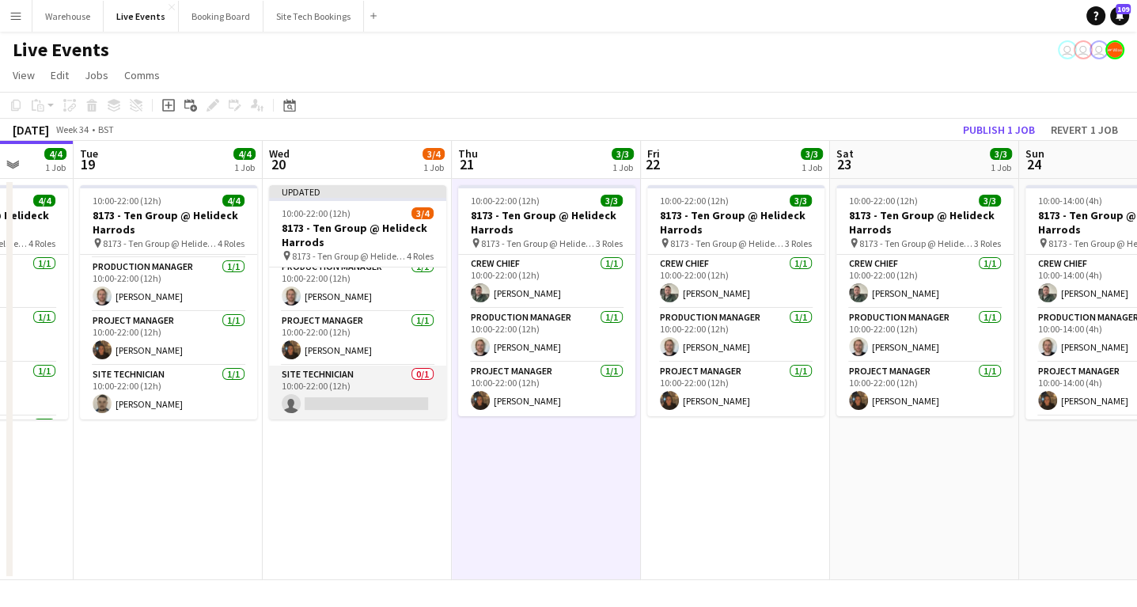
click at [364, 399] on app-card-role "Site Technician 0/1 10:00-22:00 (12h) single-neutral-actions" at bounding box center [357, 392] width 177 height 54
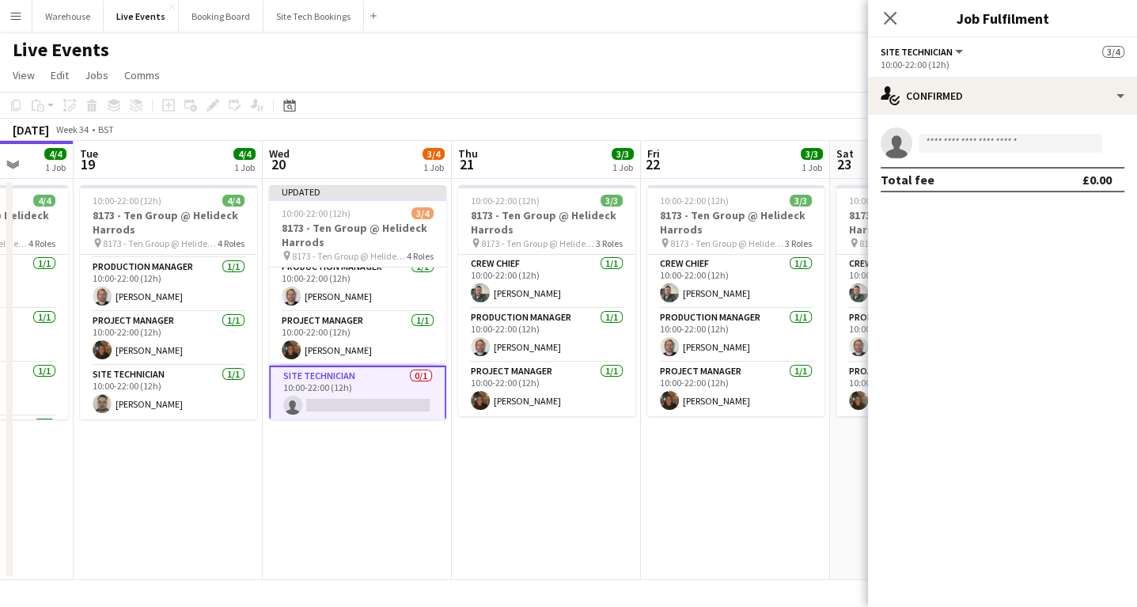
click at [1023, 133] on app-invite-slot "single-neutral-actions" at bounding box center [1002, 143] width 269 height 32
click at [1003, 142] on input at bounding box center [1010, 143] width 184 height 19
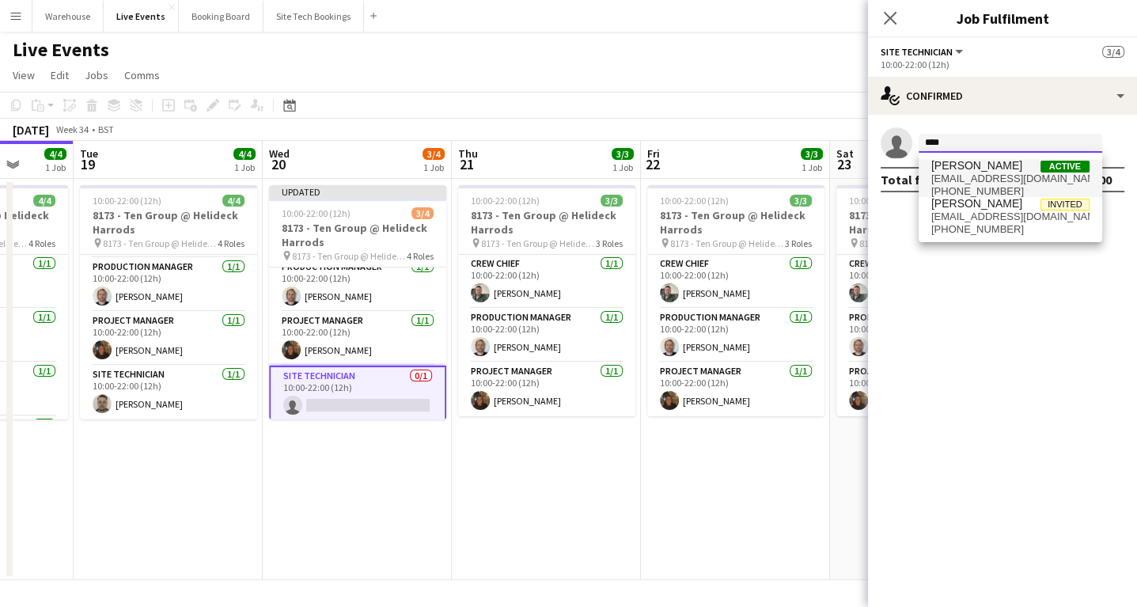
type input "***"
click at [997, 171] on span "Jay Butcher Active" at bounding box center [1010, 165] width 158 height 13
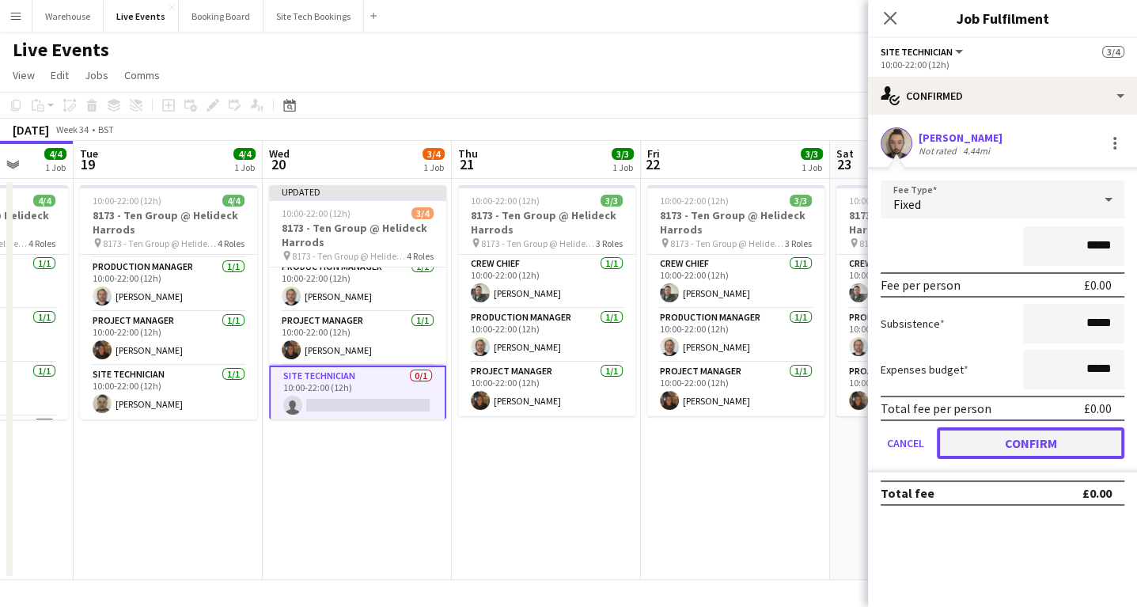
click at [1035, 433] on button "Confirm" at bounding box center [1030, 443] width 187 height 32
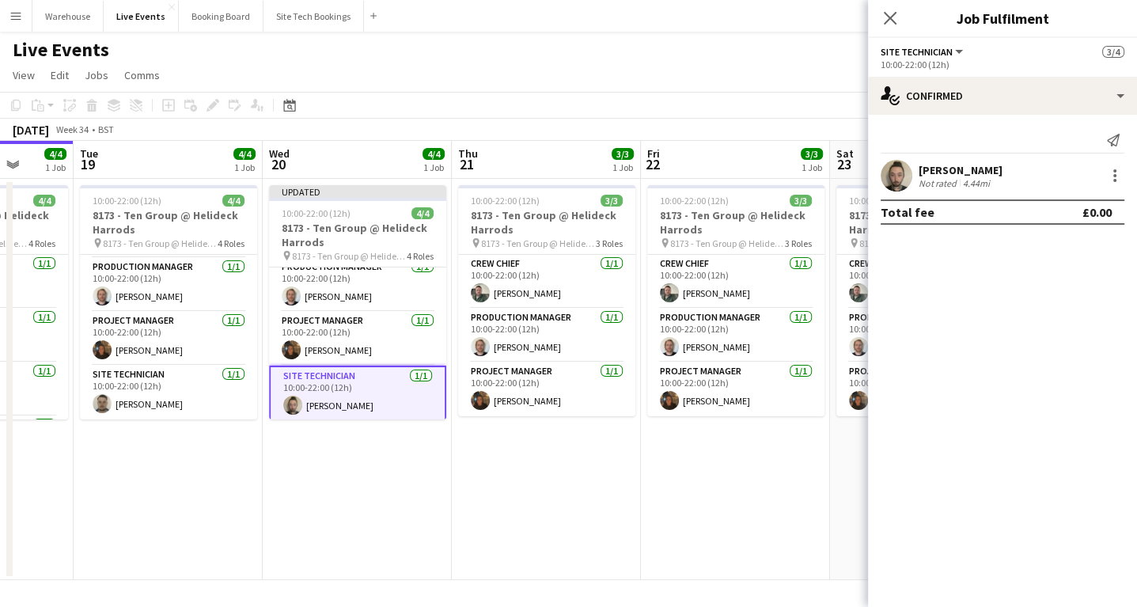
click at [889, 19] on icon at bounding box center [890, 18] width 13 height 13
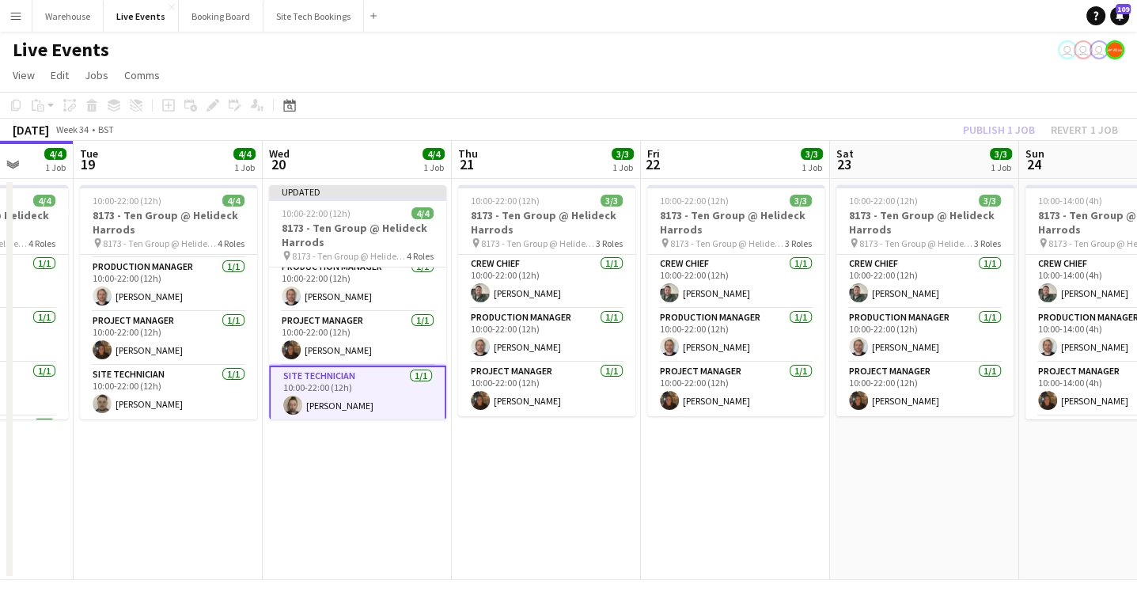
click at [305, 520] on app-date-cell "Updated 10:00-22:00 (12h) 4/4 8173 - Ten Group @ Helideck Harrods pin 8173 - Te…" at bounding box center [357, 379] width 189 height 401
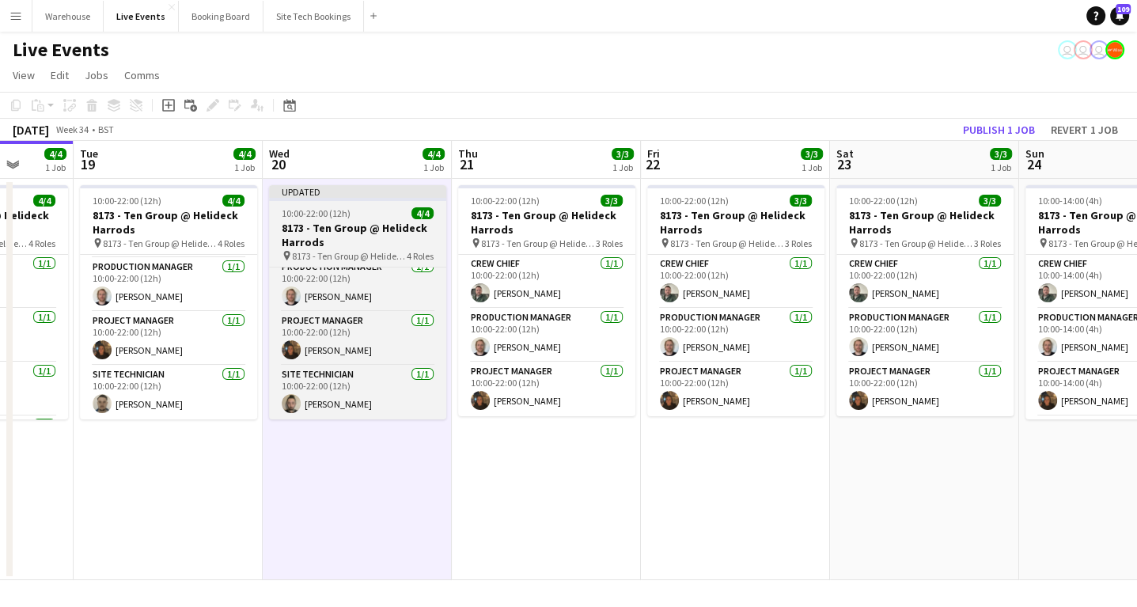
click at [346, 236] on h3 "8173 - Ten Group @ Helideck Harrods" at bounding box center [357, 235] width 177 height 28
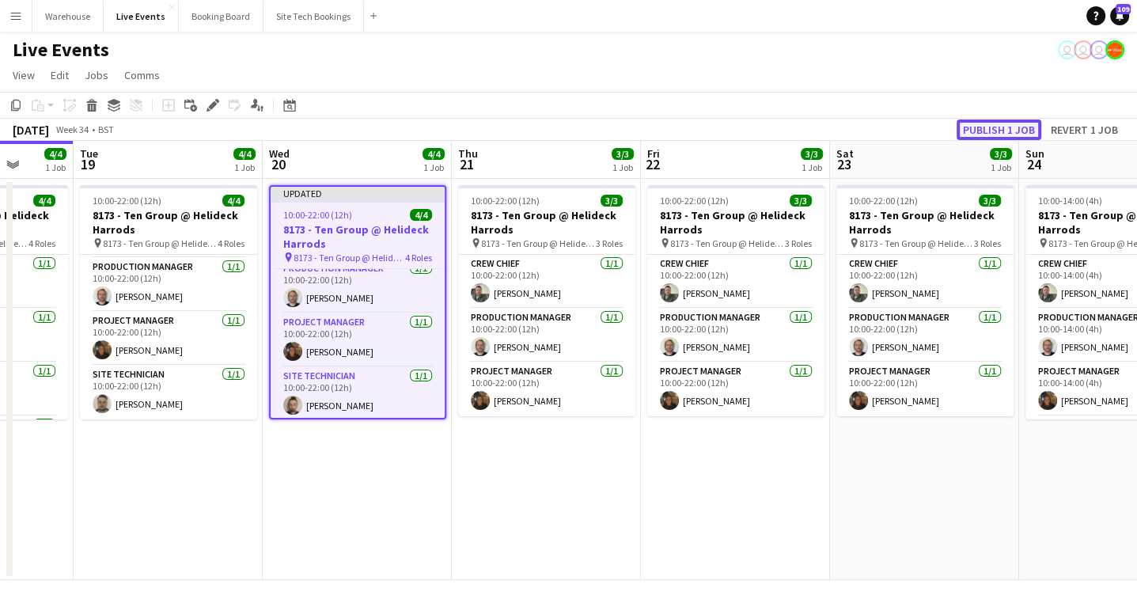
click at [1010, 119] on button "Publish 1 job" at bounding box center [998, 129] width 85 height 21
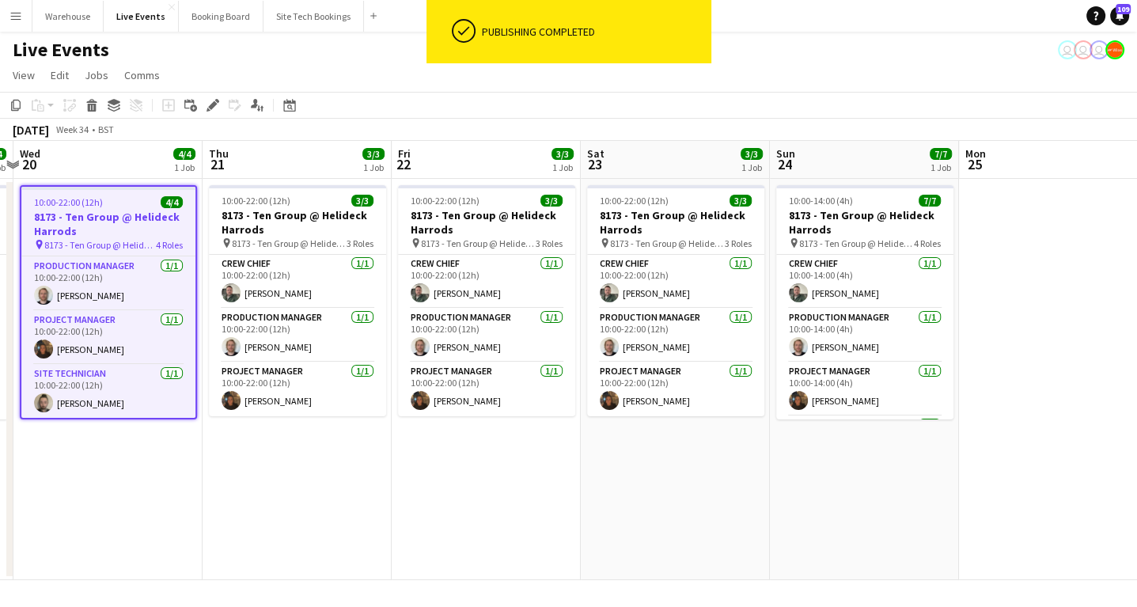
scroll to position [0, 630]
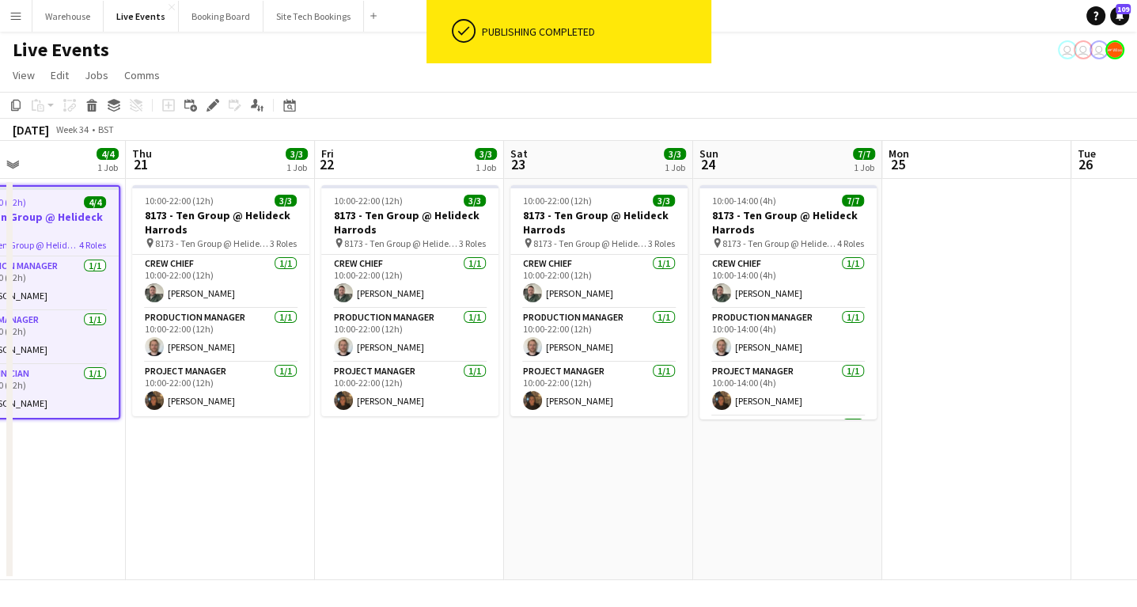
drag, startPoint x: 544, startPoint y: 507, endPoint x: 297, endPoint y: 528, distance: 247.6
click at [297, 528] on app-calendar-viewport "Sun 17 8/8 1 Job Mon 18 4/4 1 Job Tue 19 4/4 1 Job Wed 20 4/4 1 Job Thu 21 3/3 …" at bounding box center [568, 360] width 1137 height 439
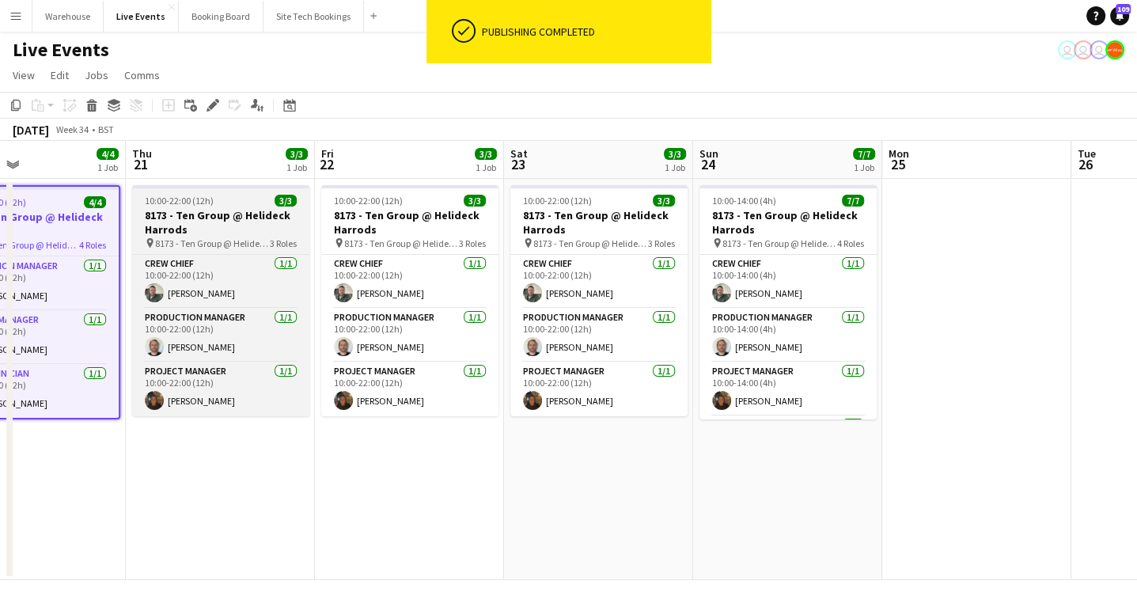
click at [206, 218] on h3 "8173 - Ten Group @ Helideck Harrods" at bounding box center [220, 222] width 177 height 28
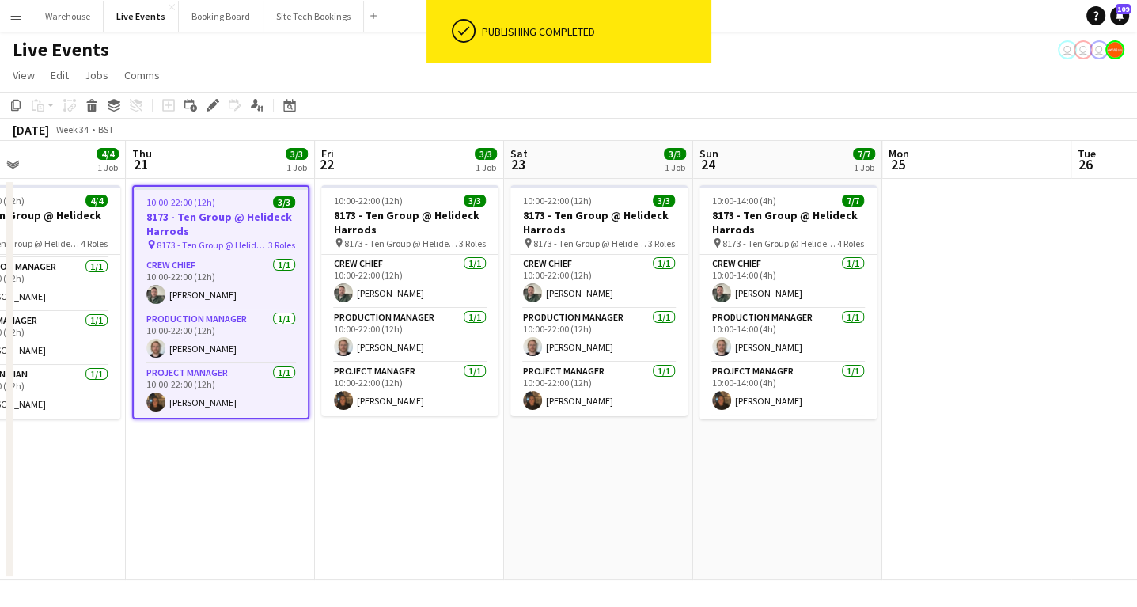
scroll to position [51, 0]
click at [443, 527] on app-date-cell "10:00-22:00 (12h) 3/3 8173 - Ten Group @ Helideck Harrods pin 8173 - Ten Group …" at bounding box center [409, 379] width 189 height 401
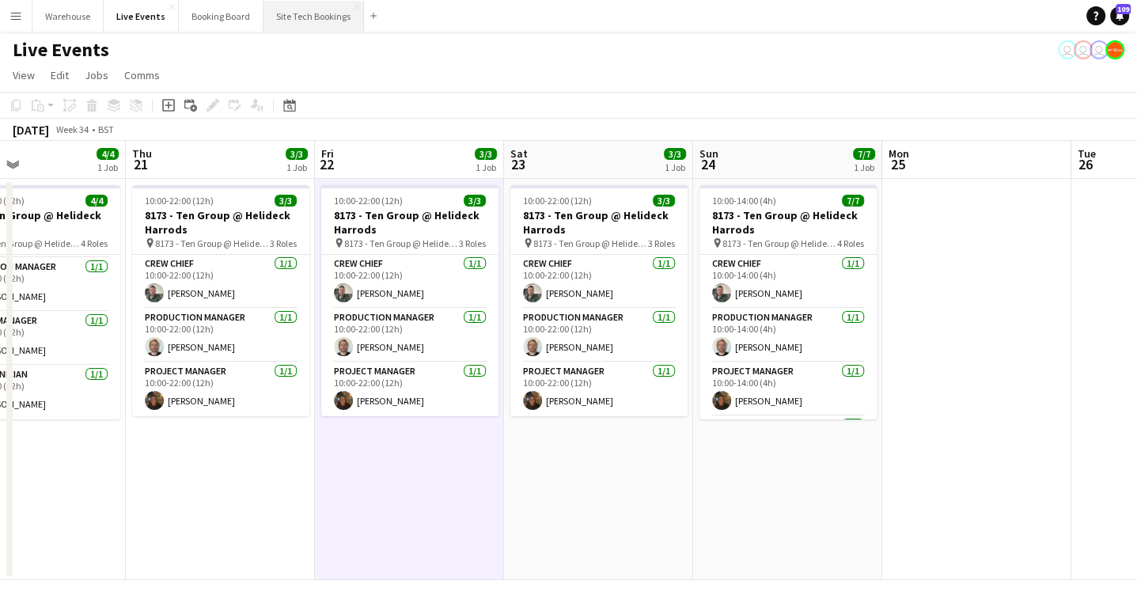
click at [304, 15] on button "Site Tech Bookings Close" at bounding box center [313, 16] width 100 height 31
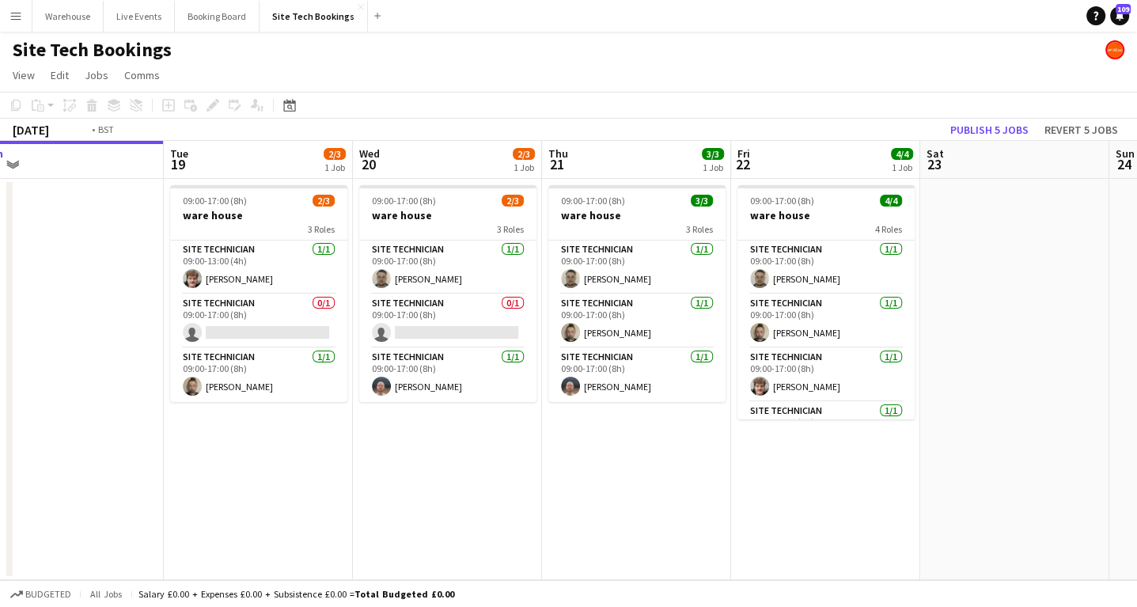
drag, startPoint x: 764, startPoint y: 485, endPoint x: 366, endPoint y: 476, distance: 398.0
click at [366, 476] on app-calendar-viewport "Fri 15 4/4 1 Job Sat 16 Sun 17 Mon 18 Tue 19 2/3 1 Job Wed 20 2/3 1 Job Thu 21 …" at bounding box center [568, 360] width 1137 height 439
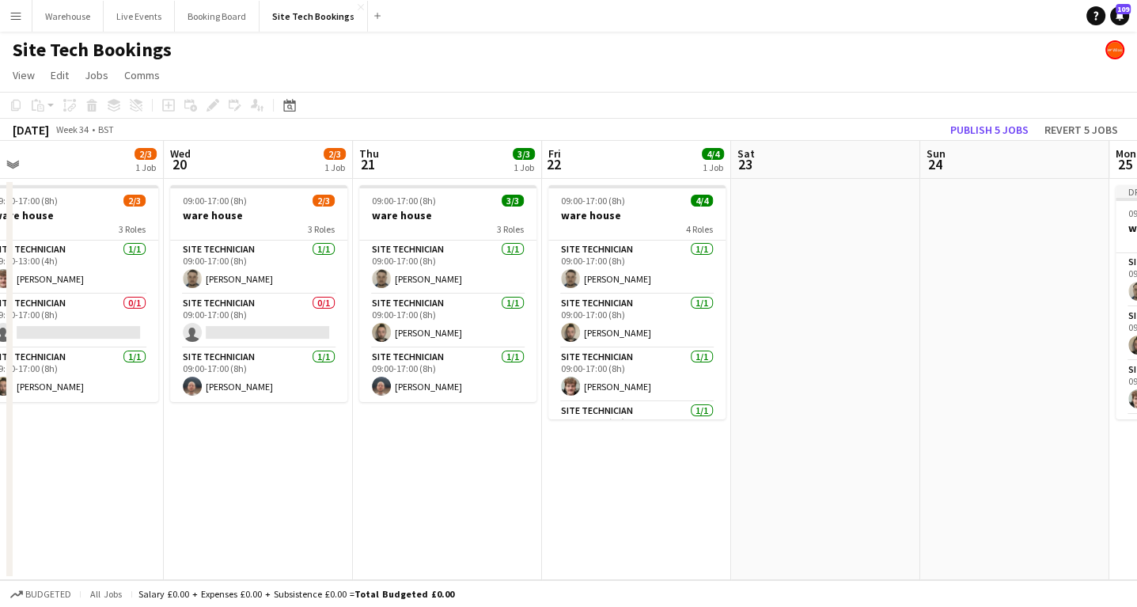
scroll to position [0, 587]
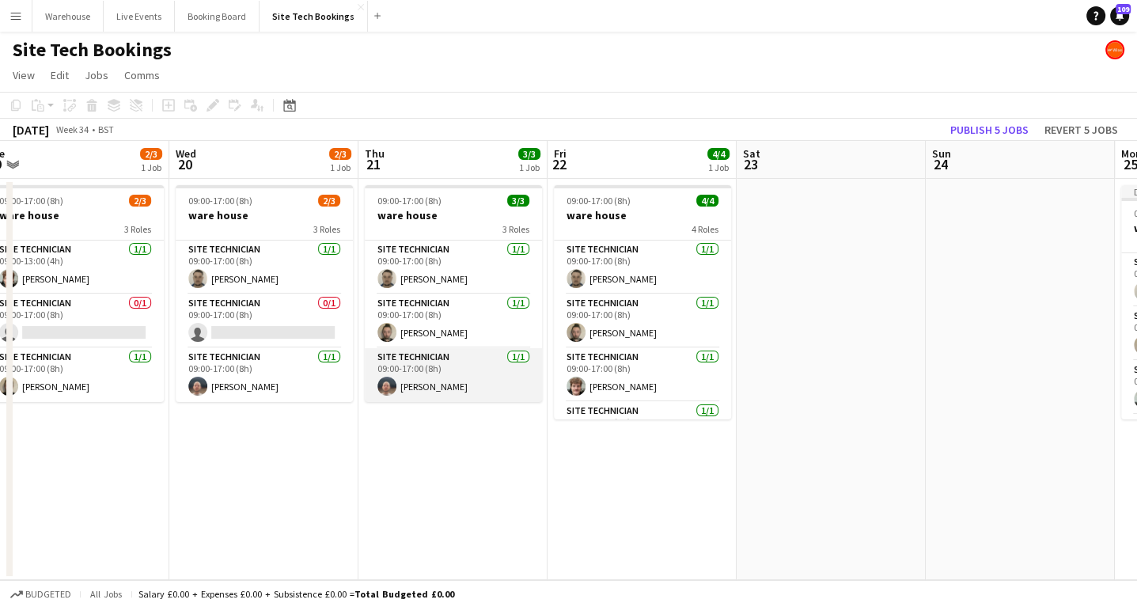
click at [413, 389] on app-card-role "Site Technician 1/1 09:00-17:00 (8h) Harrison Ellis" at bounding box center [453, 375] width 177 height 54
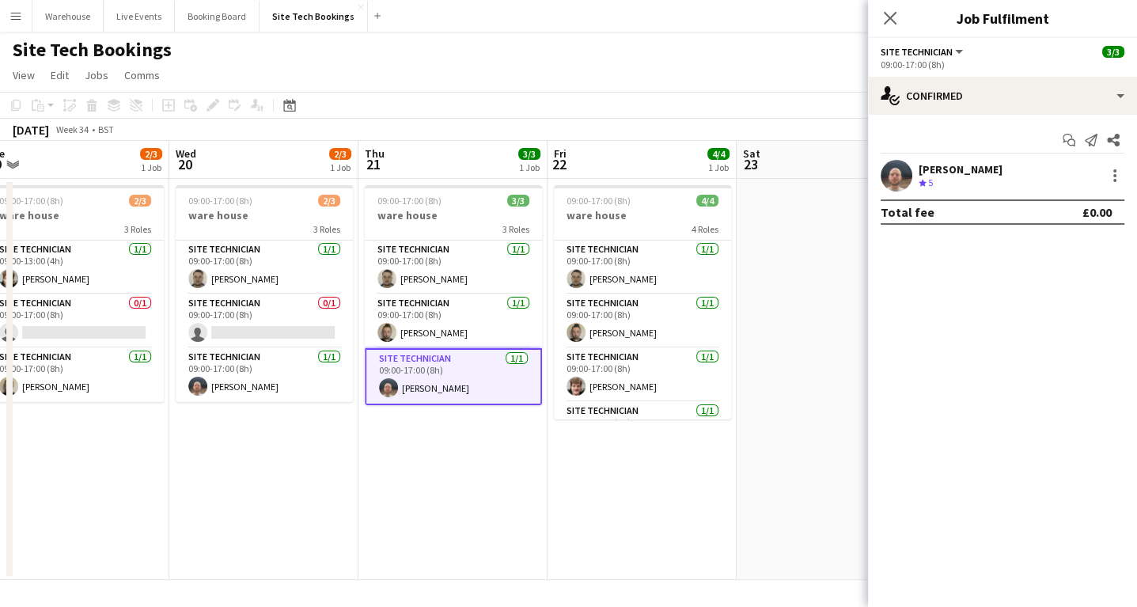
click at [656, 521] on app-date-cell "09:00-17:00 (8h) 4/4 ware house 4 Roles Site Technician 1/1 09:00-17:00 (8h) Sa…" at bounding box center [641, 379] width 189 height 401
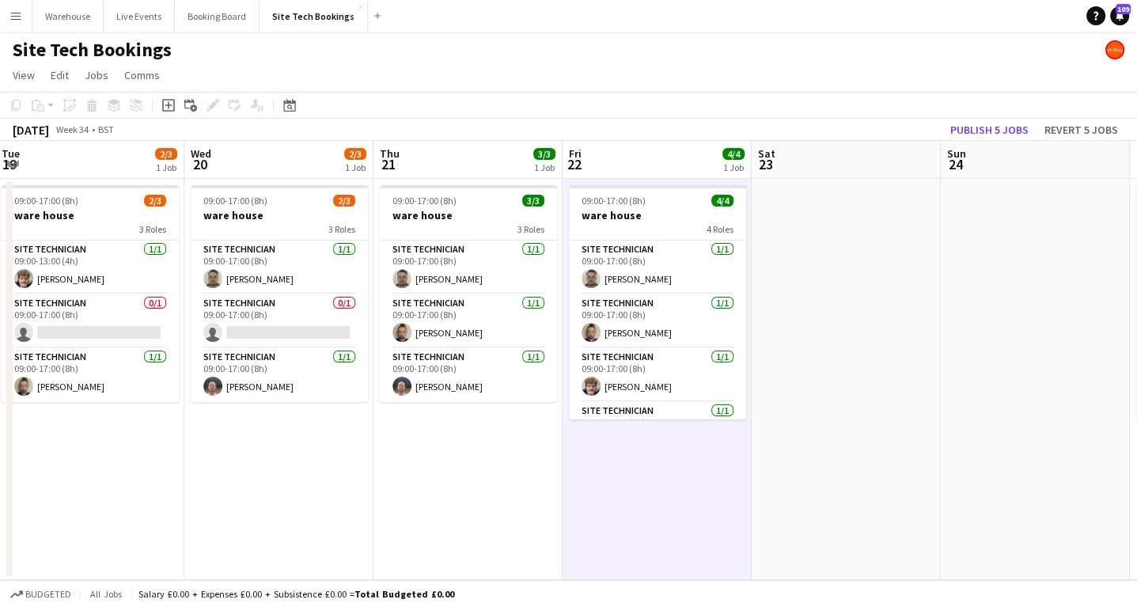
drag, startPoint x: 725, startPoint y: 450, endPoint x: 479, endPoint y: 437, distance: 247.1
click at [448, 462] on app-calendar-viewport "Sat 16 Sun 17 Mon 18 Tue 19 2/3 1 Job Wed 20 2/3 1 Job Thu 21 3/3 1 Job Fri 22 …" at bounding box center [568, 360] width 1137 height 439
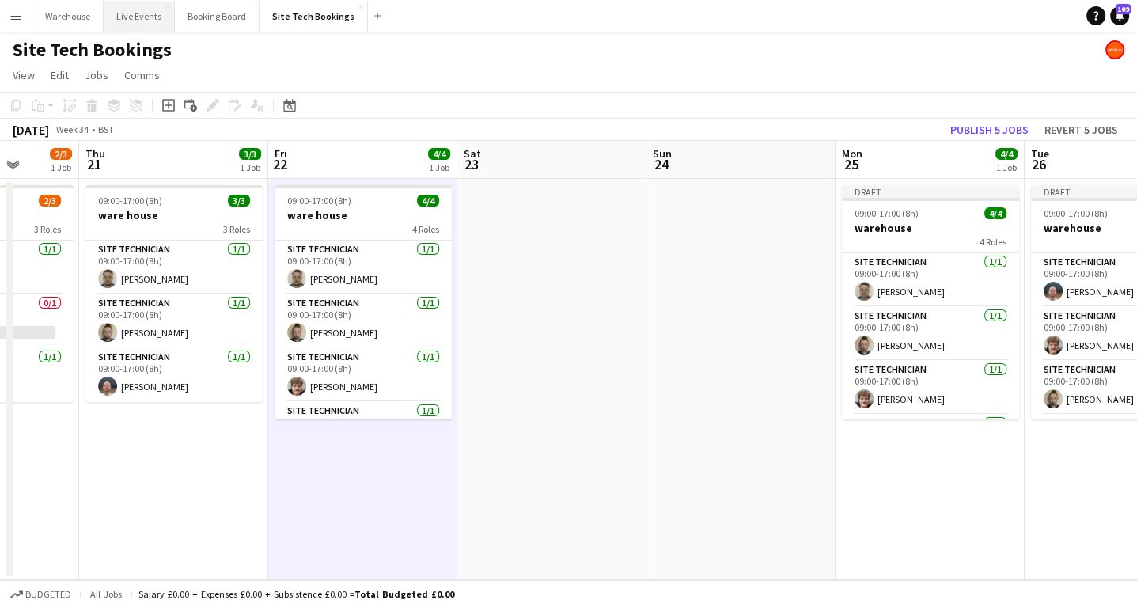
click at [142, 12] on button "Live Events Close" at bounding box center [139, 16] width 71 height 31
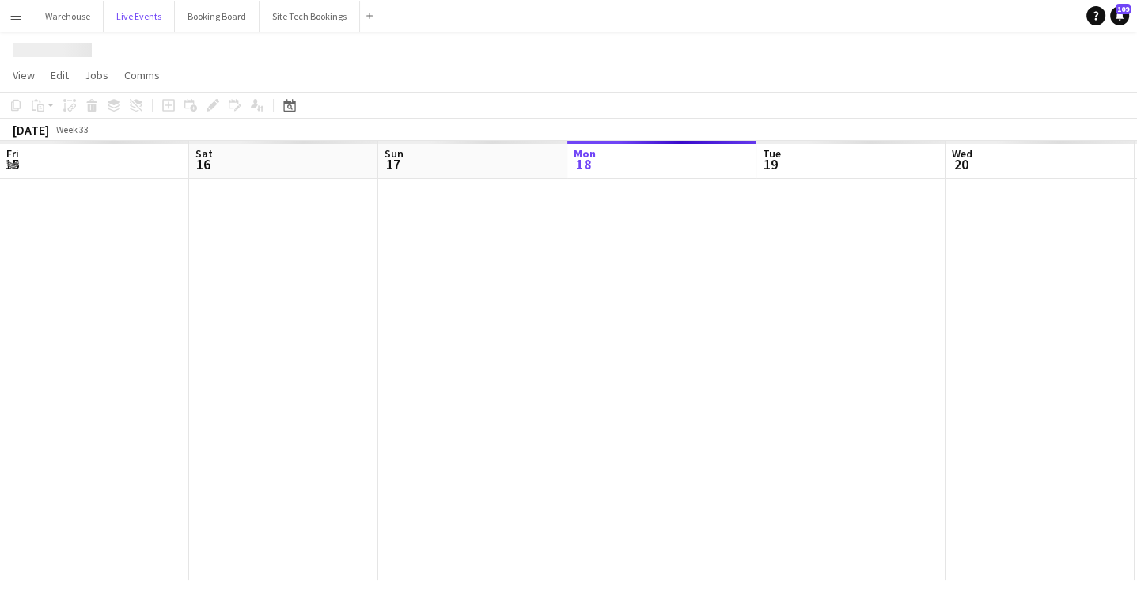
scroll to position [0, 378]
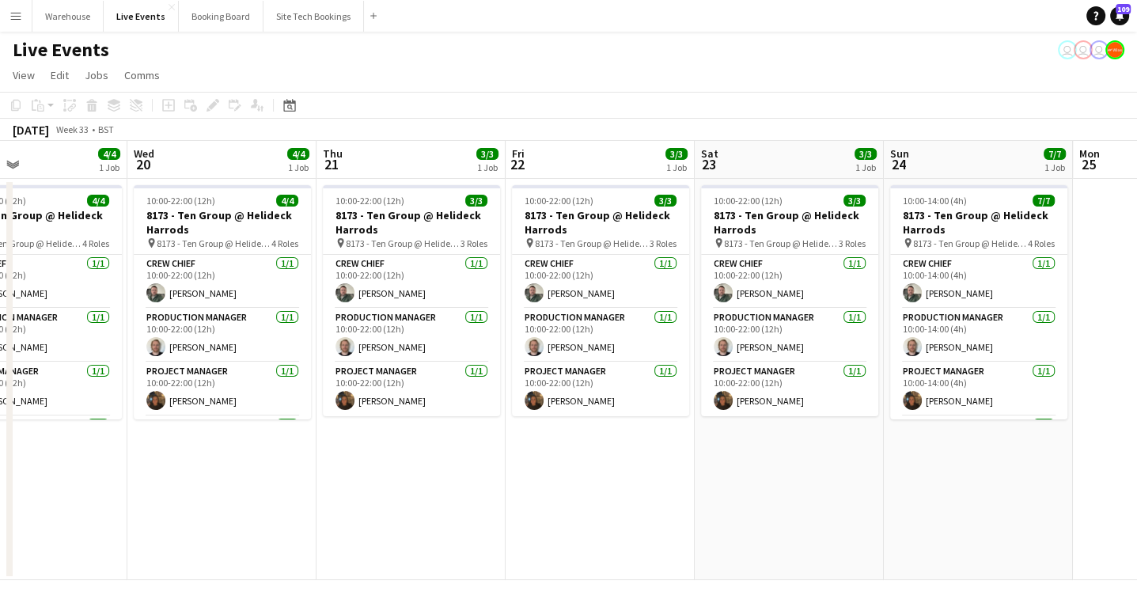
drag, startPoint x: 789, startPoint y: 507, endPoint x: 346, endPoint y: 506, distance: 442.9
click at [348, 508] on app-calendar-viewport "Sun 17 8/8 1 Job Mon 18 4/4 1 Job Tue 19 4/4 1 Job Wed 20 4/4 1 Job Thu 21 3/3 …" at bounding box center [568, 360] width 1137 height 439
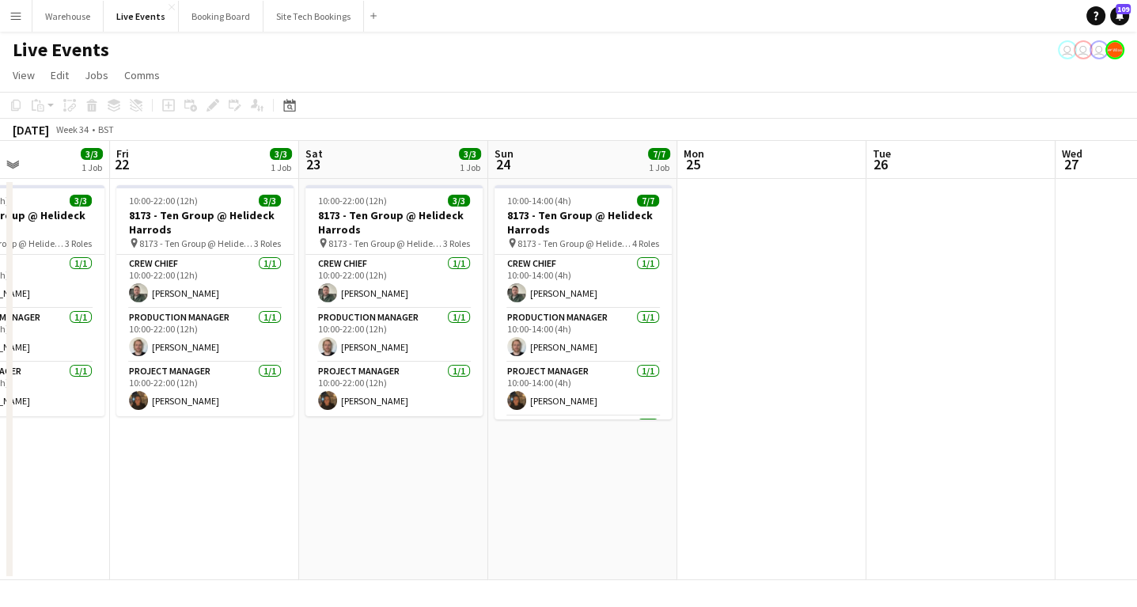
scroll to position [0, 462]
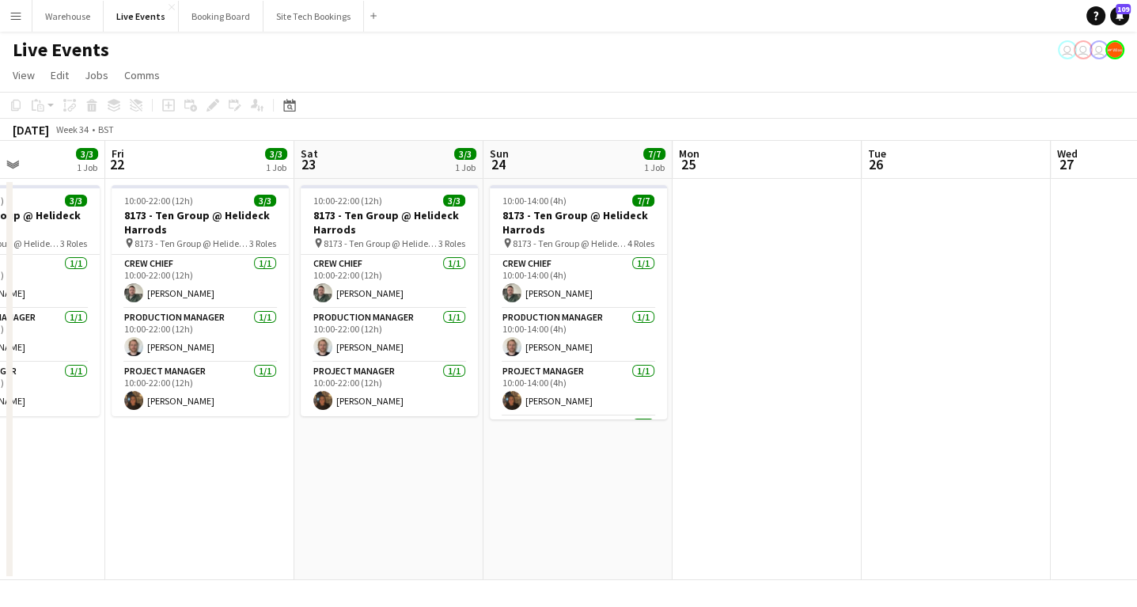
drag, startPoint x: 509, startPoint y: 471, endPoint x: 111, endPoint y: 507, distance: 400.2
click at [111, 507] on app-calendar-viewport "Tue 19 4/4 1 Job Wed 20 4/4 1 Job Thu 21 3/3 1 Job Fri 22 3/3 1 Job Sat 23 3/3 …" at bounding box center [568, 360] width 1137 height 439
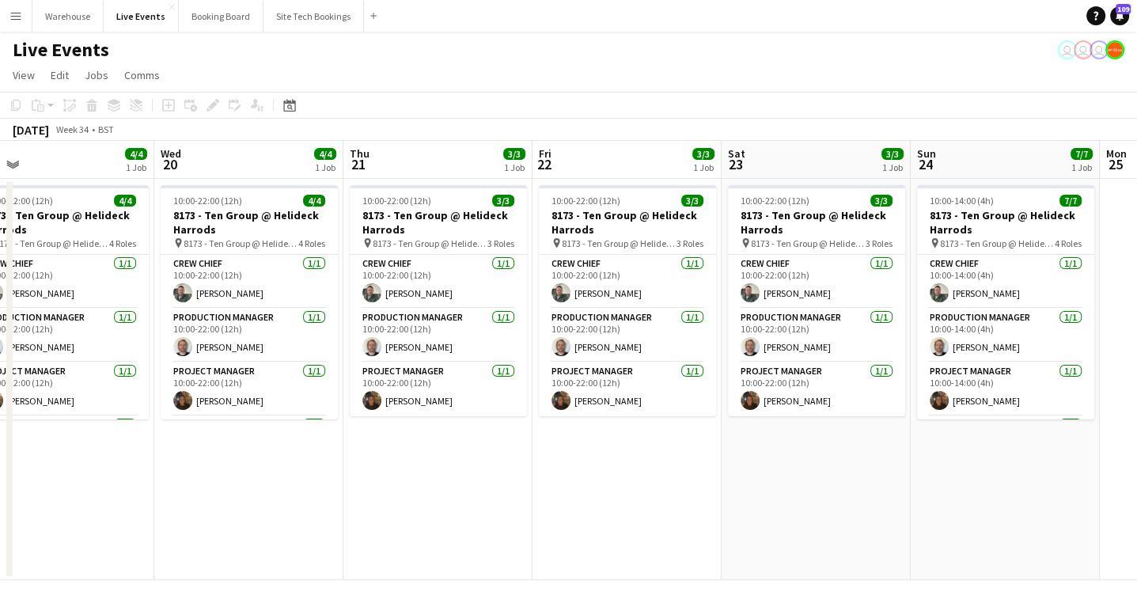
drag, startPoint x: 266, startPoint y: 505, endPoint x: 672, endPoint y: 474, distance: 407.8
click at [721, 472] on app-calendar-viewport "Sun 17 8/8 1 Job Mon 18 4/4 1 Job Tue 19 4/4 1 Job Wed 20 4/4 1 Job Thu 21 3/3 …" at bounding box center [568, 360] width 1137 height 439
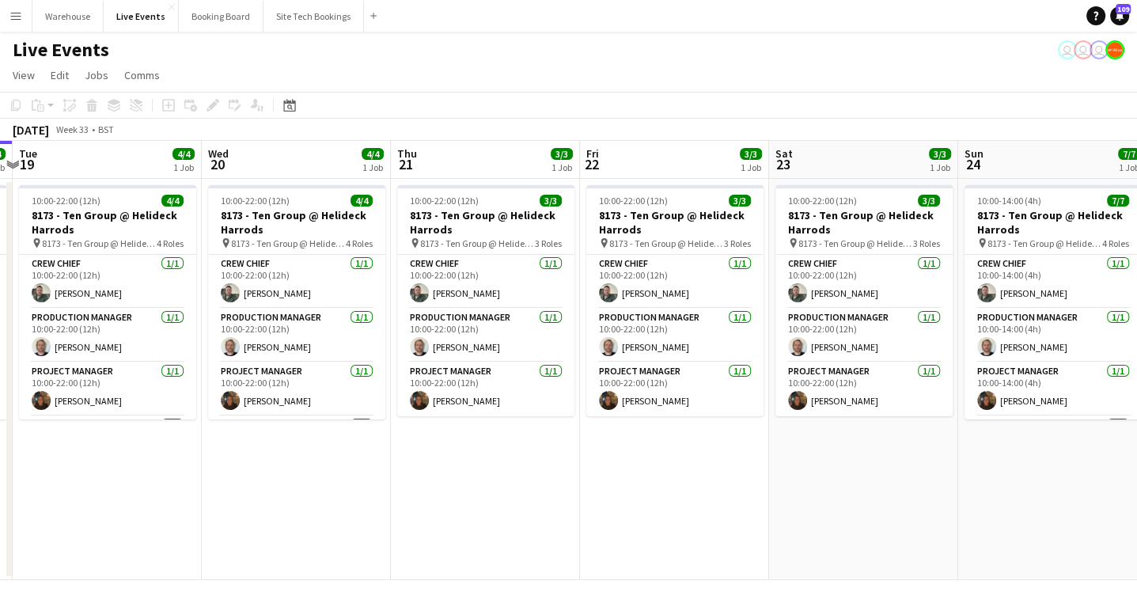
drag, startPoint x: 562, startPoint y: 540, endPoint x: 468, endPoint y: 554, distance: 95.1
click at [468, 554] on app-calendar-viewport "Sat 16 Sun 17 8/8 1 Job Mon 18 4/4 1 Job Tue 19 4/4 1 Job Wed 20 4/4 1 Job Thu …" at bounding box center [568, 360] width 1137 height 439
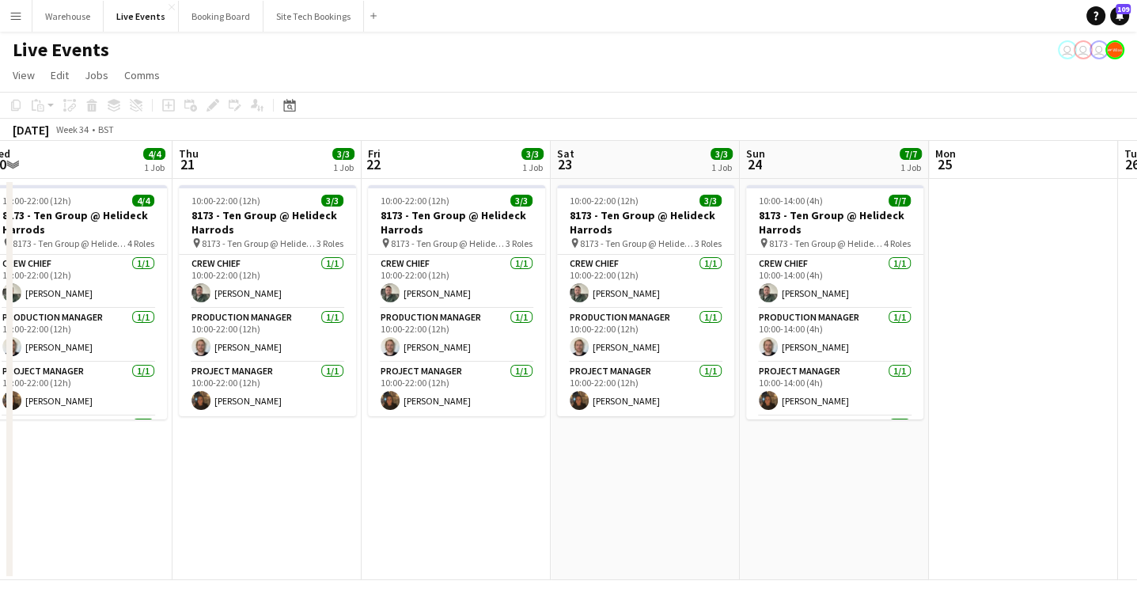
drag, startPoint x: 549, startPoint y: 506, endPoint x: 295, endPoint y: 502, distance: 253.9
click at [295, 502] on app-calendar-viewport "Sun 17 8/8 1 Job Mon 18 4/4 1 Job Tue 19 4/4 1 Job Wed 20 4/4 1 Job Thu 21 3/3 …" at bounding box center [568, 360] width 1137 height 439
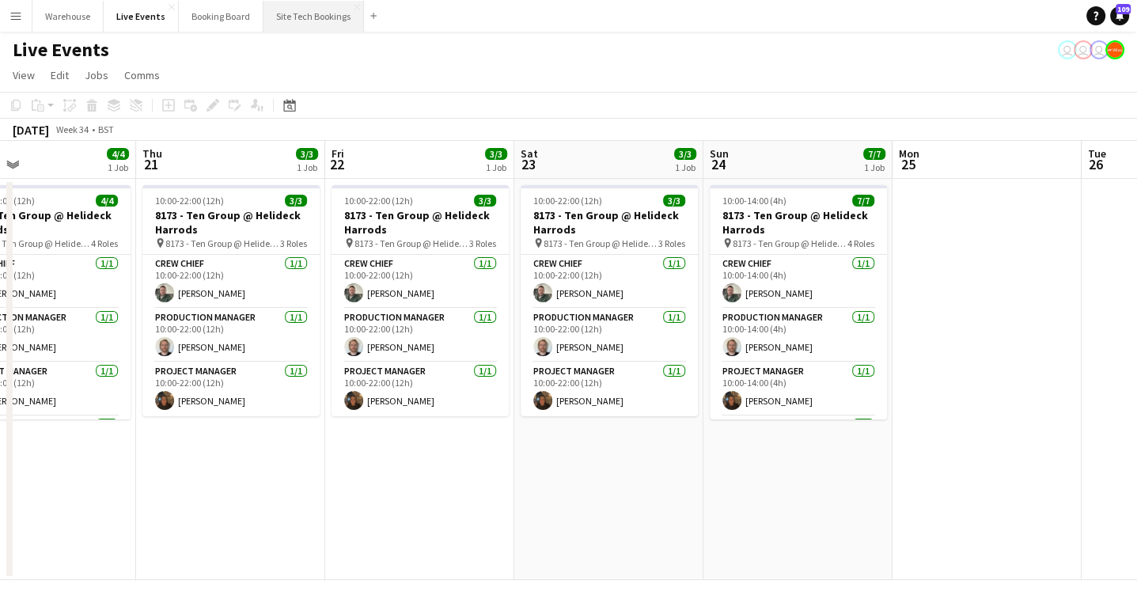
click at [303, 13] on button "Site Tech Bookings Close" at bounding box center [313, 16] width 100 height 31
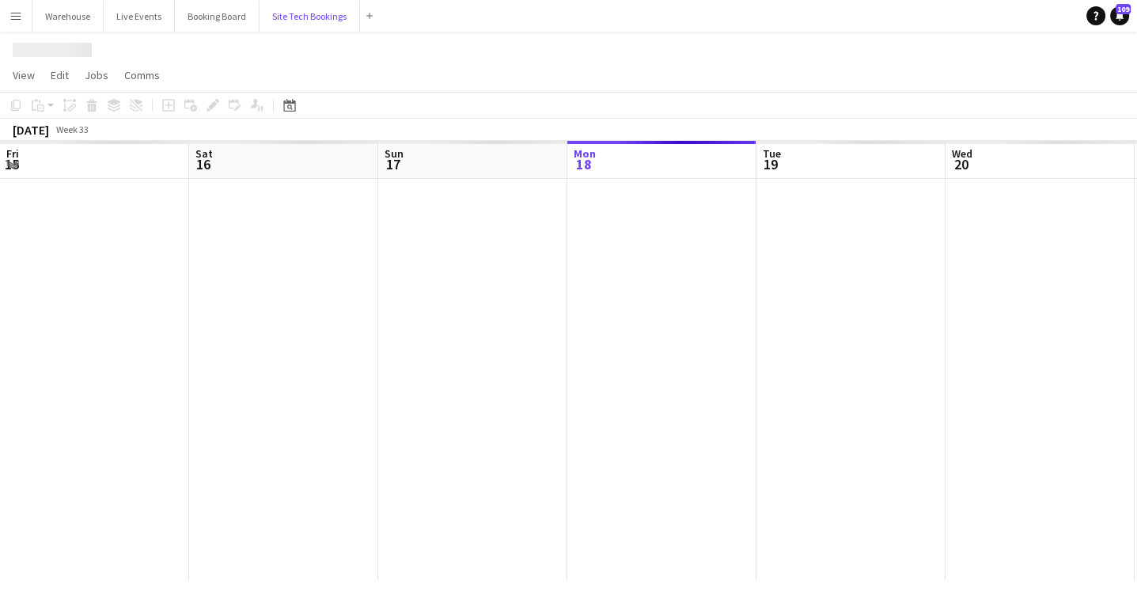
scroll to position [0, 378]
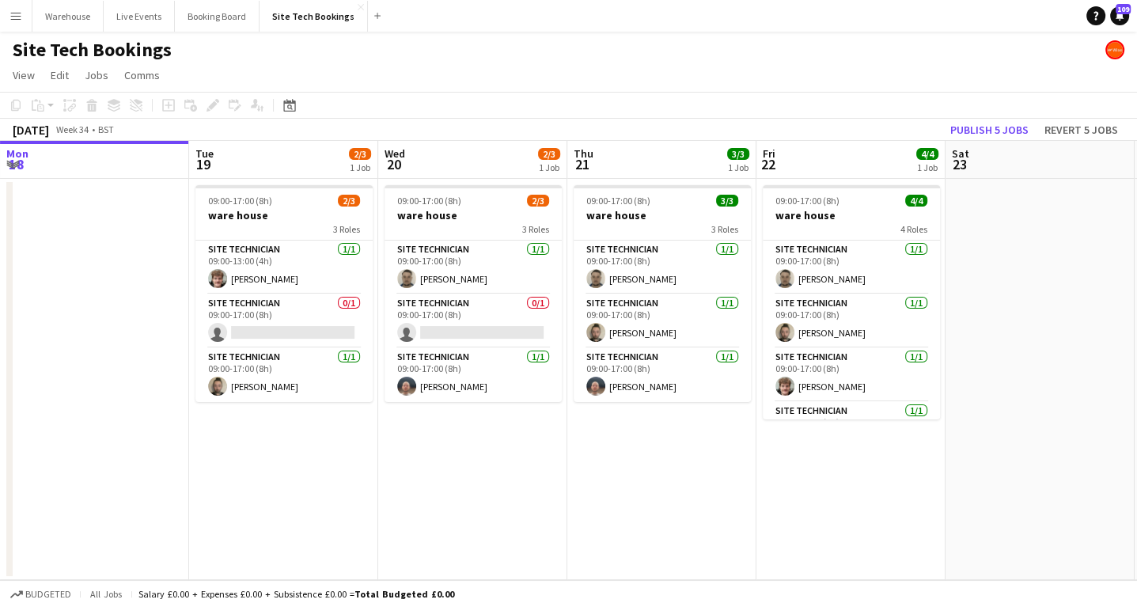
drag, startPoint x: 745, startPoint y: 474, endPoint x: 482, endPoint y: 478, distance: 262.6
click at [482, 478] on app-calendar-viewport "Sat 16 Sun 17 Mon 18 Tue 19 2/3 1 Job Wed 20 2/3 1 Job Thu 21 3/3 1 Job Fri 22 …" at bounding box center [568, 360] width 1137 height 439
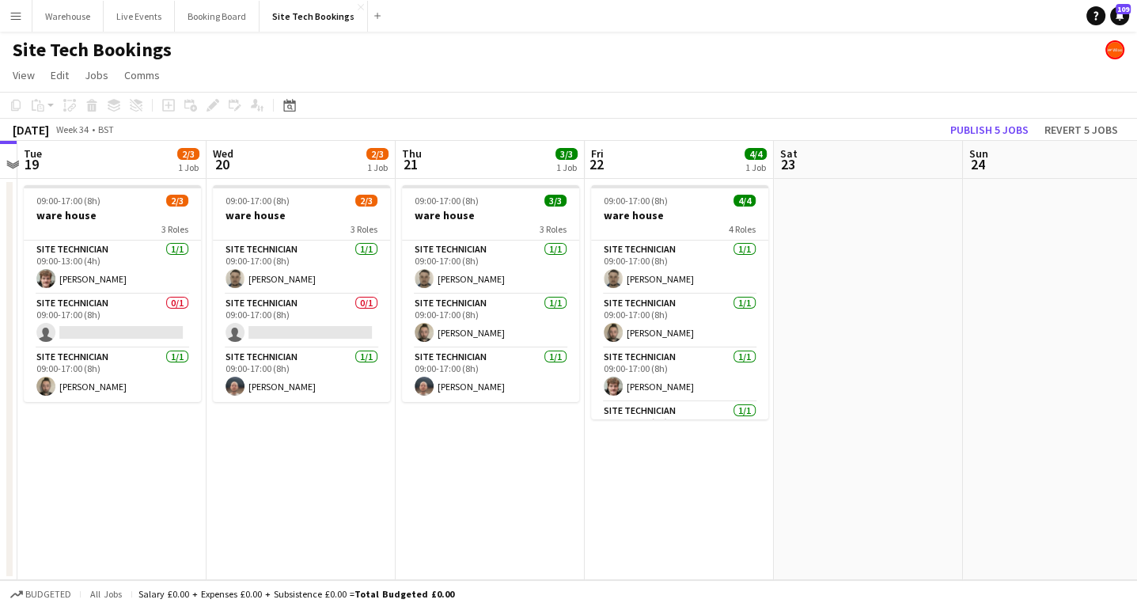
scroll to position [0, 566]
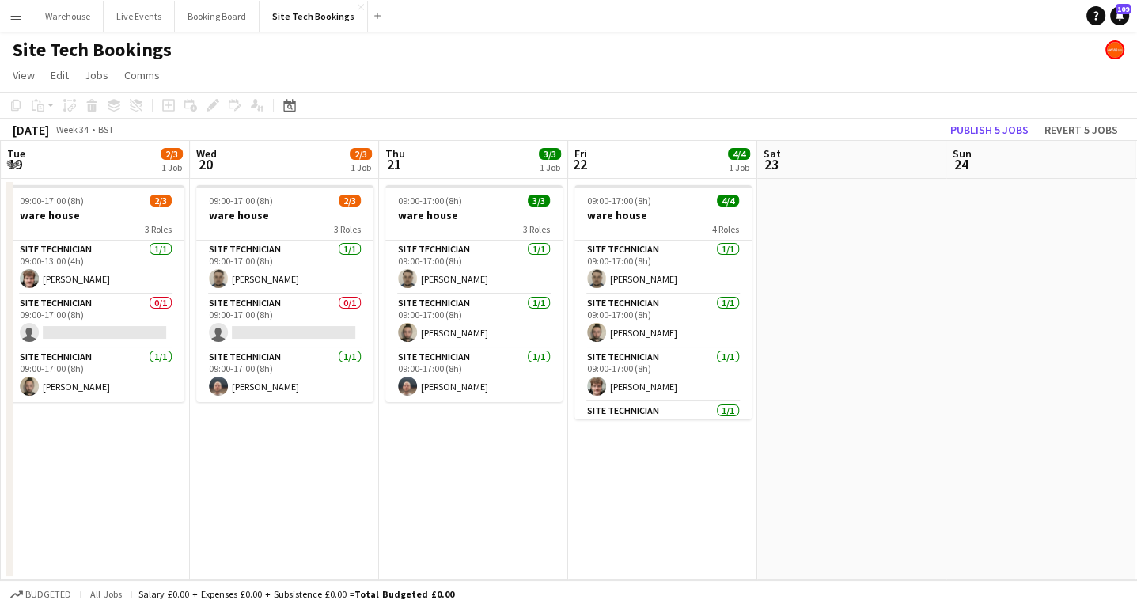
drag, startPoint x: 393, startPoint y: 493, endPoint x: 275, endPoint y: 464, distance: 121.2
click at [263, 489] on app-calendar-viewport "Sat 16 Sun 17 Mon 18 Tue 19 2/3 1 Job Wed 20 2/3 1 Job Thu 21 3/3 1 Job Fri 22 …" at bounding box center [568, 360] width 1137 height 439
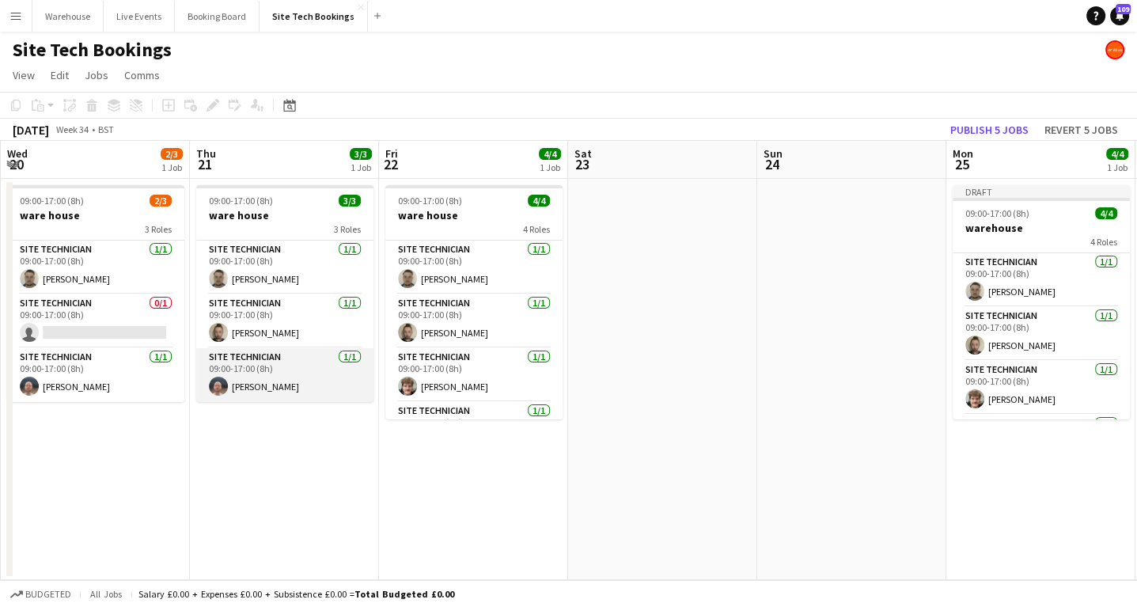
click at [287, 384] on app-card-role "Site Technician 1/1 09:00-17:00 (8h) Harrison Ellis" at bounding box center [284, 375] width 177 height 54
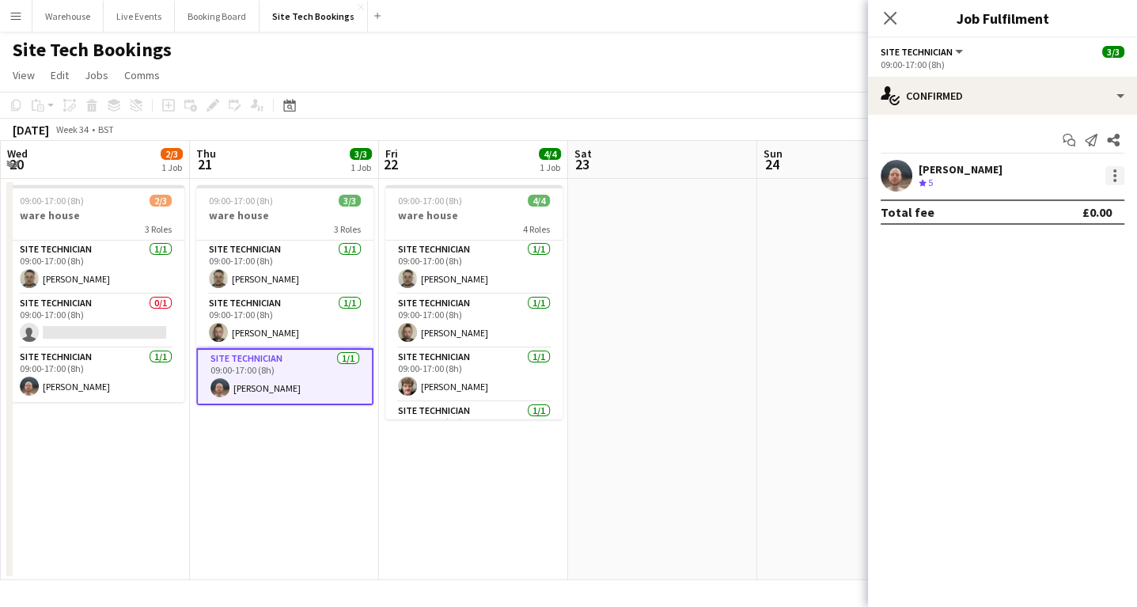
click at [1114, 174] on div at bounding box center [1114, 175] width 3 height 3
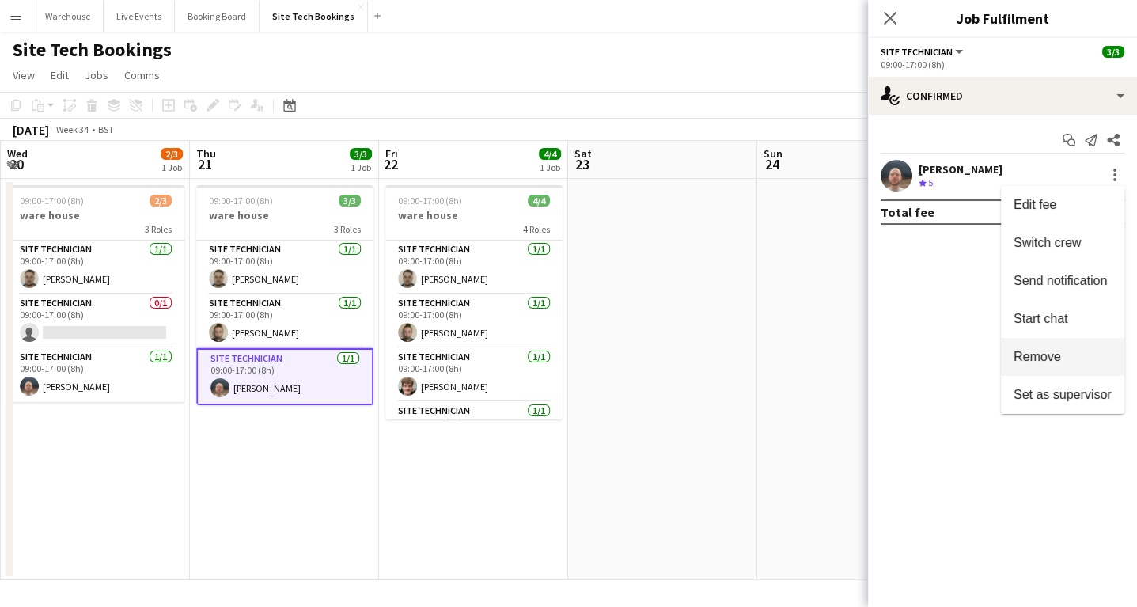
click at [1023, 358] on span "Remove" at bounding box center [1036, 356] width 47 height 13
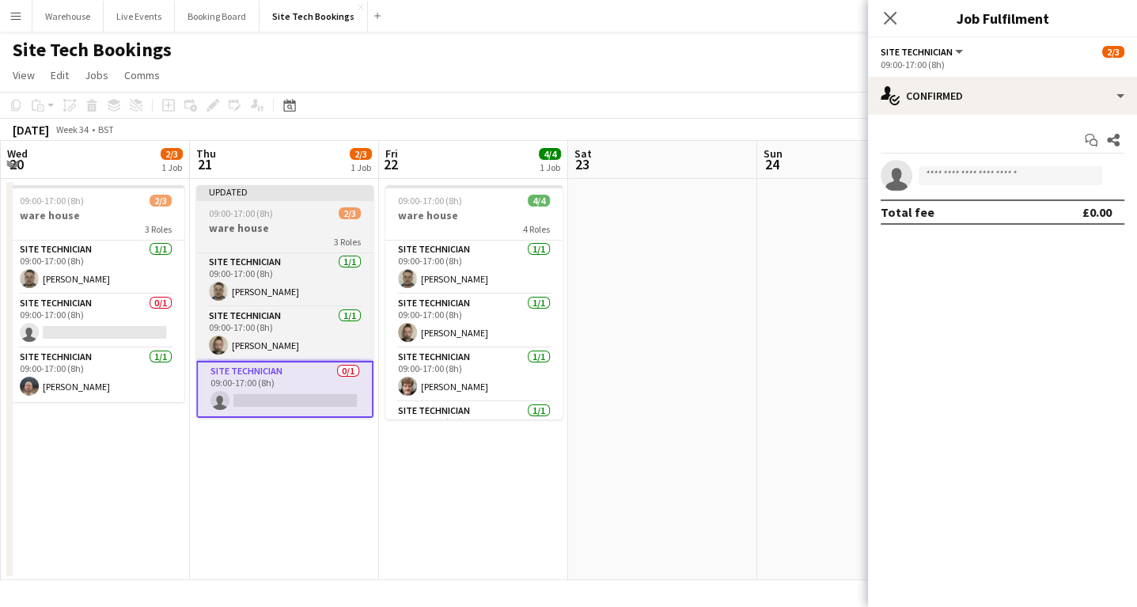
drag, startPoint x: 398, startPoint y: 504, endPoint x: 339, endPoint y: 414, distance: 106.8
click at [396, 501] on app-date-cell "09:00-17:00 (8h) 4/4 ware house 4 Roles Site Technician 1/1 09:00-17:00 (8h) Sa…" at bounding box center [473, 379] width 189 height 401
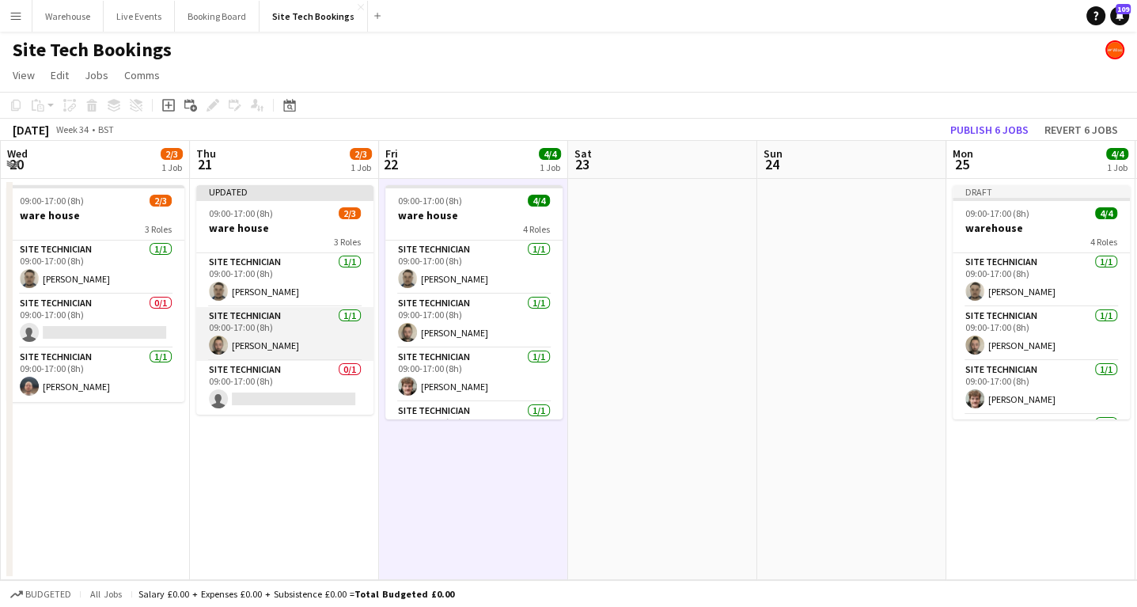
scroll to position [0, 568]
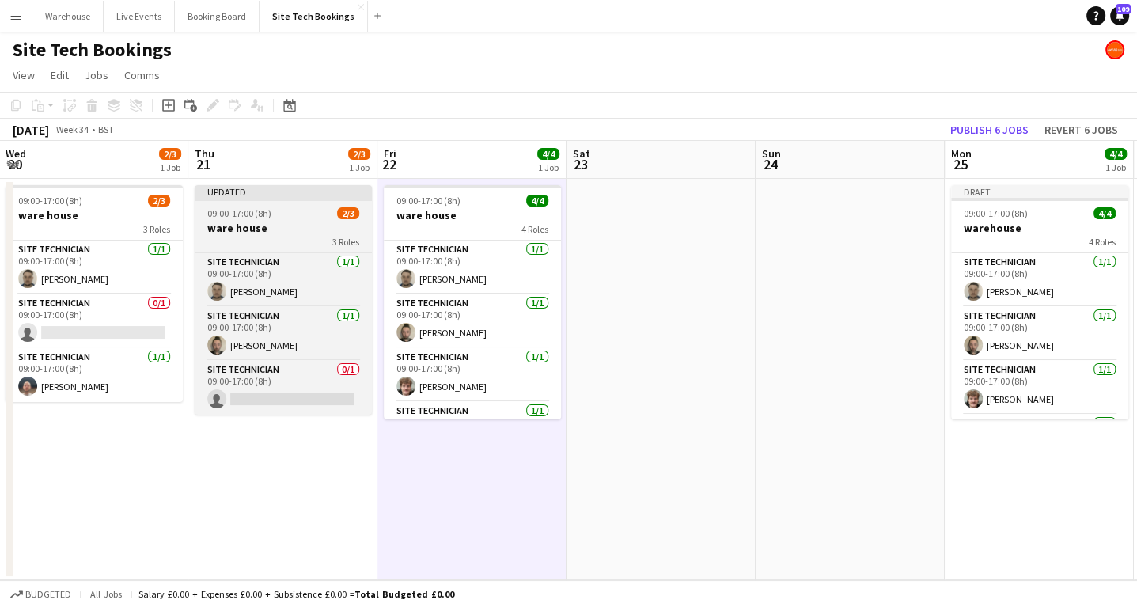
click at [285, 221] on h3 "ware house" at bounding box center [283, 228] width 177 height 14
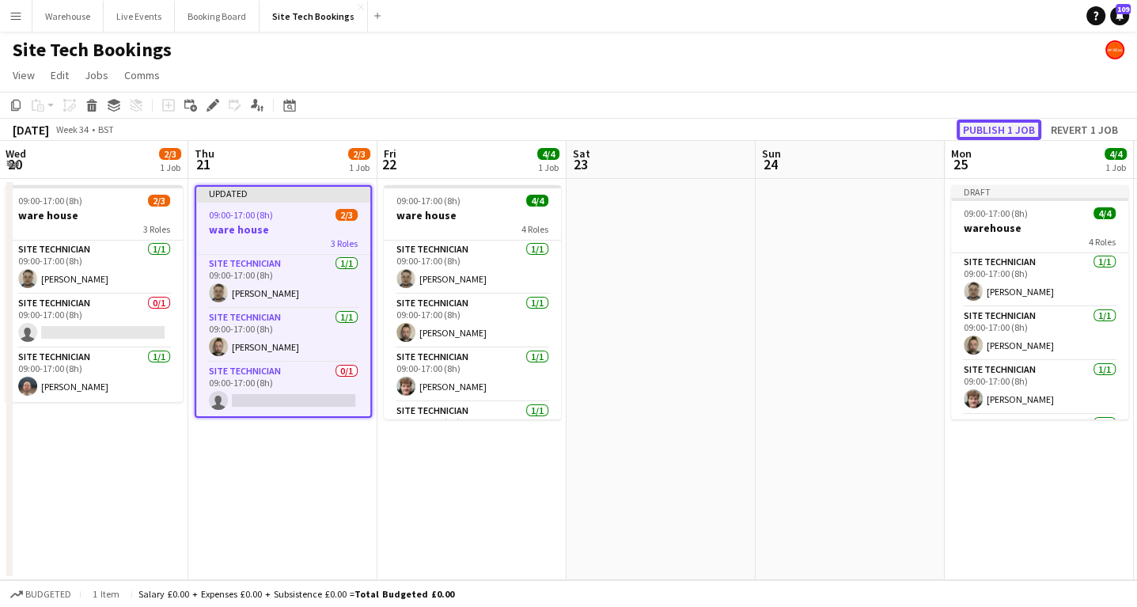
click at [1027, 130] on button "Publish 1 job" at bounding box center [998, 129] width 85 height 21
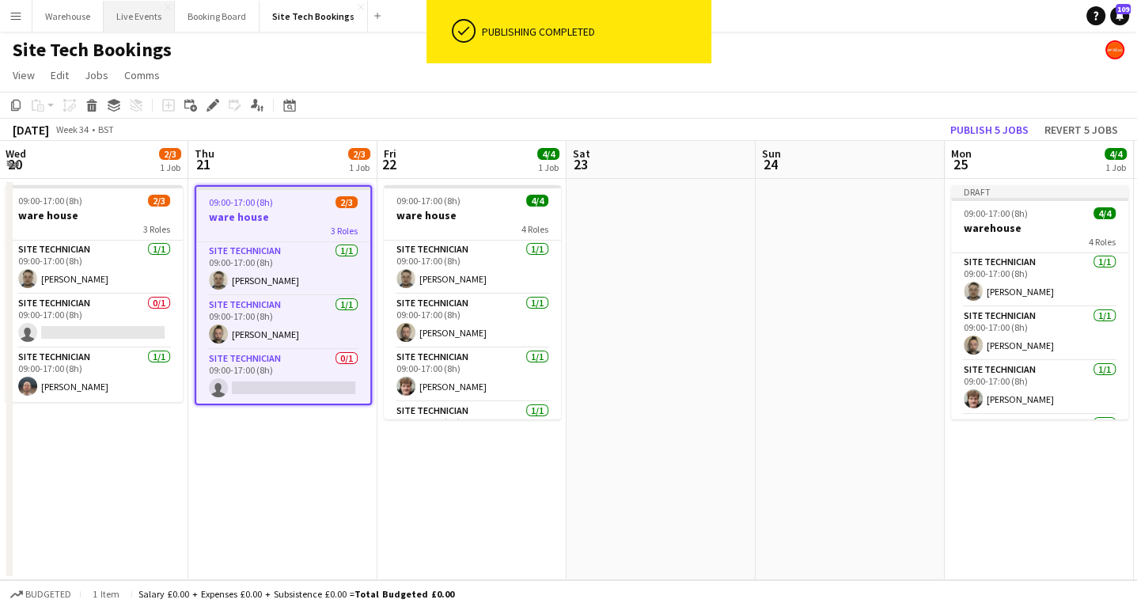
click at [132, 13] on button "Live Events Close" at bounding box center [139, 16] width 71 height 31
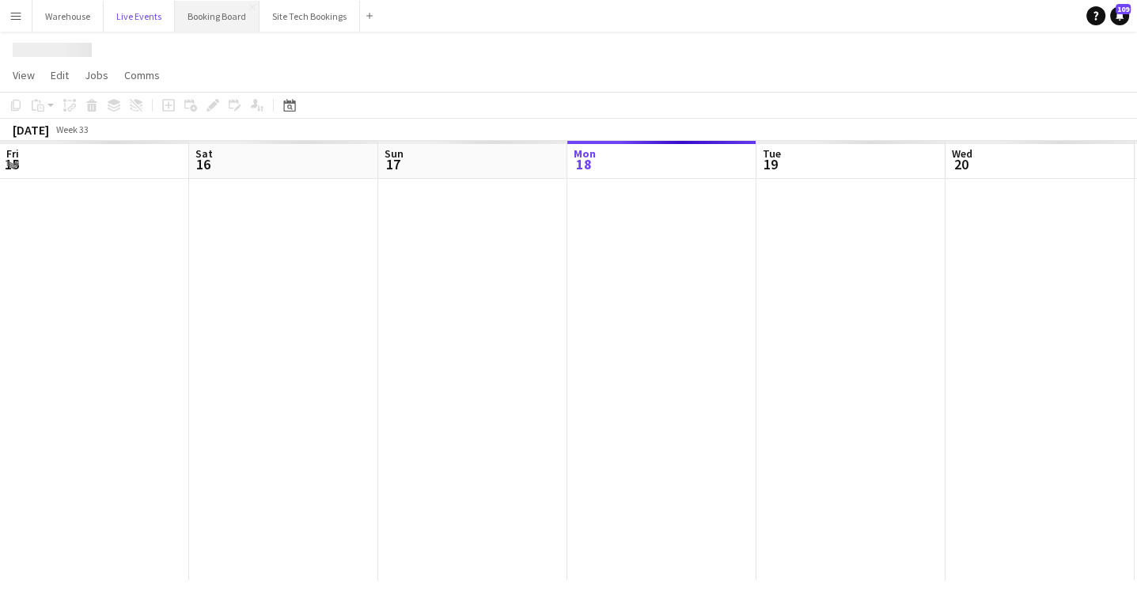
scroll to position [0, 378]
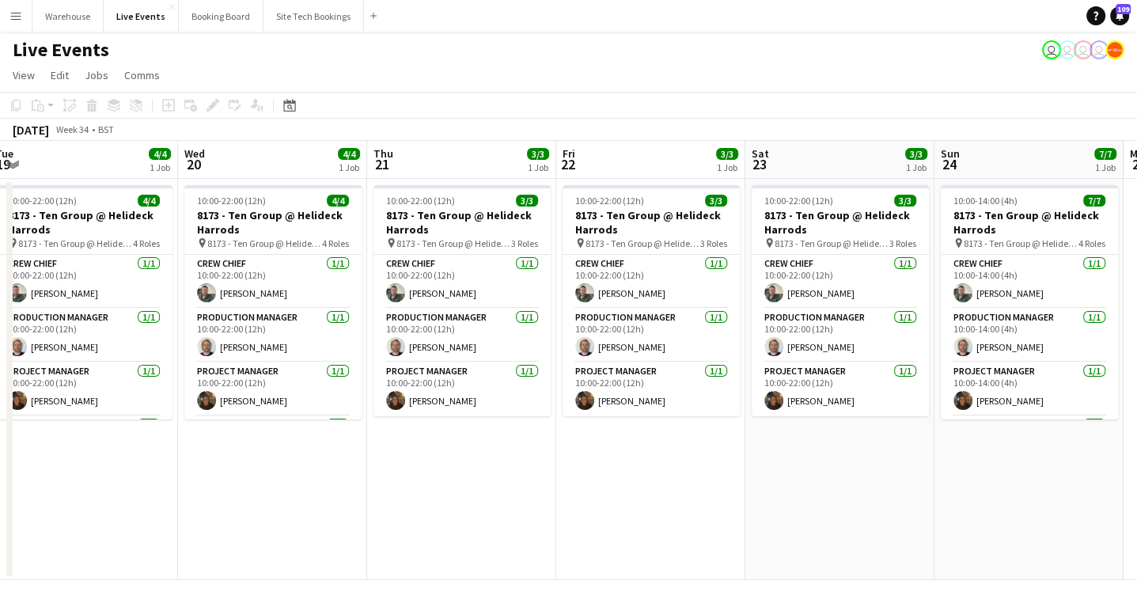
drag, startPoint x: 492, startPoint y: 498, endPoint x: 250, endPoint y: 505, distance: 242.1
click at [250, 505] on app-calendar-viewport "Sat 16 Sun 17 8/8 1 Job Mon 18 4/4 1 Job Tue 19 4/4 1 Job Wed 20 4/4 1 Job Thu …" at bounding box center [568, 360] width 1137 height 439
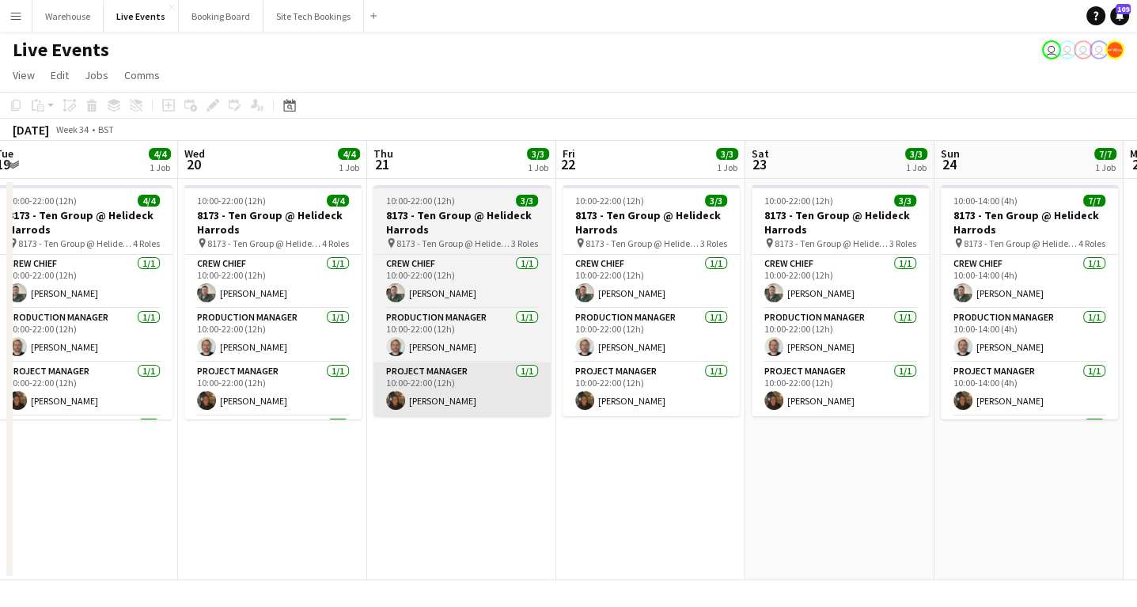
scroll to position [0, 579]
click at [428, 212] on h3 "8173 - Ten Group @ Helideck Harrods" at bounding box center [461, 222] width 177 height 28
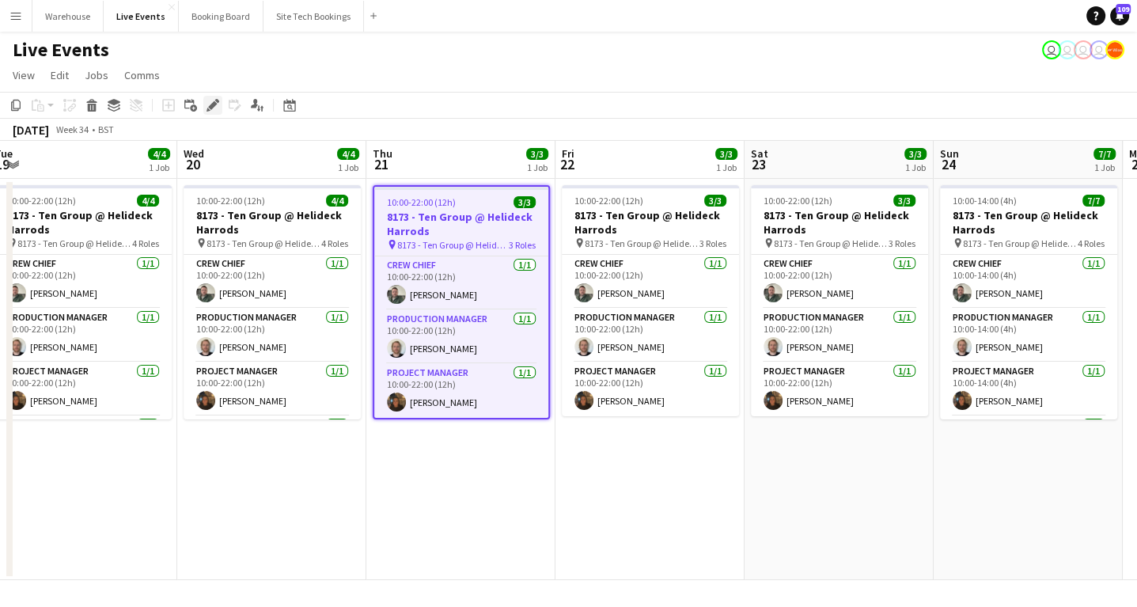
click at [218, 104] on icon "Edit" at bounding box center [212, 105] width 13 height 13
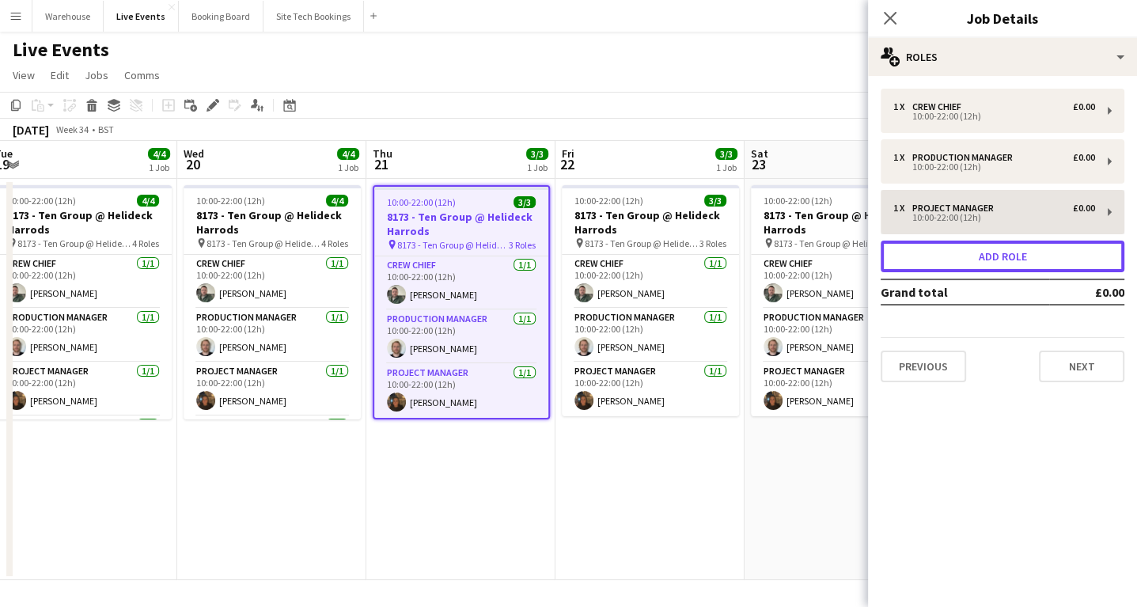
click at [999, 259] on button "Add role" at bounding box center [1002, 256] width 244 height 32
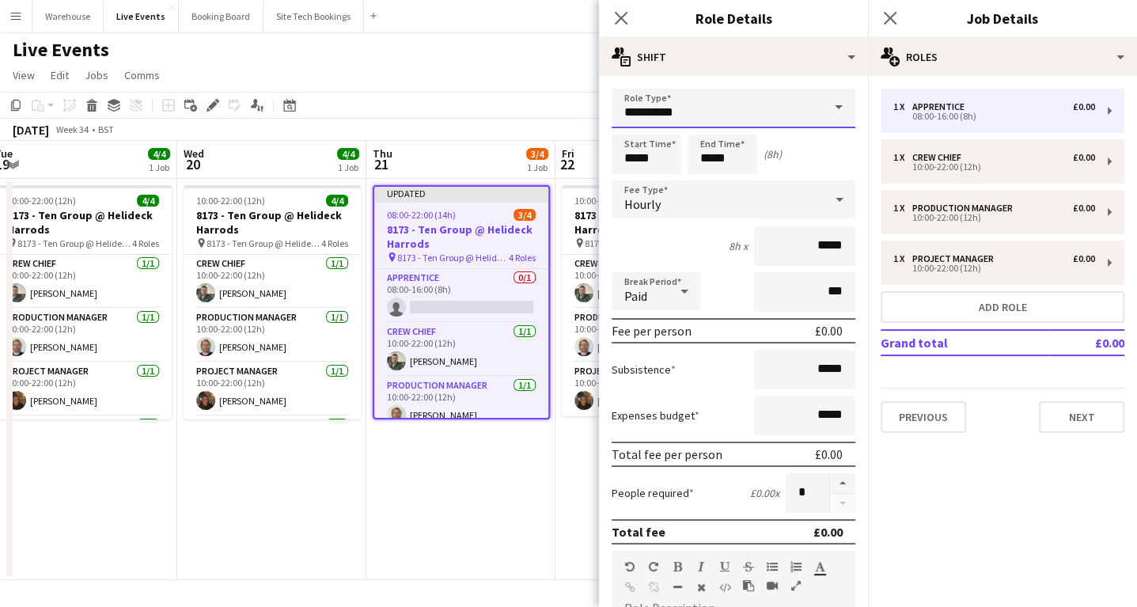
click at [636, 120] on input "**********" at bounding box center [733, 109] width 244 height 40
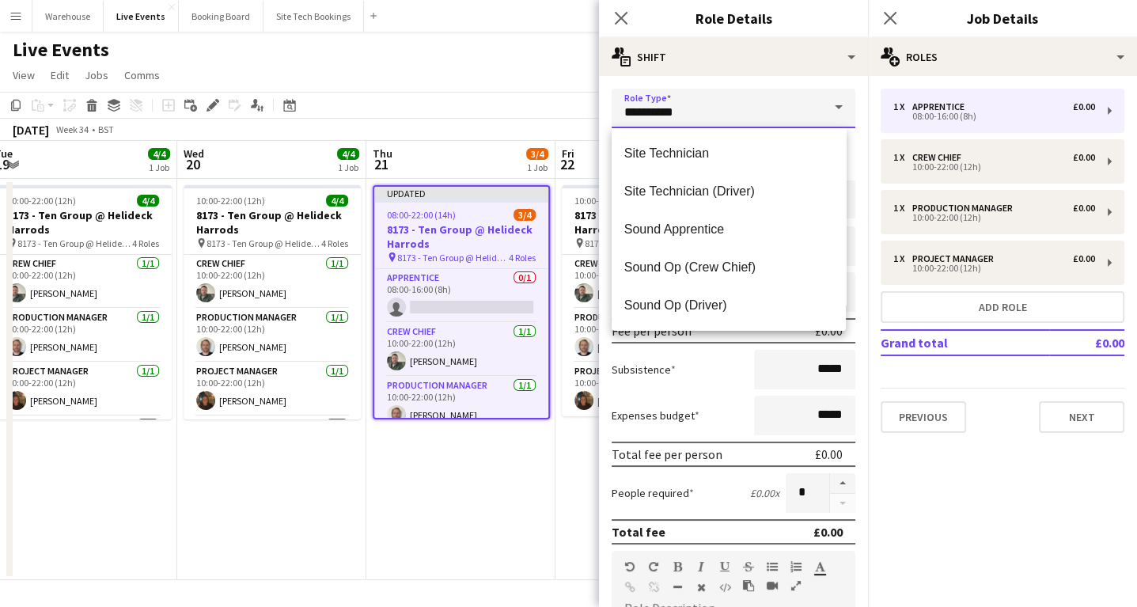
scroll to position [2974, 0]
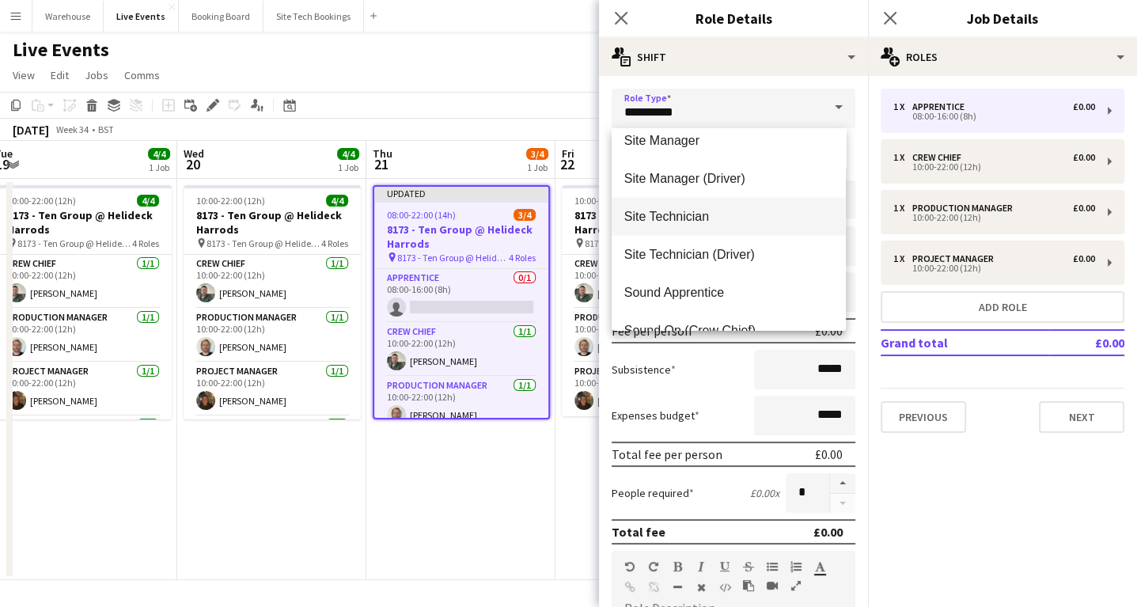
click at [654, 222] on span "Site Technician" at bounding box center [728, 216] width 209 height 15
type input "**********"
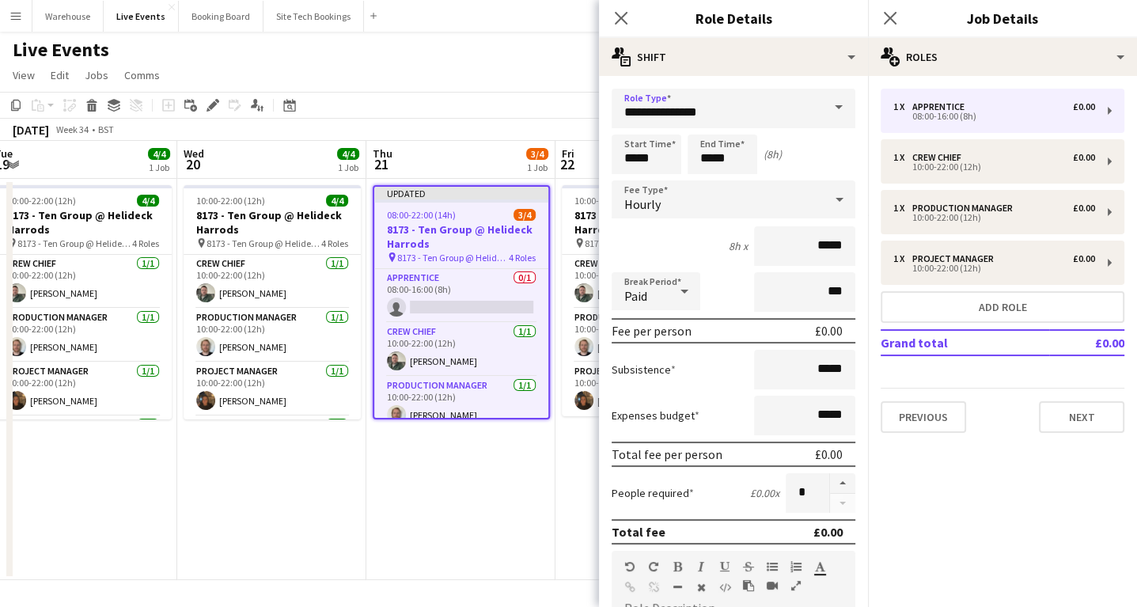
click at [634, 210] on span "Hourly" at bounding box center [642, 204] width 36 height 16
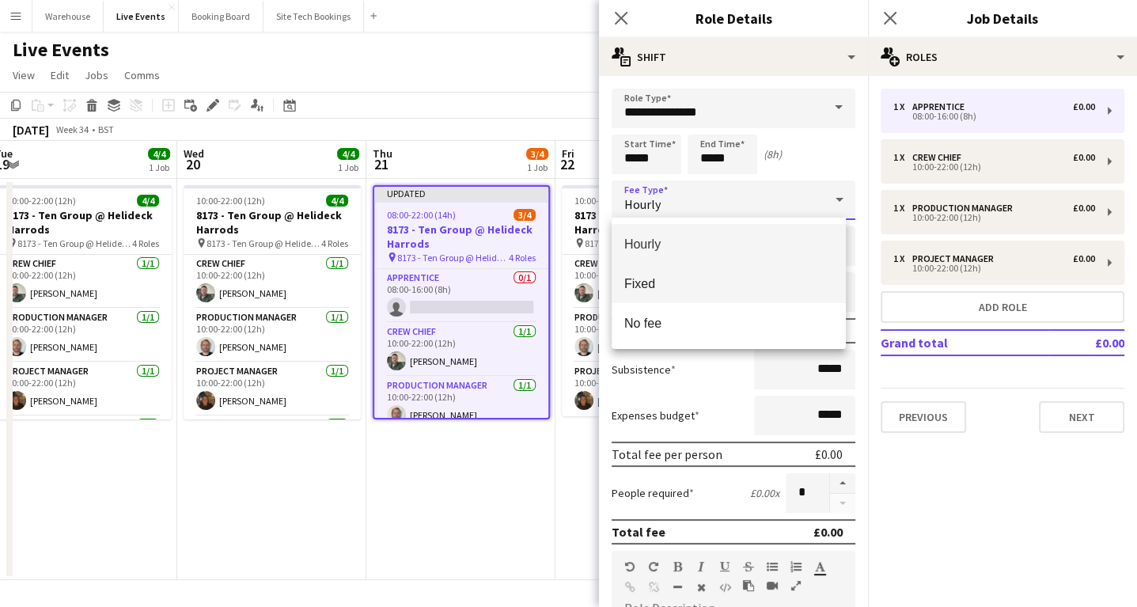
click at [650, 293] on mat-option "Fixed" at bounding box center [728, 283] width 234 height 40
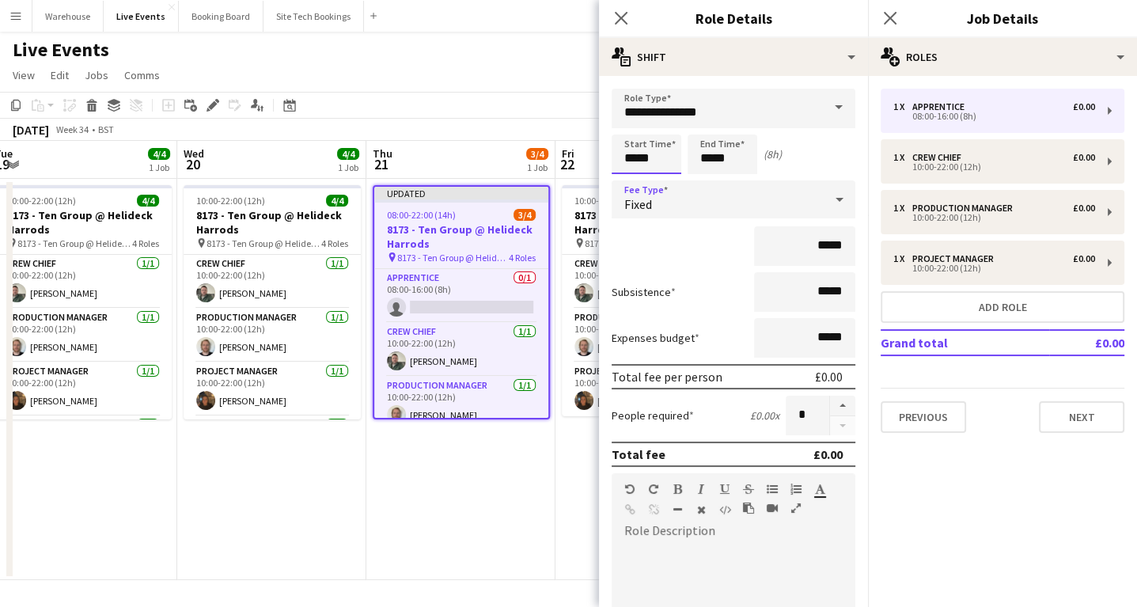
click at [645, 156] on input "*****" at bounding box center [646, 154] width 70 height 40
click at [629, 124] on div at bounding box center [631, 127] width 32 height 16
click at [628, 126] on div at bounding box center [631, 127] width 32 height 16
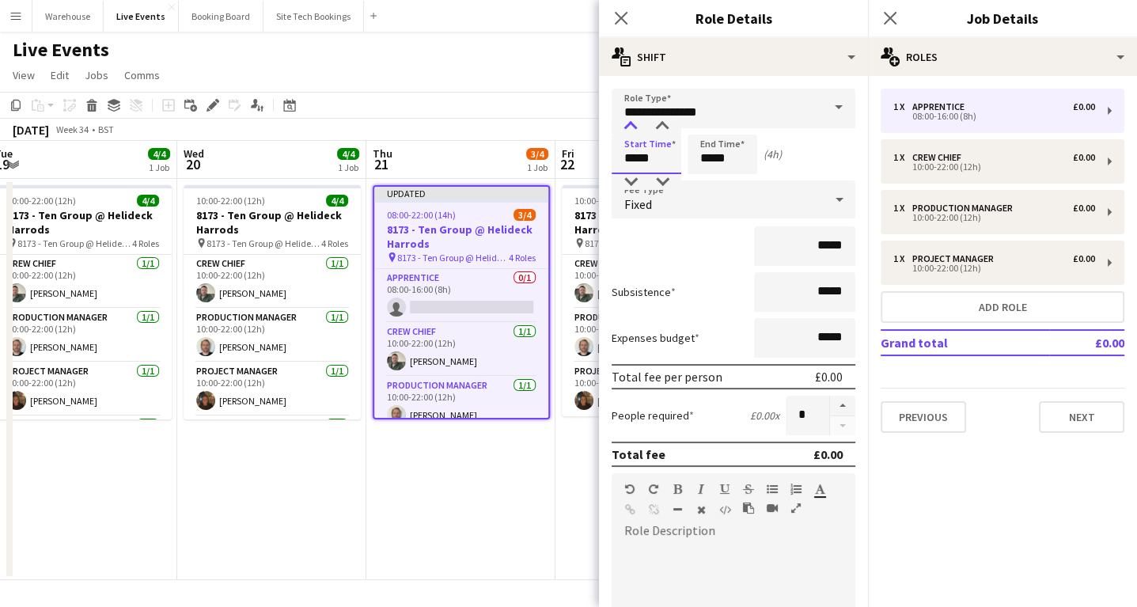
click at [628, 126] on div at bounding box center [631, 127] width 32 height 16
click at [629, 127] on div at bounding box center [631, 127] width 32 height 16
click at [637, 180] on div at bounding box center [631, 182] width 32 height 16
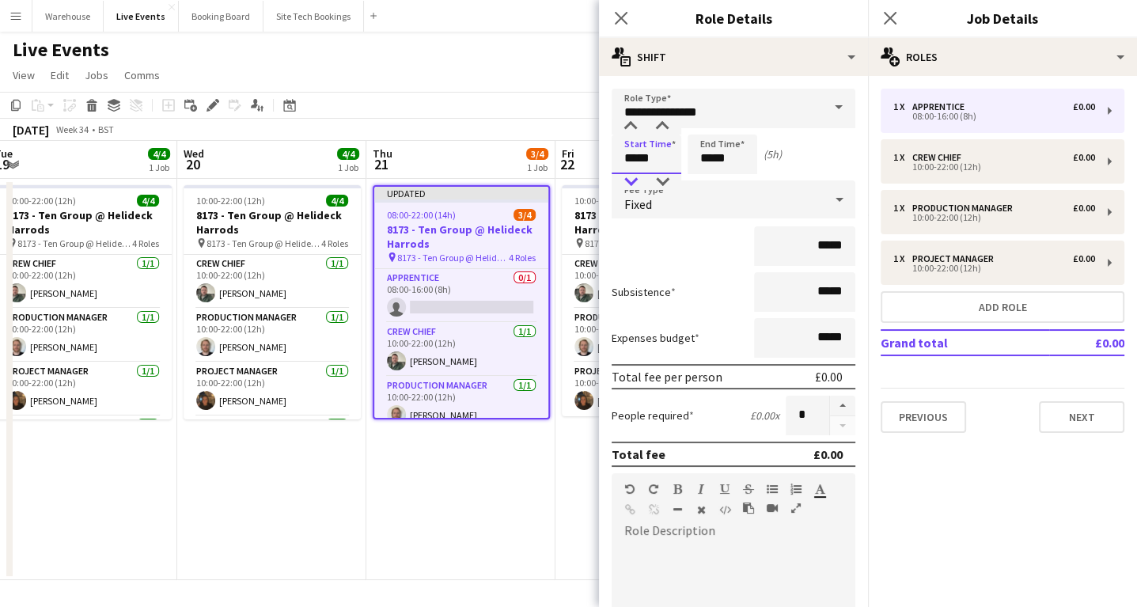
type input "*****"
click at [637, 180] on div at bounding box center [631, 182] width 32 height 16
click at [708, 155] on input "*****" at bounding box center [722, 154] width 70 height 40
click at [702, 127] on div at bounding box center [707, 127] width 32 height 16
click at [702, 125] on div at bounding box center [707, 127] width 32 height 16
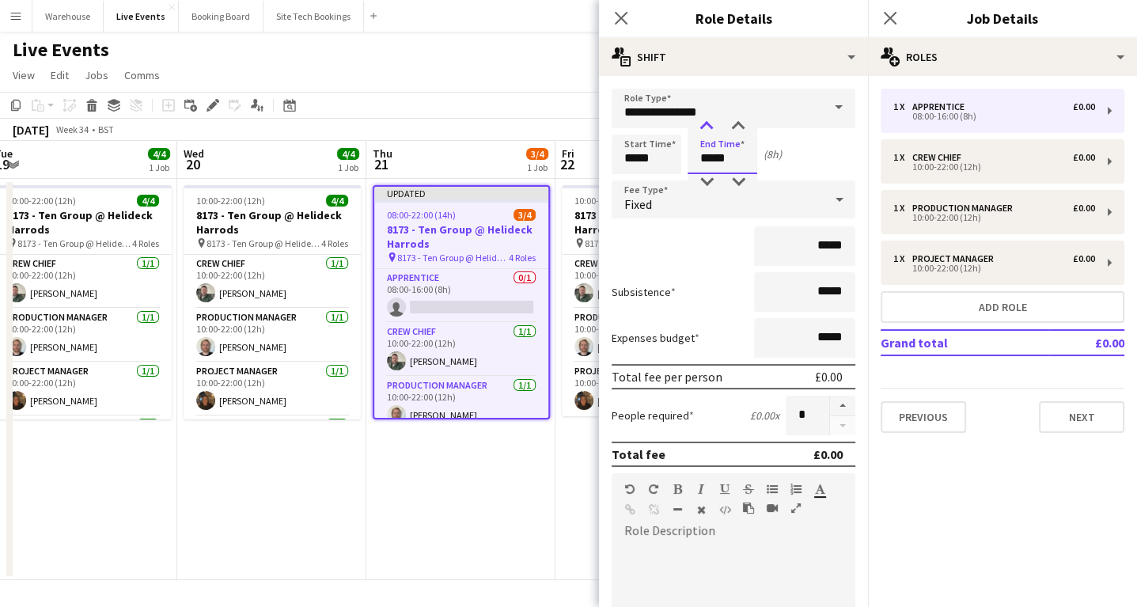
click at [702, 125] on div at bounding box center [707, 127] width 32 height 16
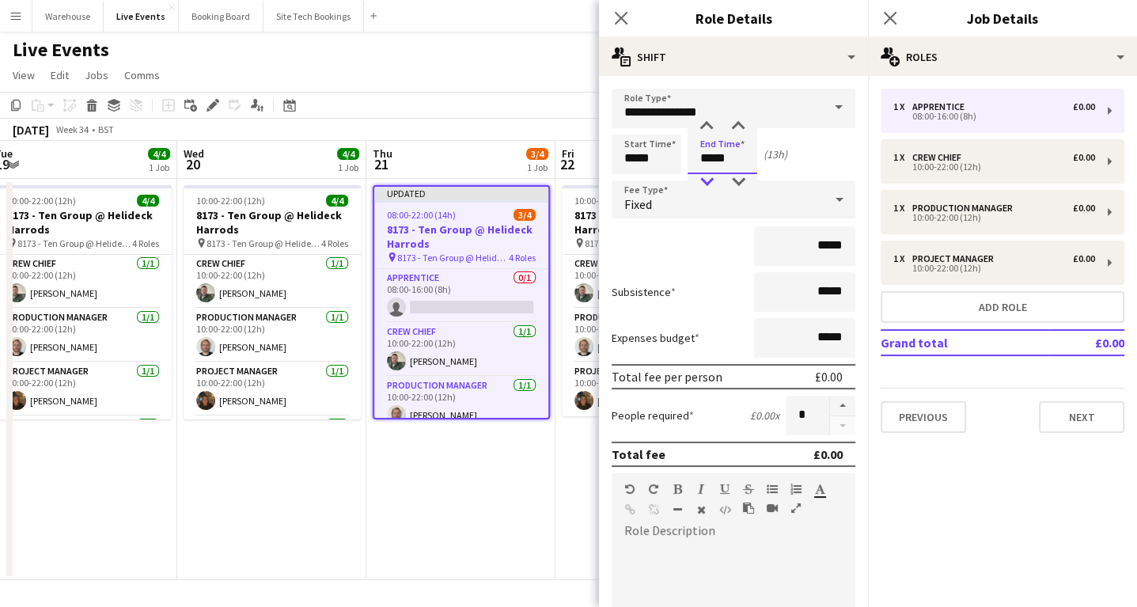
type input "*****"
click at [709, 180] on div at bounding box center [707, 182] width 32 height 16
click at [641, 199] on span "Fixed" at bounding box center [638, 204] width 28 height 16
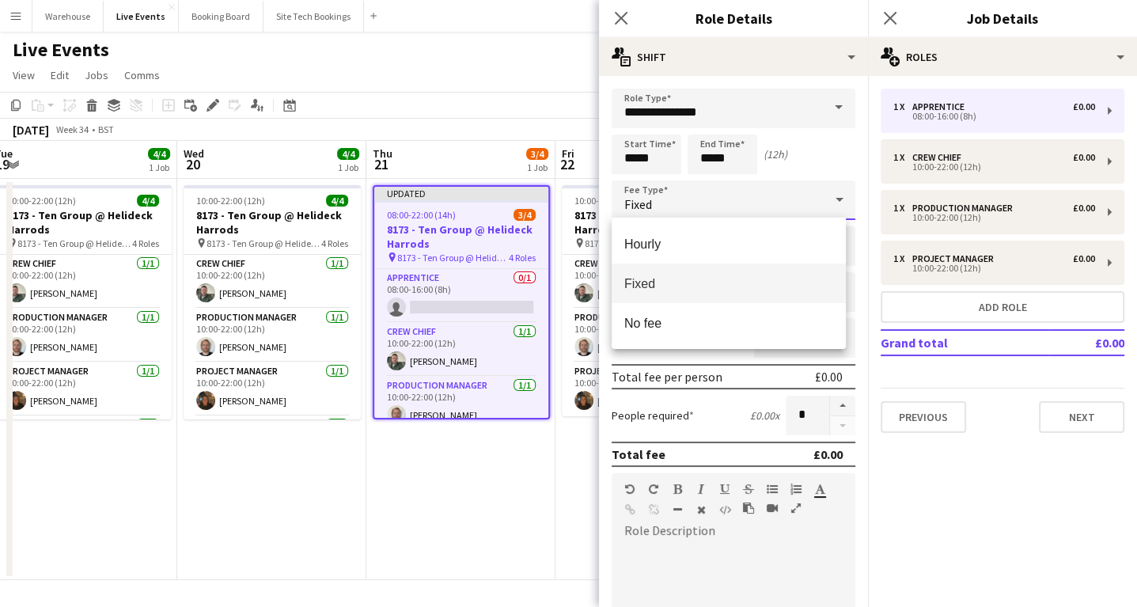
click at [424, 535] on div at bounding box center [568, 303] width 1137 height 607
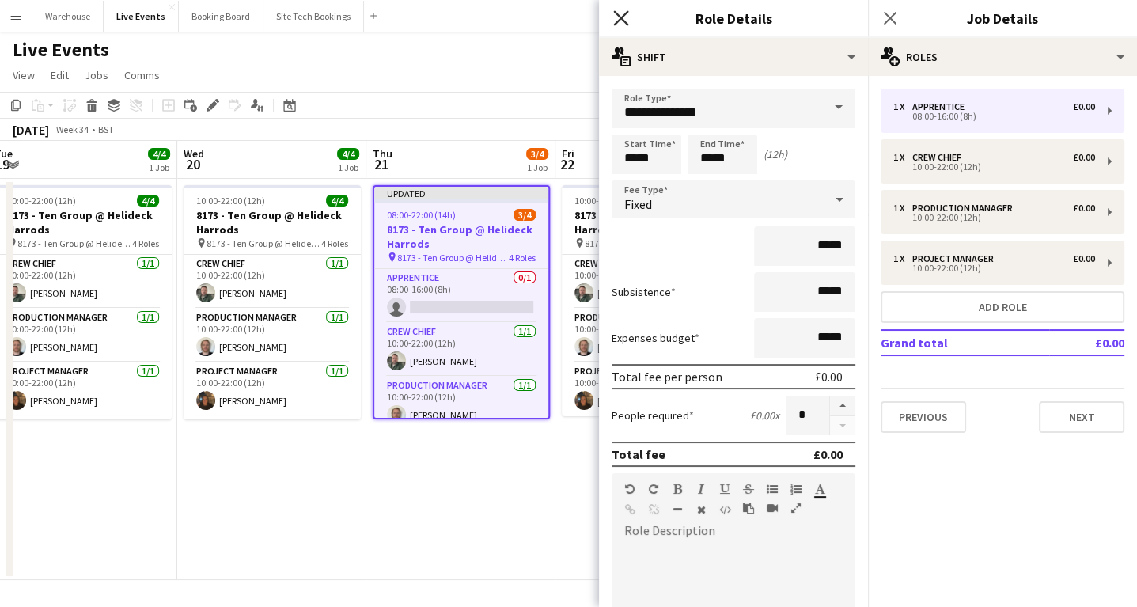
click at [626, 16] on icon "Close pop-in" at bounding box center [620, 17] width 15 height 15
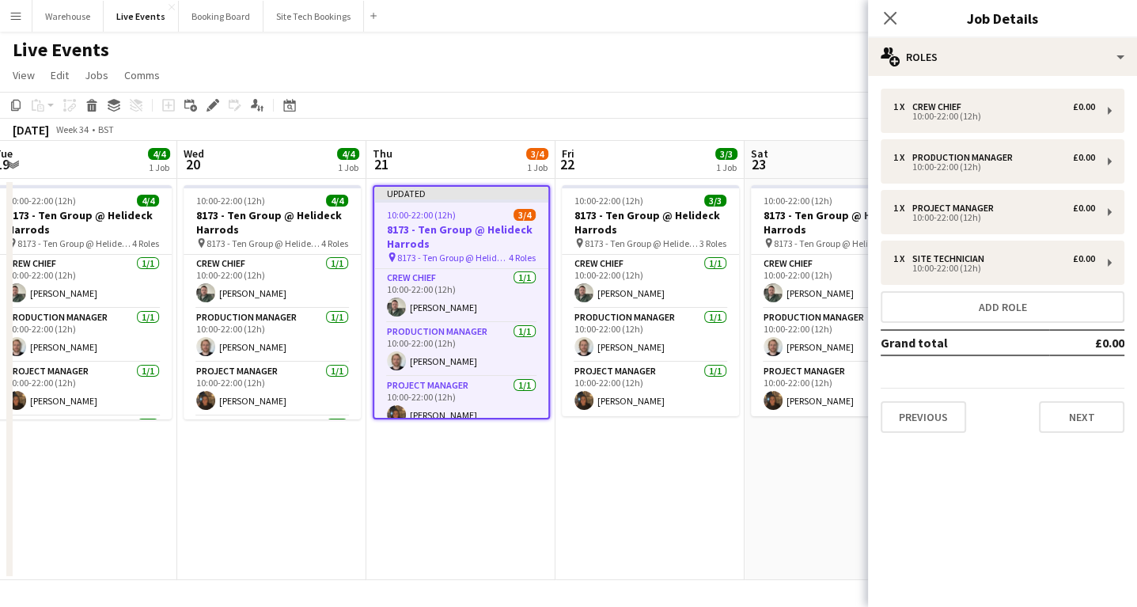
drag, startPoint x: 424, startPoint y: 525, endPoint x: 424, endPoint y: 452, distance: 72.8
click at [424, 526] on app-date-cell "Updated 10:00-22:00 (12h) 3/4 8173 - Ten Group @ Helideck Harrods pin 8173 - Te…" at bounding box center [460, 379] width 189 height 401
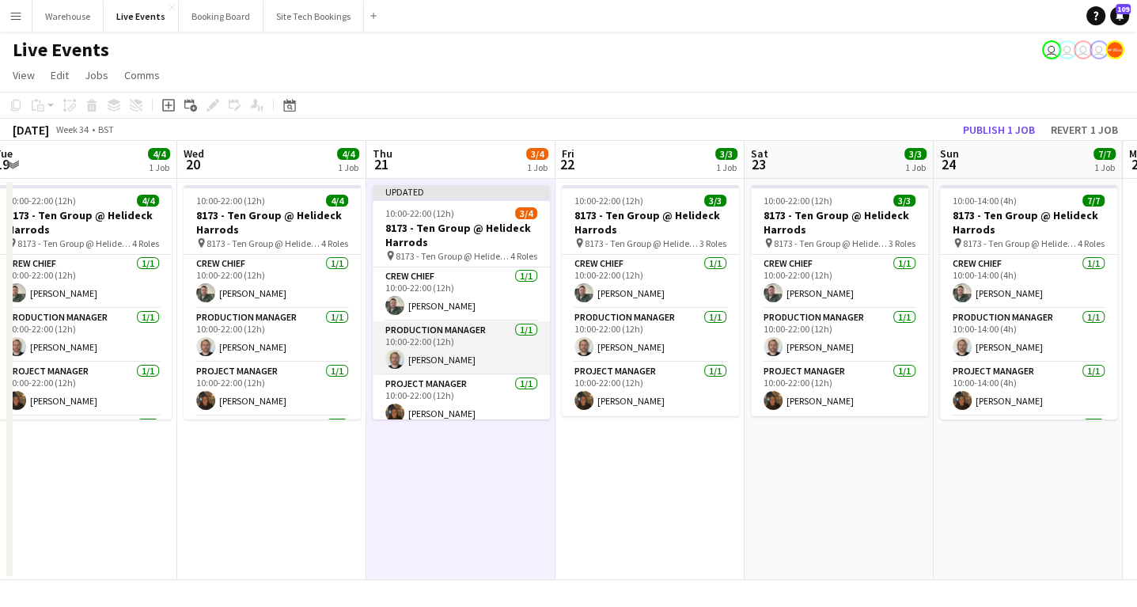
scroll to position [63, 0]
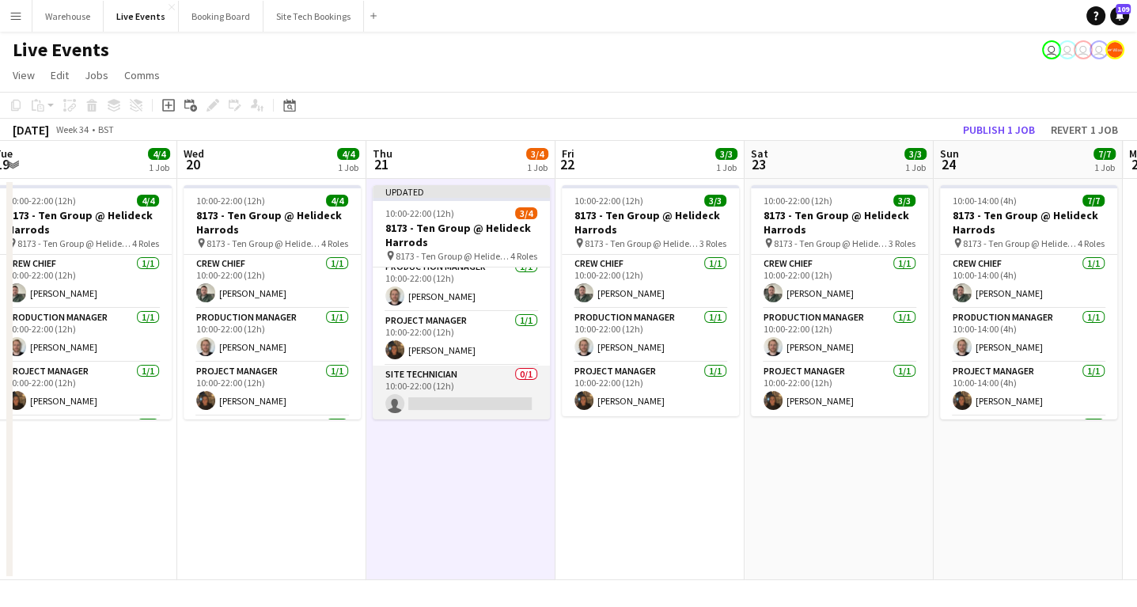
click at [433, 397] on app-card-role "Site Technician 0/1 10:00-22:00 (12h) single-neutral-actions" at bounding box center [461, 392] width 177 height 54
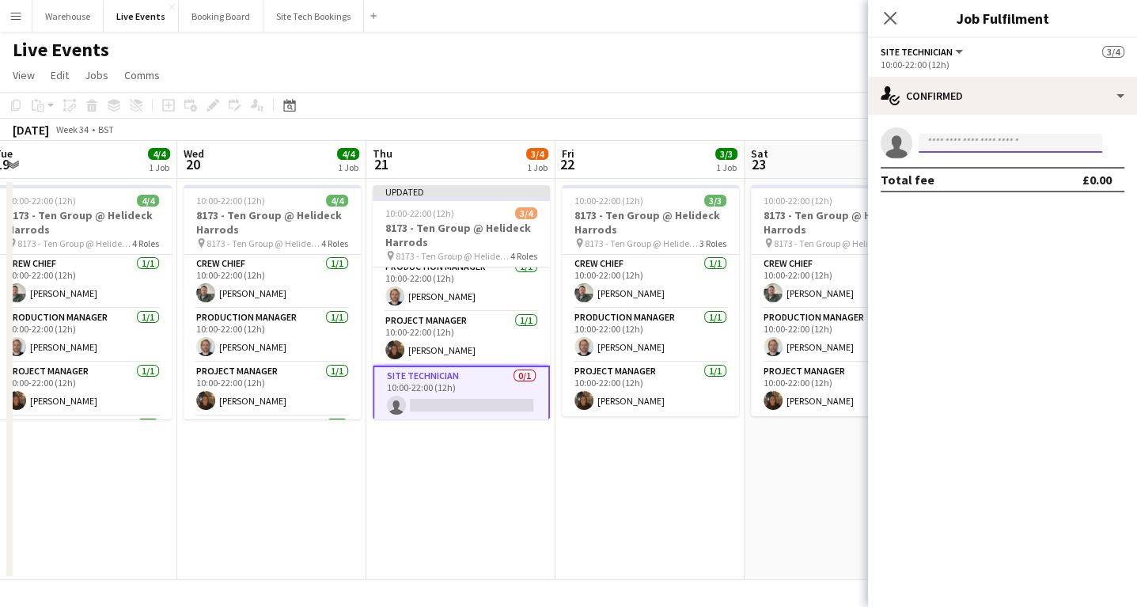
click at [967, 147] on input at bounding box center [1010, 143] width 184 height 19
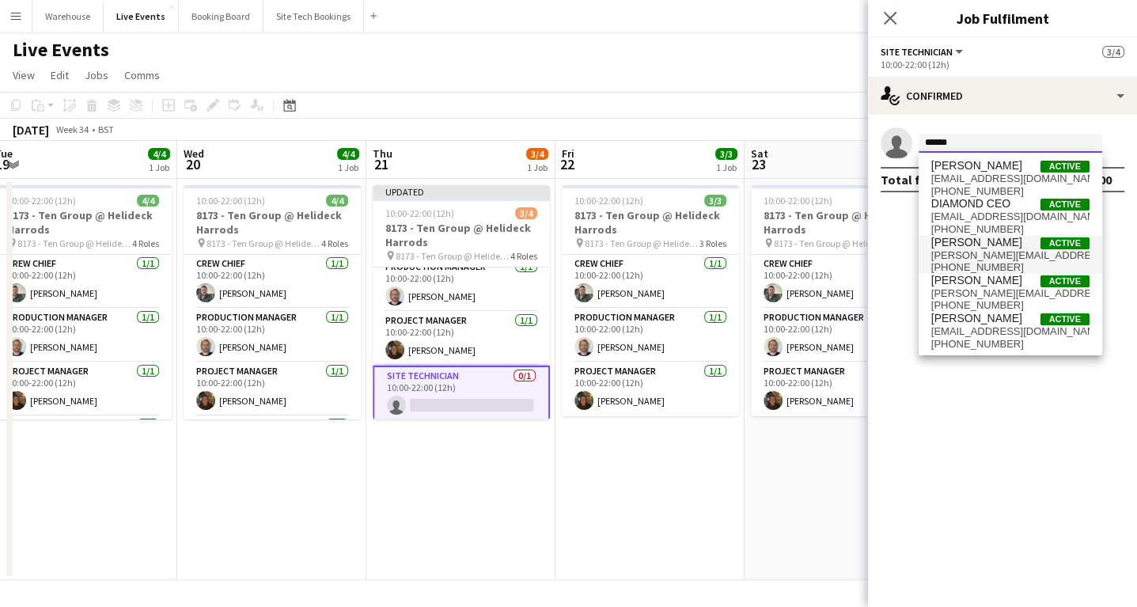
type input "******"
click at [993, 247] on span "Harrison Ellis" at bounding box center [976, 242] width 91 height 13
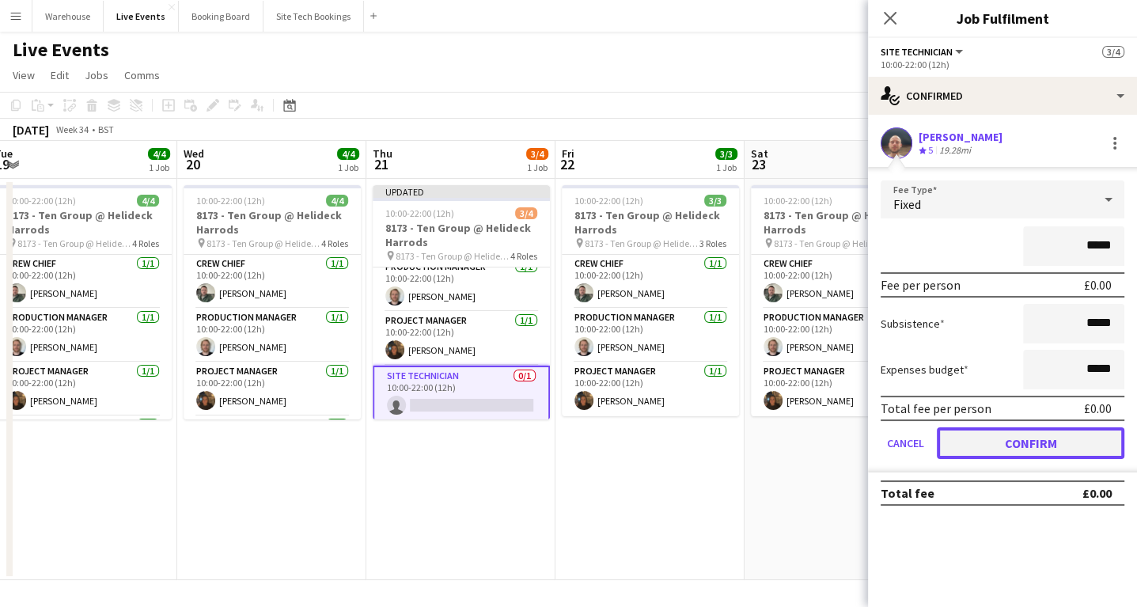
click at [1091, 443] on button "Confirm" at bounding box center [1030, 443] width 187 height 32
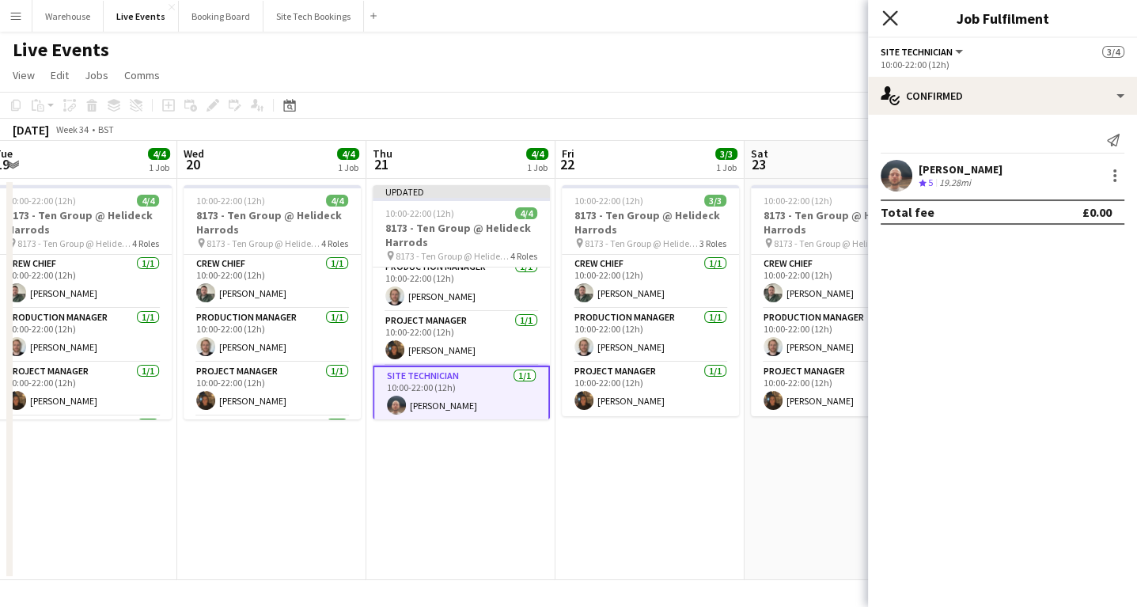
click at [892, 20] on icon at bounding box center [889, 17] width 15 height 15
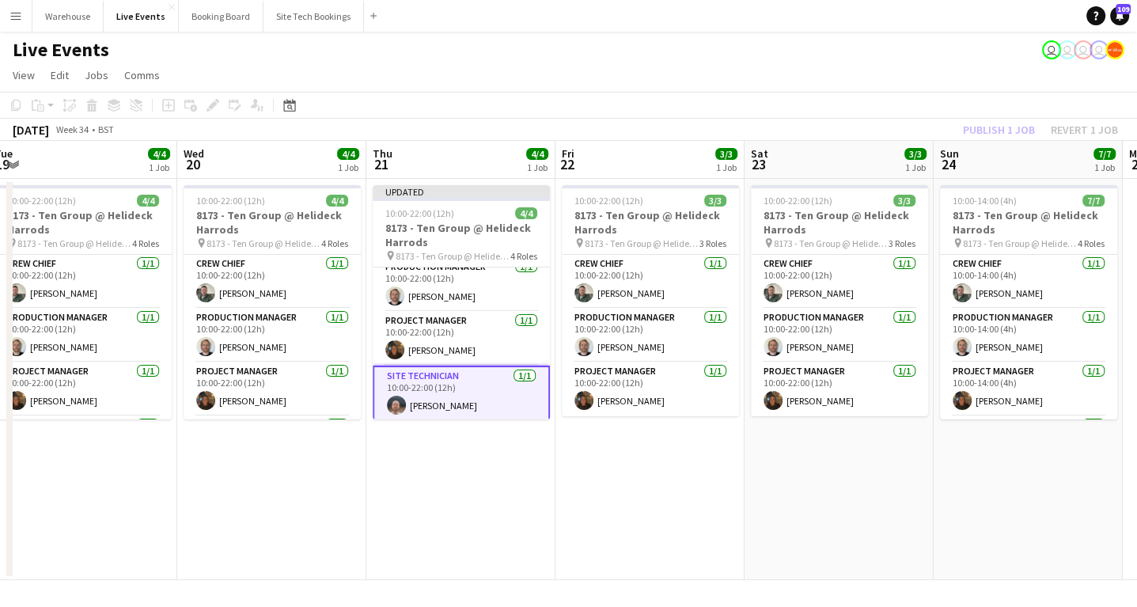
click at [439, 479] on app-date-cell "Updated 10:00-22:00 (12h) 4/4 8173 - Ten Group @ Helideck Harrods pin 8173 - Te…" at bounding box center [460, 379] width 189 height 401
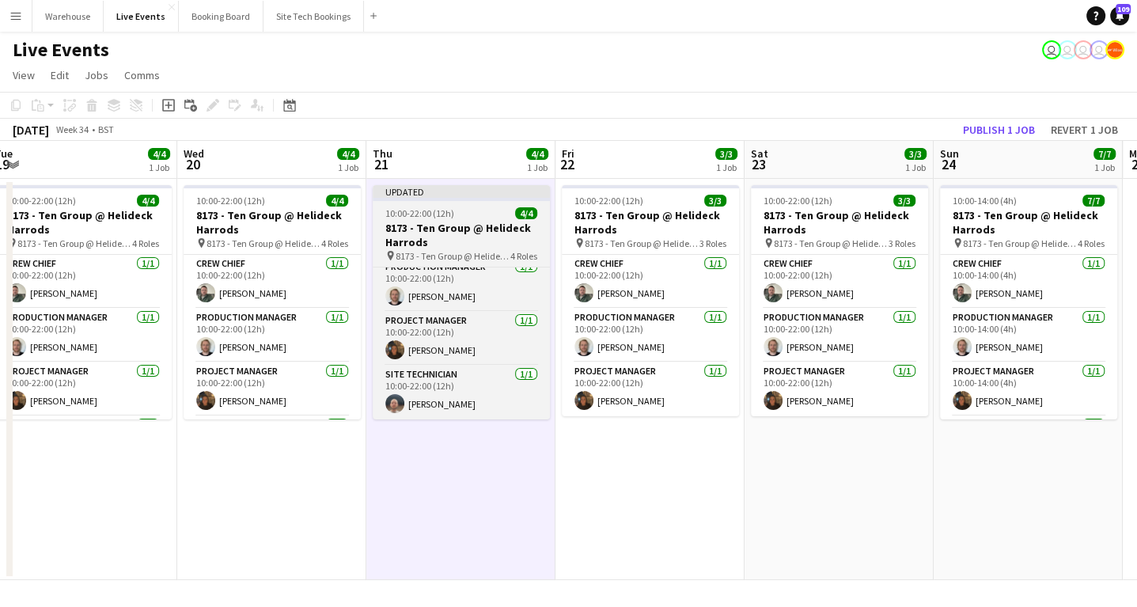
click at [437, 219] on app-job-card "Updated 10:00-22:00 (12h) 4/4 8173 - Ten Group @ Helideck Harrods pin 8173 - Te…" at bounding box center [461, 302] width 177 height 234
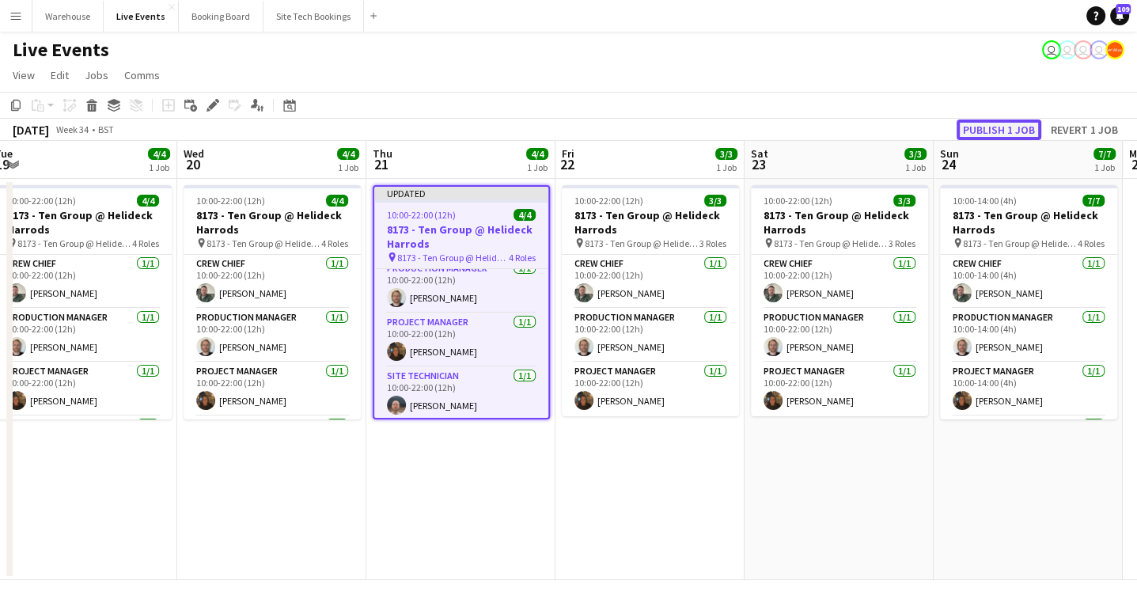
click at [997, 127] on button "Publish 1 job" at bounding box center [998, 129] width 85 height 21
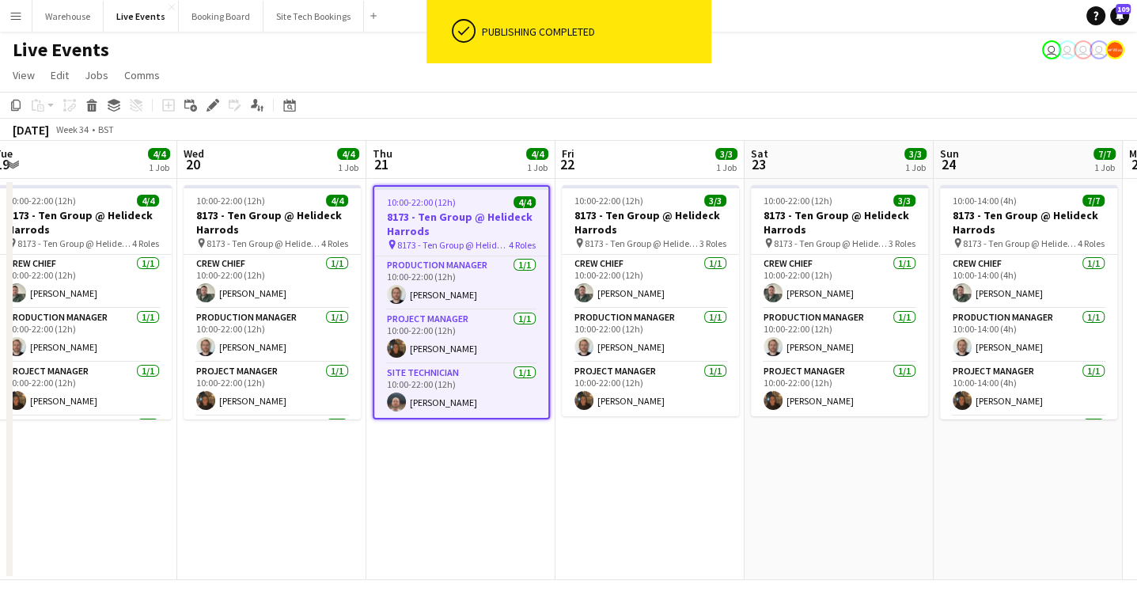
scroll to position [53, 0]
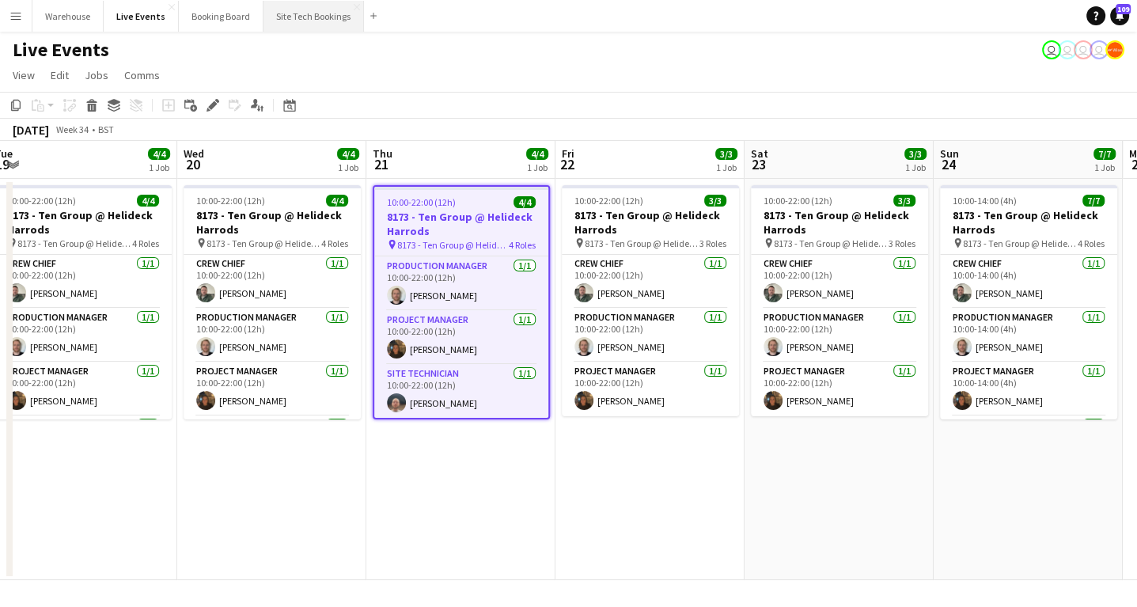
click at [301, 24] on button "Site Tech Bookings Close" at bounding box center [313, 16] width 100 height 31
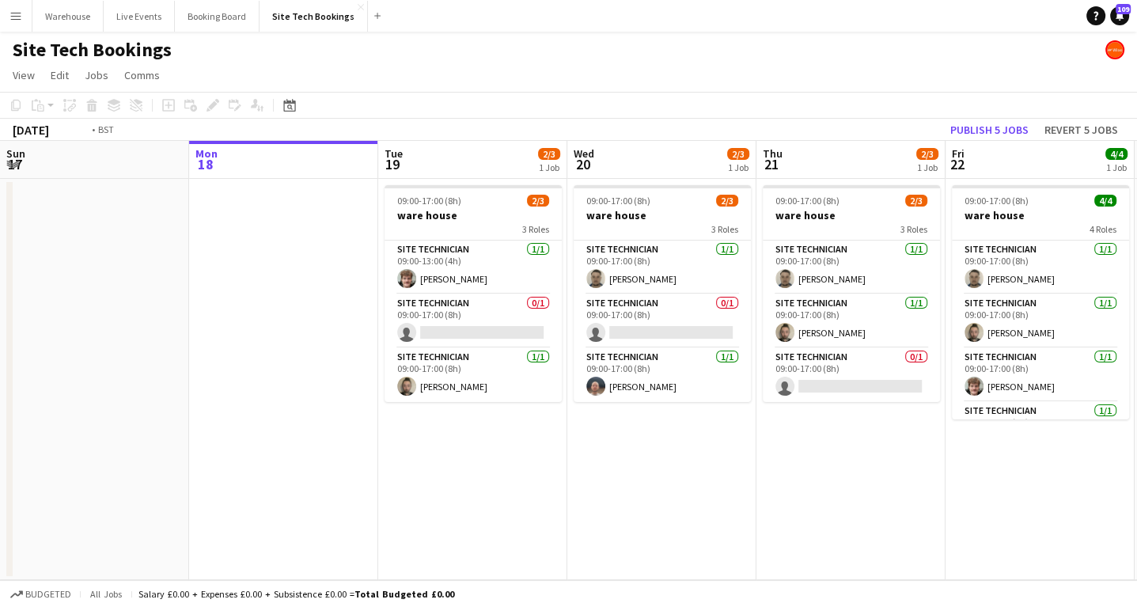
drag, startPoint x: 843, startPoint y: 490, endPoint x: 369, endPoint y: 468, distance: 475.1
click at [346, 481] on app-calendar-viewport "Fri 15 4/4 1 Job Sat 16 Sun 17 Mon 18 Tue 19 2/3 1 Job Wed 20 2/3 1 Job Thu 21 …" at bounding box center [568, 360] width 1137 height 439
drag, startPoint x: 395, startPoint y: 470, endPoint x: 769, endPoint y: 455, distance: 373.6
click at [769, 455] on app-calendar-viewport "Fri 15 4/4 1 Job Sat 16 Sun 17 Mon 18 Tue 19 2/3 1 Job Wed 20 2/3 1 Job Thu 21 …" at bounding box center [568, 360] width 1137 height 439
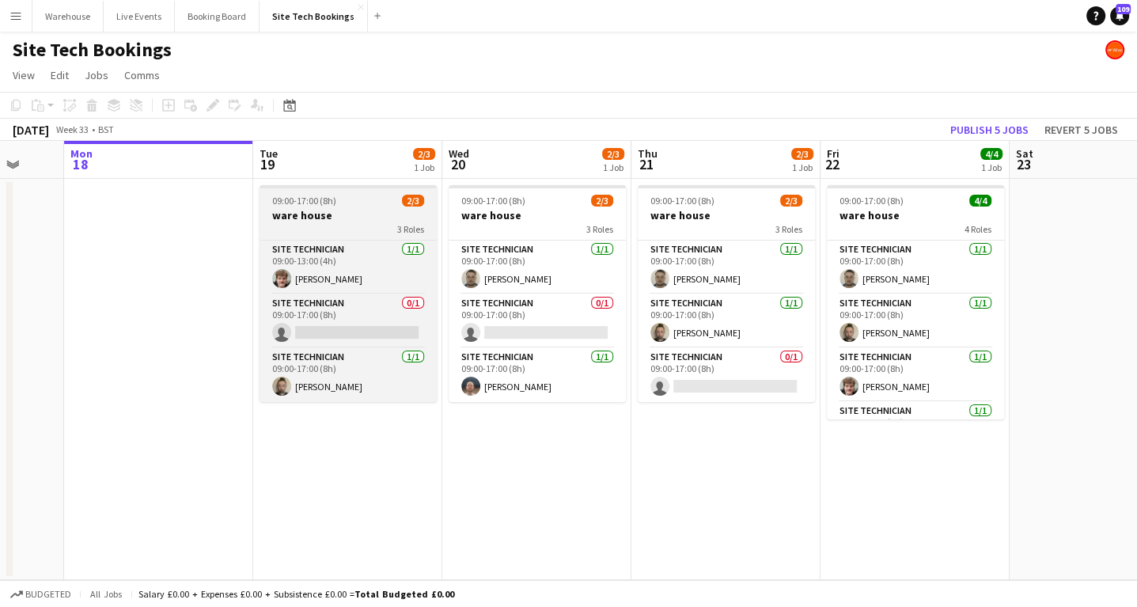
click at [334, 208] on h3 "ware house" at bounding box center [347, 215] width 177 height 14
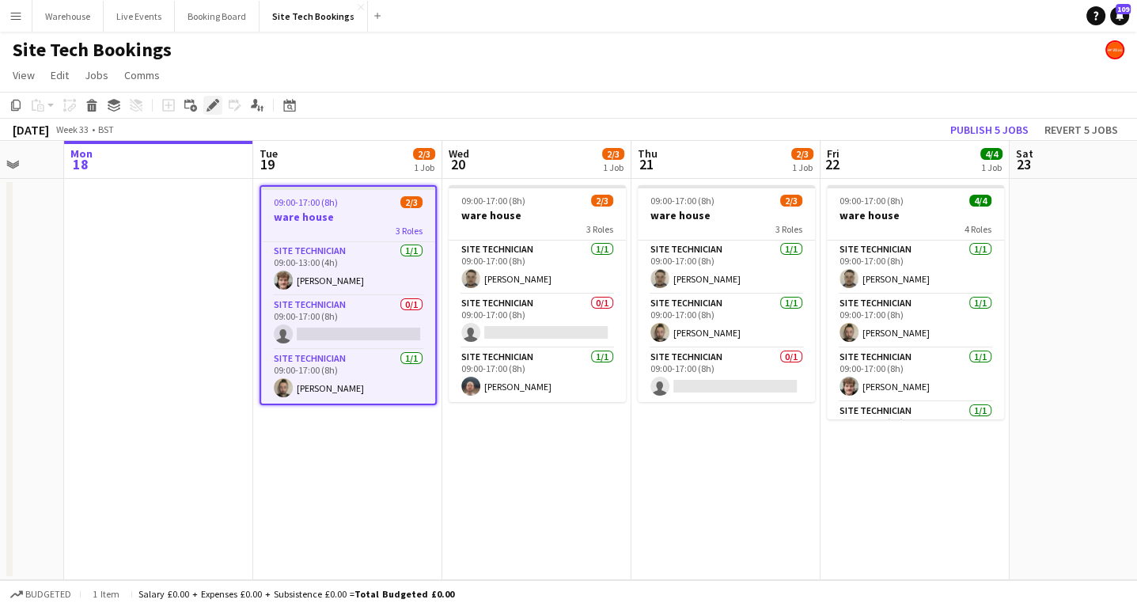
click at [214, 104] on icon at bounding box center [212, 105] width 9 height 9
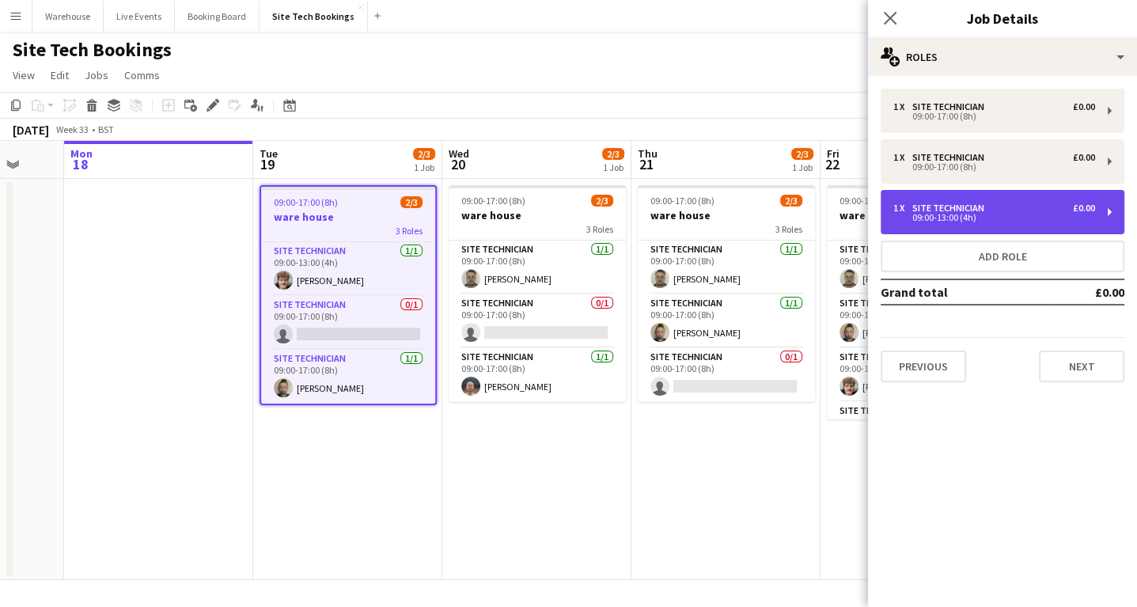
click at [975, 211] on div "Site Technician" at bounding box center [951, 207] width 78 height 11
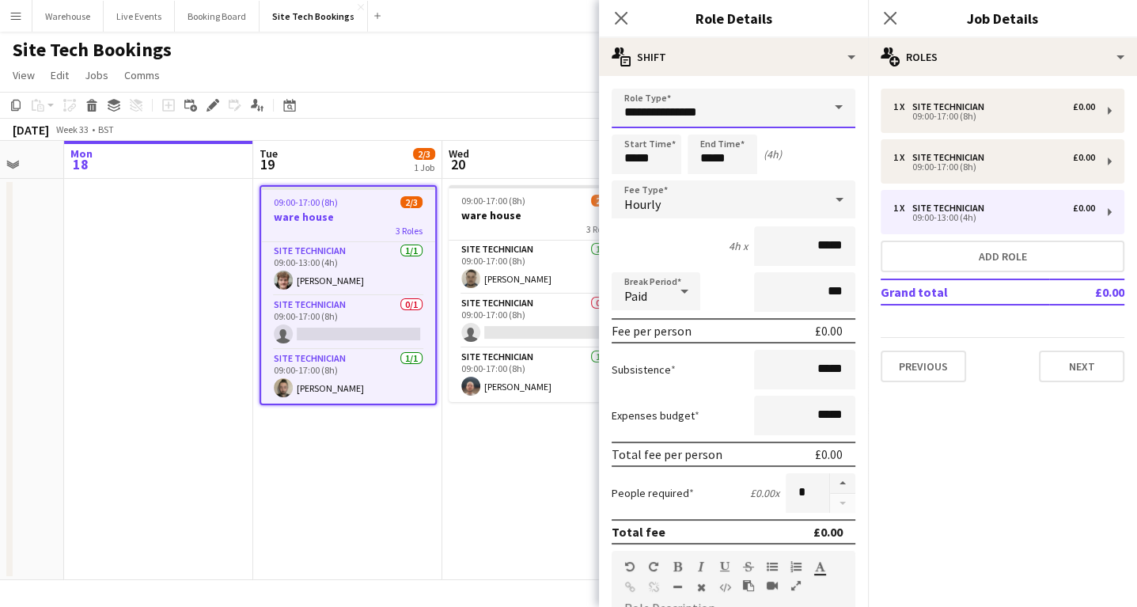
click at [681, 119] on input "**********" at bounding box center [733, 109] width 244 height 40
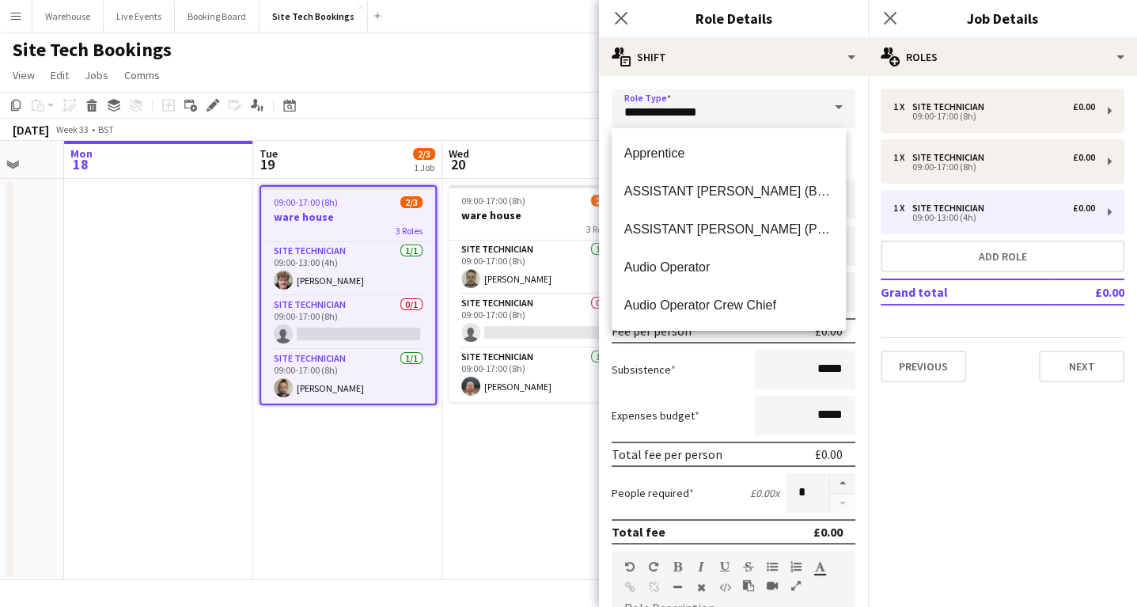
click at [355, 539] on app-date-cell "09:00-17:00 (8h) 2/3 ware house 3 Roles Site Technician 1/1 09:00-13:00 (4h) Ja…" at bounding box center [347, 379] width 189 height 401
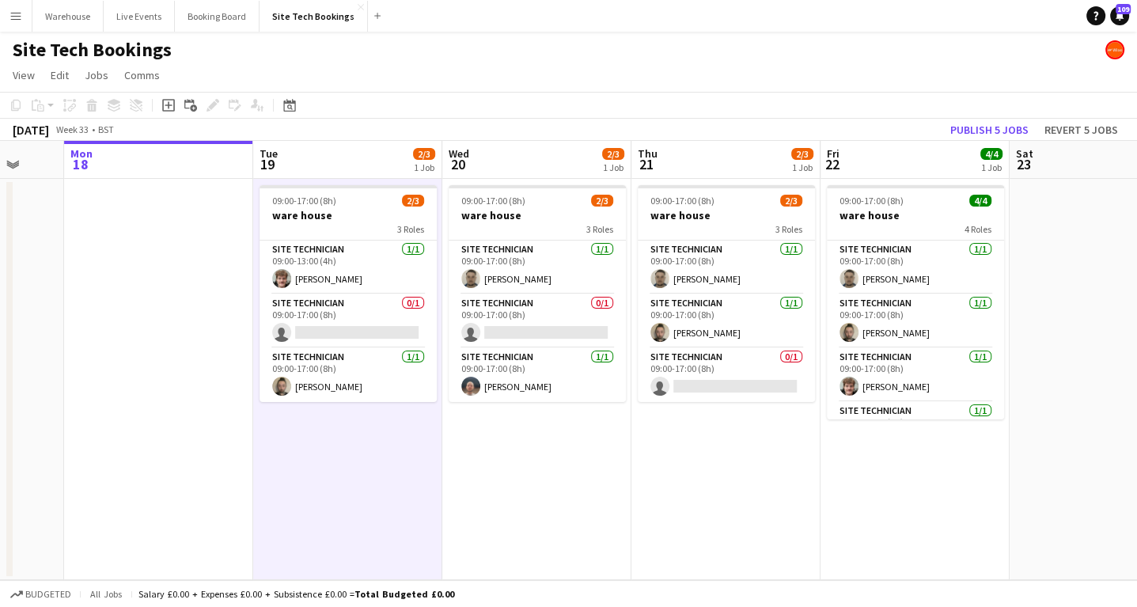
click at [293, 513] on app-date-cell "09:00-17:00 (8h) 2/3 ware house 3 Roles Site Technician 1/1 09:00-13:00 (4h) Ja…" at bounding box center [347, 379] width 189 height 401
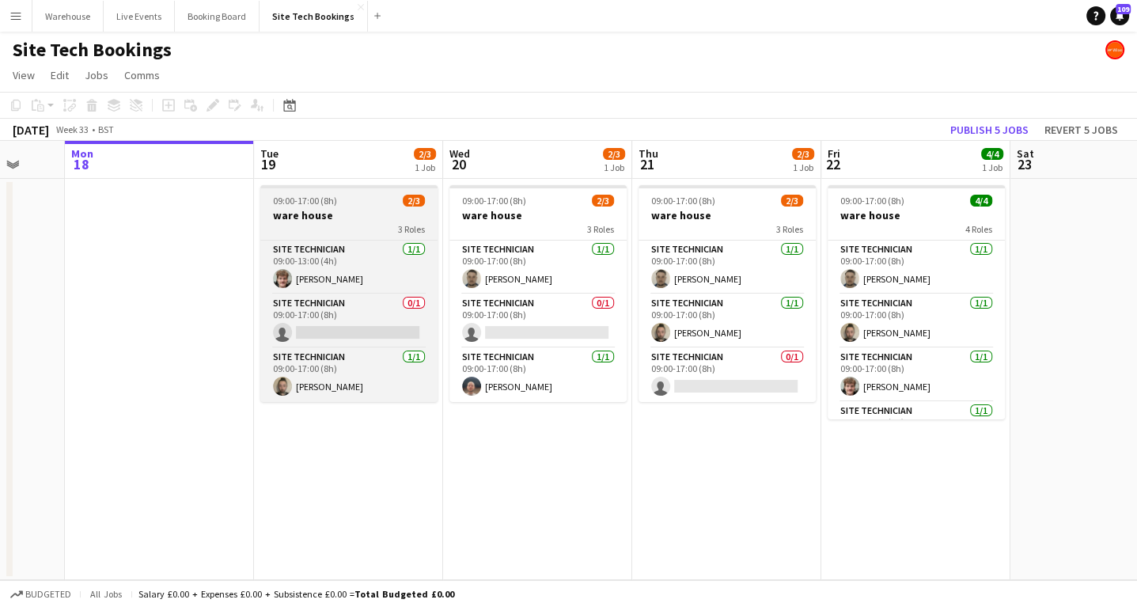
click at [342, 215] on h3 "ware house" at bounding box center [348, 215] width 177 height 14
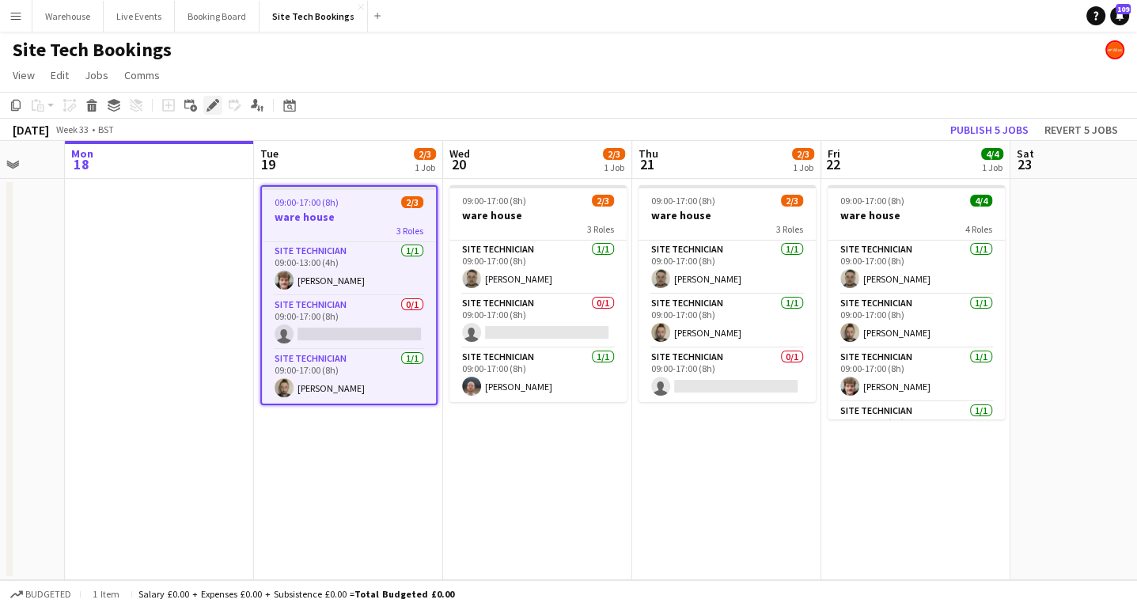
click at [210, 103] on icon "Edit" at bounding box center [212, 105] width 13 height 13
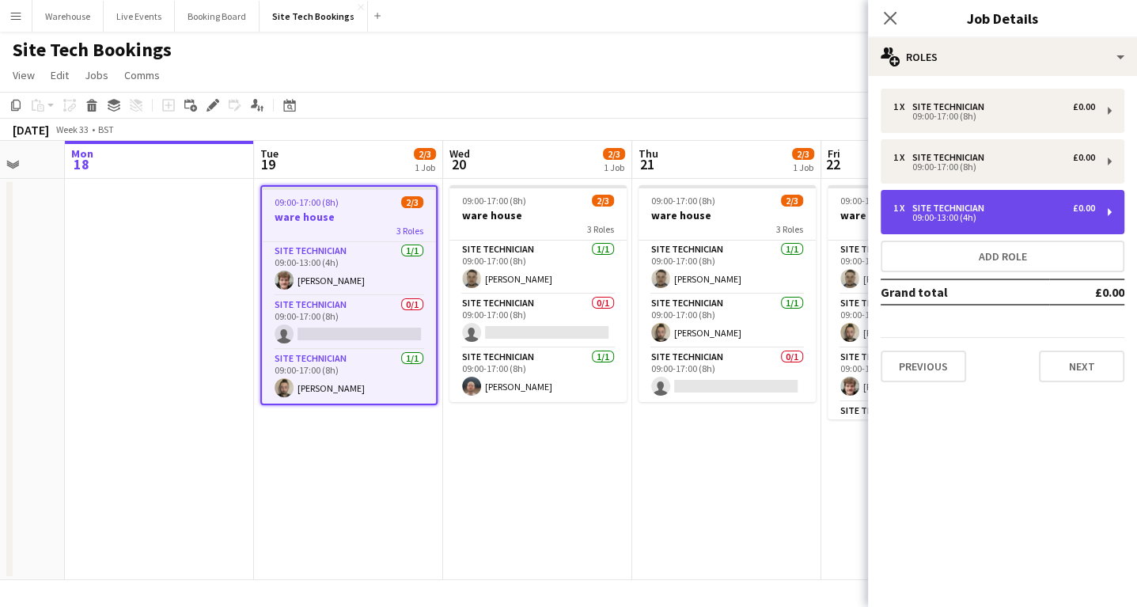
click at [931, 210] on div "Site Technician" at bounding box center [951, 207] width 78 height 11
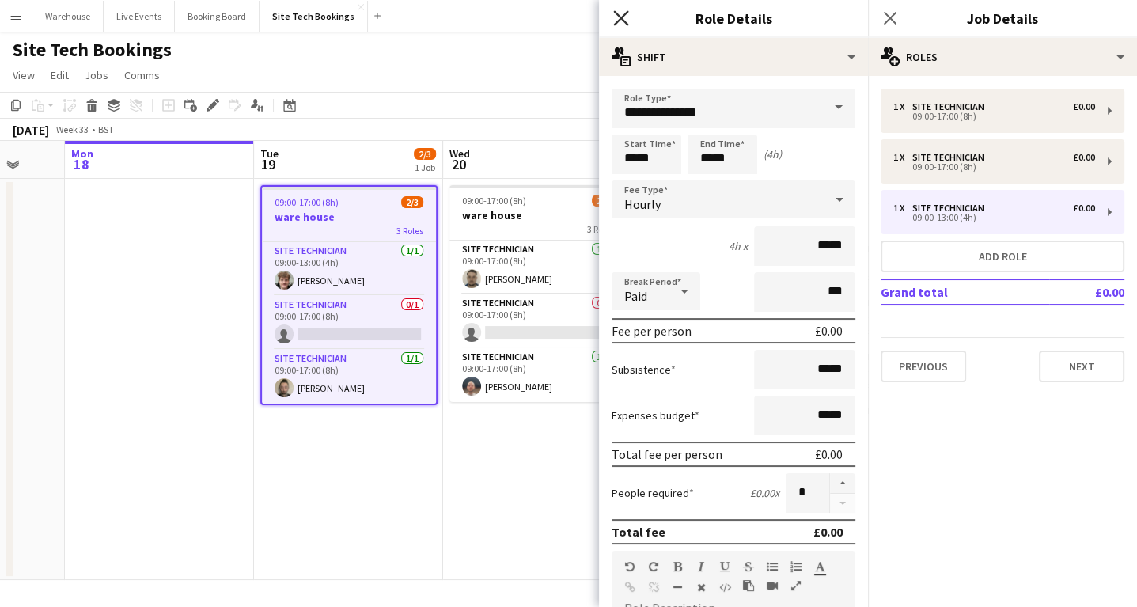
click at [620, 17] on icon at bounding box center [620, 17] width 15 height 15
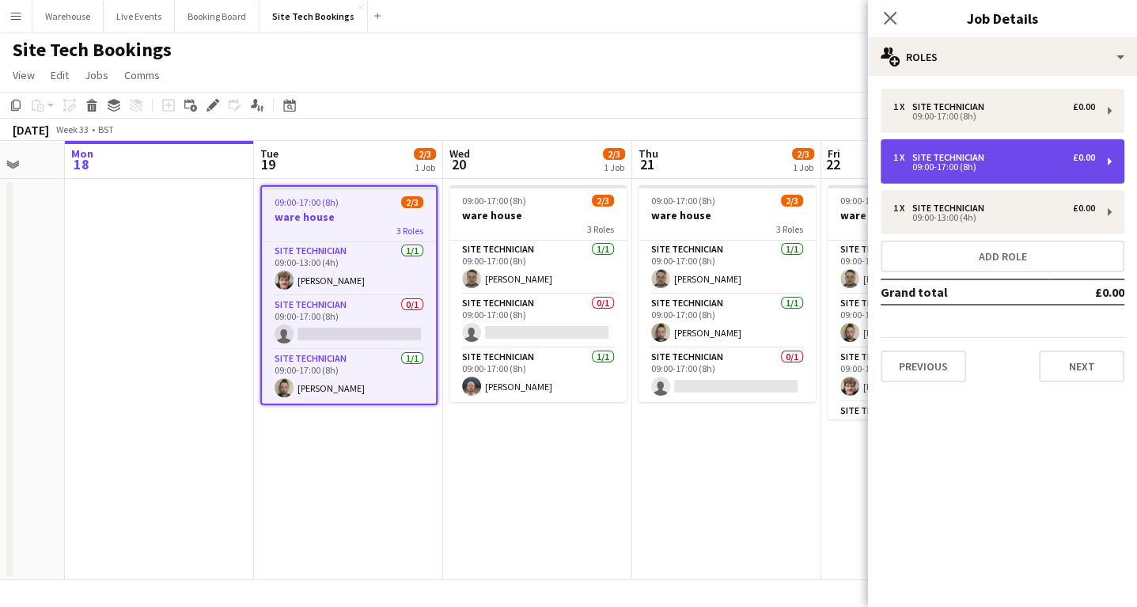
click at [921, 165] on div "09:00-17:00 (8h)" at bounding box center [994, 167] width 202 height 8
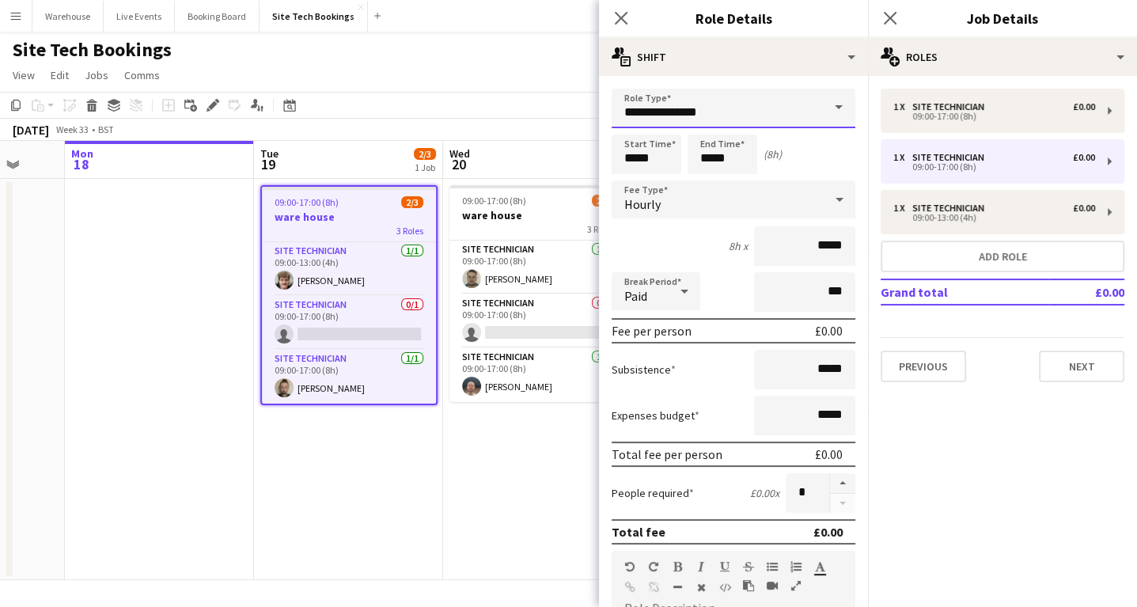
click at [706, 111] on input "**********" at bounding box center [733, 109] width 244 height 40
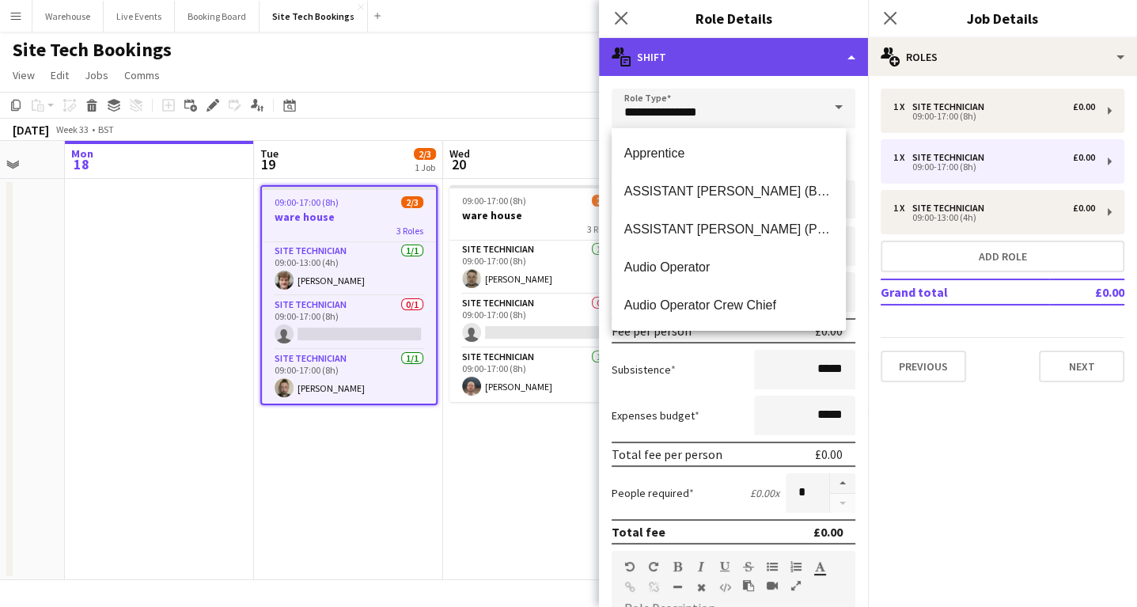
click at [702, 54] on div "multiple-actions-text Shift" at bounding box center [733, 57] width 269 height 38
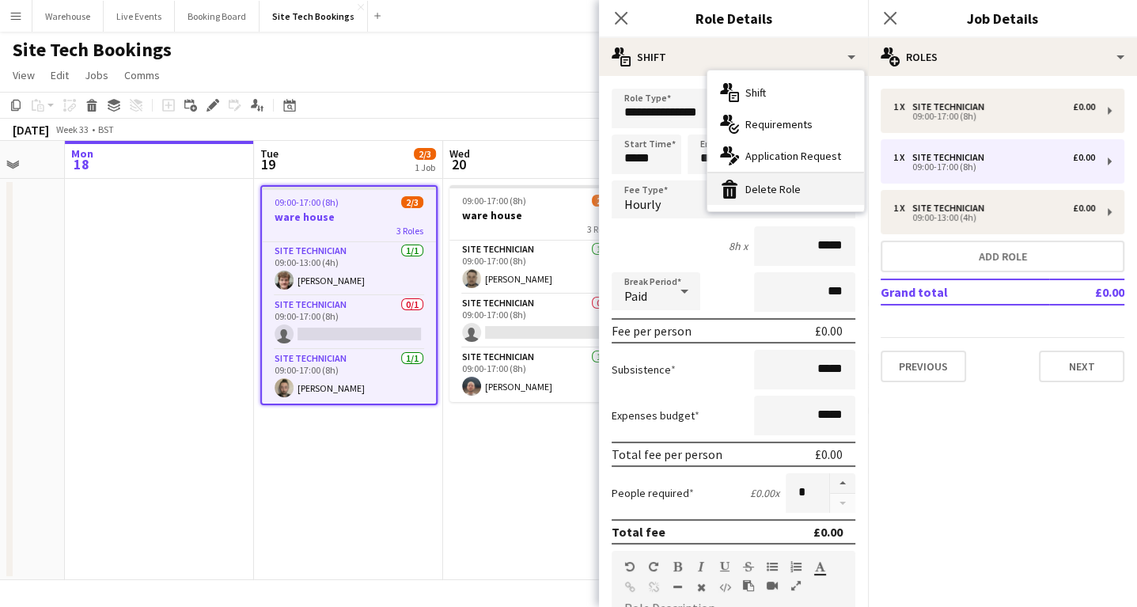
click at [767, 189] on div "bin-2 Delete Role" at bounding box center [785, 189] width 157 height 32
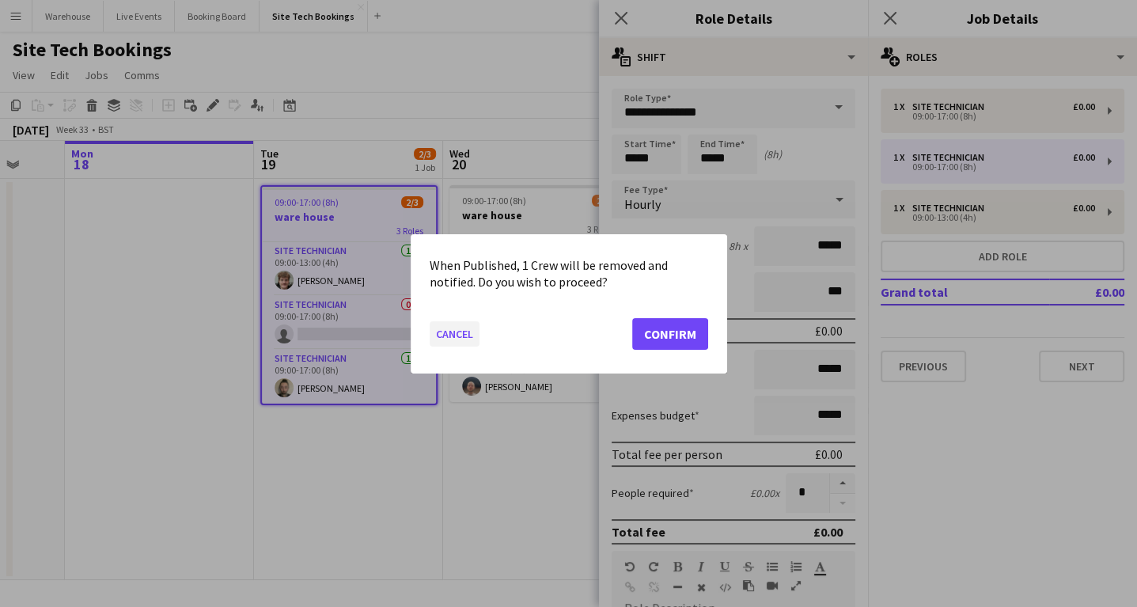
click at [458, 328] on button "Cancel" at bounding box center [454, 332] width 50 height 25
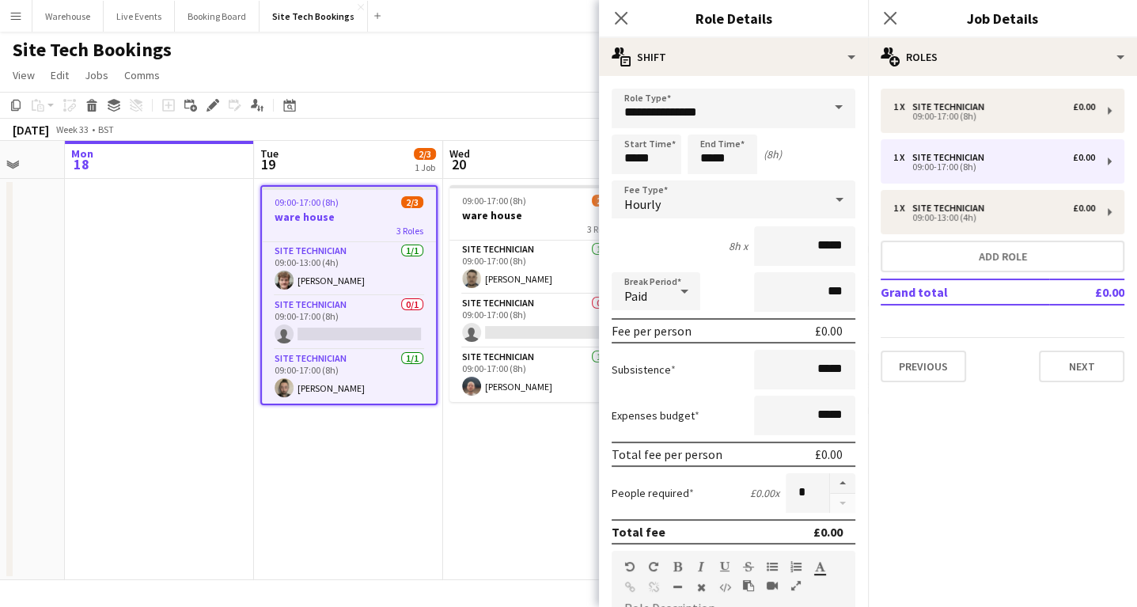
click at [471, 445] on app-date-cell "09:00-17:00 (8h) 2/3 ware house 3 Roles Site Technician 1/1 09:00-17:00 (8h) Sa…" at bounding box center [537, 379] width 189 height 401
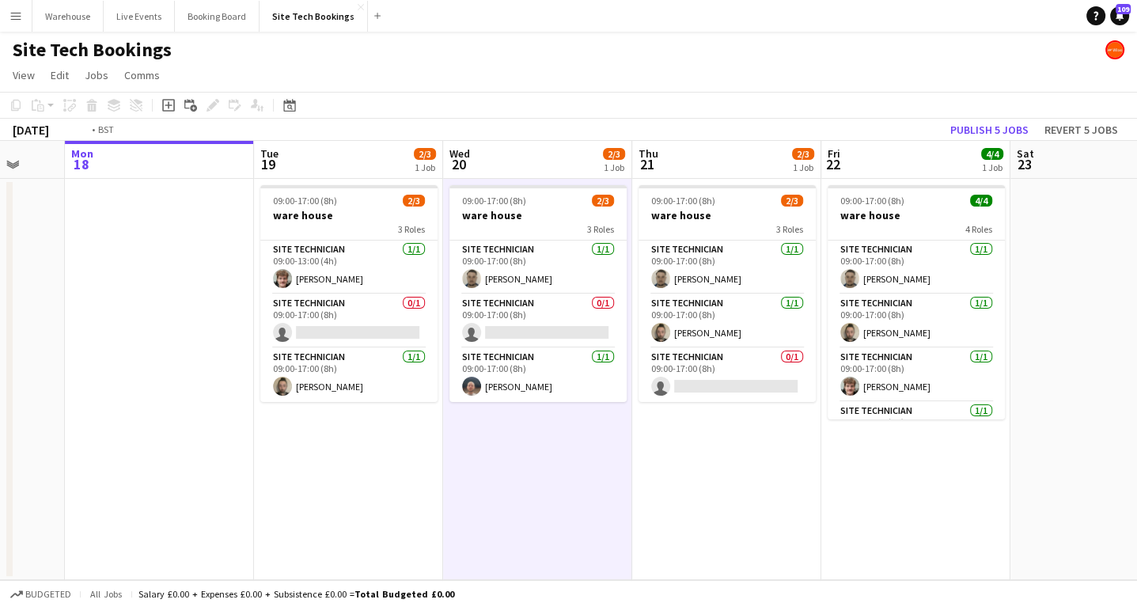
scroll to position [0, 549]
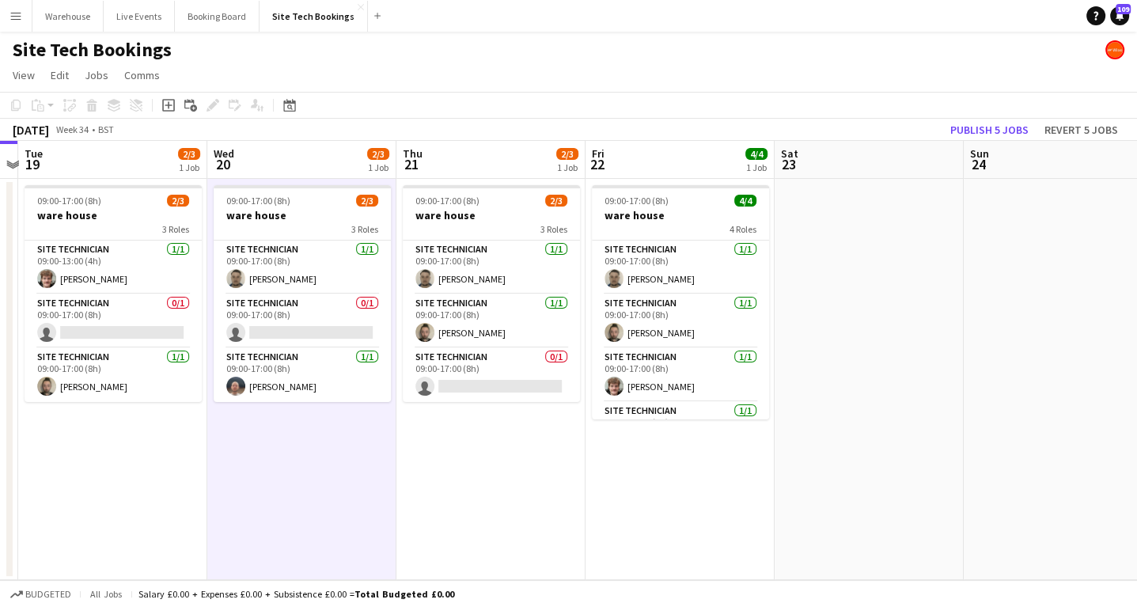
drag, startPoint x: 781, startPoint y: 489, endPoint x: 545, endPoint y: 490, distance: 235.7
click at [545, 490] on app-calendar-viewport "Sat 16 Sun 17 Mon 18 Tue 19 2/3 1 Job Wed 20 2/3 1 Job Thu 21 2/3 1 Job Fri 22 …" at bounding box center [568, 360] width 1137 height 439
click at [687, 269] on app-card-role "Site Technician 1/1 09:00-17:00 (8h) Sam Scott" at bounding box center [680, 267] width 177 height 54
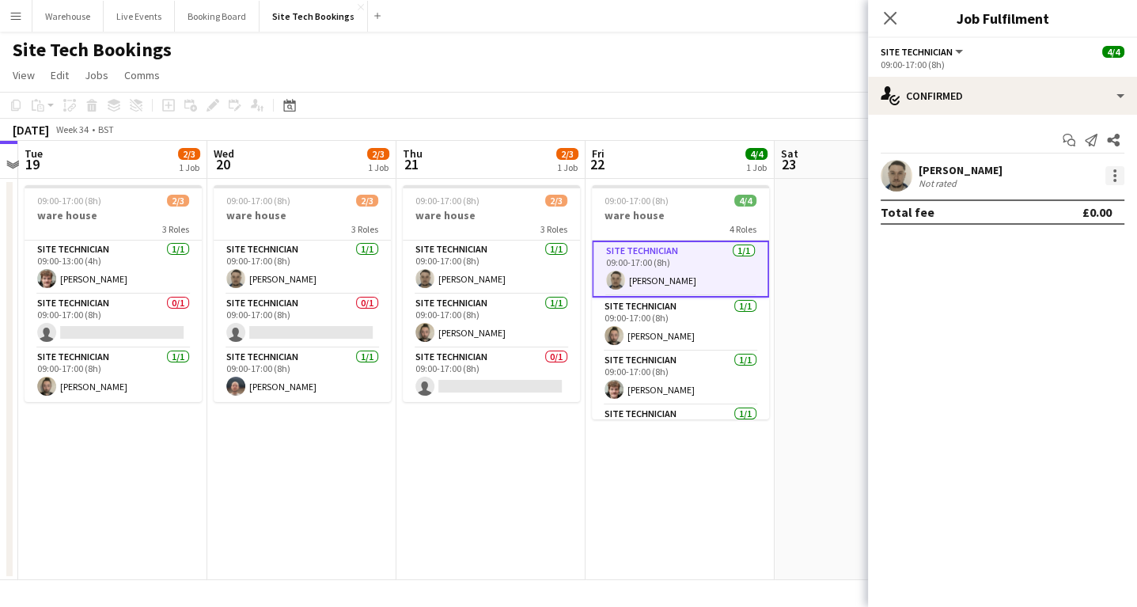
click at [1118, 169] on div at bounding box center [1114, 175] width 19 height 19
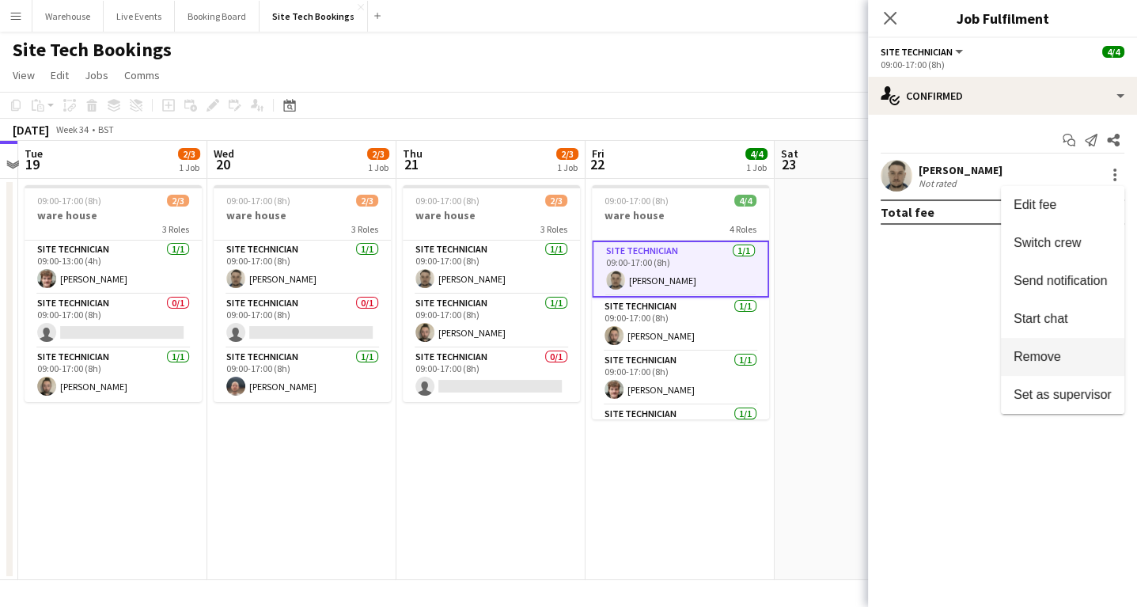
click at [1055, 359] on span "Remove" at bounding box center [1036, 356] width 47 height 13
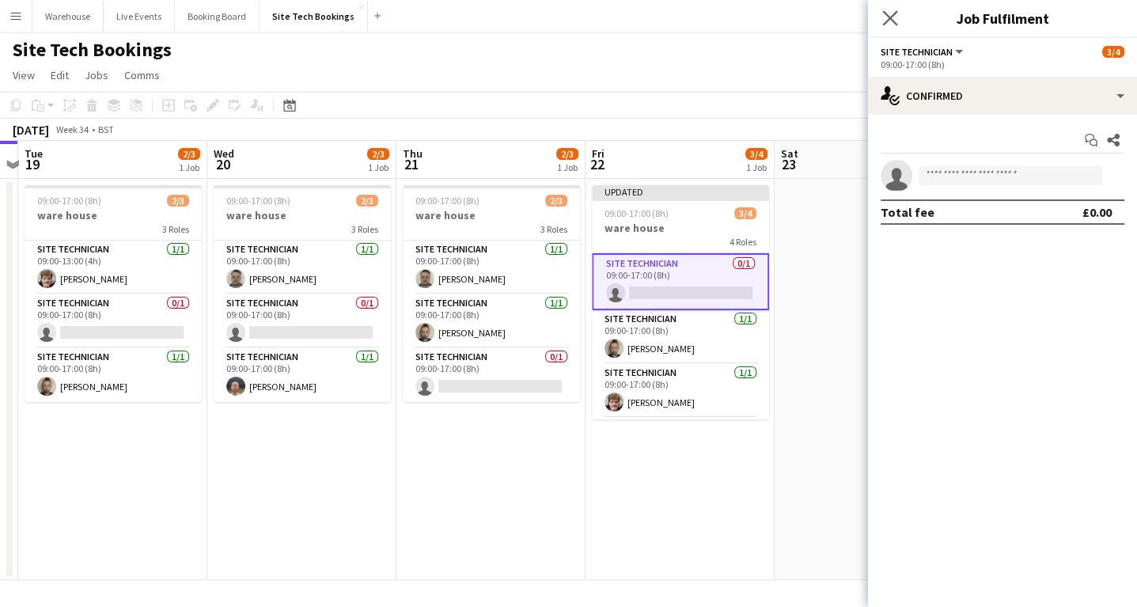
click at [881, 19] on app-icon "Close pop-in" at bounding box center [890, 18] width 23 height 23
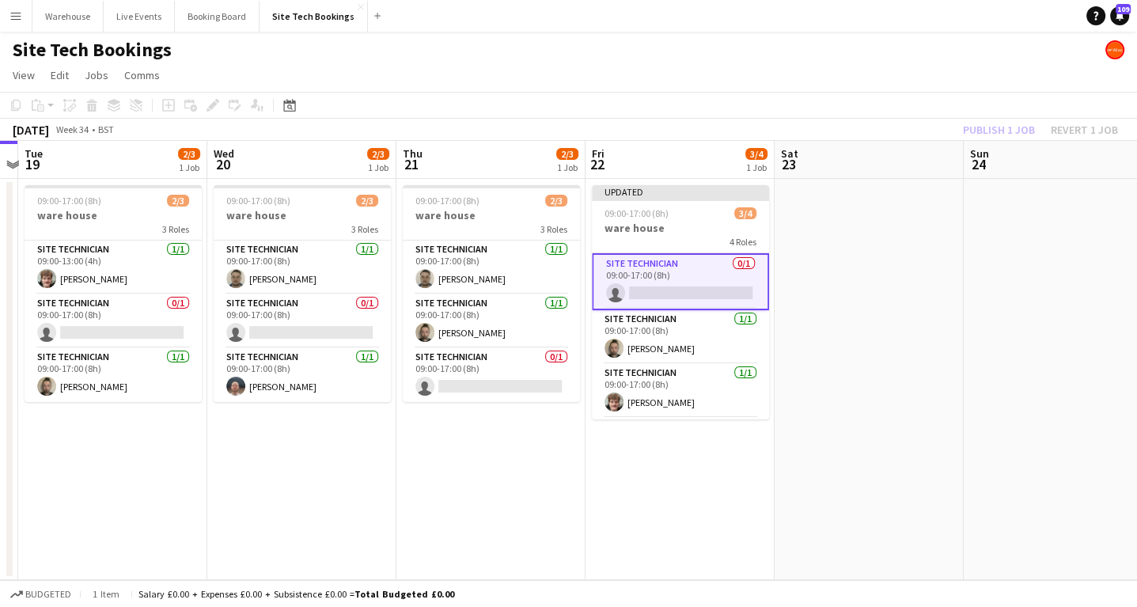
click at [710, 532] on app-date-cell "Updated 09:00-17:00 (8h) 3/4 ware house 4 Roles Site Technician 0/1 09:00-17:00…" at bounding box center [679, 379] width 189 height 401
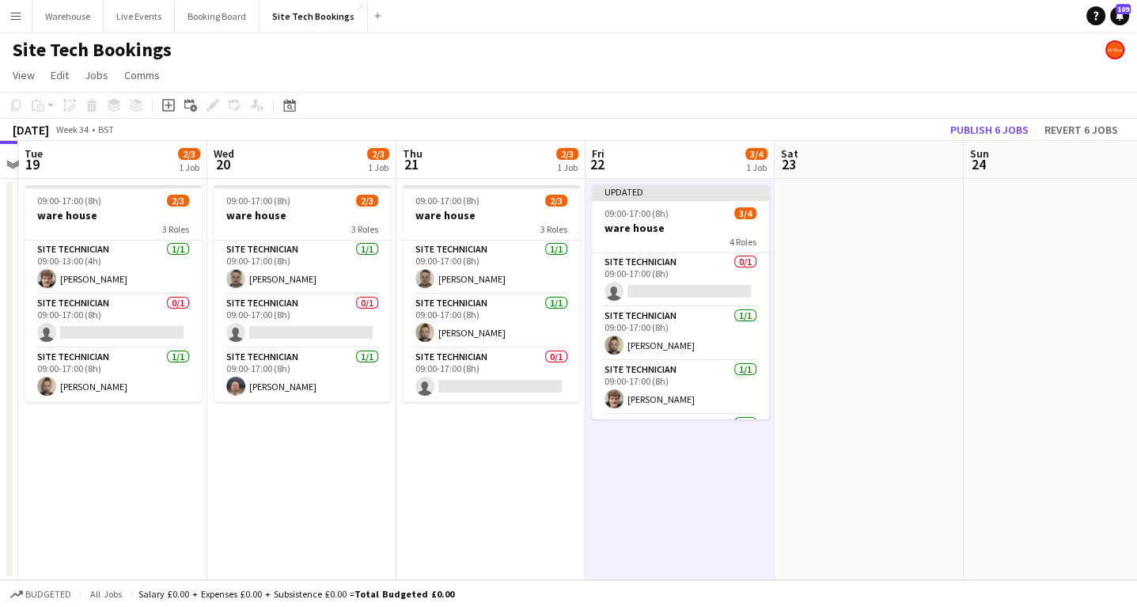
click at [660, 234] on h3 "ware house" at bounding box center [680, 228] width 177 height 14
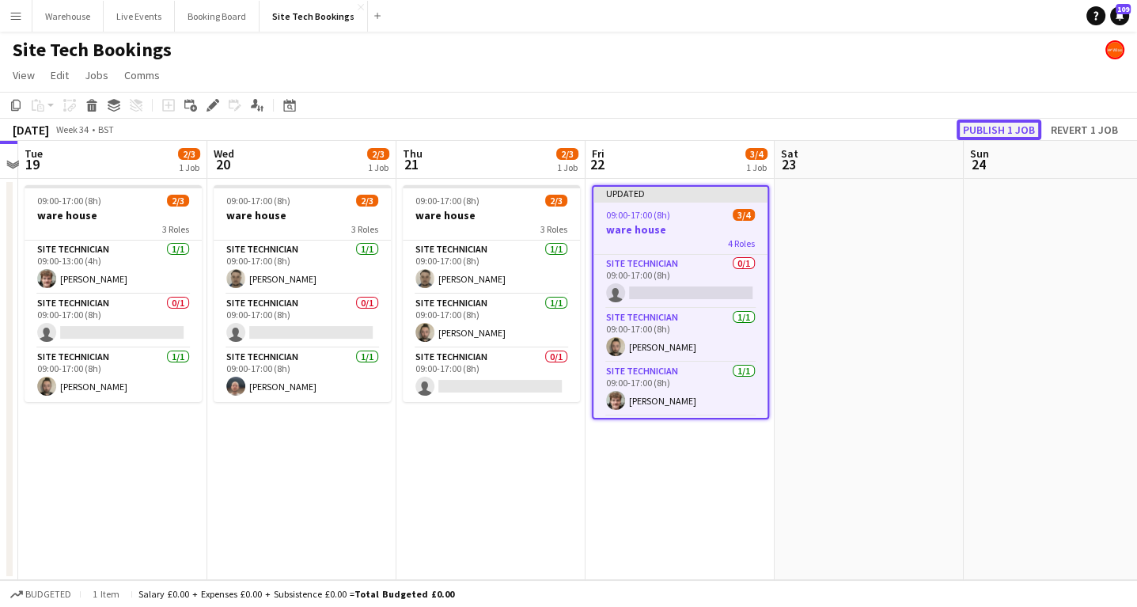
click at [1007, 134] on button "Publish 1 job" at bounding box center [998, 129] width 85 height 21
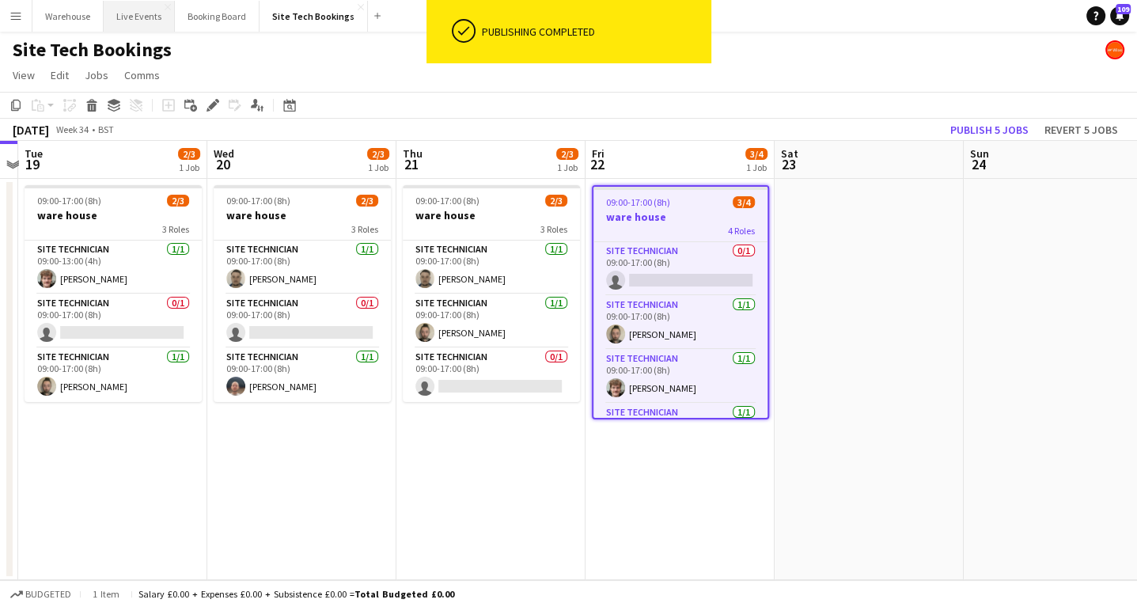
click at [146, 20] on button "Live Events Close" at bounding box center [139, 16] width 71 height 31
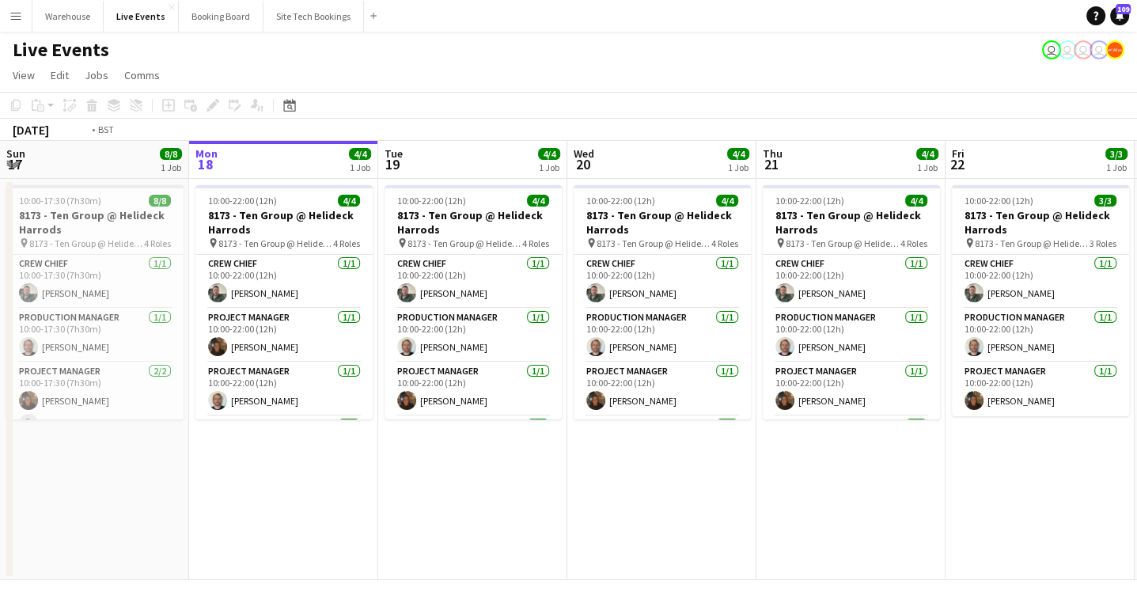
scroll to position [0, 424]
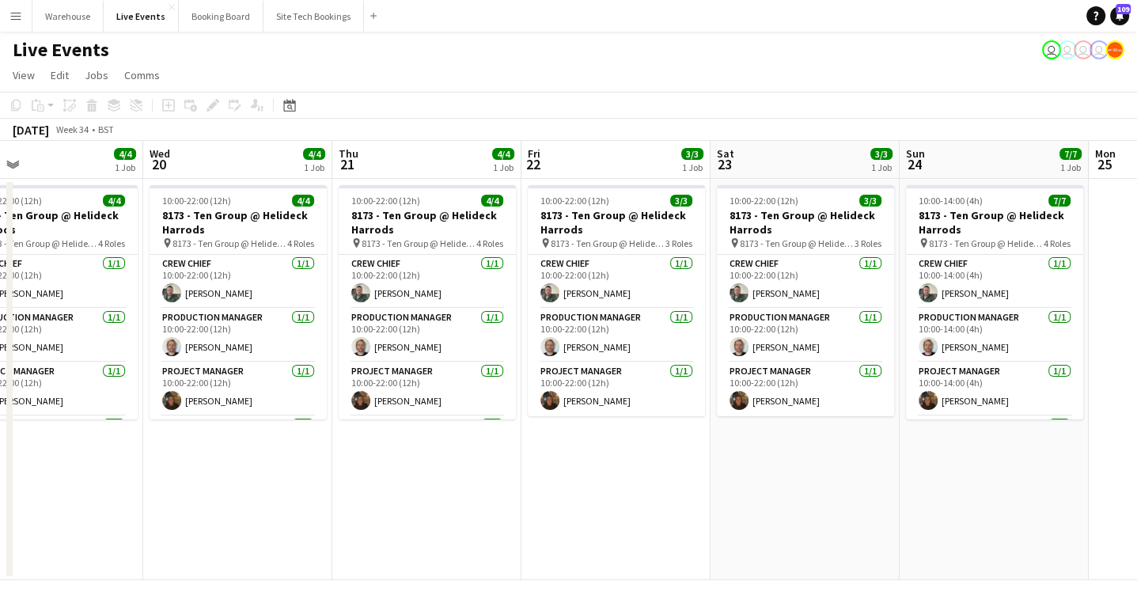
drag, startPoint x: 756, startPoint y: 544, endPoint x: 426, endPoint y: 515, distance: 331.9
click at [426, 515] on app-calendar-viewport "Sun 17 8/8 1 Job Mon 18 4/4 1 Job Tue 19 4/4 1 Job Wed 20 4/4 1 Job Thu 21 4/4 …" at bounding box center [568, 360] width 1137 height 439
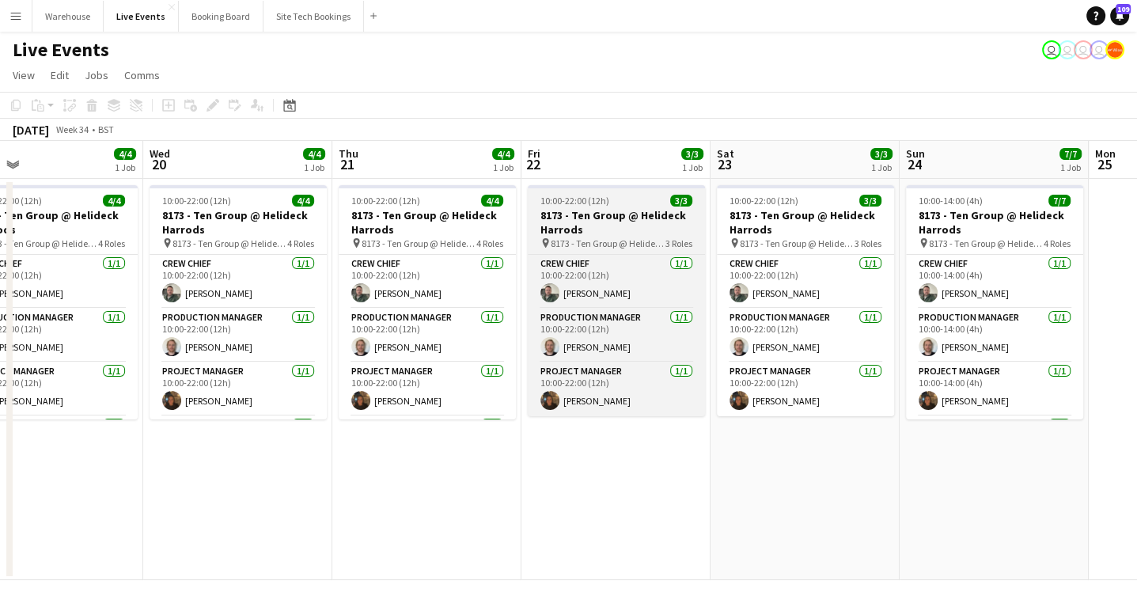
click at [570, 219] on h3 "8173 - Ten Group @ Helideck Harrods" at bounding box center [616, 222] width 177 height 28
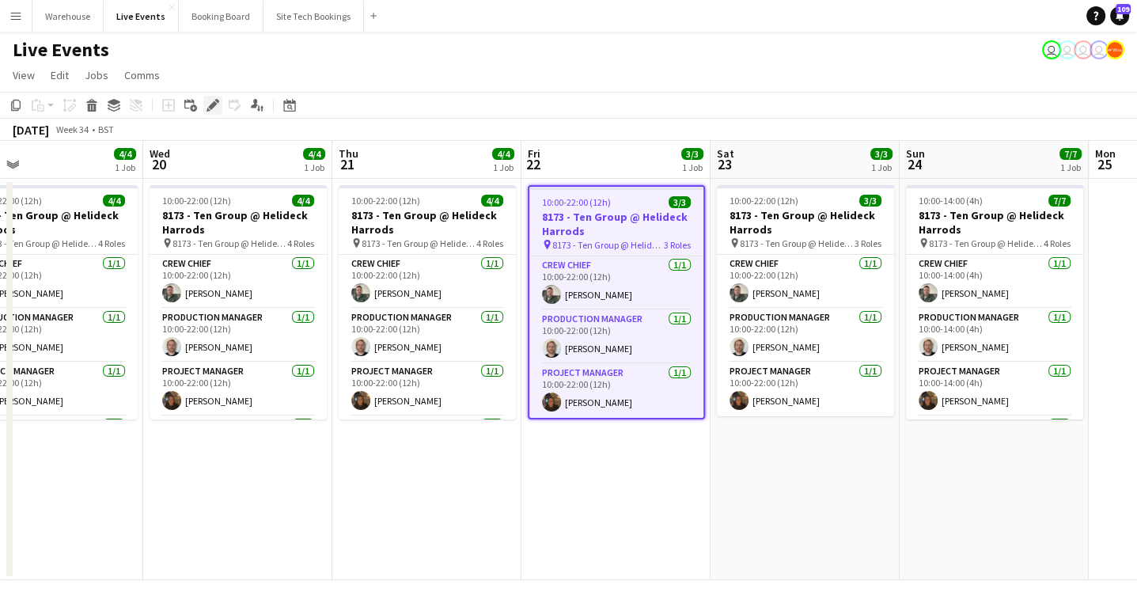
click at [213, 108] on icon at bounding box center [212, 105] width 9 height 9
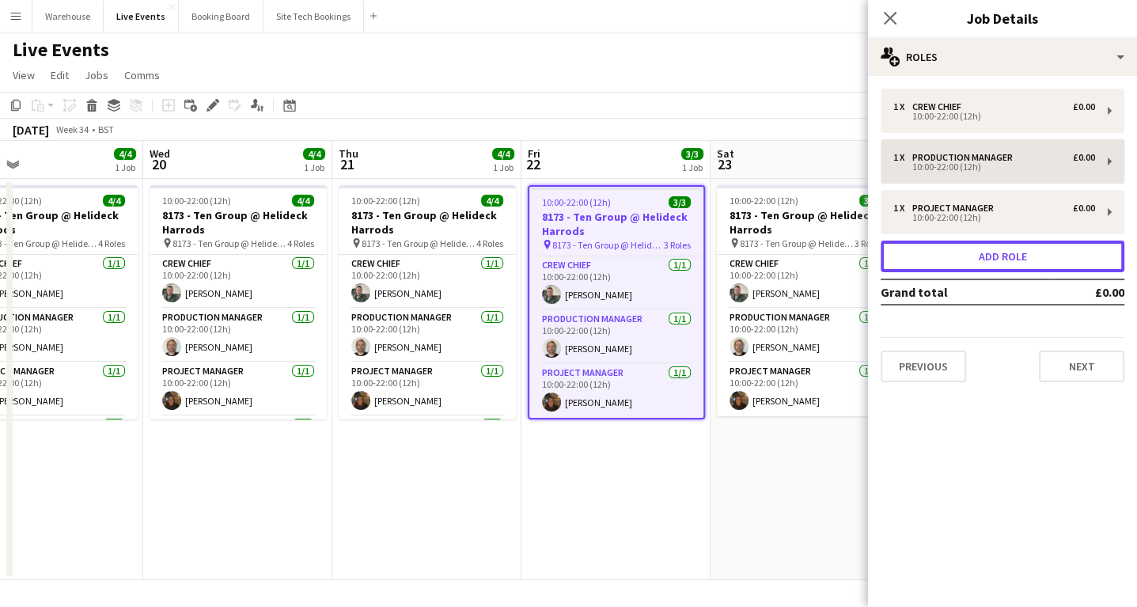
drag, startPoint x: 1029, startPoint y: 252, endPoint x: 946, endPoint y: 229, distance: 86.2
click at [1027, 252] on button "Add role" at bounding box center [1002, 256] width 244 height 32
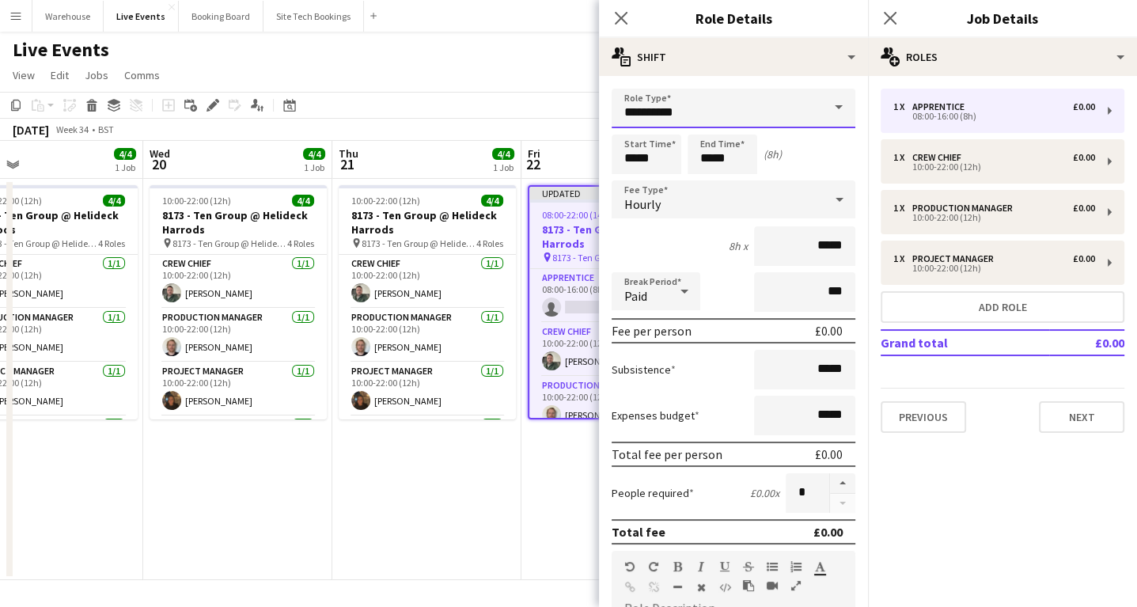
click at [712, 96] on input "**********" at bounding box center [733, 109] width 244 height 40
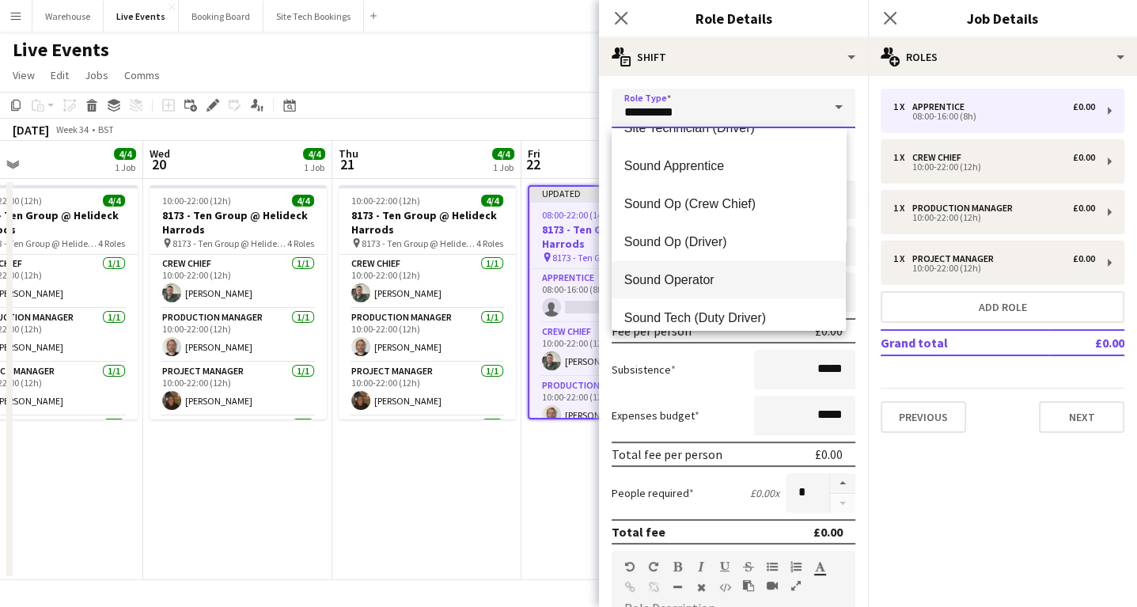
scroll to position [3037, 0]
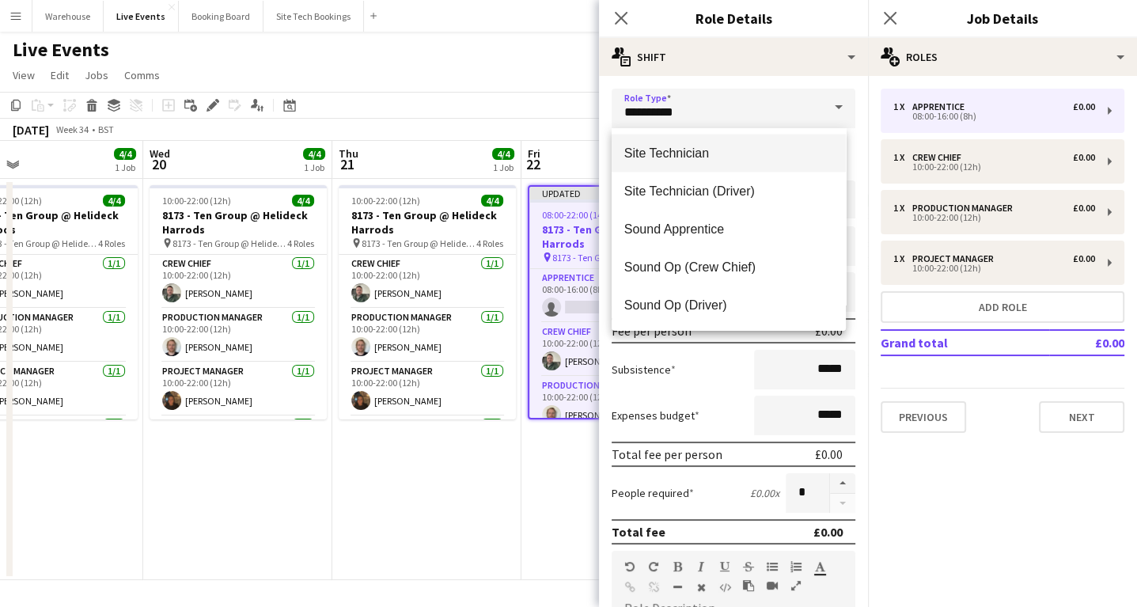
click at [676, 152] on span "Site Technician" at bounding box center [728, 153] width 209 height 15
type input "**********"
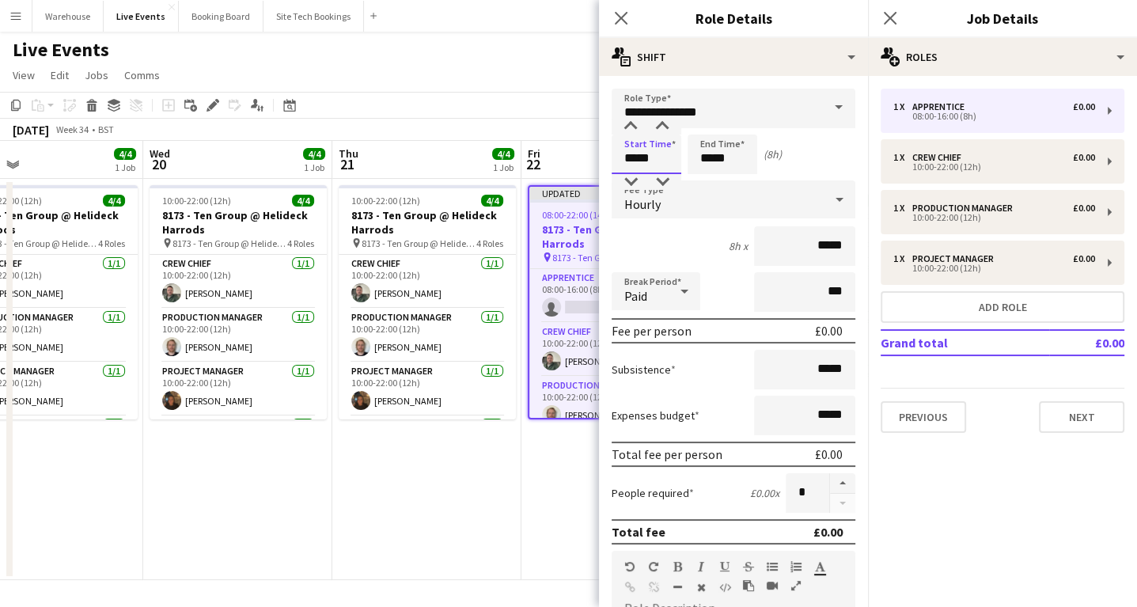
click at [634, 149] on input "*****" at bounding box center [646, 154] width 70 height 40
click at [630, 129] on div at bounding box center [631, 127] width 32 height 16
click at [630, 128] on div at bounding box center [631, 127] width 32 height 16
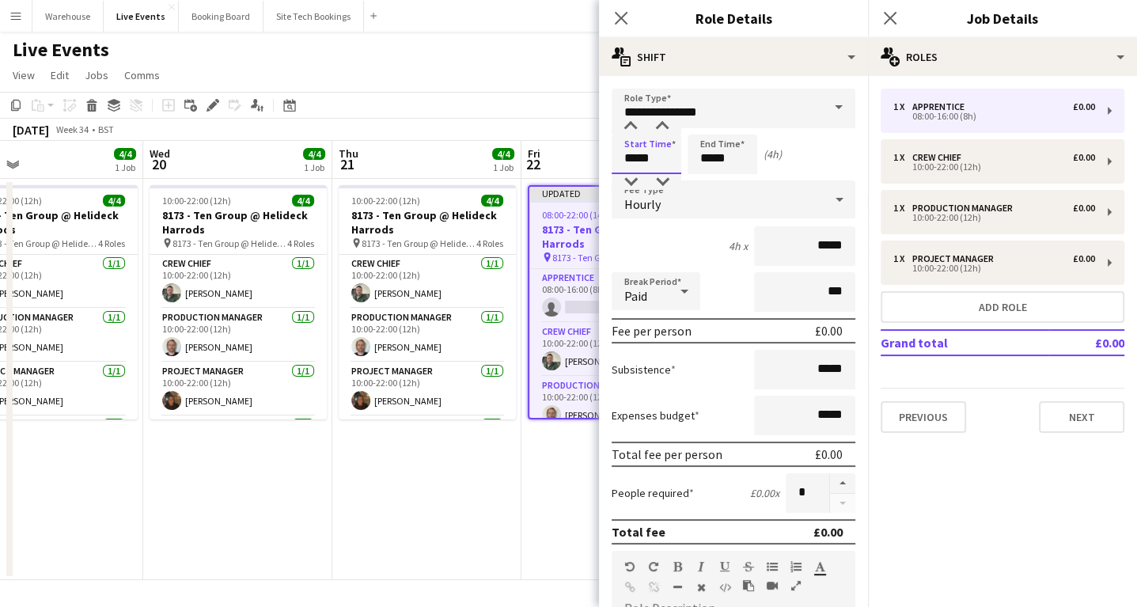
click at [626, 172] on input "*****" at bounding box center [646, 154] width 70 height 40
click at [629, 177] on div at bounding box center [631, 182] width 32 height 16
type input "*****"
click at [629, 177] on div at bounding box center [631, 182] width 32 height 16
click at [721, 140] on input "*****" at bounding box center [722, 154] width 70 height 40
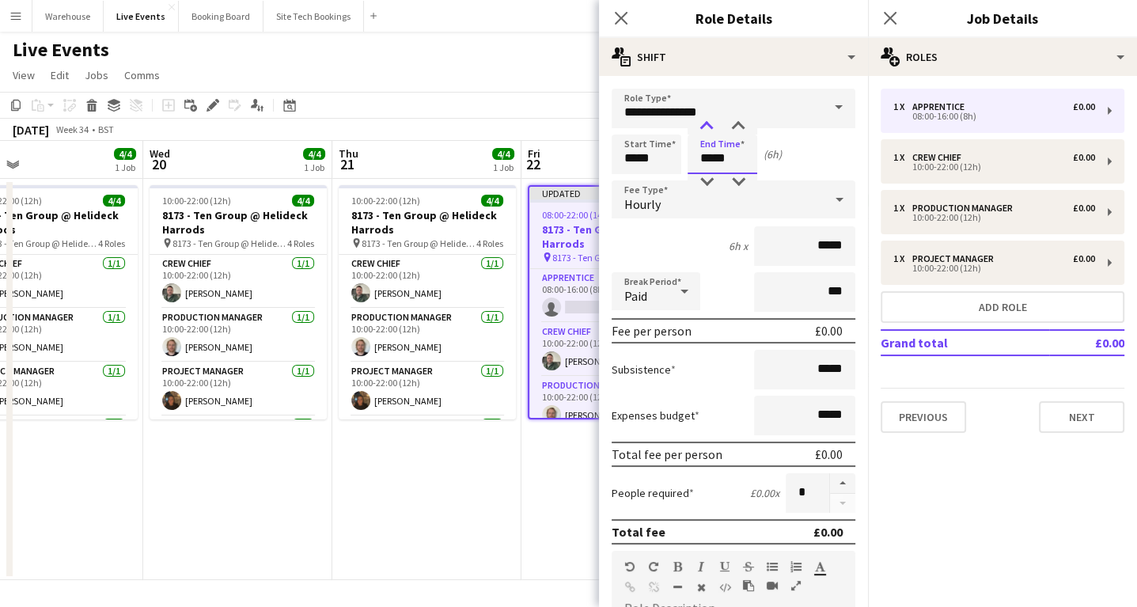
click at [712, 122] on div at bounding box center [707, 127] width 32 height 16
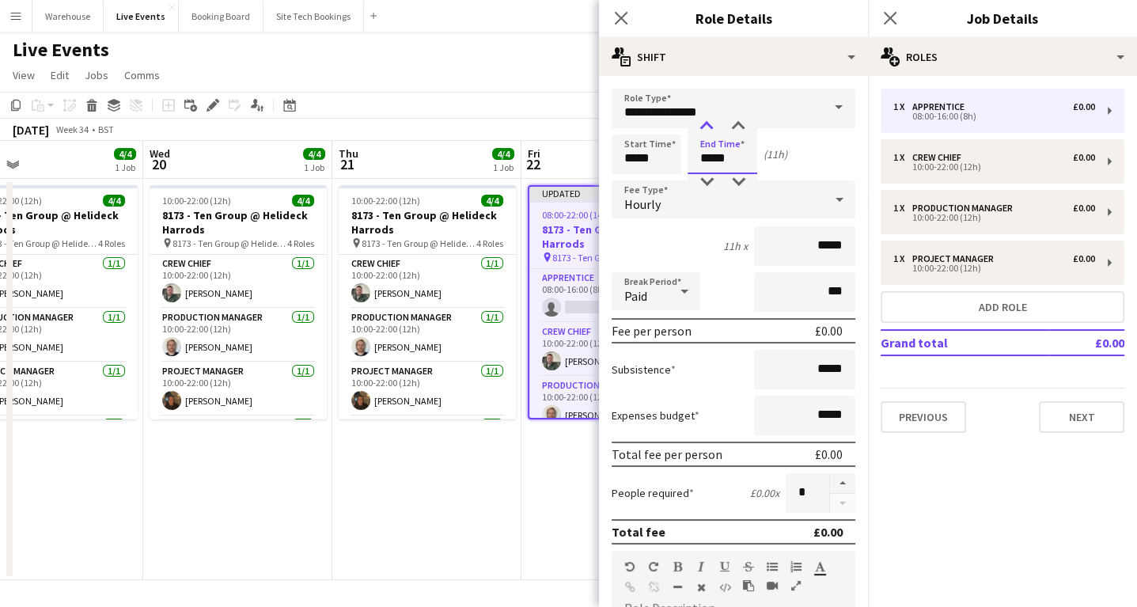
type input "*****"
click at [712, 122] on div at bounding box center [707, 127] width 32 height 16
click at [627, 199] on span "Hourly" at bounding box center [642, 204] width 36 height 16
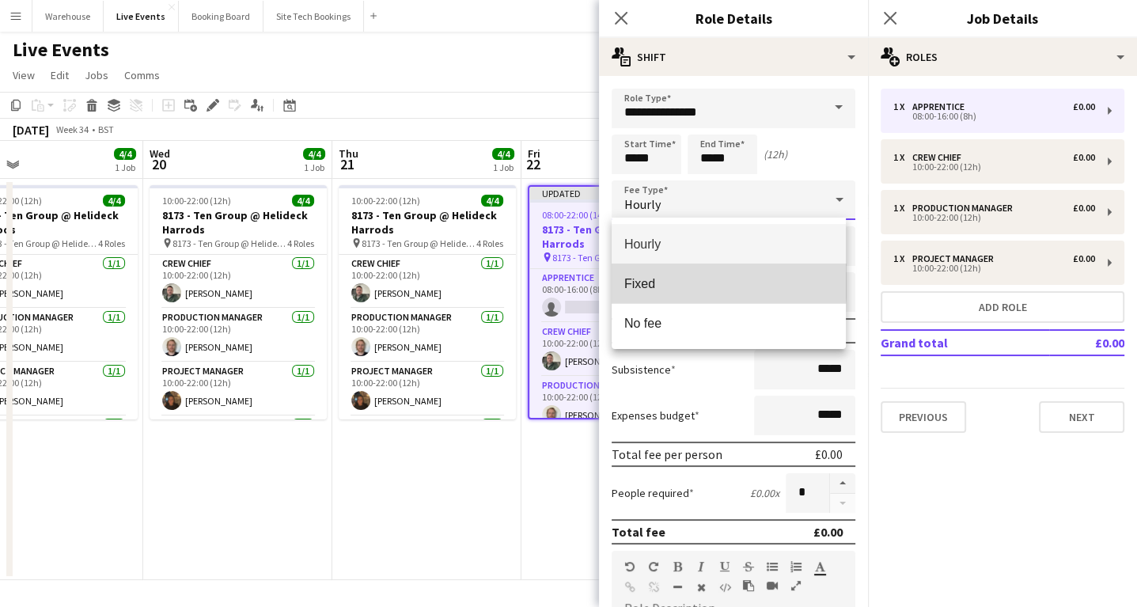
click at [639, 279] on span "Fixed" at bounding box center [728, 283] width 209 height 15
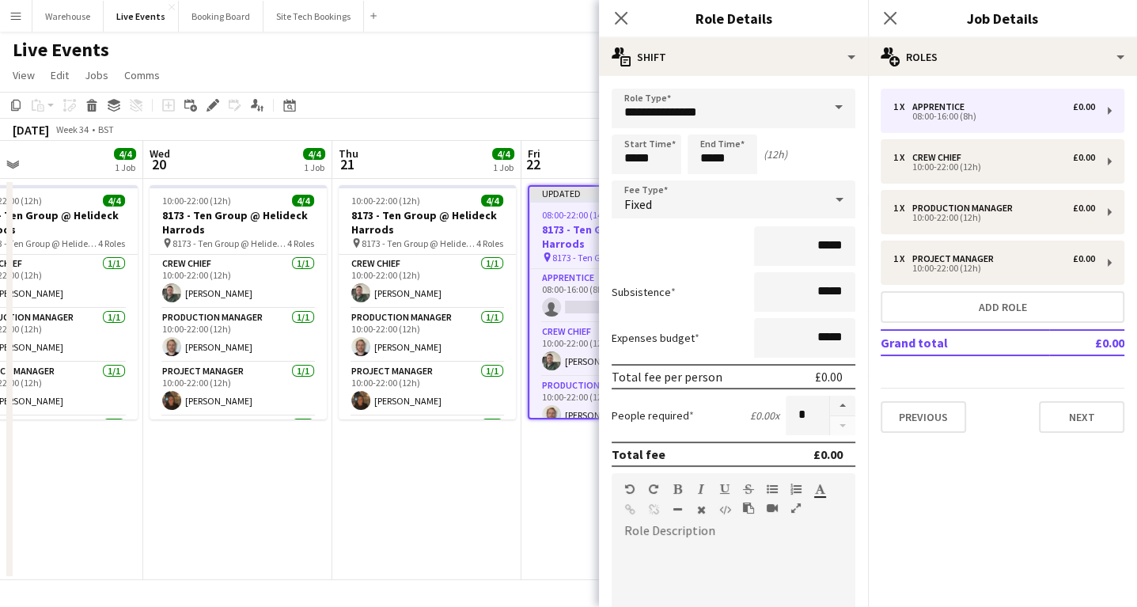
click at [516, 500] on app-date-cell "10:00-22:00 (12h) 4/4 8173 - Ten Group @ Helideck Harrods pin 8173 - Ten Group …" at bounding box center [426, 379] width 189 height 401
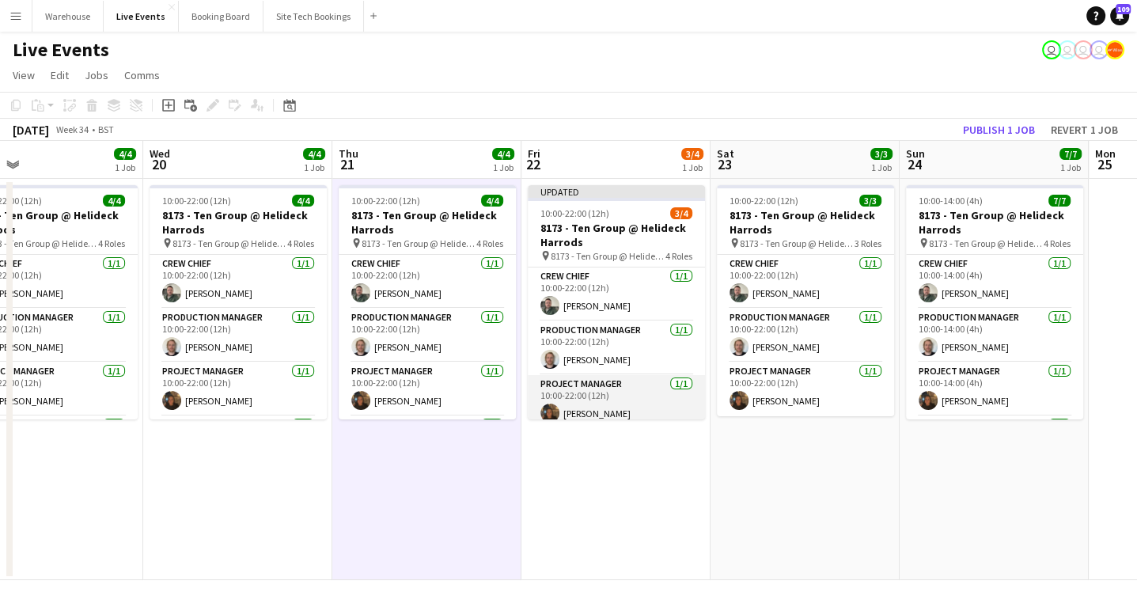
scroll to position [63, 0]
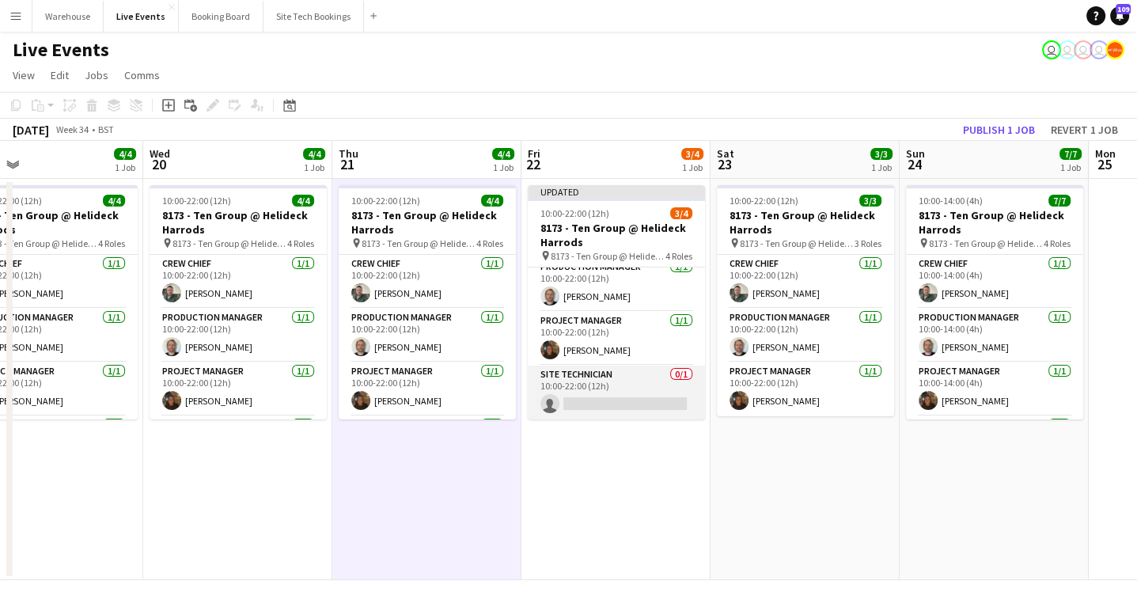
click at [613, 407] on app-card-role "Site Technician 0/1 10:00-22:00 (12h) single-neutral-actions" at bounding box center [616, 392] width 177 height 54
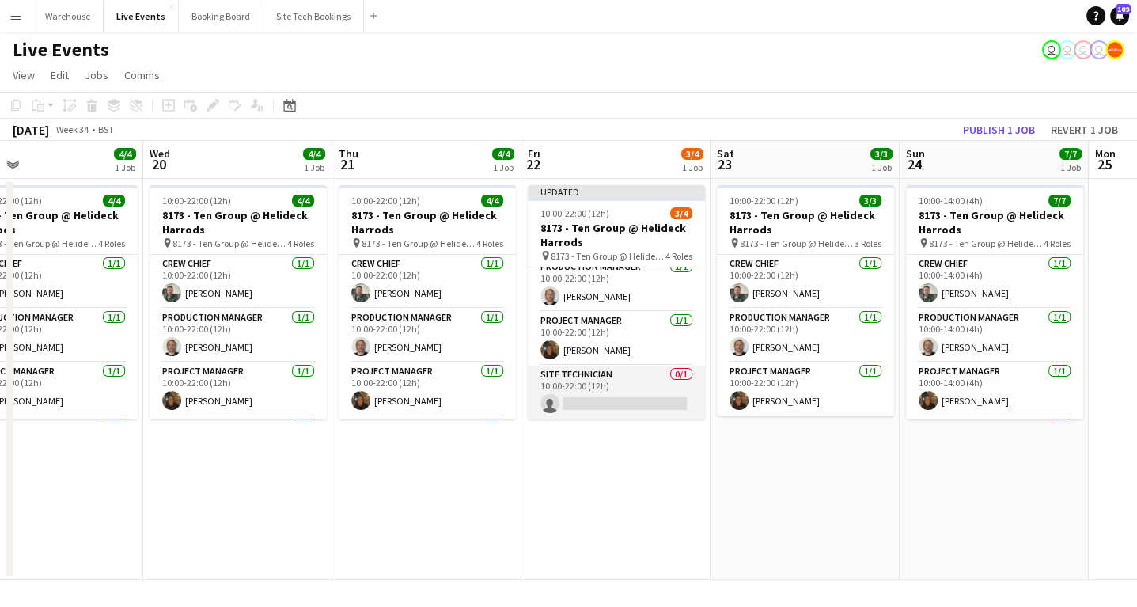
click at [592, 405] on app-card-role "Site Technician 0/1 10:00-22:00 (12h) single-neutral-actions" at bounding box center [616, 392] width 177 height 54
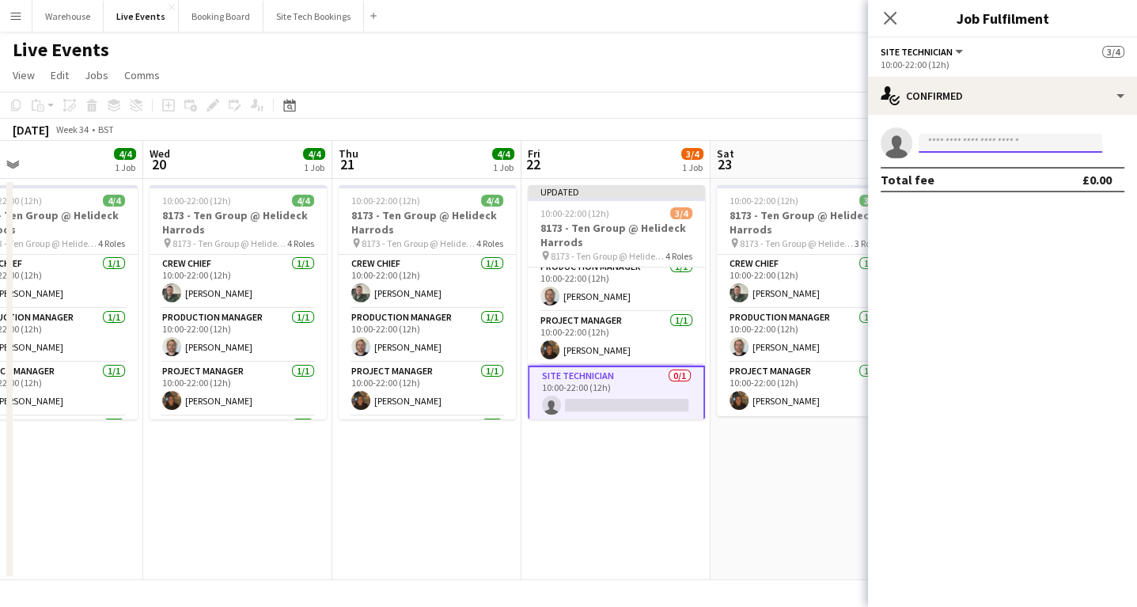
click at [940, 141] on input at bounding box center [1010, 143] width 184 height 19
type input "*********"
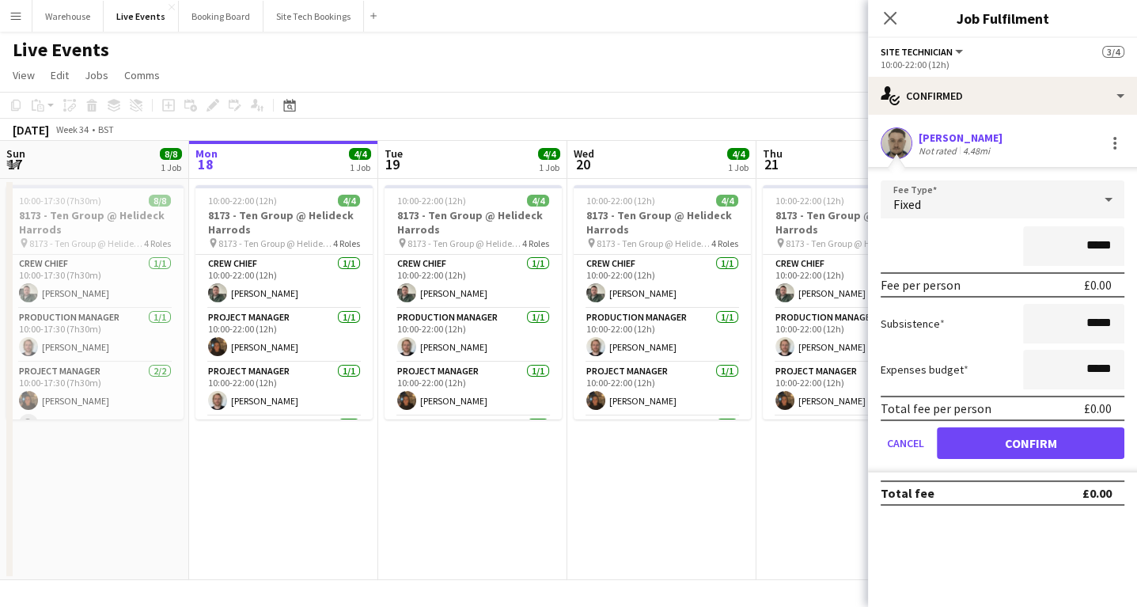
scroll to position [63, 0]
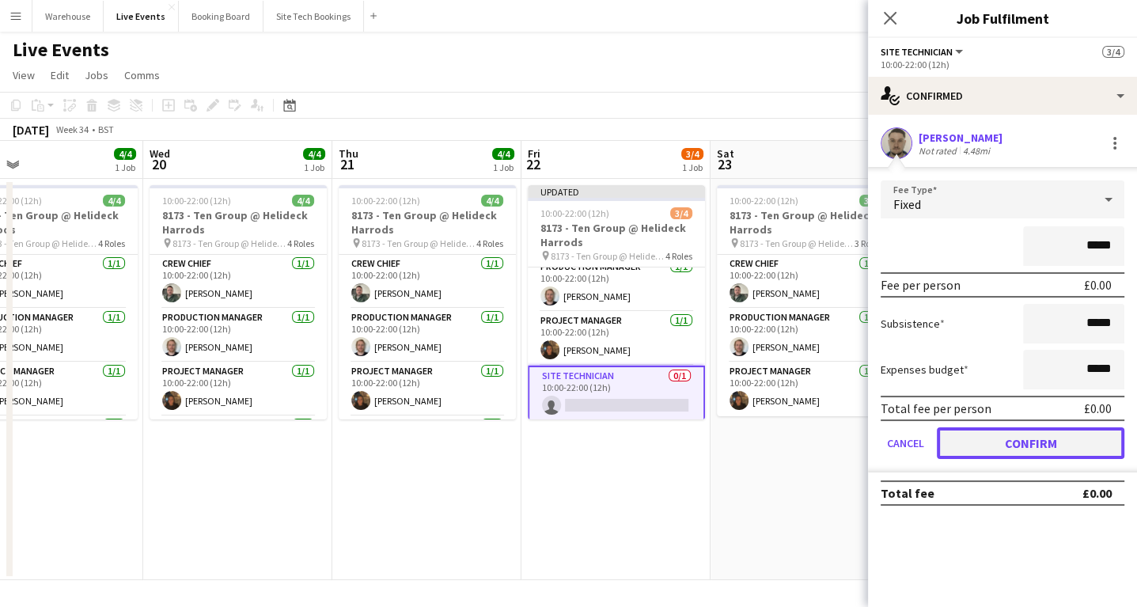
click at [1008, 428] on button "Confirm" at bounding box center [1030, 443] width 187 height 32
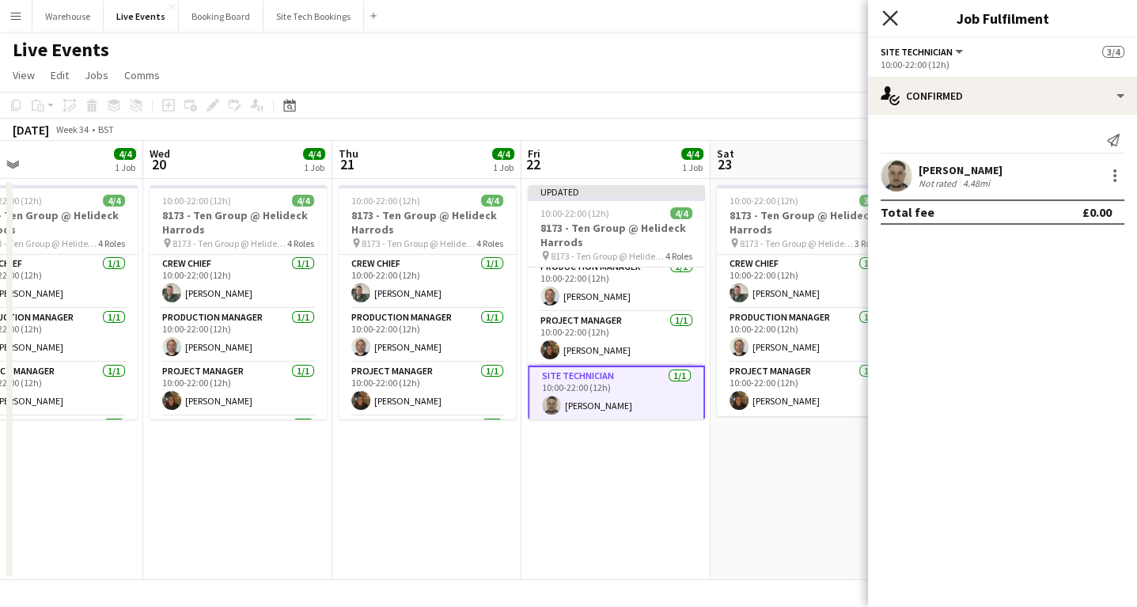
click at [893, 16] on icon at bounding box center [889, 17] width 15 height 15
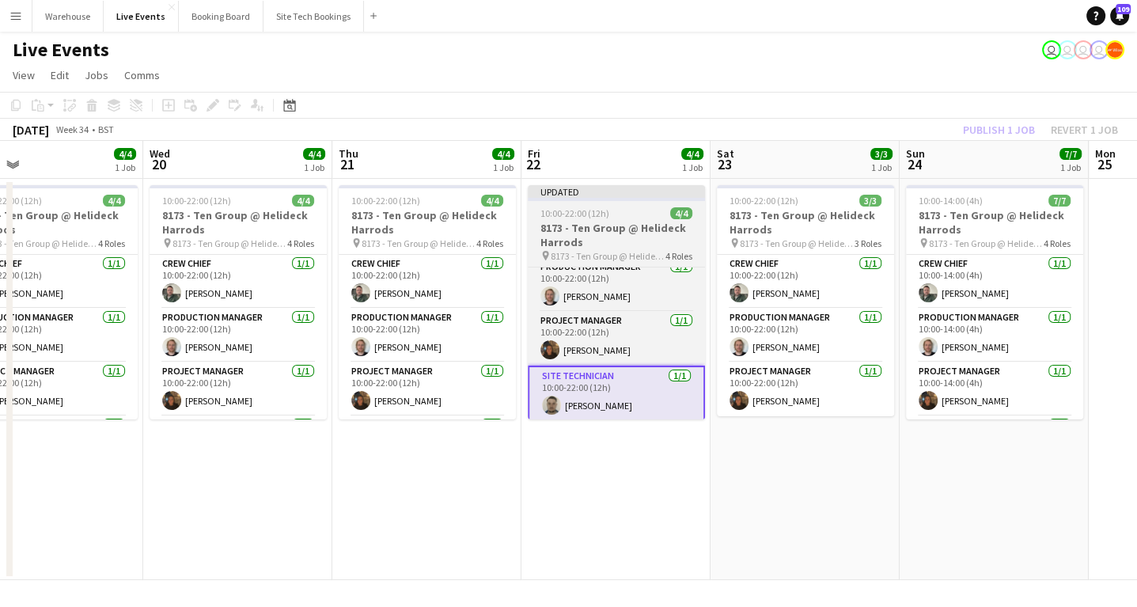
drag, startPoint x: 592, startPoint y: 524, endPoint x: 574, endPoint y: 414, distance: 110.5
click at [591, 524] on app-date-cell "Updated 10:00-22:00 (12h) 4/4 8173 - Ten Group @ Helideck Harrods pin 8173 - Te…" at bounding box center [615, 379] width 189 height 401
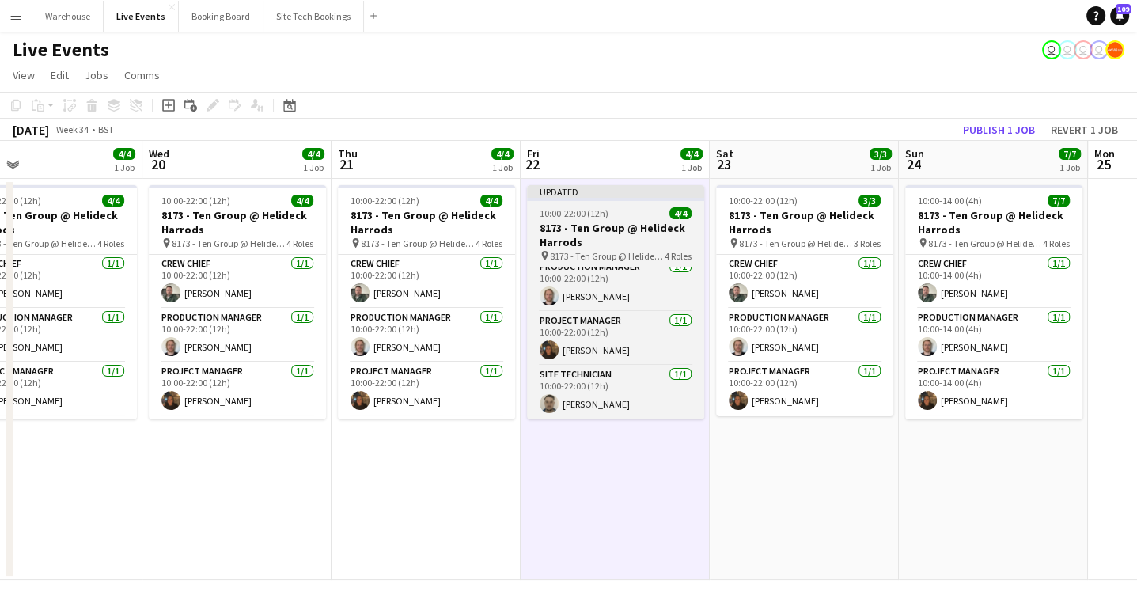
click at [589, 235] on h3 "8173 - Ten Group @ Helideck Harrods" at bounding box center [615, 235] width 177 height 28
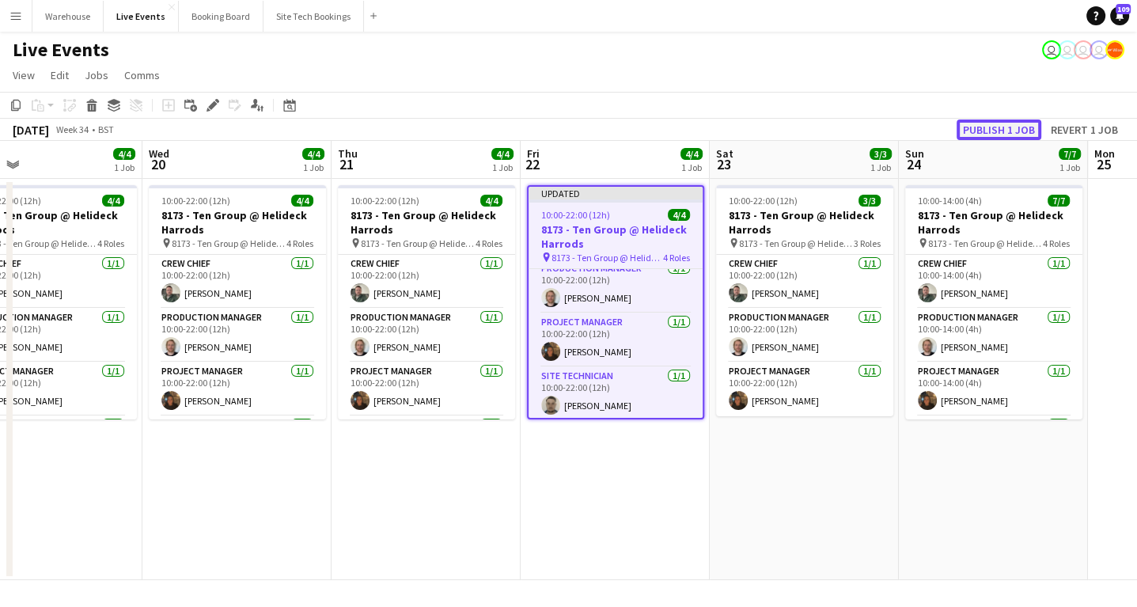
click at [1022, 125] on button "Publish 1 job" at bounding box center [998, 129] width 85 height 21
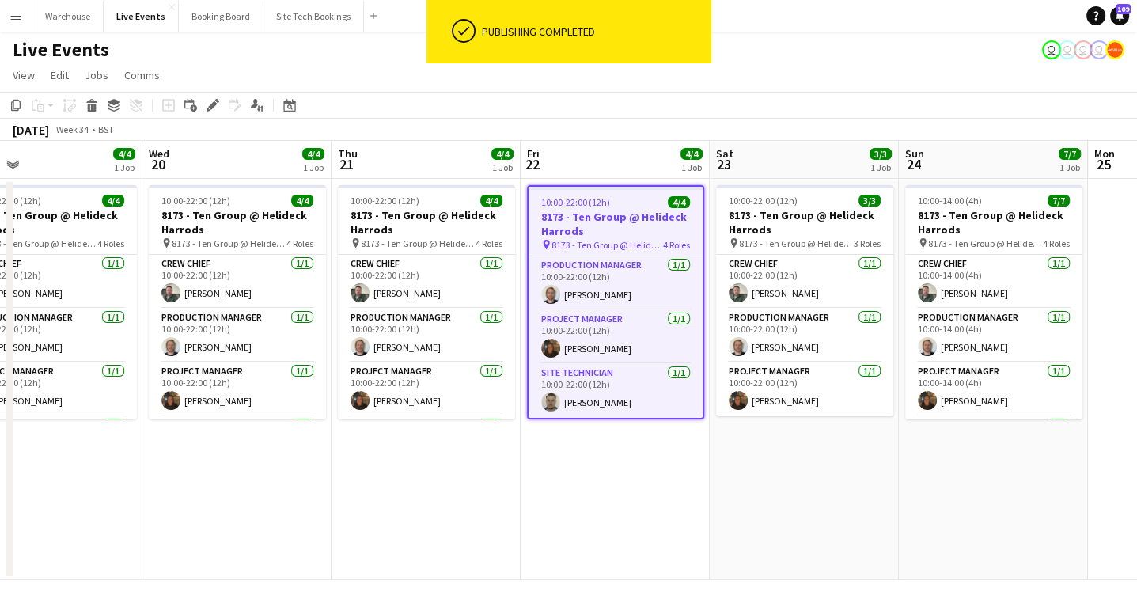
scroll to position [53, 0]
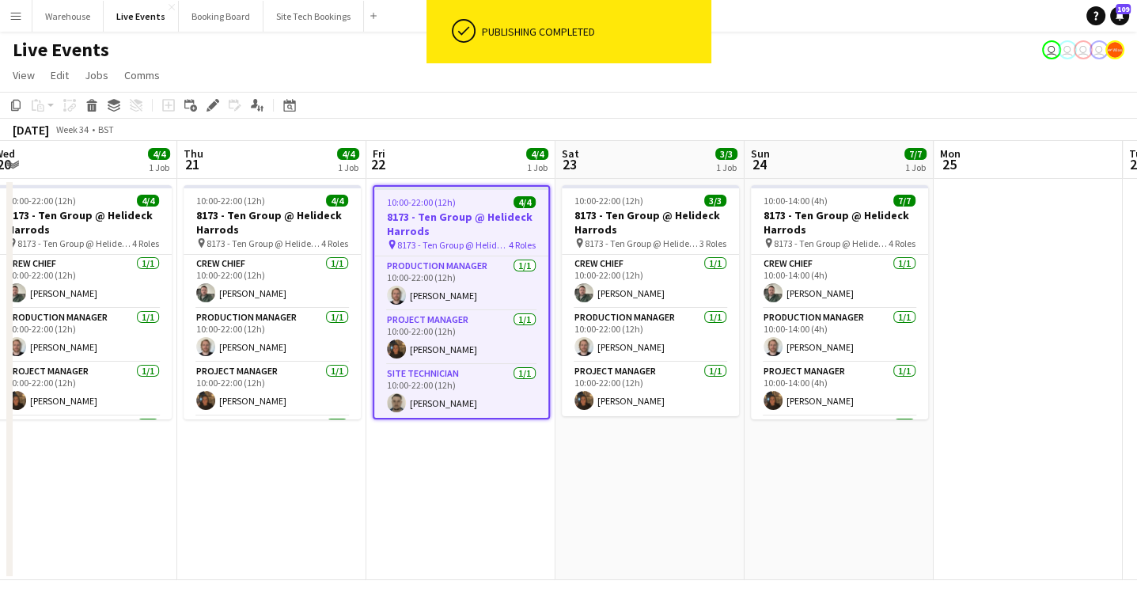
drag, startPoint x: 750, startPoint y: 506, endPoint x: 582, endPoint y: 508, distance: 167.7
click at [582, 508] on app-calendar-viewport "Sun 17 8/8 1 Job Mon 18 4/4 1 Job Tue 19 4/4 1 Job Wed 20 4/4 1 Job Thu 21 4/4 …" at bounding box center [568, 360] width 1137 height 439
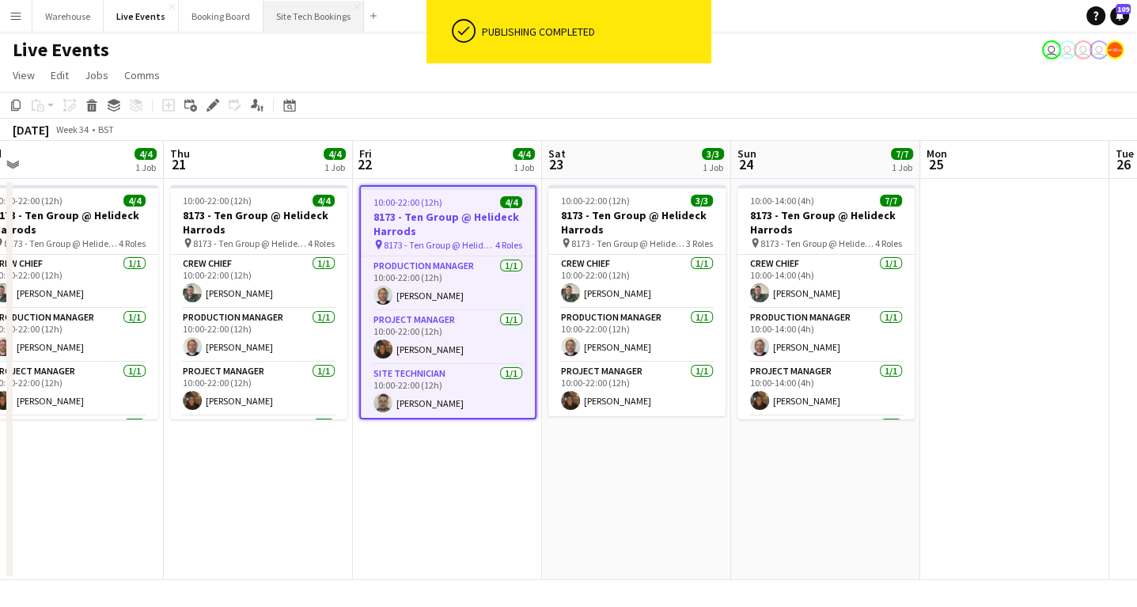
click at [294, 14] on button "Site Tech Bookings Close" at bounding box center [313, 16] width 100 height 31
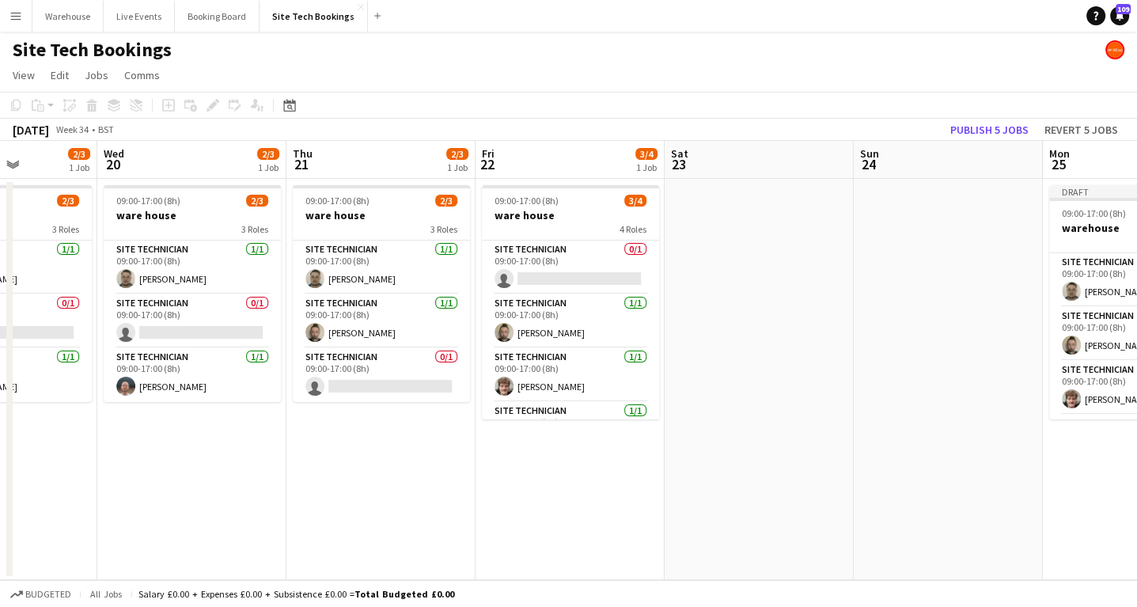
drag, startPoint x: 642, startPoint y: 468, endPoint x: 506, endPoint y: 450, distance: 137.3
click at [441, 449] on app-calendar-viewport "Sat 16 Sun 17 Mon 18 Tue 19 2/3 1 Job Wed 20 2/3 1 Job Thu 21 2/3 1 Job Fri 22 …" at bounding box center [568, 360] width 1137 height 439
click at [225, 15] on button "Booking Board Close" at bounding box center [217, 16] width 85 height 31
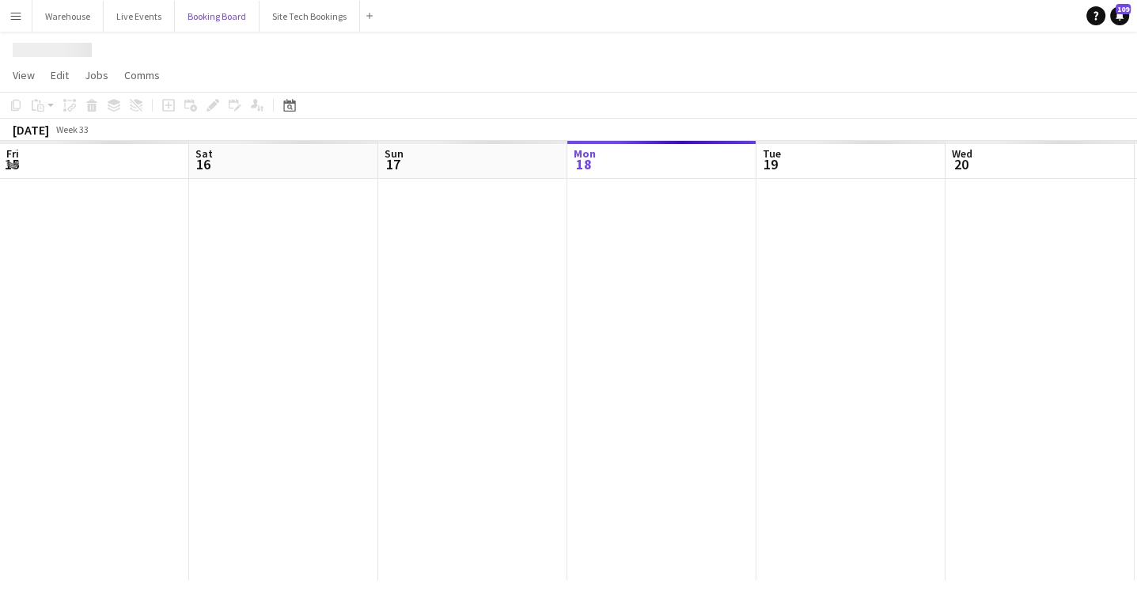
scroll to position [0, 378]
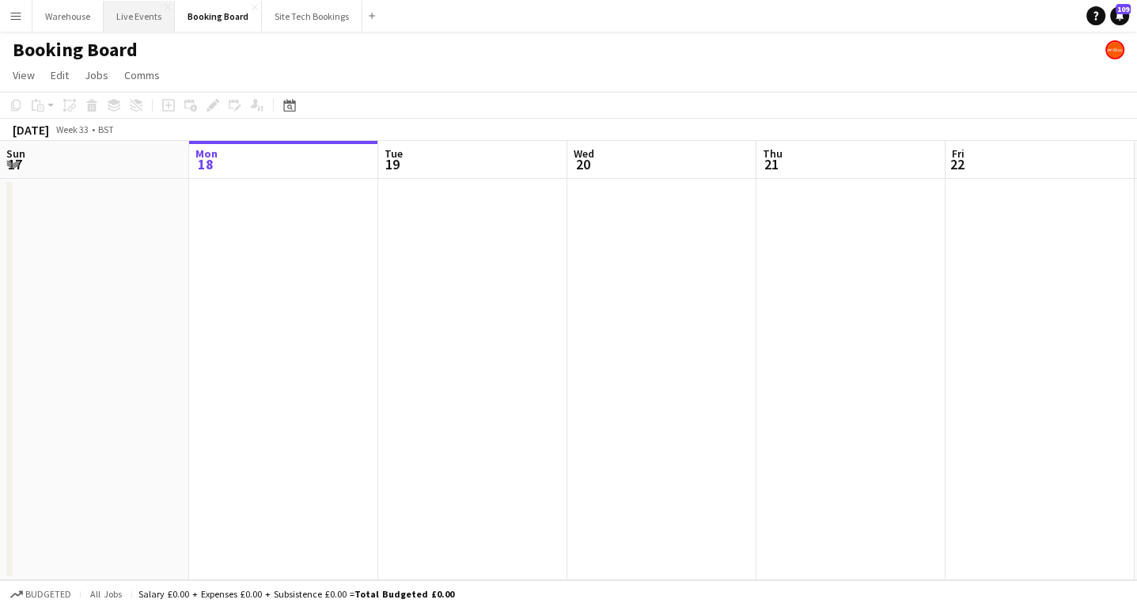
click at [137, 13] on button "Live Events Close" at bounding box center [139, 16] width 71 height 31
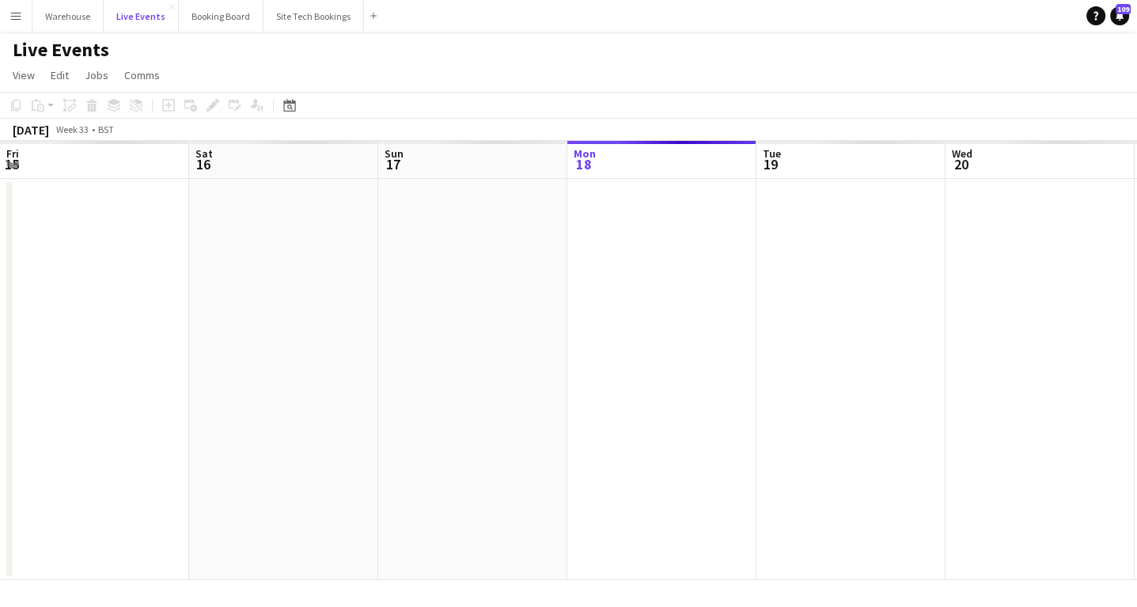
scroll to position [0, 378]
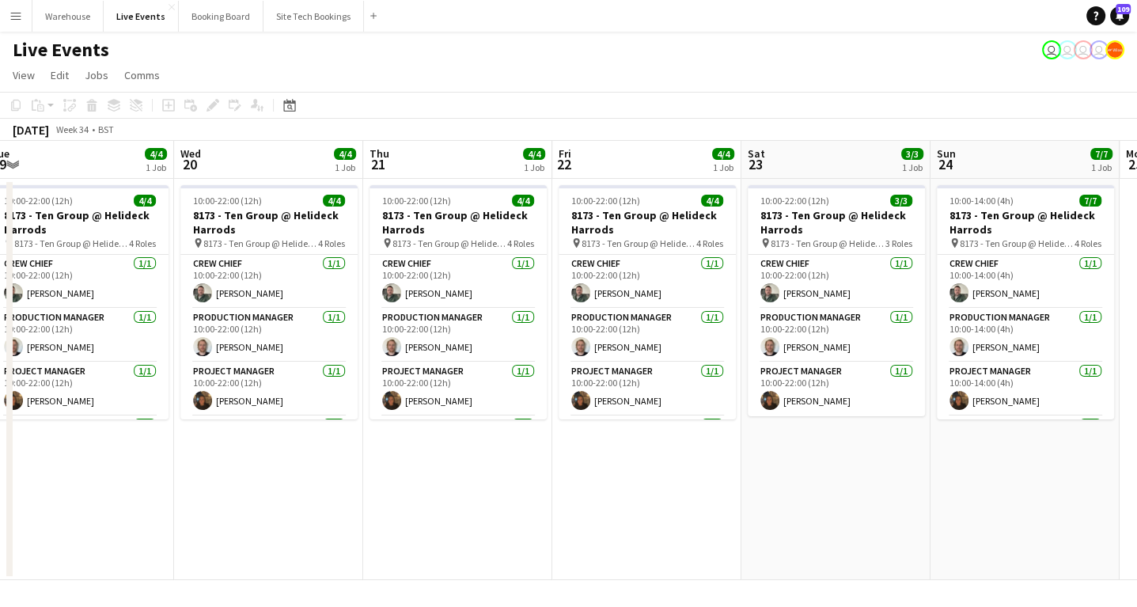
drag, startPoint x: 534, startPoint y: 472, endPoint x: 477, endPoint y: 459, distance: 58.5
click at [468, 461] on app-calendar-viewport "Sat 16 Sun 17 8/8 1 Job Mon 18 4/4 1 Job Tue 19 4/4 1 Job Wed 20 4/4 1 Job Thu …" at bounding box center [568, 360] width 1137 height 439
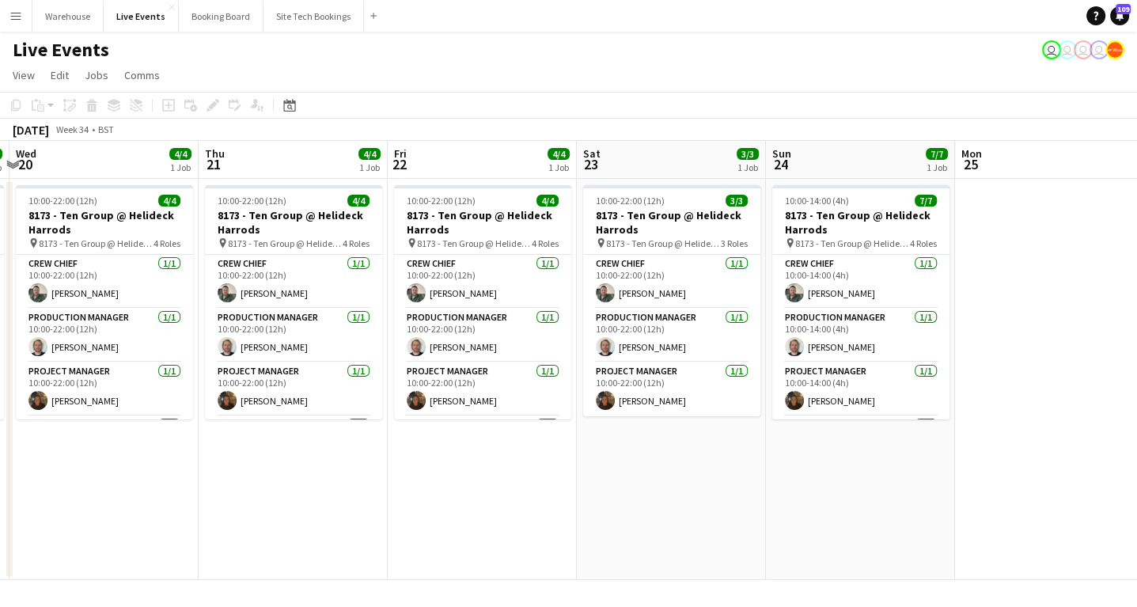
scroll to position [0, 620]
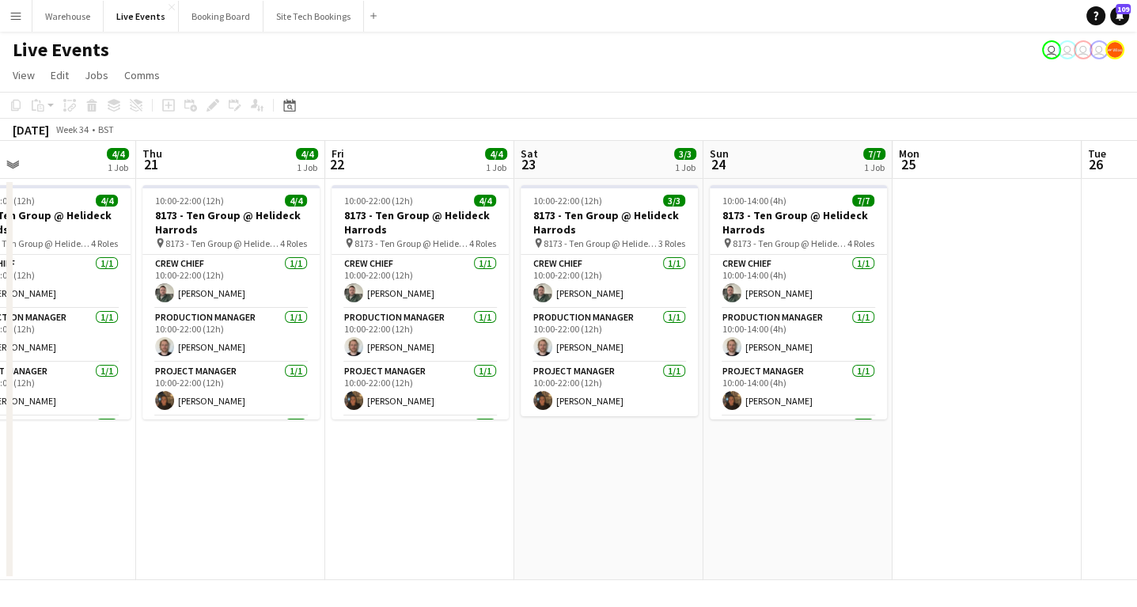
drag, startPoint x: 713, startPoint y: 481, endPoint x: 552, endPoint y: 478, distance: 161.4
click at [552, 478] on app-calendar-viewport "Sun 17 8/8 1 Job Mon 18 4/4 1 Job Tue 19 4/4 1 Job Wed 20 4/4 1 Job Thu 21 4/4 …" at bounding box center [568, 360] width 1137 height 439
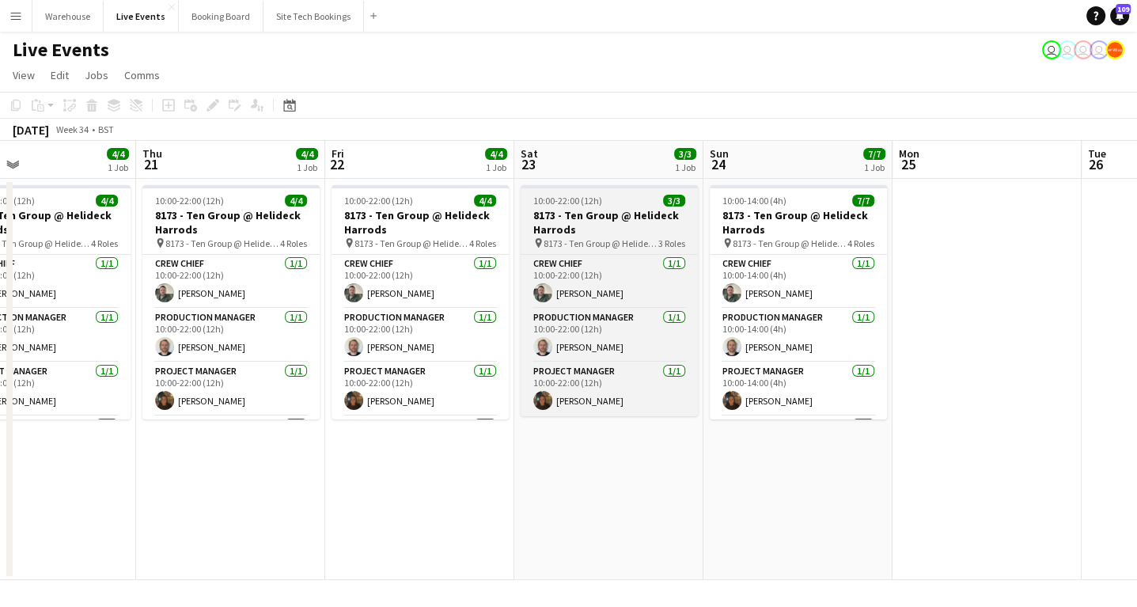
click at [604, 222] on h3 "8173 - Ten Group @ Helideck Harrods" at bounding box center [608, 222] width 177 height 28
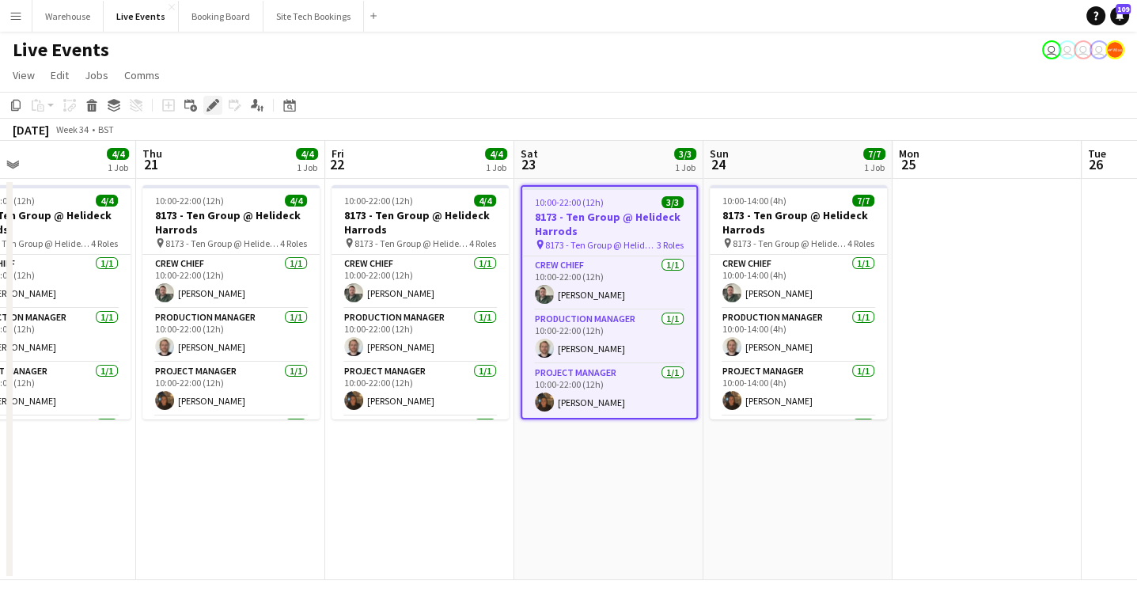
click at [214, 107] on icon at bounding box center [212, 105] width 9 height 9
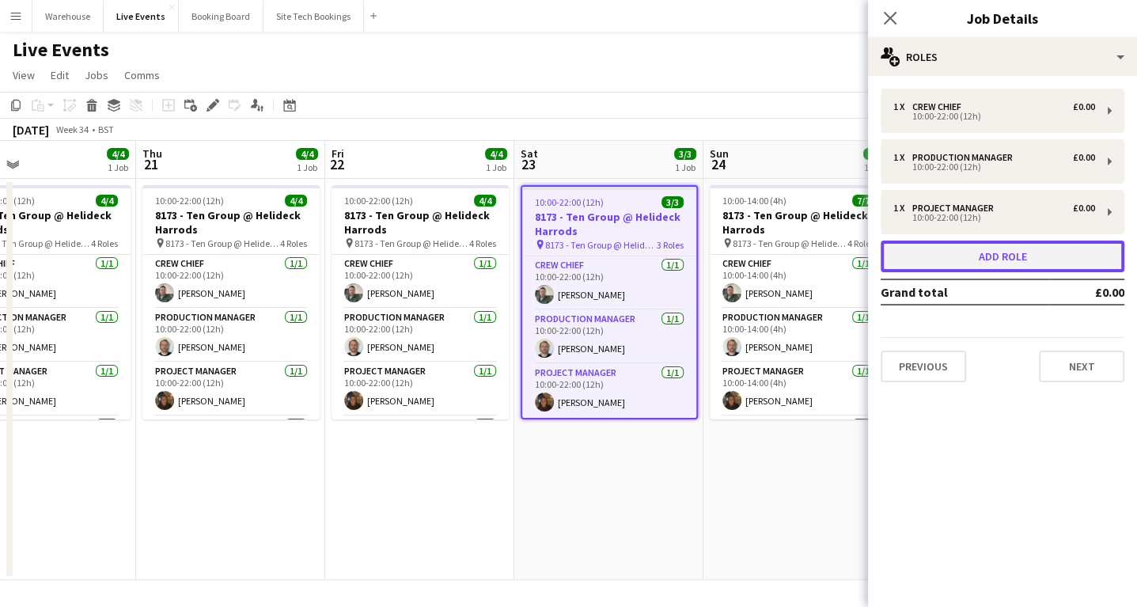
click at [1005, 261] on button "Add role" at bounding box center [1002, 256] width 244 height 32
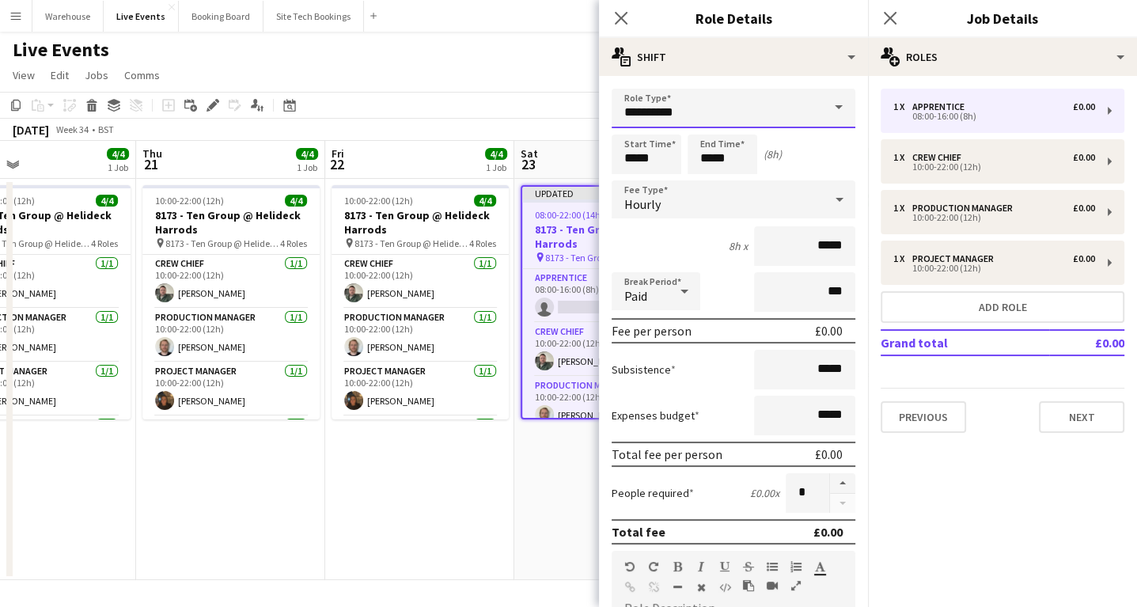
click at [690, 118] on input "**********" at bounding box center [733, 109] width 244 height 40
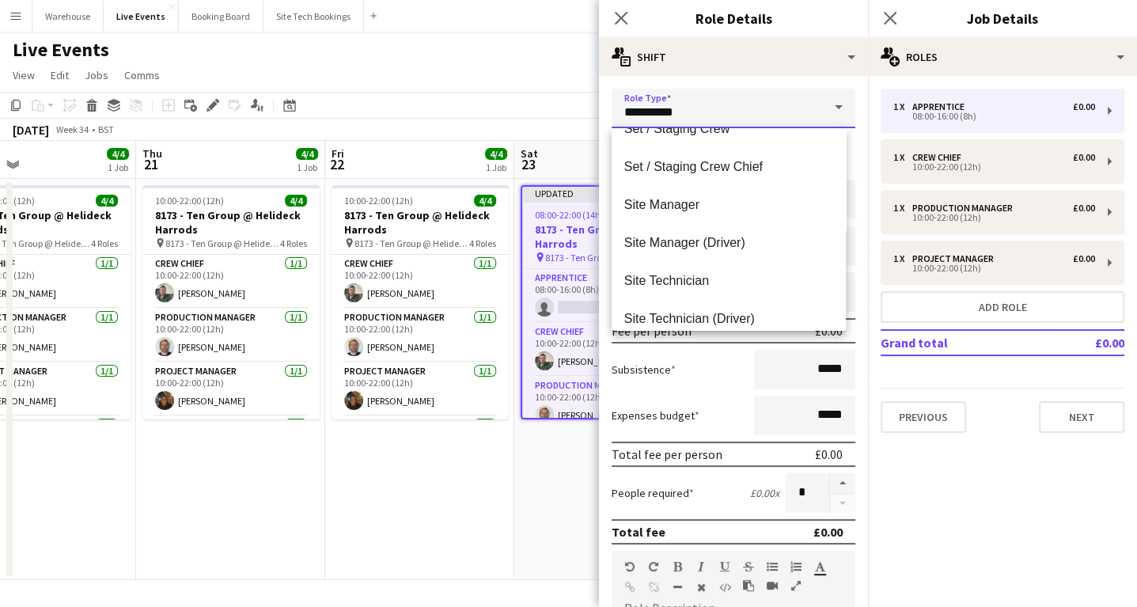
scroll to position [2974, 0]
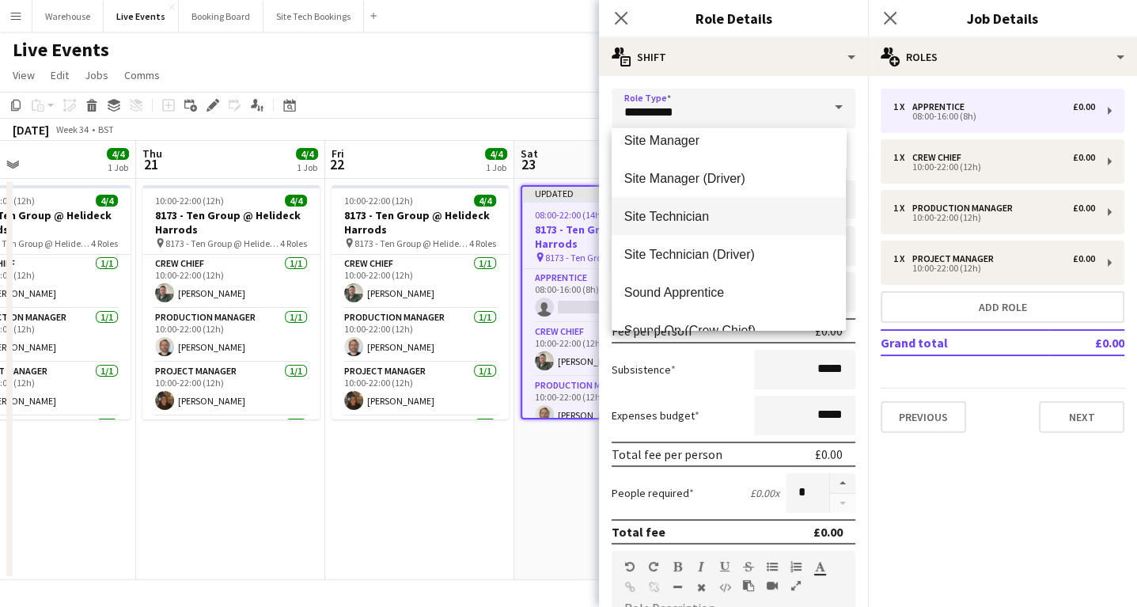
click at [694, 223] on span "Site Technician" at bounding box center [728, 216] width 209 height 15
type input "**********"
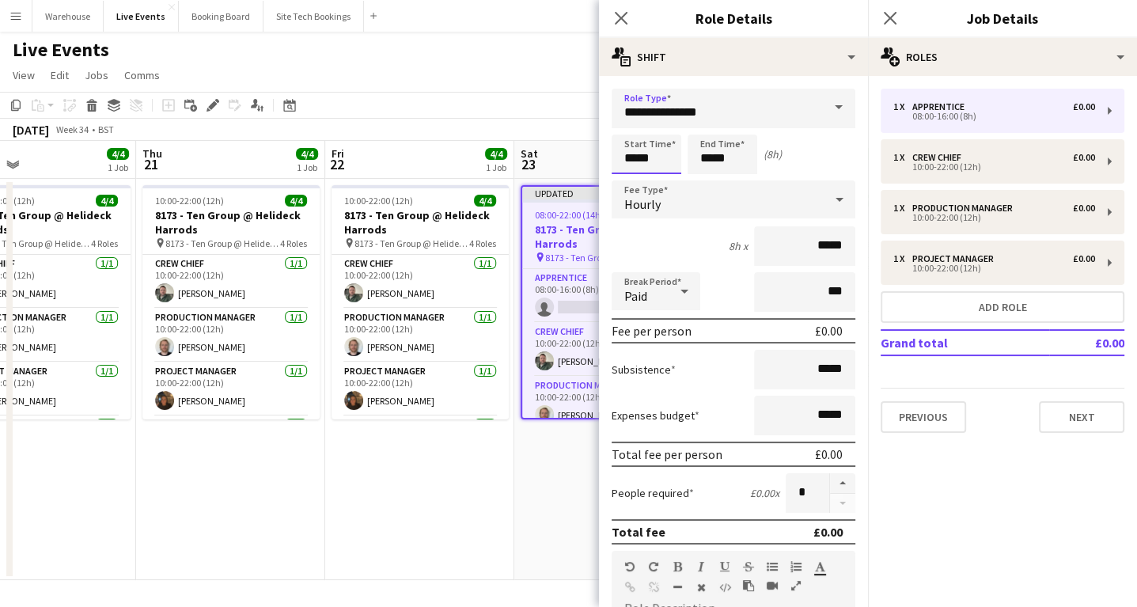
click at [649, 159] on input "*****" at bounding box center [646, 154] width 70 height 40
click at [630, 124] on div at bounding box center [631, 127] width 32 height 16
type input "*****"
click at [630, 124] on div at bounding box center [631, 127] width 32 height 16
click at [721, 165] on input "*****" at bounding box center [722, 154] width 70 height 40
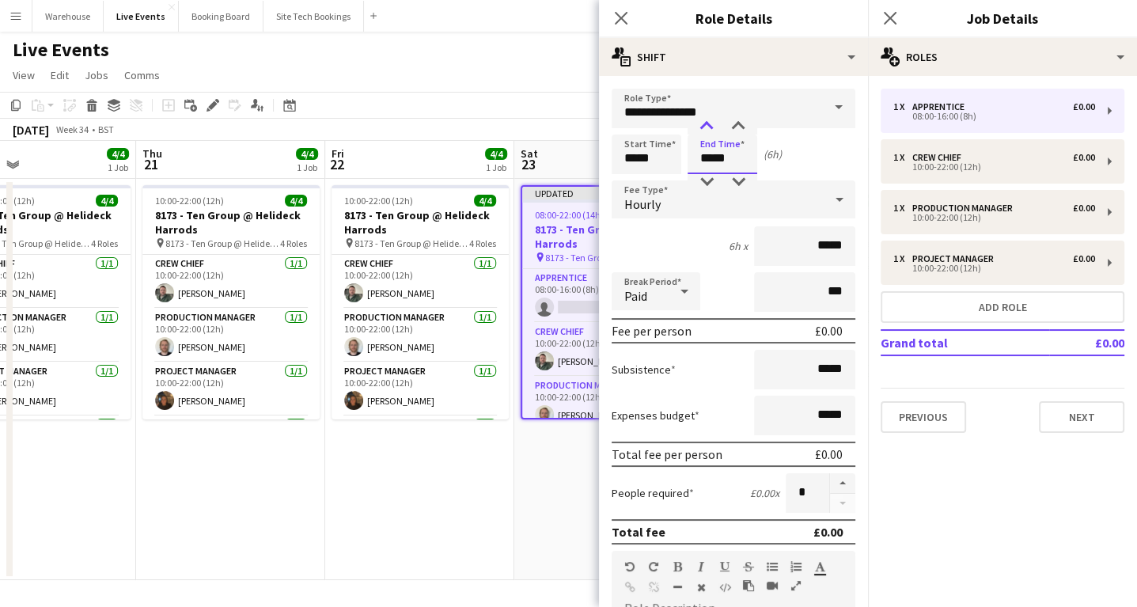
click at [715, 127] on div at bounding box center [707, 127] width 32 height 16
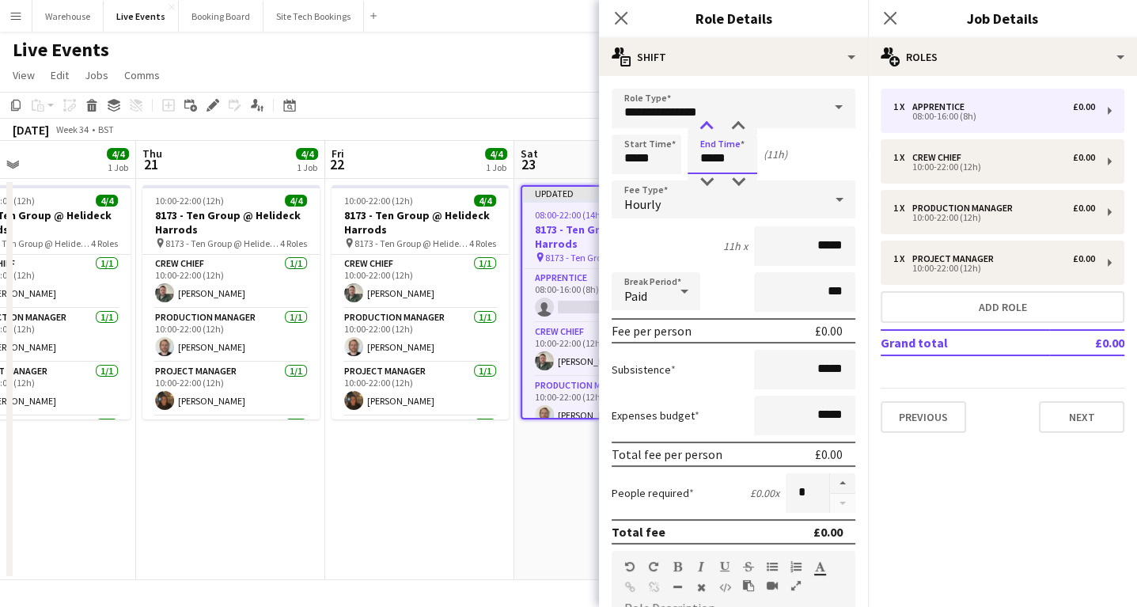
type input "*****"
click at [715, 127] on div at bounding box center [707, 127] width 32 height 16
click at [652, 201] on span "Hourly" at bounding box center [642, 204] width 36 height 16
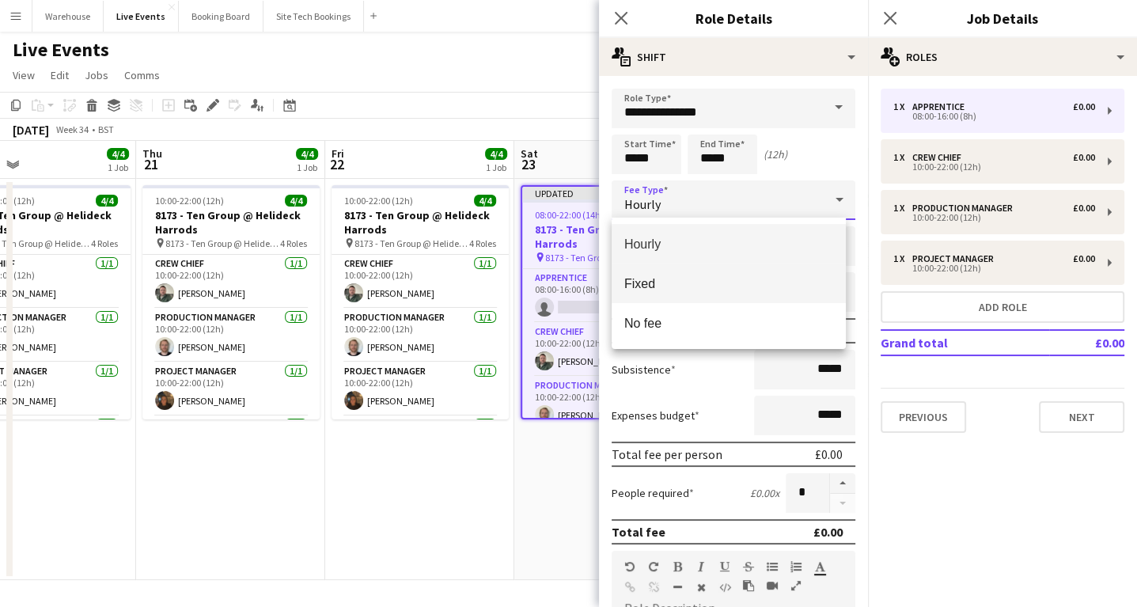
click at [660, 283] on span "Fixed" at bounding box center [728, 283] width 209 height 15
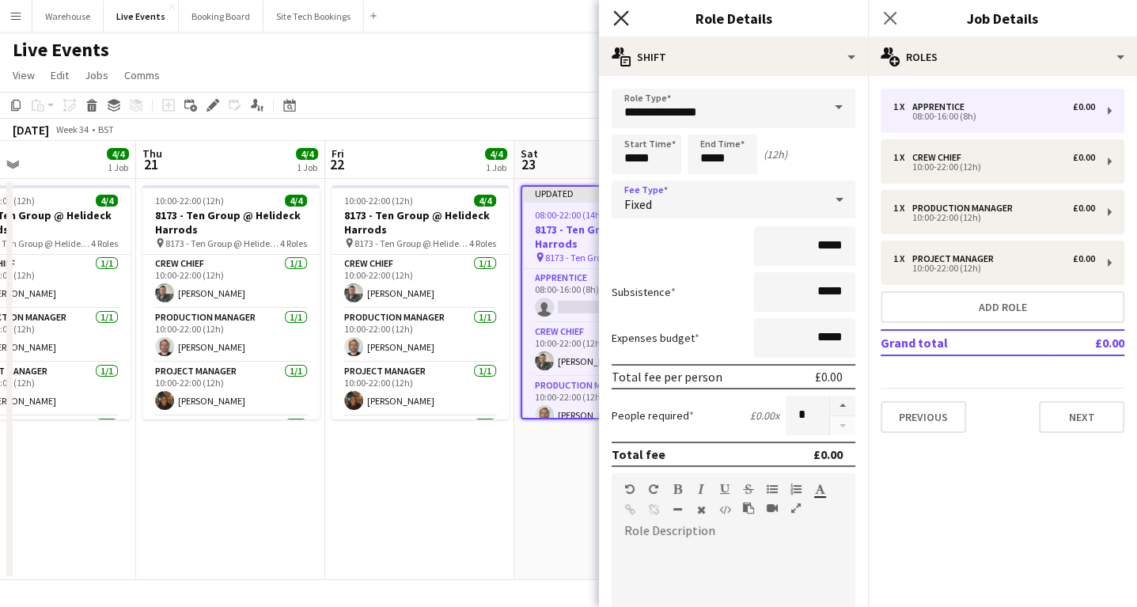
click at [626, 21] on icon "Close pop-in" at bounding box center [620, 17] width 15 height 15
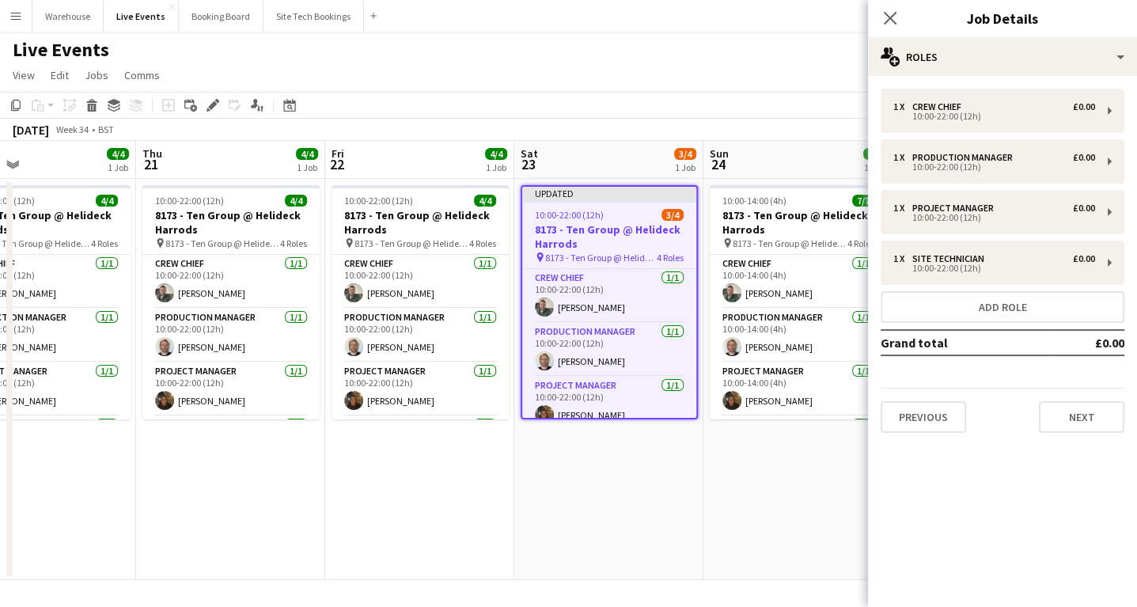
click at [570, 535] on app-date-cell "Updated 10:00-22:00 (12h) 3/4 8173 - Ten Group @ Helideck Harrods pin 8173 - Te…" at bounding box center [608, 379] width 189 height 401
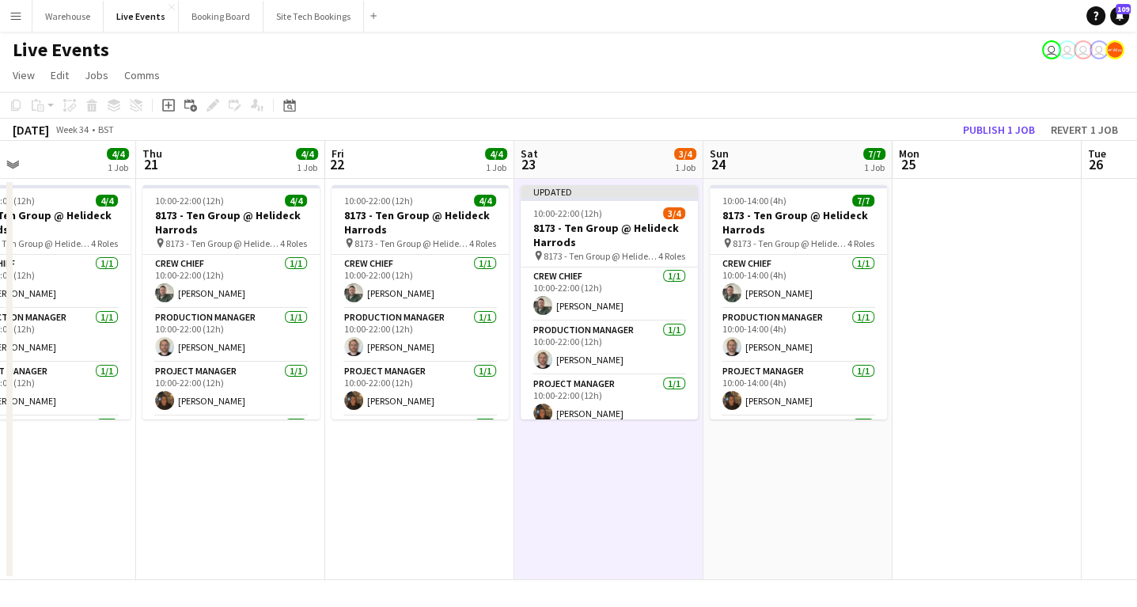
scroll to position [63, 0]
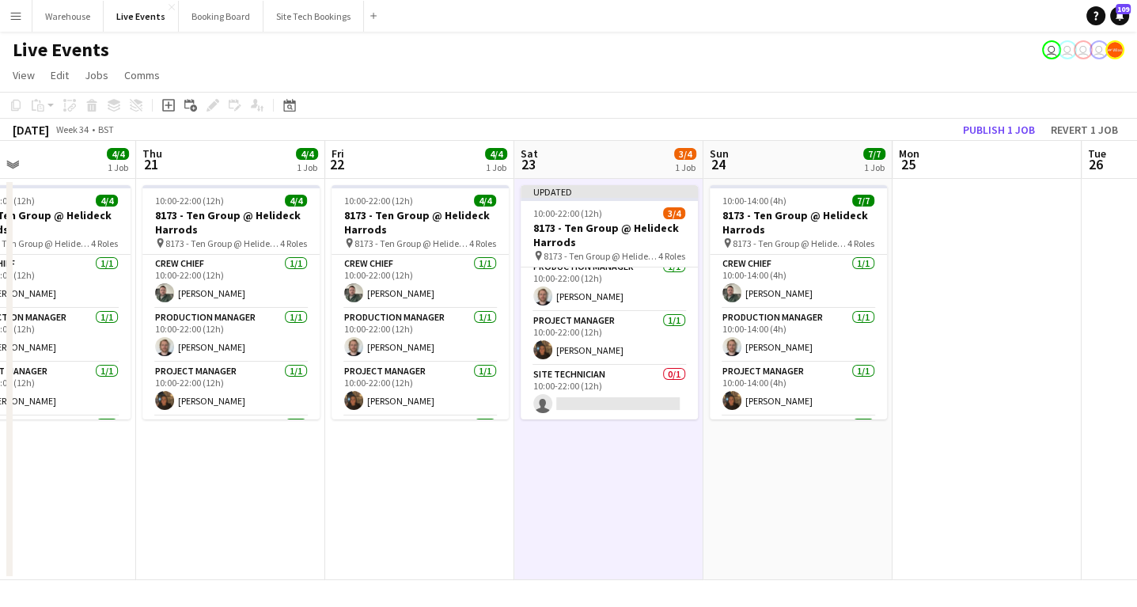
drag, startPoint x: 601, startPoint y: 399, endPoint x: 702, endPoint y: 384, distance: 102.4
click at [601, 400] on app-card-role "Site Technician 0/1 10:00-22:00 (12h) single-neutral-actions" at bounding box center [608, 392] width 177 height 54
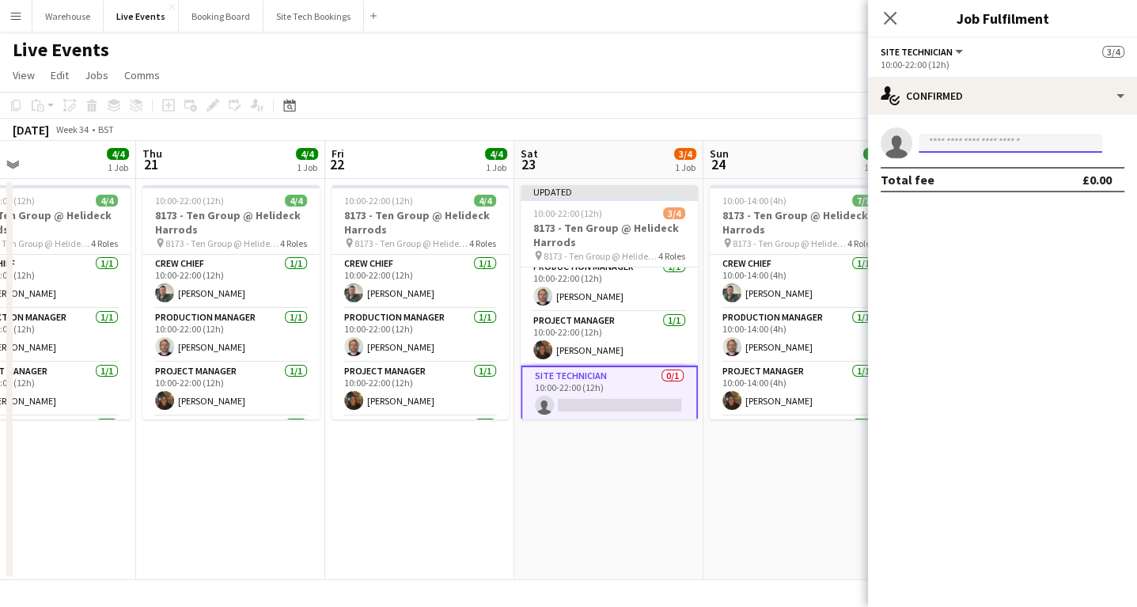
click at [987, 142] on input at bounding box center [1010, 143] width 184 height 19
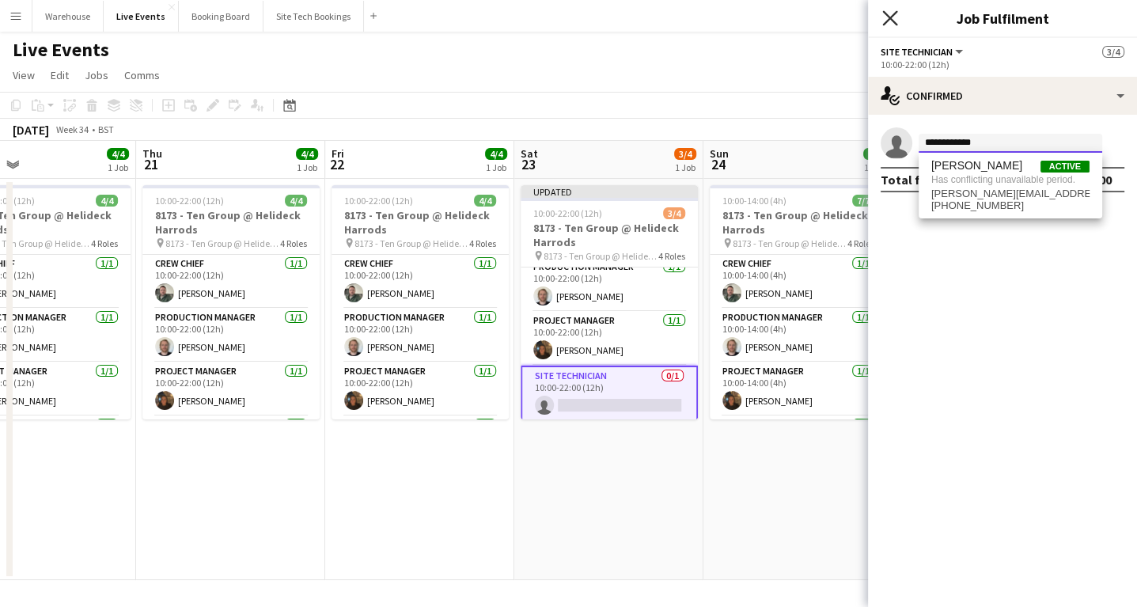
type input "**********"
click at [887, 18] on icon "Close pop-in" at bounding box center [889, 17] width 15 height 15
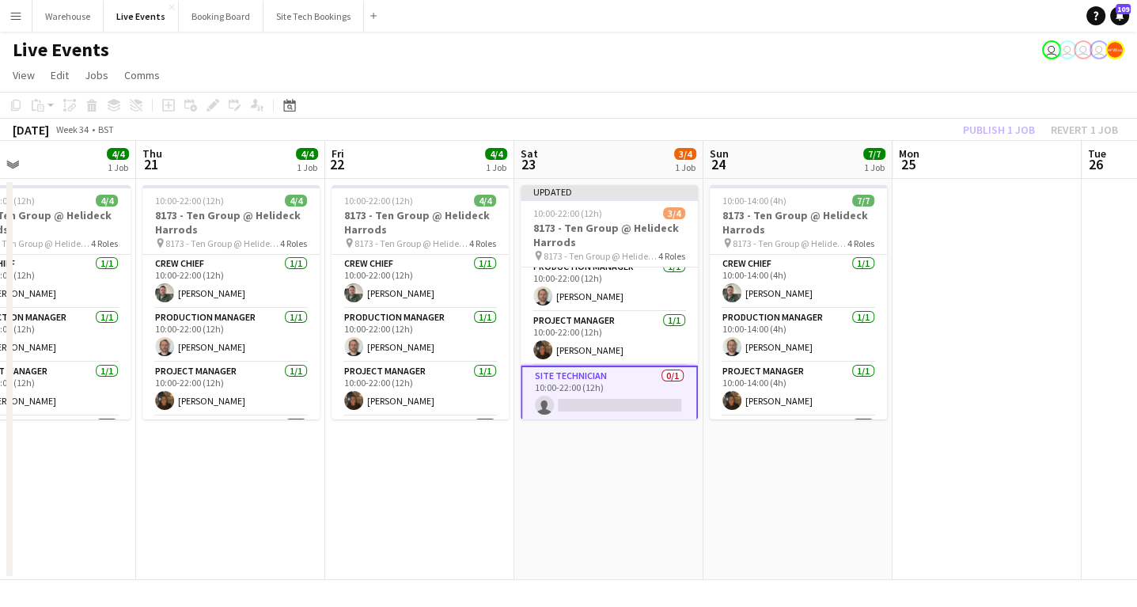
drag, startPoint x: 384, startPoint y: 589, endPoint x: 379, endPoint y: 580, distance: 11.0
click at [385, 589] on div "Menu Boards Boards Boards All jobs Status Workforce Workforce My Workforce Recr…" at bounding box center [568, 303] width 1137 height 607
